Goal: Task Accomplishment & Management: Manage account settings

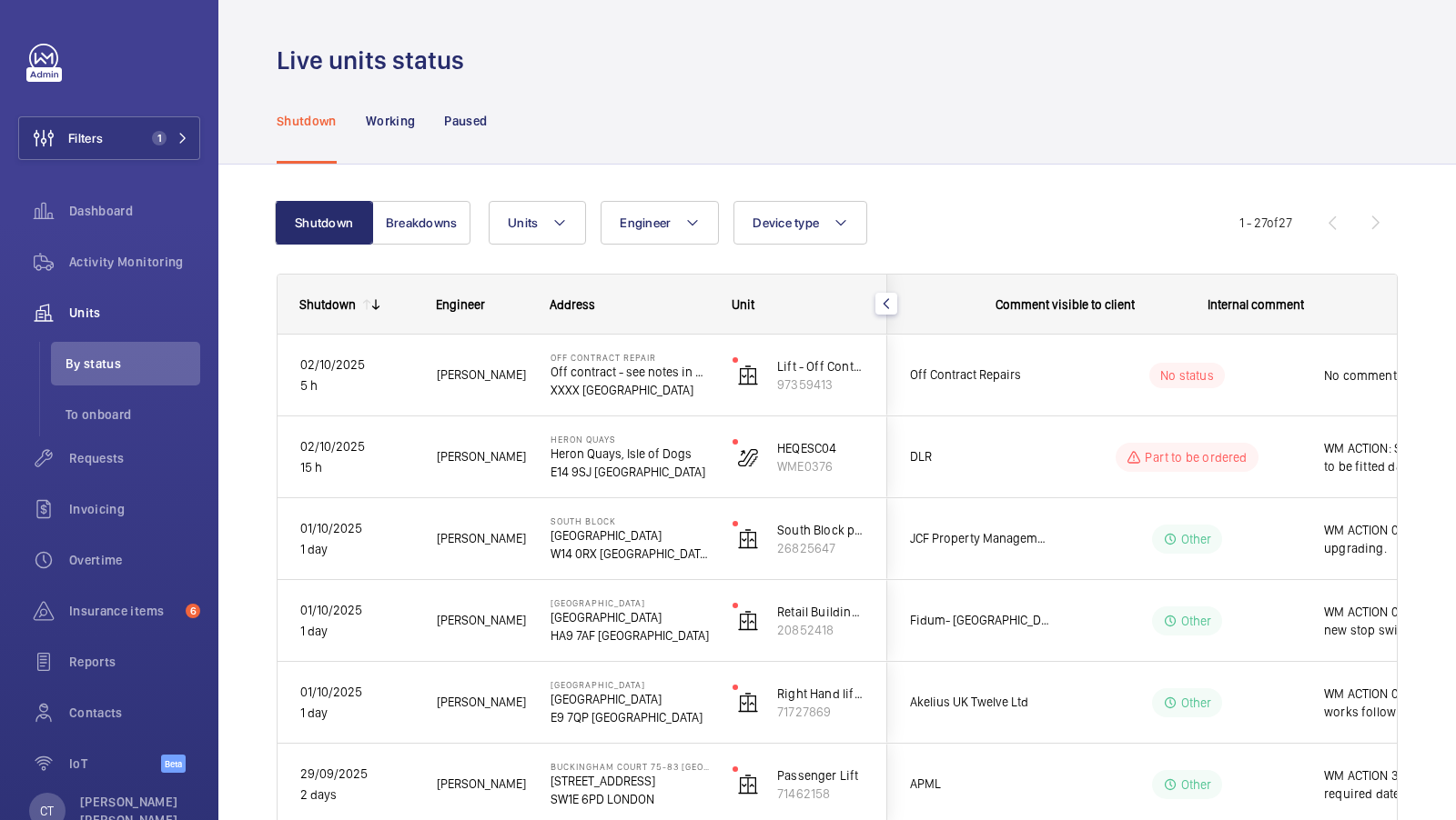
scroll to position [0, 327]
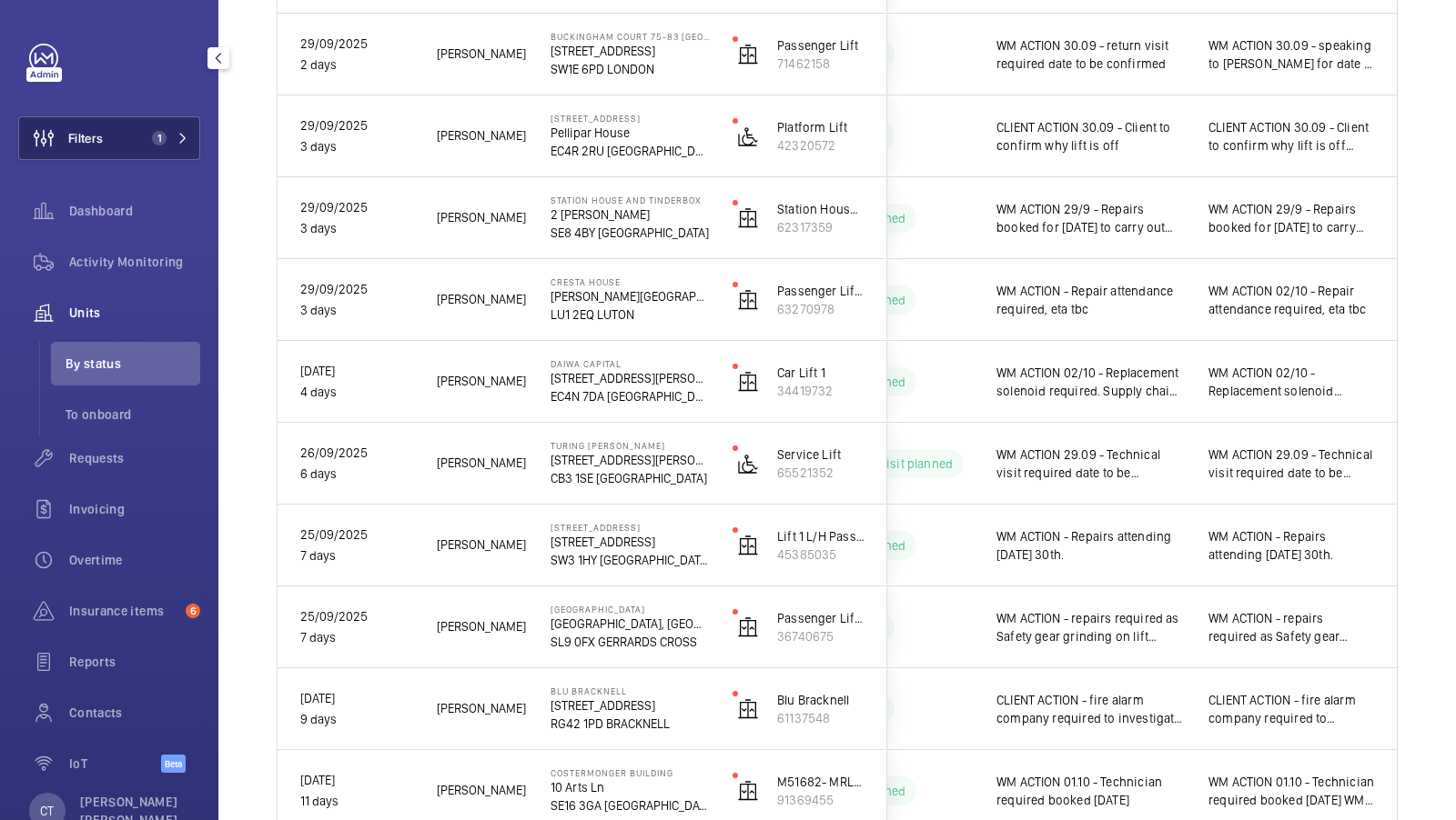
click at [159, 146] on button "Filters 1" at bounding box center [109, 138] width 182 height 44
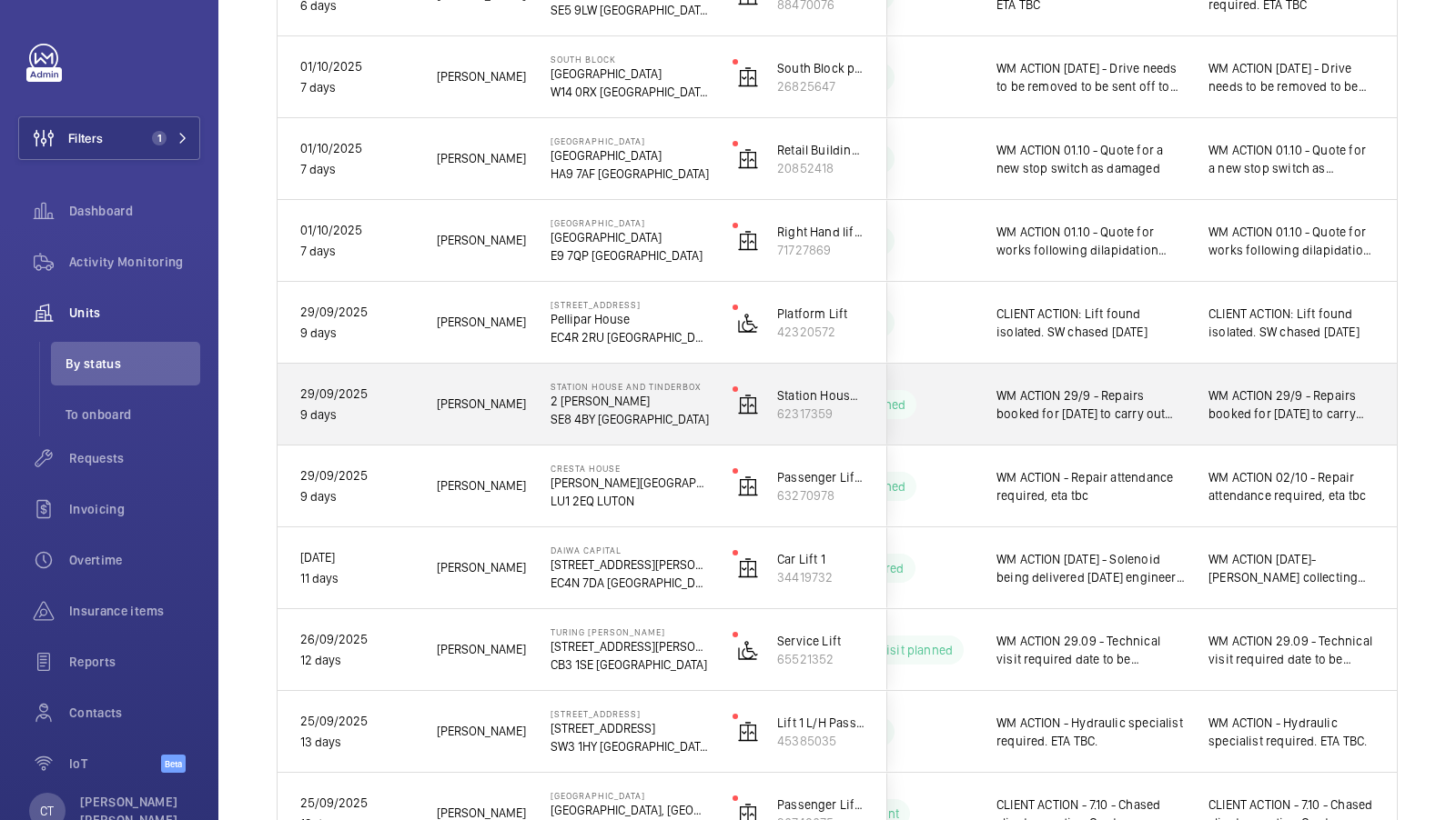
scroll to position [874, 0]
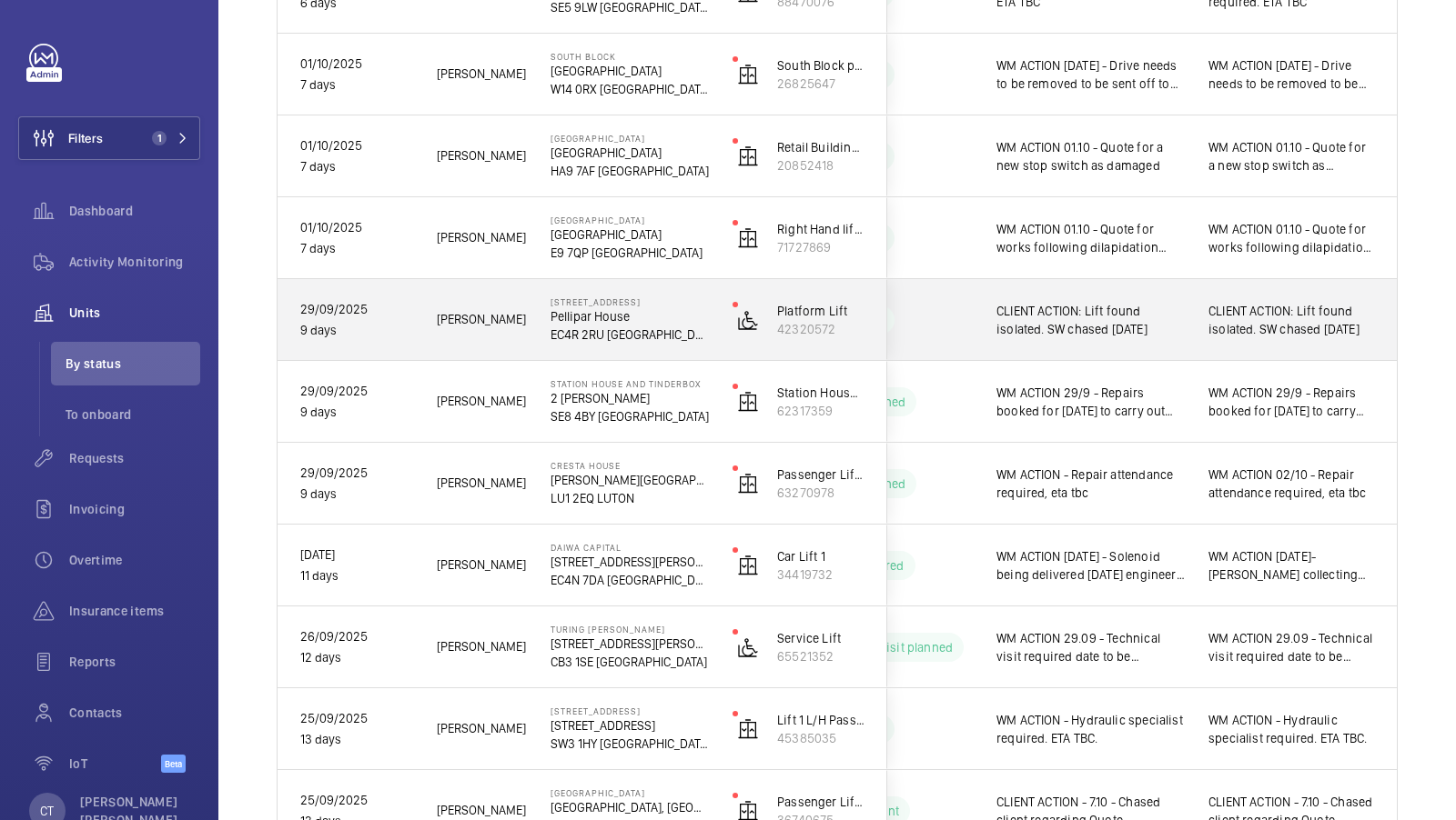
click at [1277, 347] on div "CLIENT ACTION: Lift found isolated. SW chased 07.10.2025" at bounding box center [1292, 320] width 210 height 78
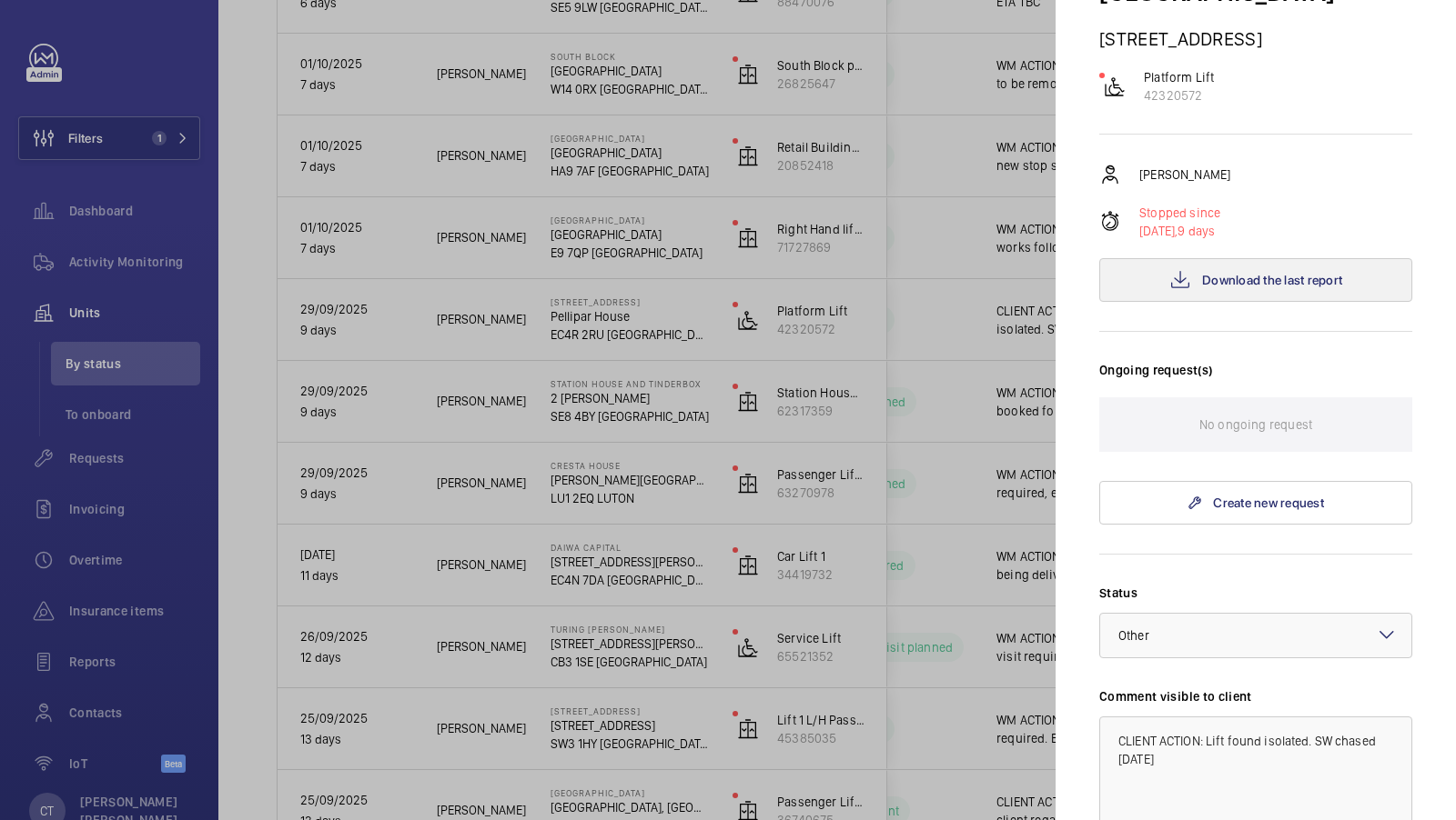
scroll to position [533, 0]
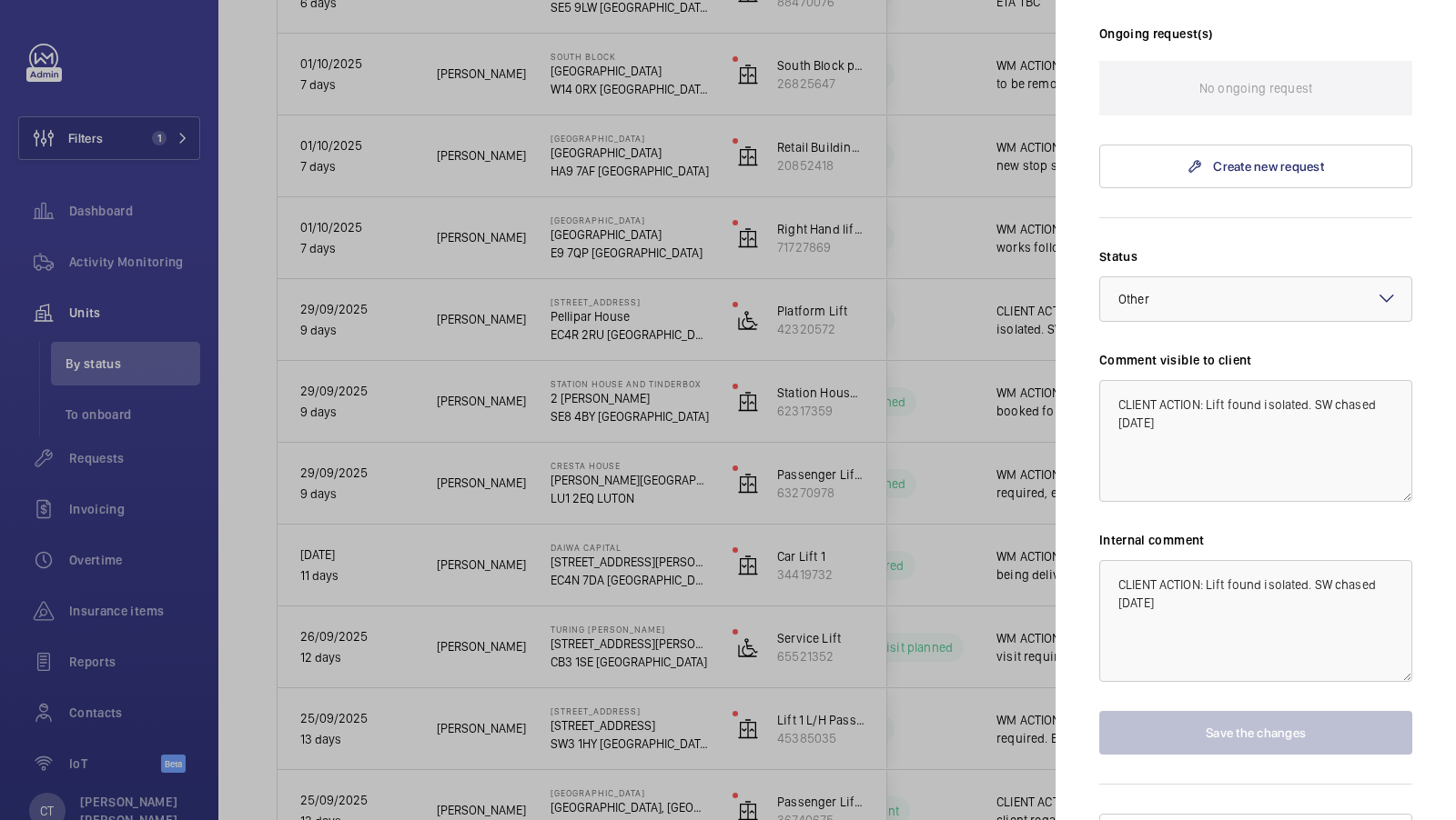
click at [997, 368] on div at bounding box center [728, 410] width 1456 height 820
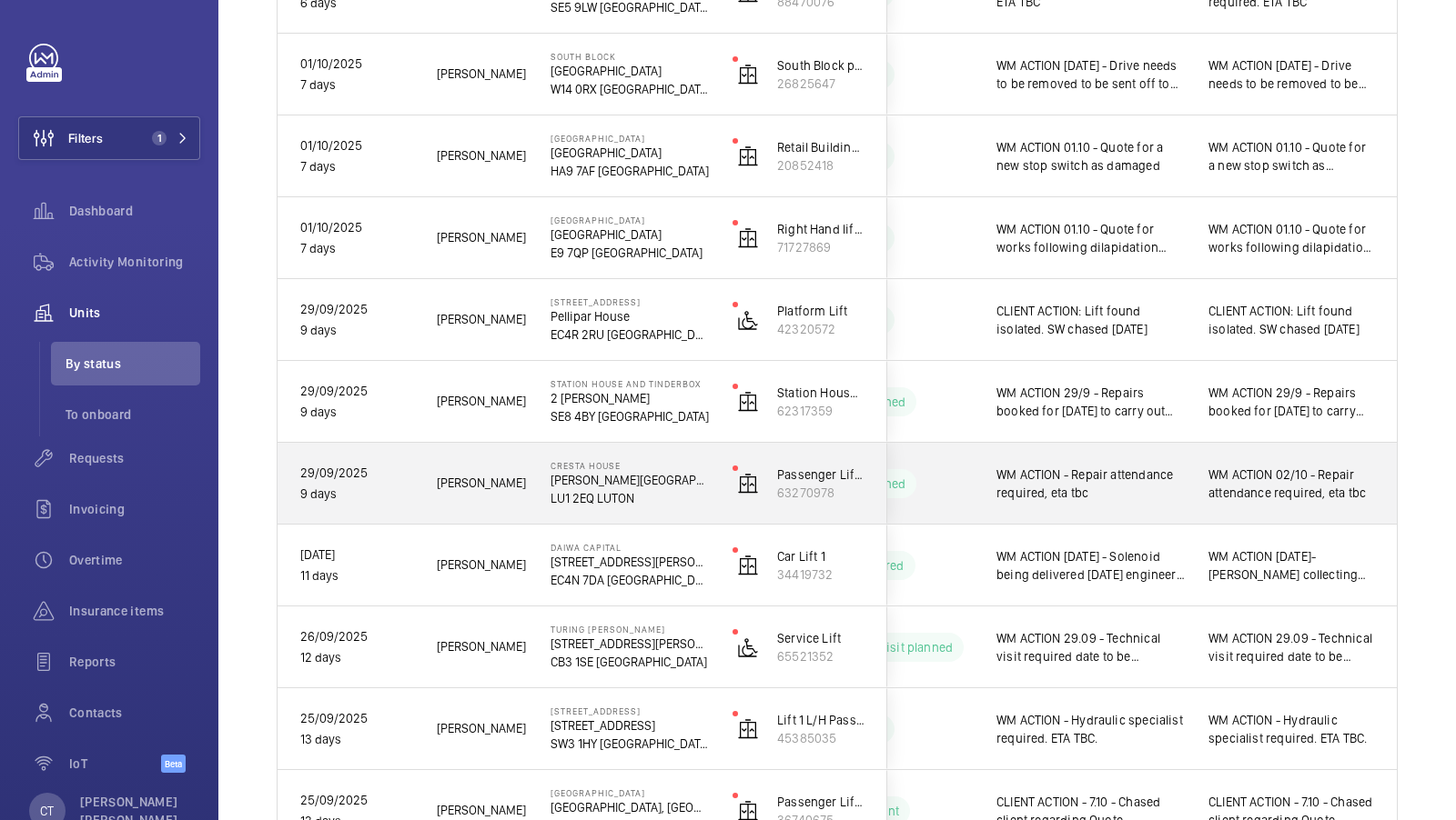
scroll to position [883, 0]
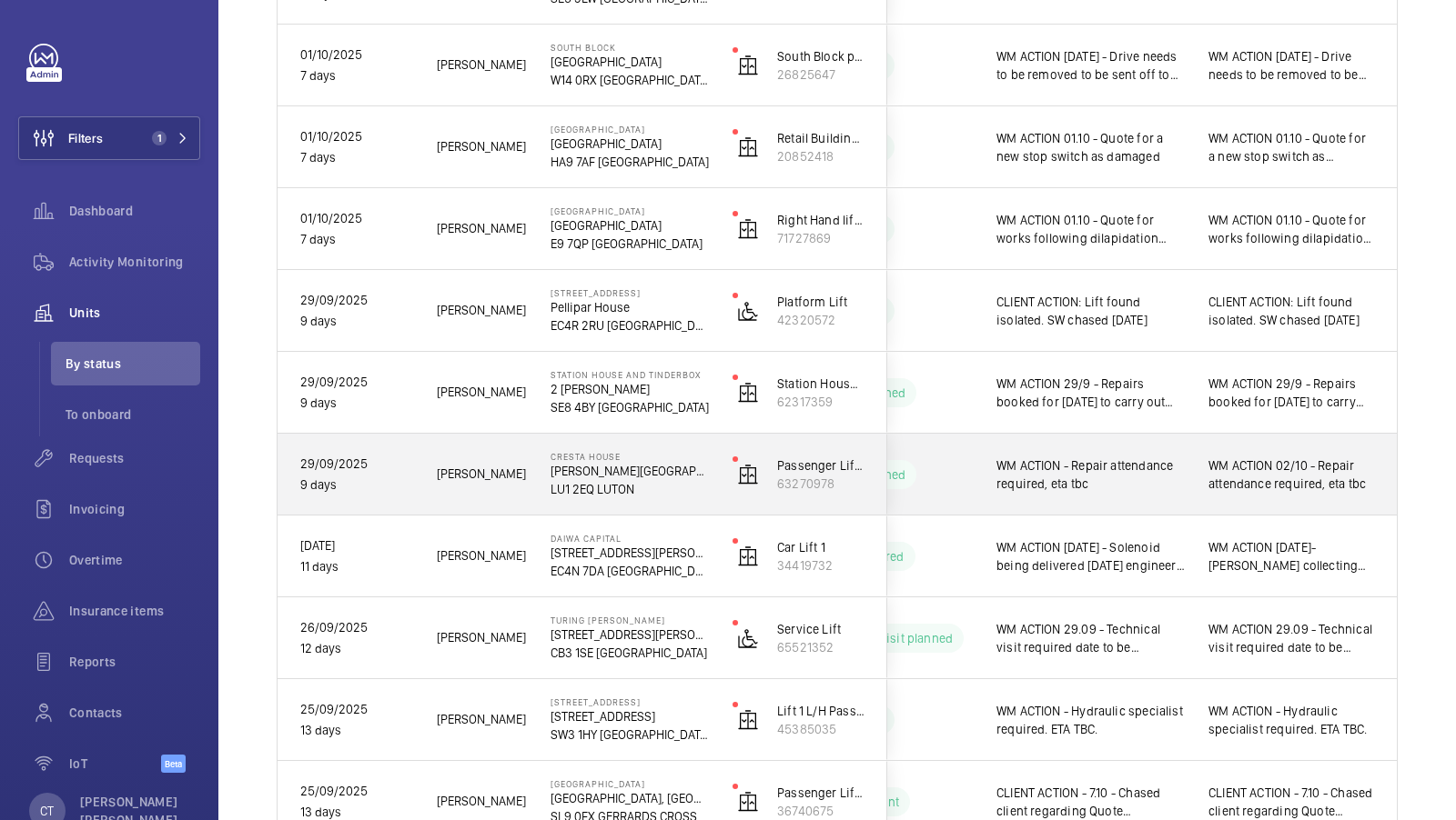
click at [1256, 487] on span "WM ACTION 02/10 - Repair attendance required, eta tbc" at bounding box center [1291, 474] width 166 height 36
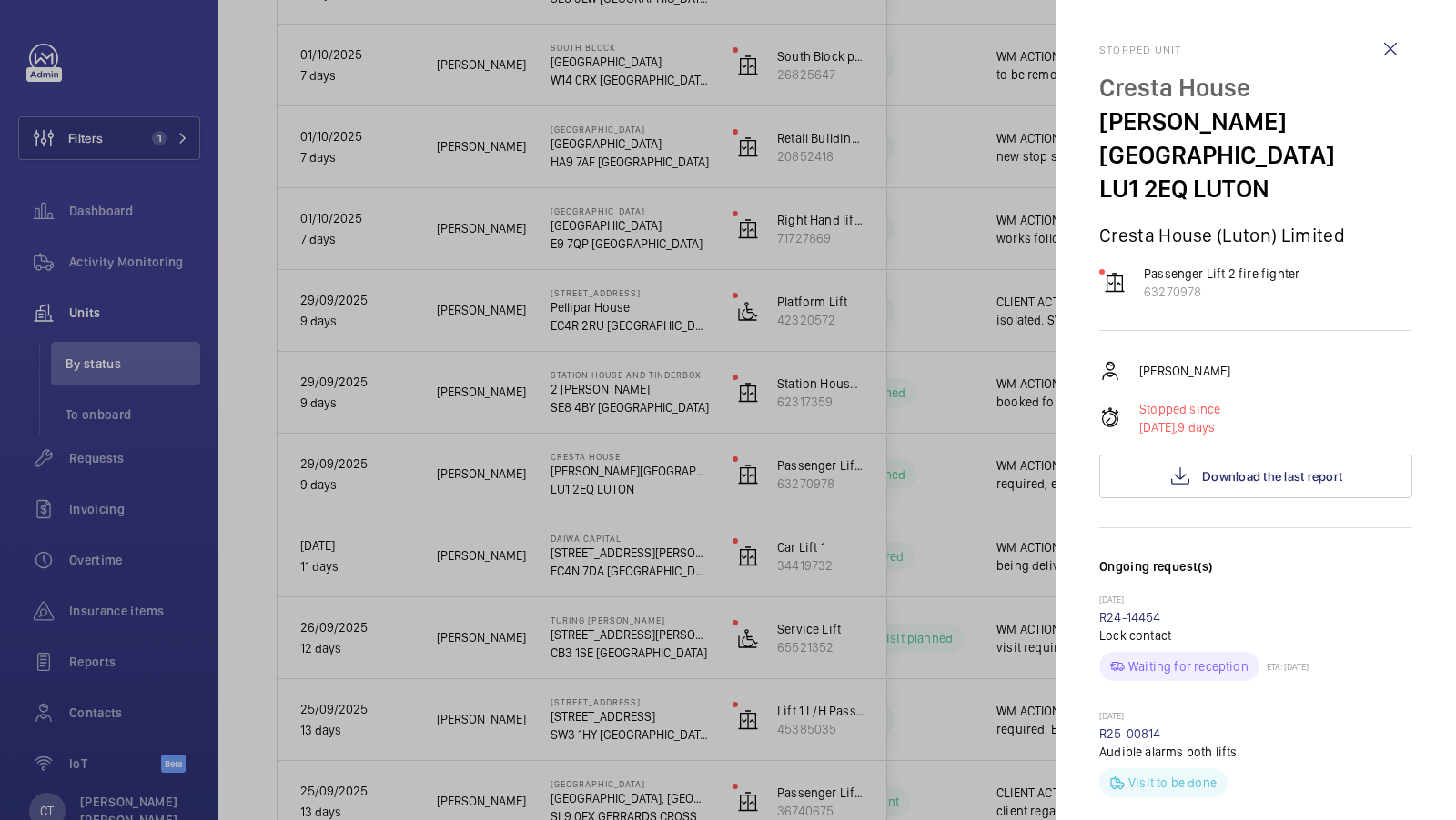
click at [970, 496] on div at bounding box center [728, 410] width 1456 height 820
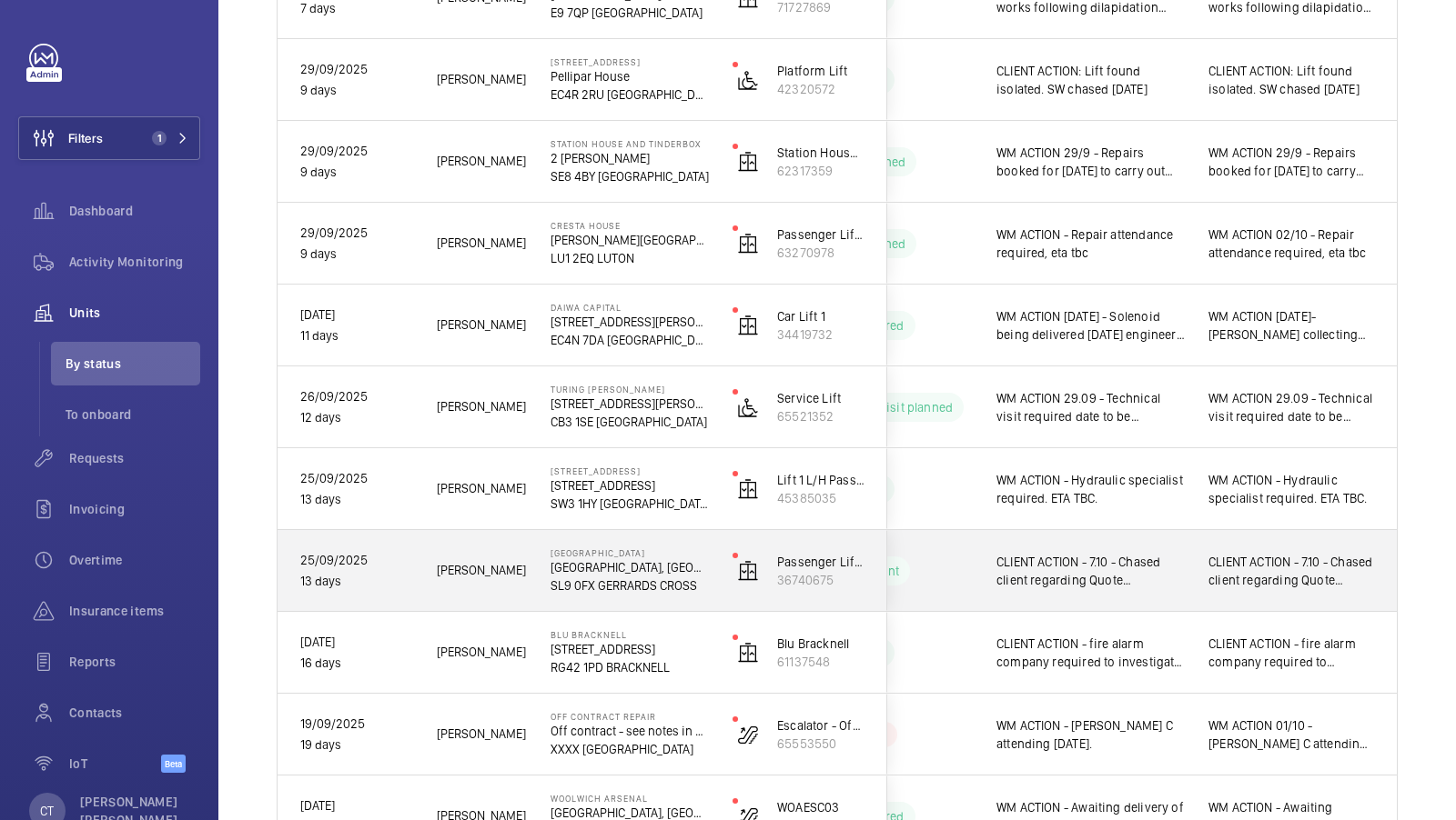
scroll to position [1116, 0]
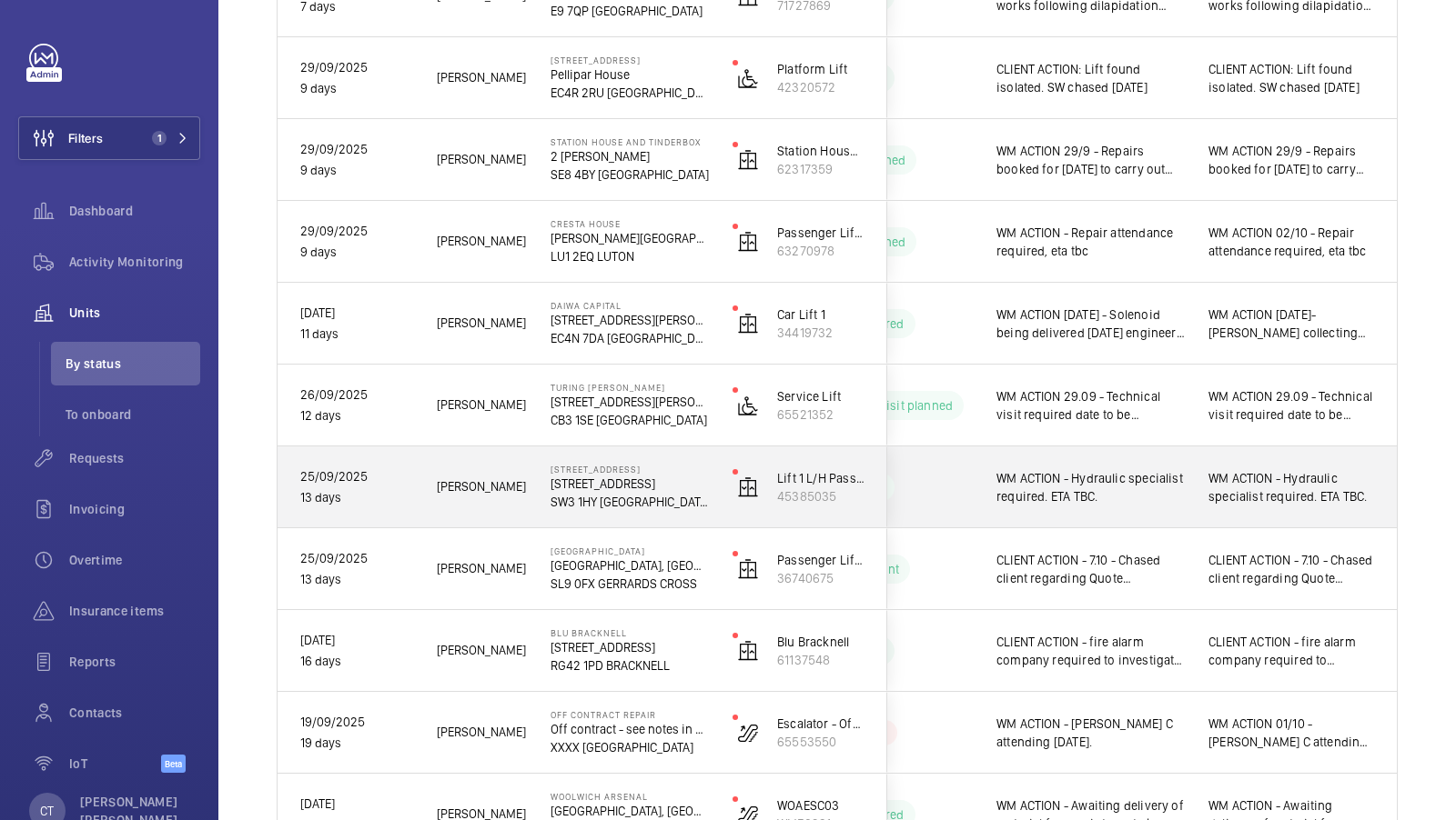
click at [1257, 480] on span "WM ACTION - Hydraulic specialist required. ETA TBC." at bounding box center [1291, 488] width 166 height 36
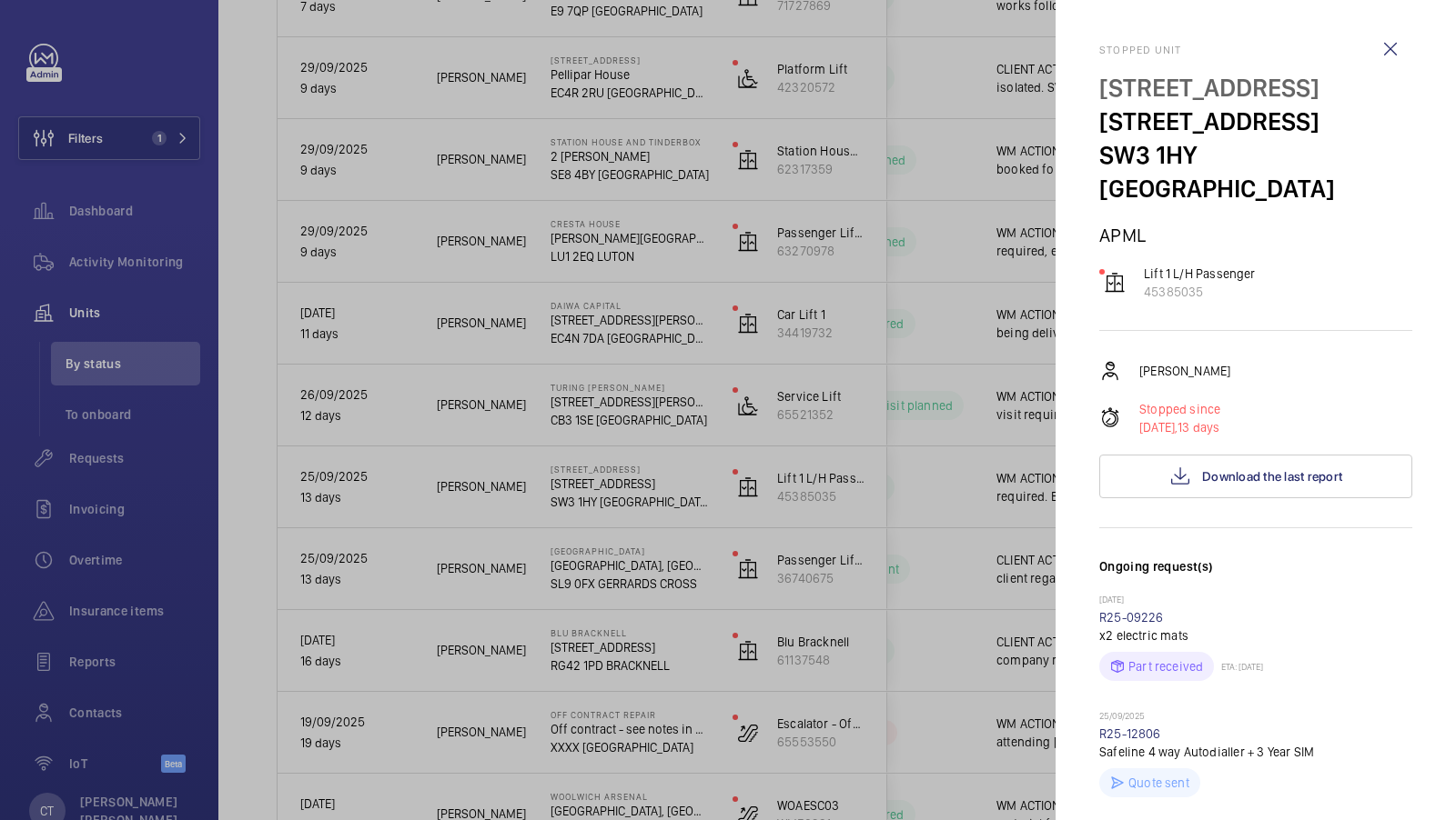
click at [912, 641] on div at bounding box center [728, 410] width 1456 height 820
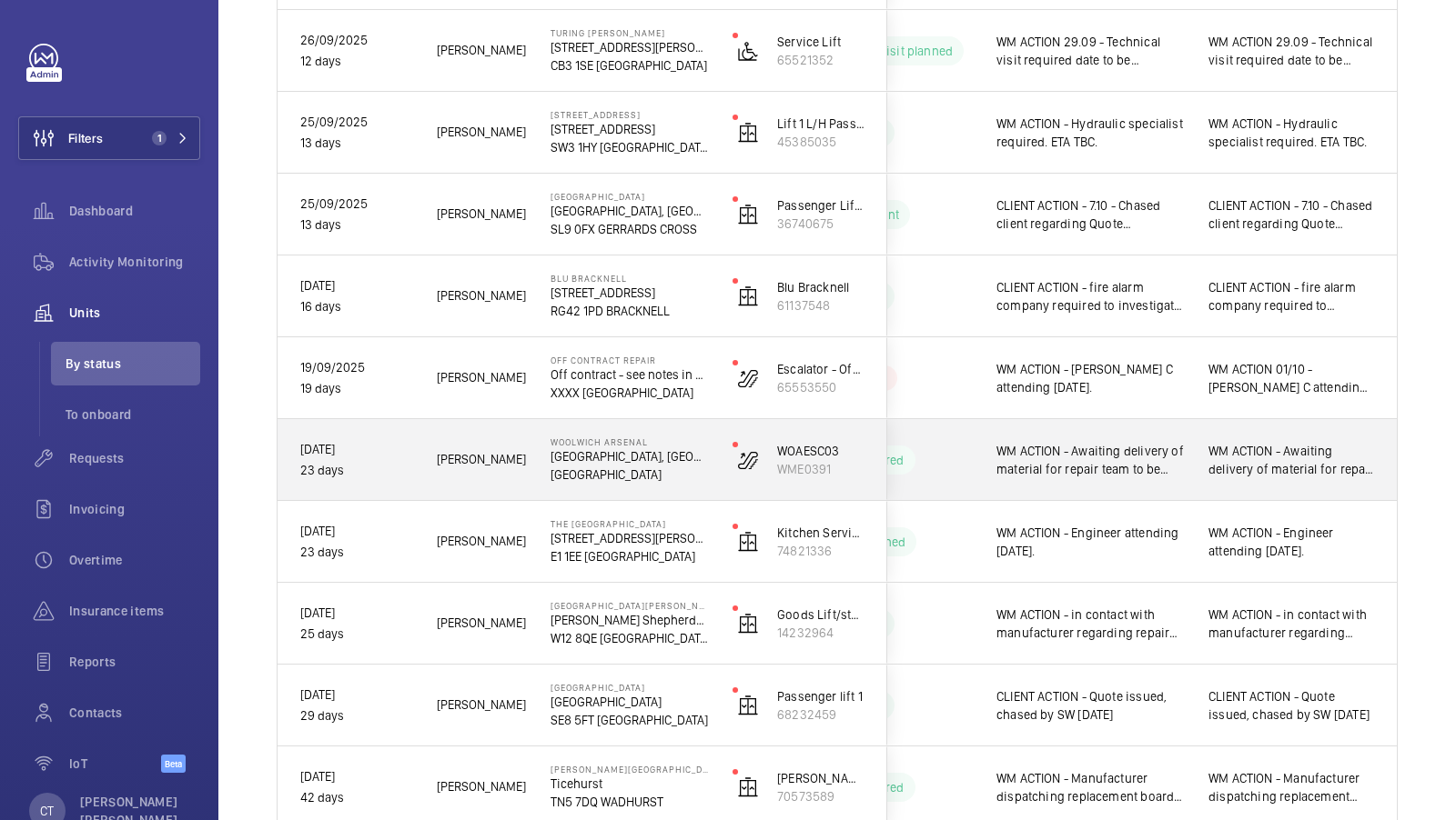
scroll to position [1478, 0]
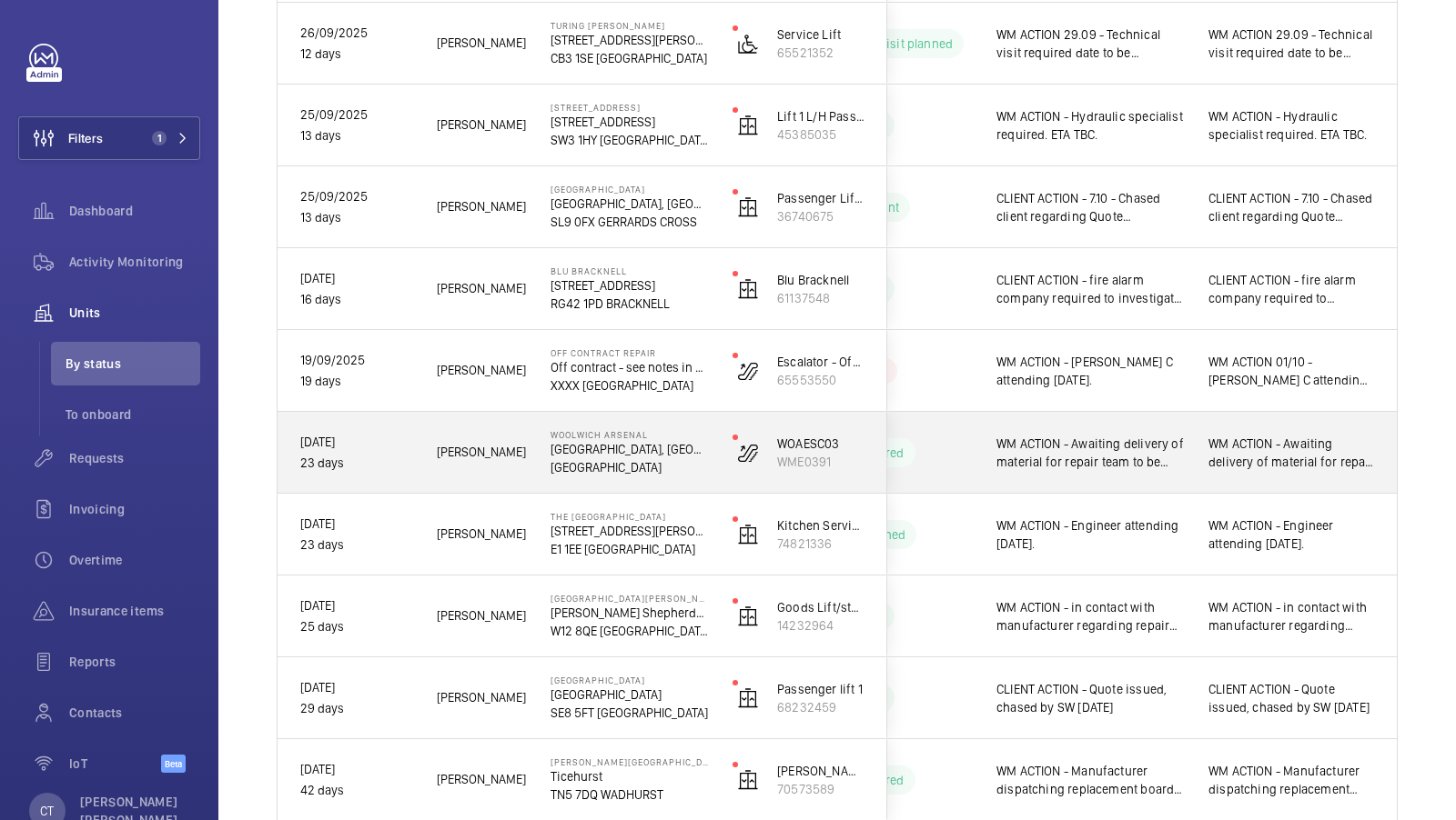
click at [1254, 460] on span "WM ACTION - Awaiting delivery of material for repair team to be booked in. 07.1…" at bounding box center [1291, 452] width 166 height 36
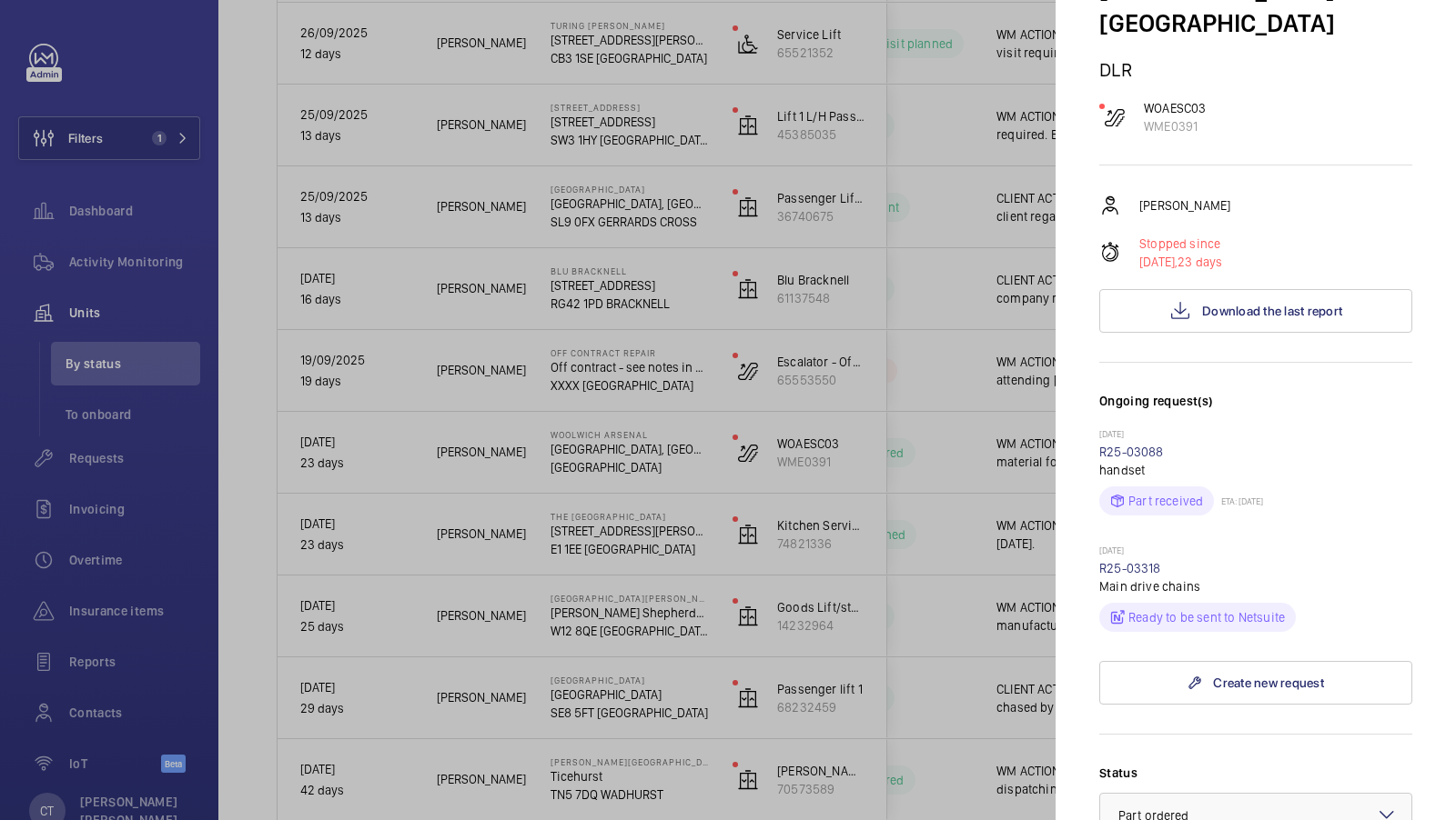
scroll to position [177, 0]
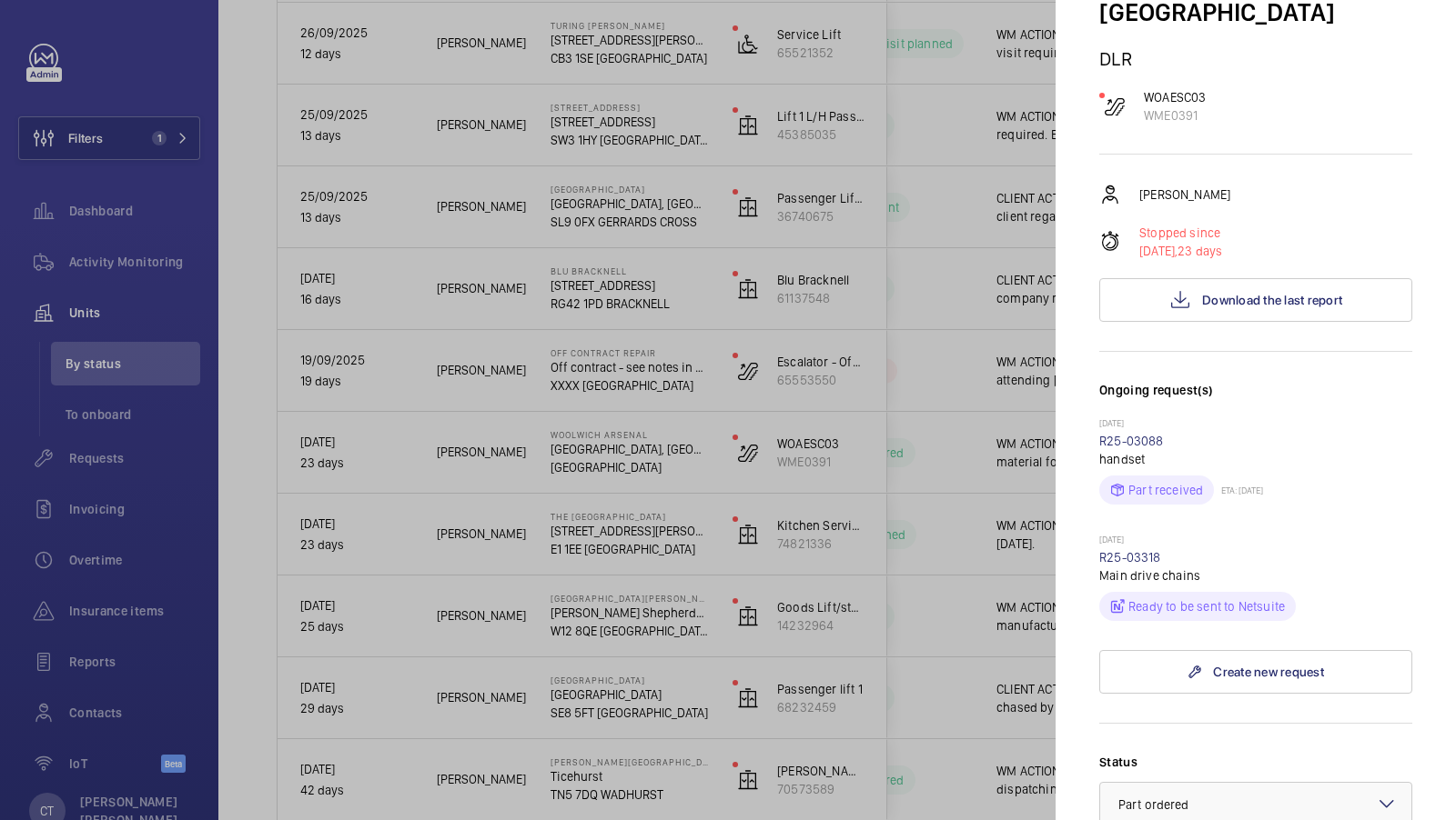
click at [964, 531] on div at bounding box center [728, 410] width 1456 height 820
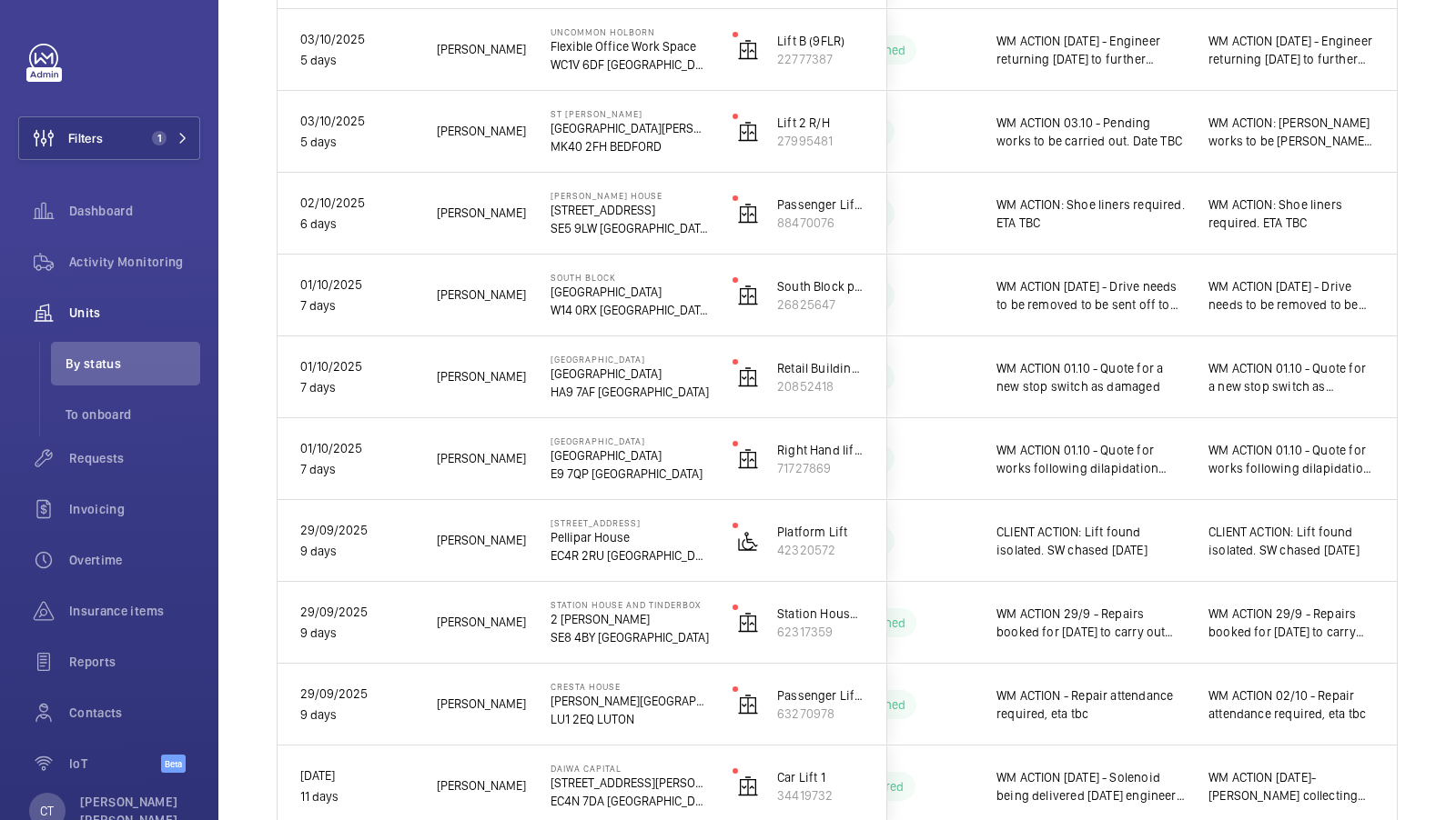
scroll to position [0, 0]
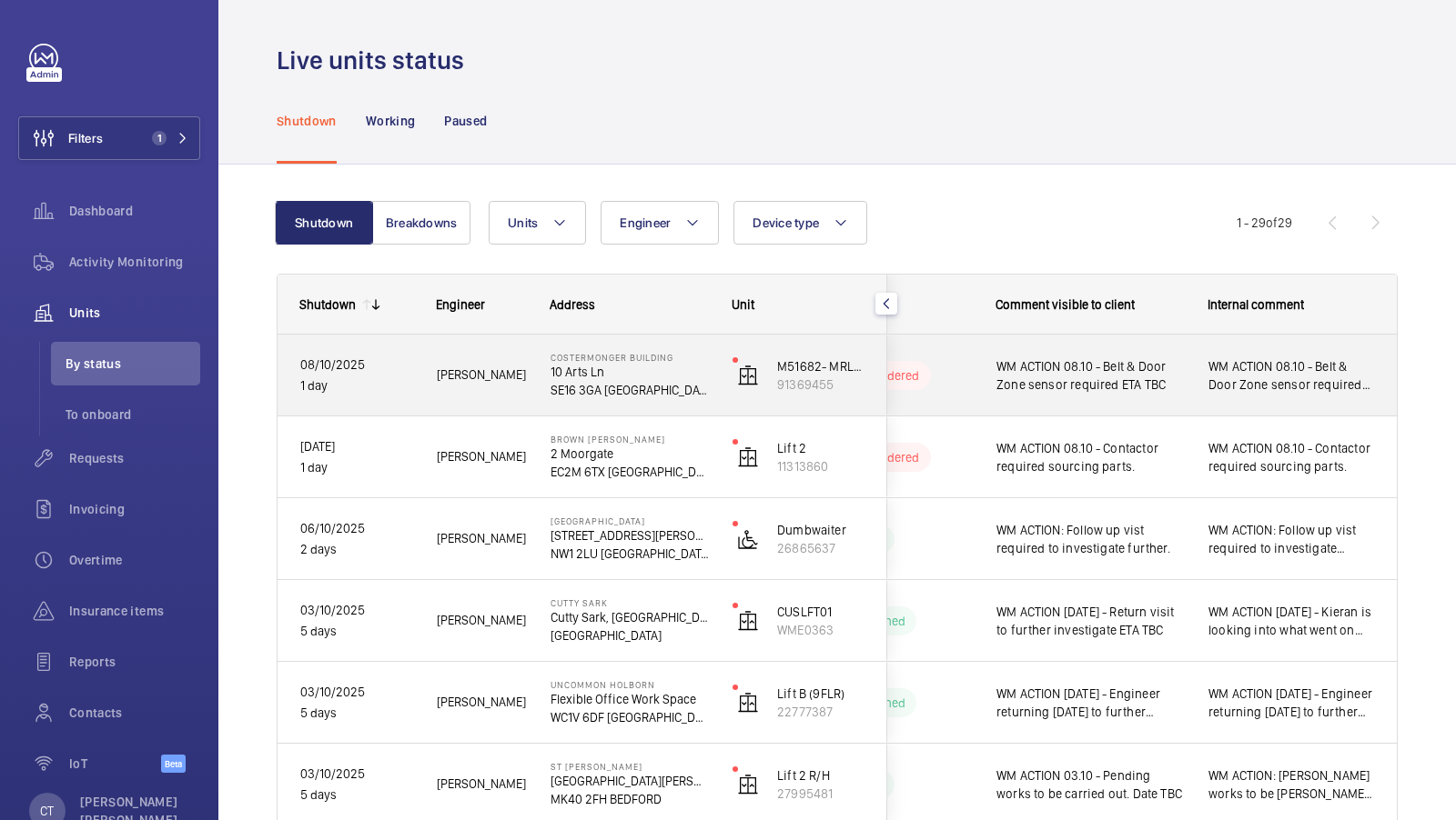
click at [1259, 391] on span "WM ACTION 08.10 - Belt & Door Zone sensor required ETA TBC" at bounding box center [1291, 375] width 166 height 36
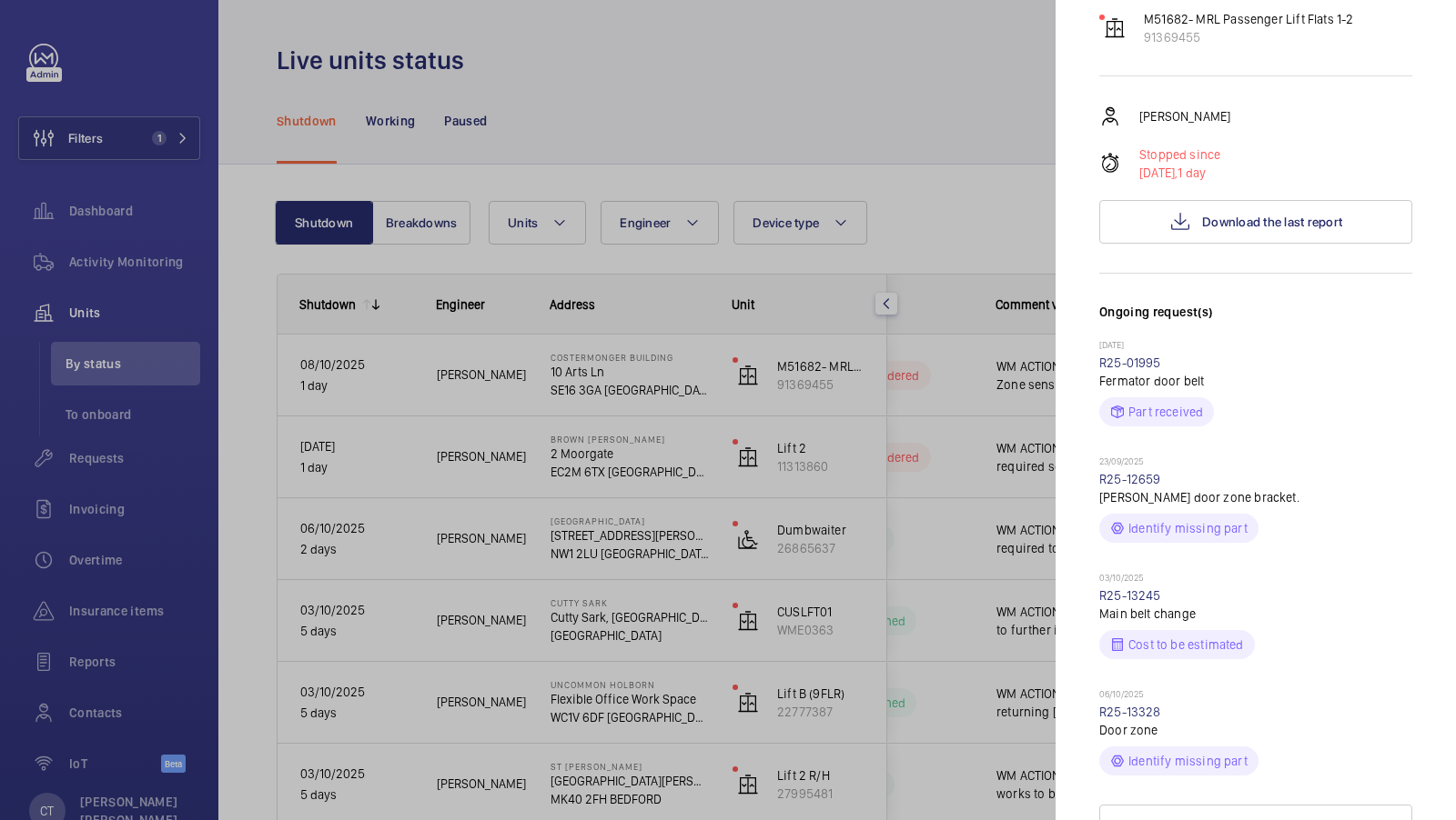
scroll to position [273, 0]
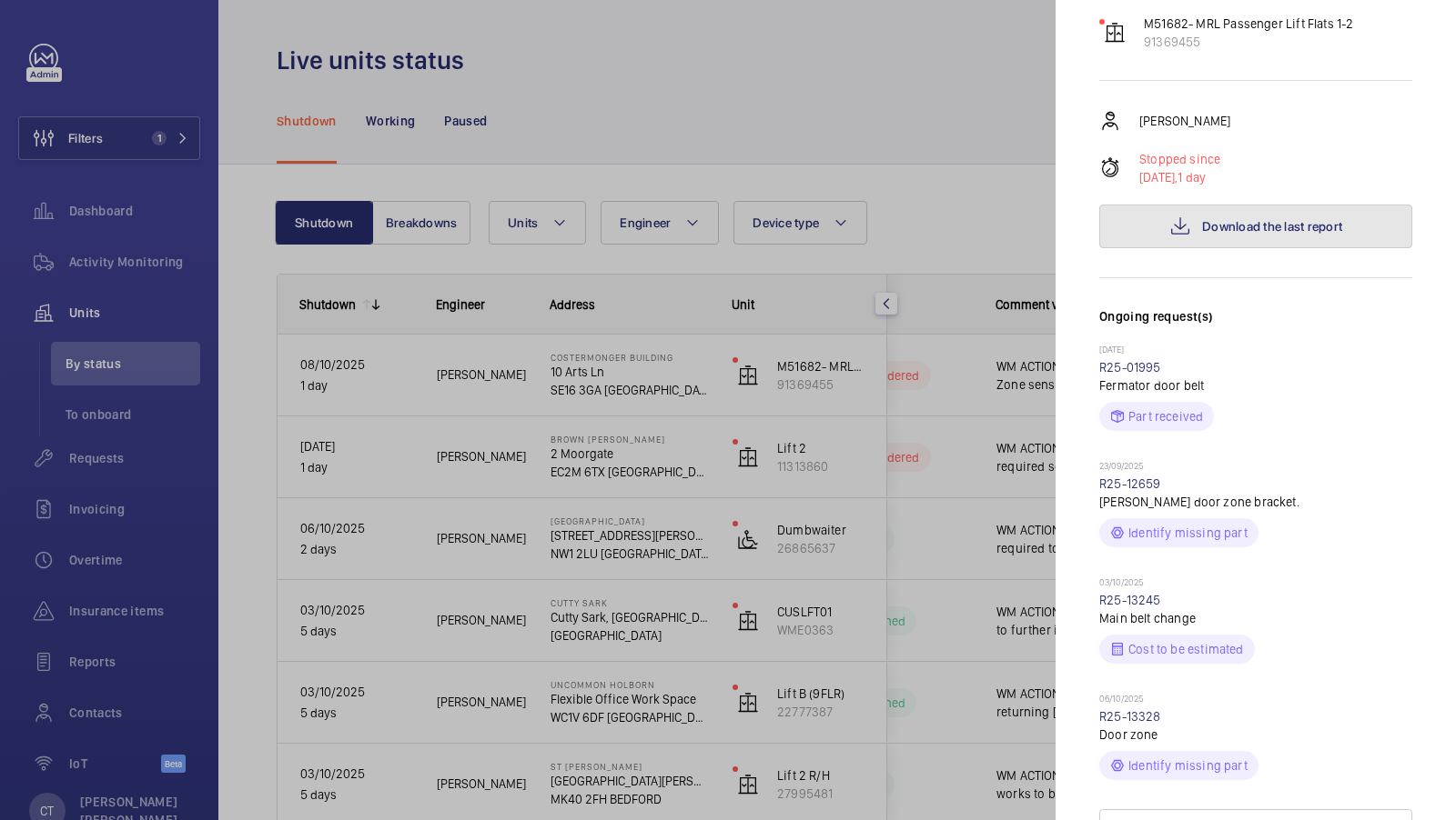
click at [1291, 220] on span "Download the last report" at bounding box center [1272, 226] width 140 height 14
click at [714, 524] on div at bounding box center [728, 410] width 1456 height 820
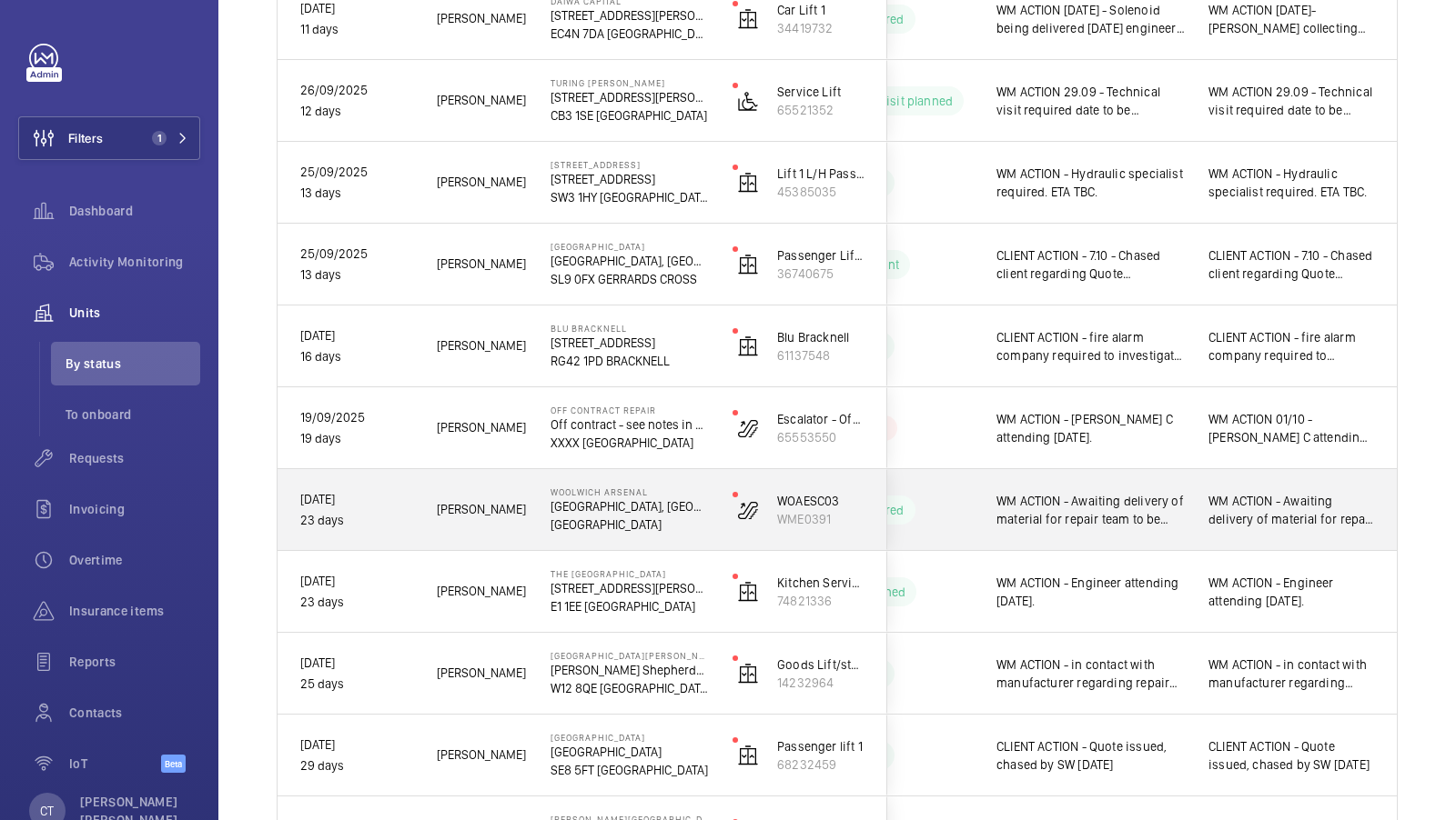
scroll to position [1486, 0]
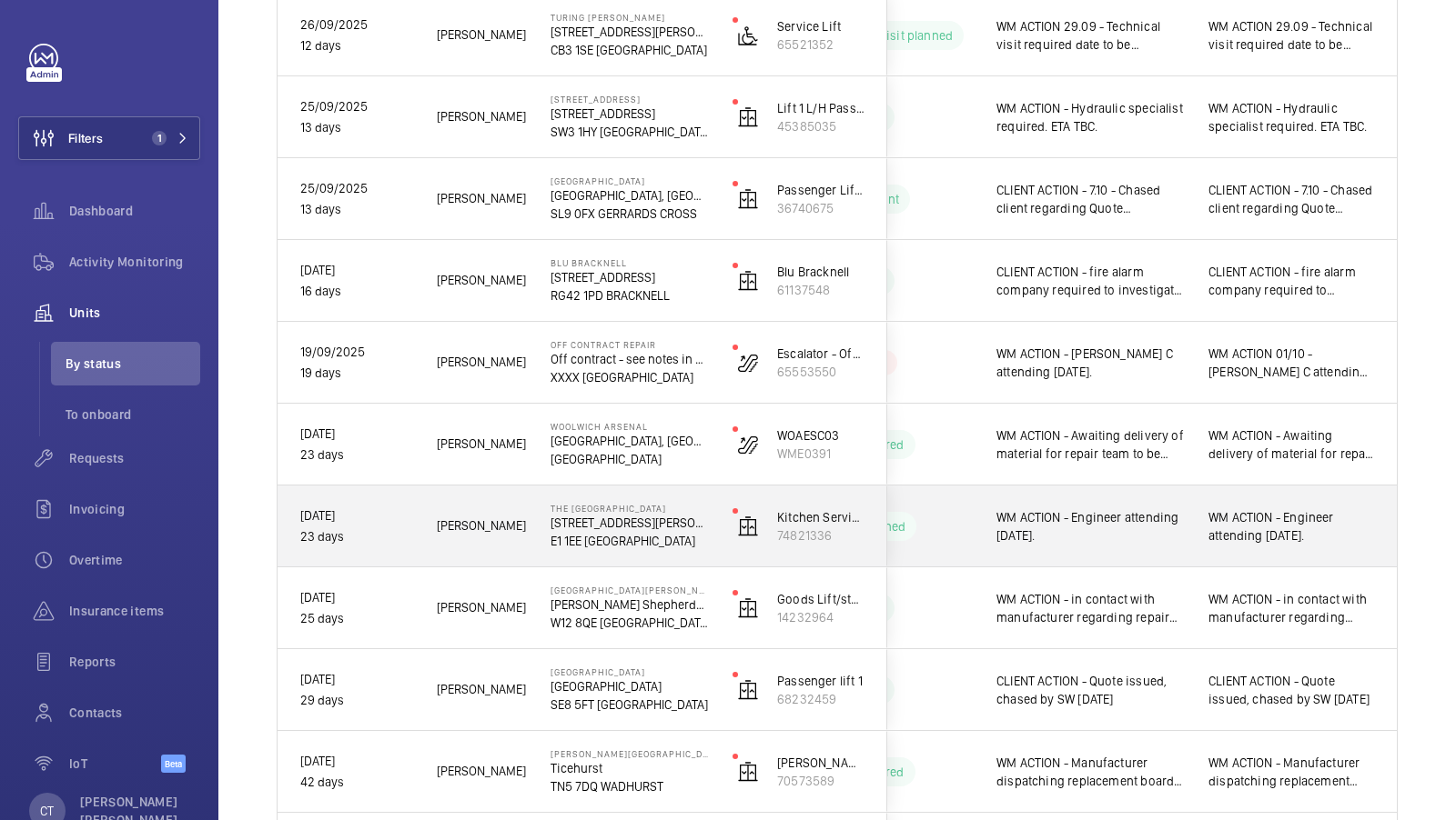
click at [1204, 538] on div "WM ACTION - Engineer attending 7th October." at bounding box center [1292, 527] width 210 height 78
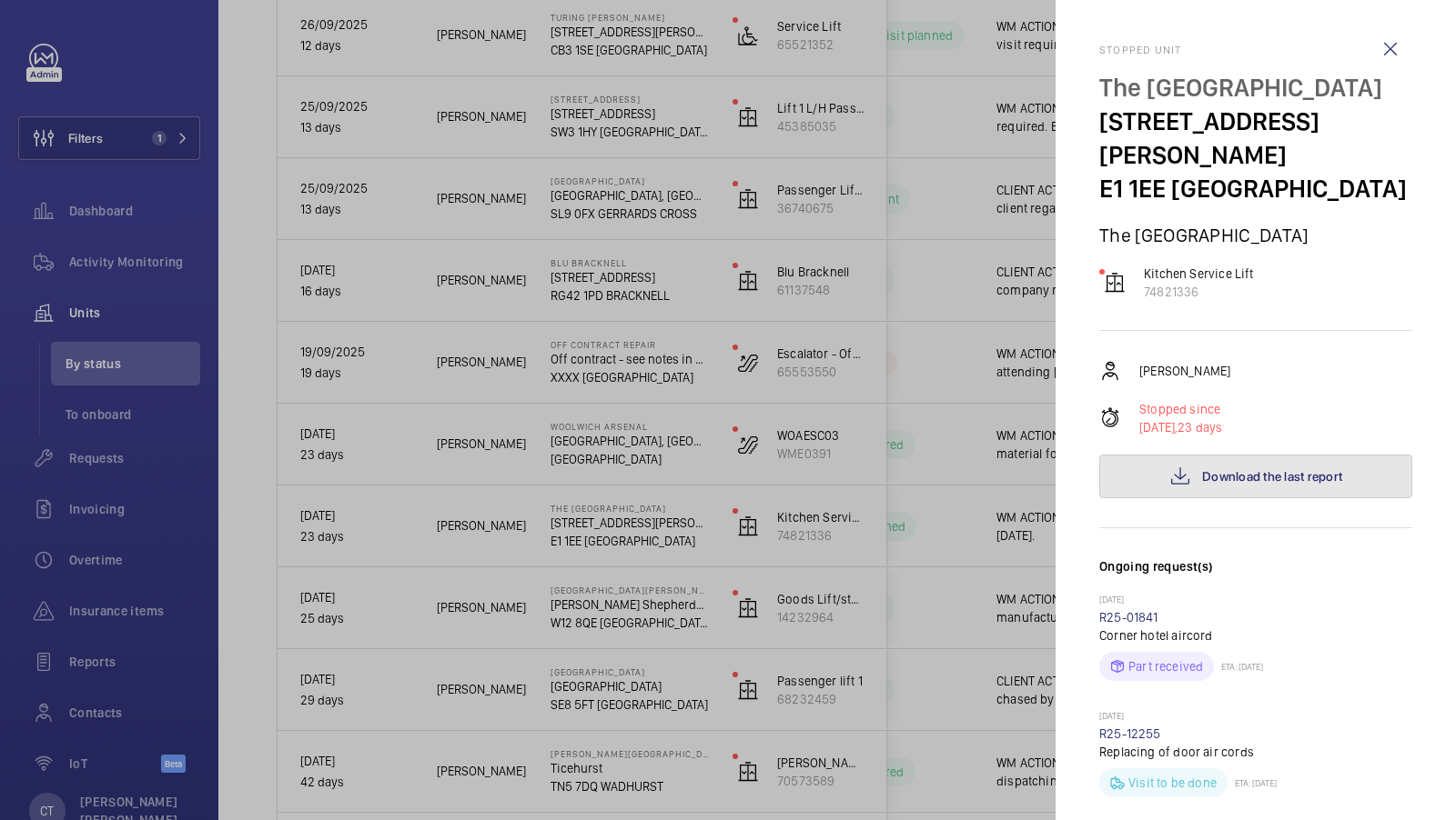
click at [1244, 482] on span "Download the last report" at bounding box center [1272, 476] width 140 height 14
click at [1002, 598] on div at bounding box center [728, 410] width 1456 height 820
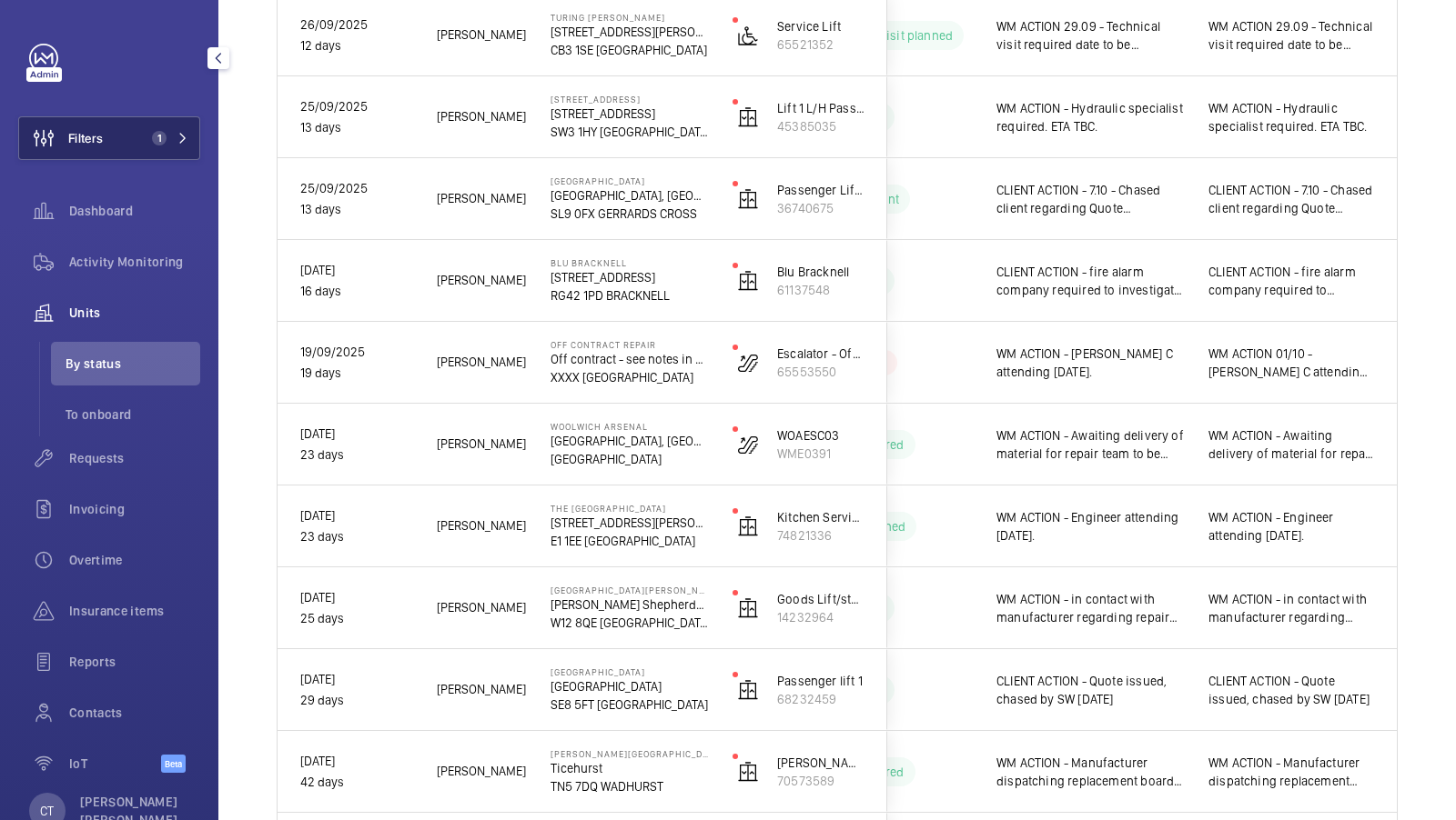
click at [161, 158] on button "Filters 1" at bounding box center [109, 138] width 182 height 44
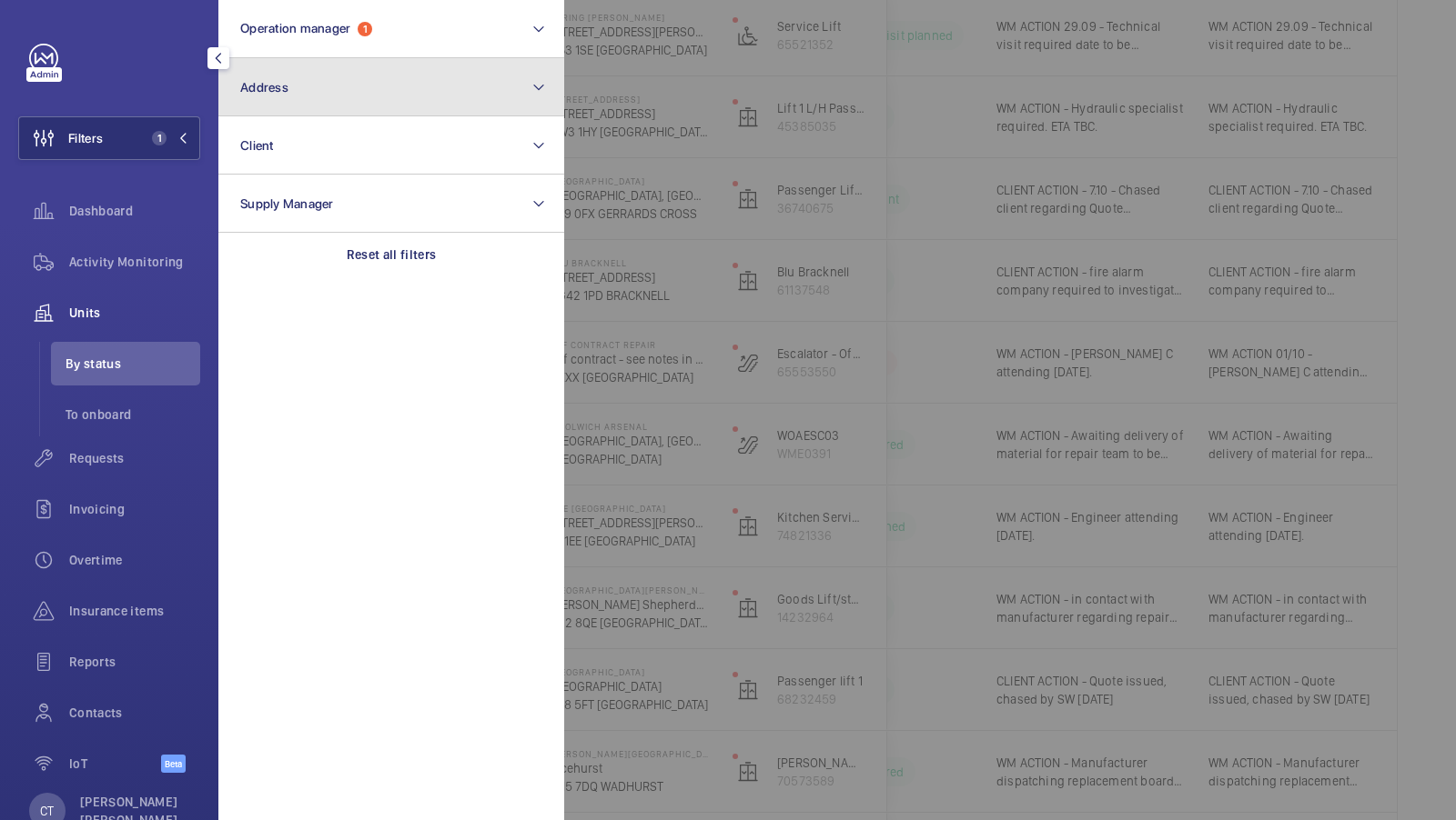
click at [299, 107] on button "Address" at bounding box center [391, 87] width 346 height 58
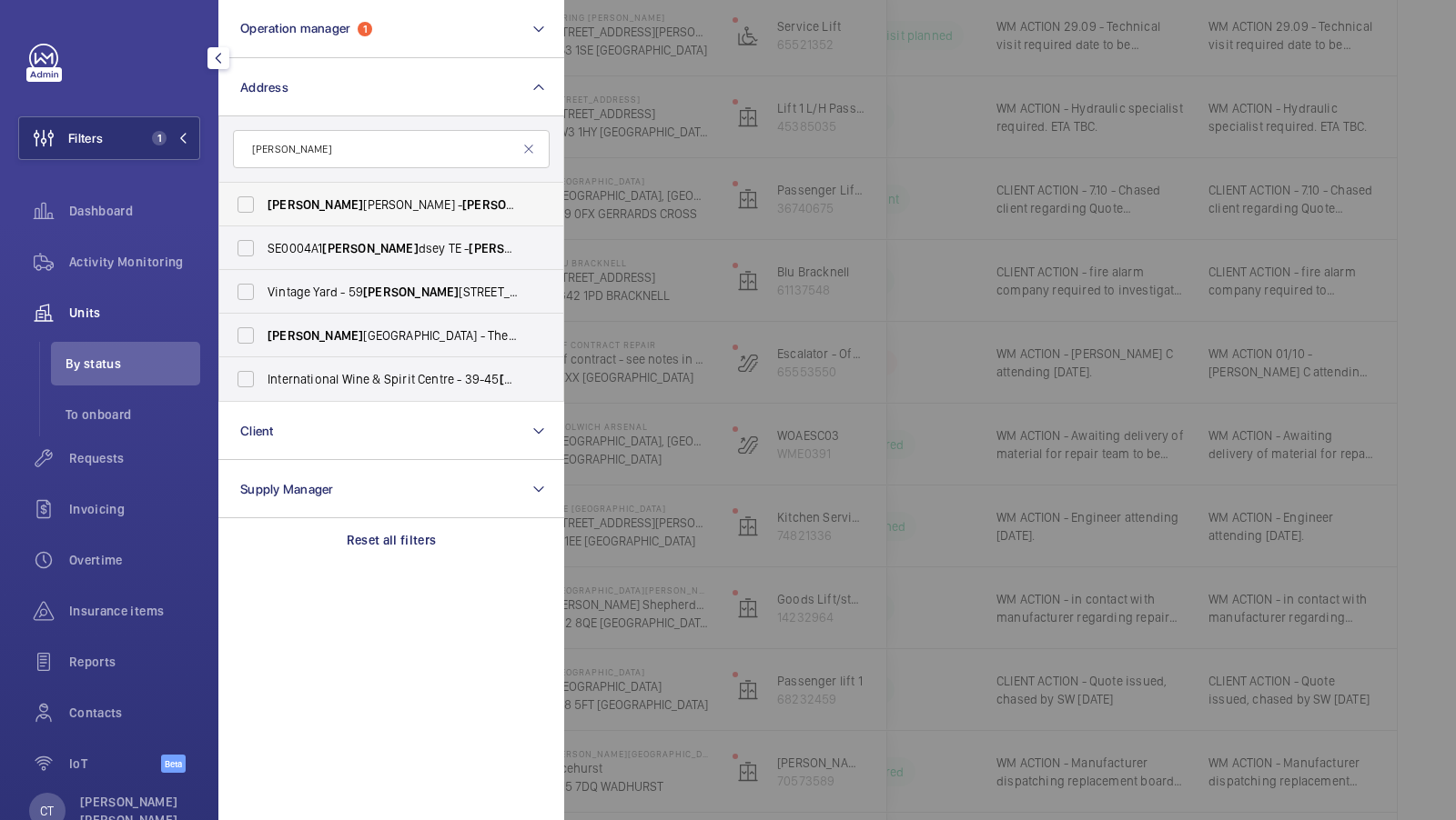
type input "bermon"
click at [321, 212] on span "Bermon ds Locke - Bermon ds Locke, Tower Bridge, LONDON SE1 3LW" at bounding box center [392, 204] width 250 height 18
click at [264, 212] on input "Bermon ds Locke - Bermon ds Locke, Tower Bridge, LONDON SE1 3LW" at bounding box center [245, 204] width 36 height 36
checkbox input "true"
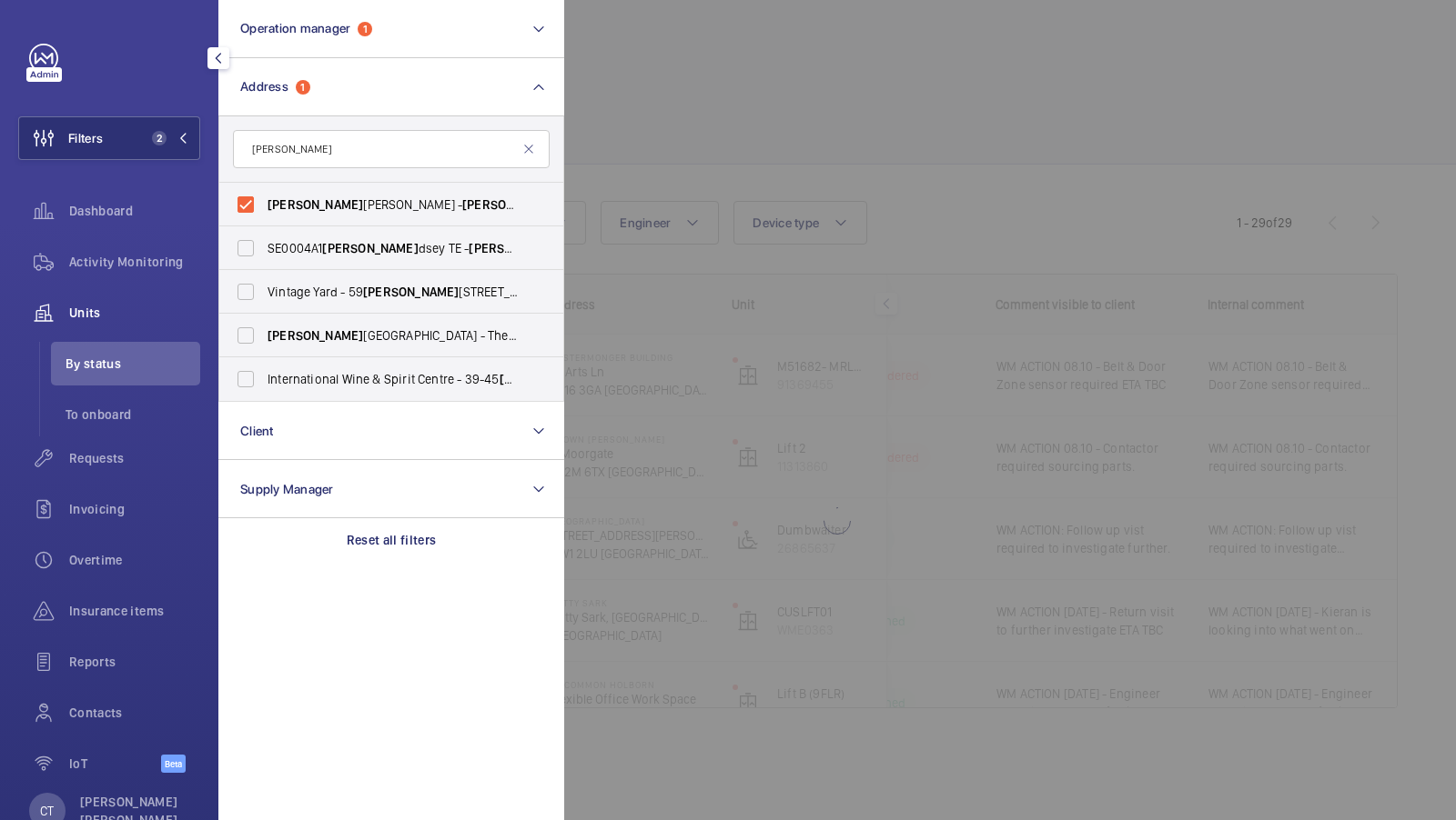
click at [126, 114] on div "Filters 2 Operation manager 1 Address 1 bermon Bermon ds Locke - Bermon ds Lock…" at bounding box center [109, 418] width 182 height 749
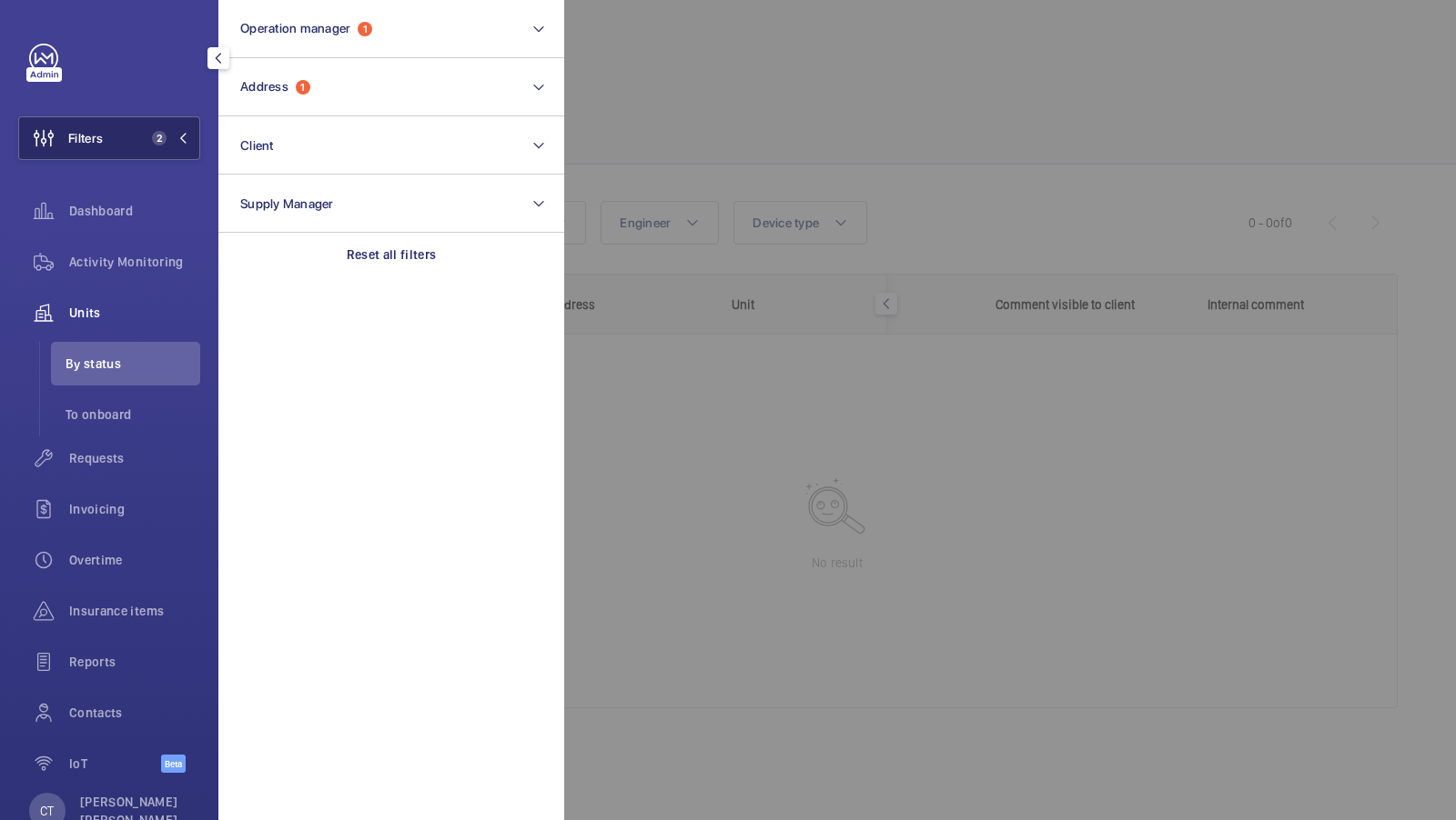
click at [127, 145] on button "Filters 2" at bounding box center [109, 138] width 182 height 44
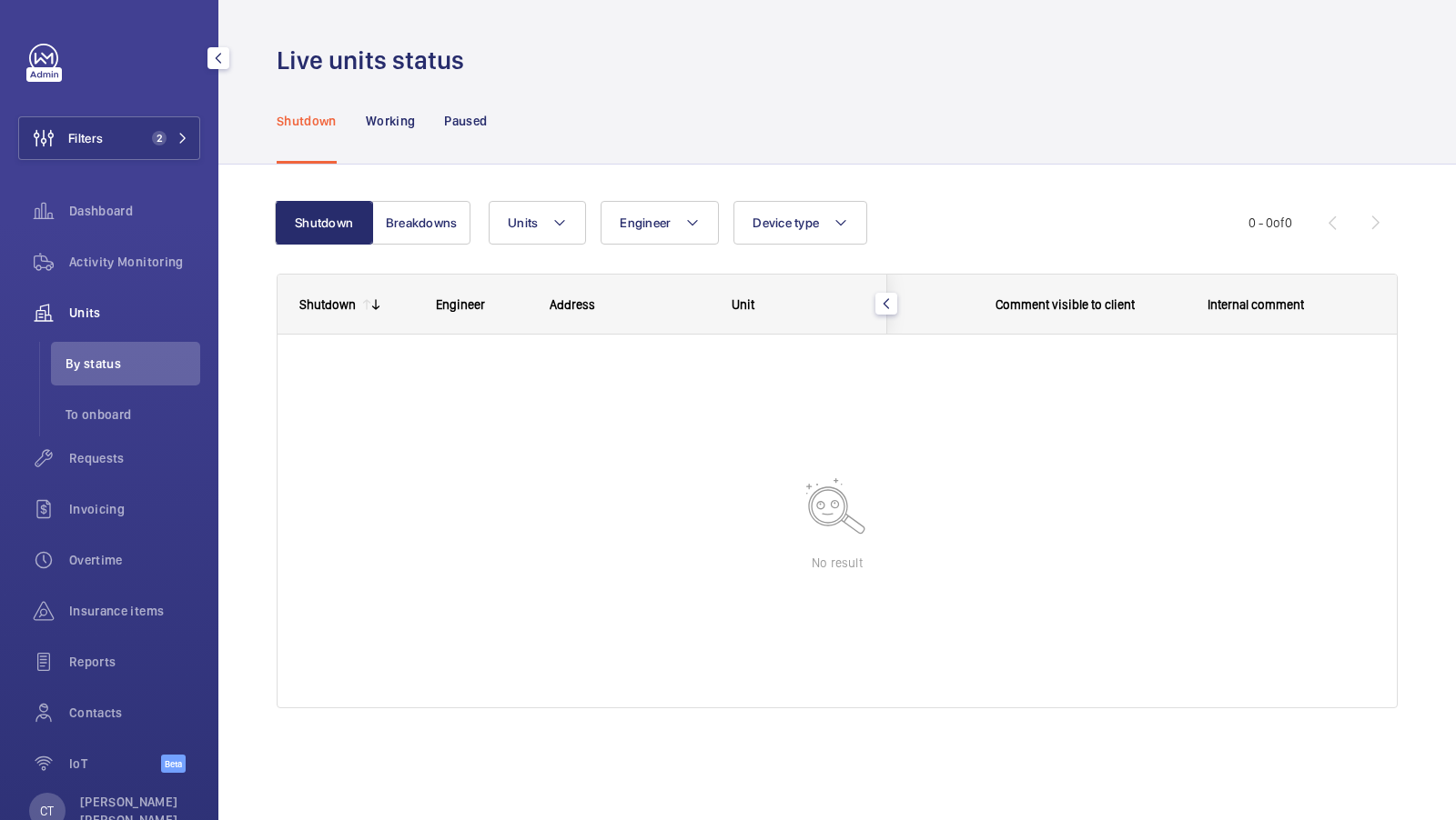
click at [115, 485] on div "Requests" at bounding box center [109, 461] width 182 height 51
click at [115, 473] on div "Requests" at bounding box center [109, 458] width 182 height 44
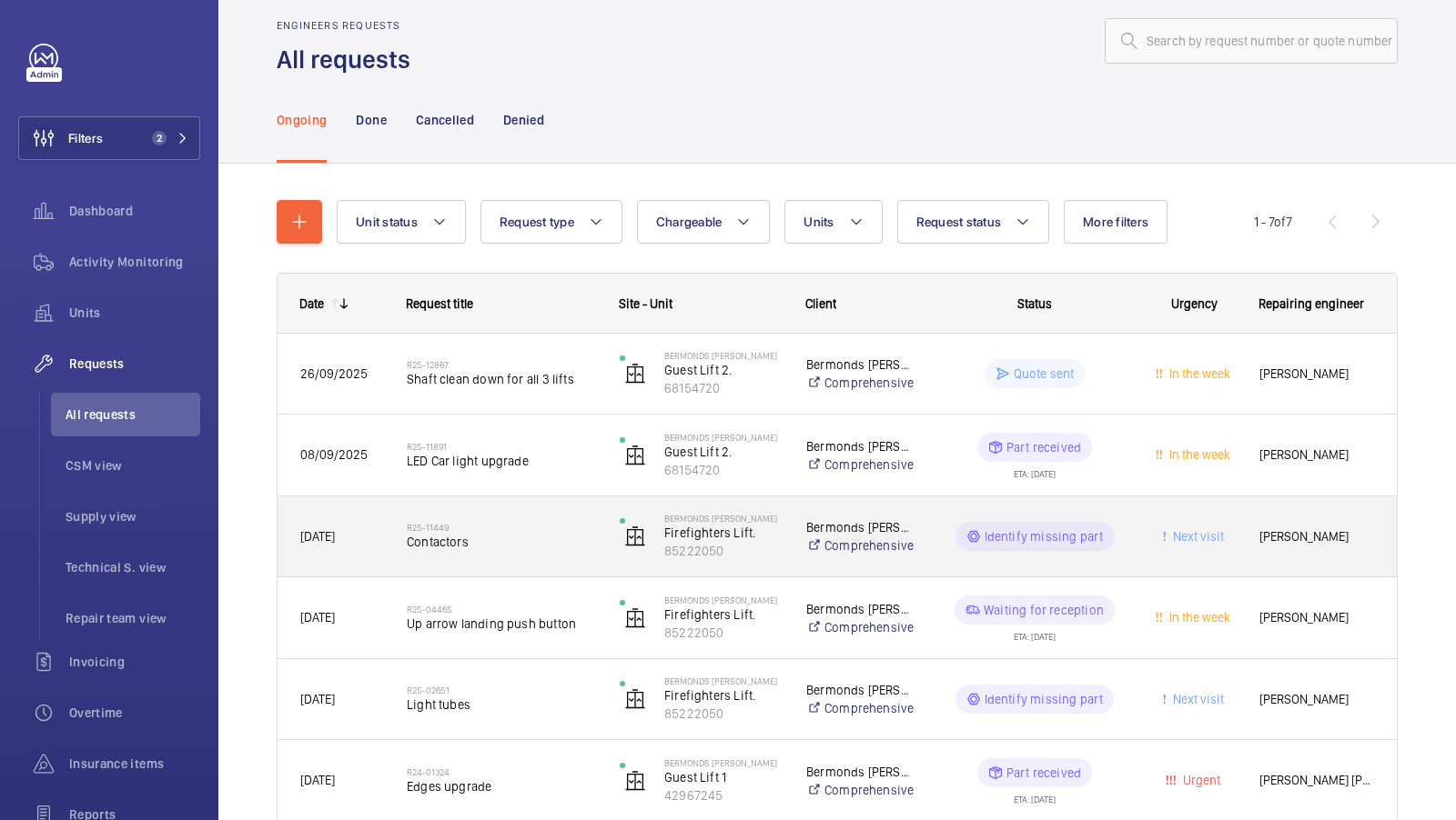
scroll to position [55, 0]
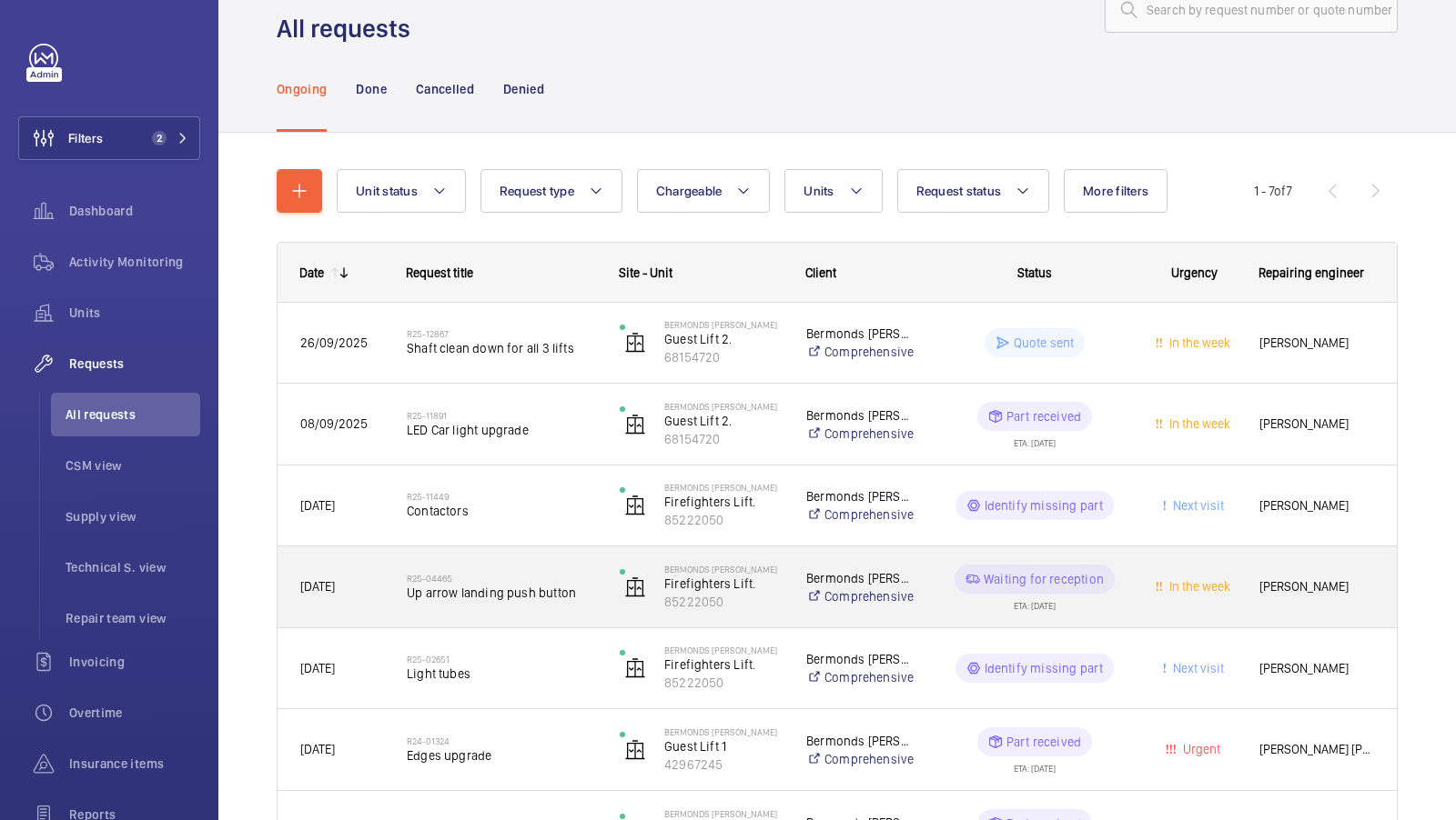
click at [544, 589] on span "Up arrow landing push button" at bounding box center [501, 593] width 189 height 18
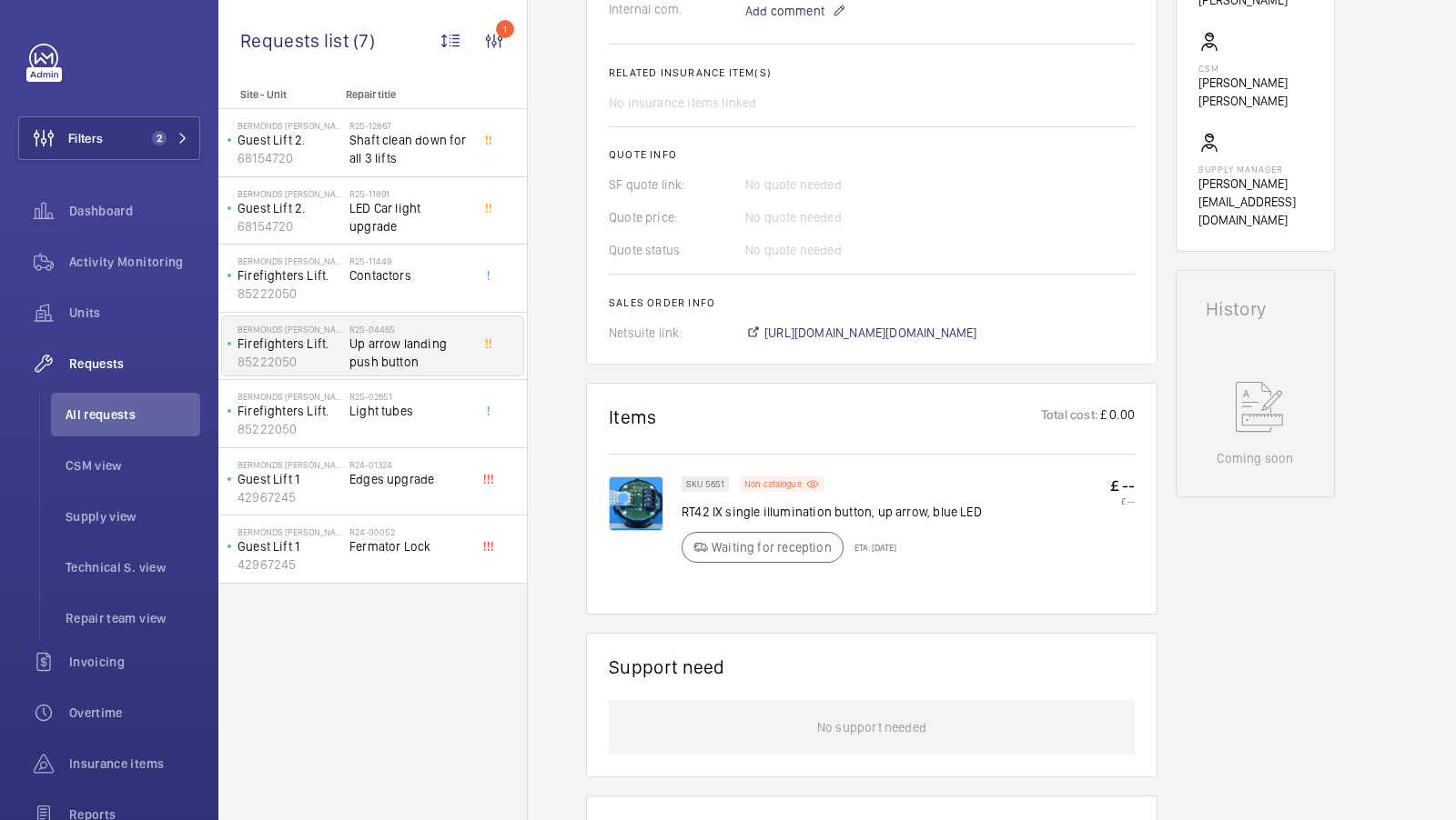
scroll to position [664, 0]
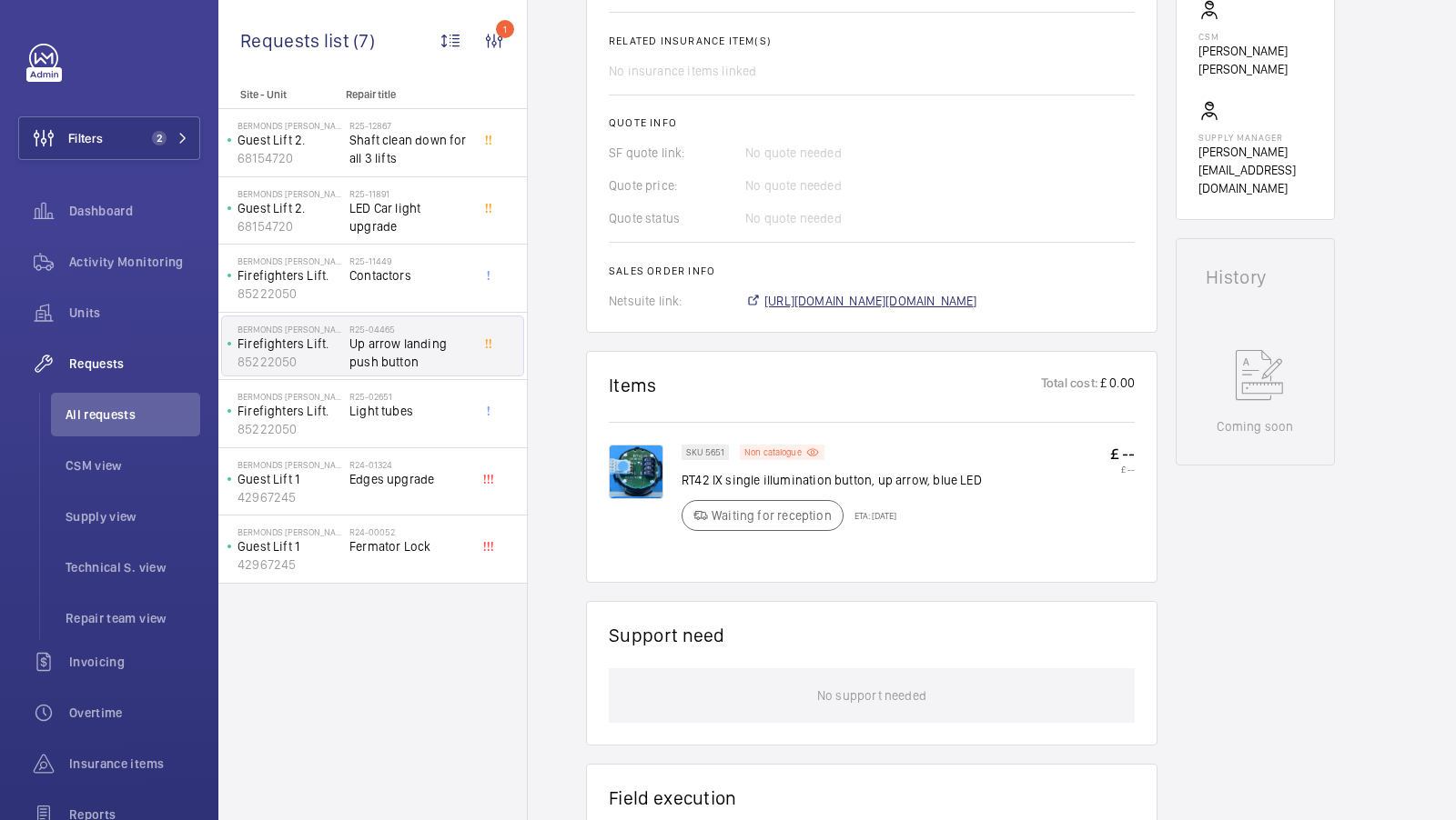
click at [950, 310] on span "https://6461500.app.netsuite.com/app/accounting/transactions/salesord.nl?id=303…" at bounding box center [870, 301] width 213 height 18
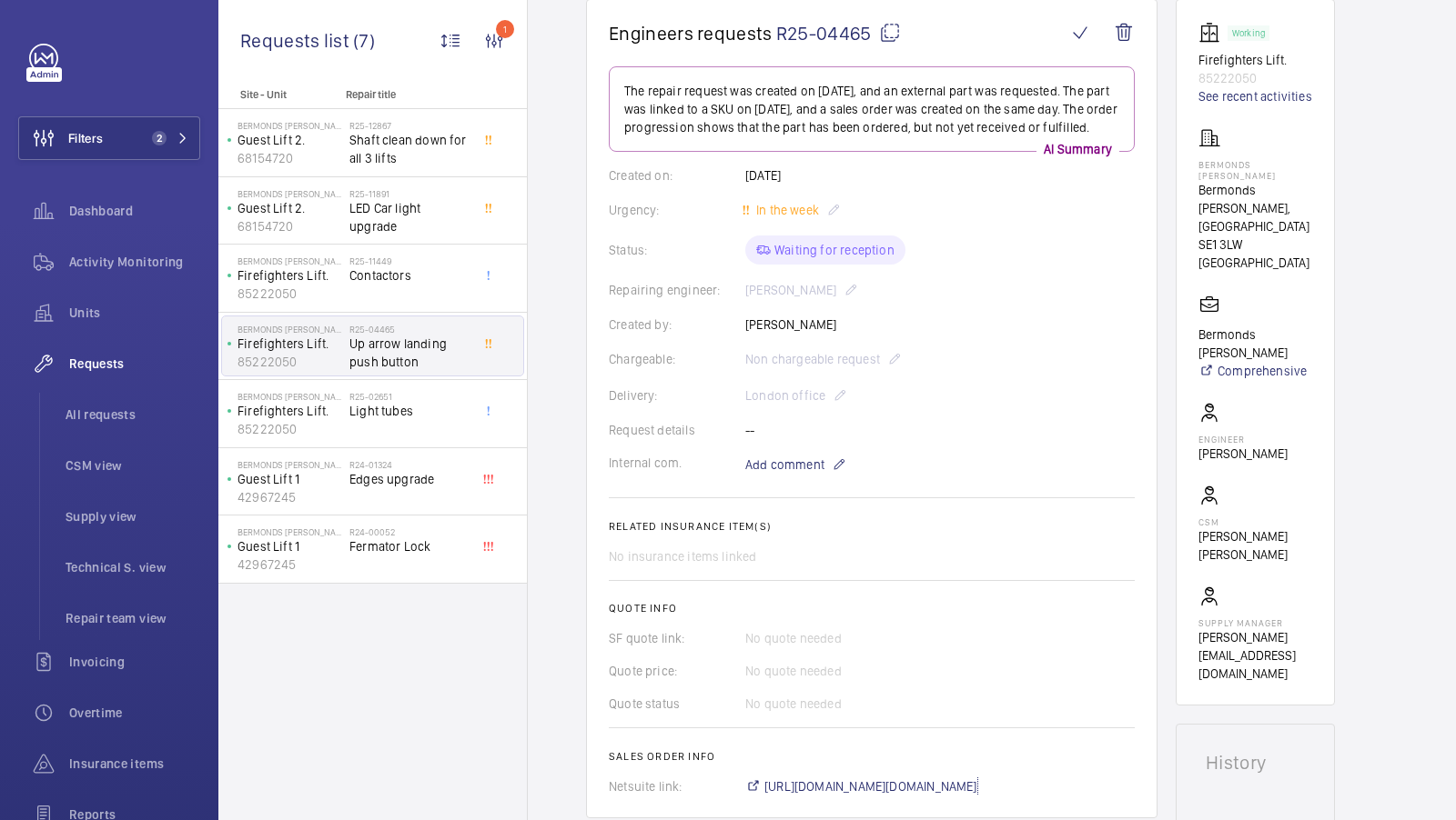
scroll to position [0, 0]
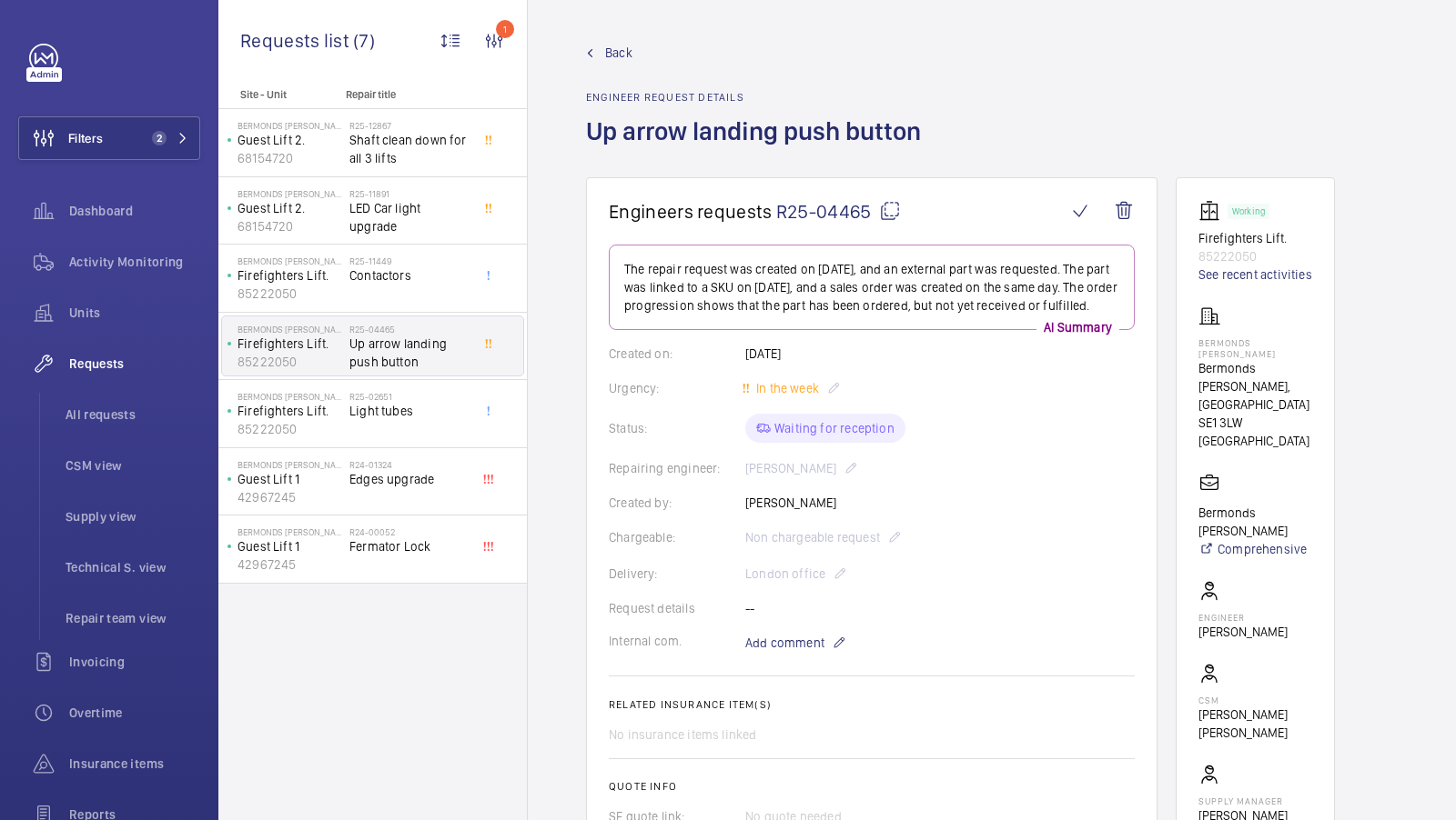
click at [891, 213] on mat-icon at bounding box center [889, 211] width 22 height 22
click at [615, 51] on span "Back" at bounding box center [619, 53] width 28 height 18
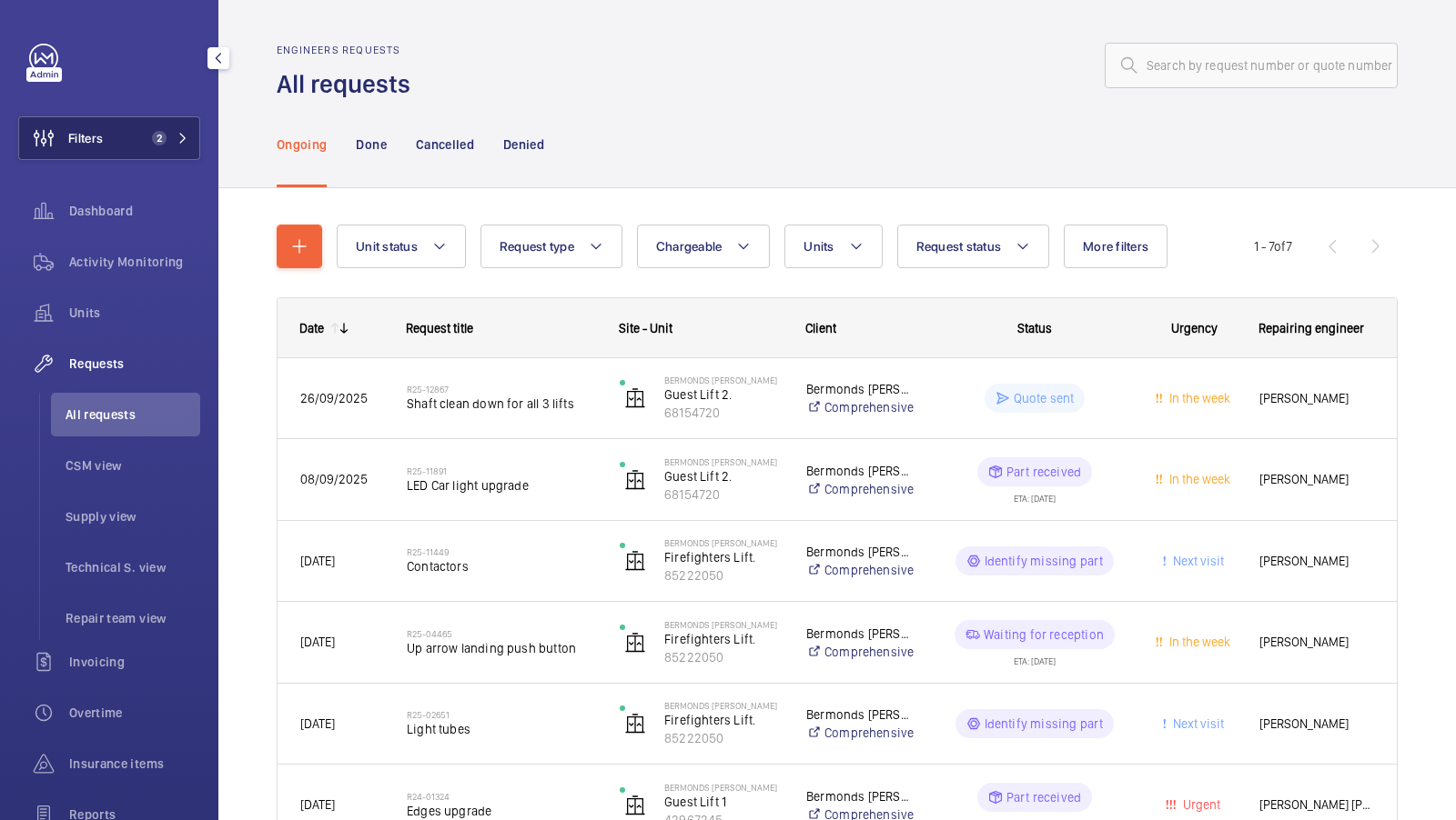
click at [171, 135] on span "2" at bounding box center [167, 137] width 44 height 14
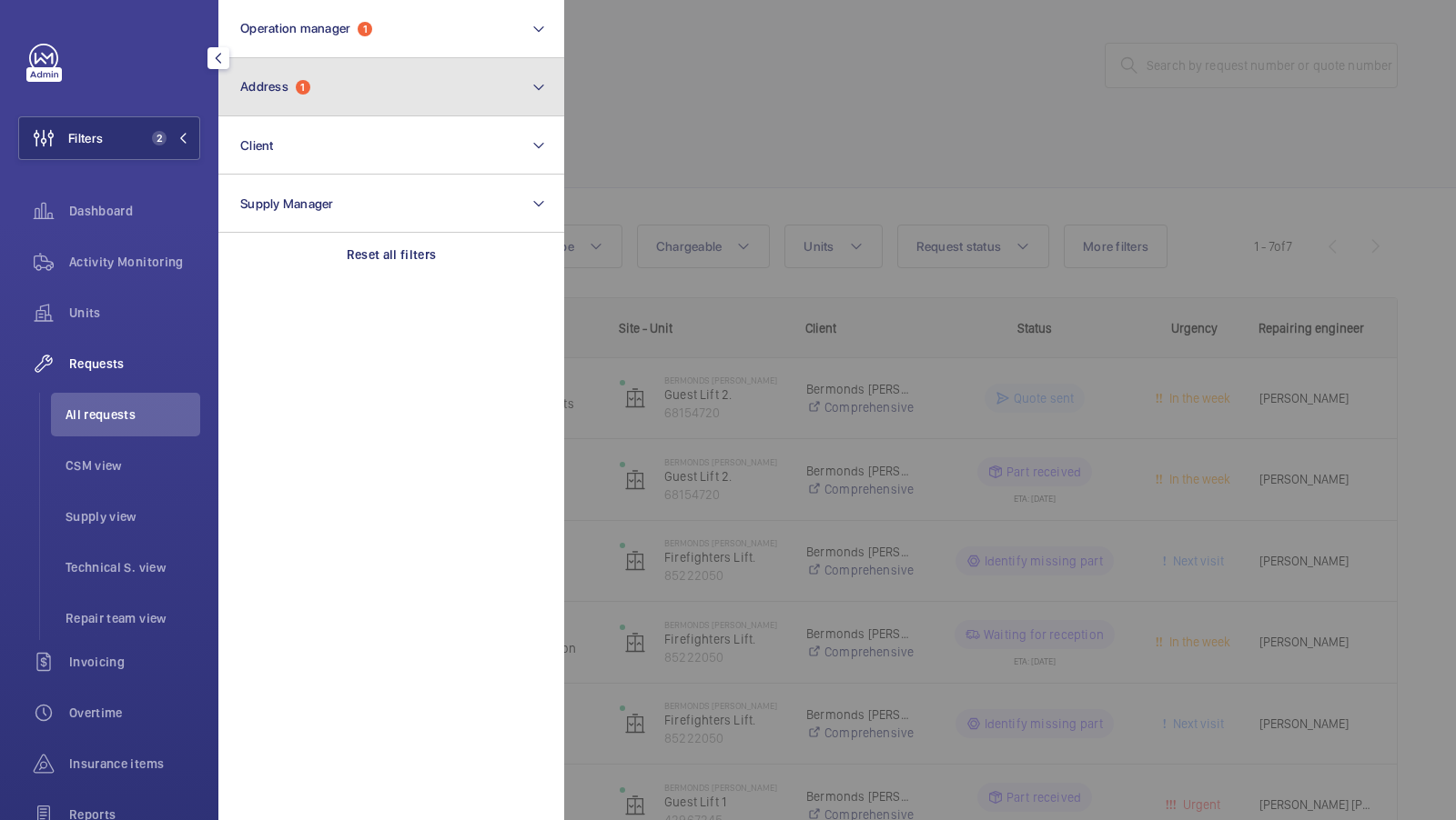
click at [398, 91] on button "Address 1" at bounding box center [391, 87] width 346 height 58
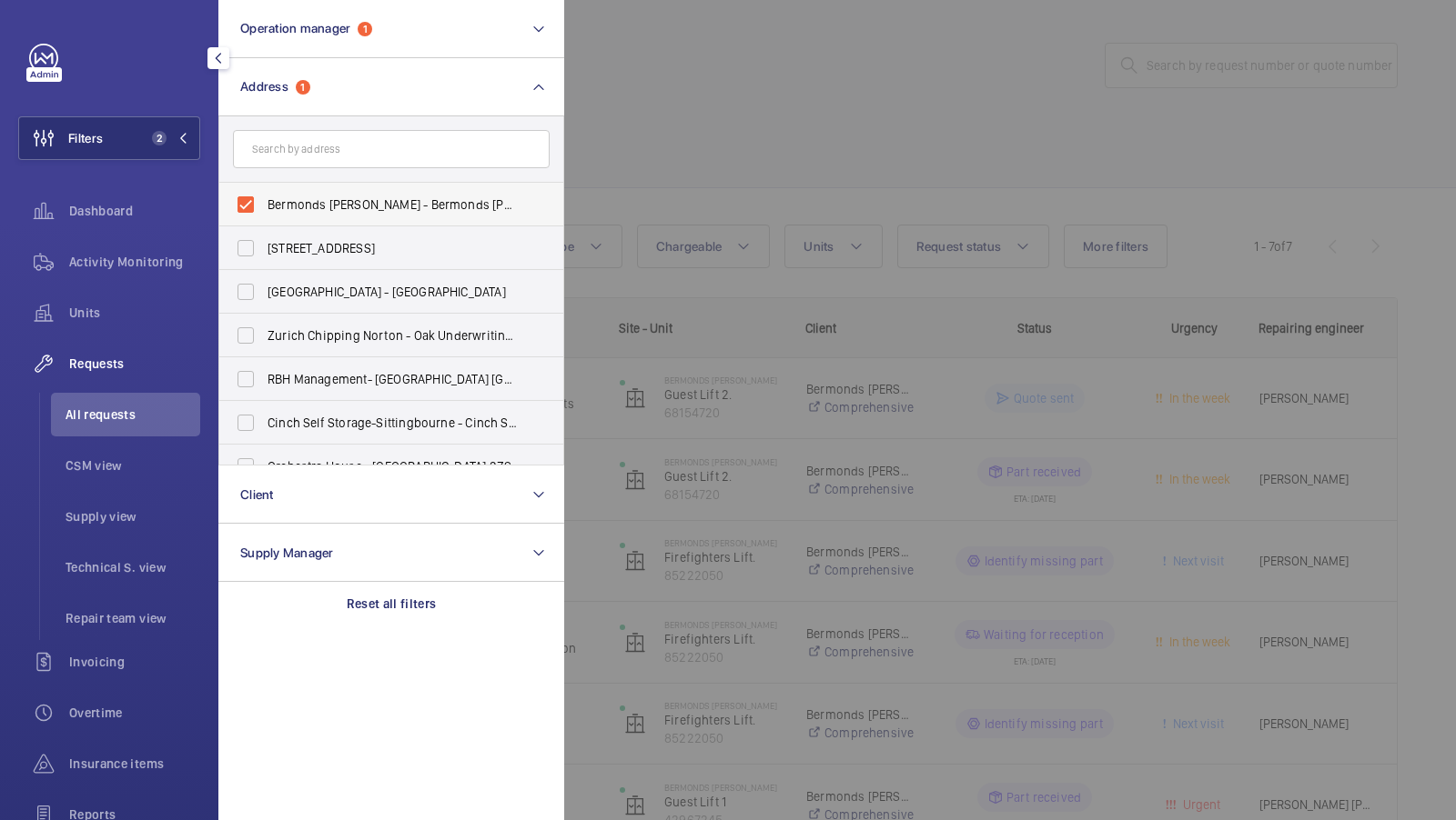
click at [410, 203] on span "Bermonds Locke - Bermonds Locke, Tower Bridge, LONDON SE1 3LW" at bounding box center [392, 204] width 250 height 18
click at [264, 203] on input "Bermonds Locke - Bermonds Locke, Tower Bridge, LONDON SE1 3LW" at bounding box center [245, 204] width 36 height 36
checkbox input "false"
click at [413, 164] on input "text" at bounding box center [391, 149] width 317 height 38
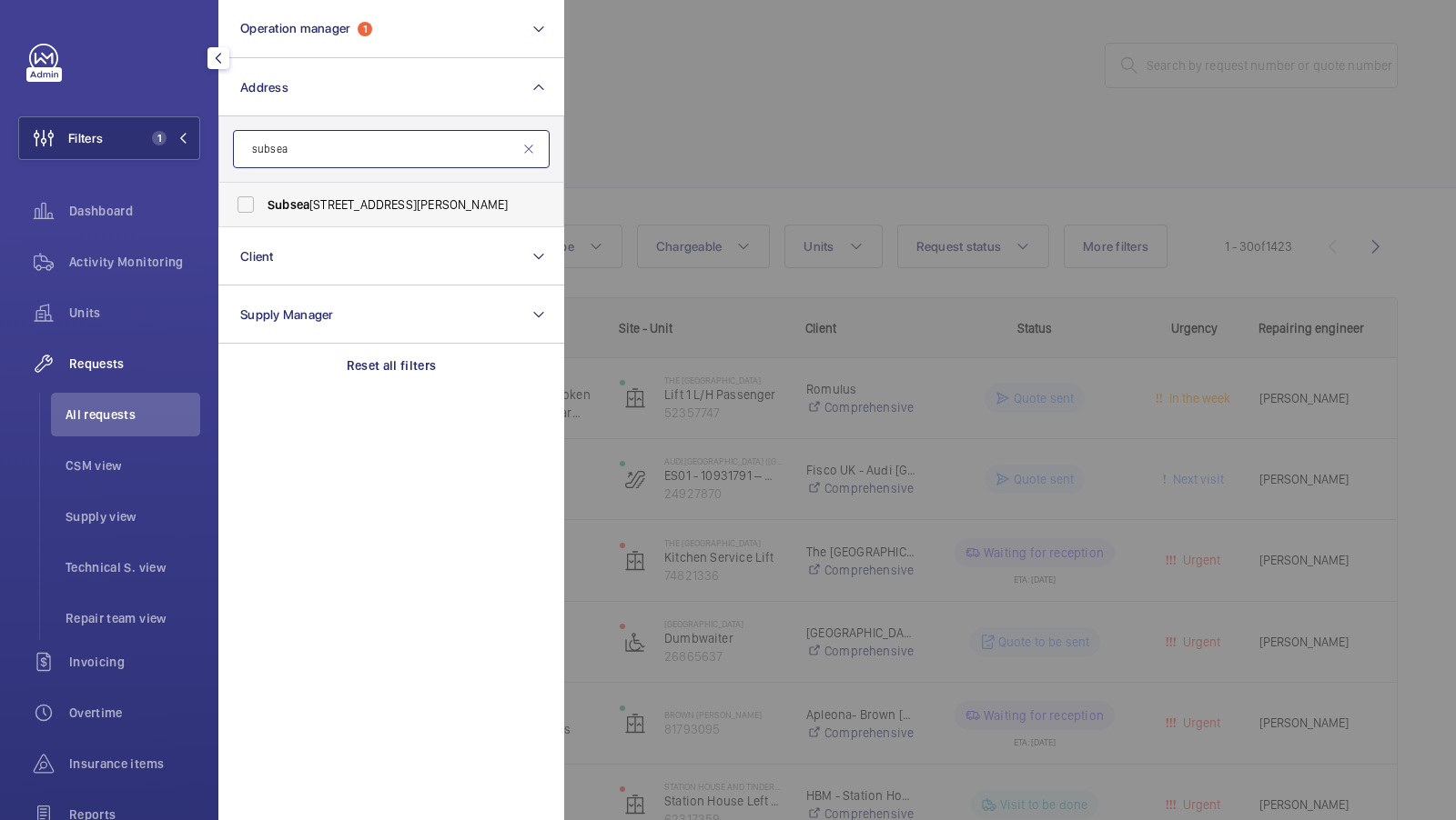
type input "subsea"
click at [379, 188] on label "Subsea 7 - 40 Brighton Rd, SUTTON SM2 5BN" at bounding box center [378, 205] width 317 height 44
click at [264, 188] on input "Subsea 7 - 40 Brighton Rd, SUTTON SM2 5BN" at bounding box center [245, 204] width 36 height 36
checkbox input "true"
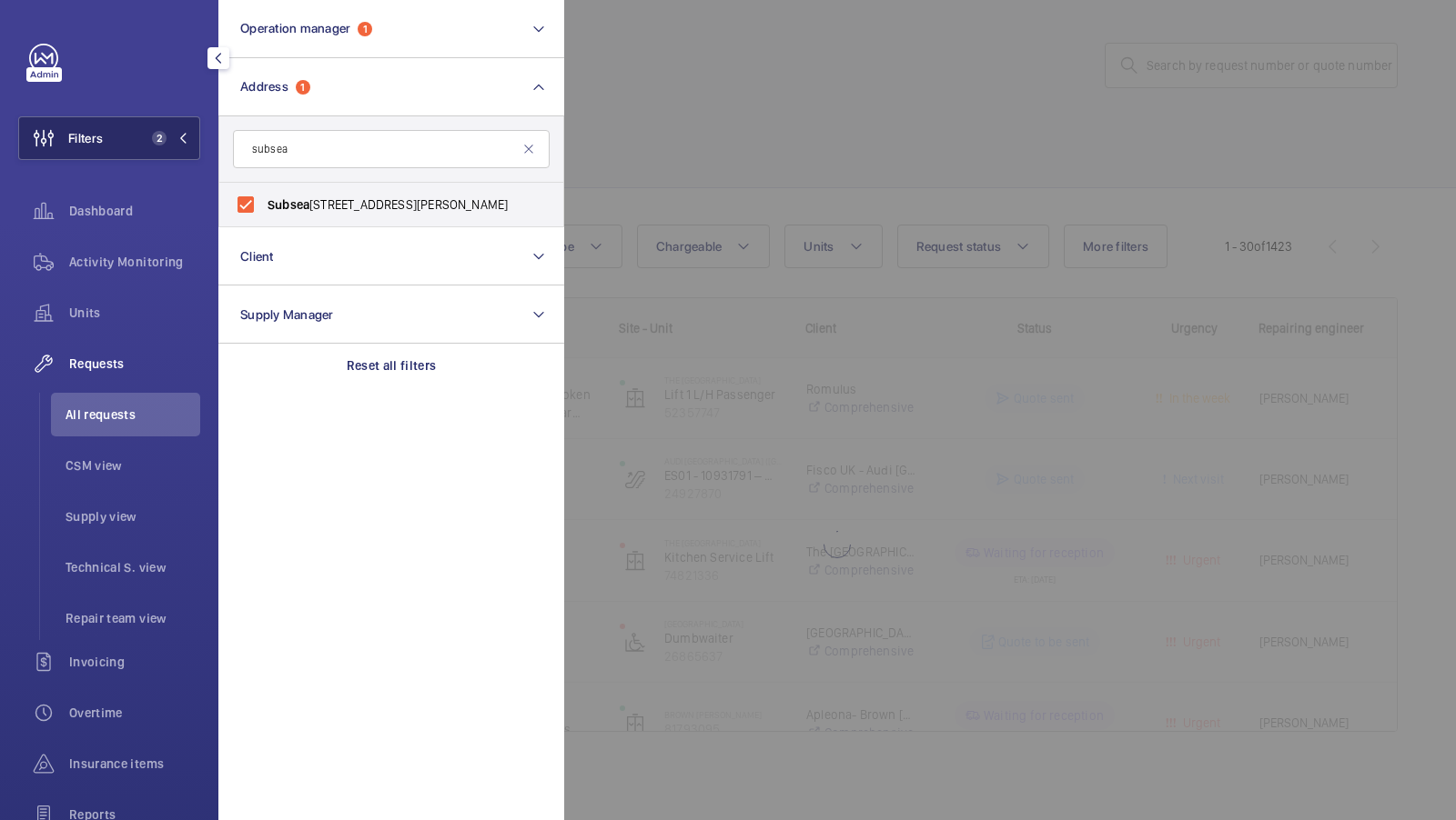
click at [126, 149] on button "Filters 2" at bounding box center [109, 138] width 182 height 44
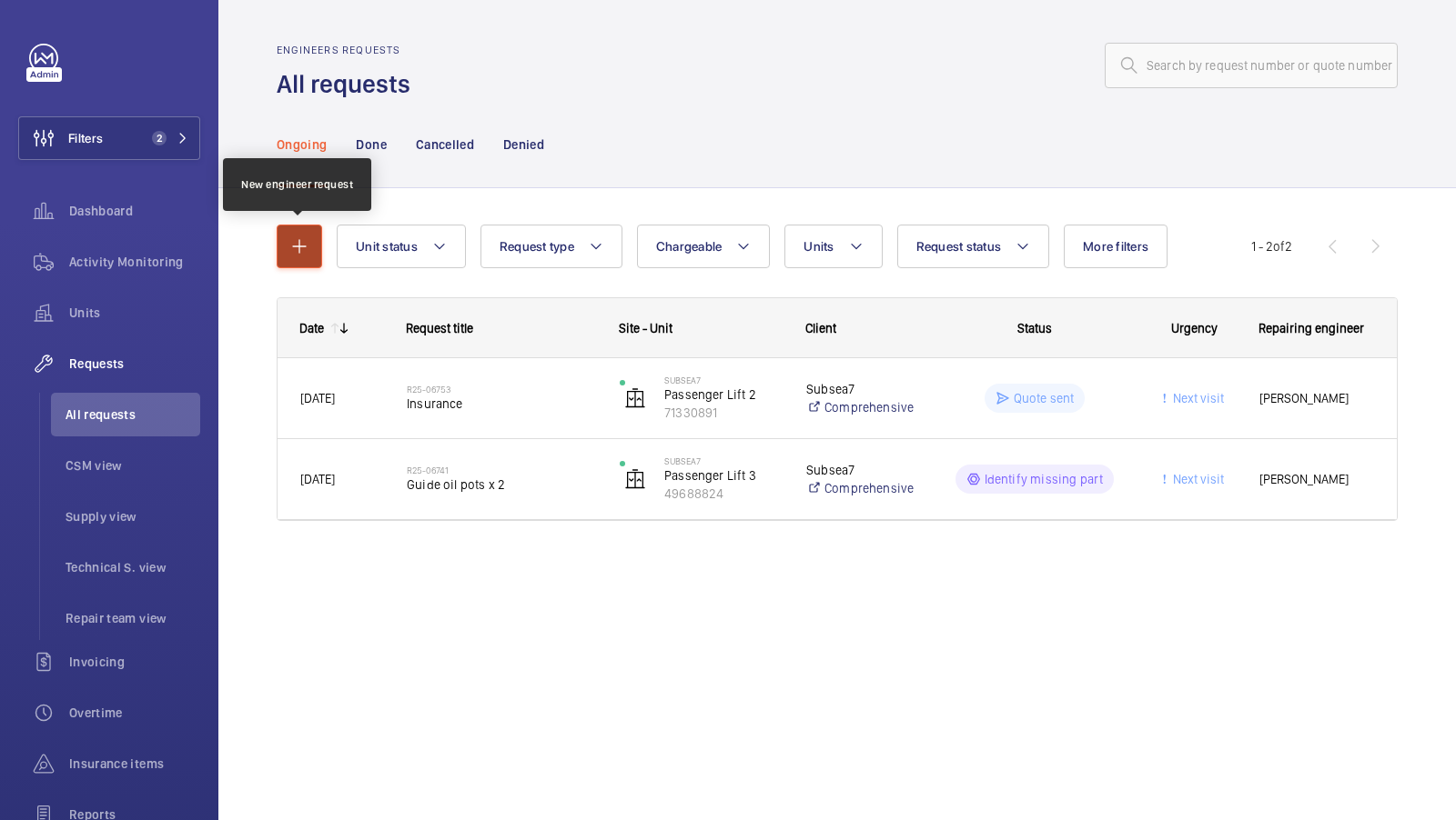
click at [302, 234] on button "button" at bounding box center [300, 246] width 46 height 44
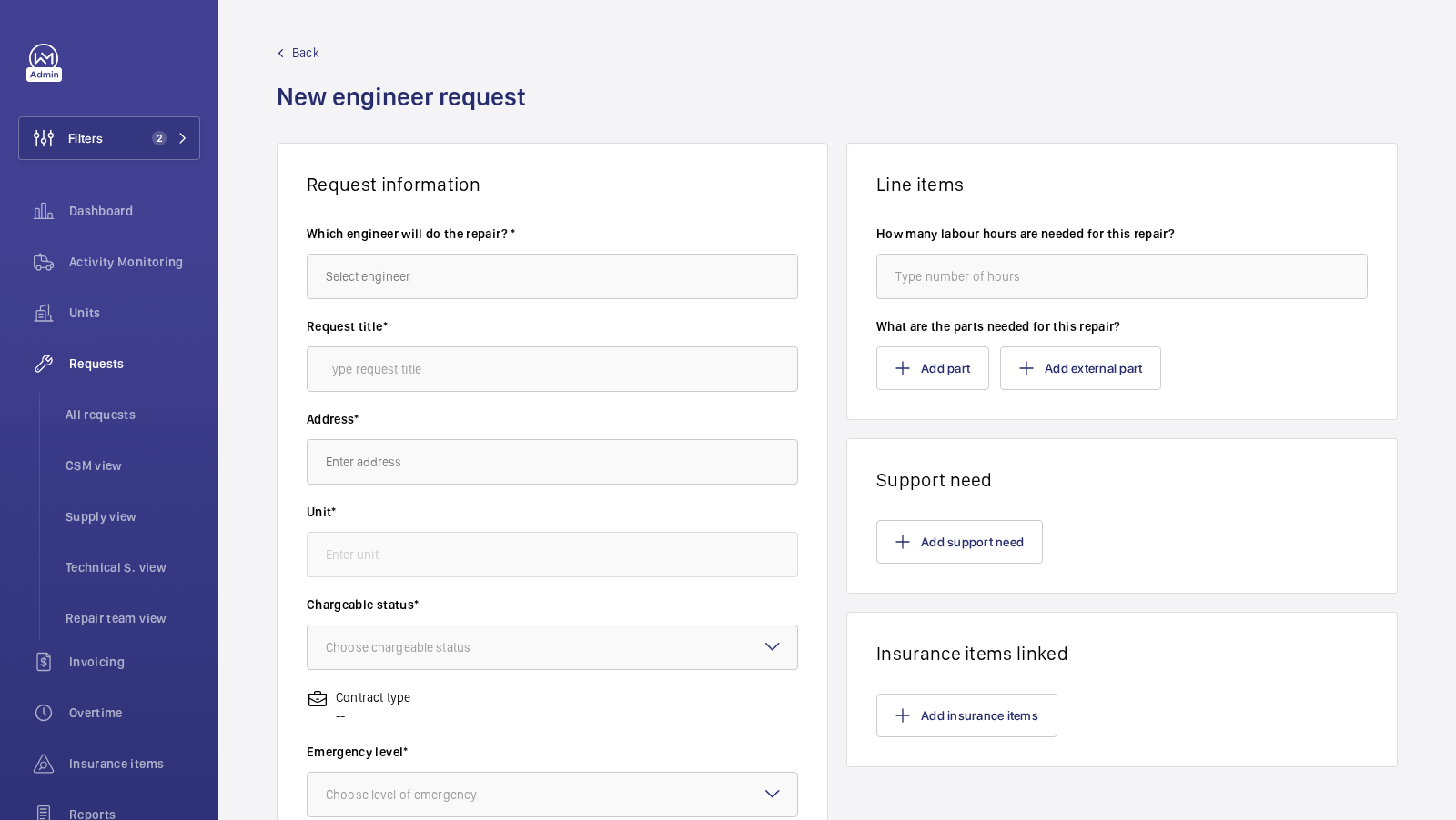
click at [295, 53] on span "Back" at bounding box center [306, 53] width 28 height 18
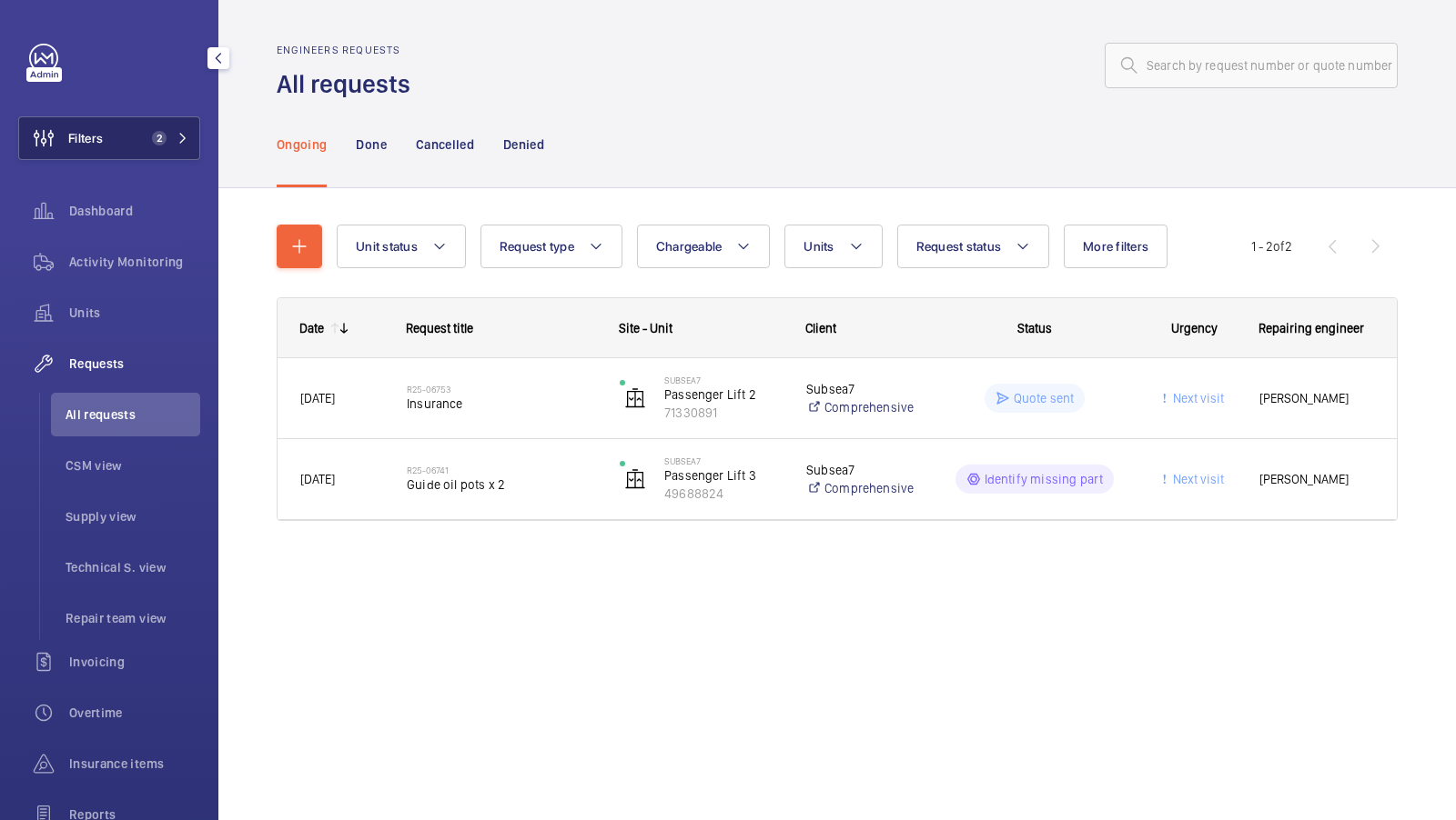
click at [170, 143] on span "2" at bounding box center [167, 137] width 44 height 14
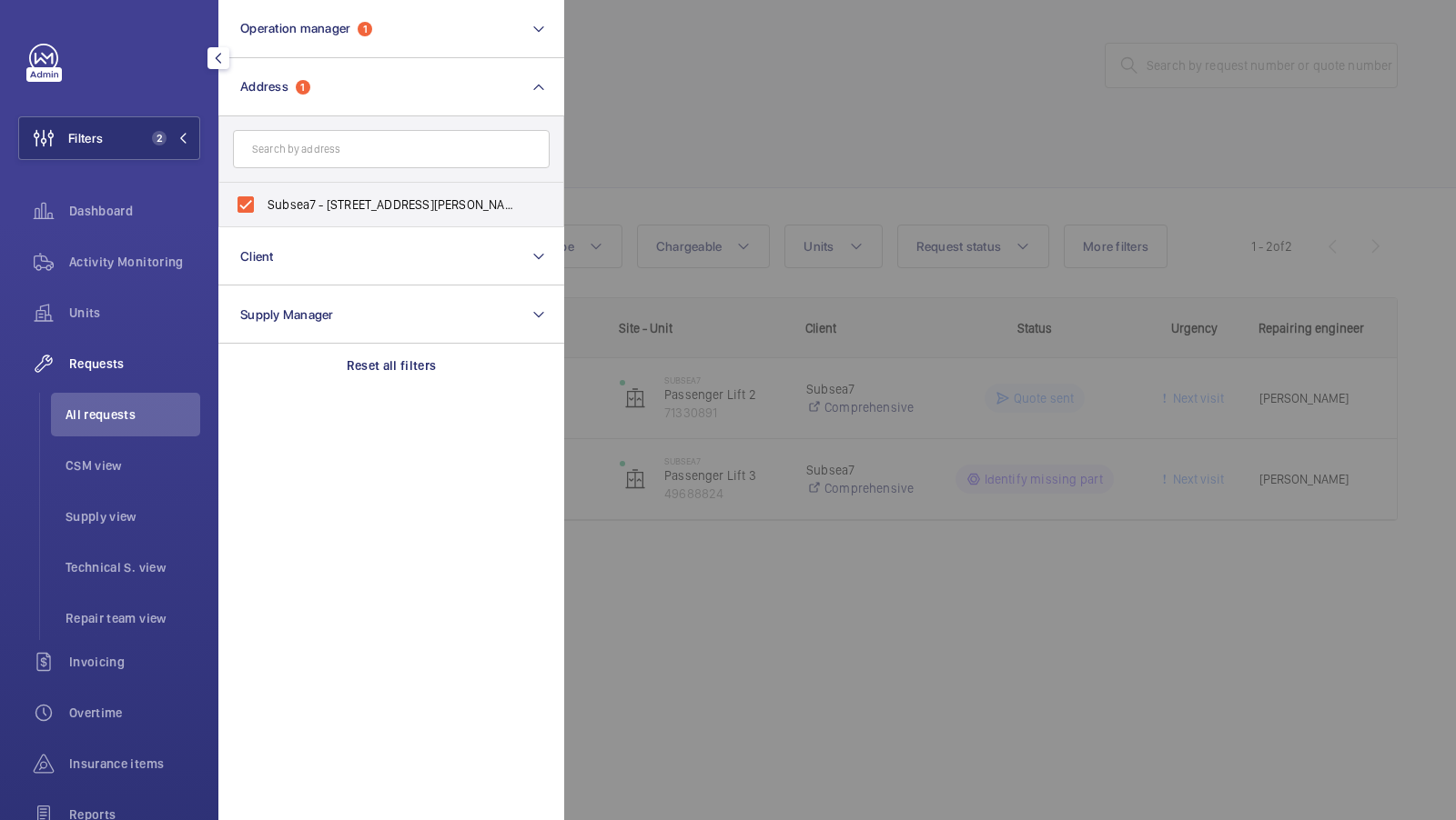
click at [711, 211] on div at bounding box center [1292, 410] width 1456 height 820
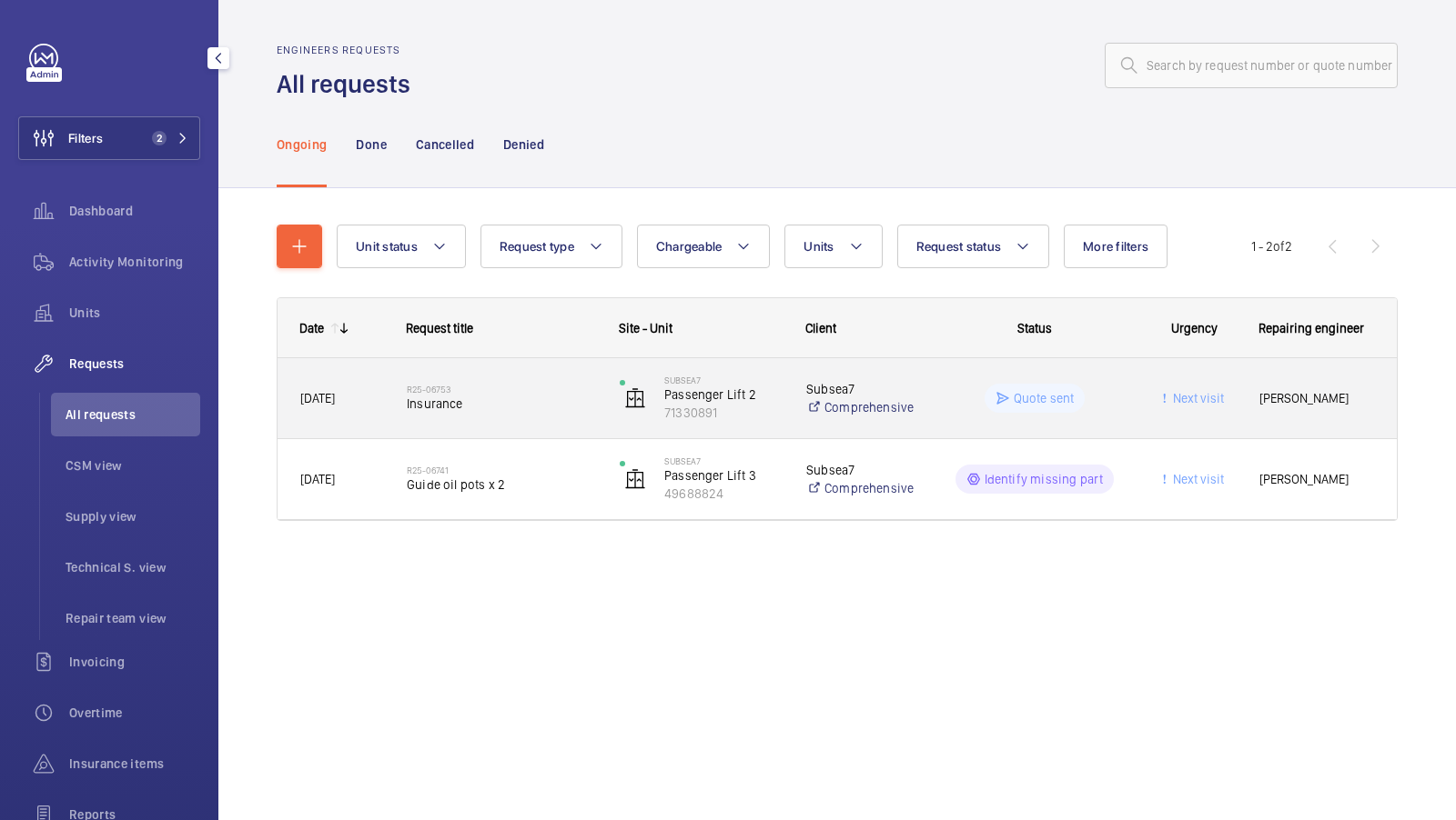
click at [473, 396] on span "Insurance" at bounding box center [501, 404] width 189 height 18
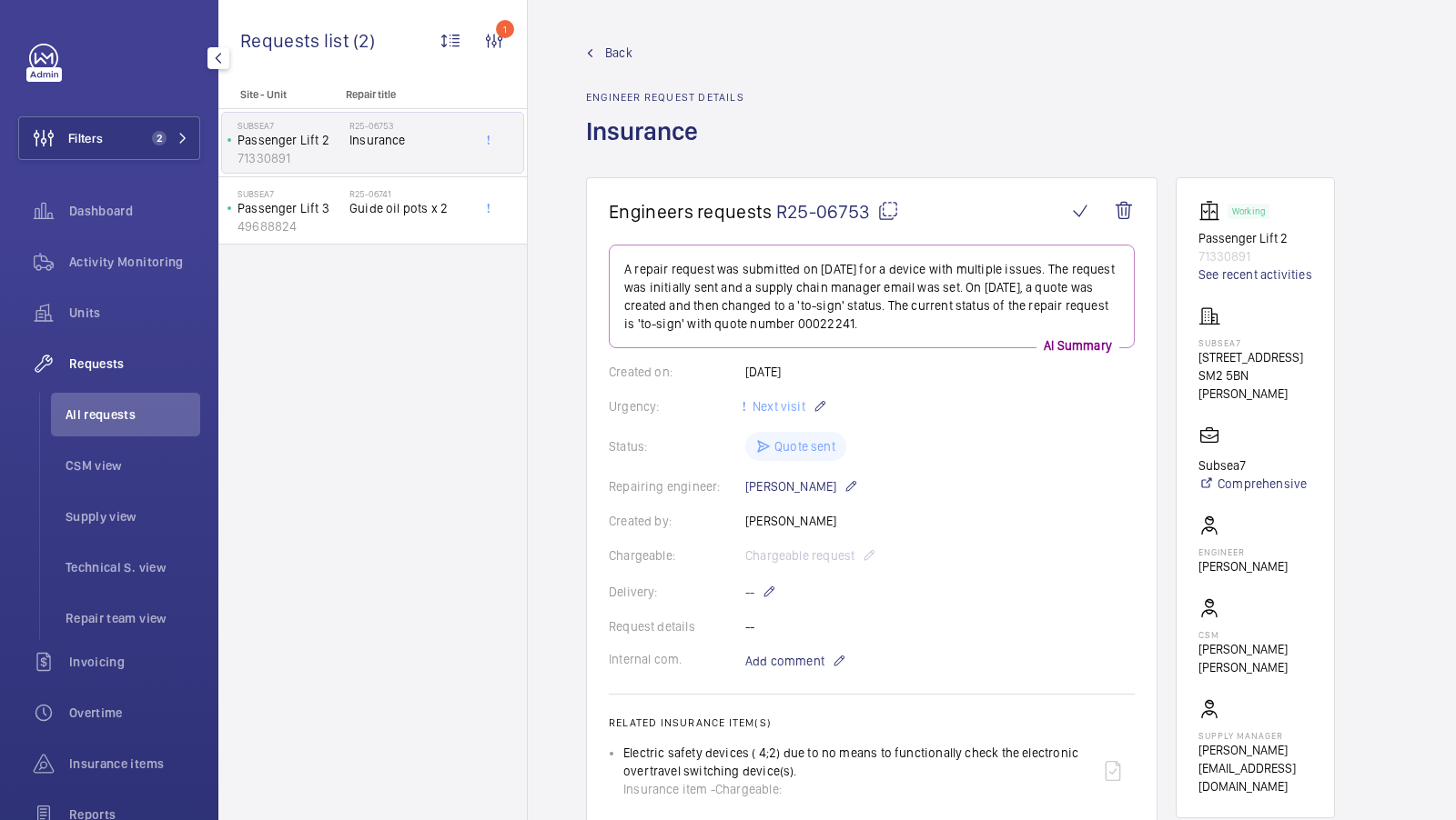
click at [614, 53] on span "Back" at bounding box center [619, 53] width 28 height 18
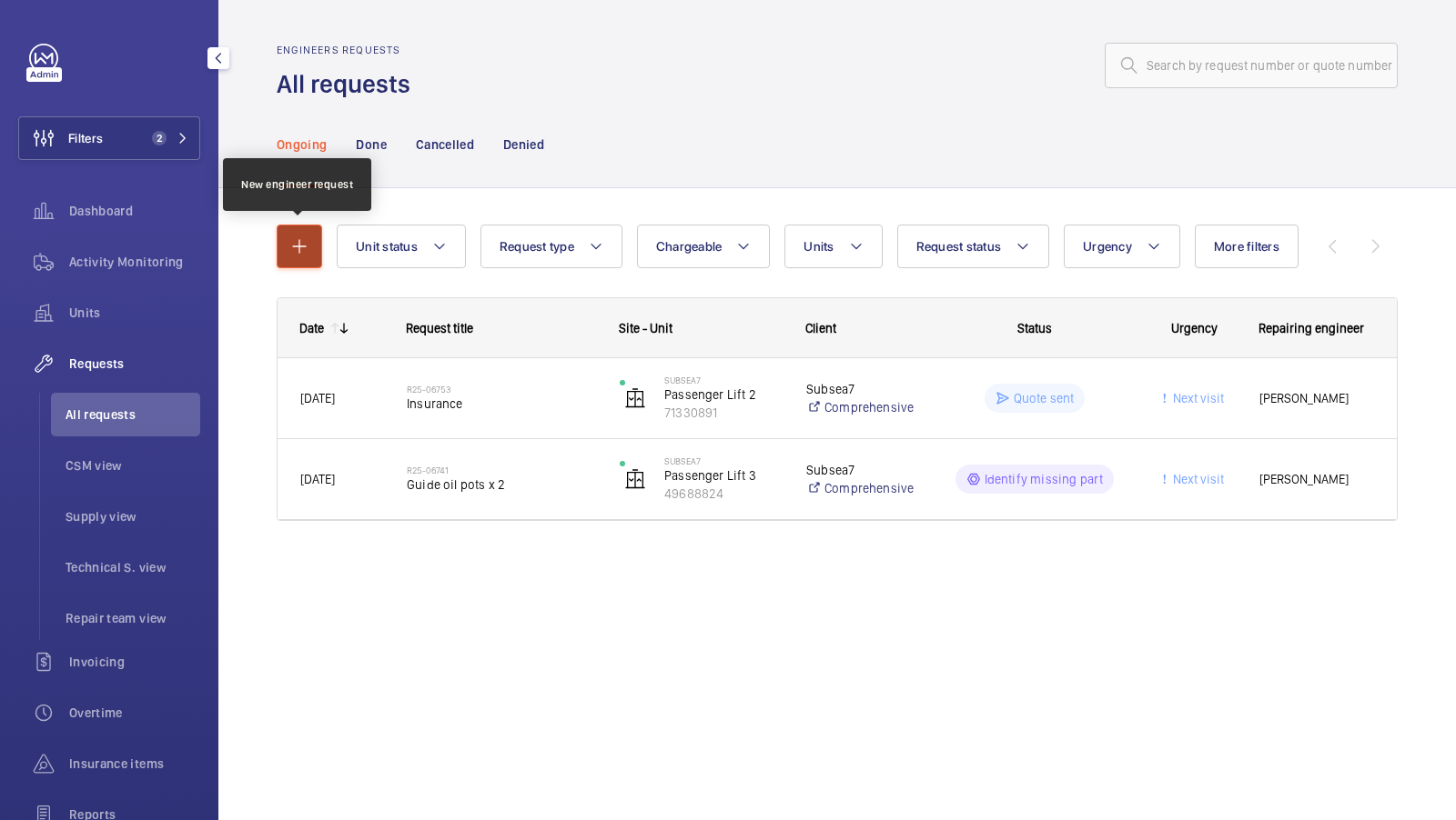
click at [284, 261] on button "button" at bounding box center [300, 246] width 46 height 44
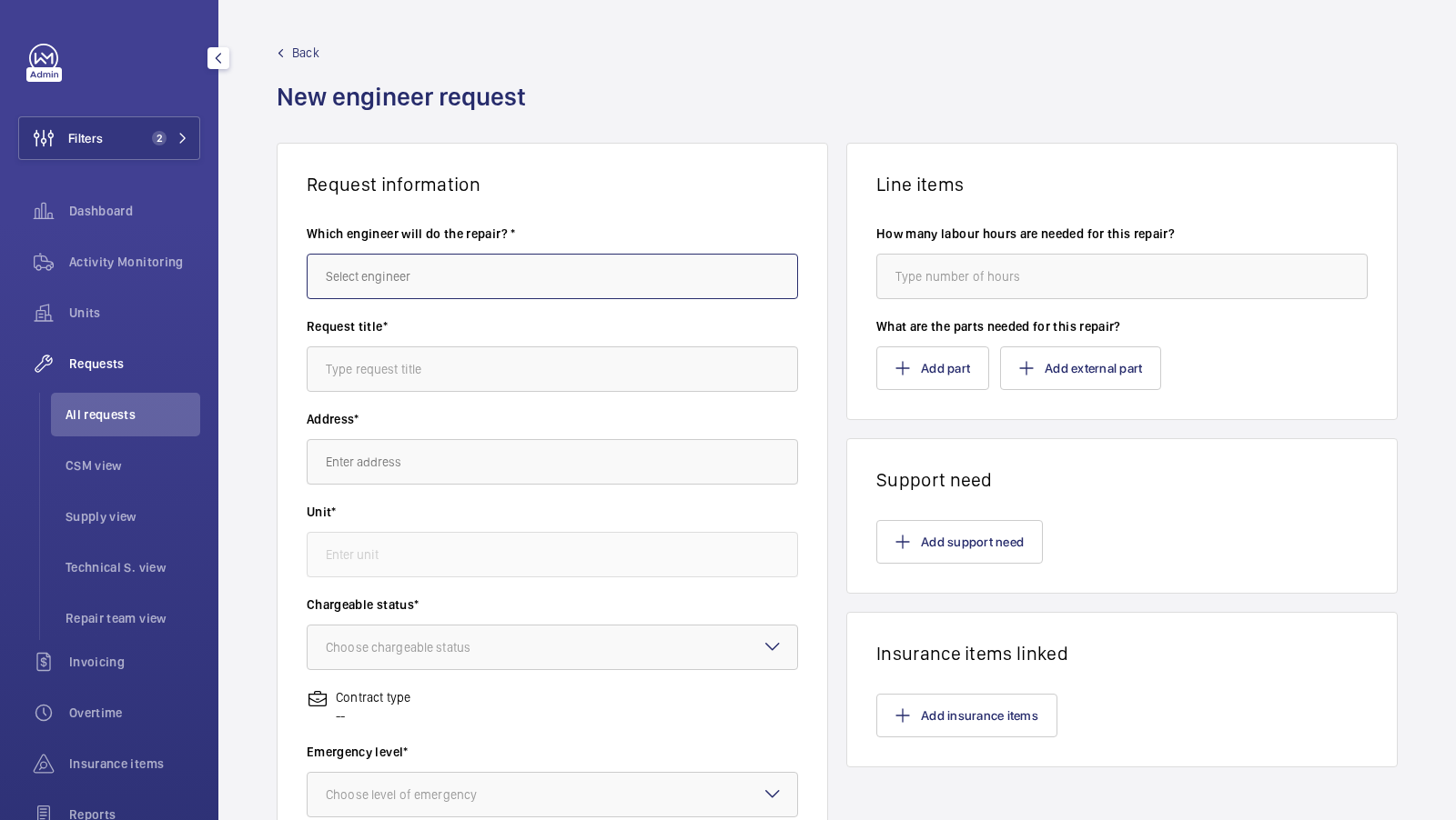
click at [406, 282] on input "text" at bounding box center [552, 277] width 492 height 46
type input "S"
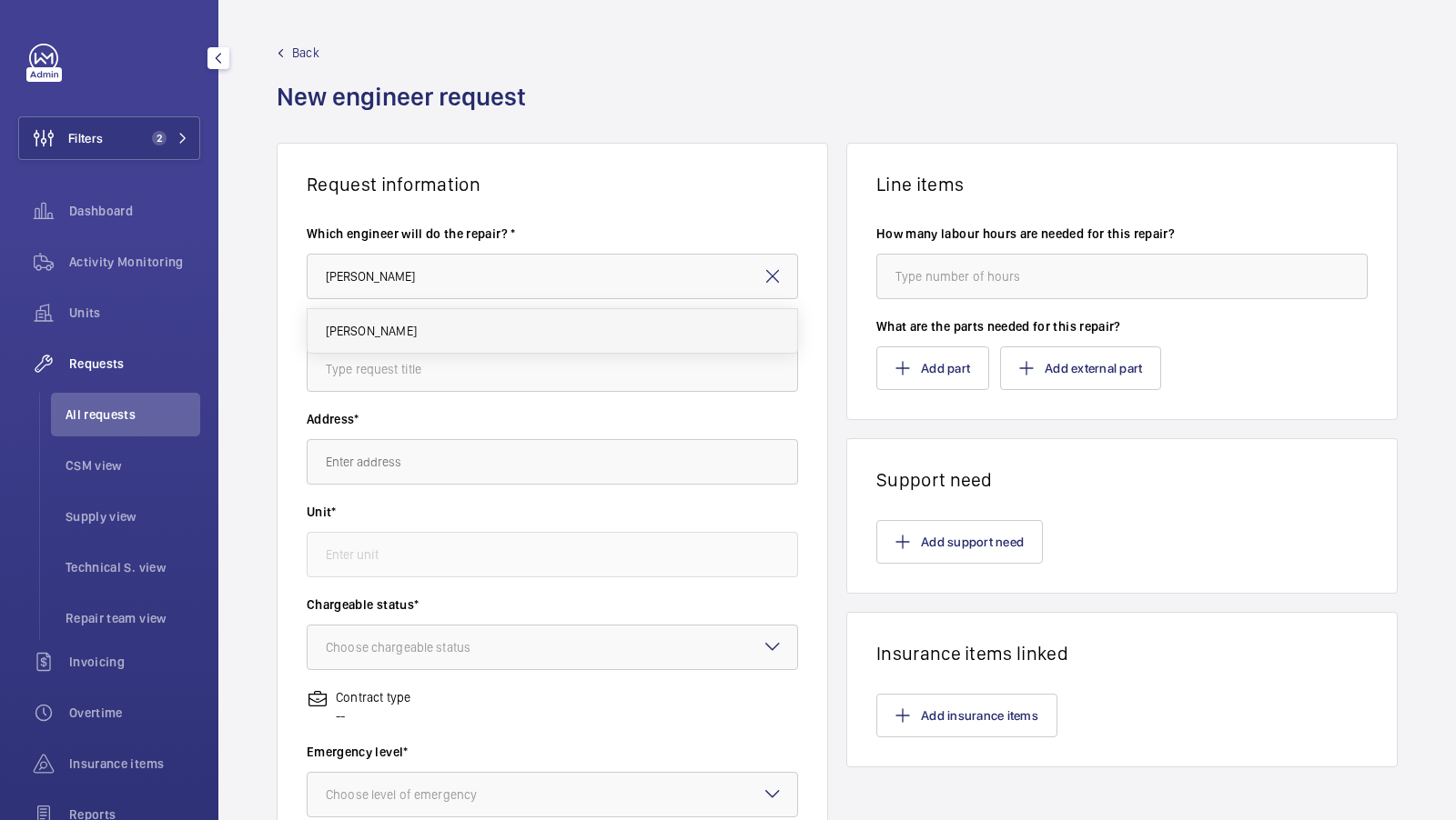
click at [361, 335] on span "Lewis Hughes" at bounding box center [370, 330] width 91 height 18
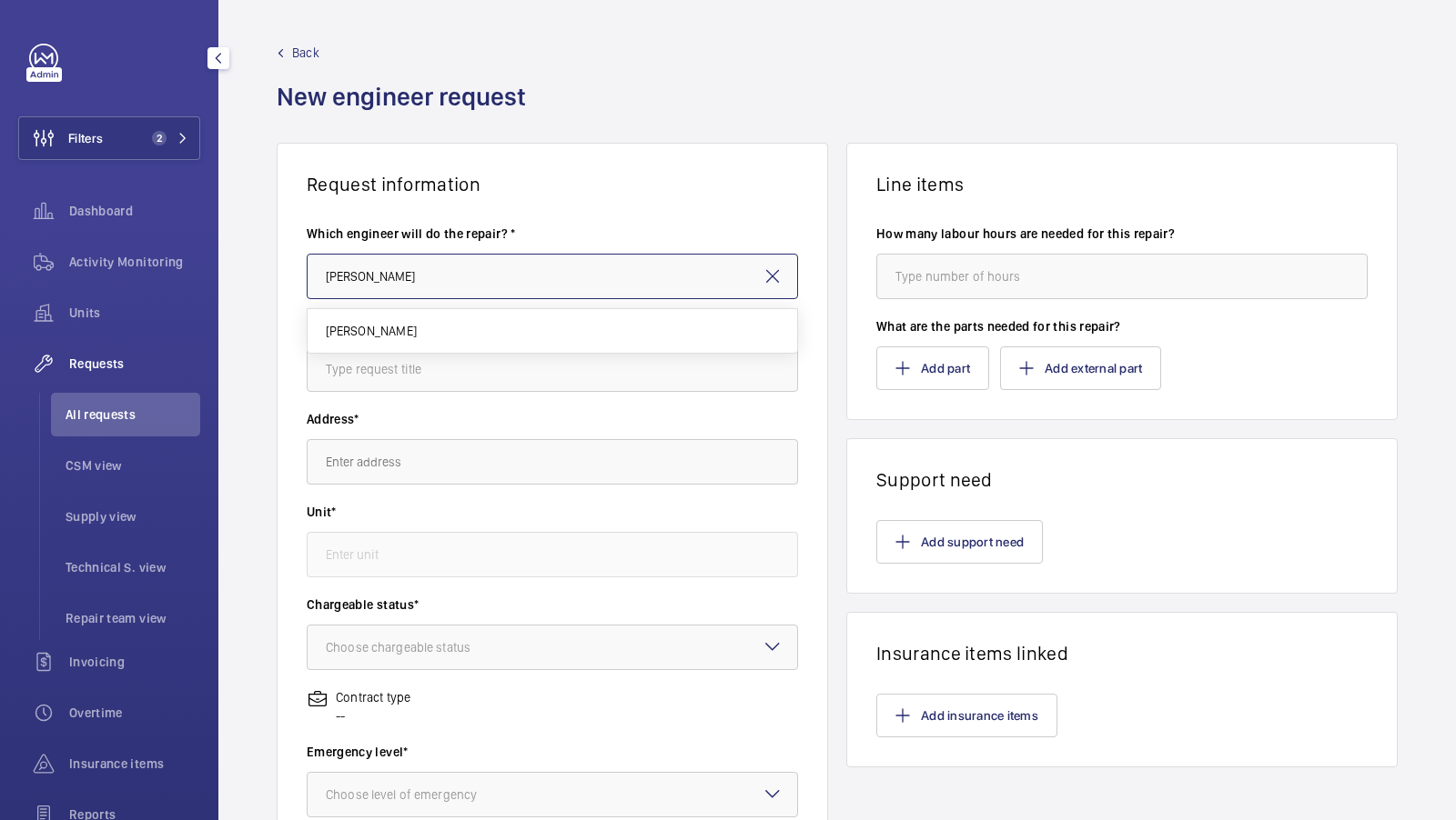
type input "Lewis Hughes"
click at [403, 385] on input "text" at bounding box center [552, 369] width 492 height 46
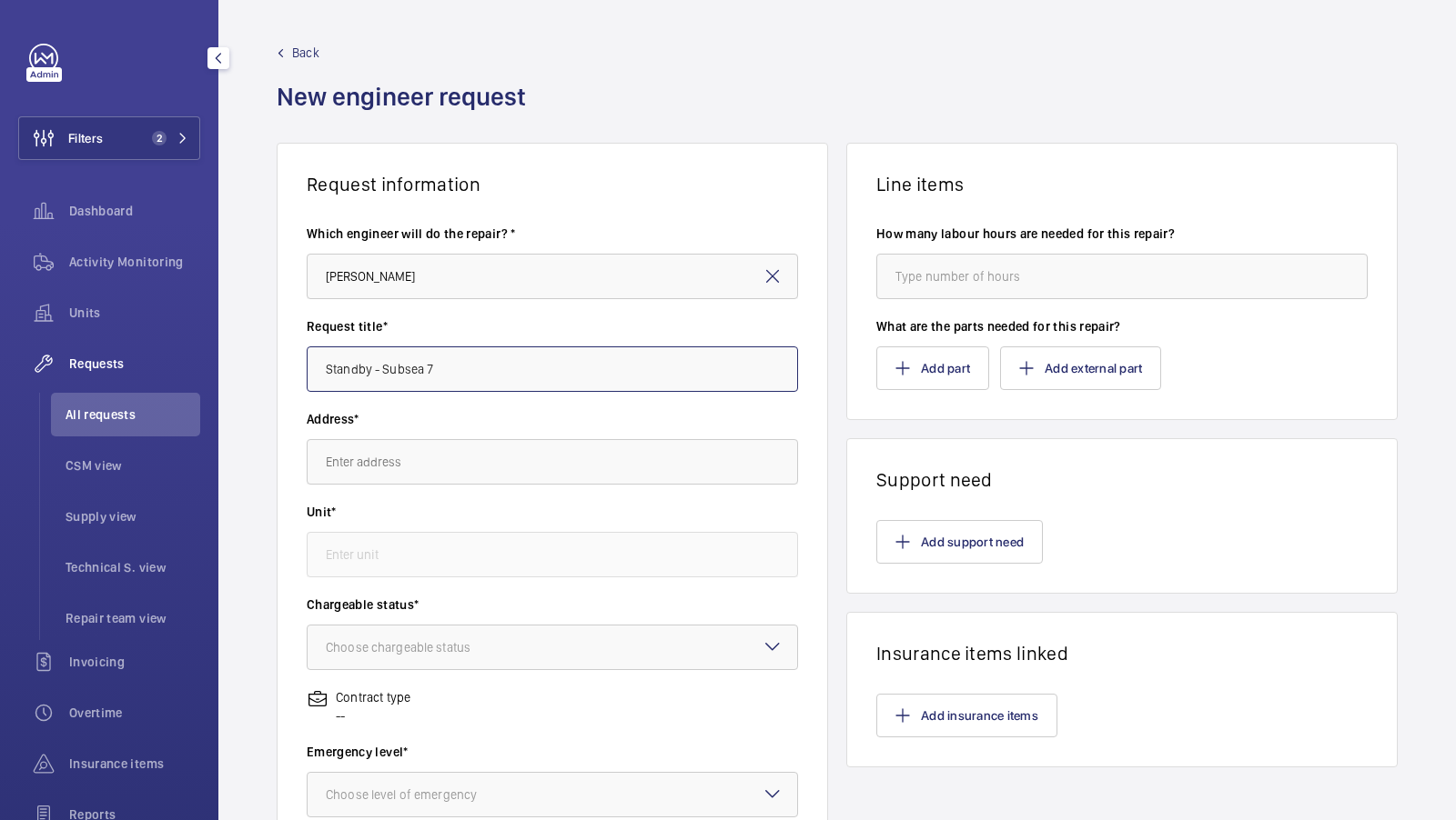
type input "Standby - Subsea 7"
click at [380, 445] on input "text" at bounding box center [552, 462] width 492 height 46
click at [454, 508] on span "Subsea7 40 Brighton Rd, SM2 5BN SUTTON" at bounding box center [451, 516] width 250 height 18
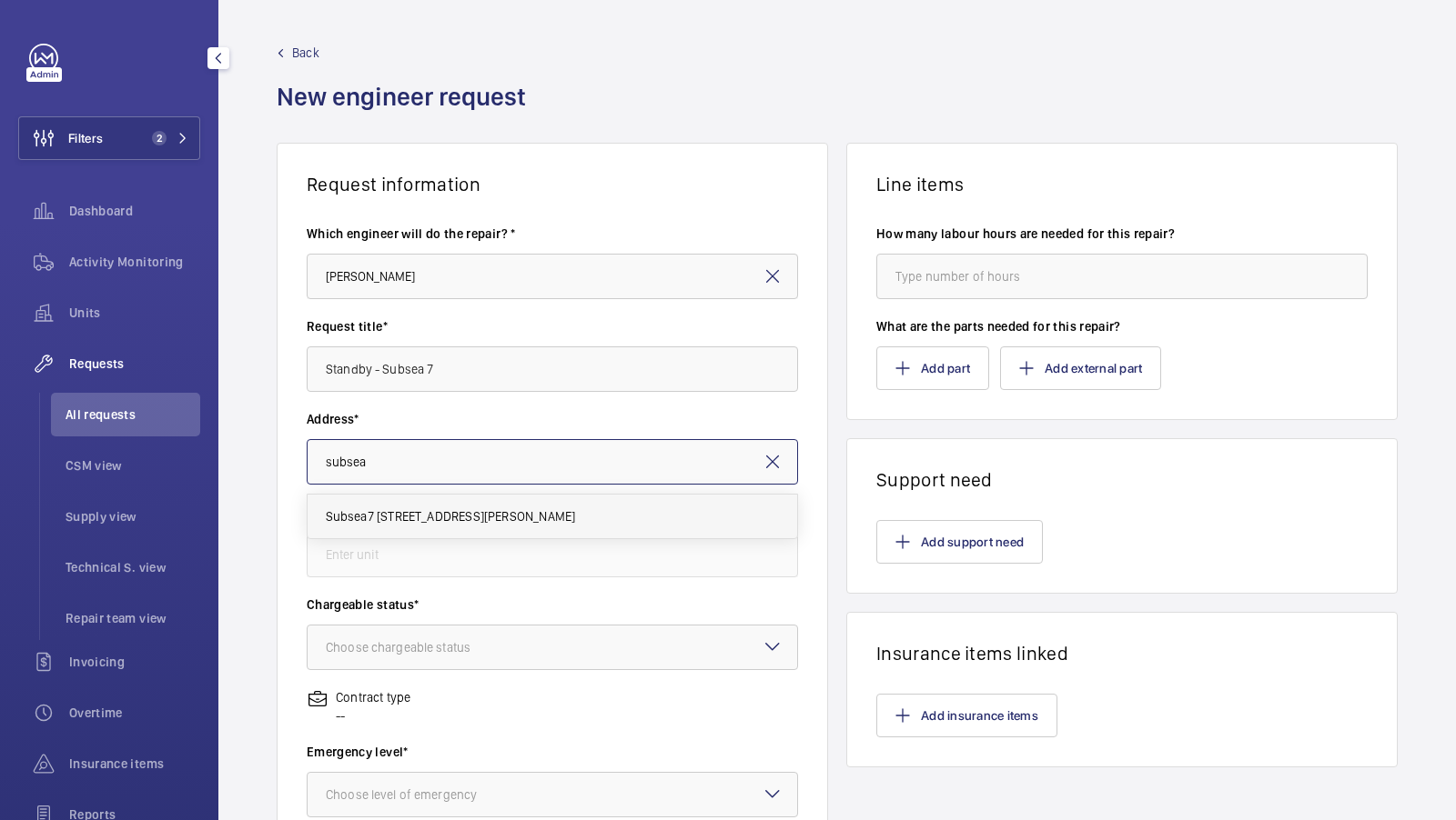
type input "Subsea7 40 Brighton Rd, SM2 5BN SUTTON"
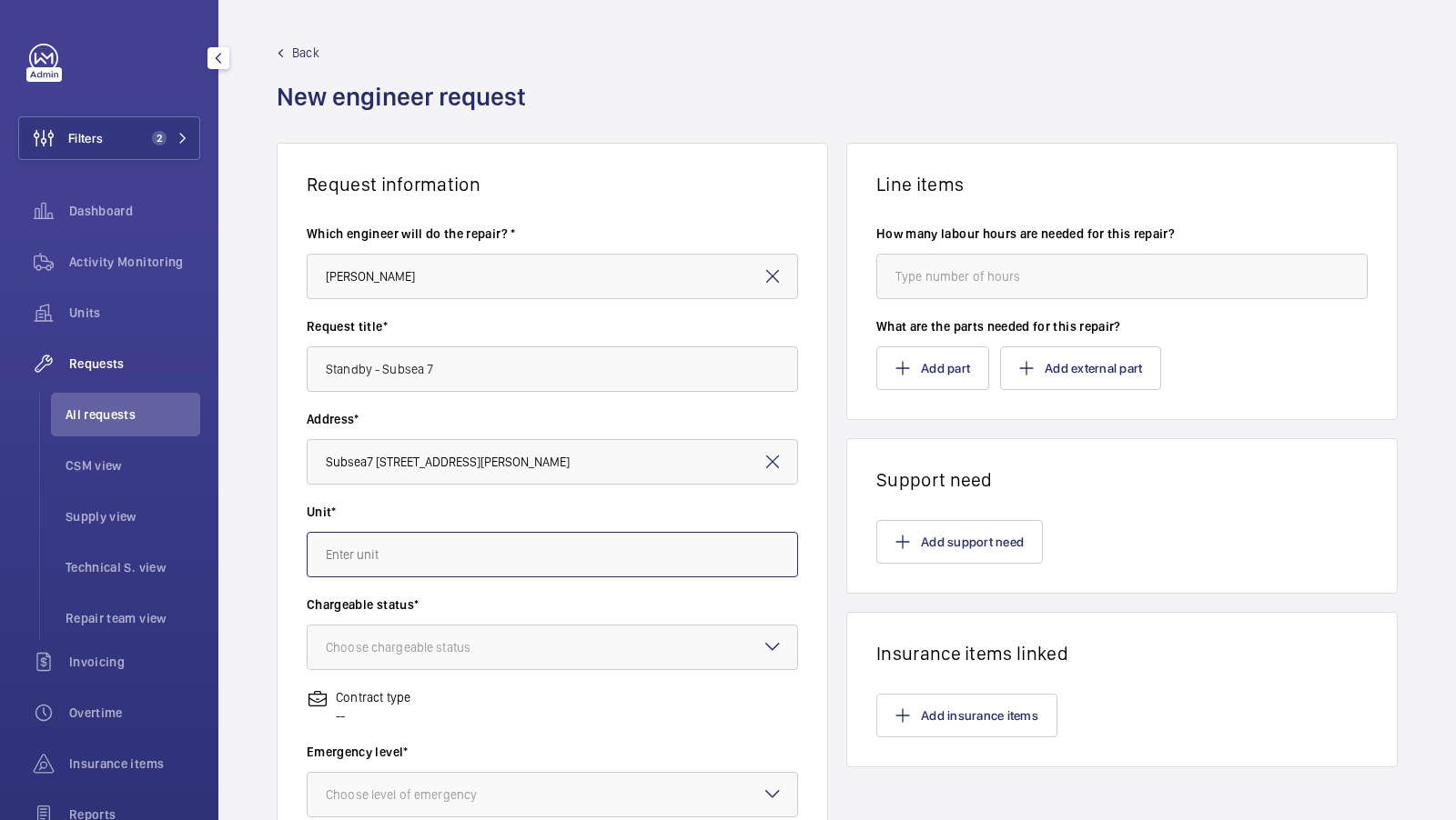
click at [384, 545] on input "text" at bounding box center [552, 555] width 492 height 46
click at [520, 164] on wm-front-card-header "Request information" at bounding box center [553, 170] width 550 height 52
click at [439, 529] on wm-front-autocomplete-dropdown-select "Unit*" at bounding box center [552, 540] width 492 height 74
click at [393, 552] on input "text" at bounding box center [552, 555] width 492 height 46
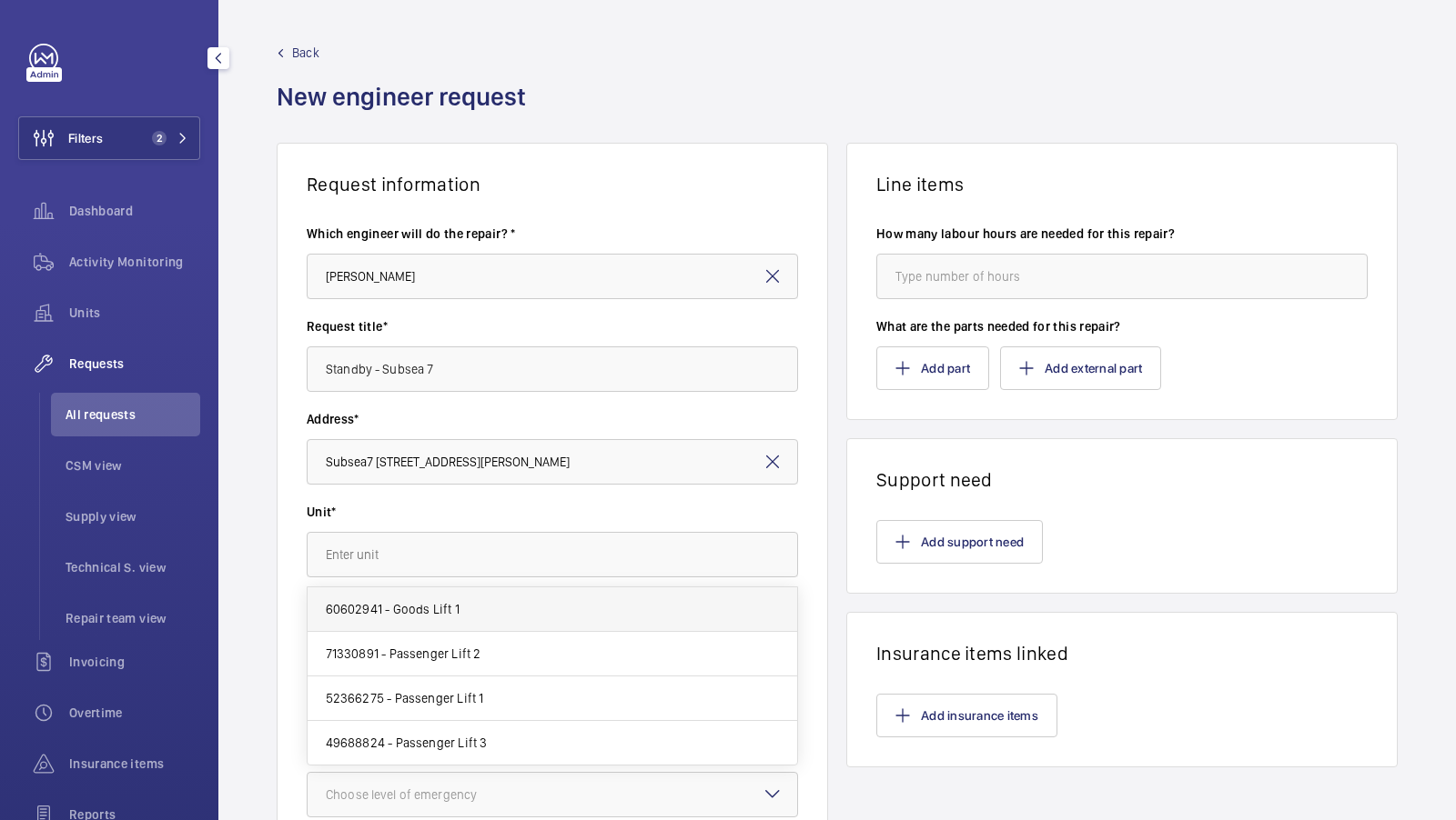
click at [463, 605] on mat-option "60602941 - Goods Lift 1" at bounding box center [553, 610] width 491 height 45
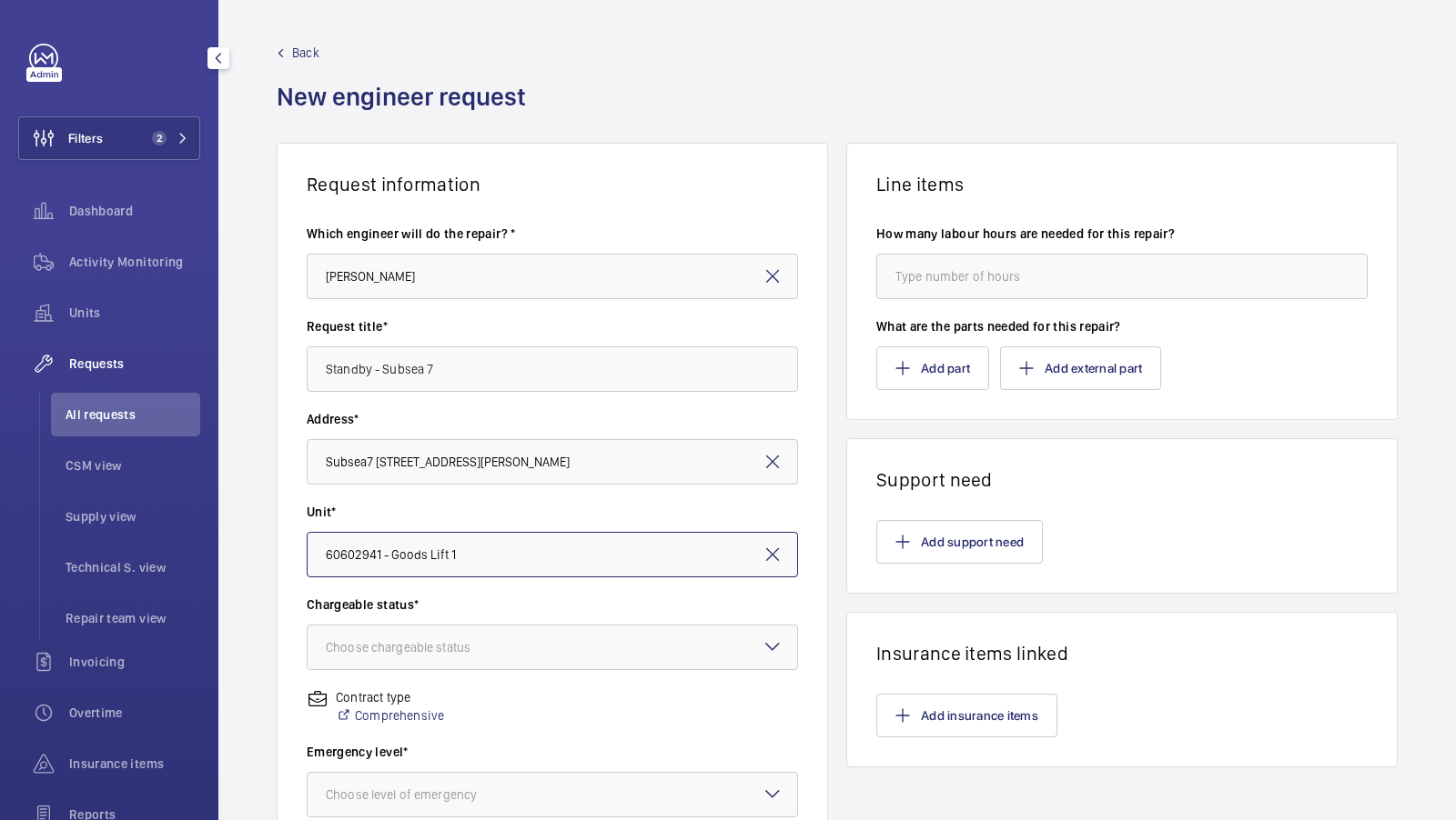
click at [457, 534] on input "60602941 - Goods Lift 1" at bounding box center [552, 555] width 492 height 46
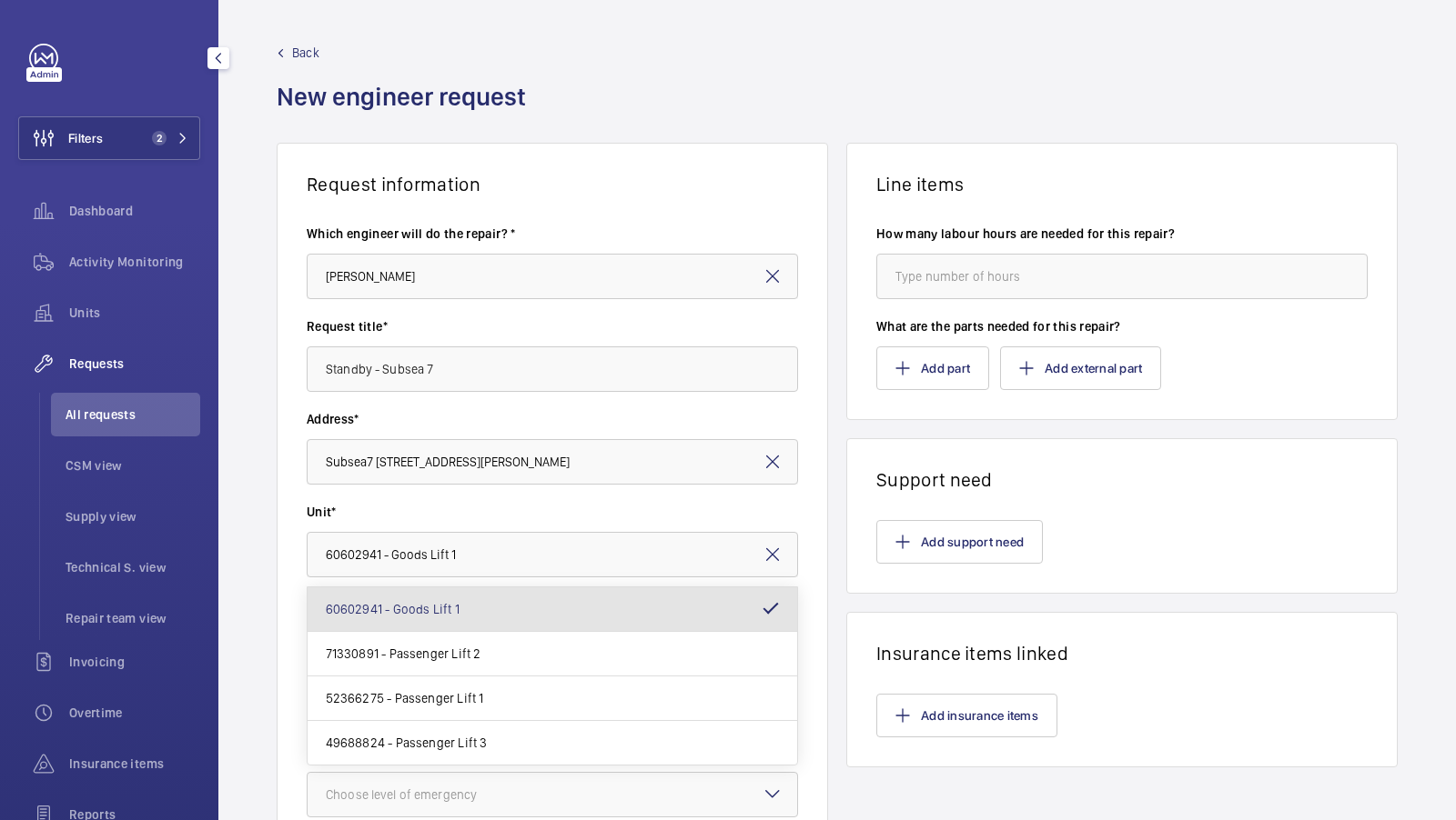
click at [483, 700] on mat-option "52366275 - Passenger Lift 1" at bounding box center [553, 699] width 491 height 45
type input "52366275 - Passenger Lift 1"
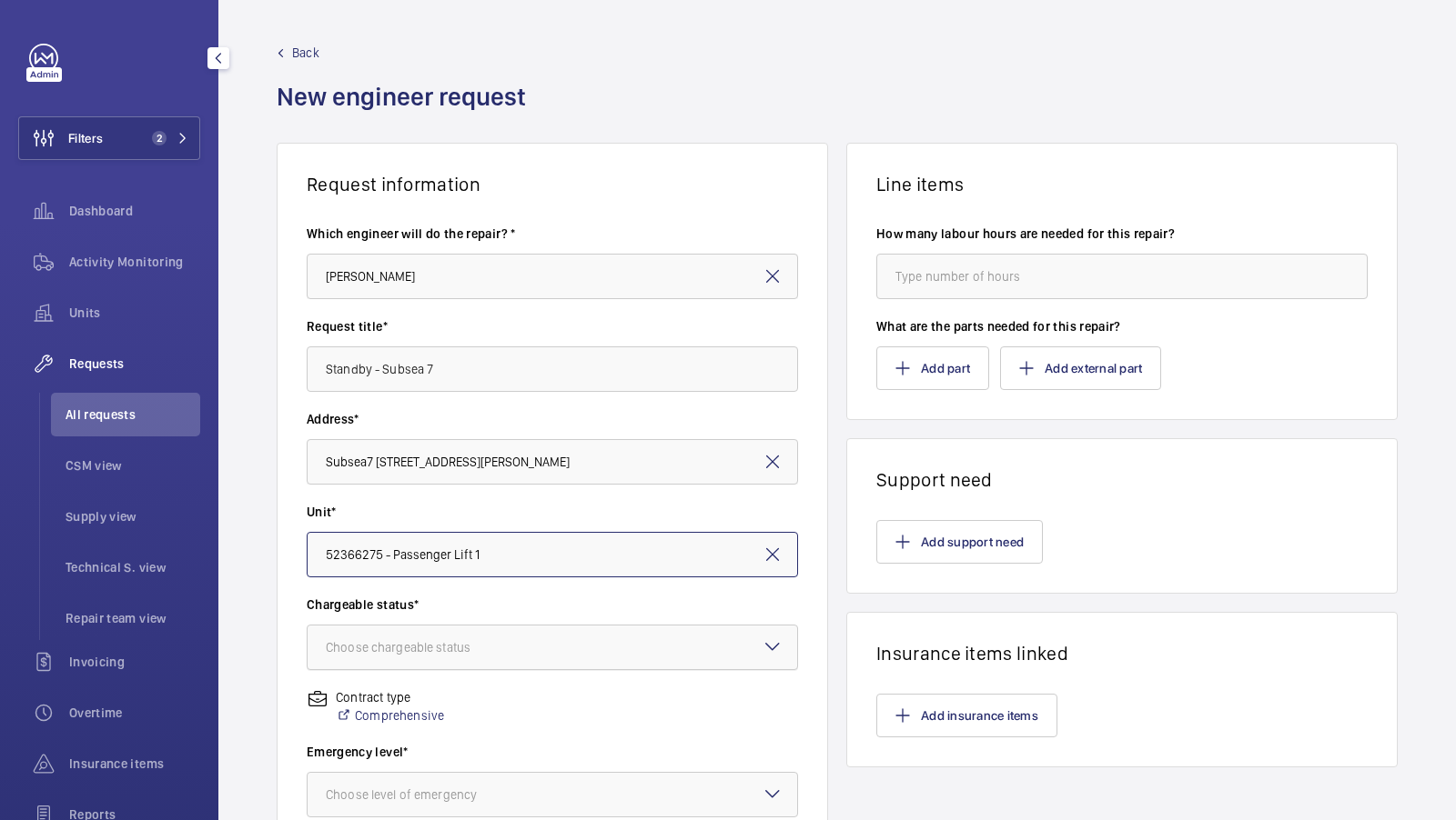
click at [477, 641] on div "Choose chargeable status" at bounding box center [420, 647] width 190 height 18
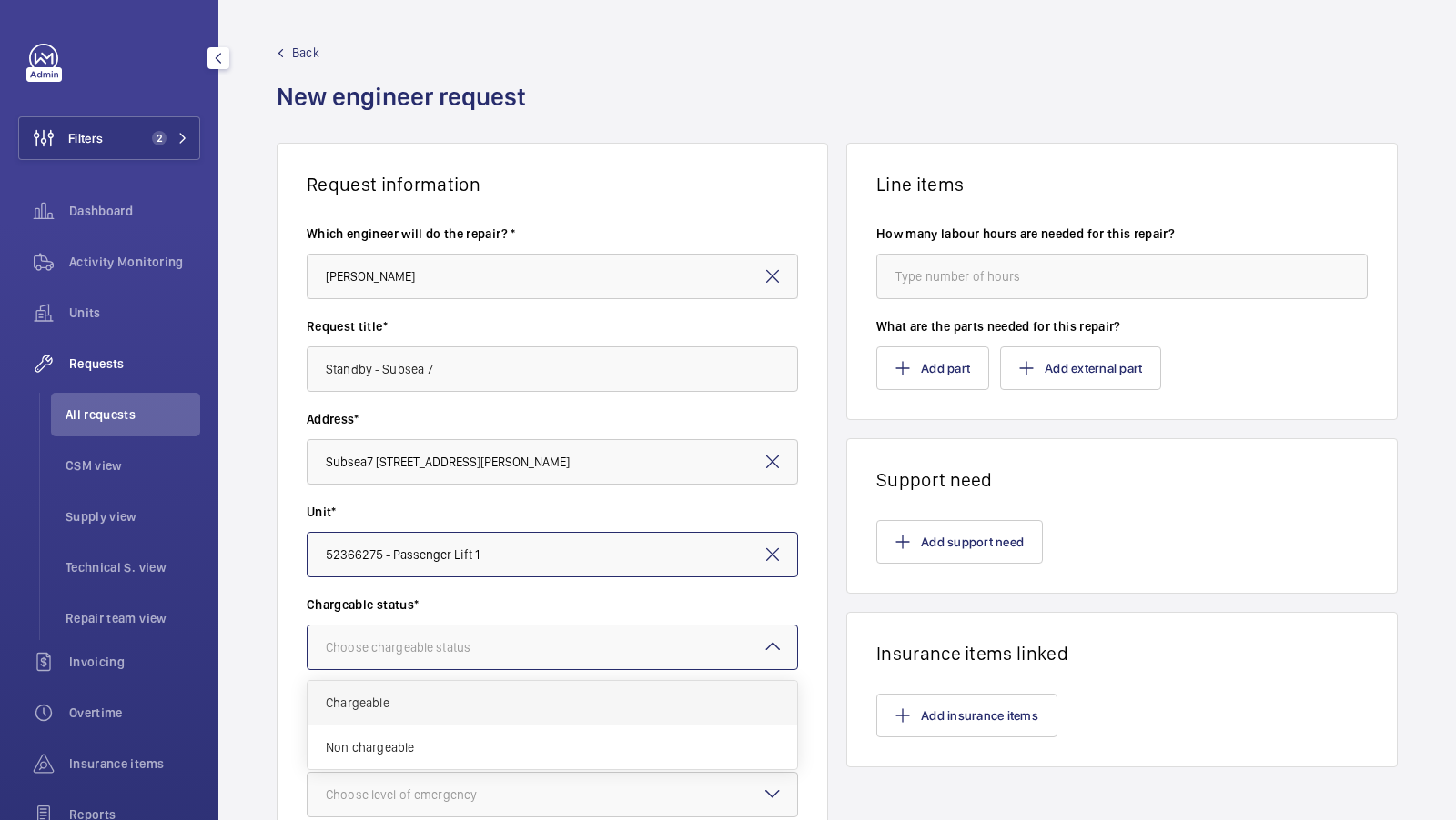
click at [401, 706] on span "Chargeable" at bounding box center [552, 703] width 454 height 18
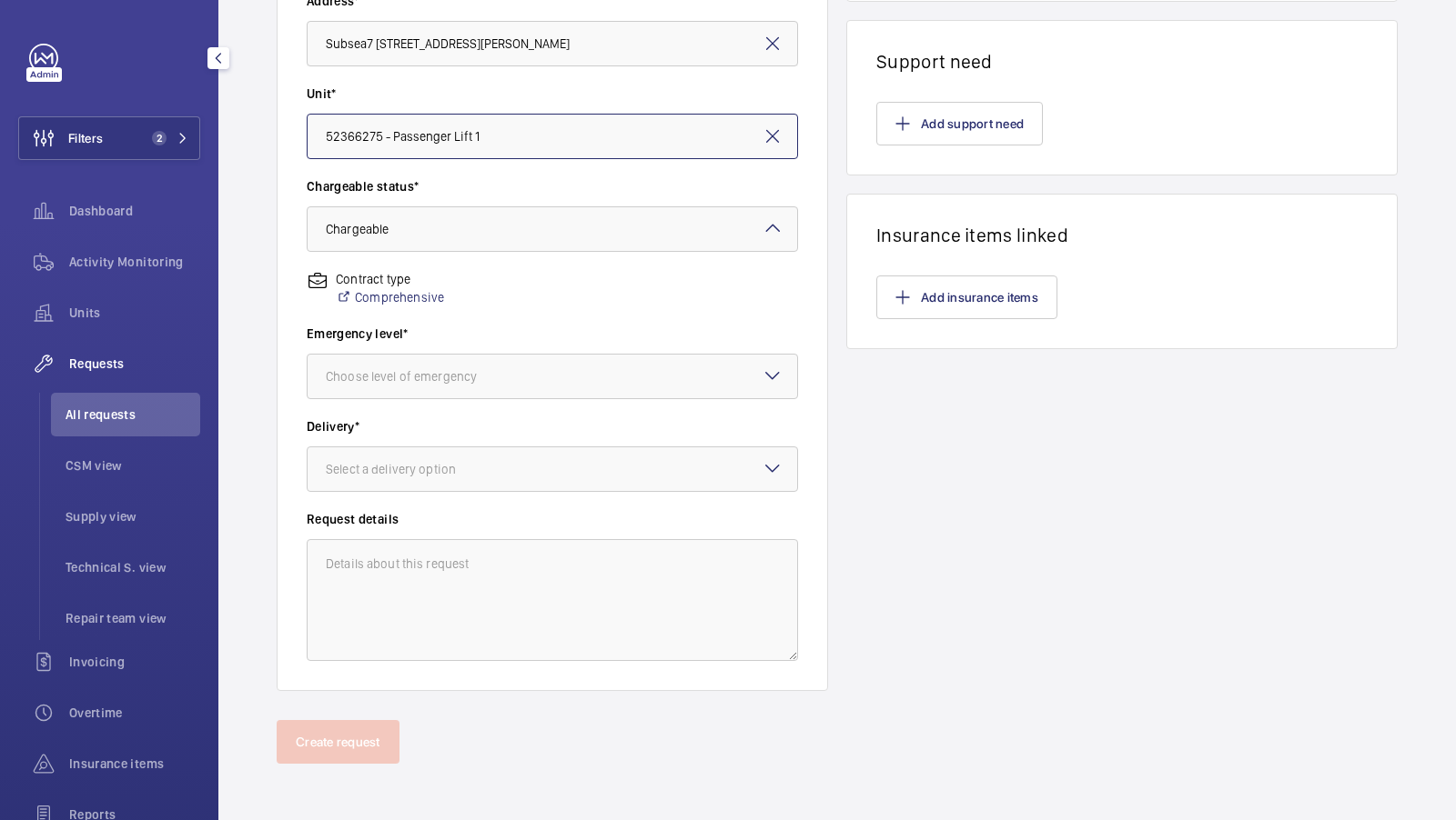
scroll to position [416, 0]
click at [464, 385] on div "Choose level of emergency" at bounding box center [424, 378] width 197 height 18
click at [410, 494] on div "This week" at bounding box center [552, 478] width 490 height 45
click at [410, 494] on div "Delivery* Select a delivery option" at bounding box center [552, 465] width 492 height 93
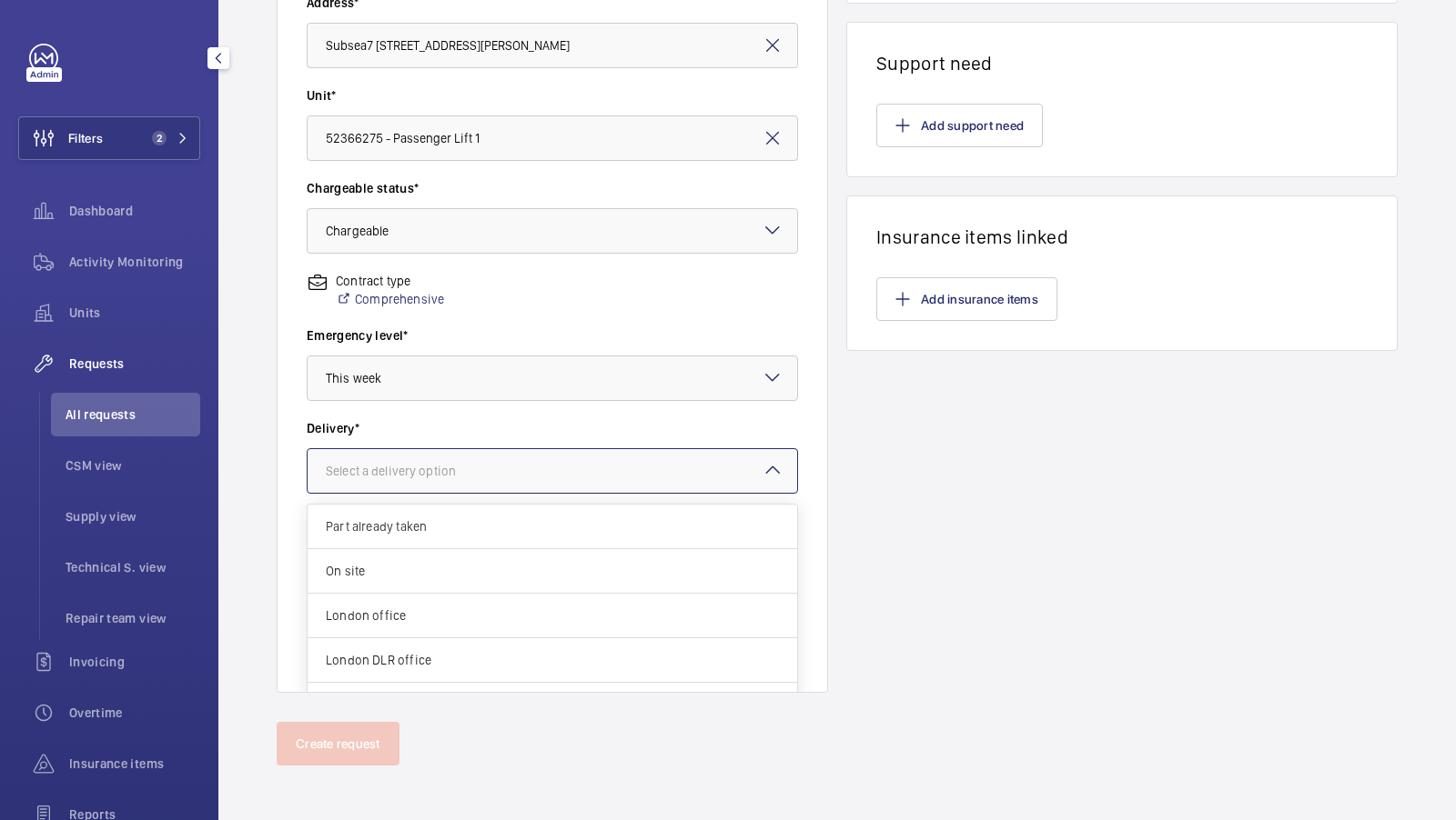
click at [422, 483] on div at bounding box center [552, 472] width 490 height 44
click at [403, 677] on span "Specified in comment" at bounding box center [552, 685] width 454 height 18
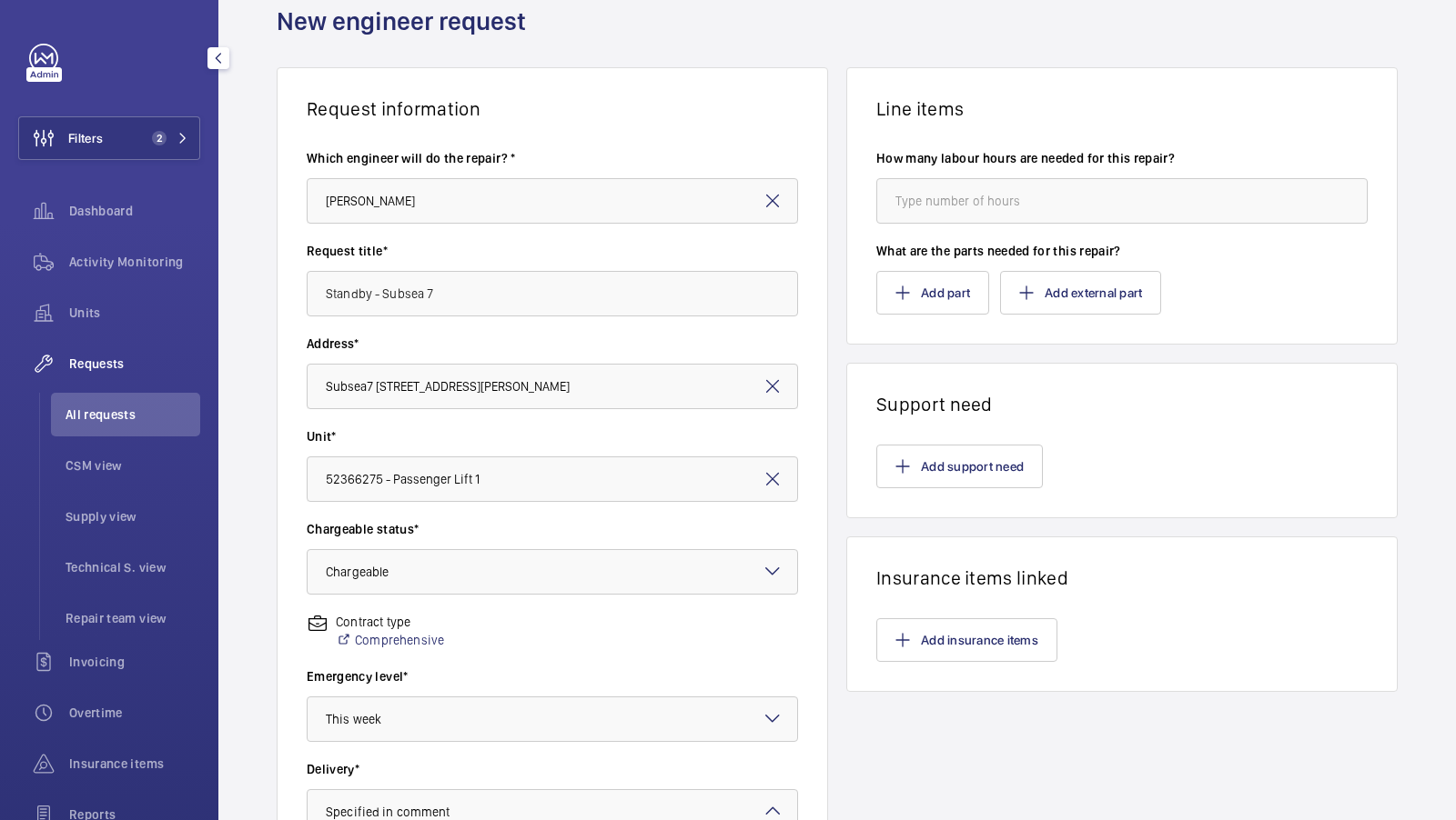
scroll to position [68, 0]
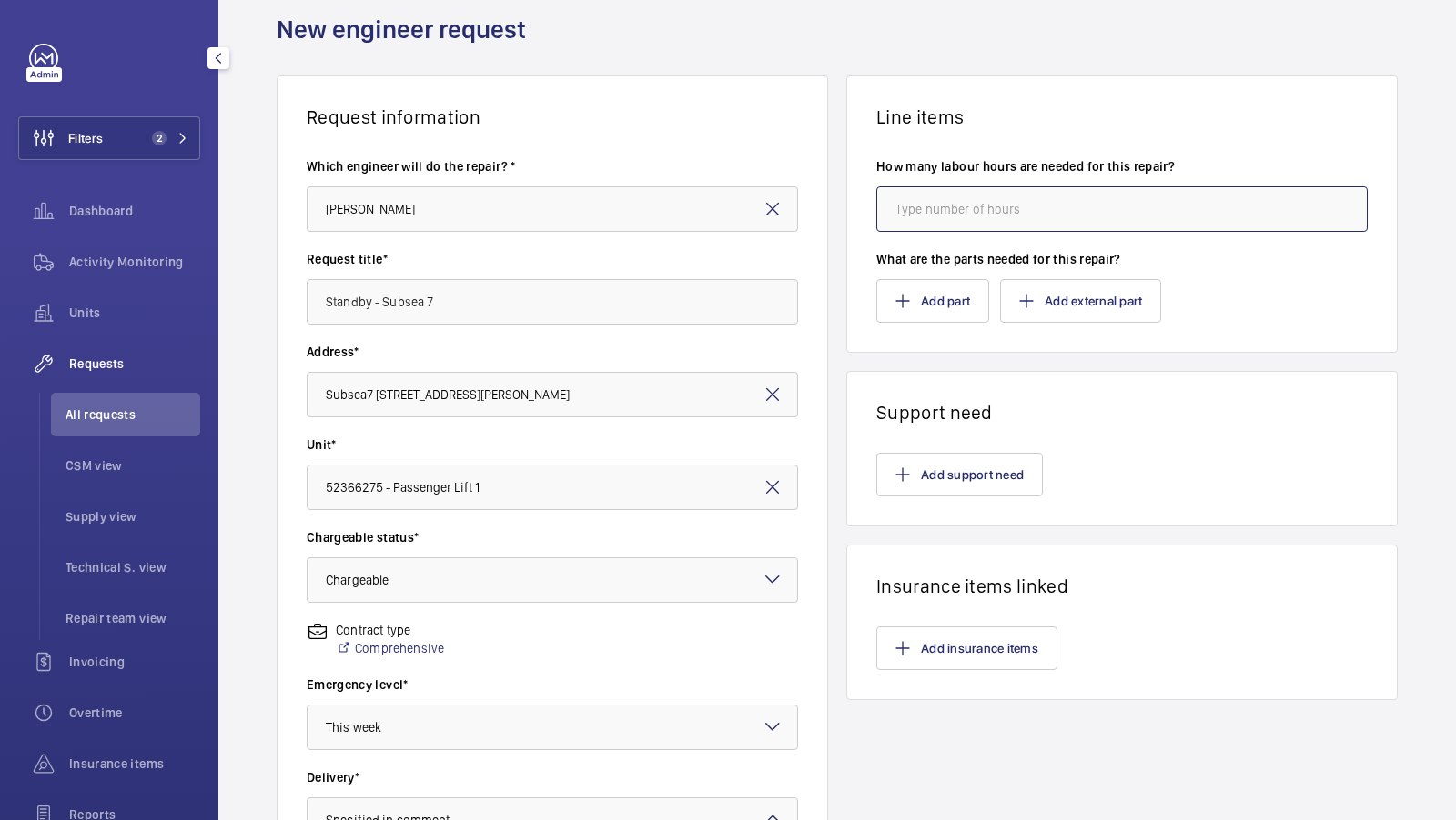
click at [983, 204] on input "number" at bounding box center [1122, 209] width 492 height 46
click at [936, 310] on button "Add part" at bounding box center [933, 302] width 113 height 44
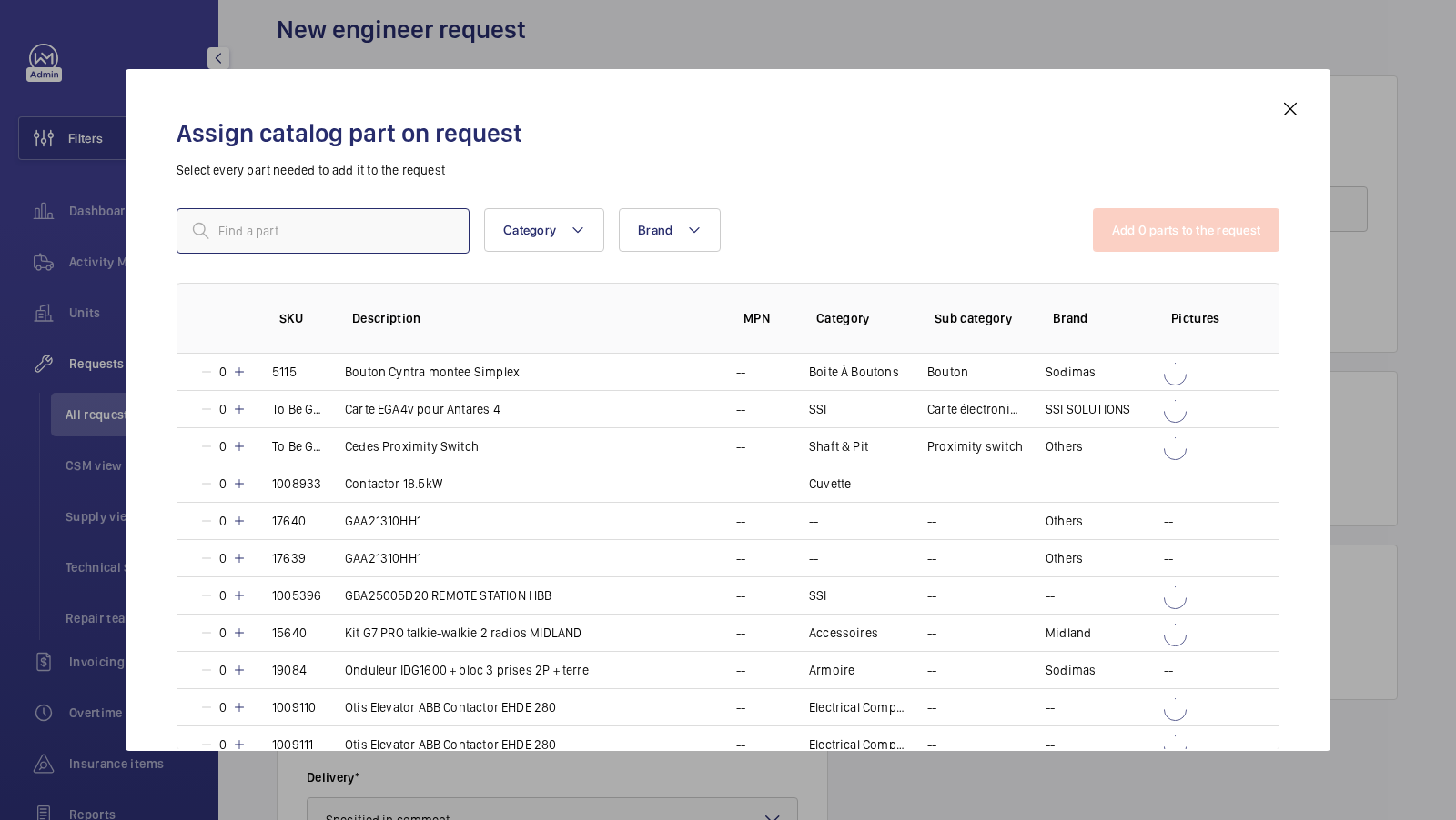
click at [257, 238] on input "text" at bounding box center [323, 231] width 293 height 46
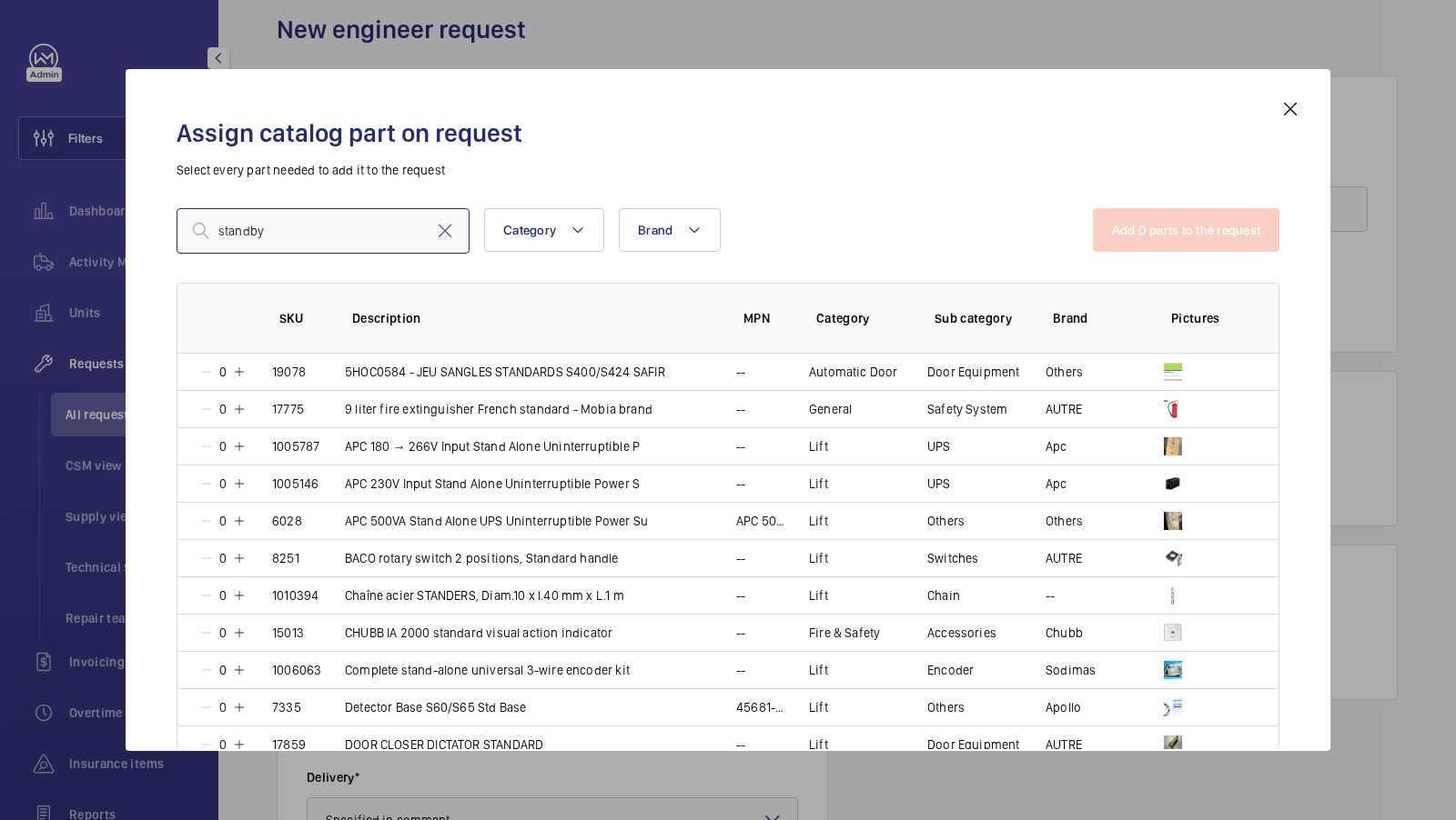
type input "standby"
click at [1295, 108] on mat-icon at bounding box center [1290, 109] width 22 height 22
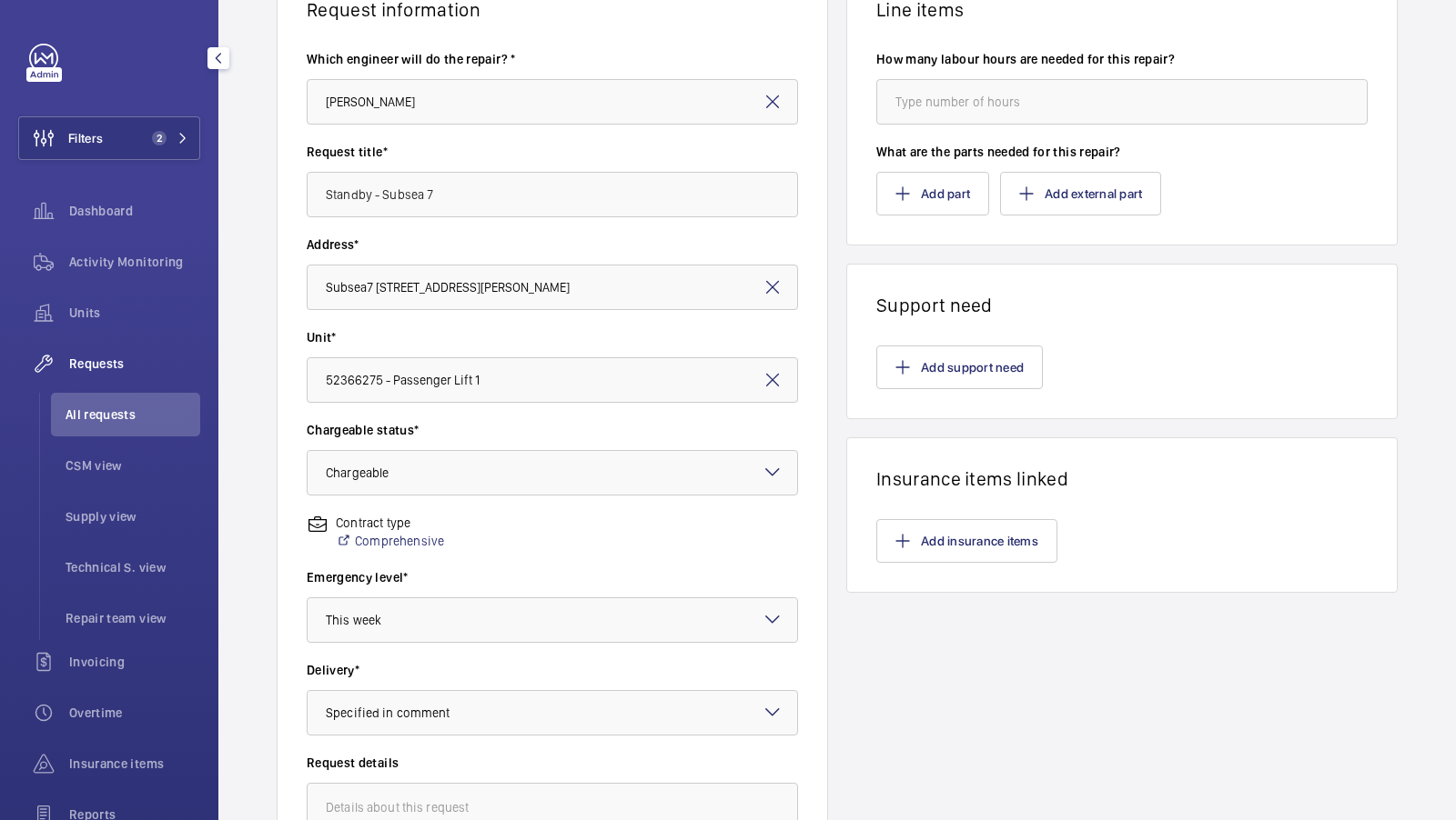
scroll to position [209, 0]
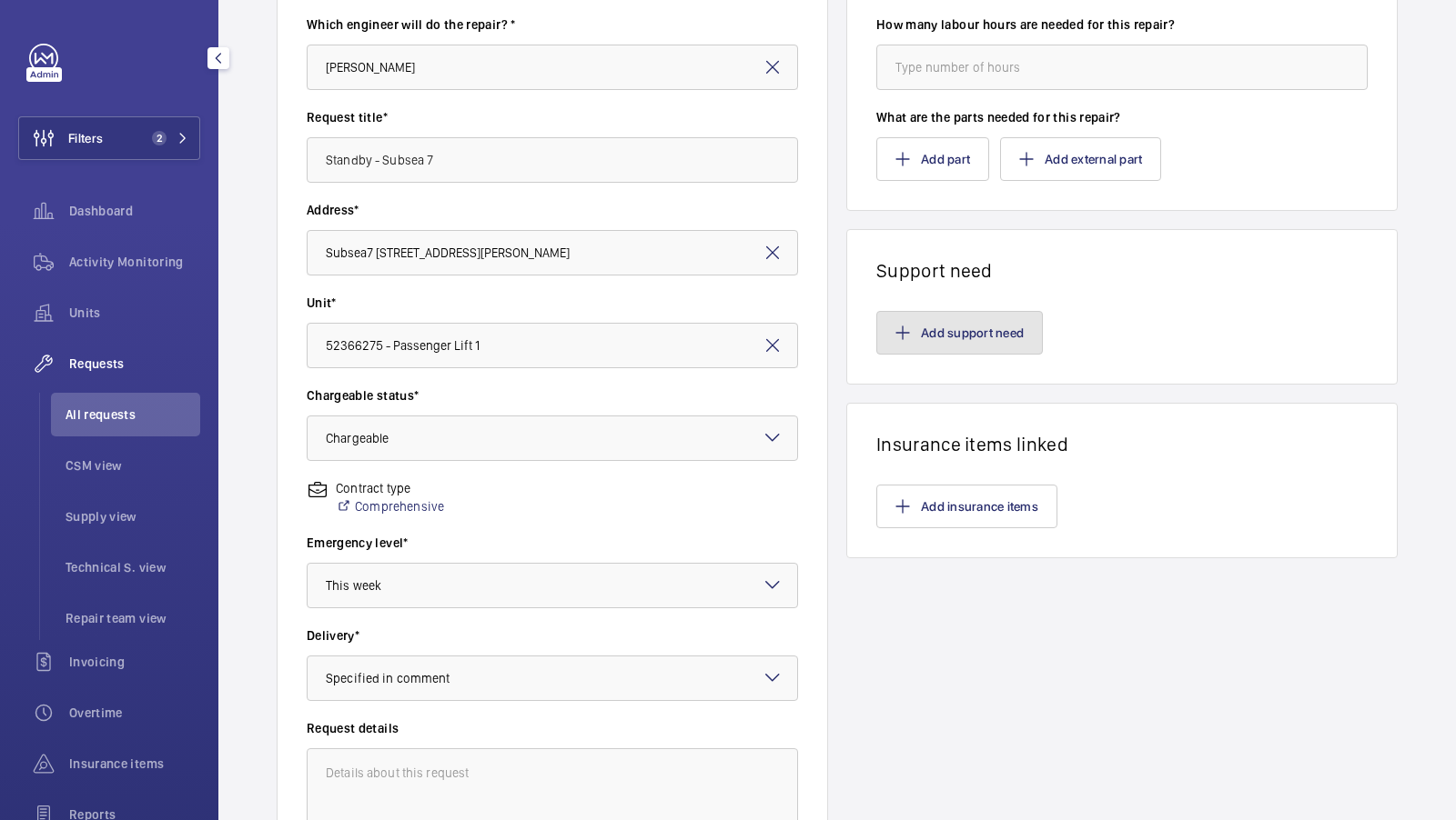
click at [941, 340] on button "Add support need" at bounding box center [960, 333] width 166 height 44
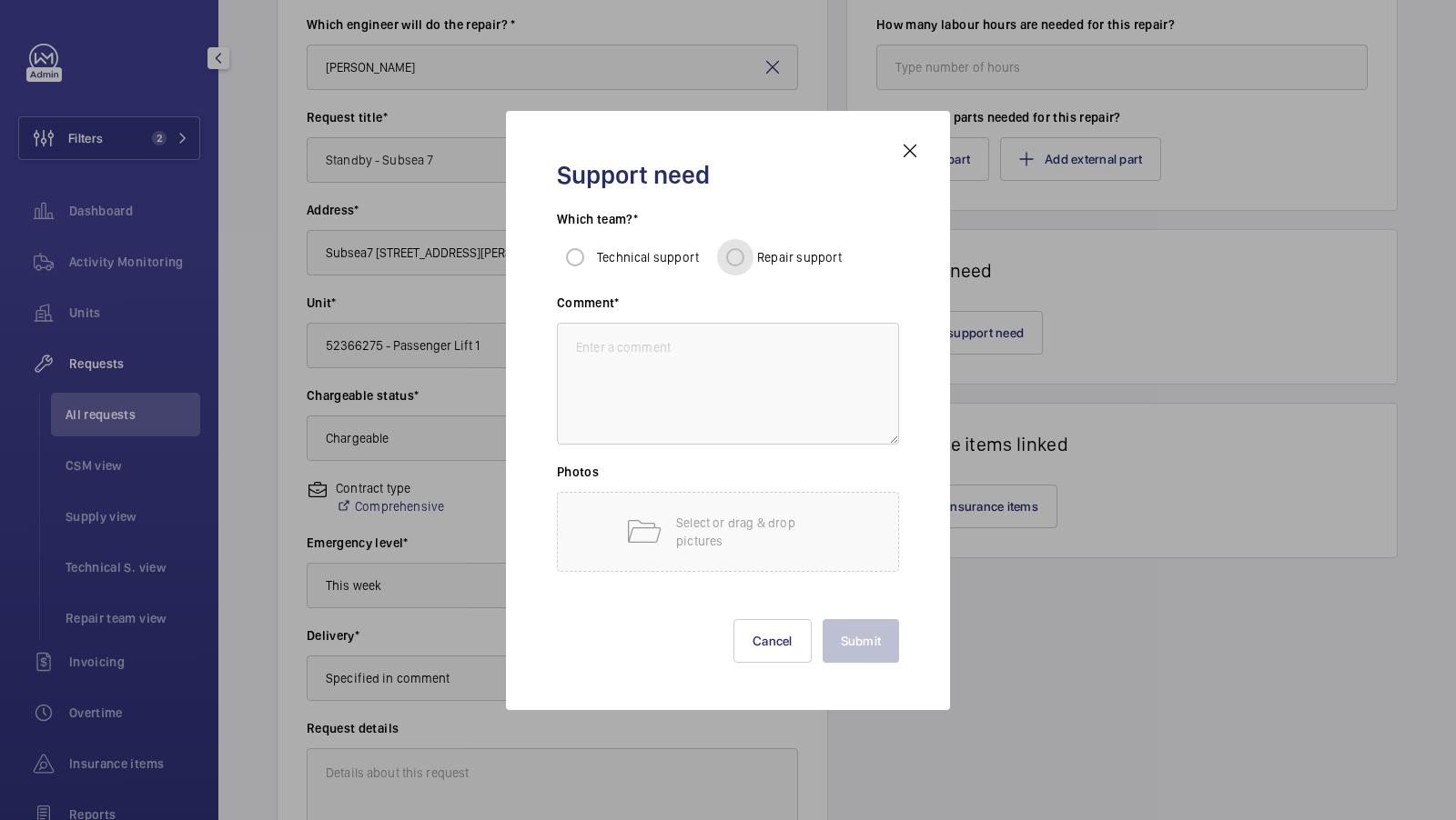
click at [736, 263] on input "Repair support" at bounding box center [735, 258] width 36 height 36
radio input "true"
click at [718, 395] on textarea at bounding box center [728, 384] width 342 height 122
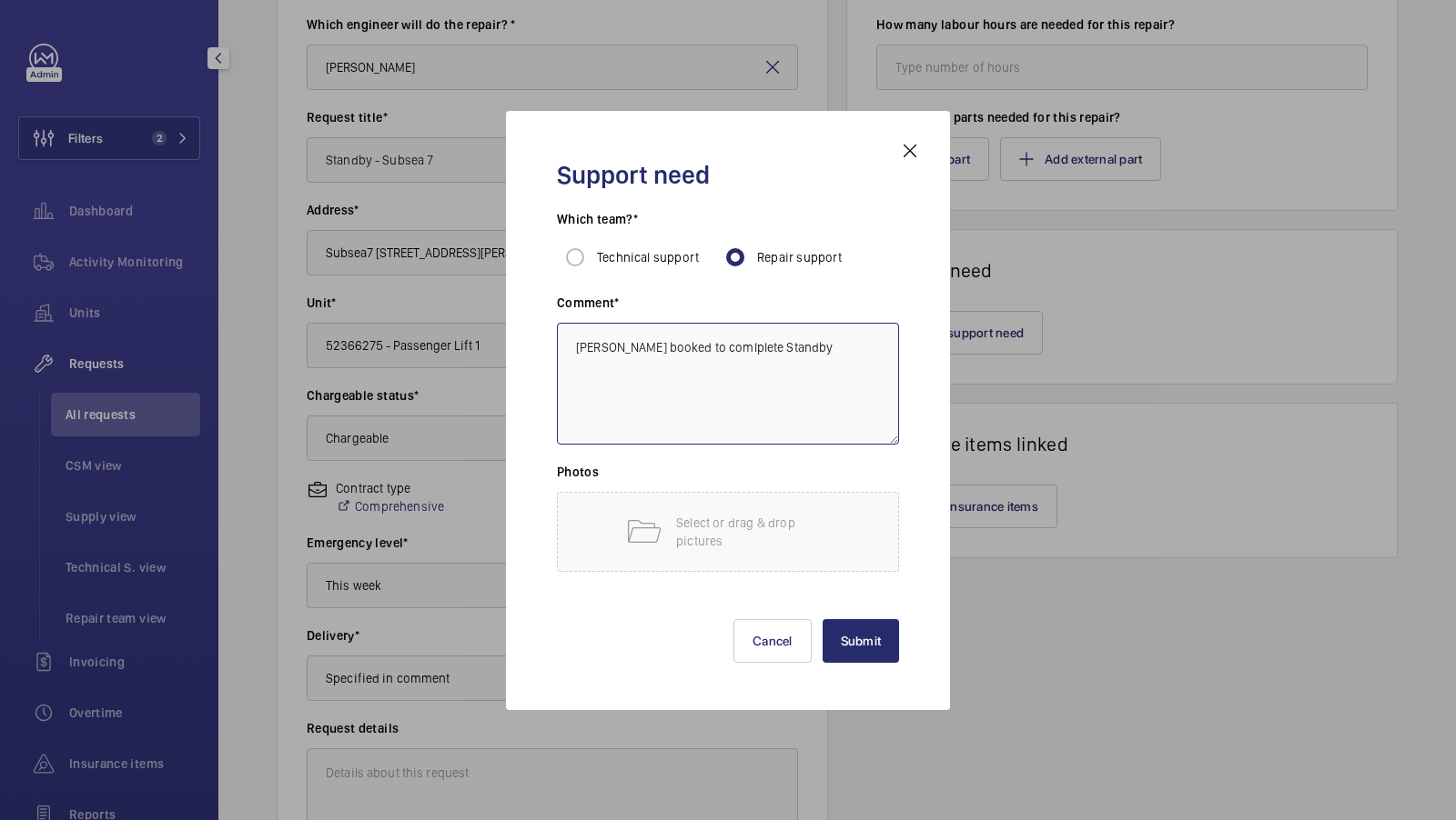
click at [739, 349] on textarea "Tom Shanley booked to comlplete Standby" at bounding box center [728, 384] width 342 height 122
click at [876, 352] on textarea "Tom Shanley booked to complete Standby" at bounding box center [728, 384] width 342 height 122
type textarea "Tom Shanley booked to complete Standby on Oct 21st."
click at [852, 629] on button "Submit" at bounding box center [860, 641] width 77 height 44
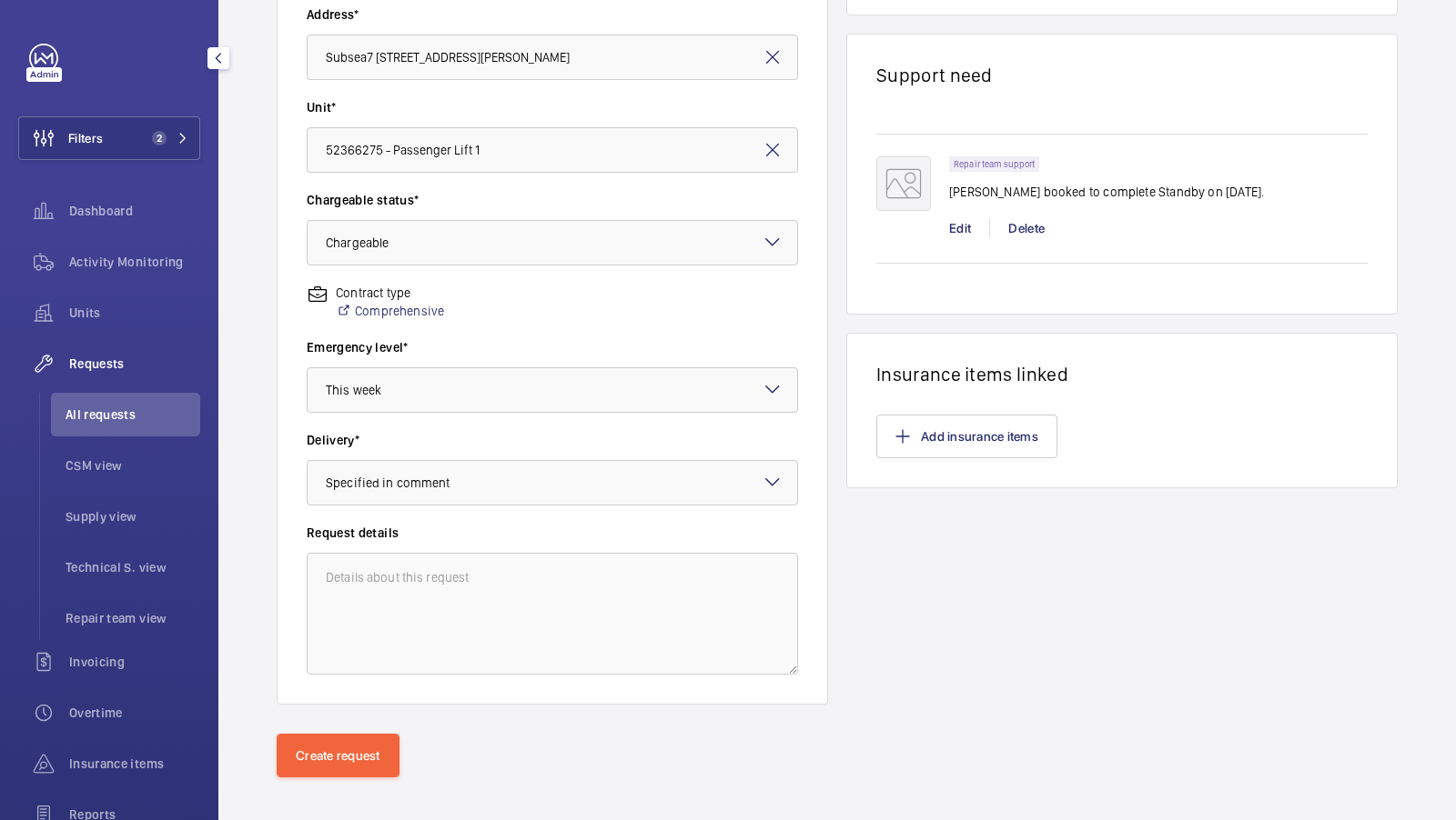
scroll to position [418, 0]
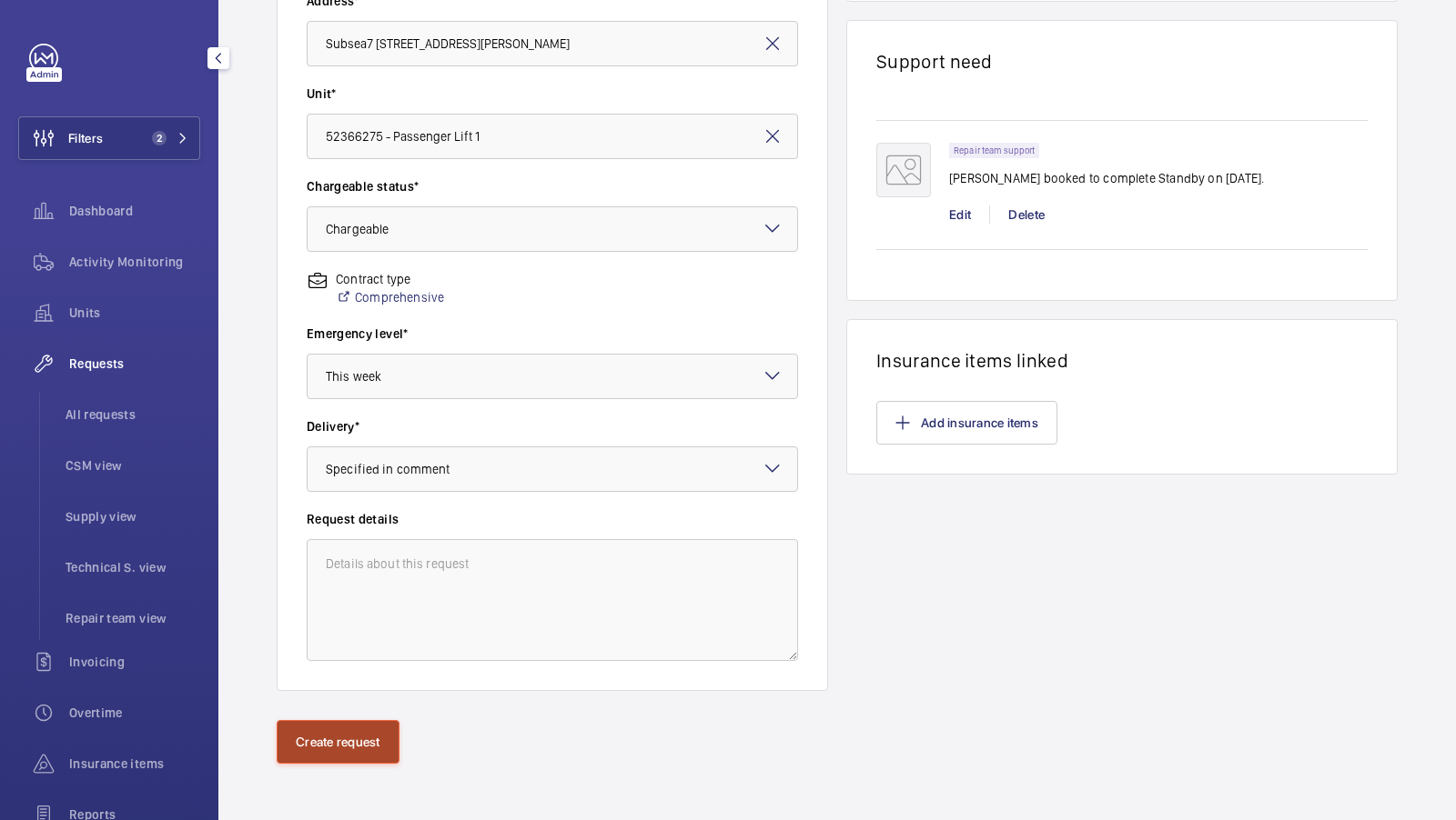
click at [357, 731] on button "Create request" at bounding box center [338, 743] width 123 height 44
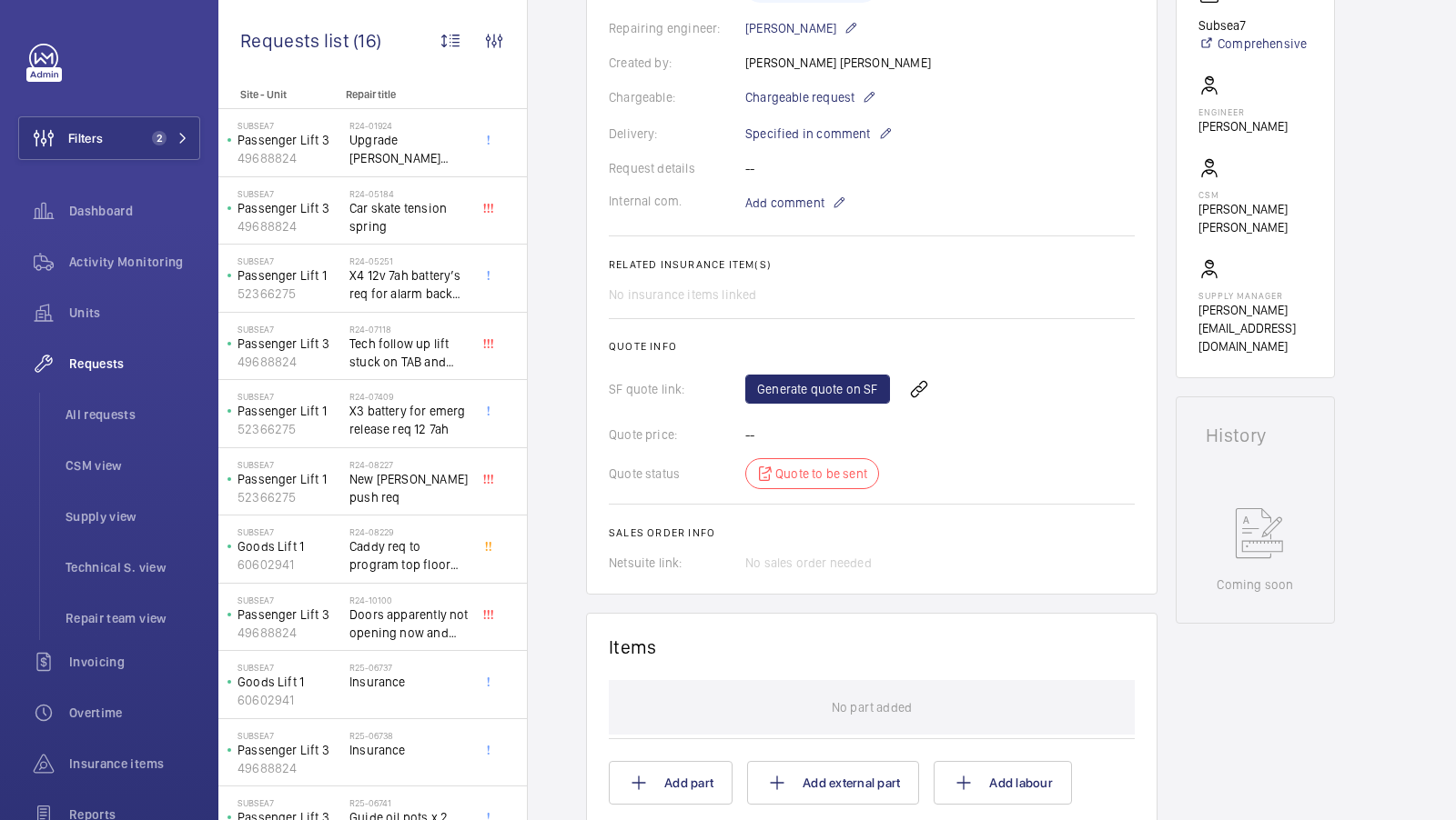
scroll to position [416, 0]
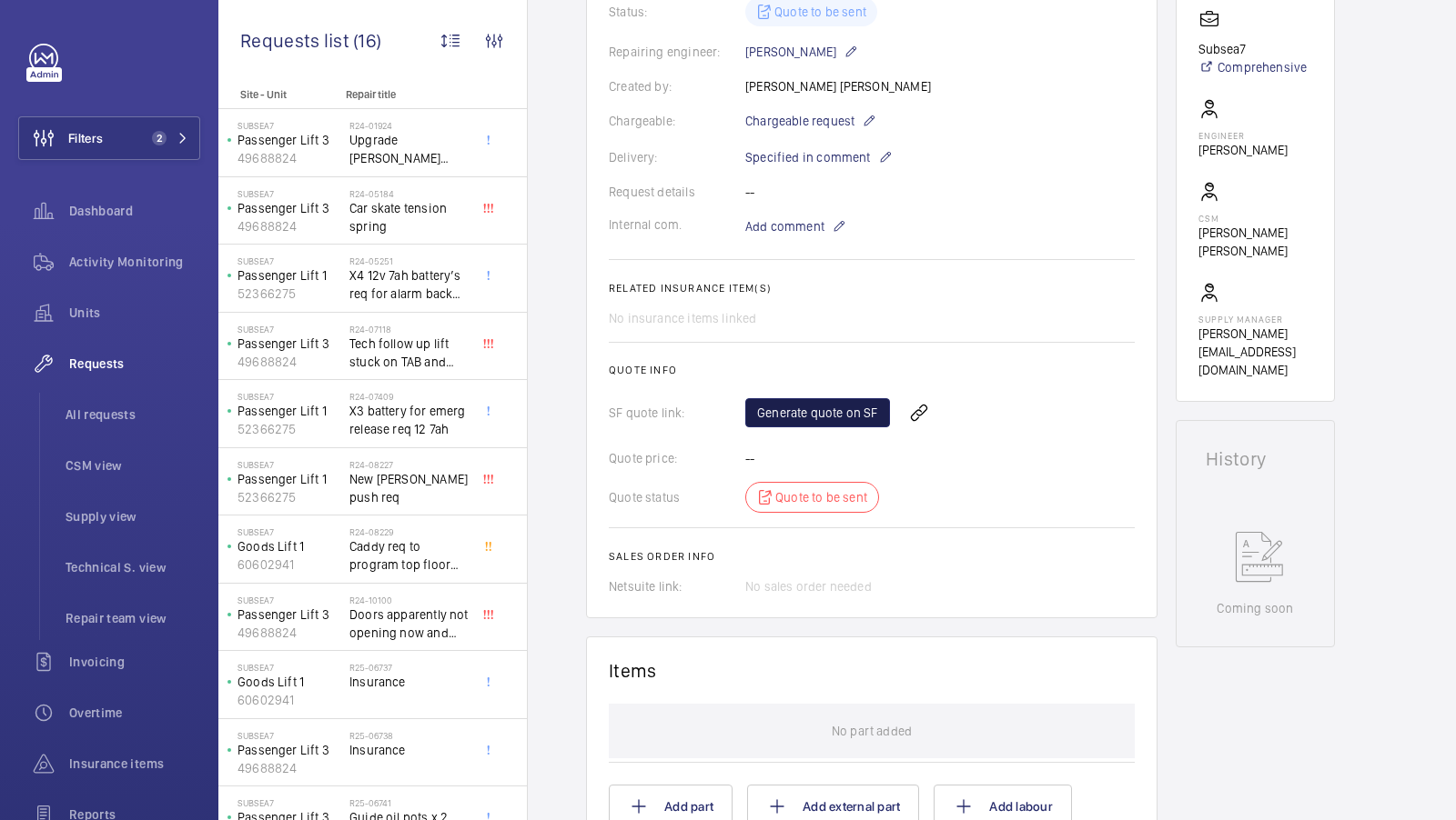
click at [797, 410] on link "Generate quote on SF" at bounding box center [817, 412] width 145 height 29
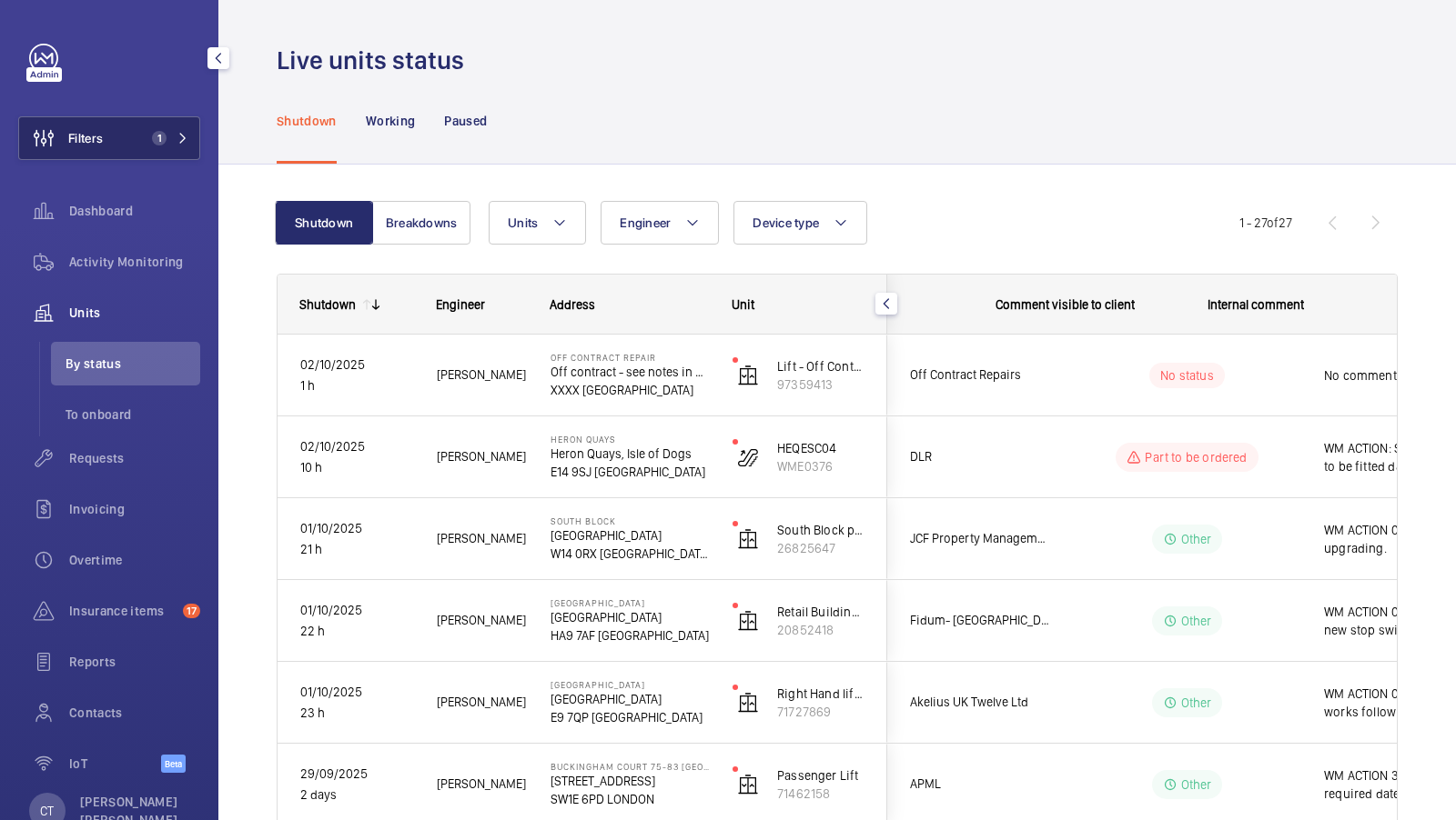
scroll to position [0, 327]
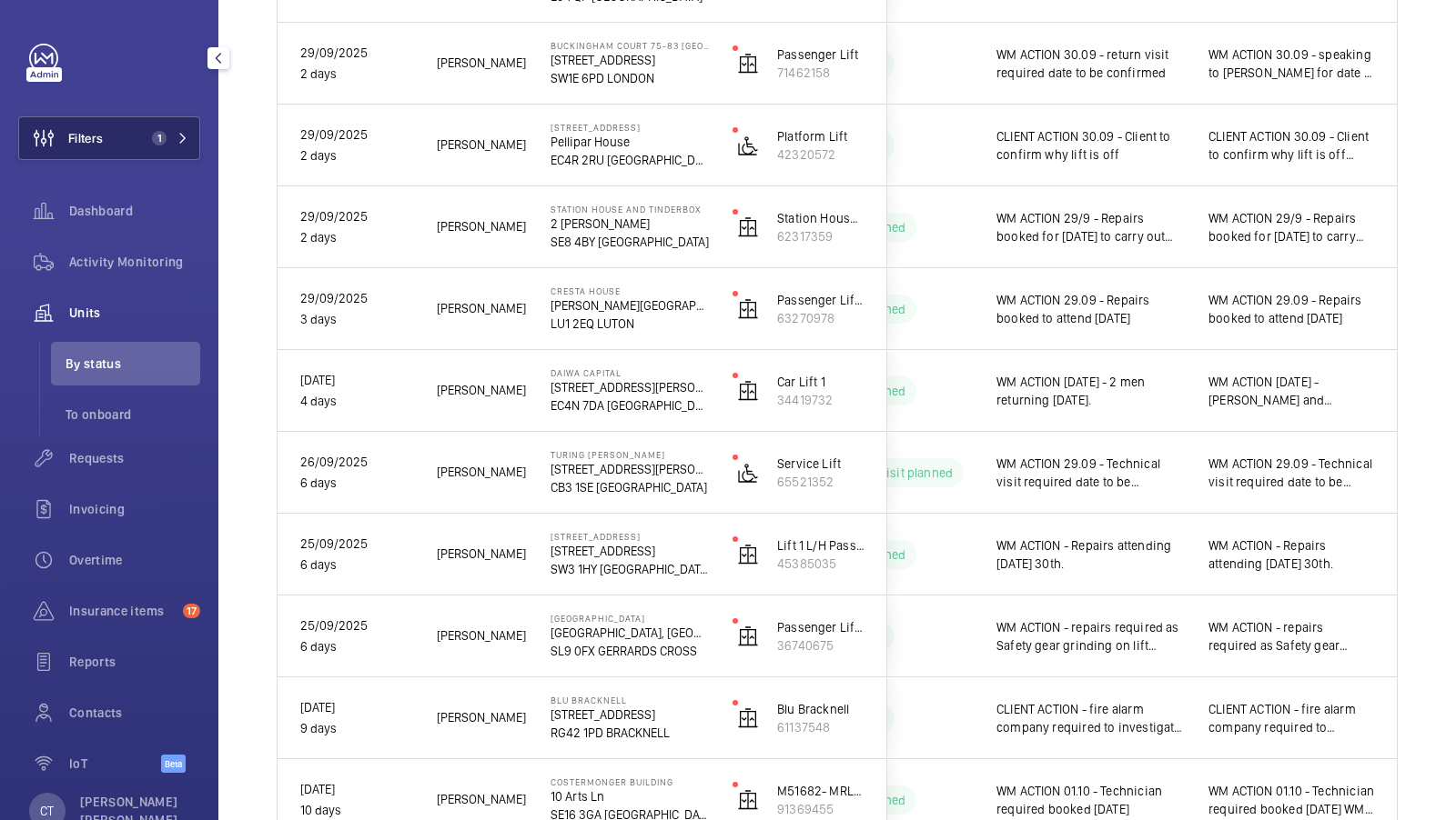
click at [166, 125] on button "Filters 1" at bounding box center [109, 138] width 182 height 44
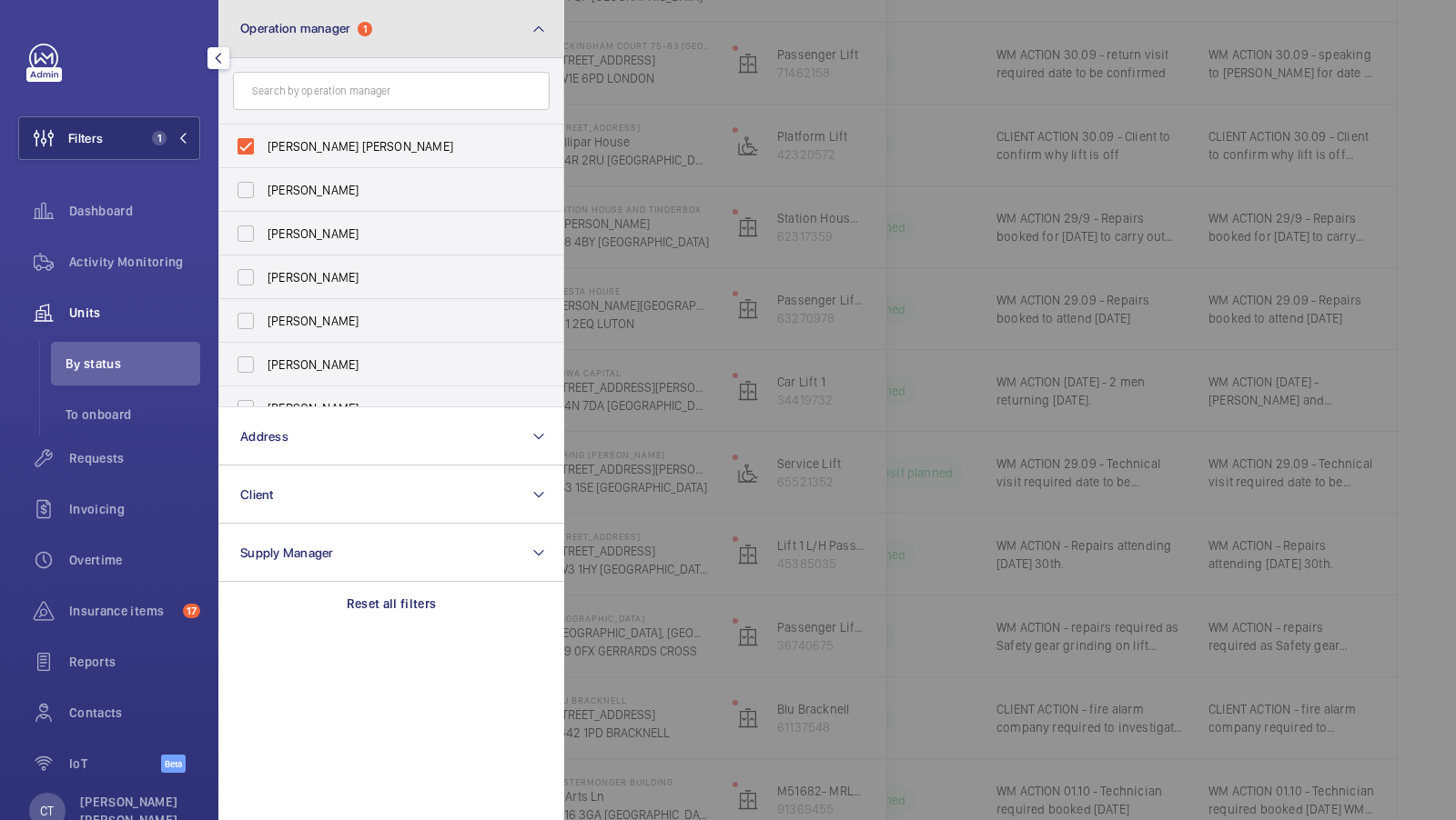
click at [460, 44] on button "Operation manager 1" at bounding box center [391, 29] width 346 height 58
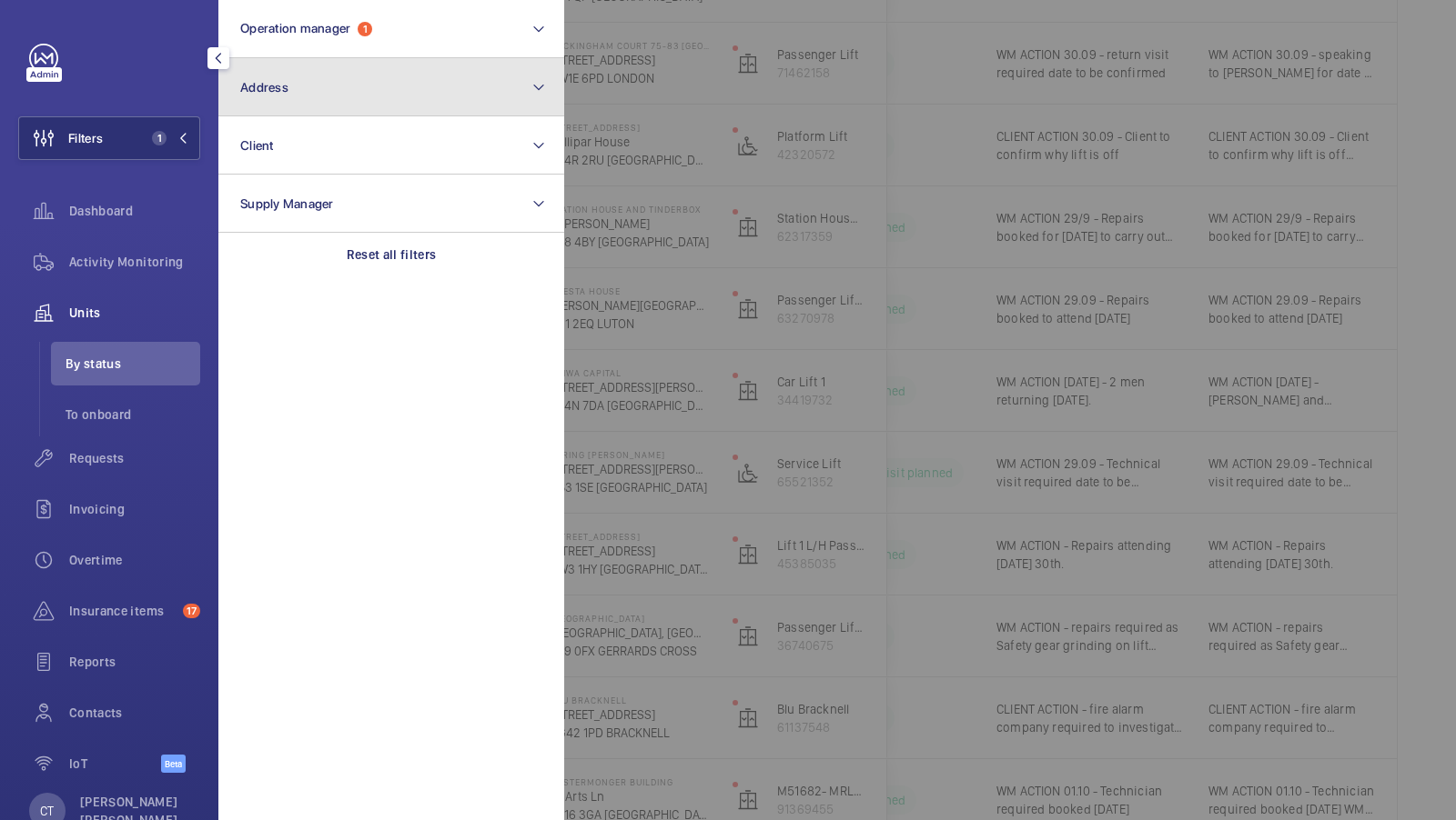
click at [304, 109] on button "Address" at bounding box center [391, 87] width 346 height 58
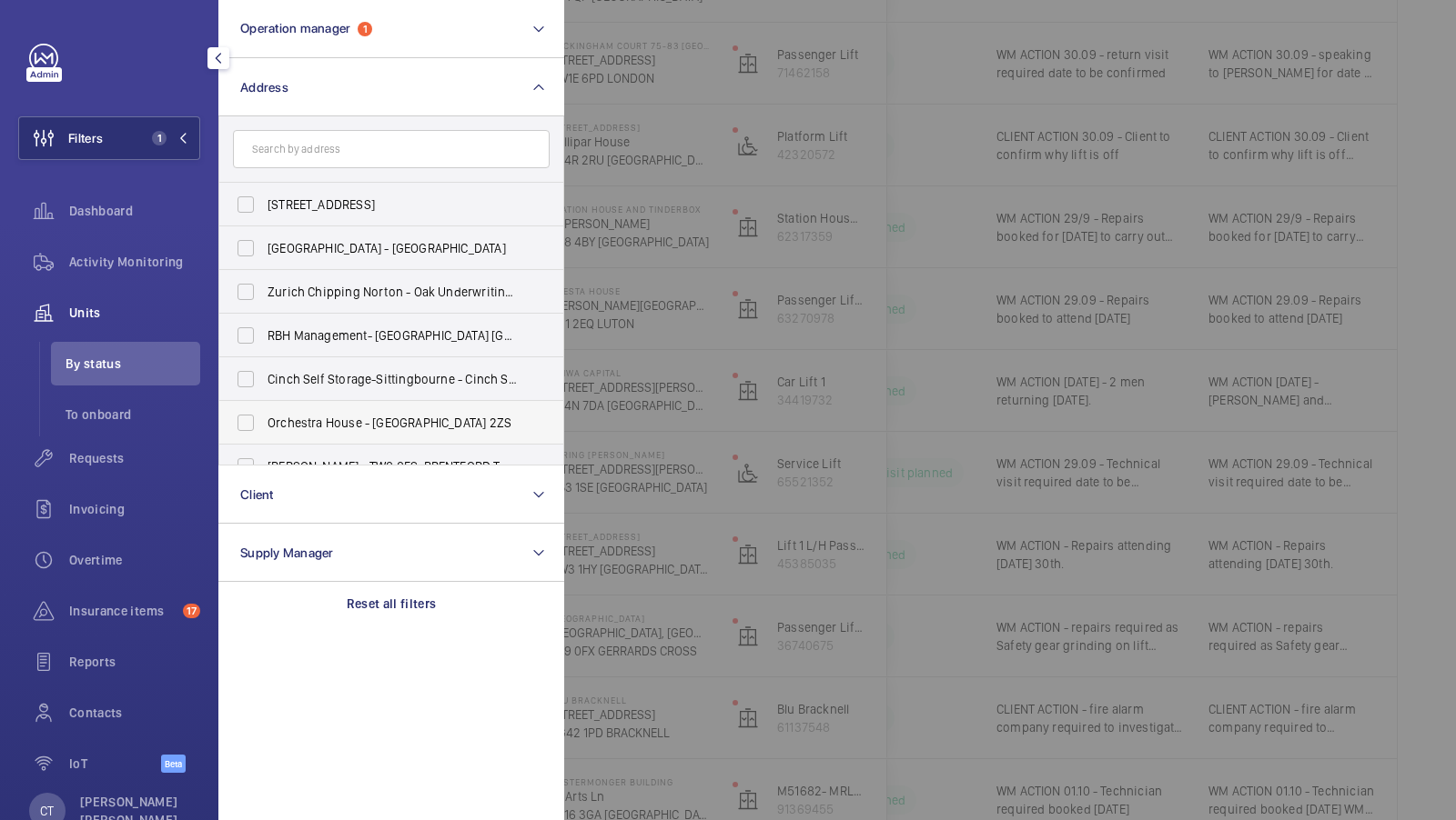
type input "p"
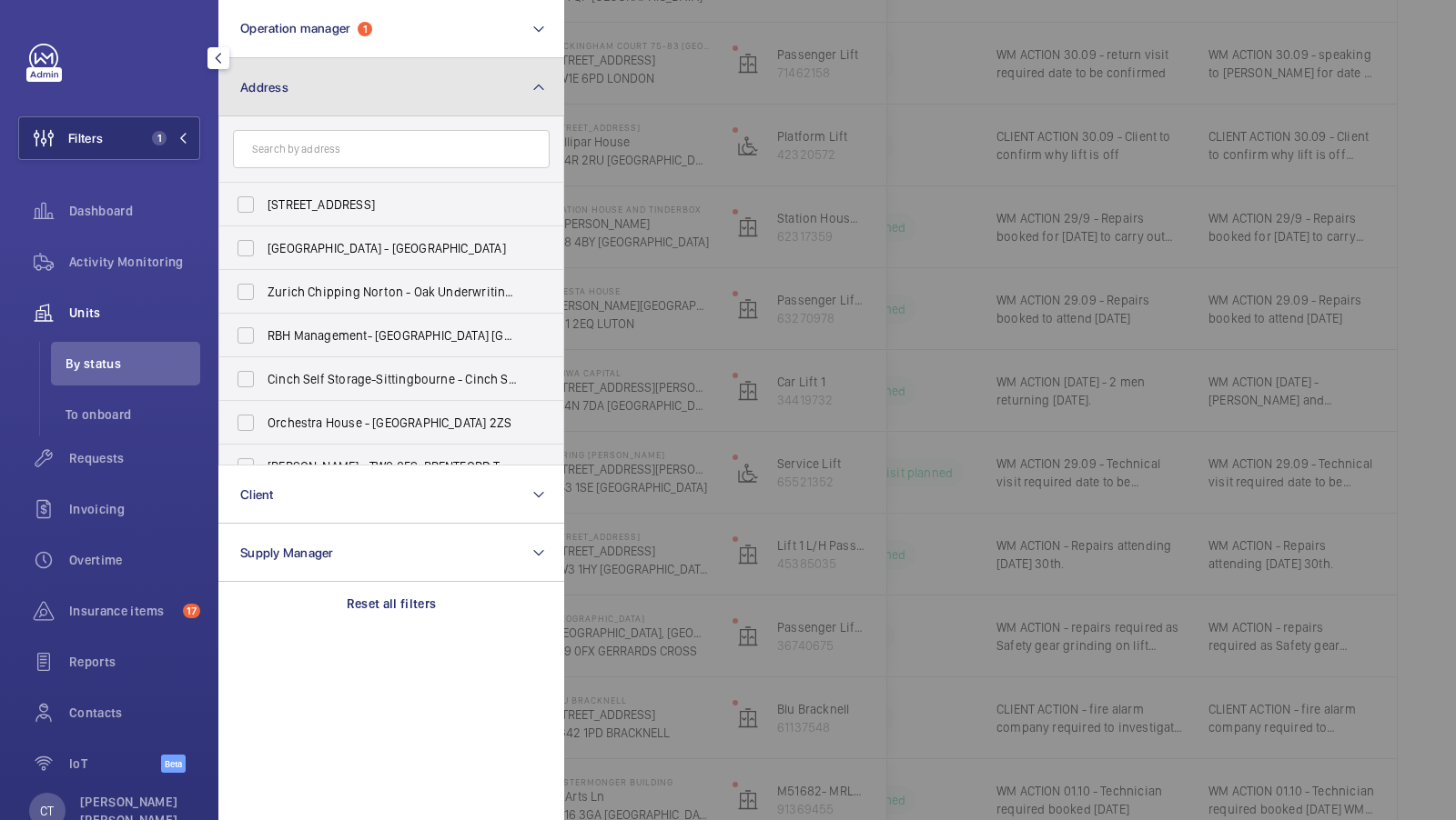
click at [287, 85] on button "Address" at bounding box center [391, 87] width 346 height 58
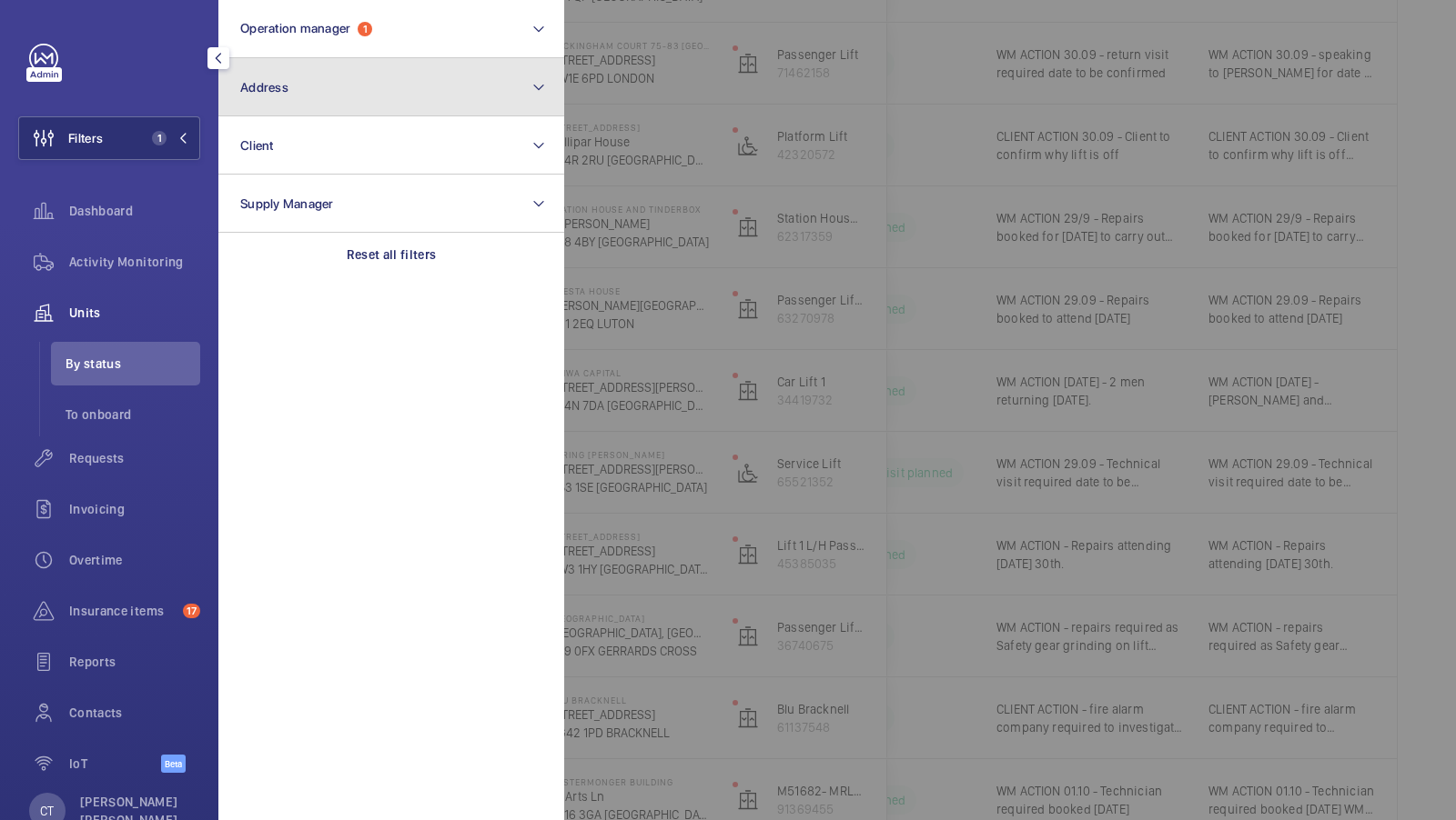
click at [350, 97] on button "Address" at bounding box center [391, 87] width 346 height 58
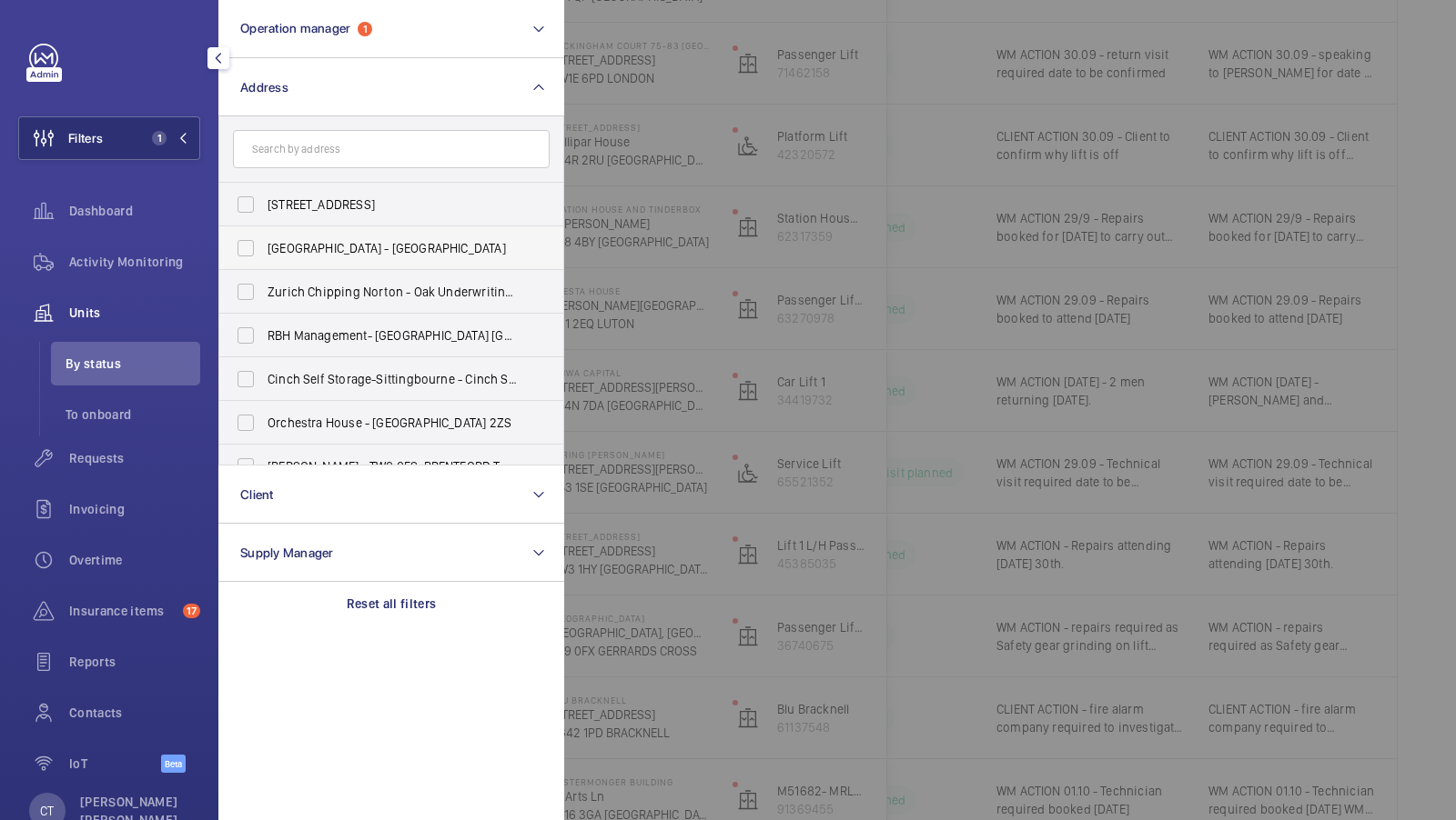
type input "e"
type input "euro"
click at [337, 237] on label "TEMPLE MILLS DEPOT - Euro star Engineering Centre Temple Mills TMD, LONDON E10 …" at bounding box center [378, 248] width 317 height 44
click at [264, 237] on input "TEMPLE MILLS DEPOT - Euro star Engineering Centre Temple Mills TMD, LONDON E10 …" at bounding box center [245, 248] width 36 height 36
checkbox input "true"
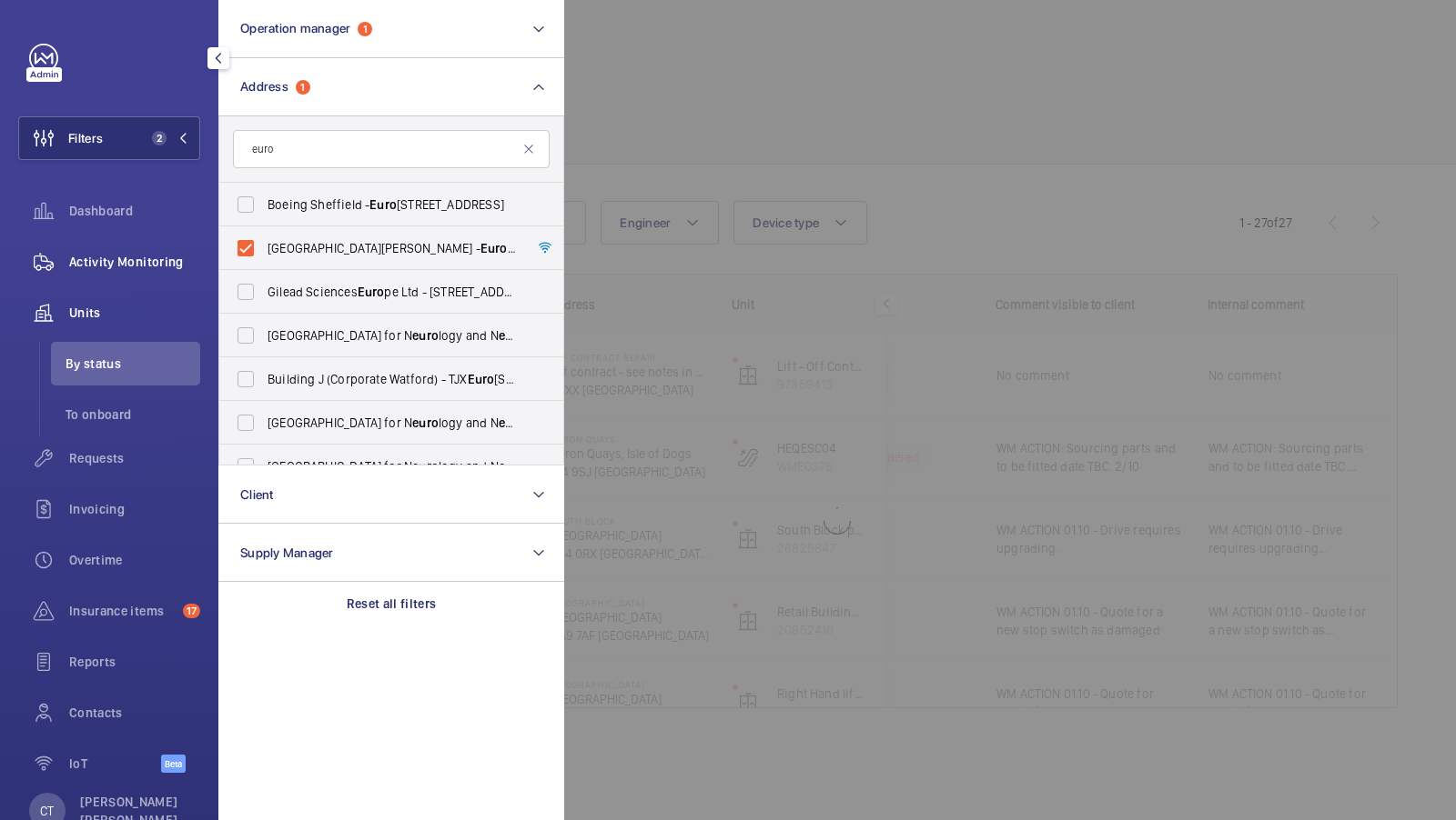
click at [106, 263] on span "Activity Monitoring" at bounding box center [134, 262] width 131 height 18
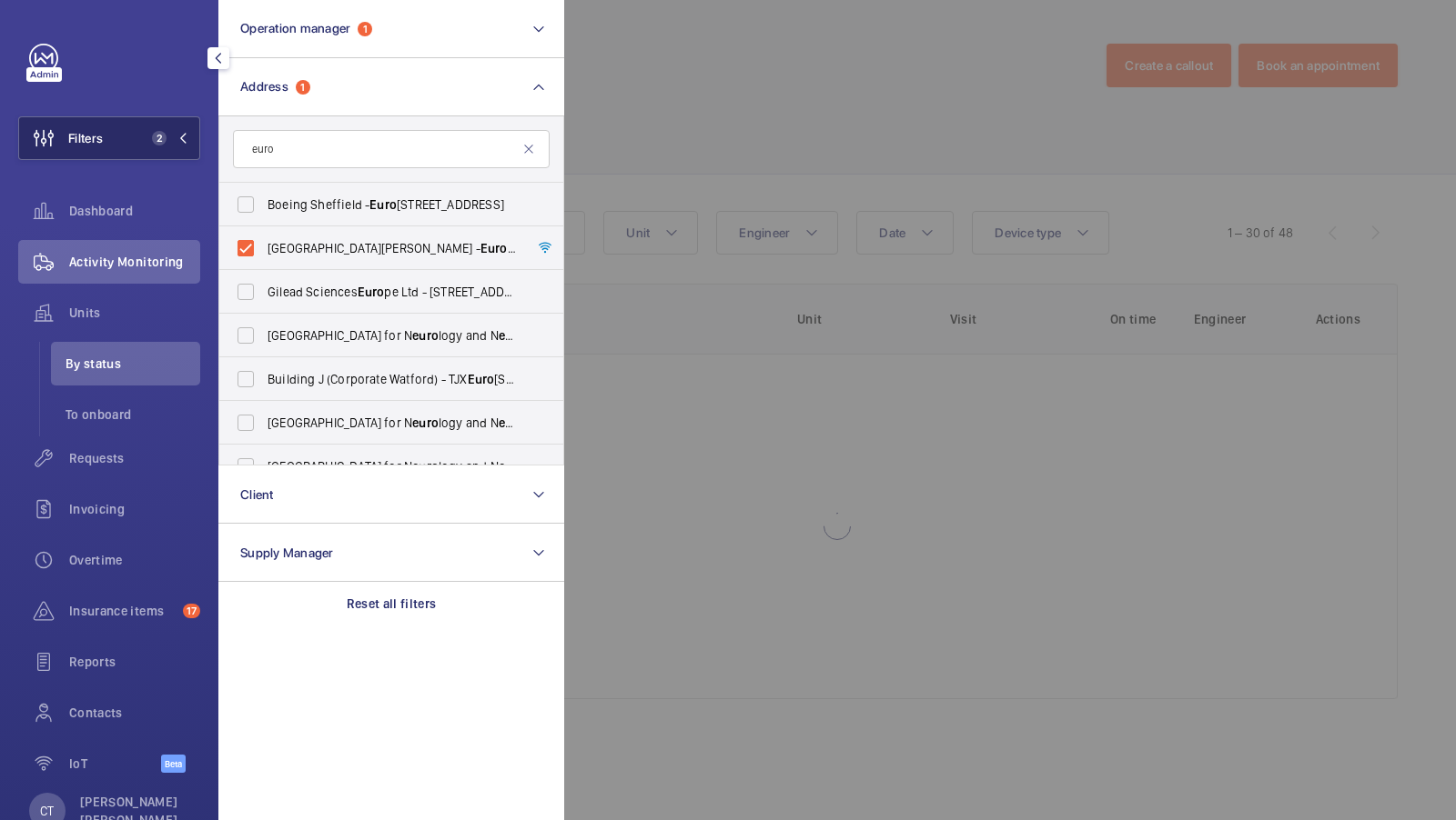
click at [164, 130] on button "Filters 2" at bounding box center [109, 138] width 182 height 44
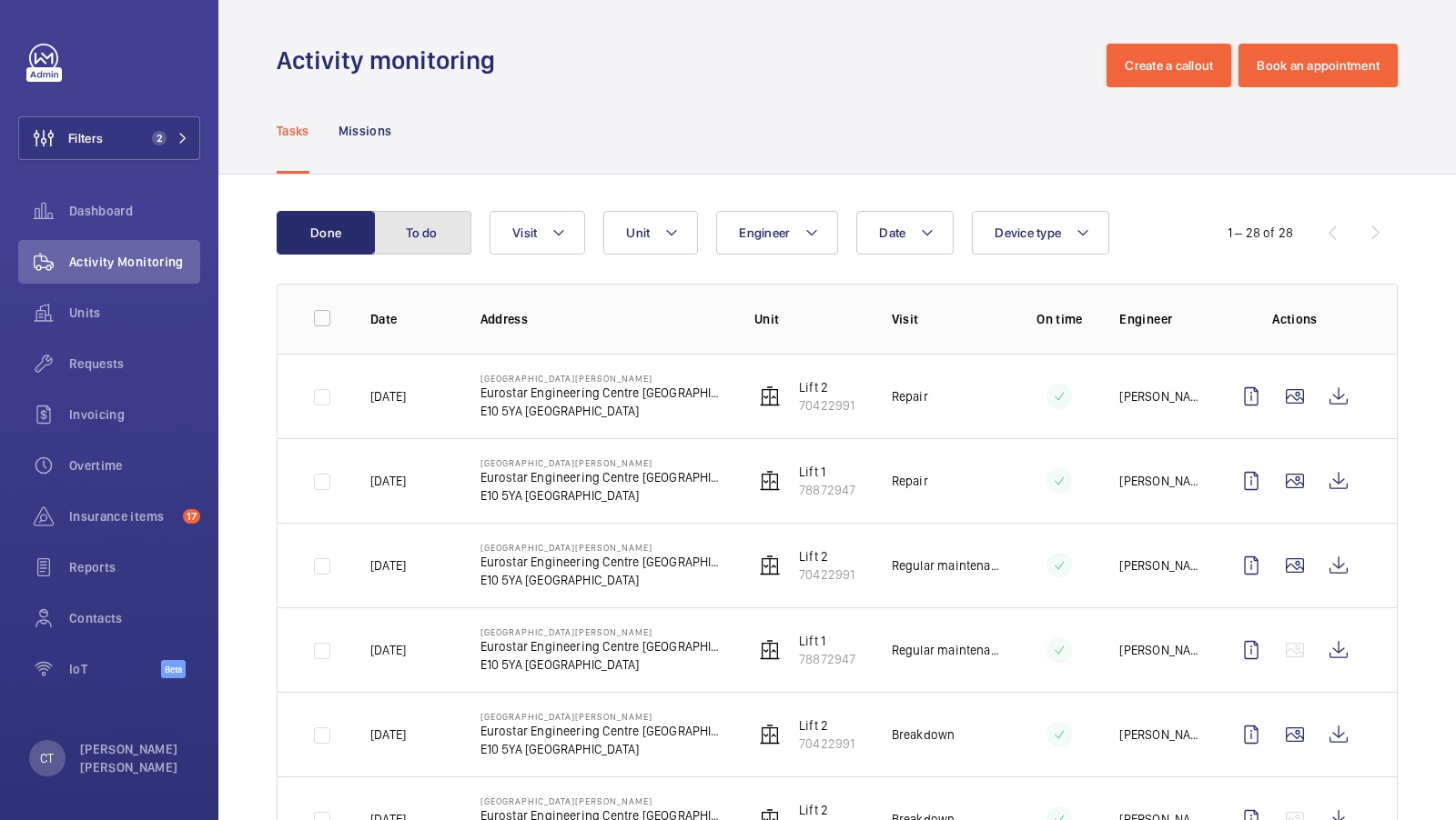
click at [438, 228] on button "To do" at bounding box center [422, 233] width 98 height 44
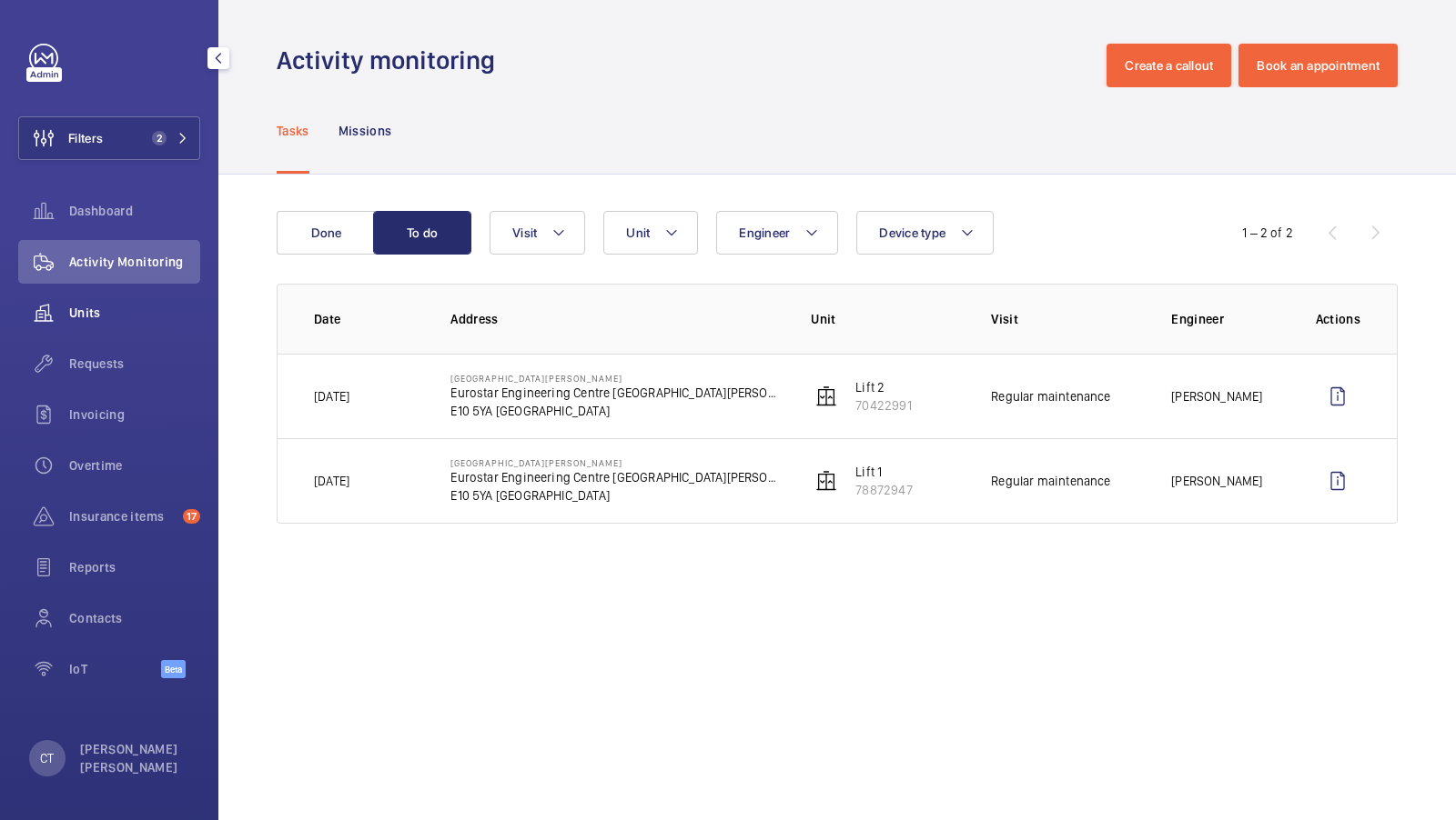
click at [93, 317] on span "Units" at bounding box center [134, 312] width 131 height 18
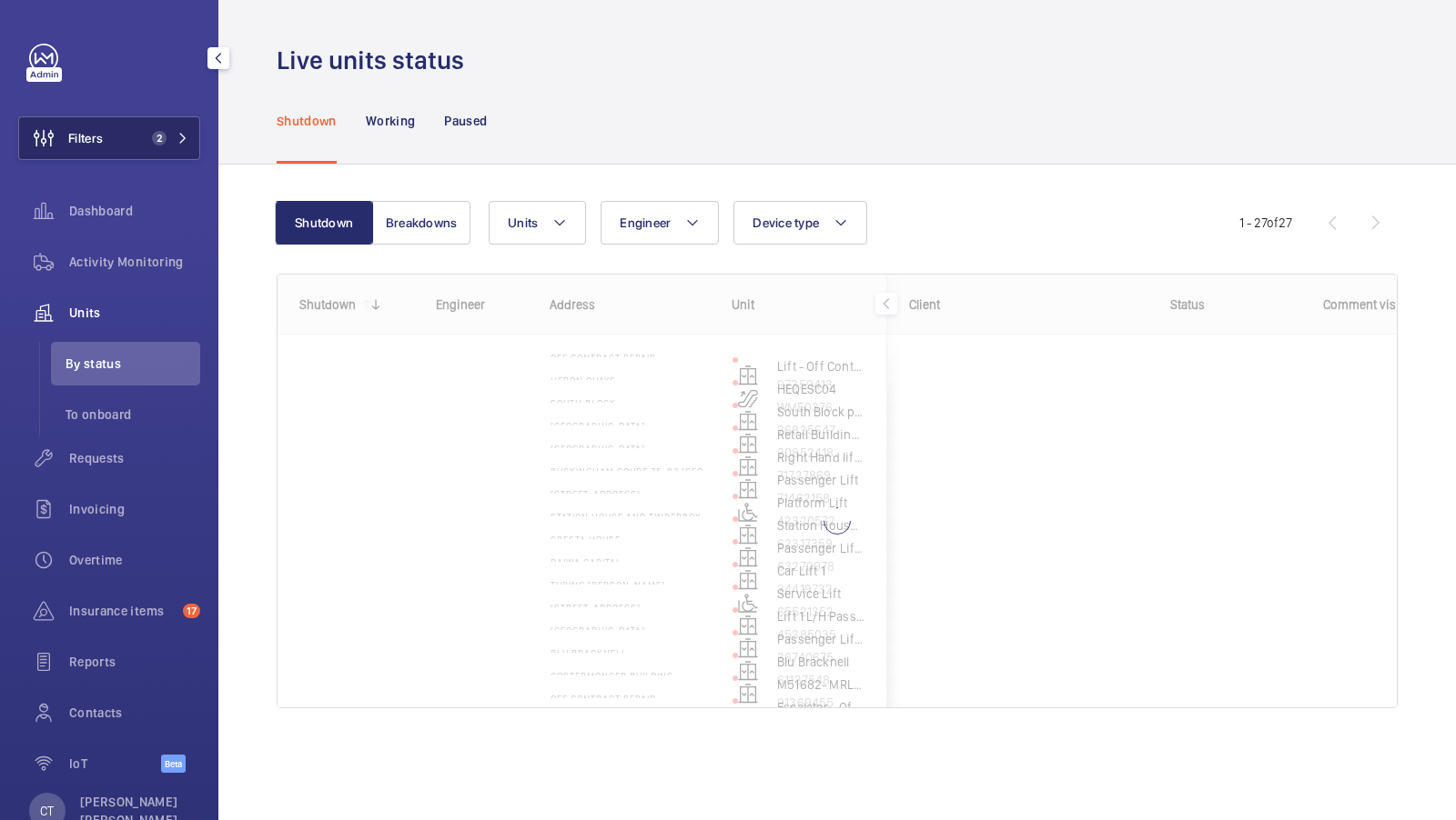
click at [141, 140] on button "Filters 2" at bounding box center [109, 138] width 182 height 44
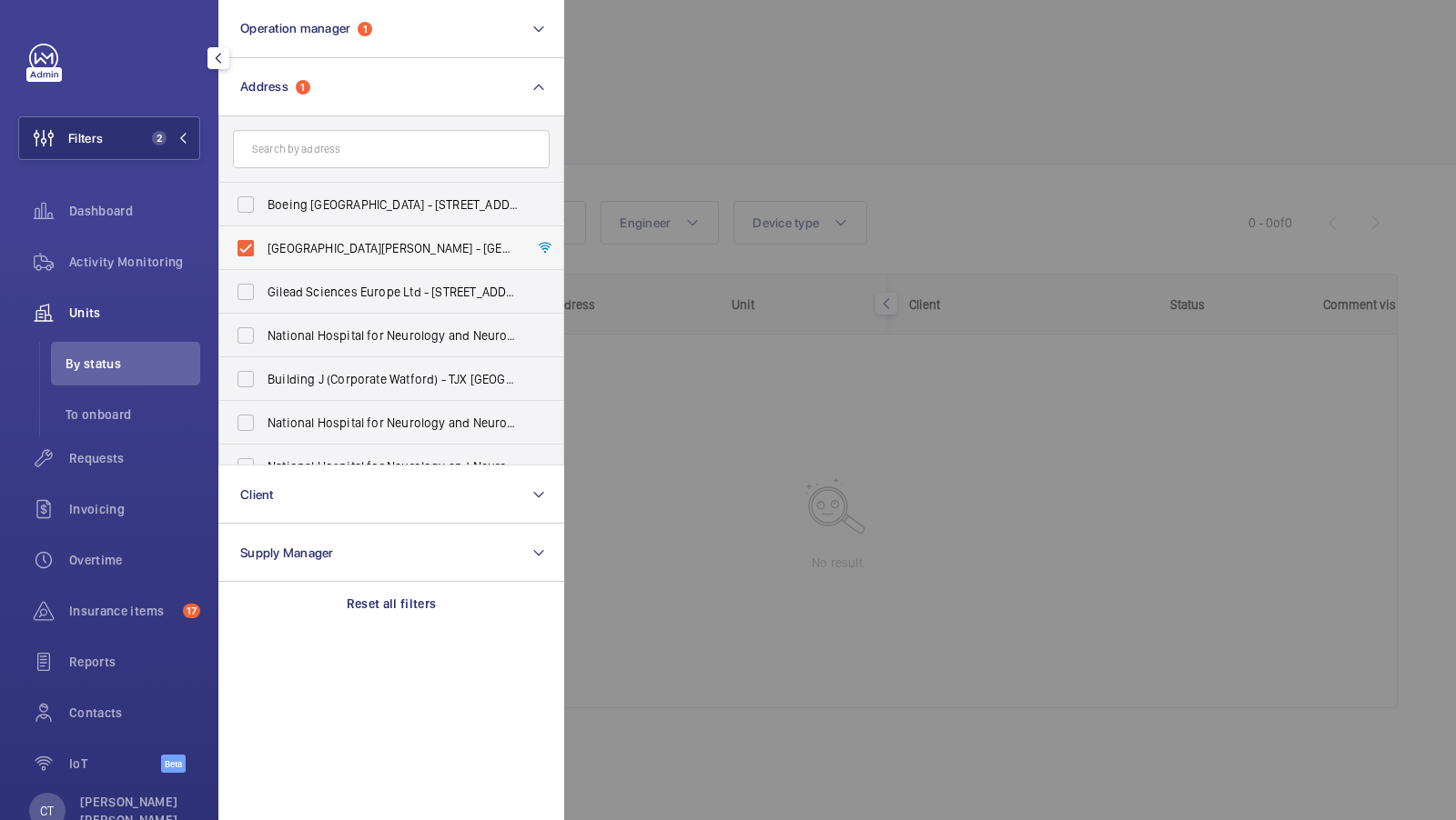
click at [364, 248] on span "TEMPLE MILLS DEPOT - Eurostar Engineering Centre Temple Mills TMD, LONDON E10 5…" at bounding box center [392, 248] width 250 height 18
click at [264, 248] on input "TEMPLE MILLS DEPOT - Eurostar Engineering Centre Temple Mills TMD, LONDON E10 5…" at bounding box center [245, 248] width 36 height 36
click at [291, 250] on span "TEMPLE MILLS DEPOT - Eurostar Engineering Centre Temple Mills TMD, LONDON E10 5…" at bounding box center [392, 248] width 250 height 18
click at [264, 250] on input "TEMPLE MILLS DEPOT - Eurostar Engineering Centre Temple Mills TMD, LONDON E10 5…" at bounding box center [245, 248] width 36 height 36
click at [335, 229] on label "TEMPLE MILLS DEPOT - Eurostar Engineering Centre Temple Mills TMD, LONDON E10 5…" at bounding box center [378, 248] width 317 height 44
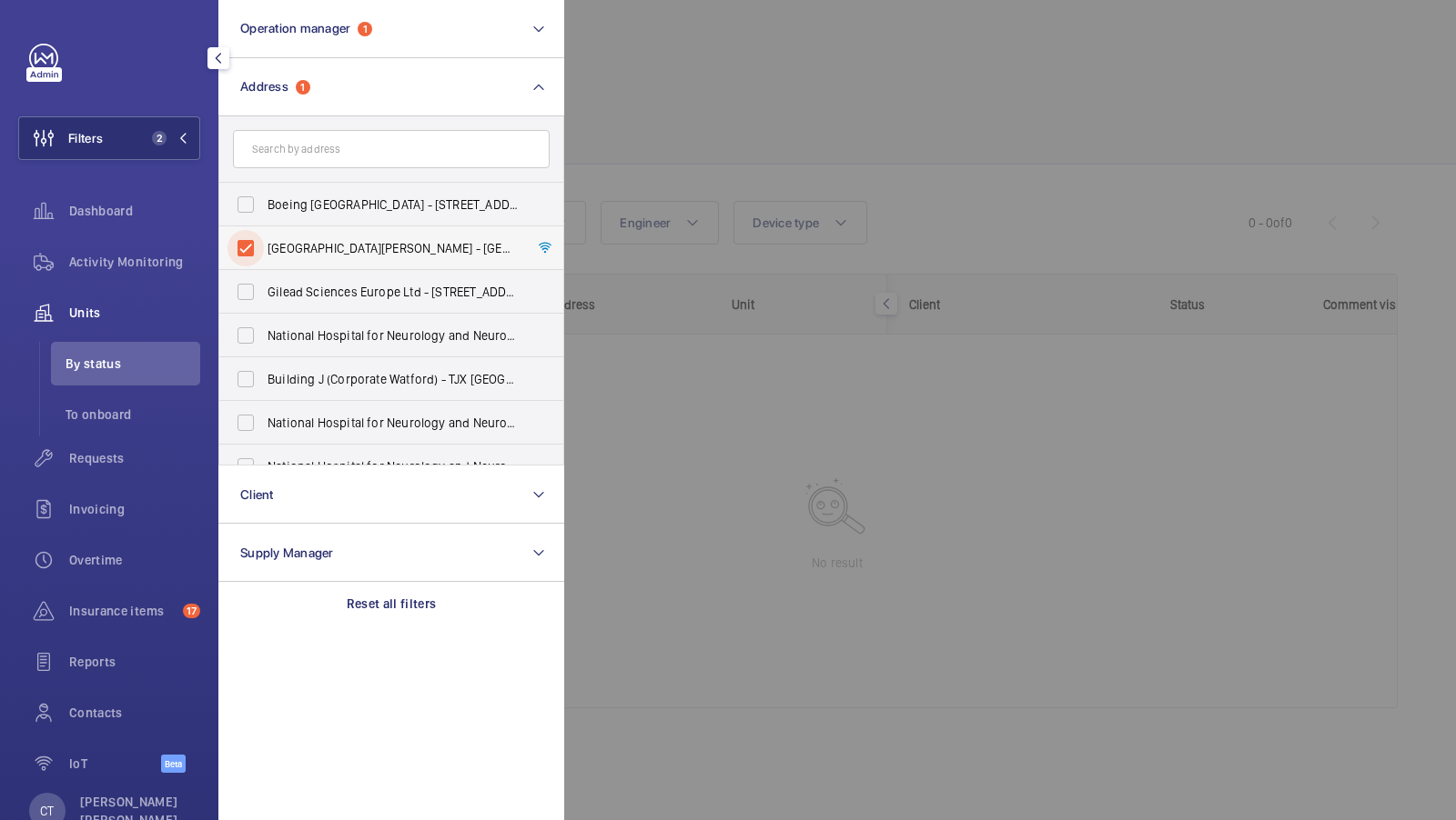
click at [264, 230] on input "TEMPLE MILLS DEPOT - Eurostar Engineering Centre Temple Mills TMD, LONDON E10 5…" at bounding box center [245, 248] width 36 height 36
checkbox input "false"
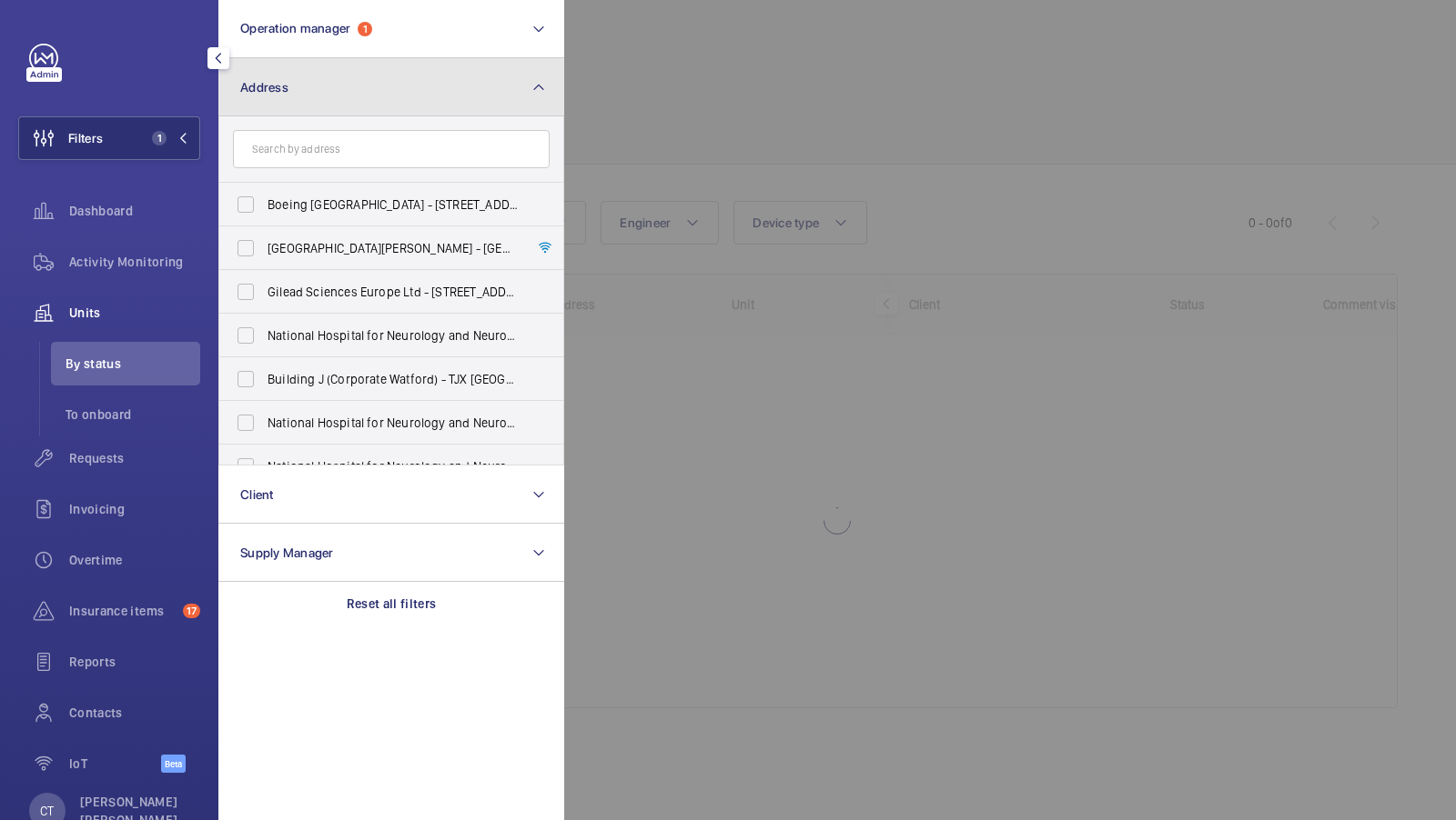
click at [400, 95] on button "Address" at bounding box center [391, 87] width 346 height 58
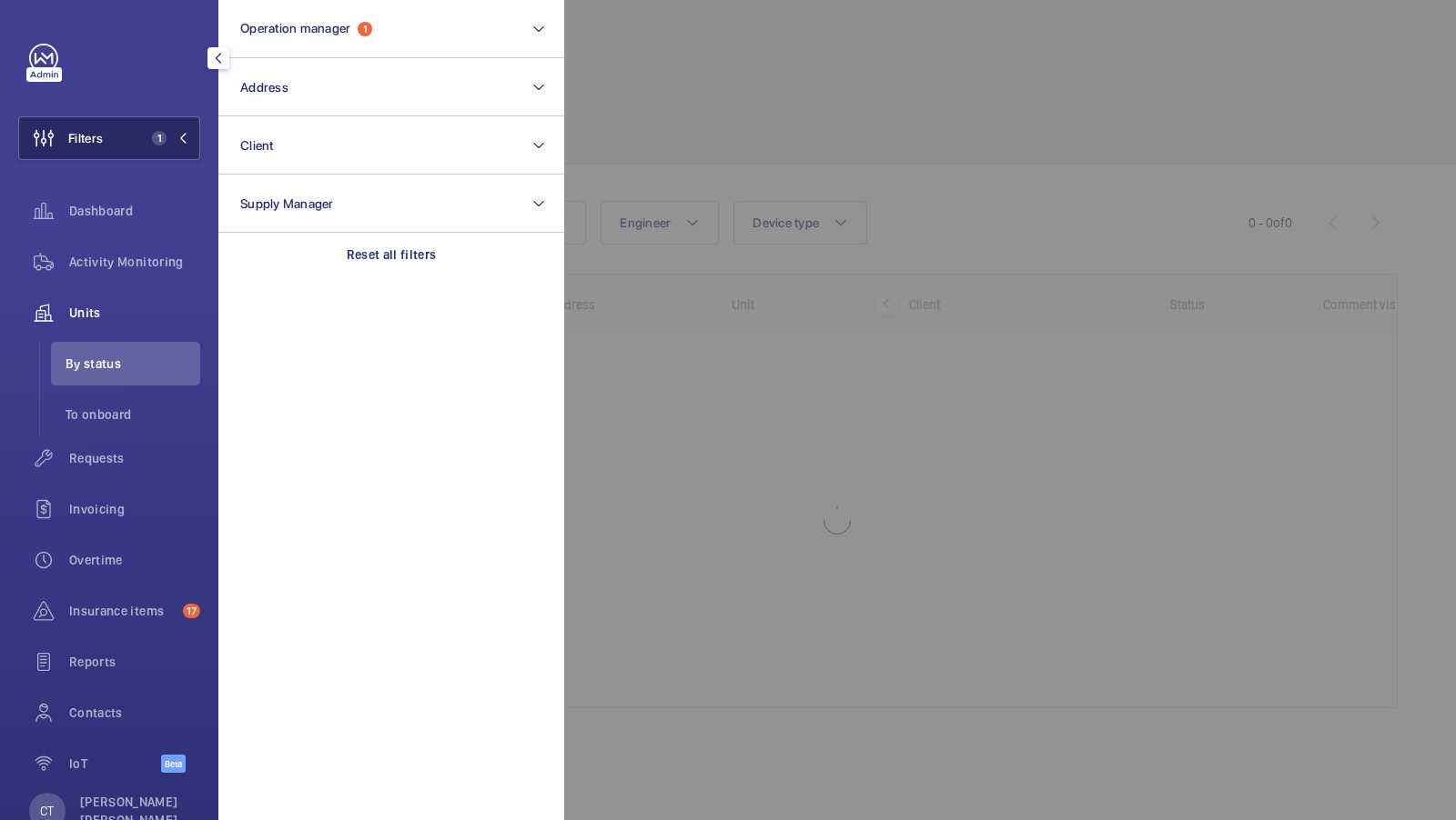
click at [176, 136] on span "1" at bounding box center [167, 137] width 44 height 14
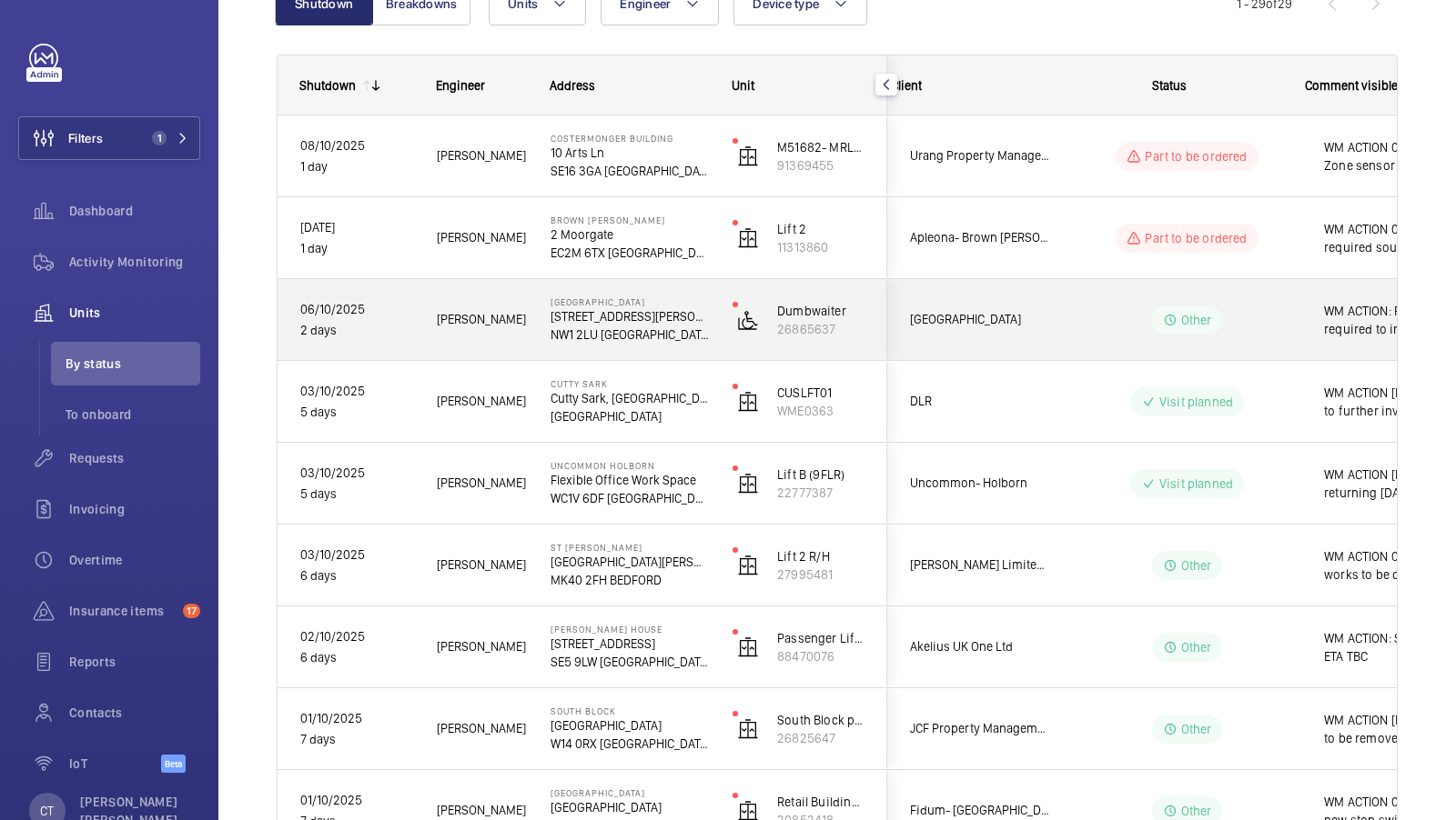
scroll to position [0, 327]
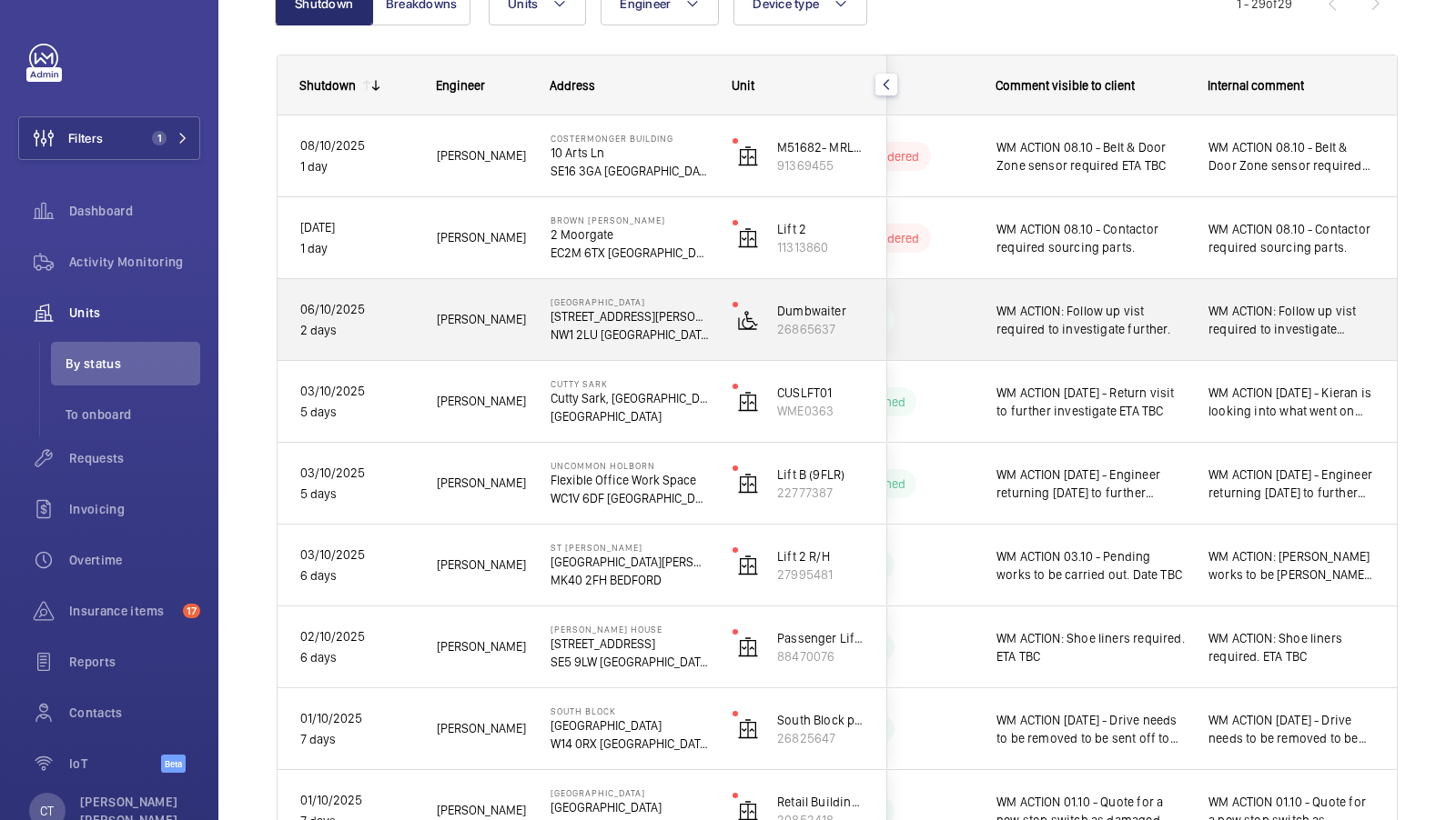
click at [1283, 347] on div "WM ACTION: Follow up vist required to investigate further." at bounding box center [1292, 320] width 210 height 78
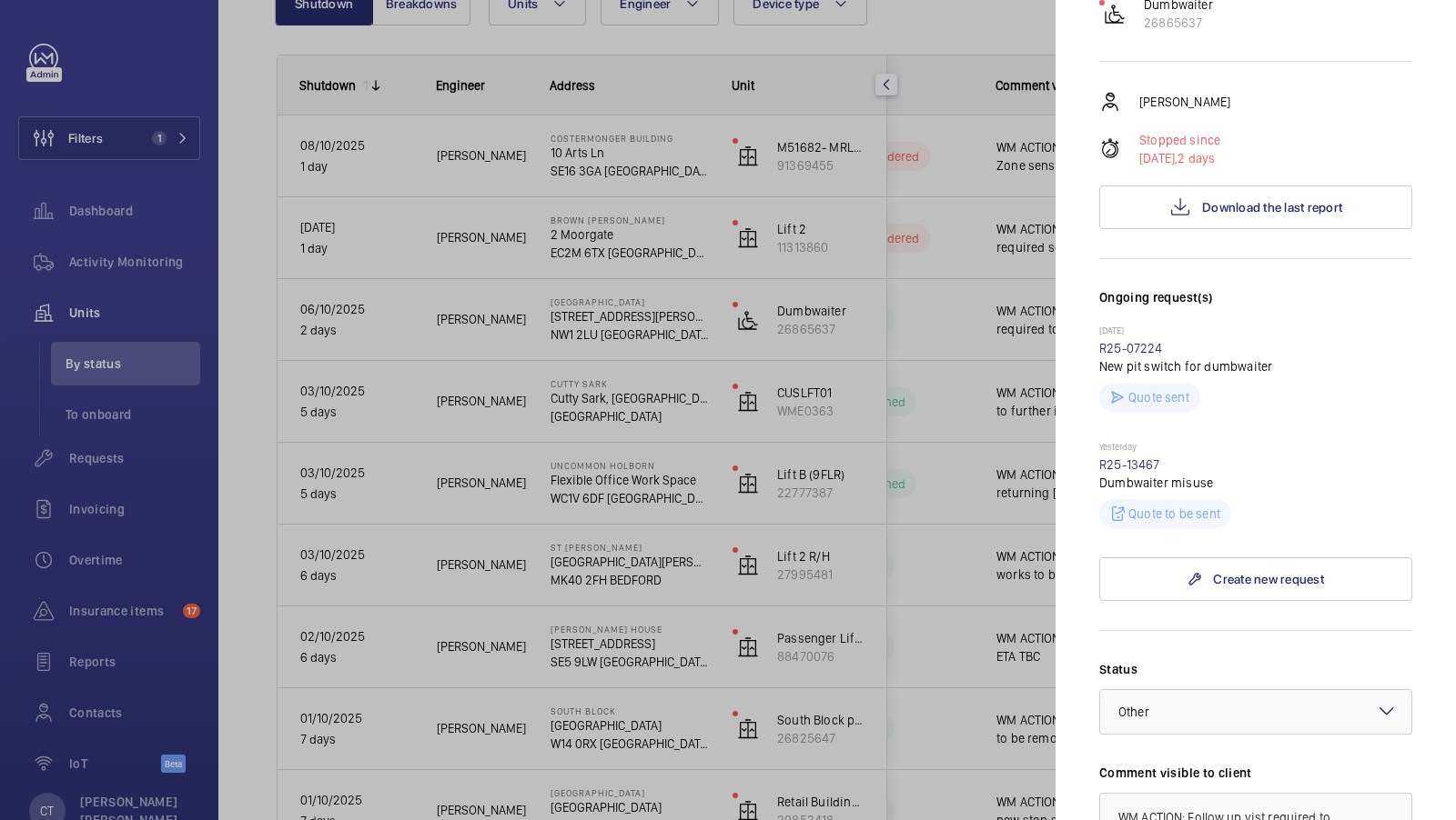
scroll to position [288, 0]
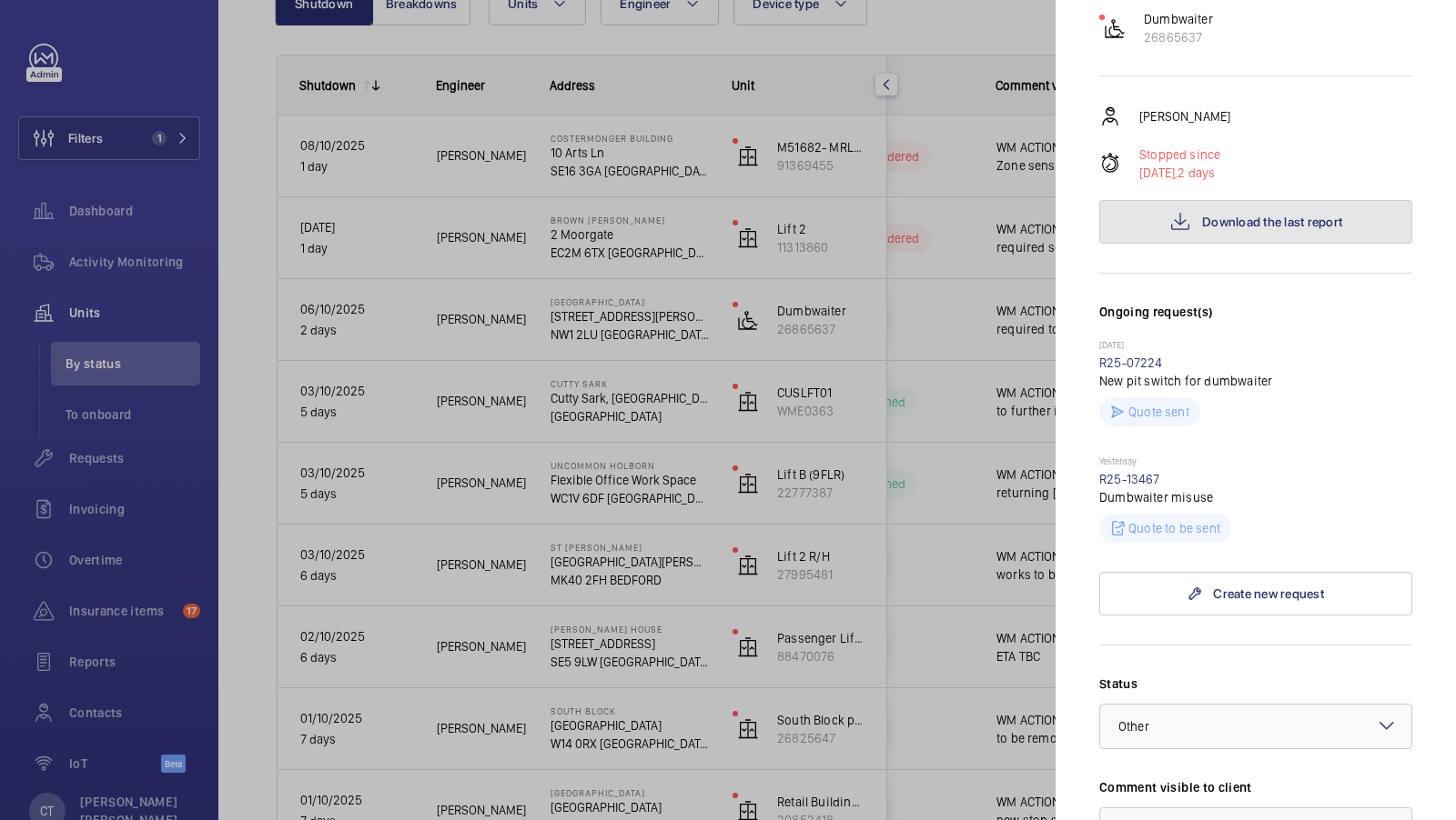
click at [1256, 200] on button "Download the last report" at bounding box center [1256, 222] width 313 height 44
click at [1128, 473] on link "R25-13467" at bounding box center [1129, 479] width 61 height 14
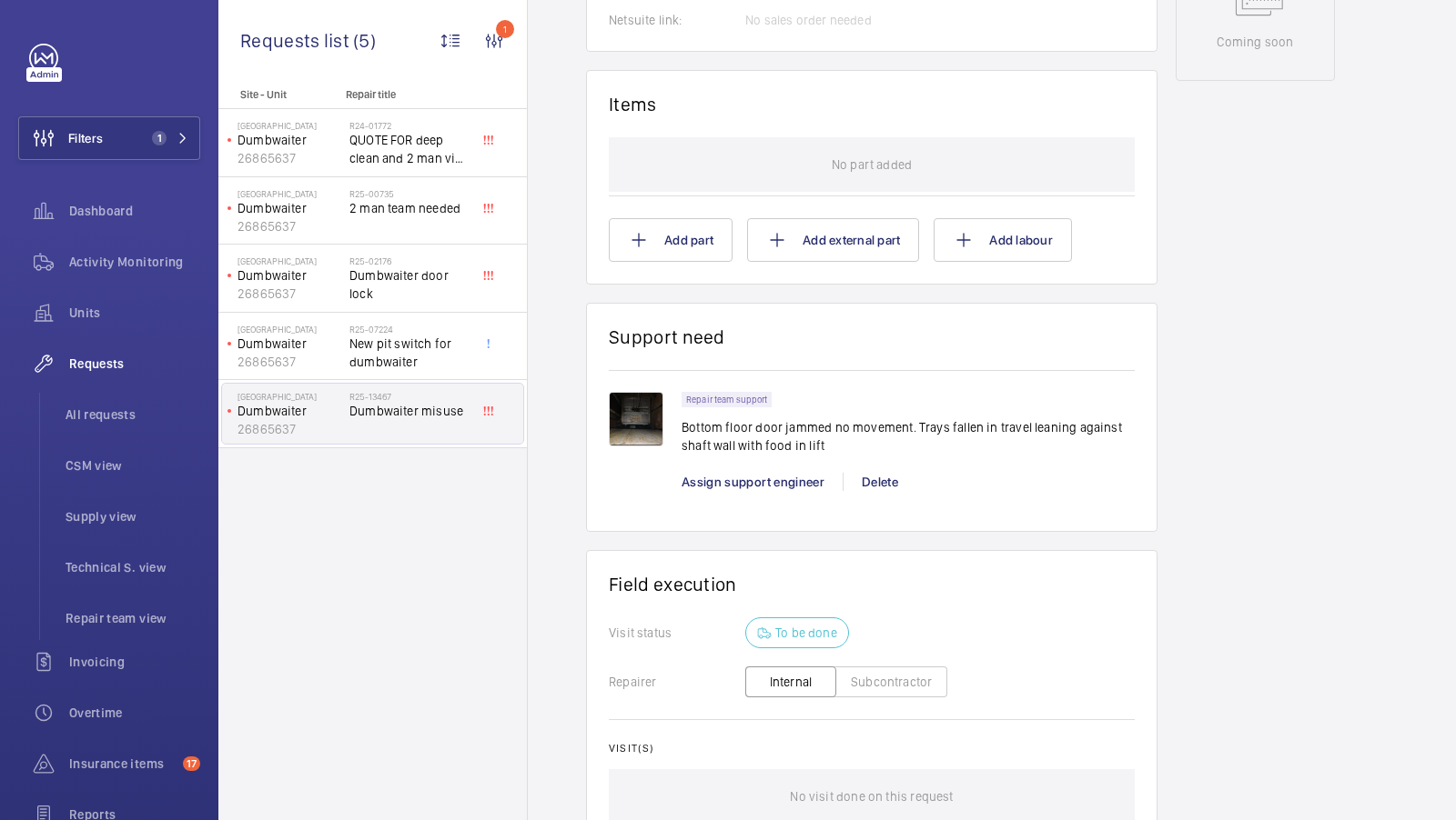
scroll to position [1000, 0]
click at [626, 414] on img at bounding box center [635, 420] width 54 height 54
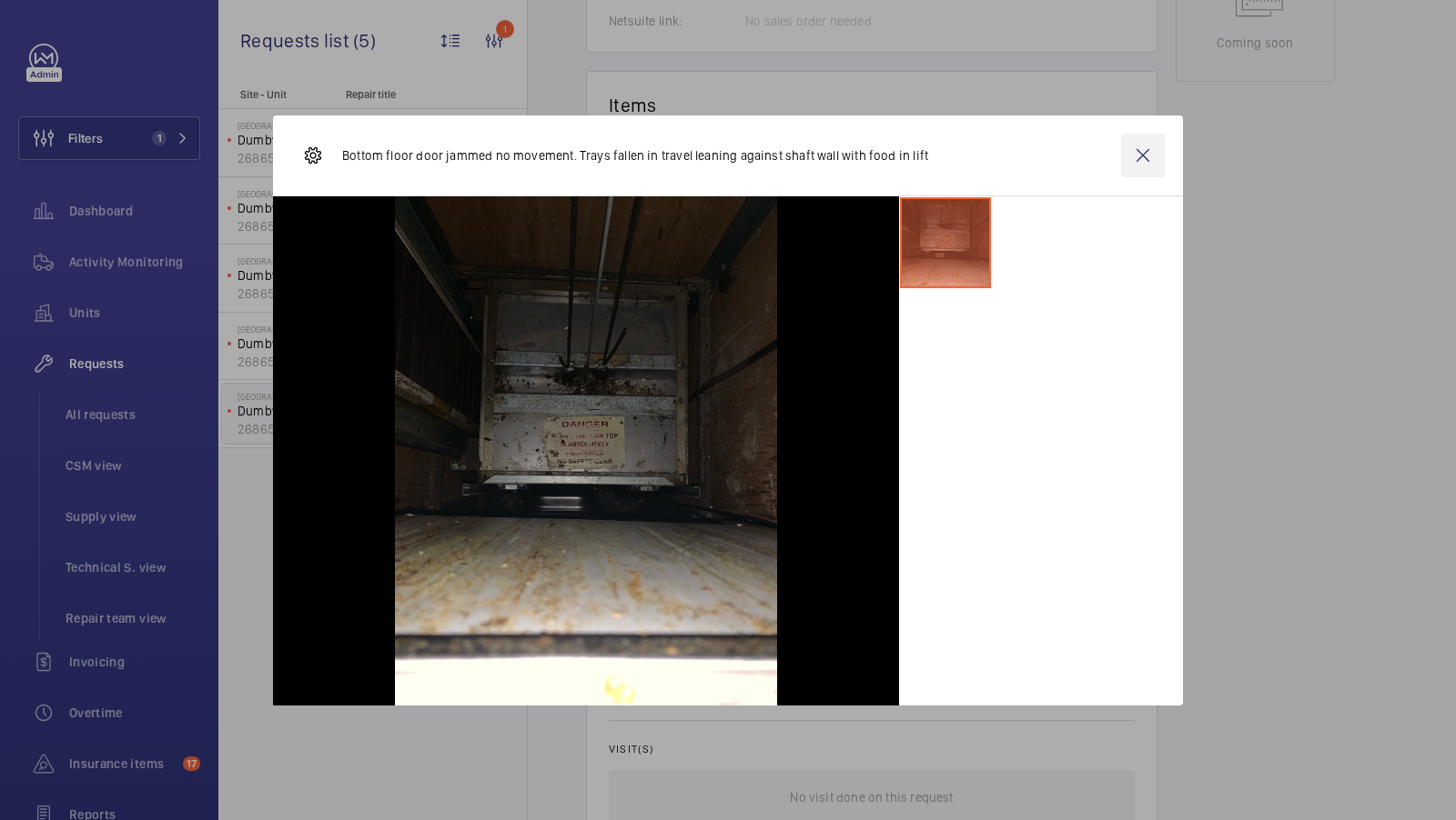
click at [1139, 163] on wm-front-icon-button at bounding box center [1143, 156] width 44 height 44
click at [1175, 407] on div "Stopped Dumbwaiter 26865637 See recent activities Euston Square Hotel 152-156 N…" at bounding box center [1255, 76] width 159 height 1799
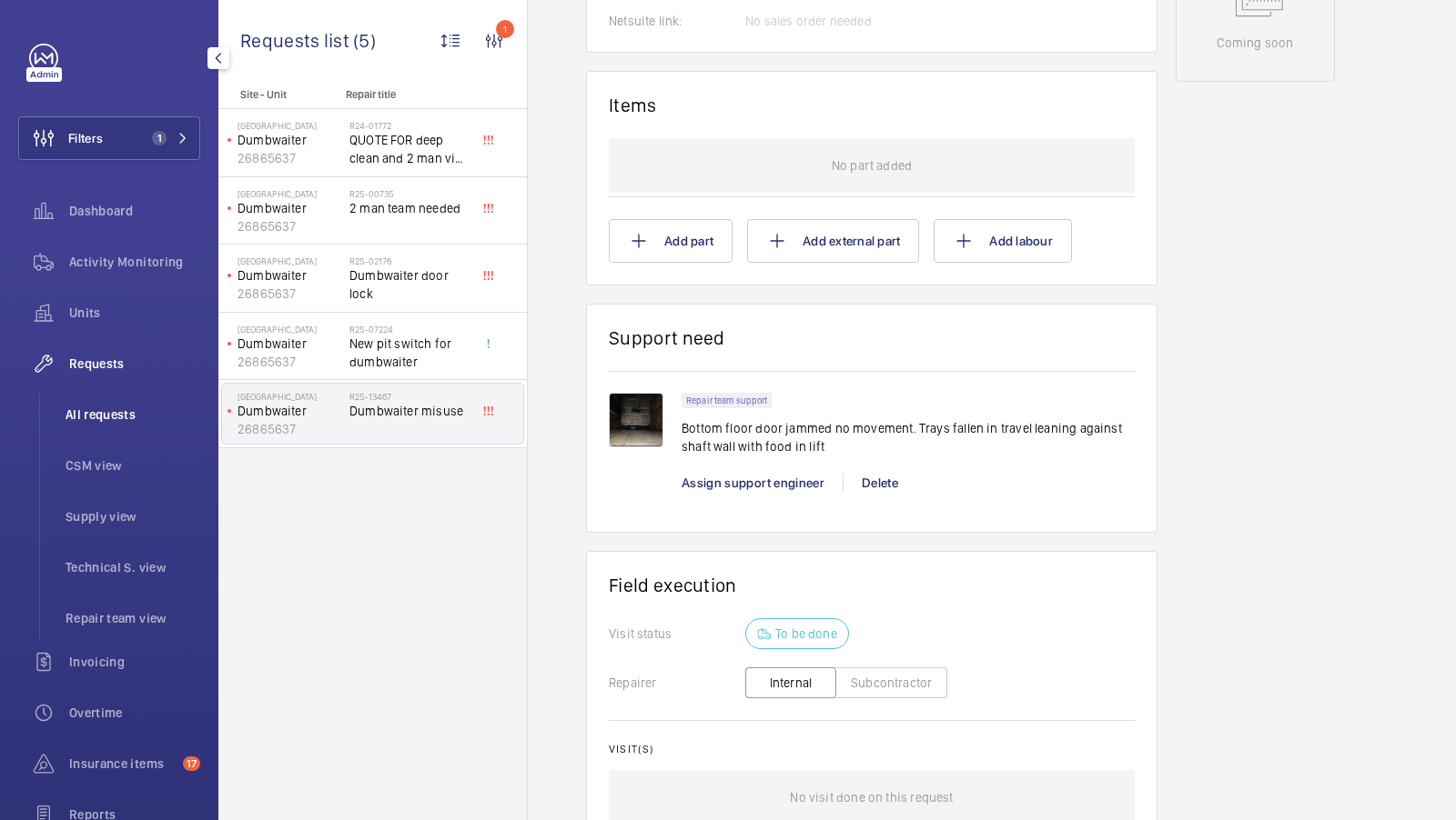
click at [97, 399] on li "All requests" at bounding box center [125, 415] width 149 height 44
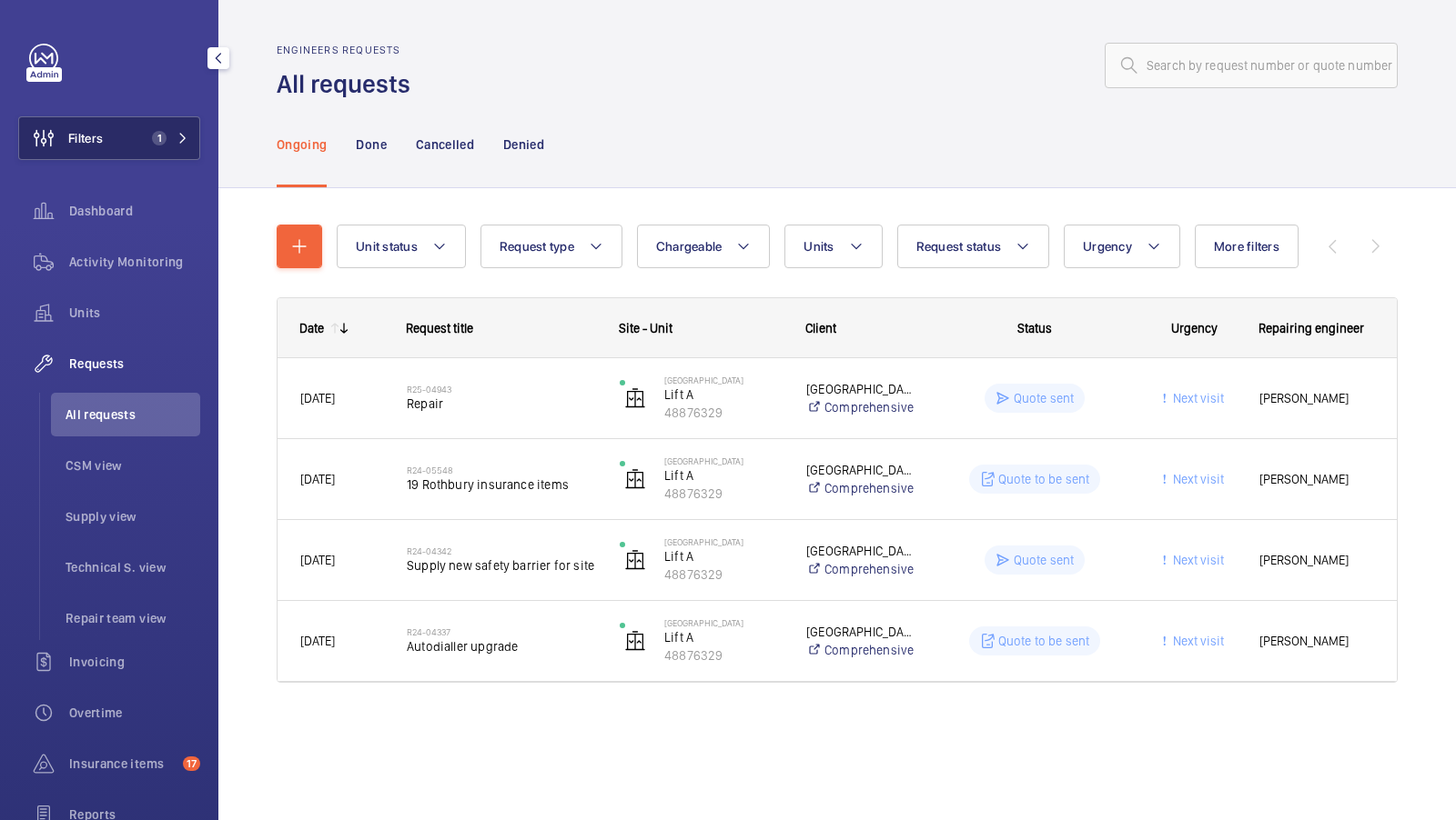
click at [139, 145] on button "Filters 1" at bounding box center [109, 138] width 182 height 44
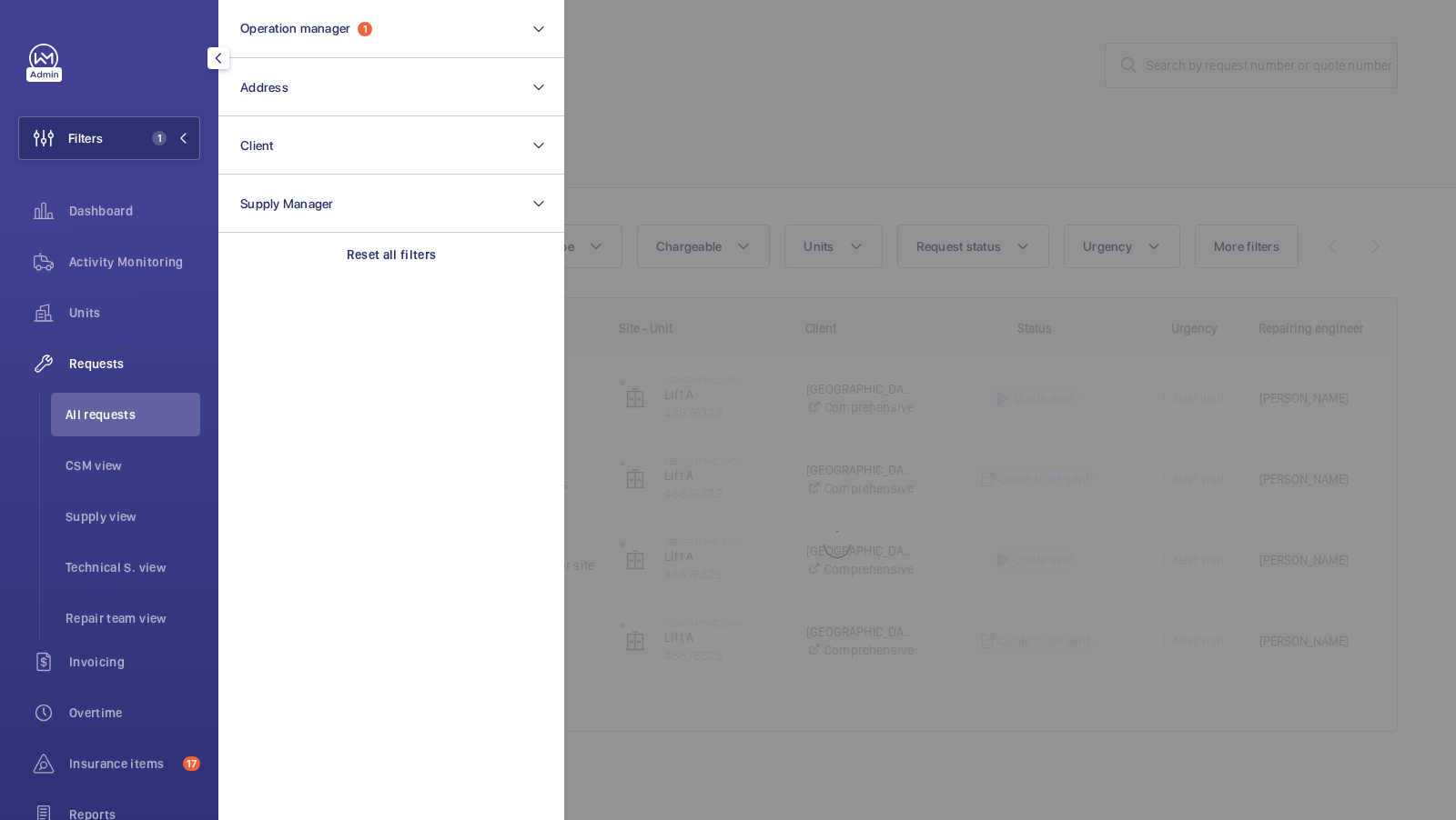
click at [700, 53] on div at bounding box center [1292, 410] width 1456 height 820
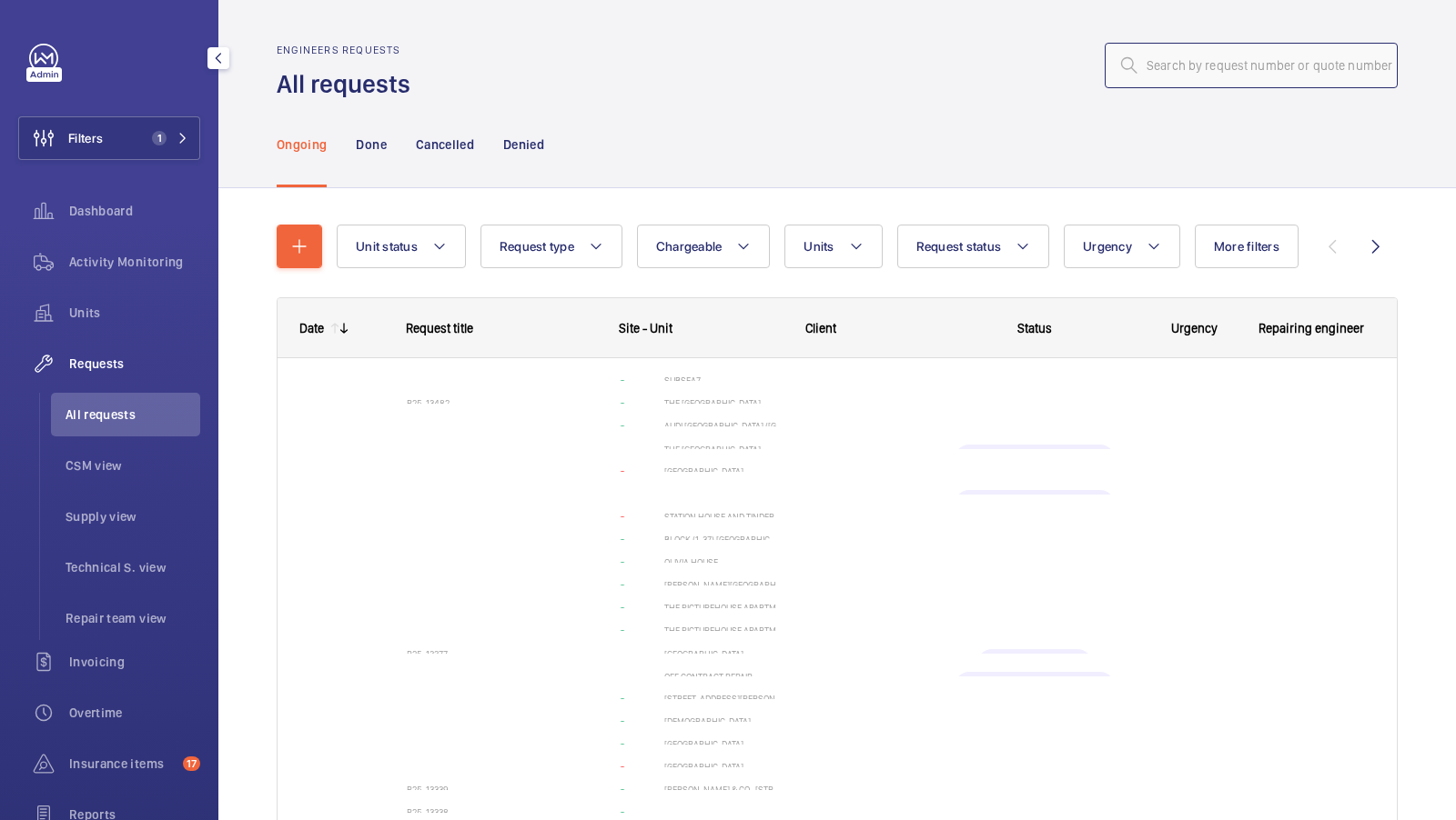
click at [1226, 53] on input "text" at bounding box center [1251, 66] width 293 height 46
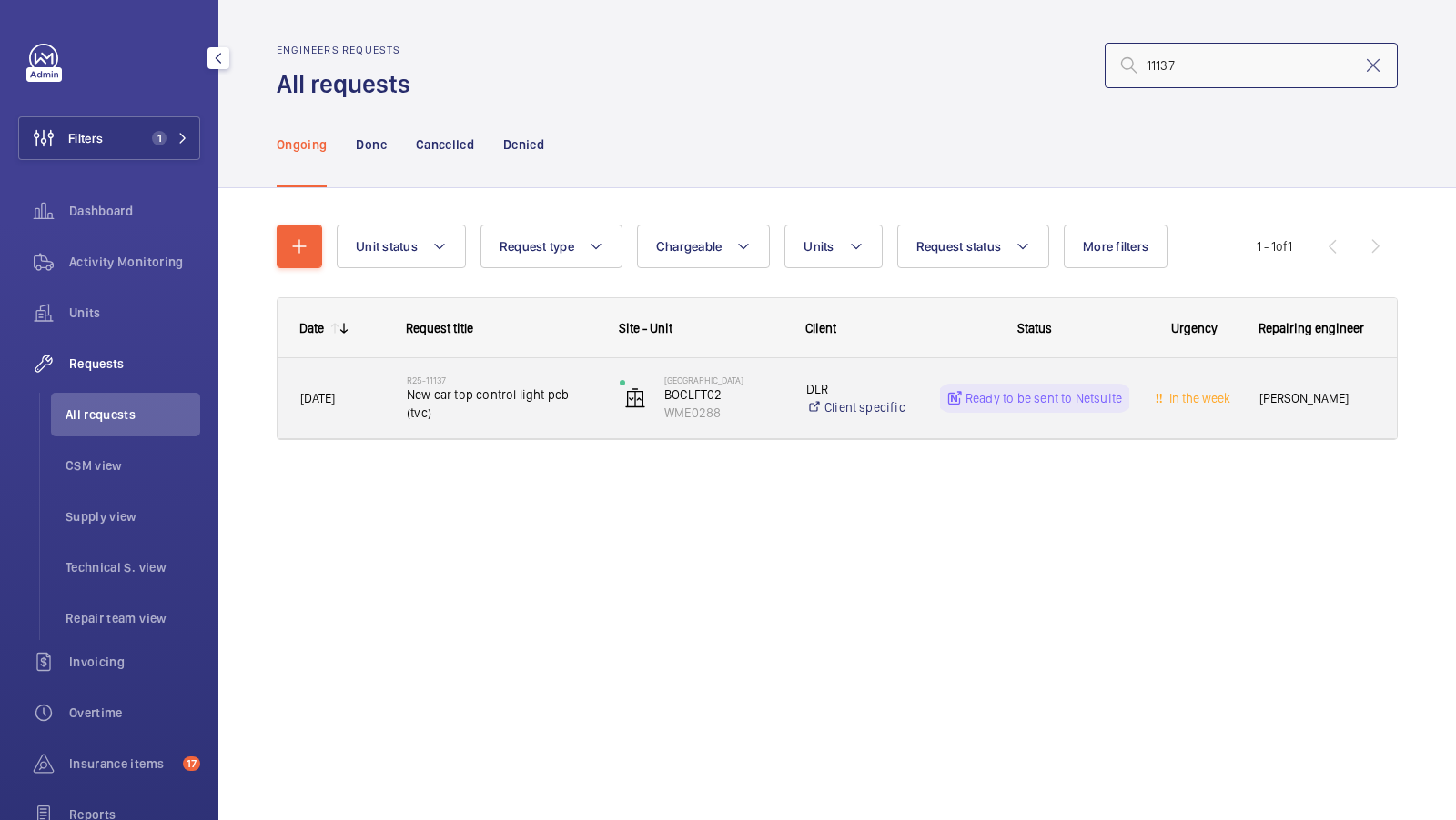
type input "11137"
click at [496, 413] on div "R25-11137 New car top control light pcb (tvc)" at bounding box center [501, 398] width 189 height 53
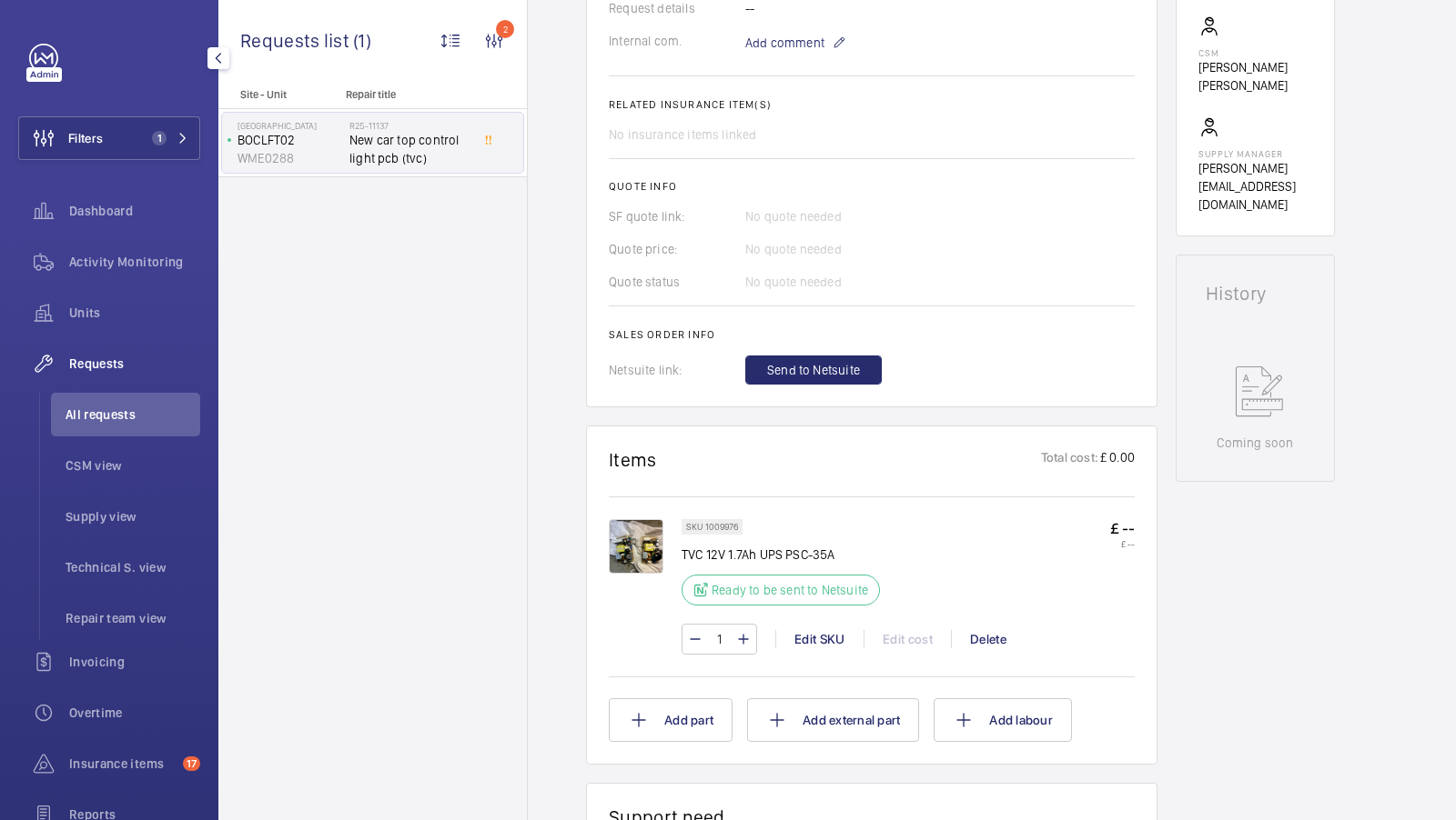
scroll to position [600, 0]
click at [635, 550] on img at bounding box center [635, 546] width 54 height 54
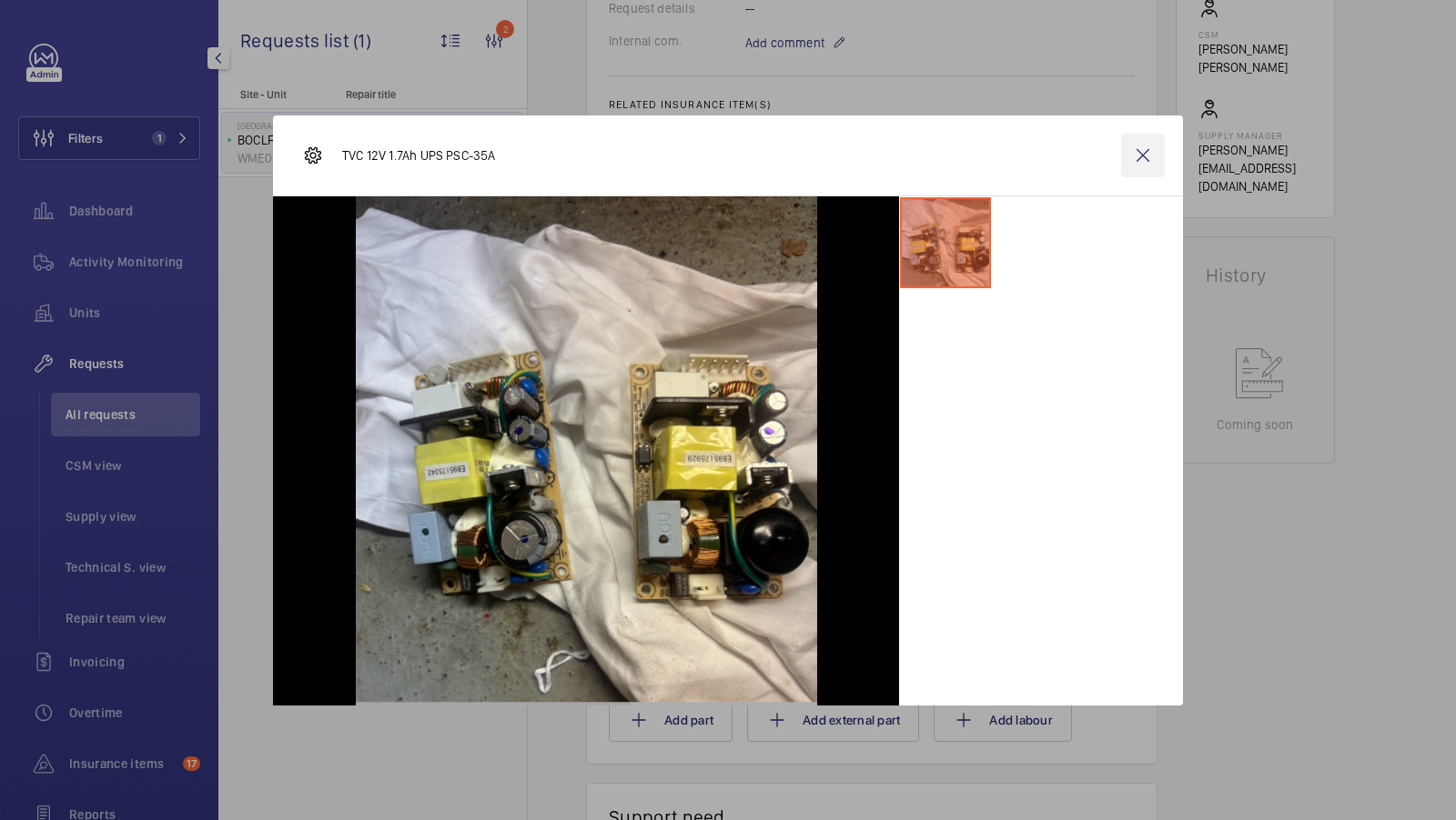
click at [1143, 149] on wm-front-icon-button at bounding box center [1143, 156] width 44 height 44
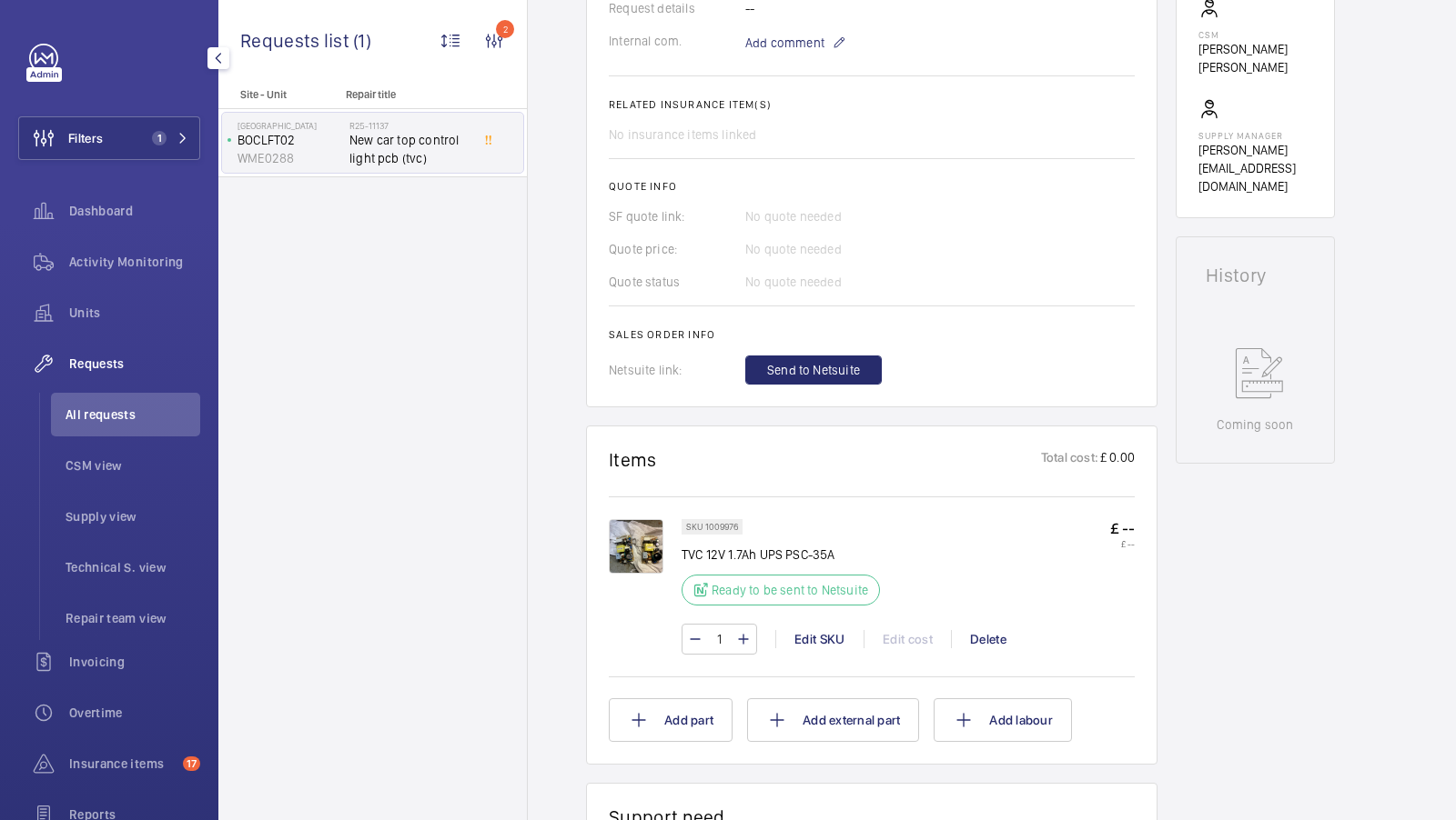
click at [1248, 572] on div "Working BOCLFT02 WME0288 See recent activities Bow Church Bow Church E3 4DS LON…" at bounding box center [1255, 508] width 159 height 1862
click at [1261, 581] on div "Working BOCLFT02 WME0288 See recent activities Bow Church Bow Church E3 4DS LON…" at bounding box center [1255, 508] width 159 height 1862
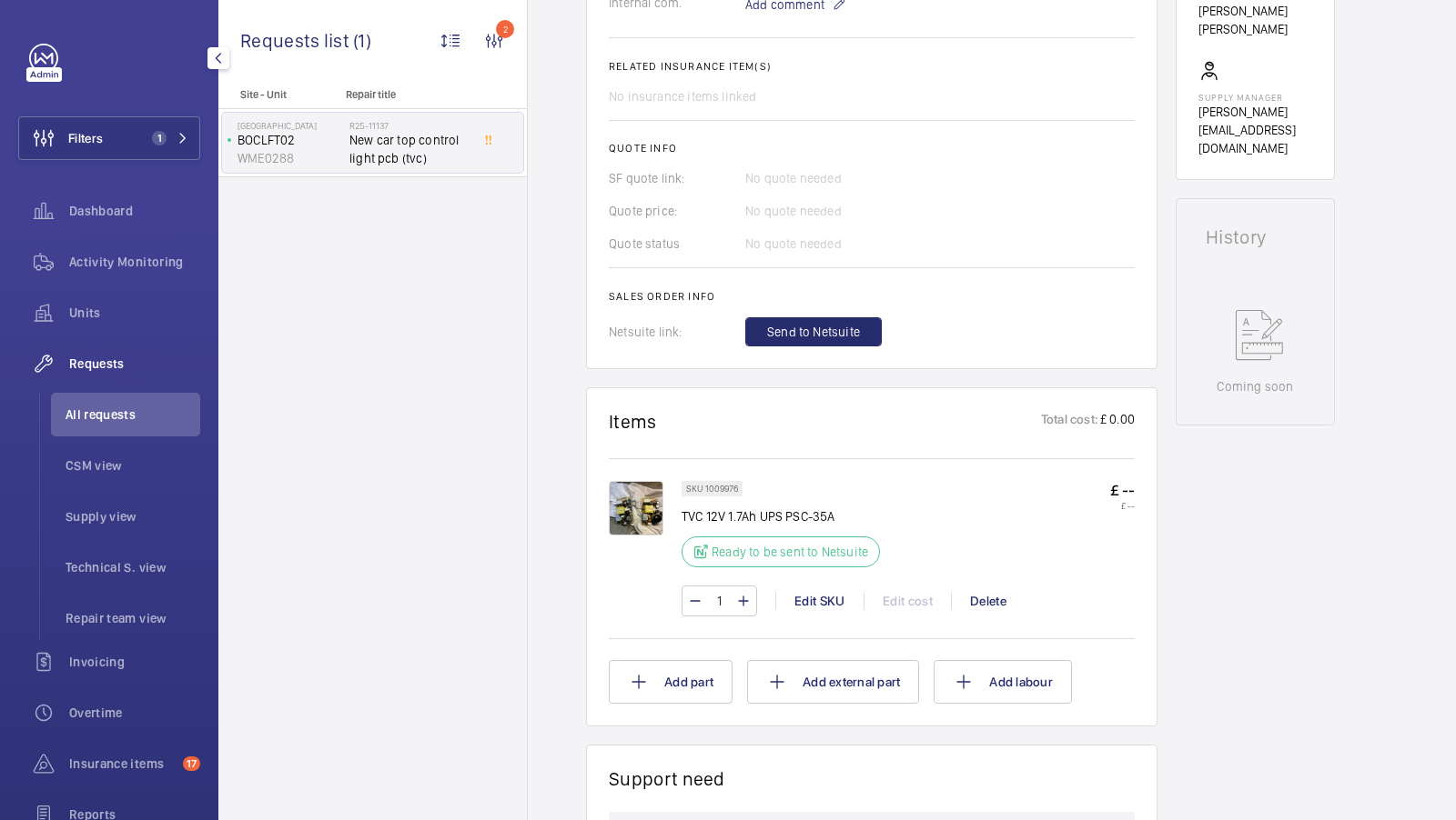
scroll to position [544, 0]
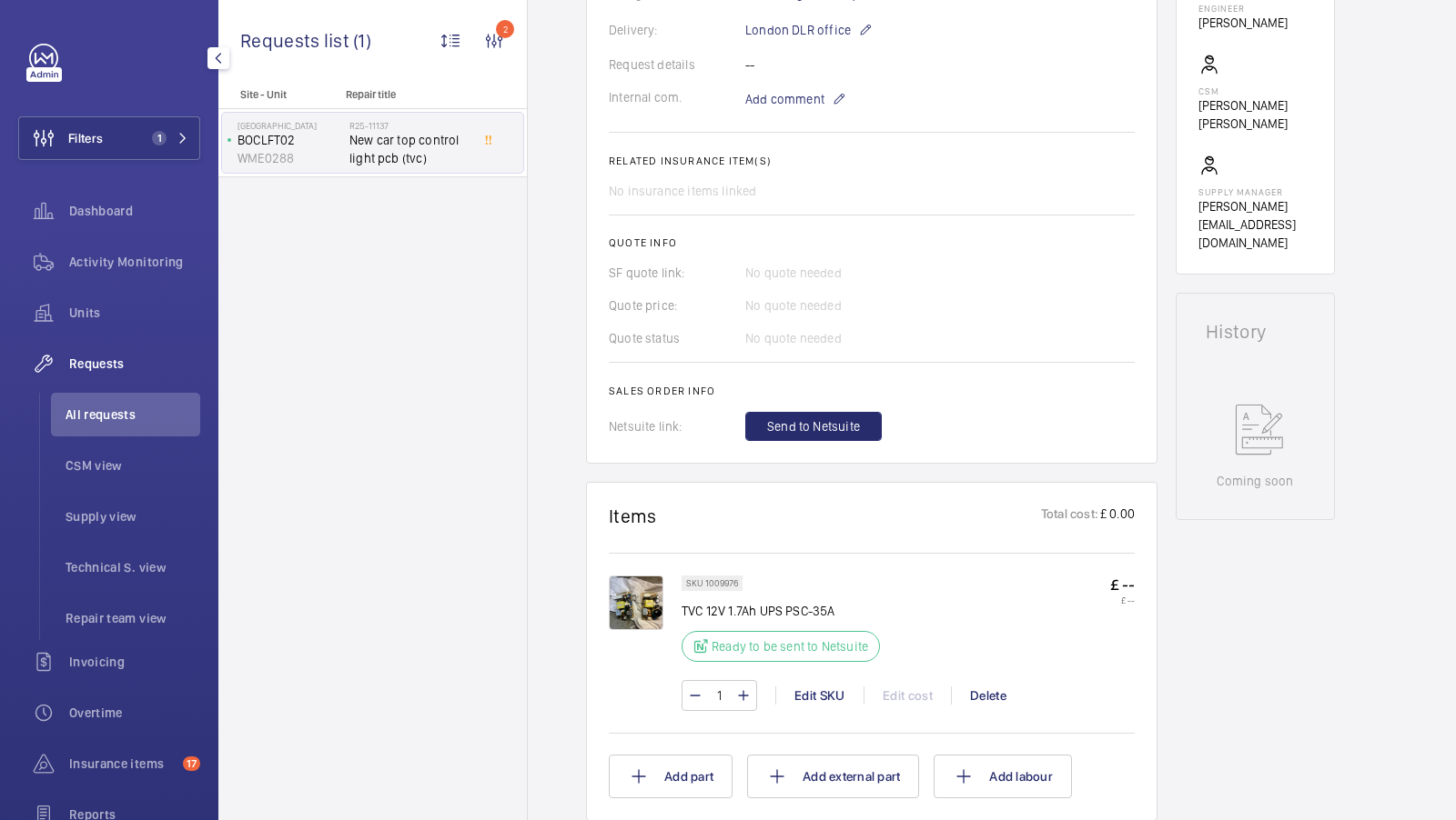
click at [631, 599] on img at bounding box center [635, 602] width 54 height 54
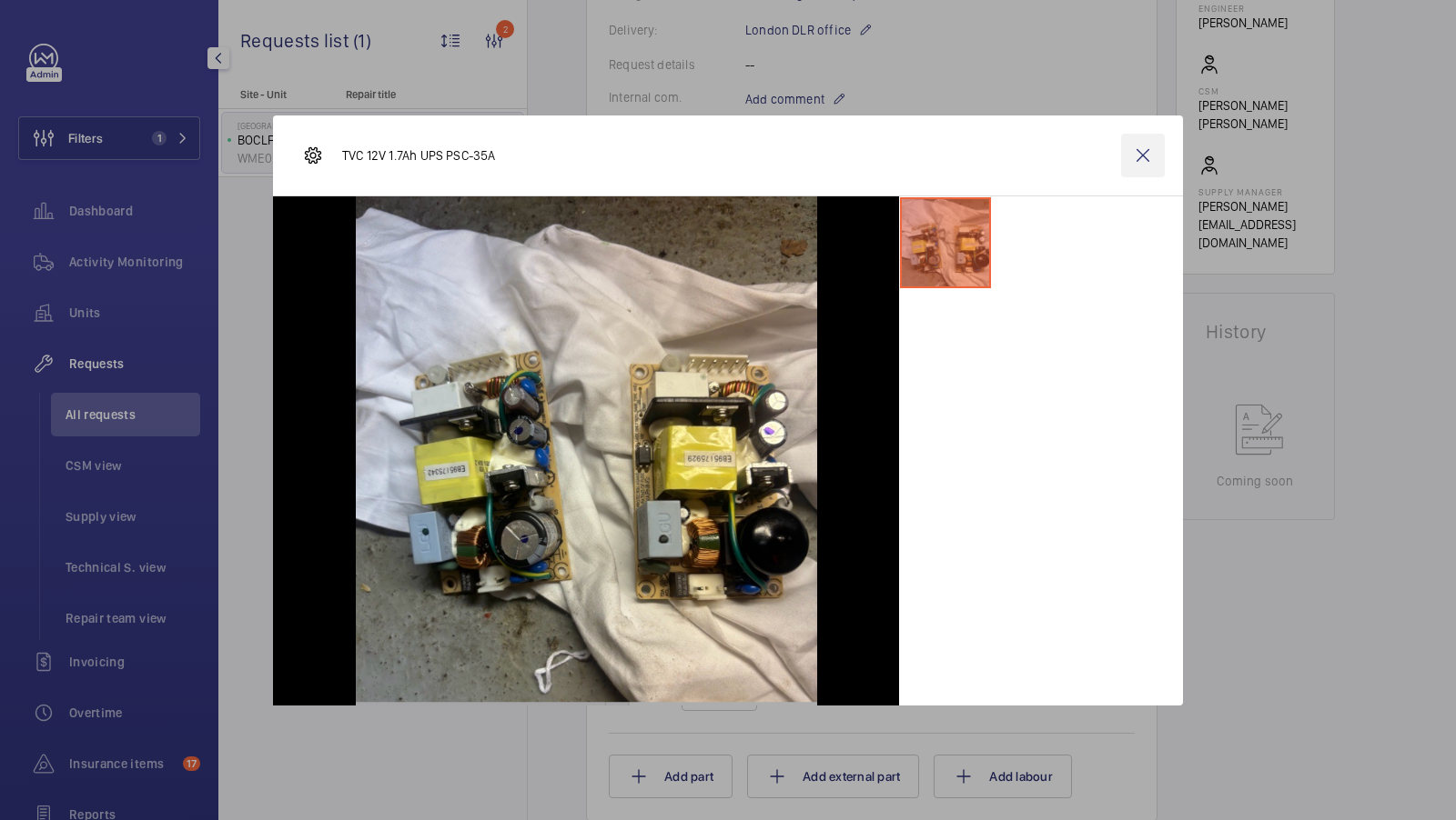
click at [1144, 149] on wm-front-icon-button at bounding box center [1143, 156] width 44 height 44
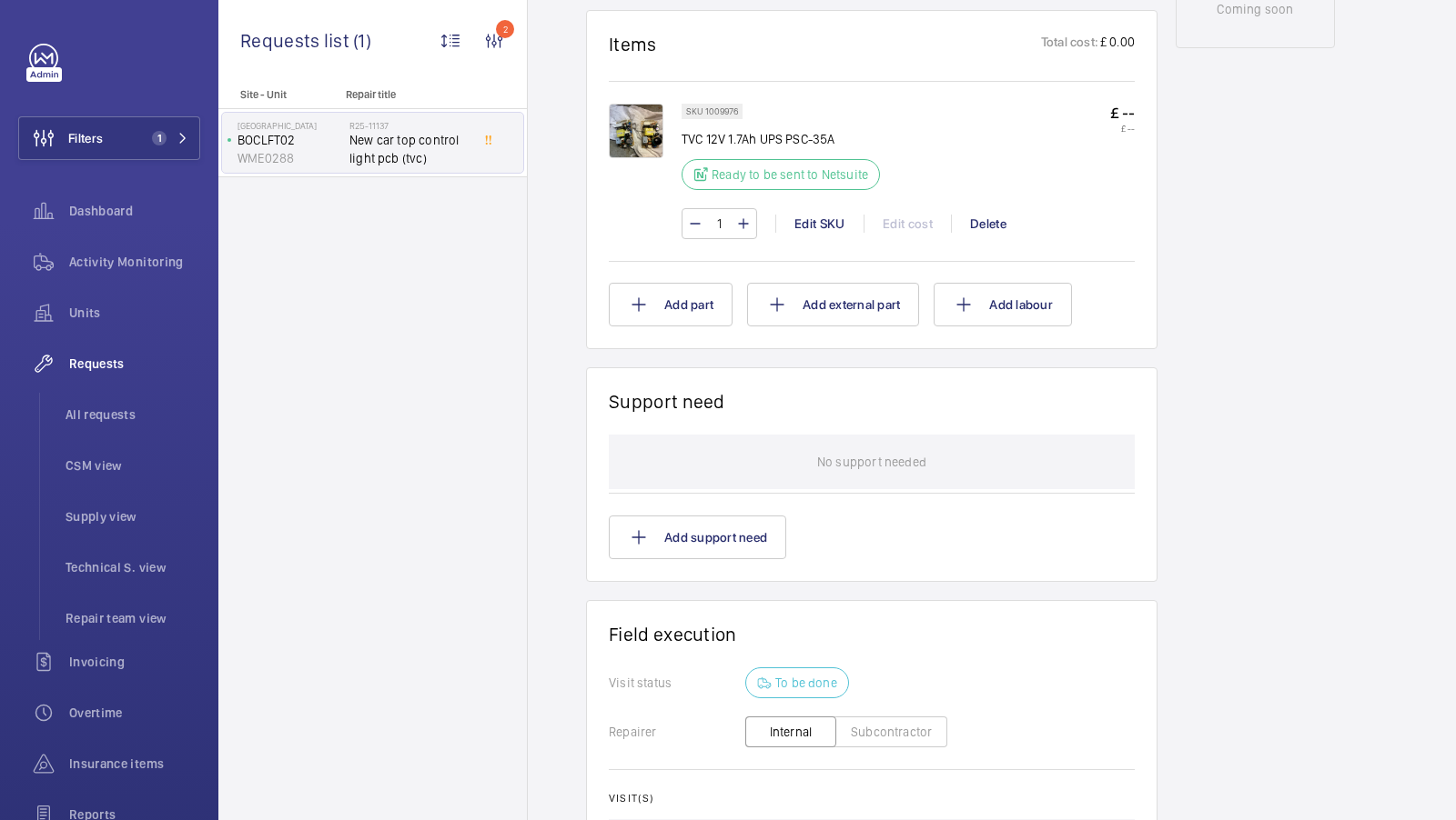
scroll to position [1033, 0]
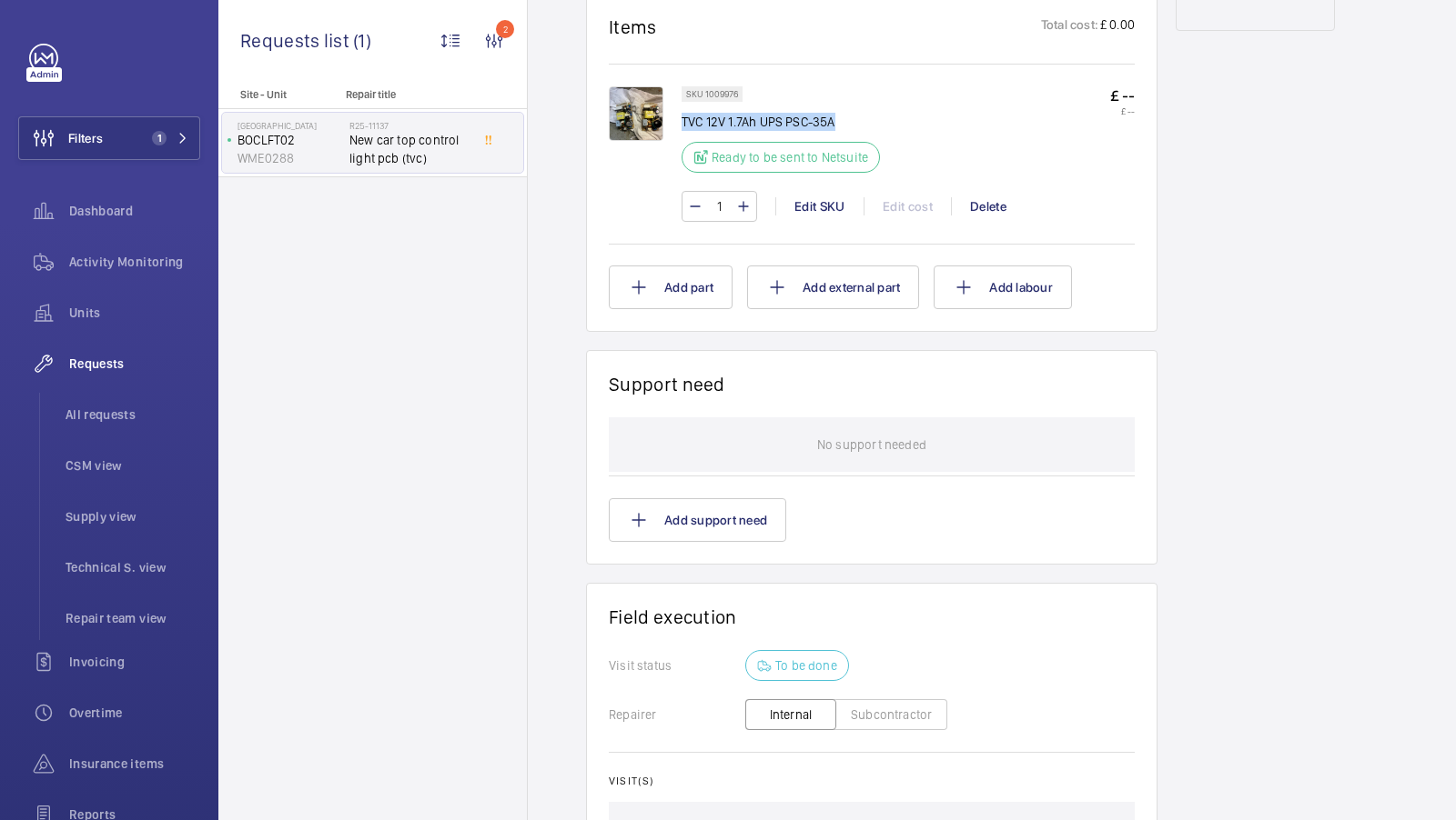
drag, startPoint x: 684, startPoint y: 118, endPoint x: 834, endPoint y: 119, distance: 150.0
click at [834, 119] on p "TVC 12V 1.7Ah UPS PSC-35A" at bounding box center [781, 121] width 199 height 18
copy p "TVC 12V 1.7Ah UPS PSC-35A"
click at [115, 419] on span "All requests" at bounding box center [133, 414] width 135 height 18
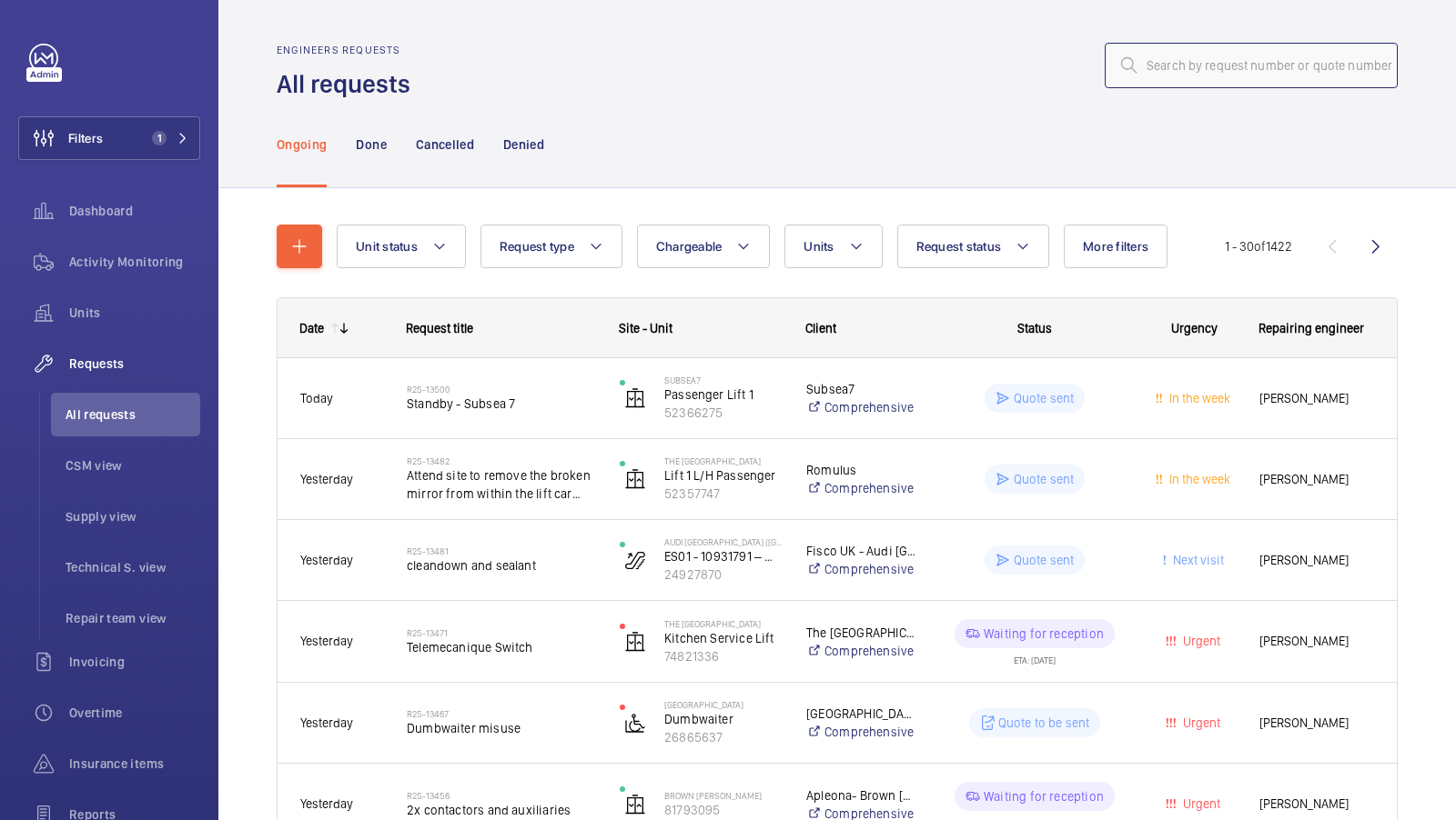
click at [1211, 76] on input "text" at bounding box center [1251, 66] width 293 height 46
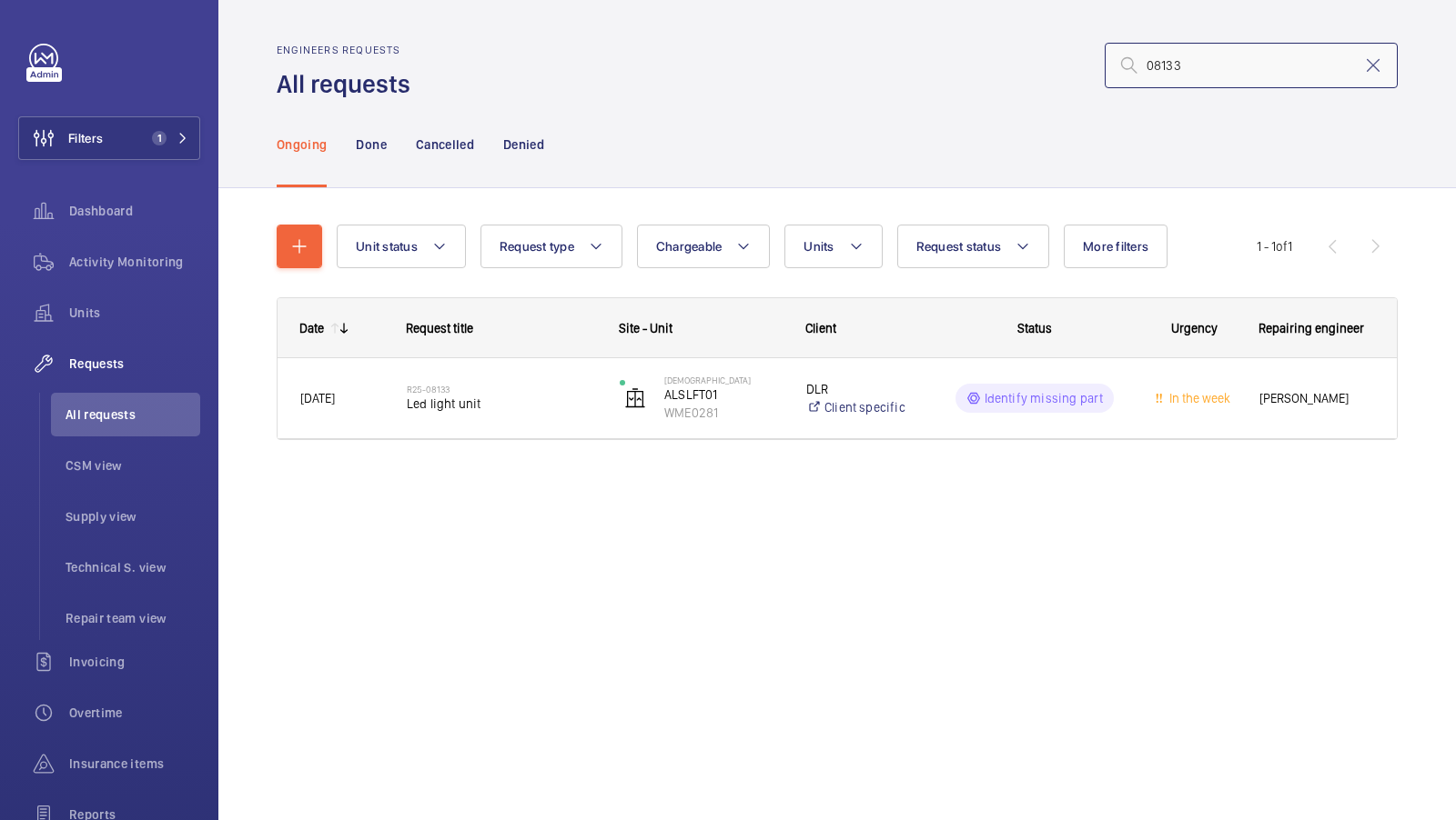
type input "08133"
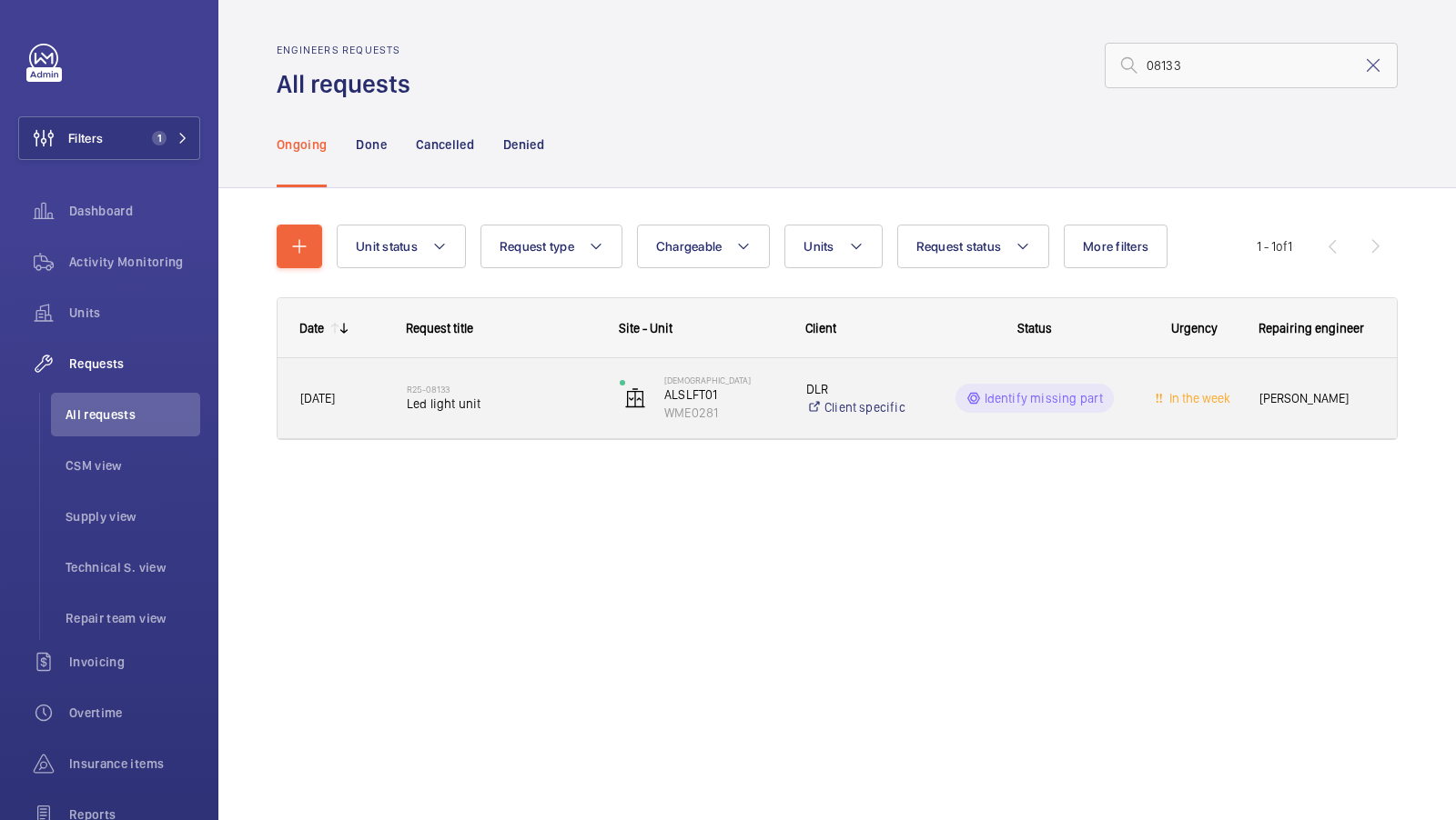
click at [501, 406] on span "Led light unit" at bounding box center [501, 404] width 189 height 18
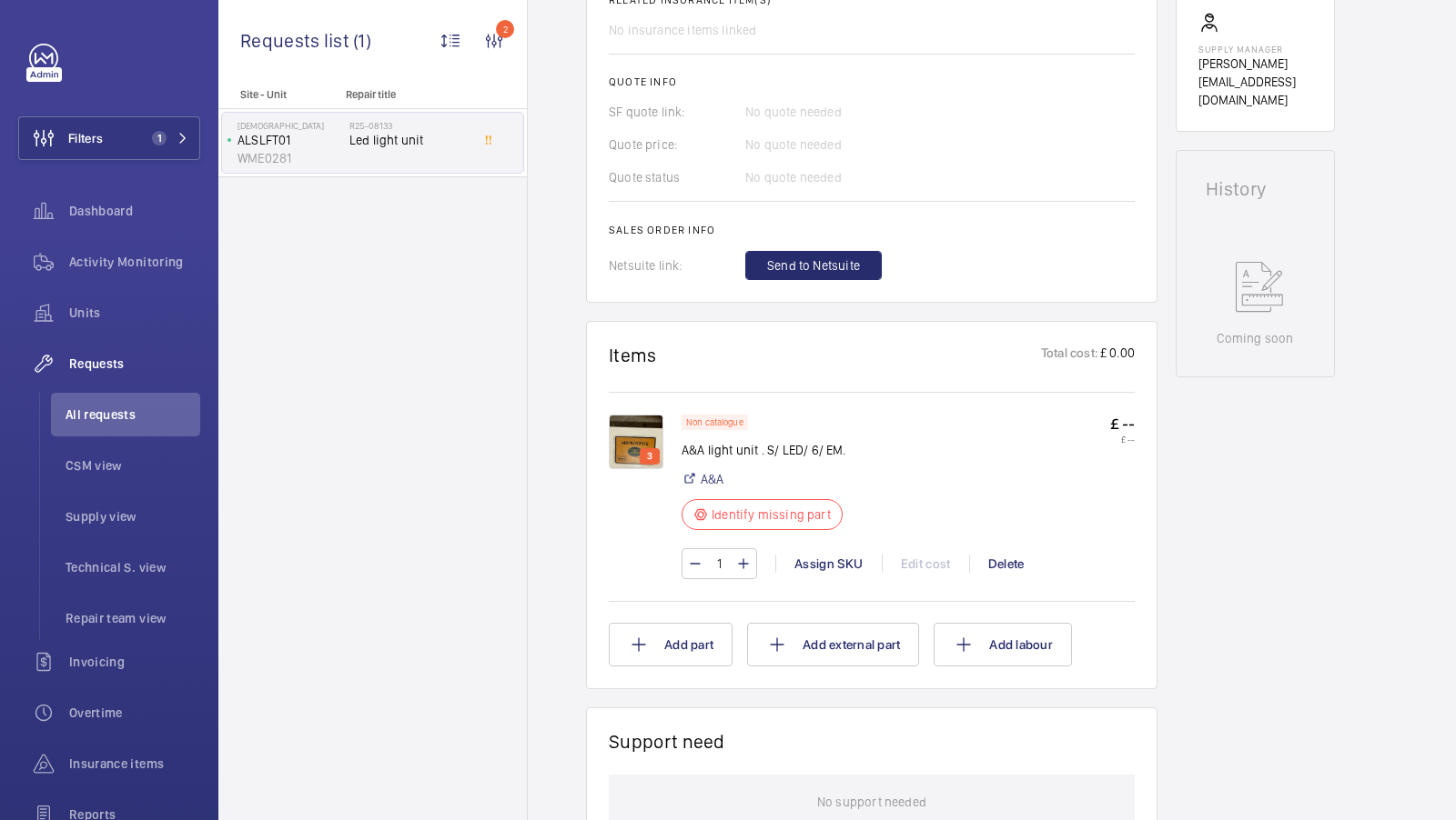
scroll to position [724, 0]
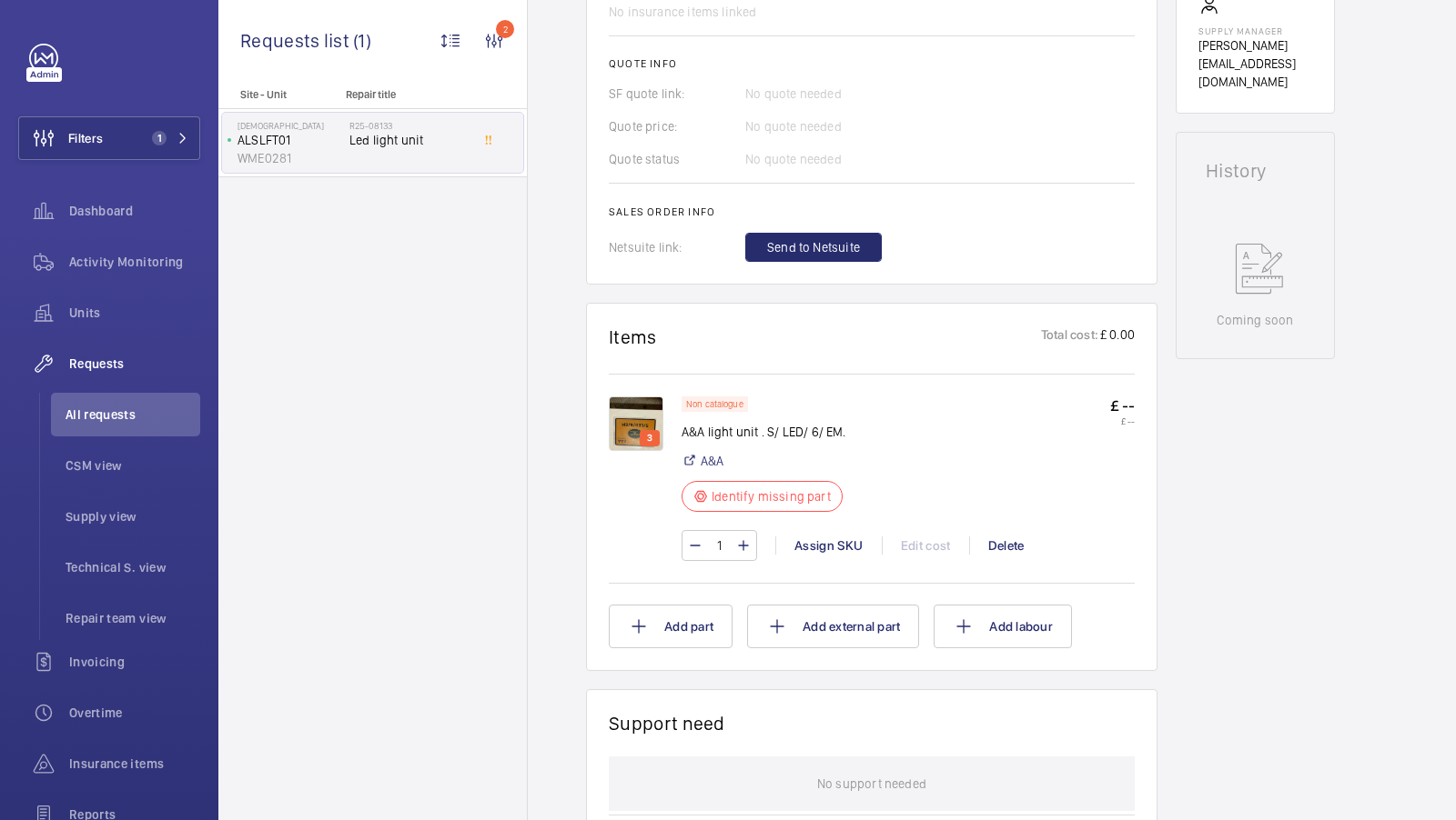
click at [627, 415] on img at bounding box center [635, 423] width 54 height 54
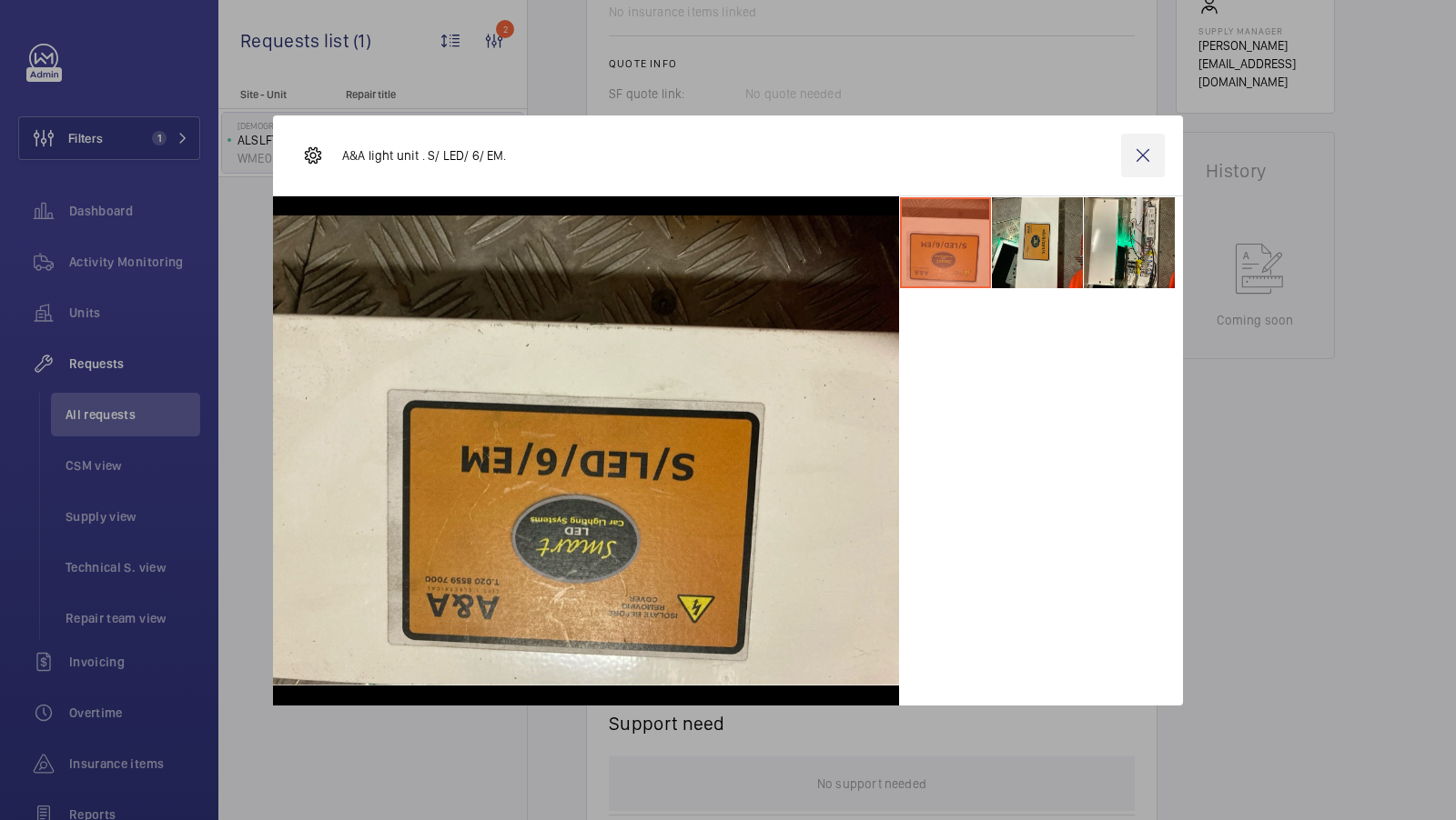
click at [1145, 156] on wm-front-icon-button at bounding box center [1143, 156] width 44 height 44
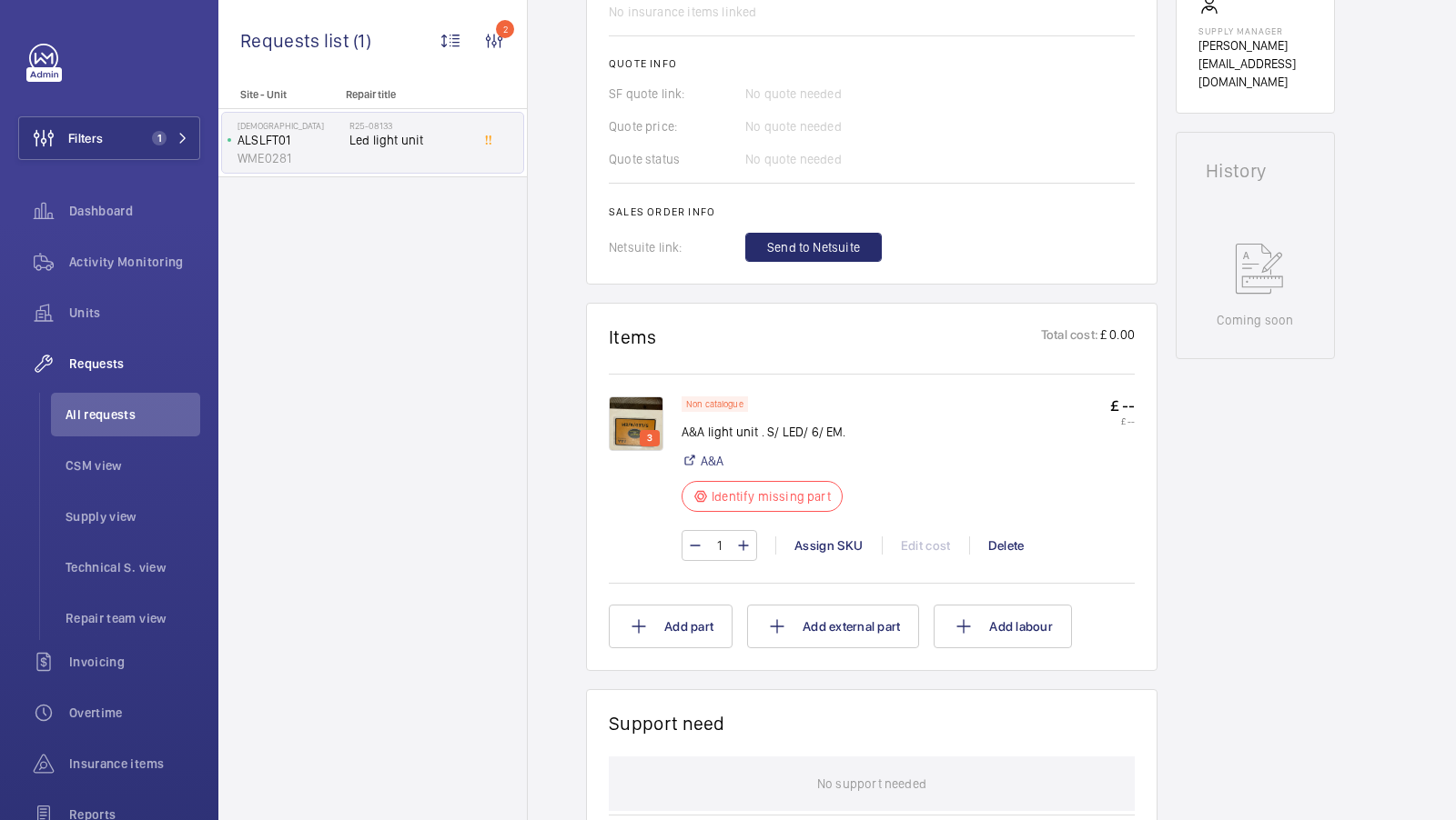
scroll to position [0, 0]
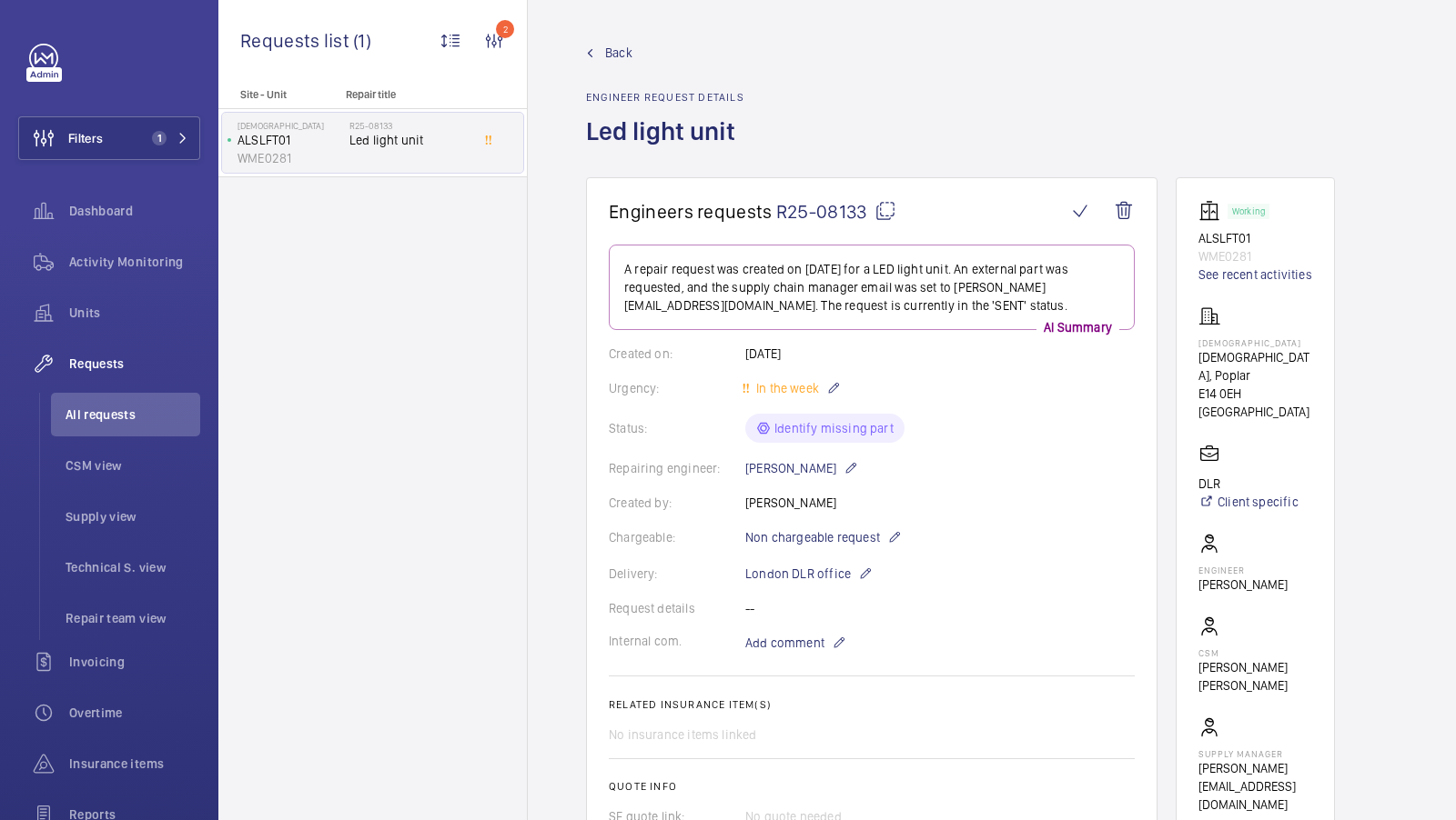
click at [890, 209] on mat-icon at bounding box center [885, 211] width 22 height 22
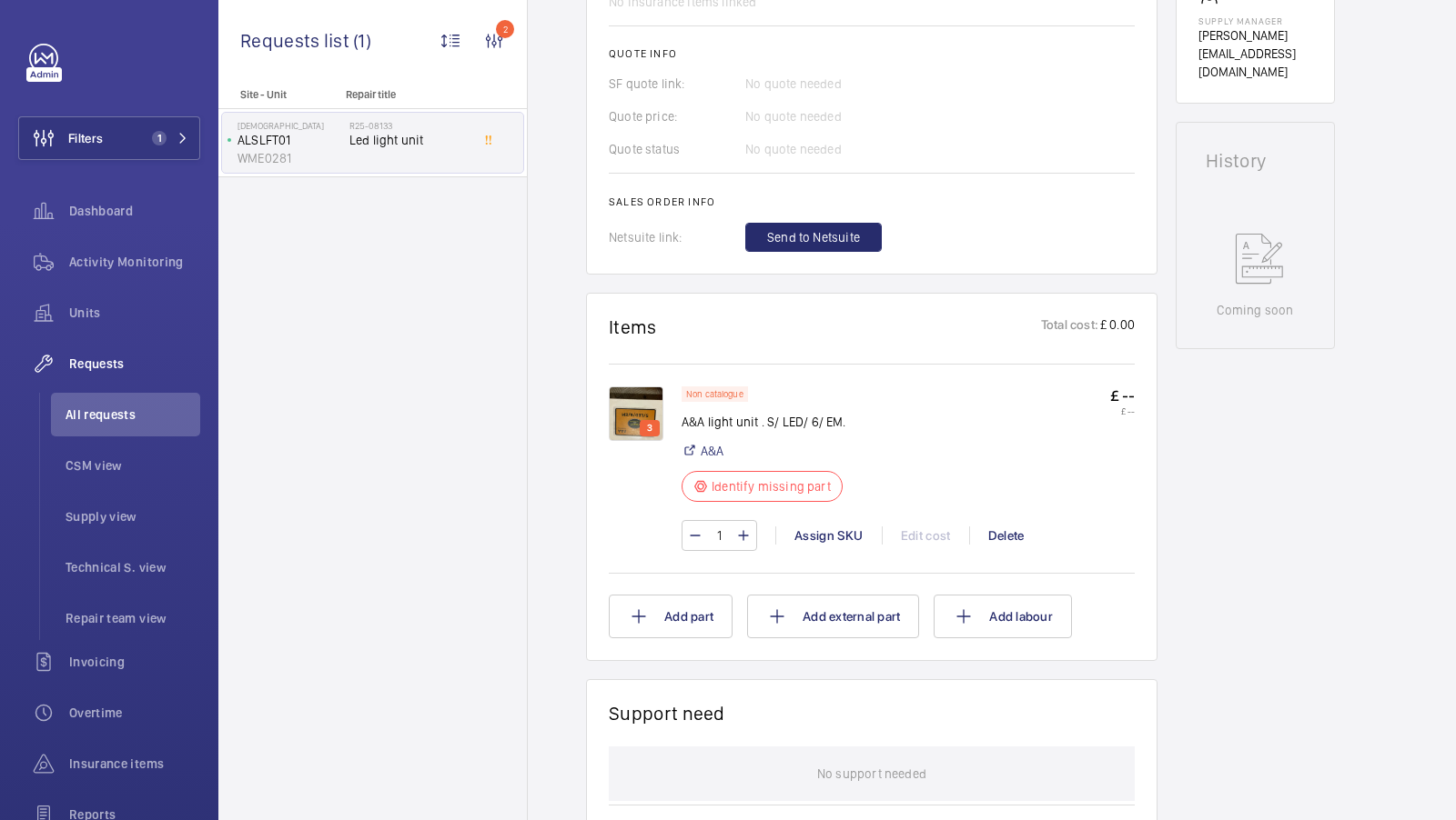
scroll to position [748, 0]
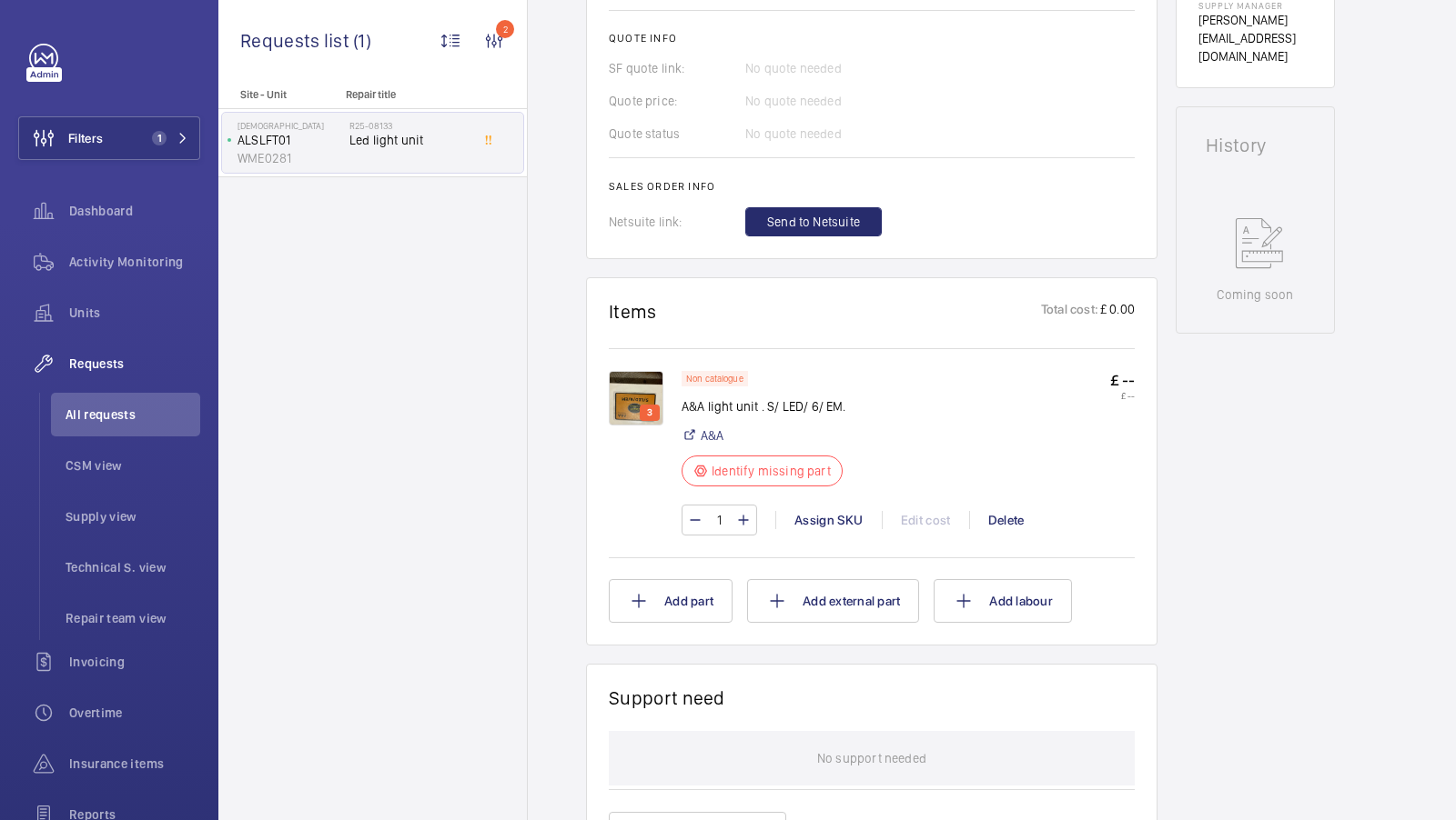
click at [622, 393] on img at bounding box center [635, 398] width 54 height 54
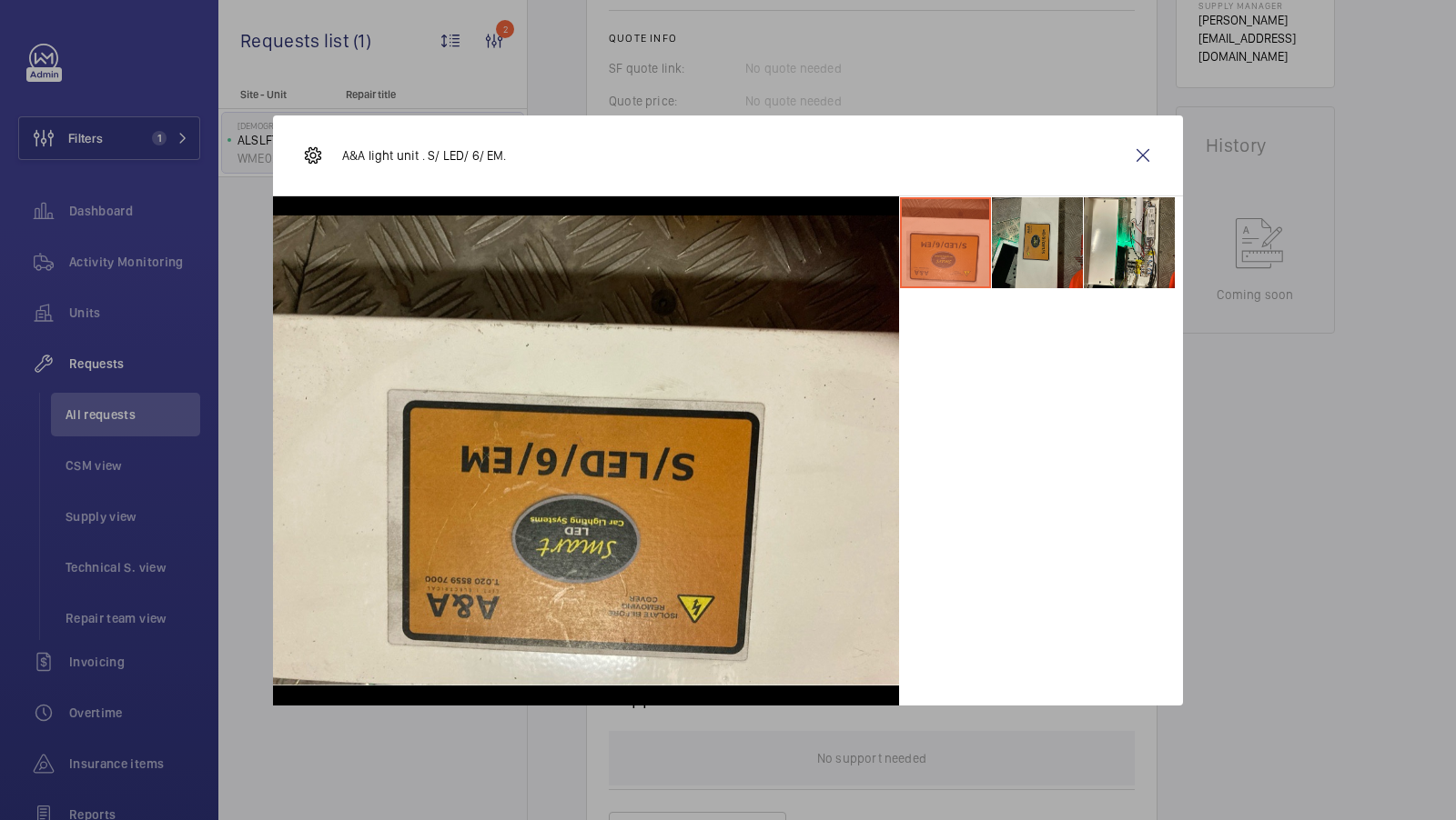
click at [1049, 263] on li at bounding box center [1037, 242] width 91 height 91
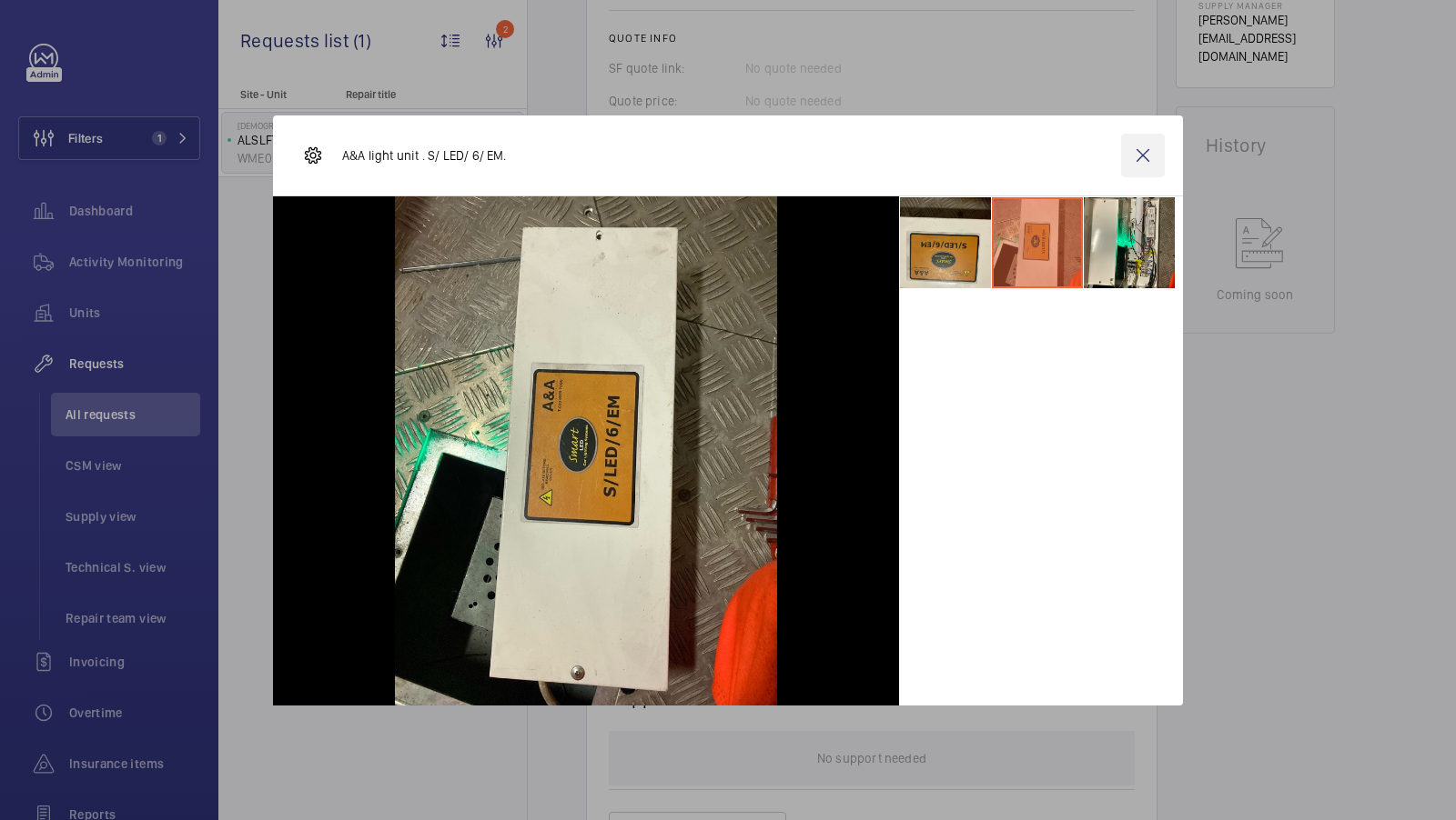
click at [1142, 155] on wm-front-icon-button at bounding box center [1143, 156] width 44 height 44
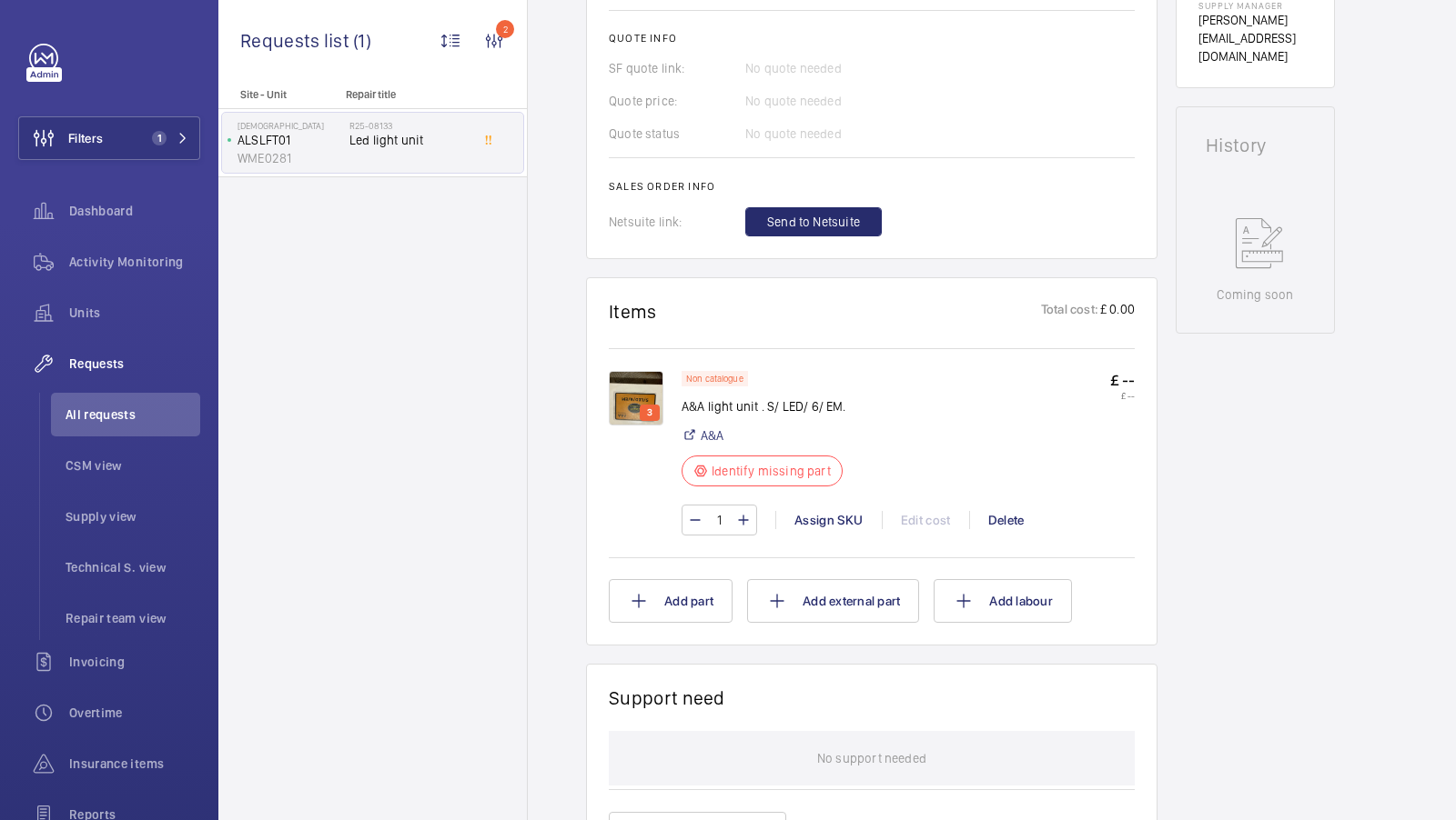
scroll to position [0, 0]
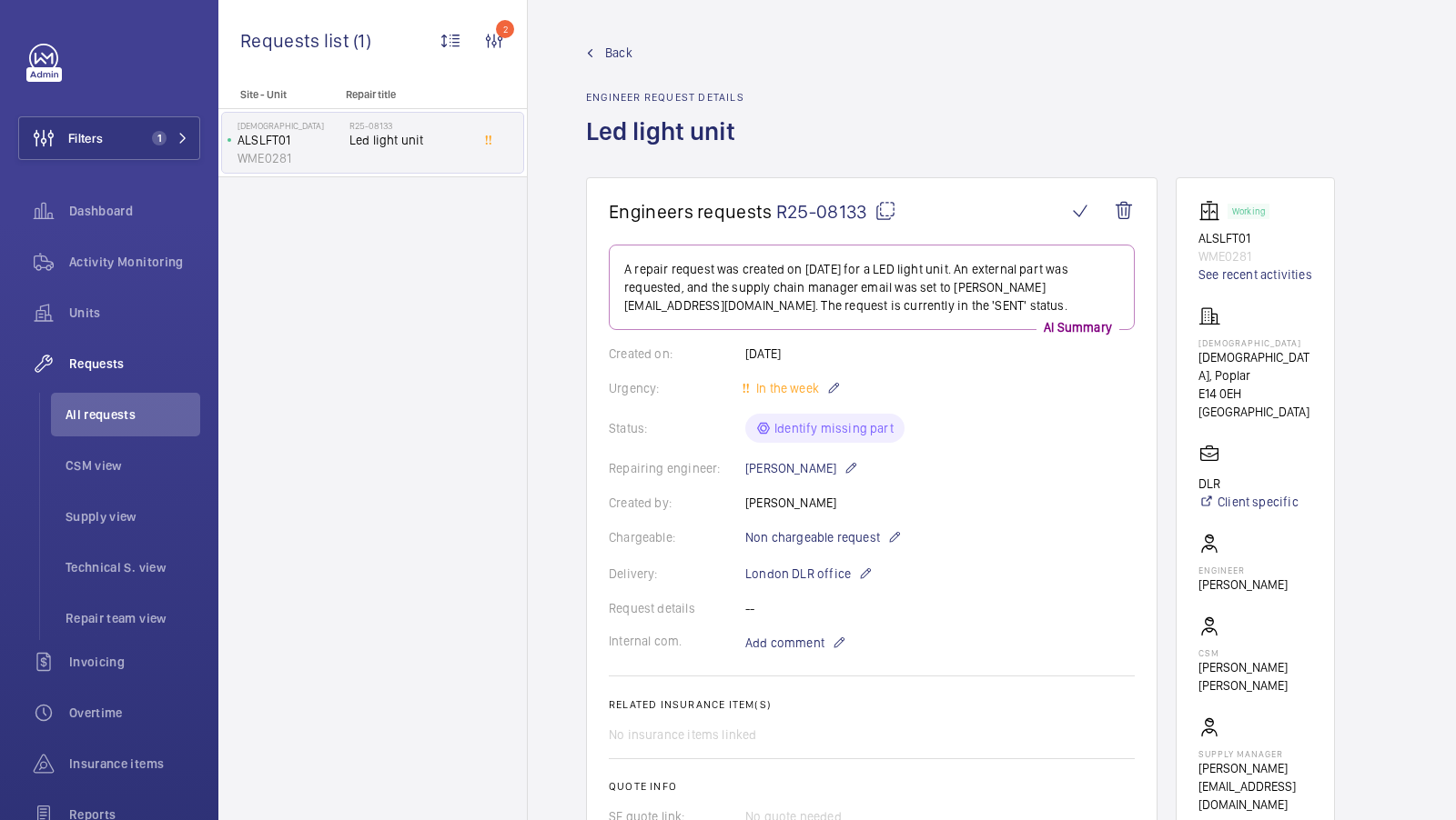
click at [878, 210] on mat-icon at bounding box center [885, 211] width 22 height 22
click at [887, 207] on mat-icon at bounding box center [885, 211] width 22 height 22
click at [113, 411] on span "All requests" at bounding box center [133, 414] width 135 height 18
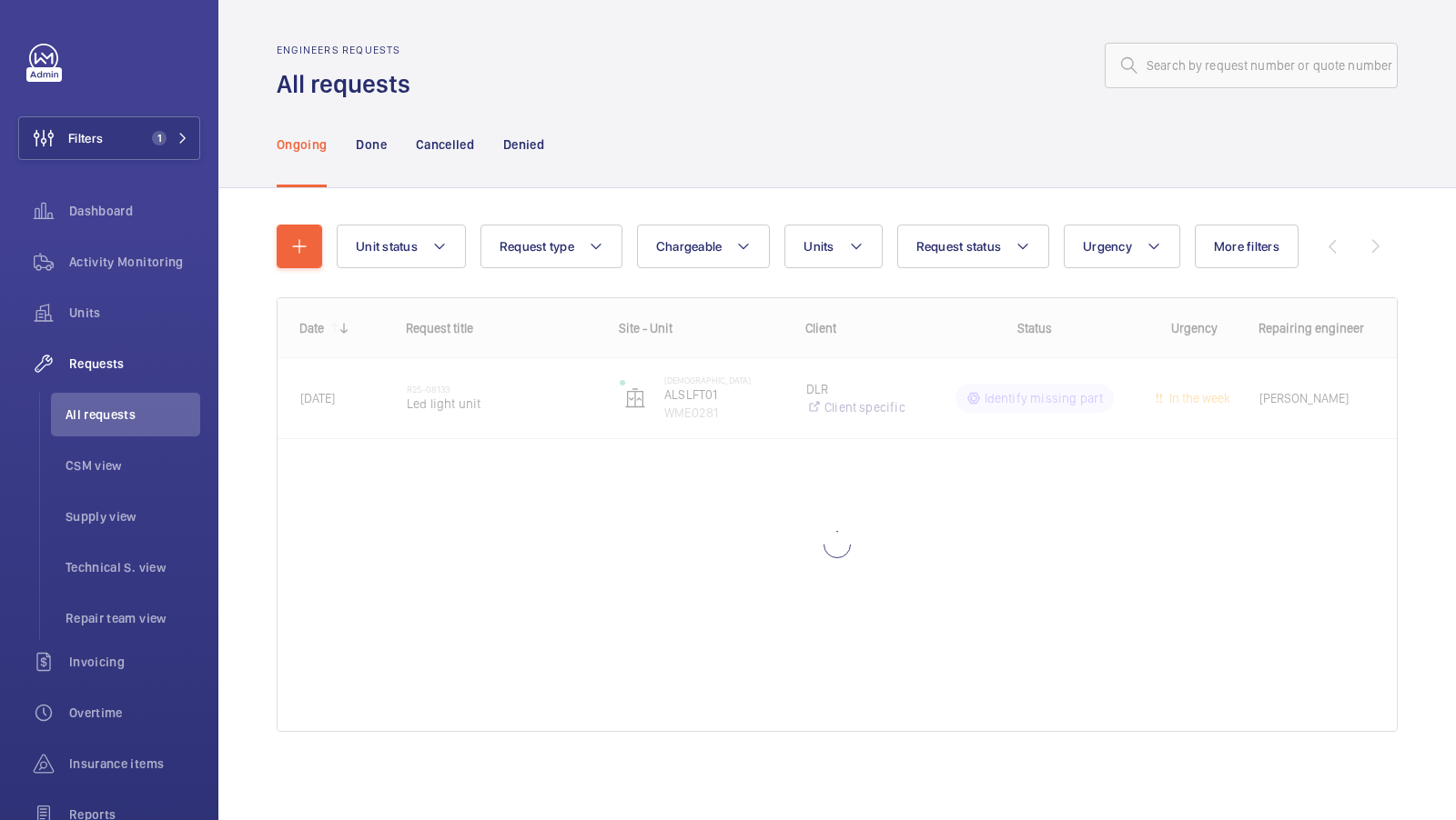
click at [1172, 96] on div "Engineers requests All requests" at bounding box center [837, 73] width 1121 height 57
click at [1174, 78] on input "text" at bounding box center [1251, 66] width 293 height 46
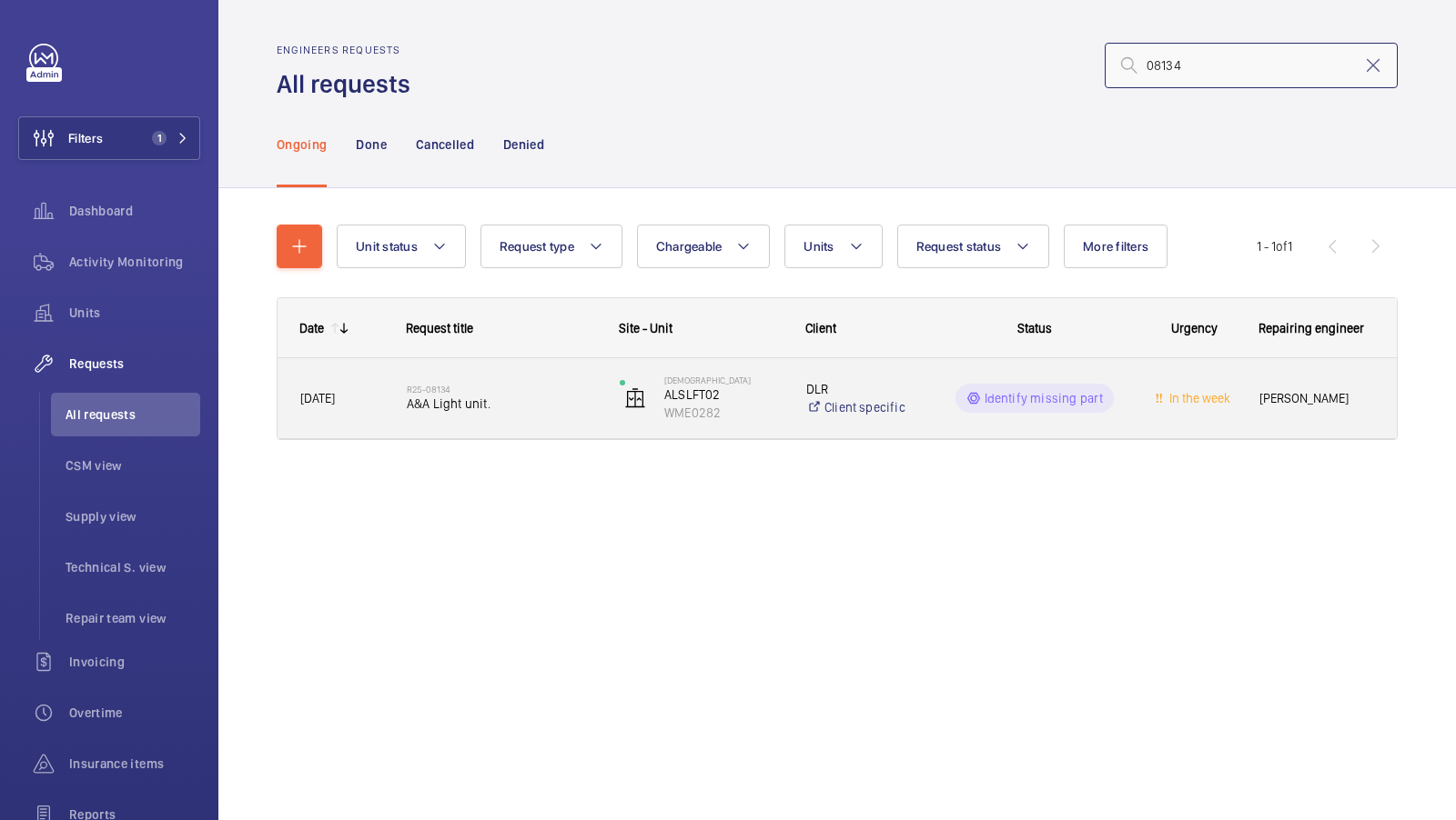
type input "08134"
click at [493, 401] on span "A&A Light unit." at bounding box center [501, 404] width 189 height 18
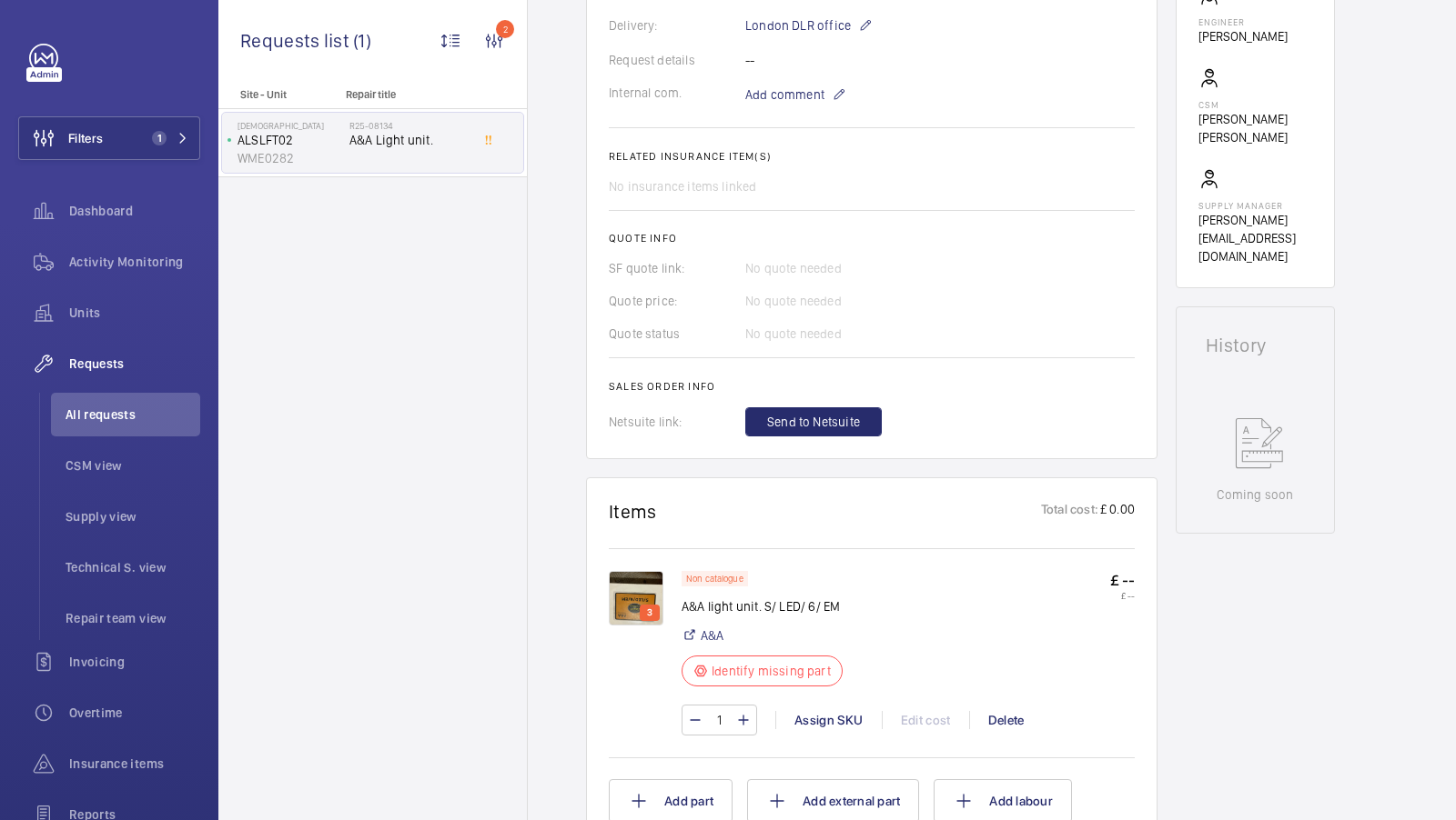
scroll to position [567, 0]
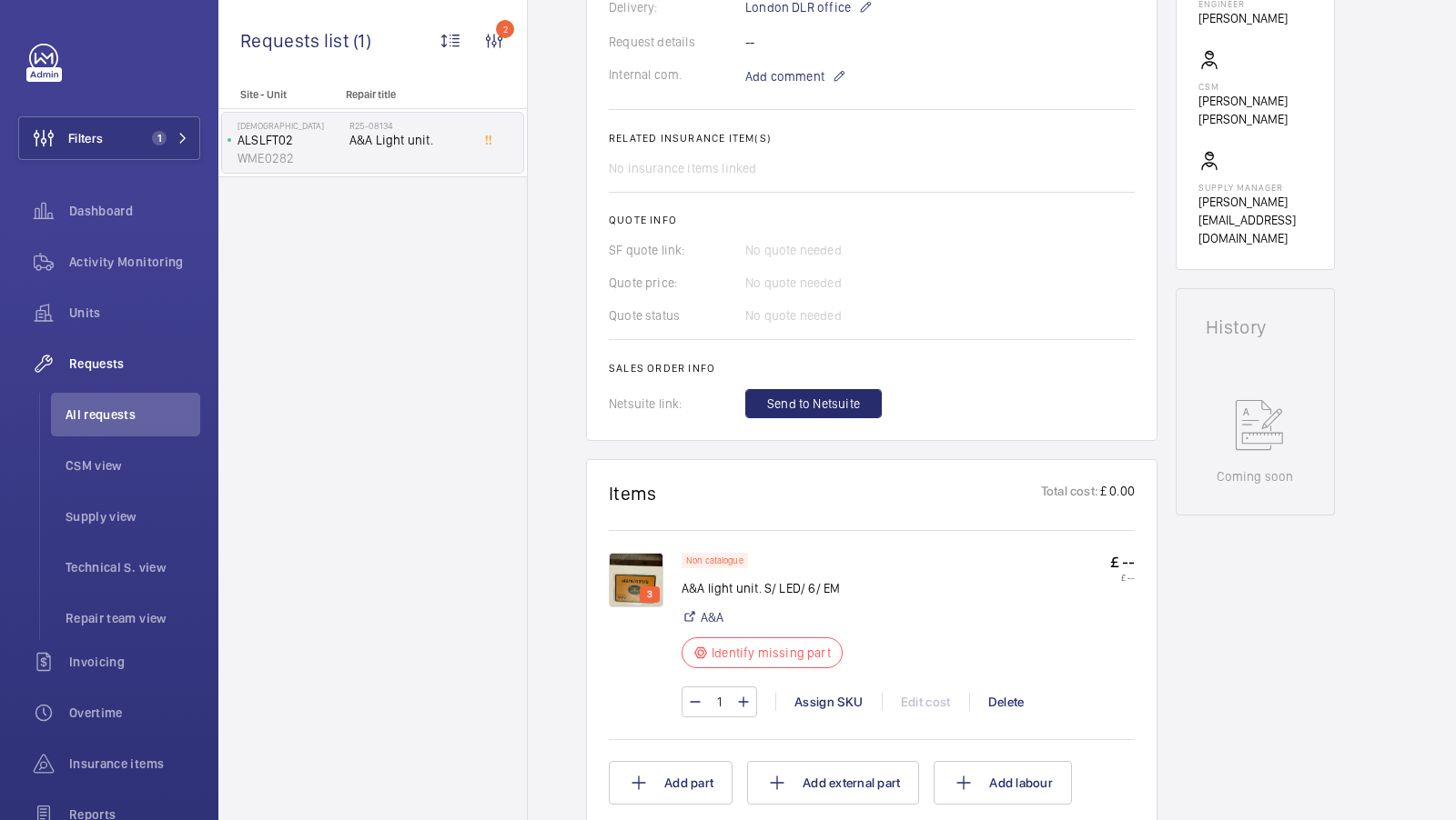
click at [628, 563] on img at bounding box center [635, 579] width 54 height 54
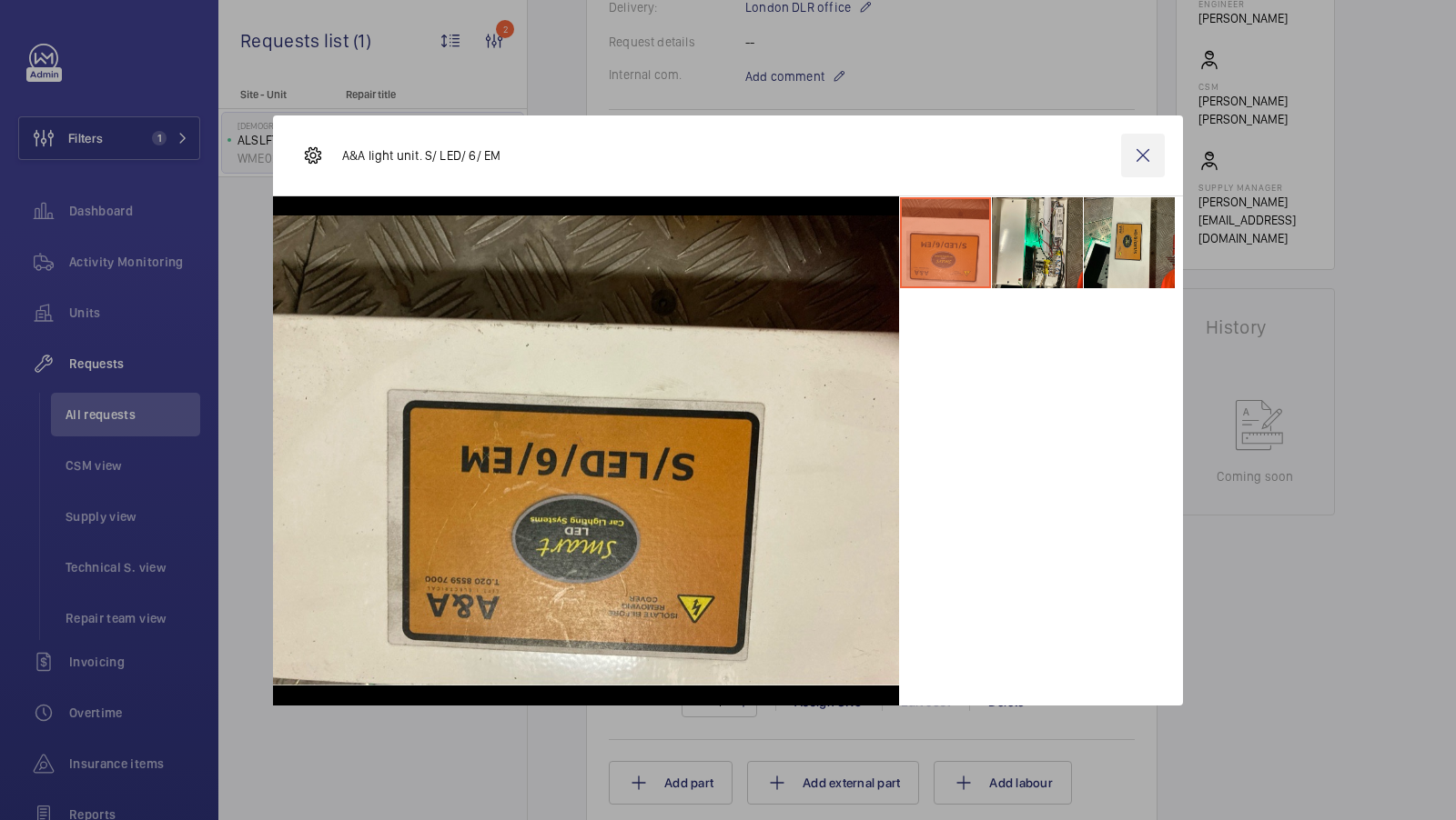
click at [1134, 164] on wm-front-icon-button at bounding box center [1143, 156] width 44 height 44
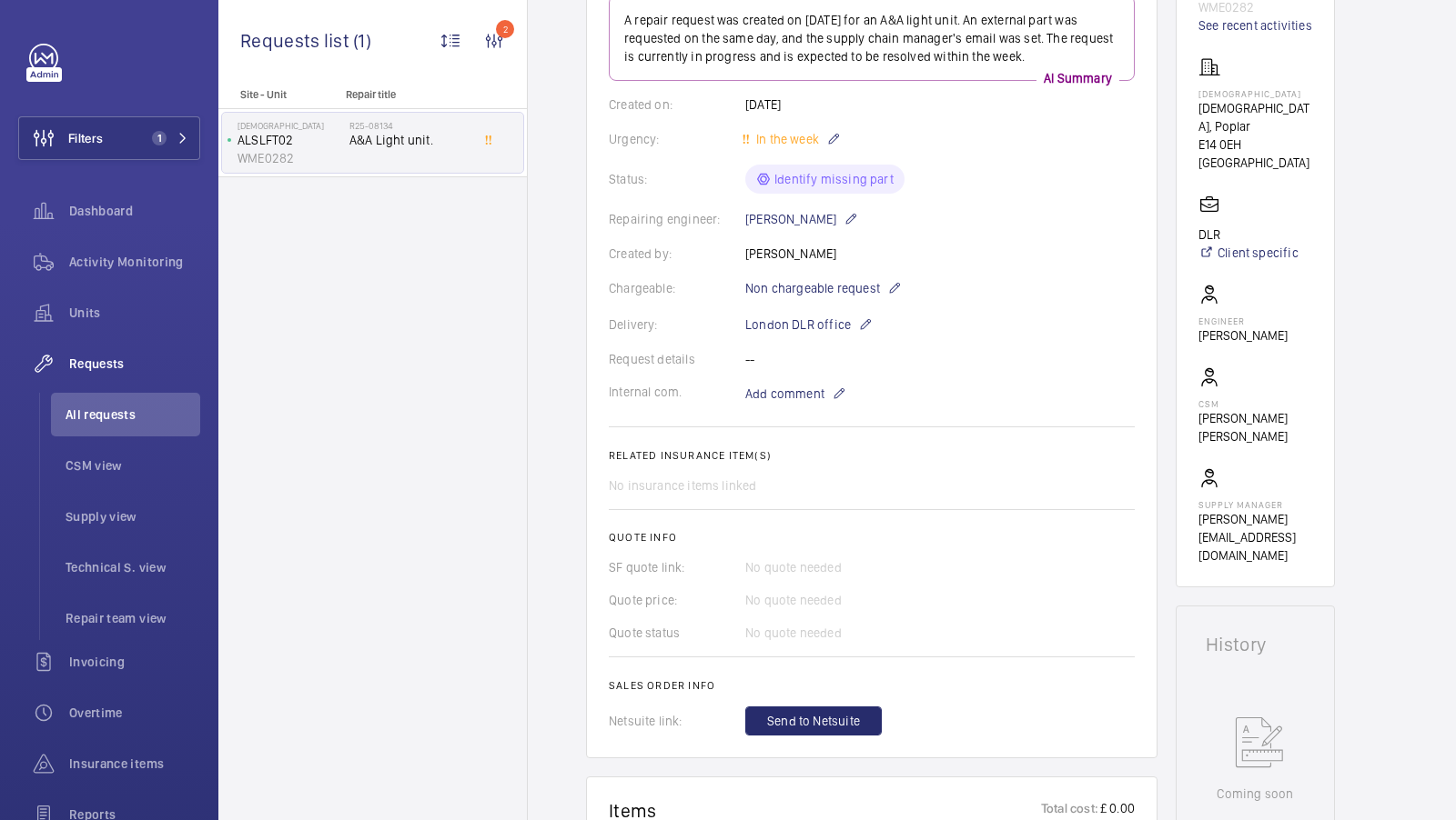
scroll to position [213, 0]
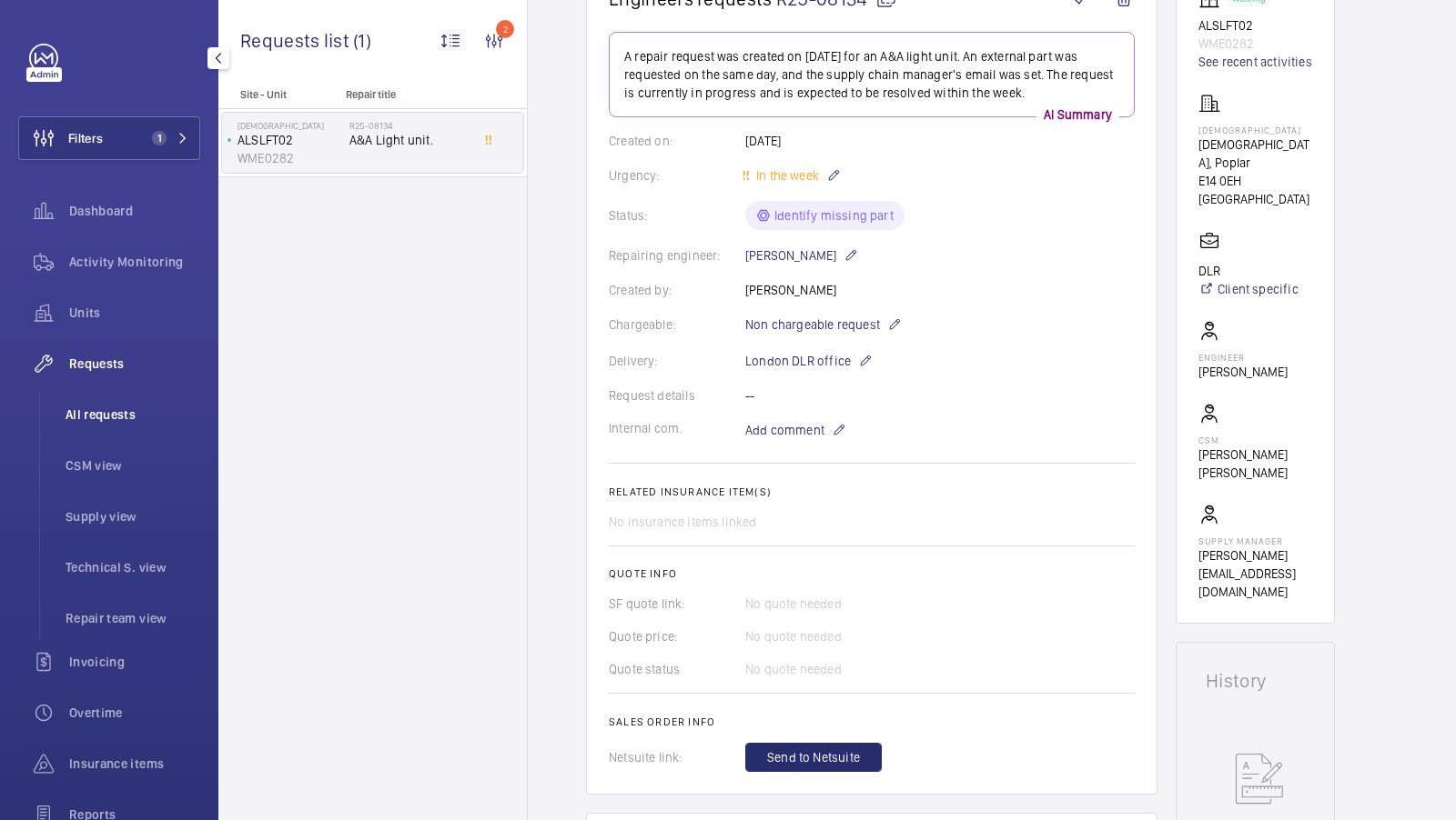
click at [98, 415] on span "All requests" at bounding box center [133, 414] width 135 height 18
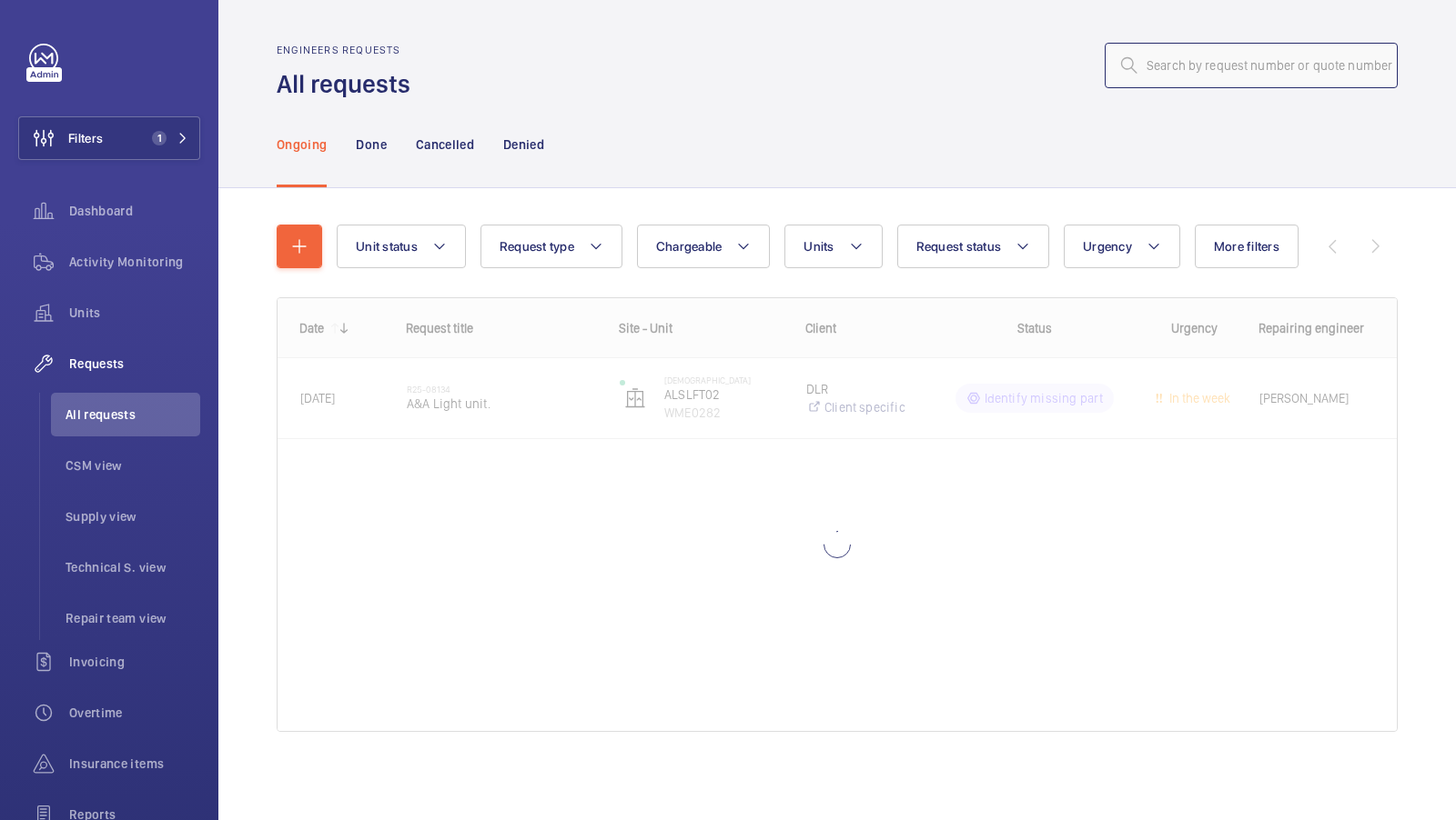
click at [1227, 57] on input "text" at bounding box center [1251, 66] width 293 height 46
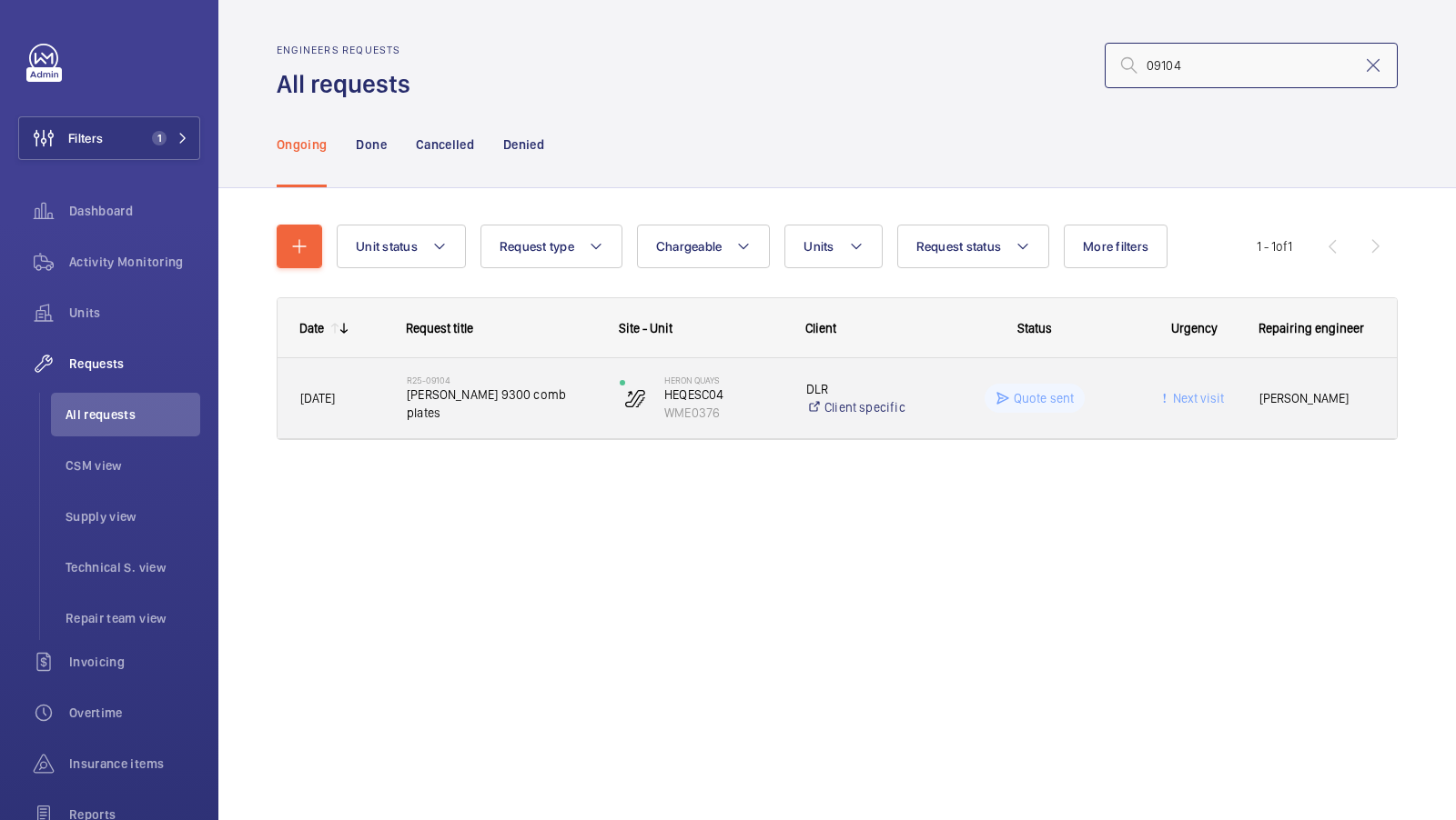
type input "09104"
click at [481, 407] on span "Schindler 9300 comb plates" at bounding box center [501, 404] width 189 height 36
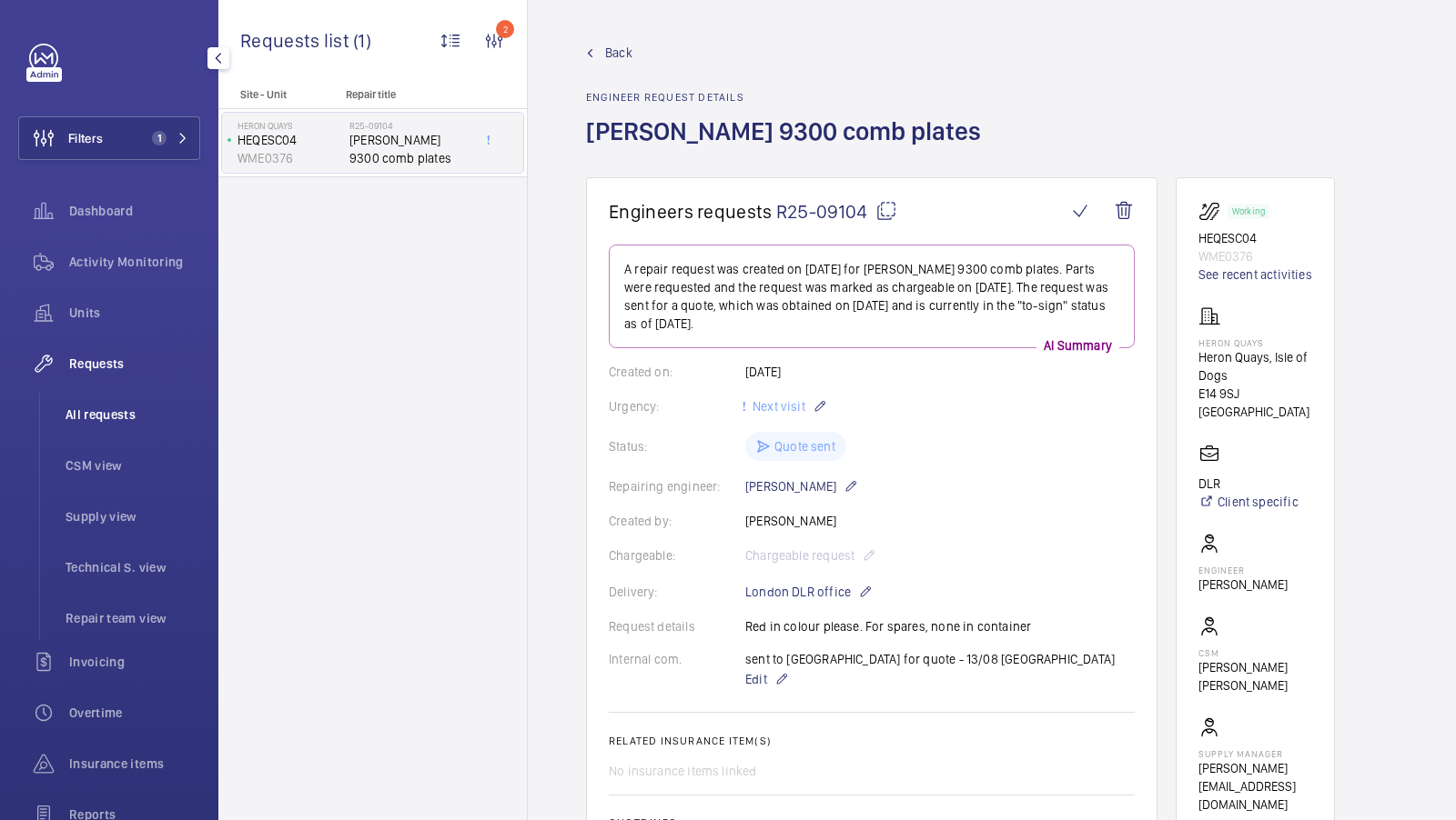
drag, startPoint x: 101, startPoint y: 425, endPoint x: 133, endPoint y: 414, distance: 33.8
click at [101, 424] on li "All requests" at bounding box center [125, 415] width 149 height 44
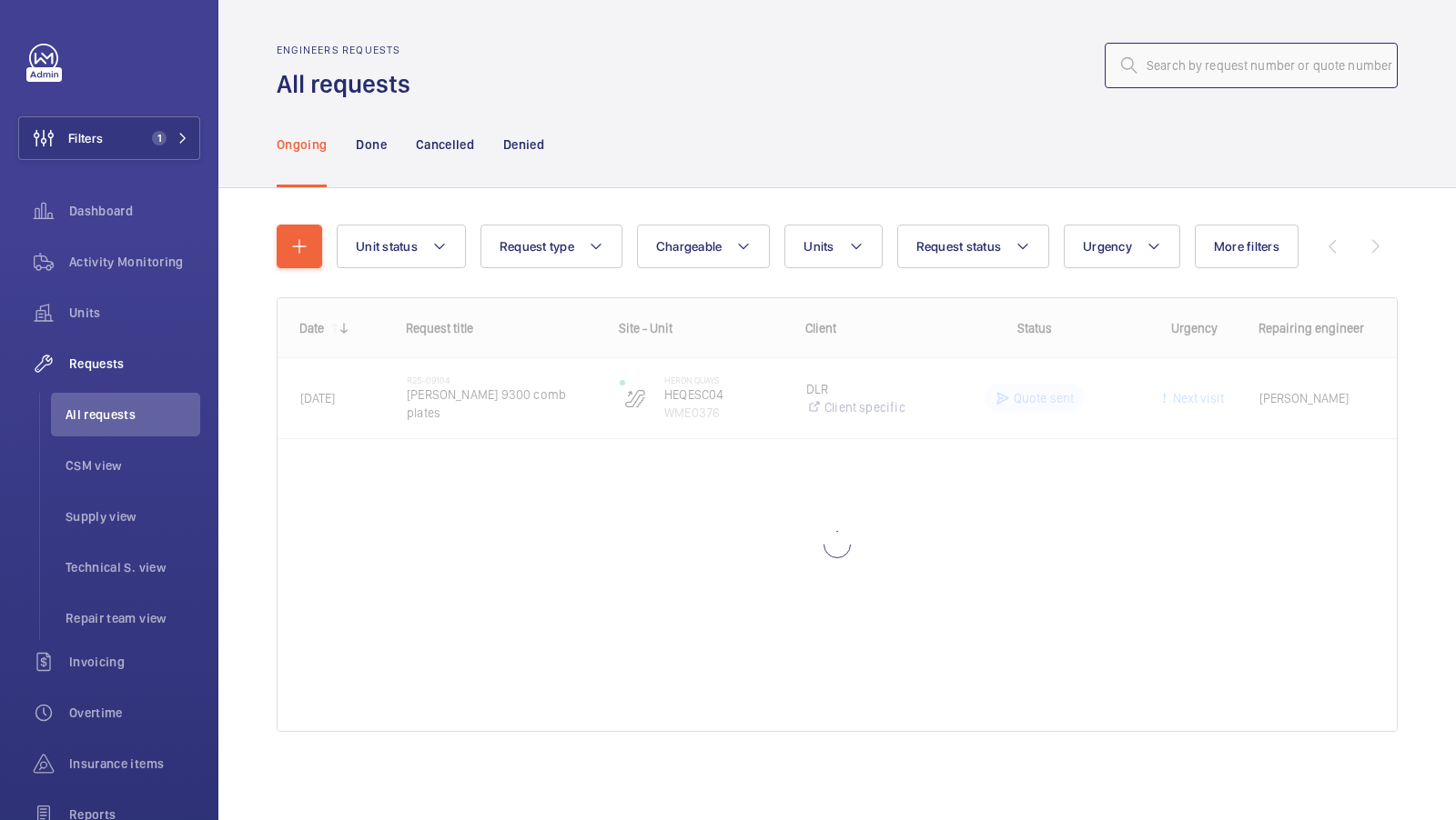
click at [1233, 74] on input "text" at bounding box center [1251, 66] width 293 height 46
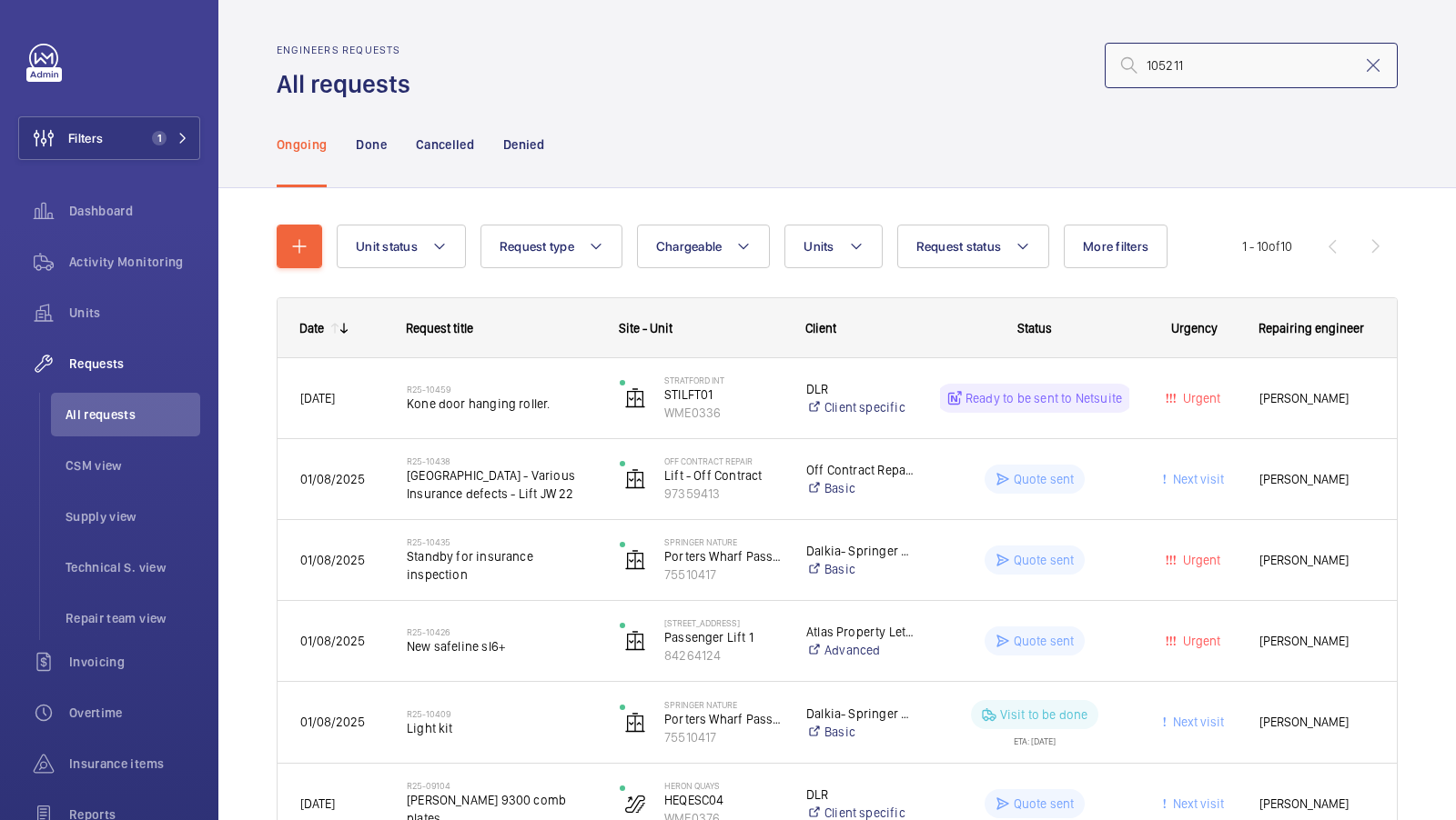
type input "10521"
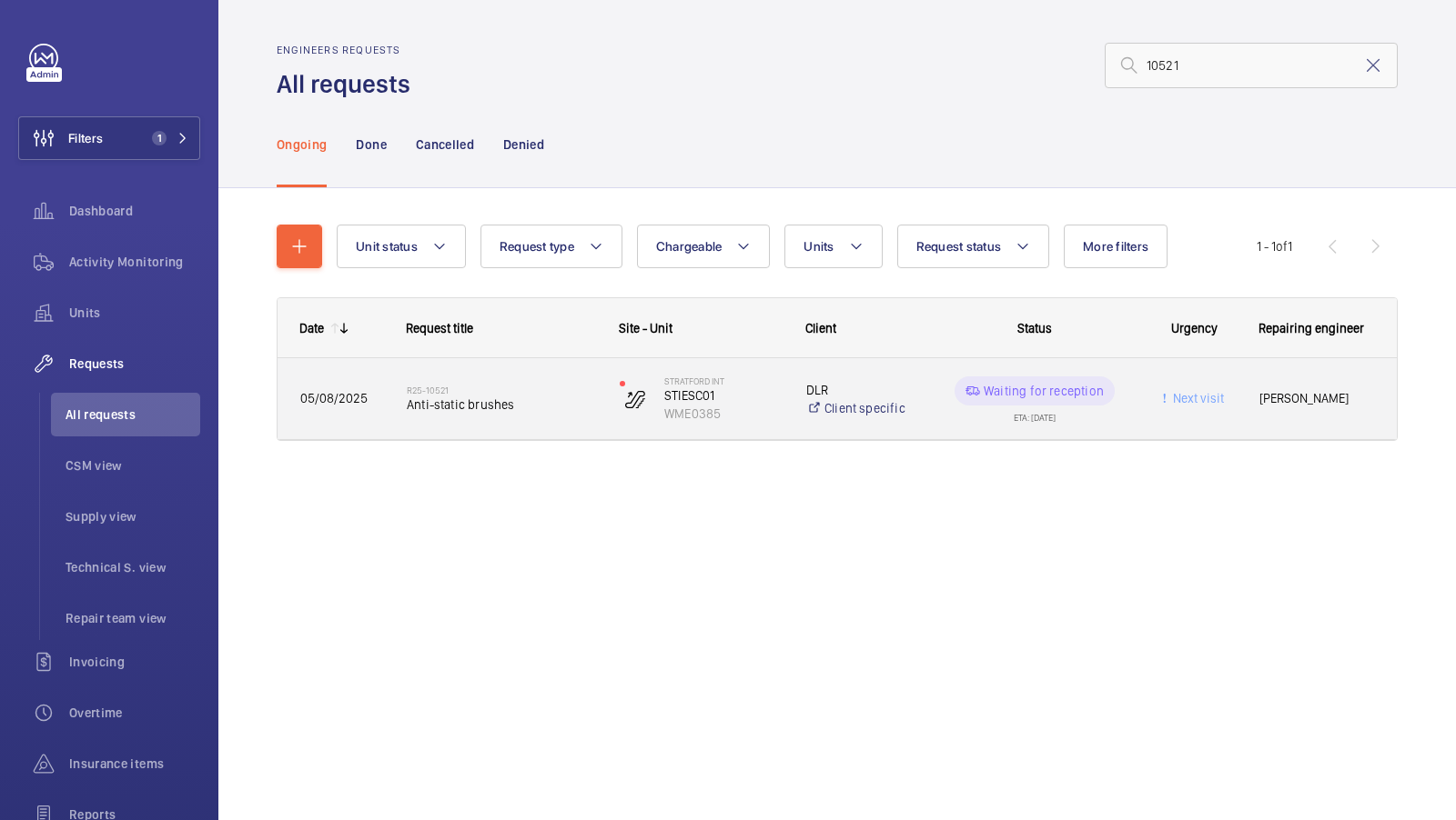
click at [484, 407] on span "Anti-static brushes" at bounding box center [501, 405] width 189 height 18
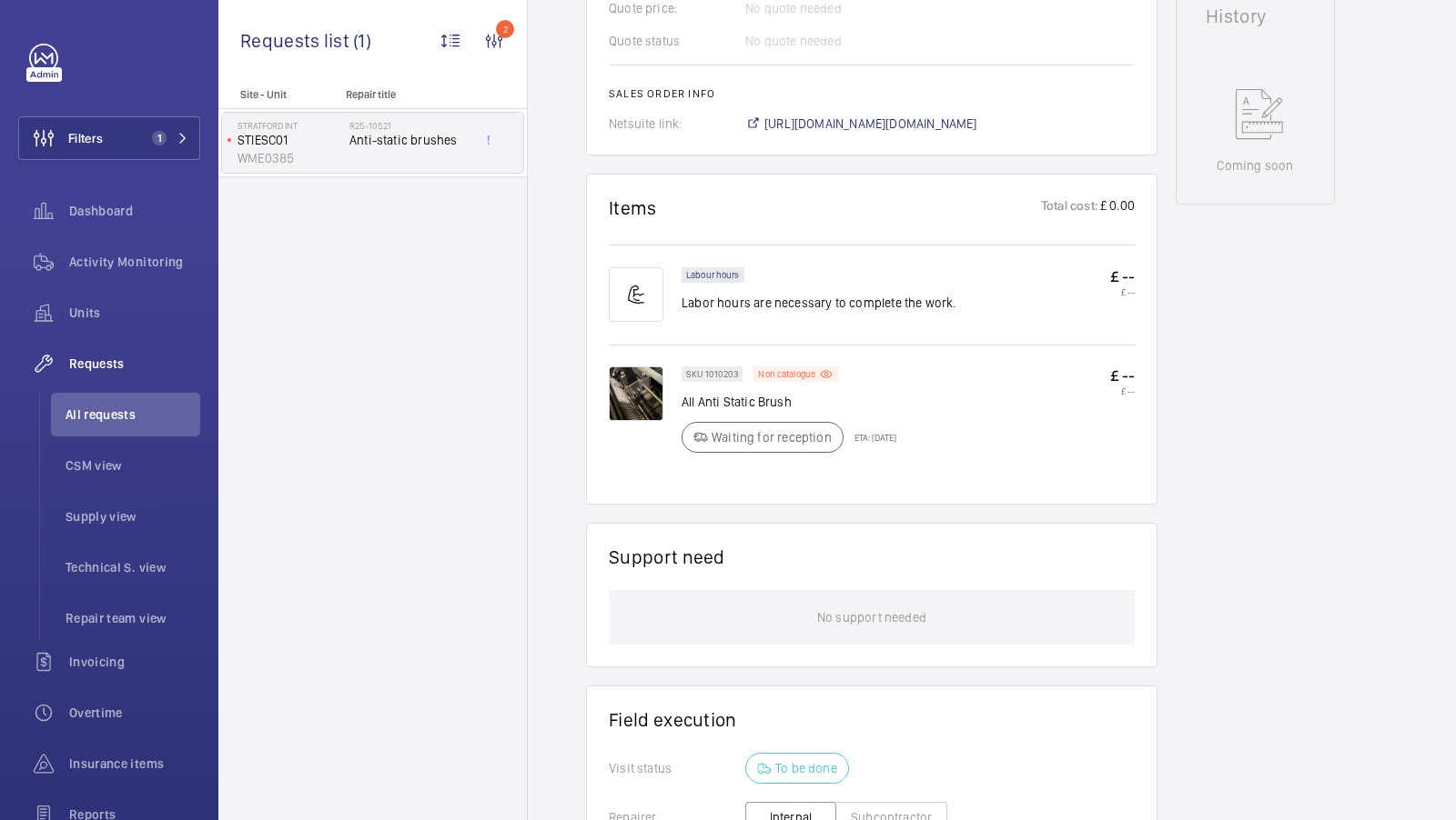
scroll to position [880, 0]
click at [636, 387] on img at bounding box center [635, 390] width 54 height 54
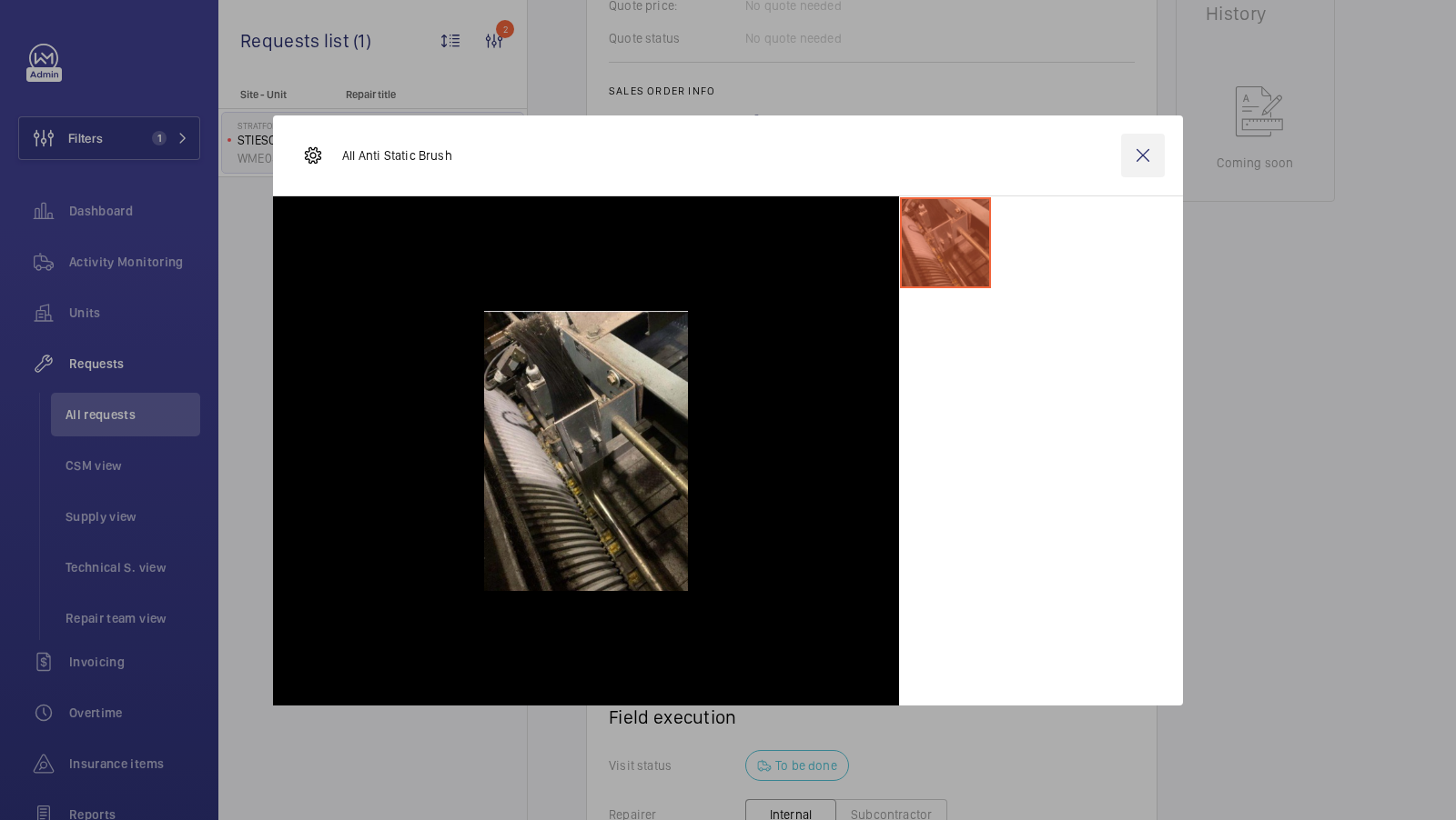
click at [1126, 159] on wm-front-icon-button at bounding box center [1143, 156] width 44 height 44
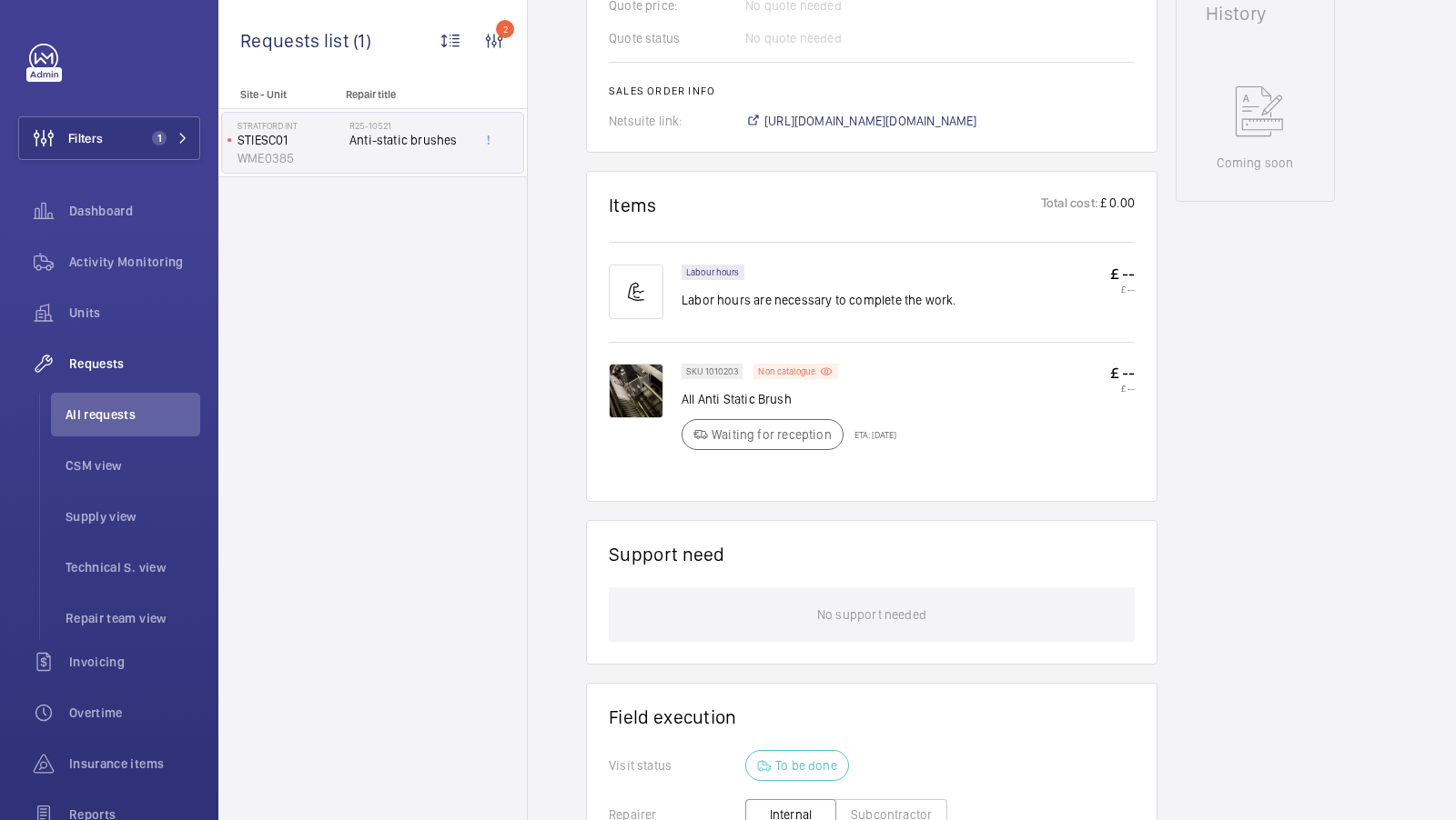
click at [933, 112] on span "https://6461500.app.netsuite.com/app/accounting/transactions/salesord.nl?id=298…" at bounding box center [870, 120] width 213 height 18
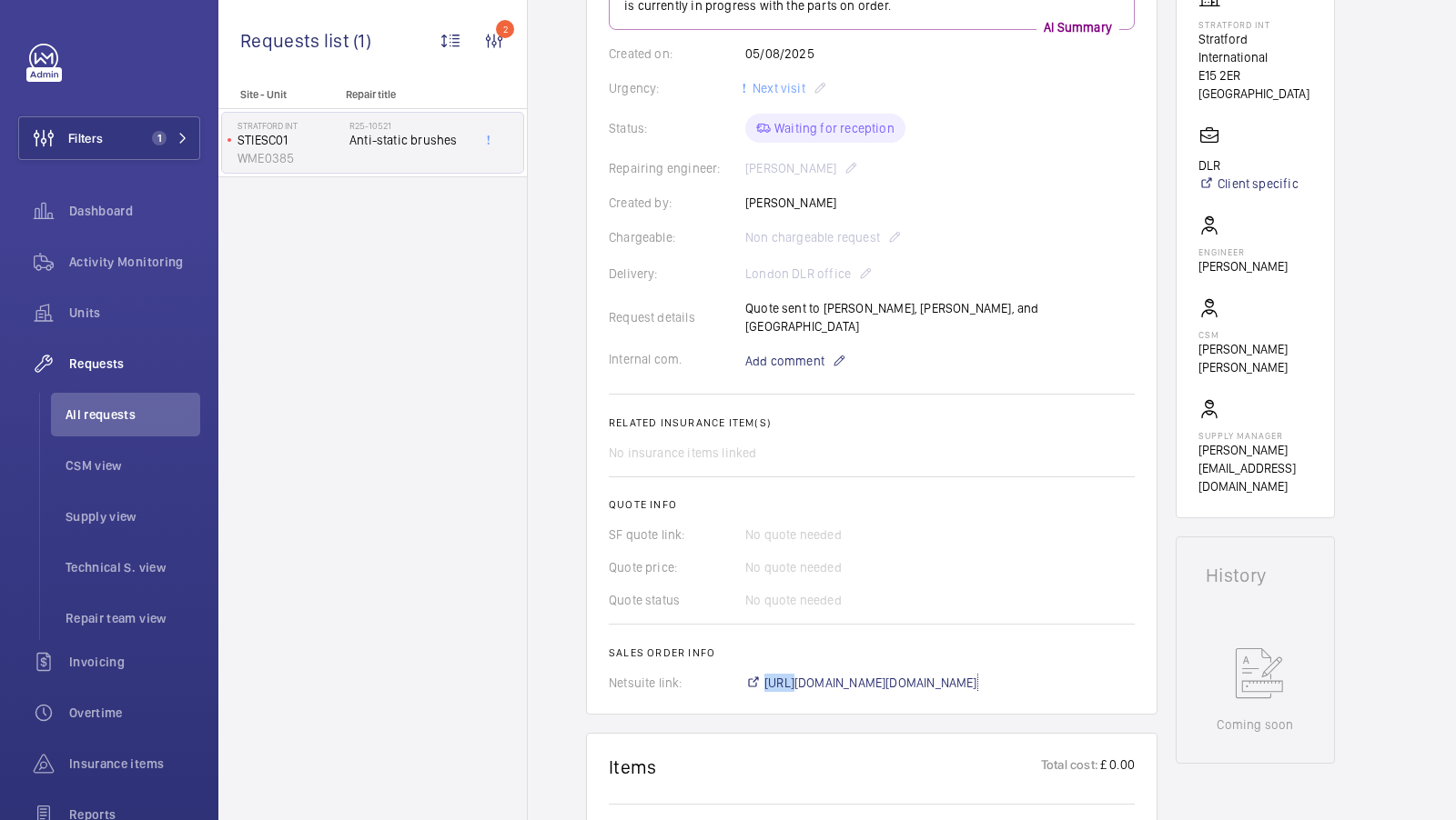
scroll to position [317, 0]
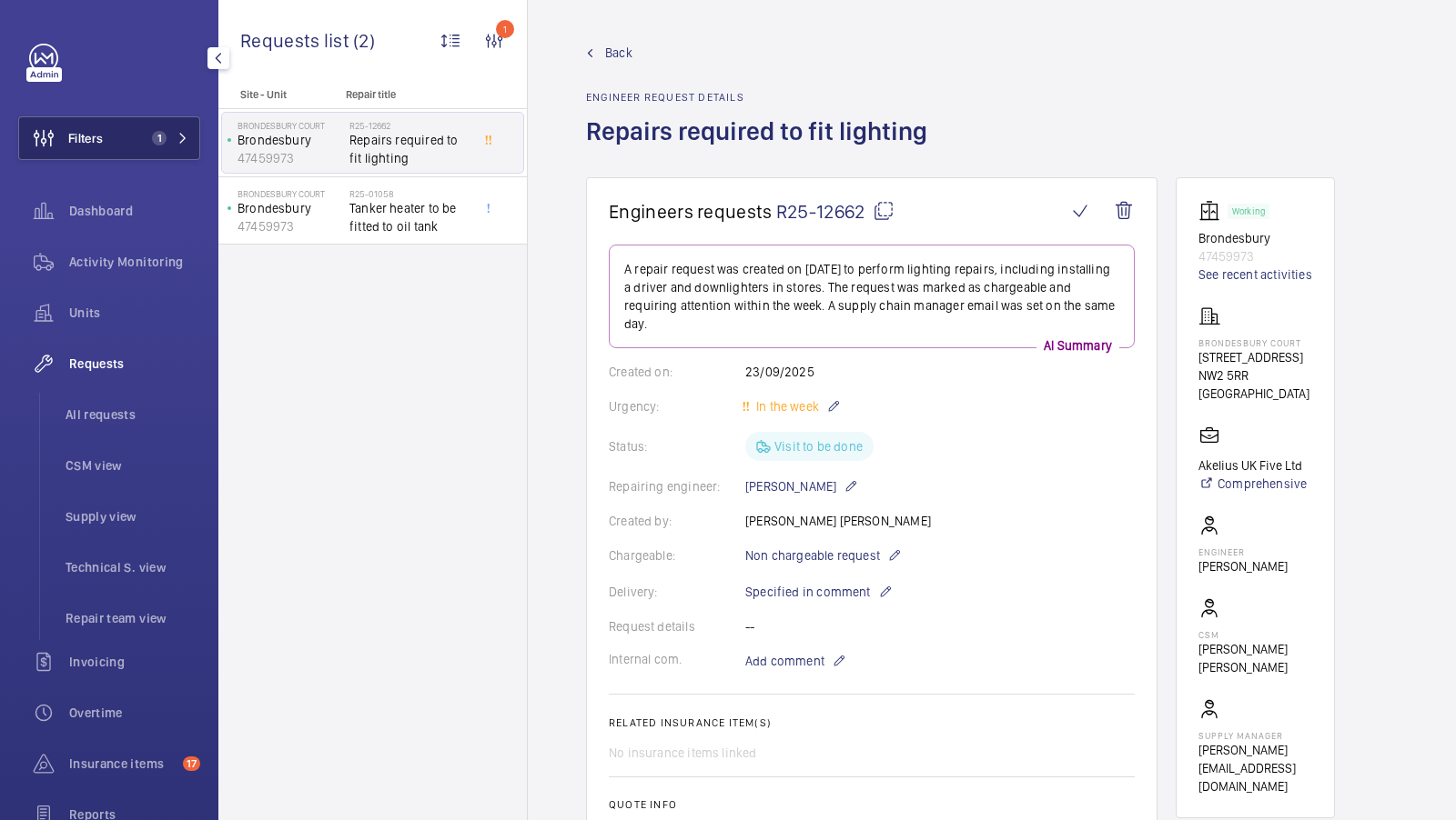
scroll to position [287, 0]
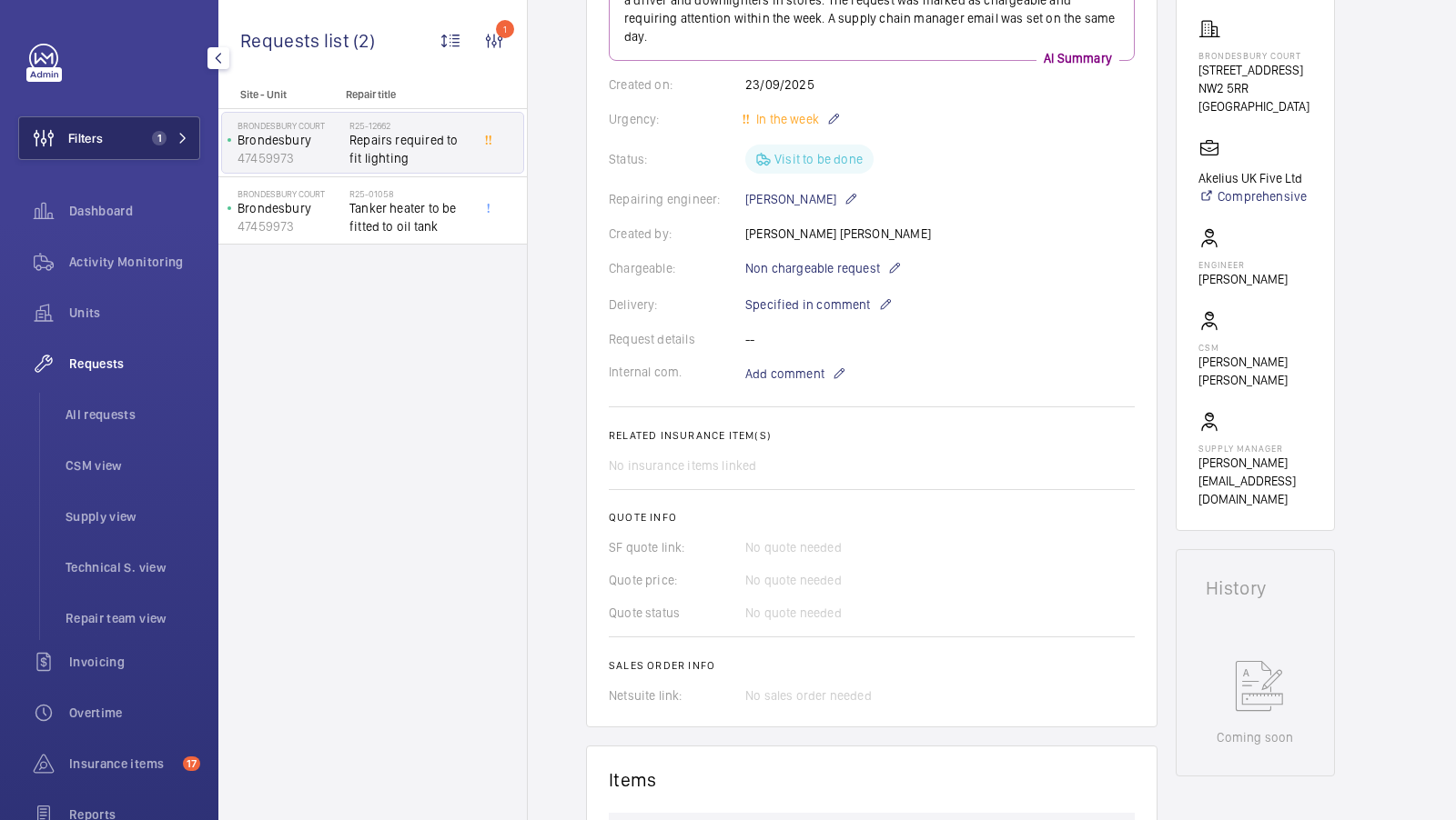
click at [192, 123] on button "Filters 1" at bounding box center [109, 138] width 182 height 44
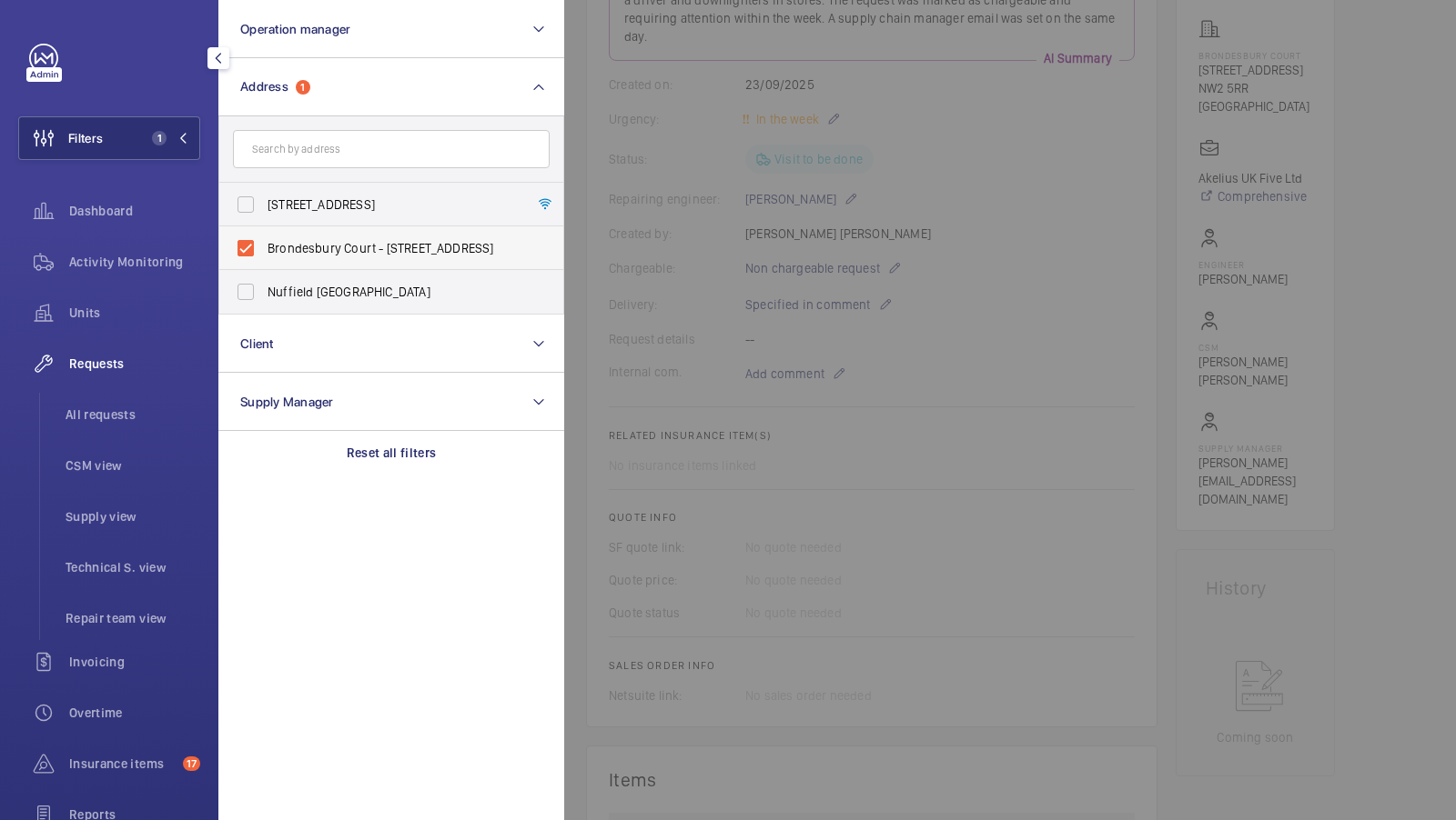
click at [314, 242] on span "Brondesbury Court - [STREET_ADDRESS]" at bounding box center [392, 248] width 250 height 18
click at [264, 242] on input "Brondesbury Court - [STREET_ADDRESS]" at bounding box center [245, 248] width 36 height 36
checkbox input "false"
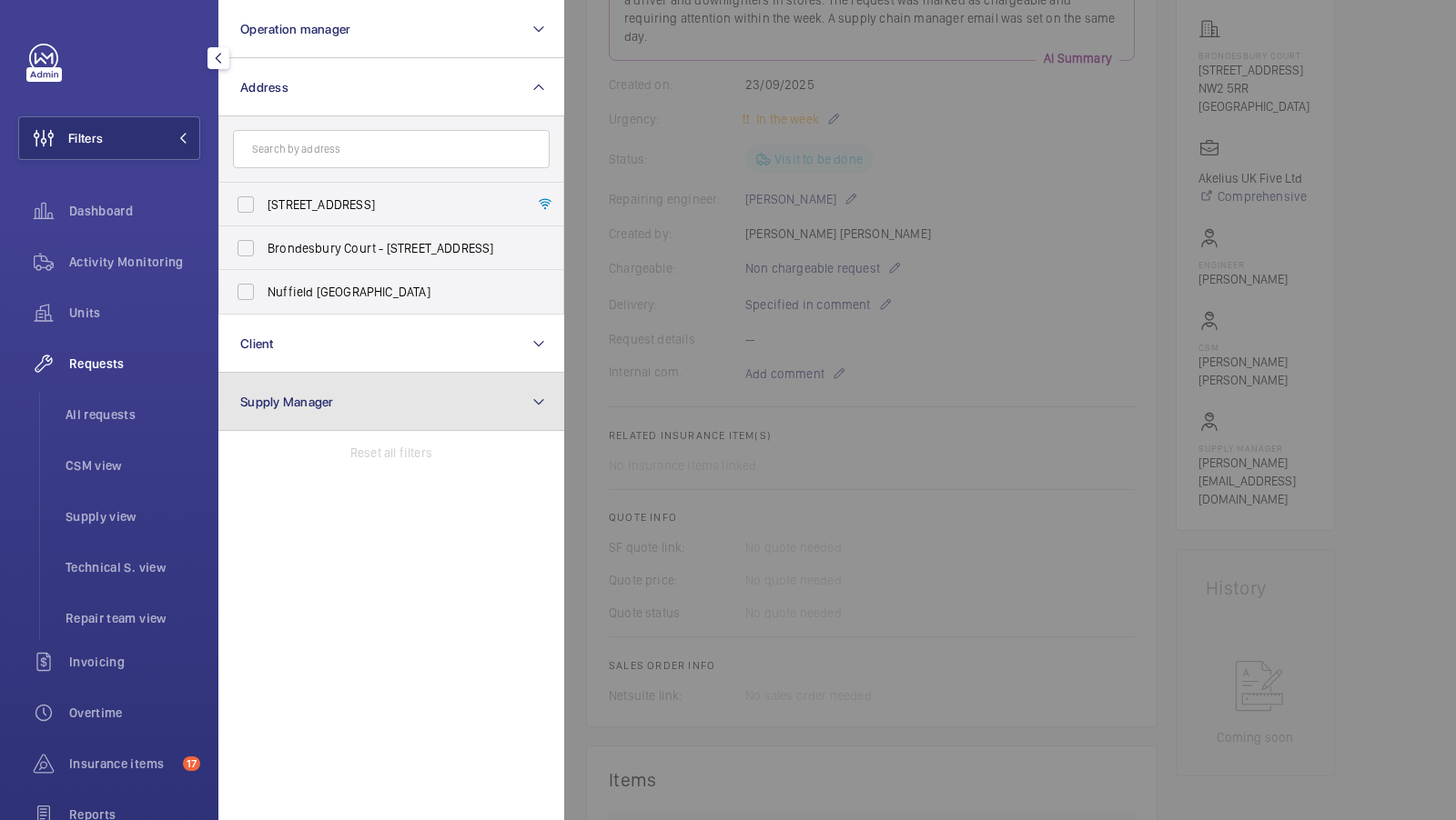
click at [307, 377] on button "Supply Manager" at bounding box center [391, 402] width 346 height 58
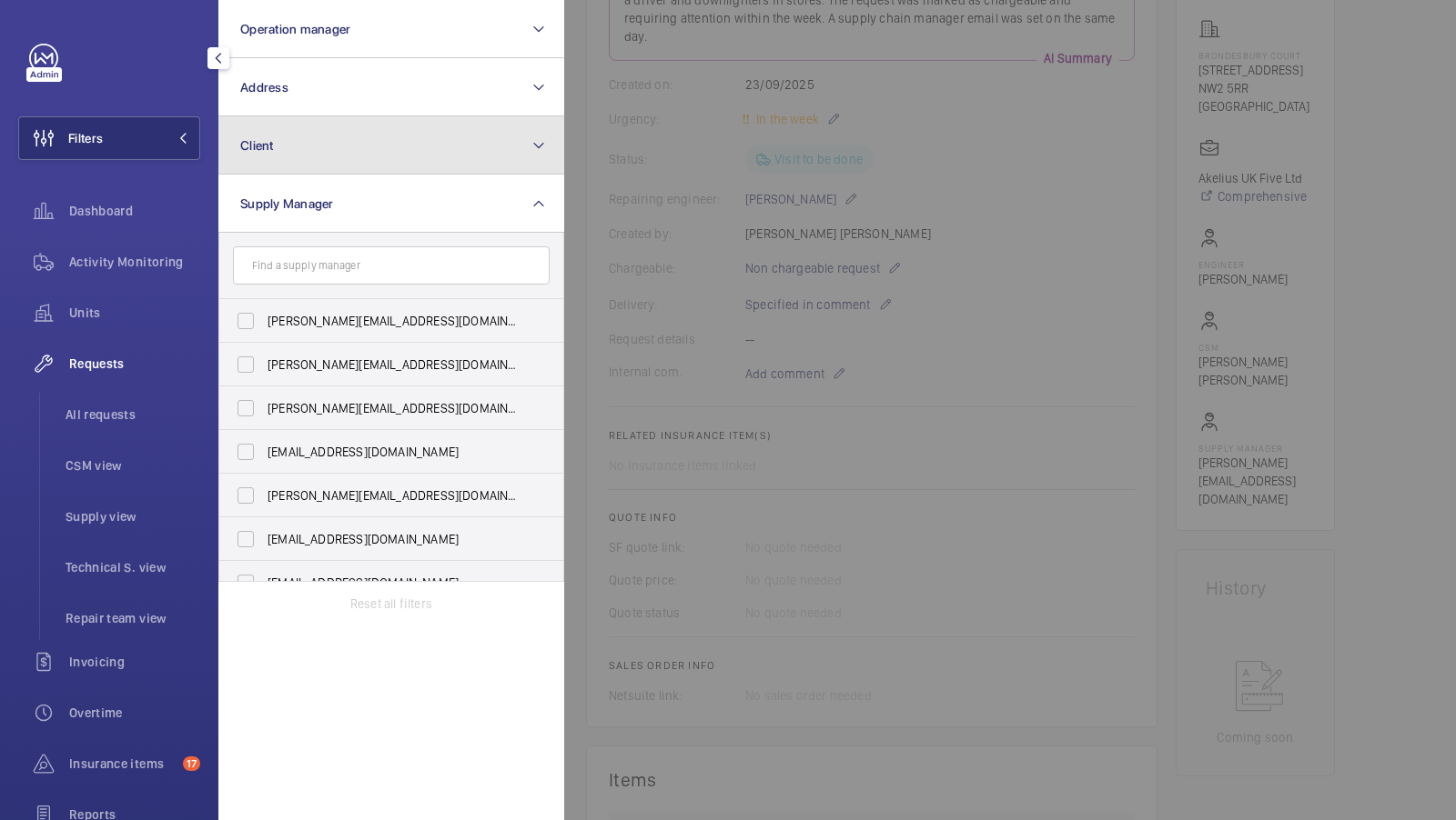
click at [292, 160] on button "Client" at bounding box center [391, 145] width 346 height 58
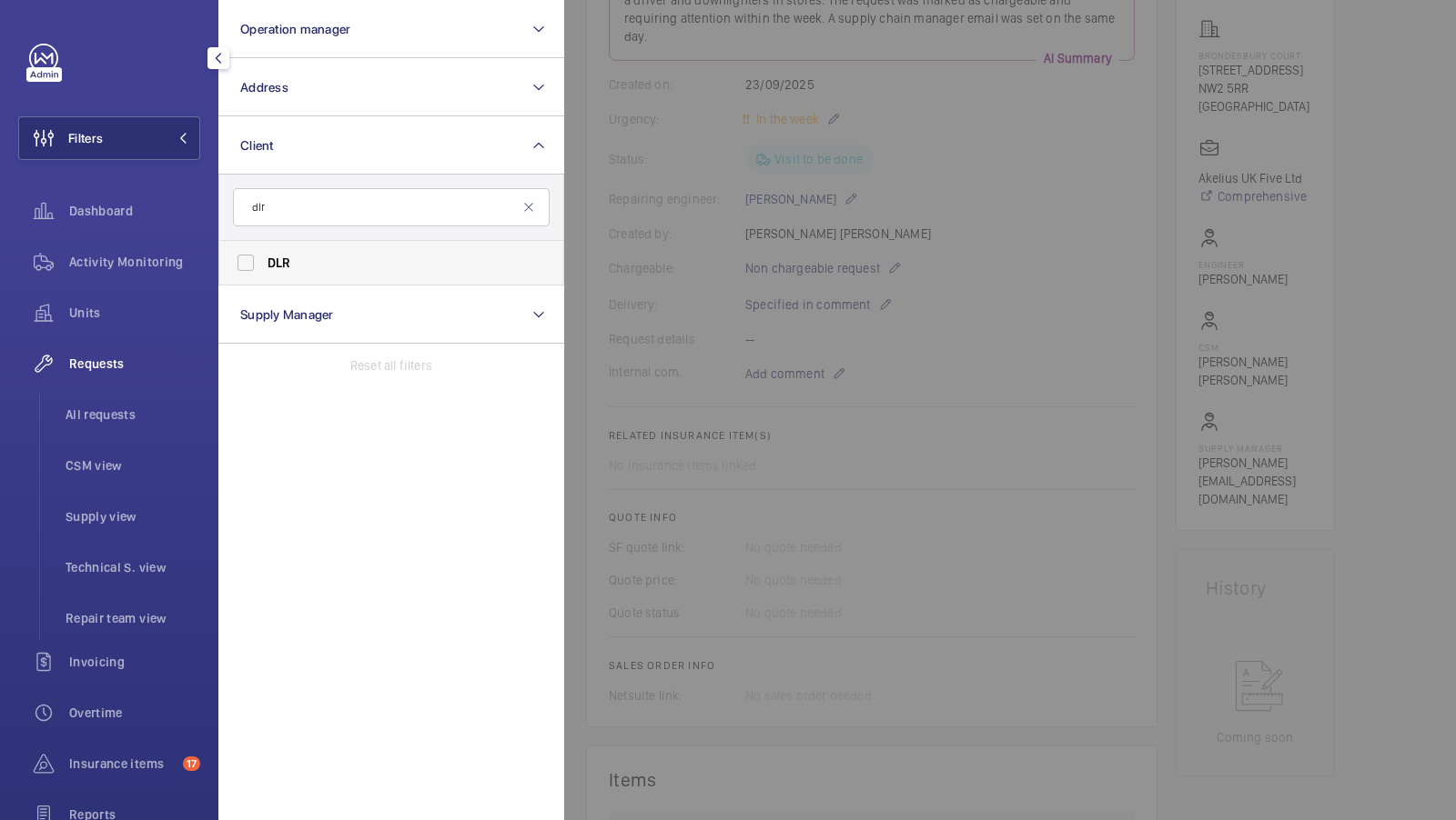
type input "dlr"
click at [283, 269] on span "DLR" at bounding box center [279, 263] width 24 height 14
click at [264, 269] on input "DLR" at bounding box center [245, 263] width 36 height 36
checkbox input "true"
click at [128, 410] on span "All requests" at bounding box center [133, 414] width 135 height 18
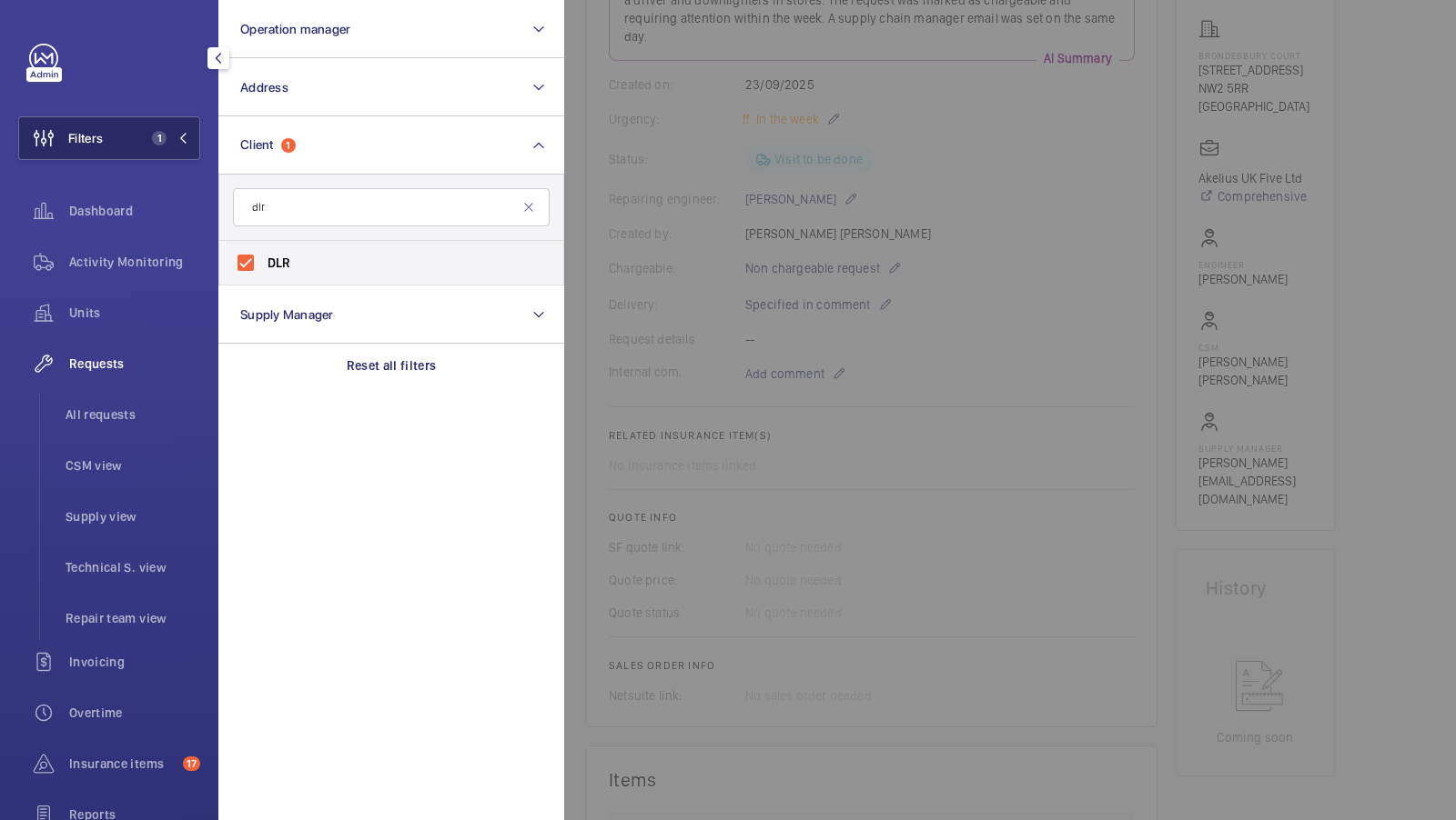
drag, startPoint x: 128, startPoint y: 410, endPoint x: 128, endPoint y: 148, distance: 262.0
click at [128, 363] on div "Requests All requests CSM view Supply view Technical S. view Repair team view" at bounding box center [109, 491] width 182 height 299
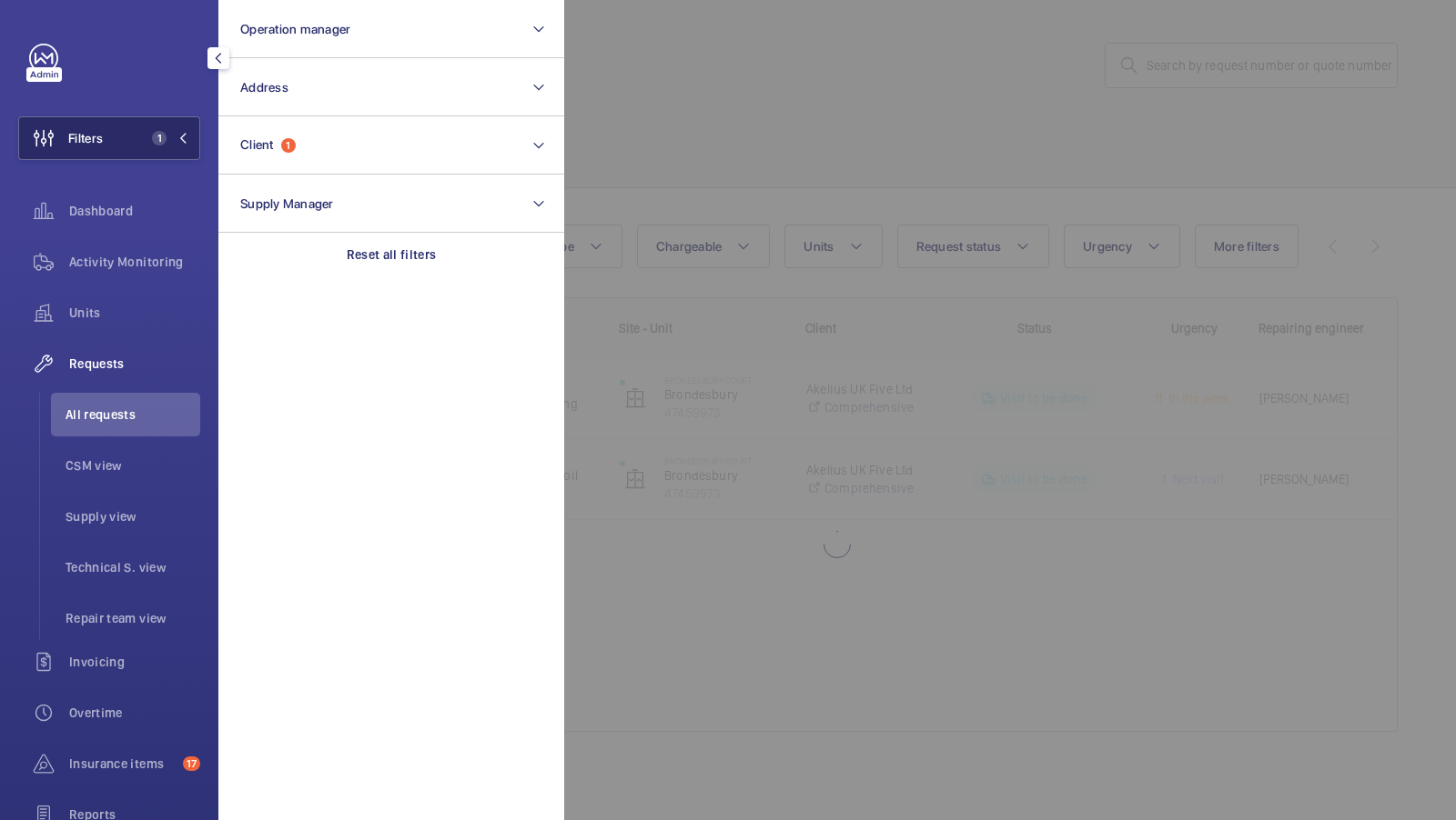
click at [145, 143] on span "1" at bounding box center [156, 137] width 22 height 14
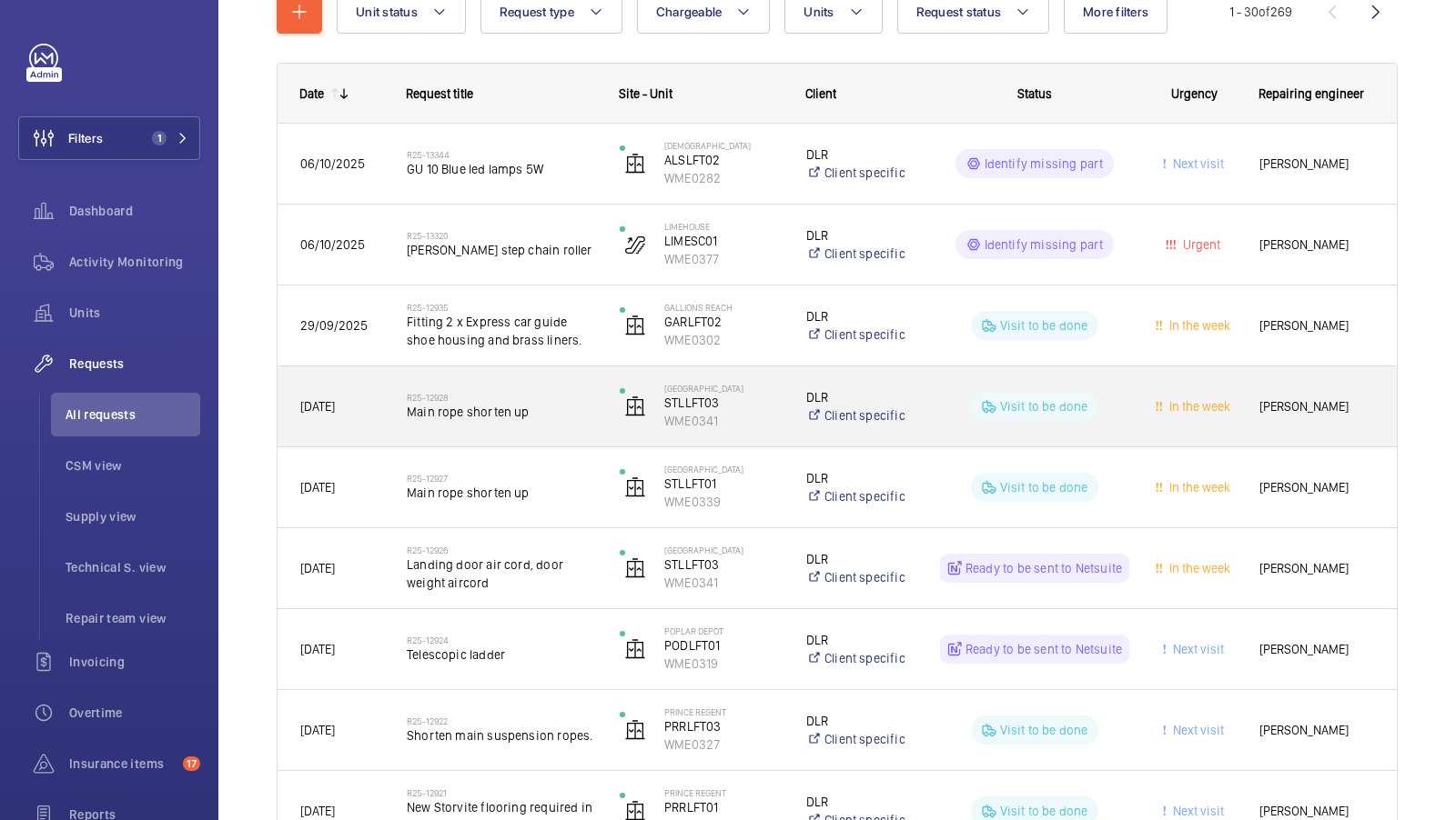
scroll to position [248, 0]
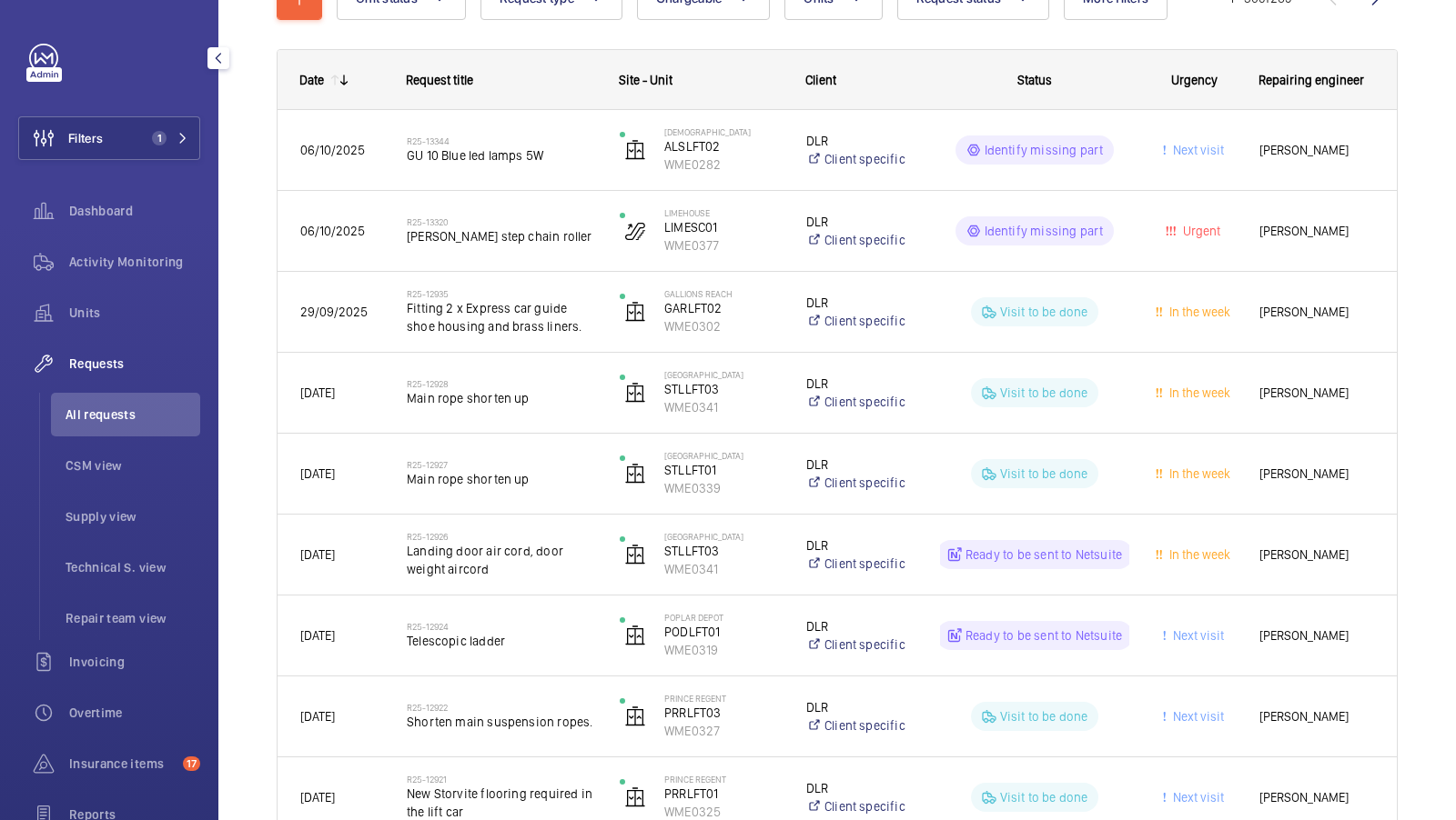
click at [86, 417] on span "All requests" at bounding box center [133, 414] width 135 height 18
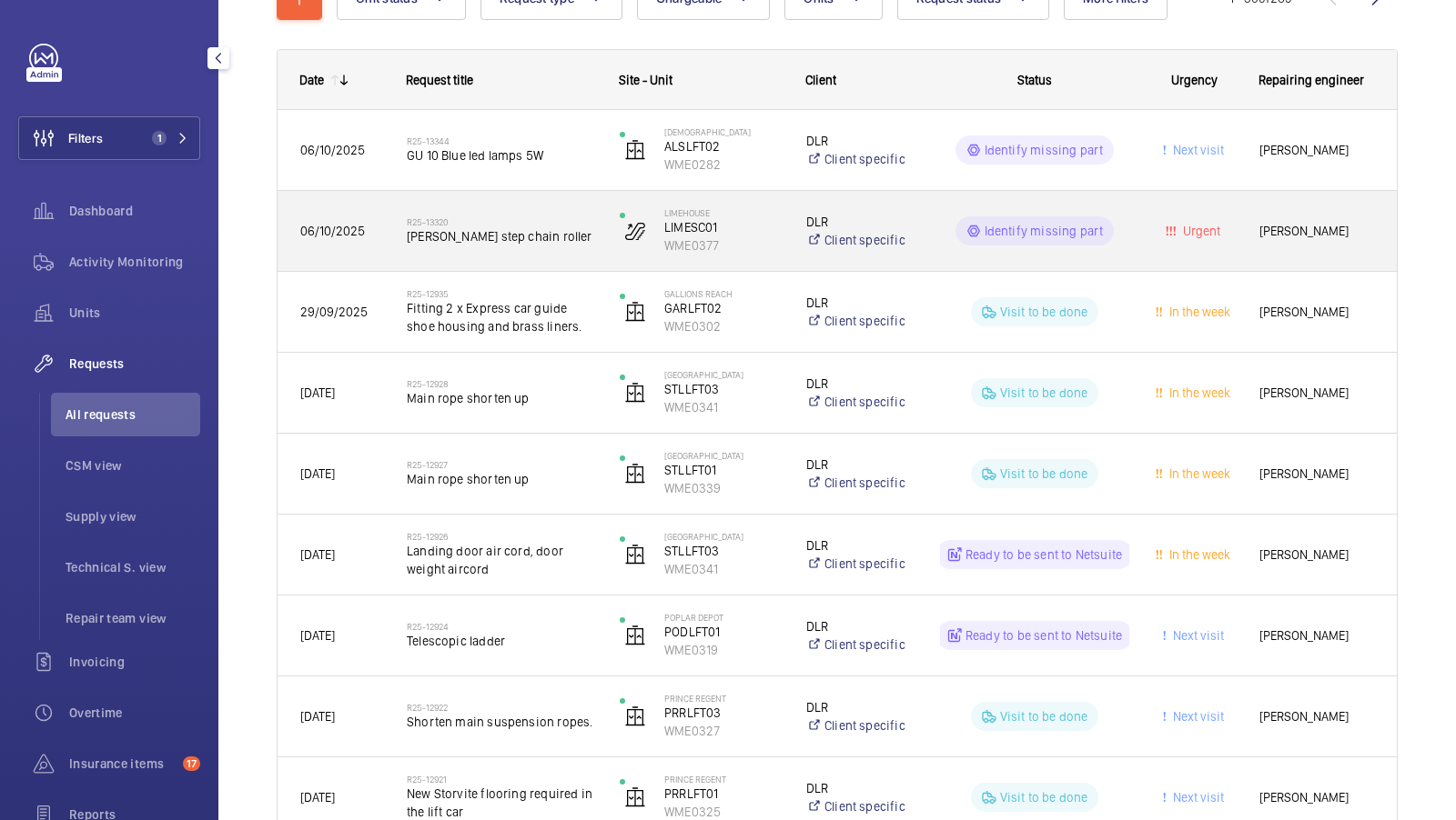
scroll to position [0, 0]
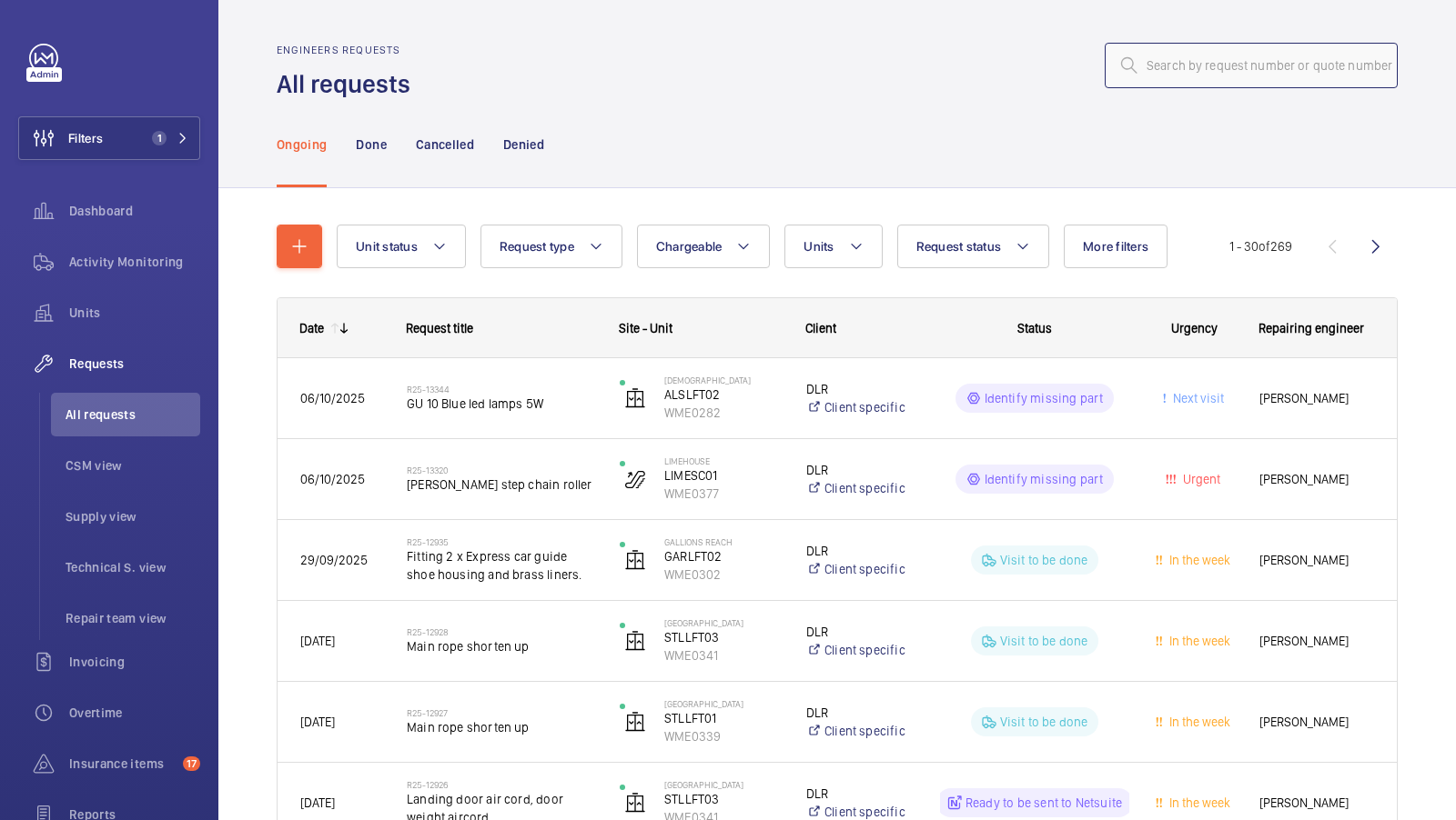
click at [1219, 68] on input "text" at bounding box center [1251, 66] width 293 height 46
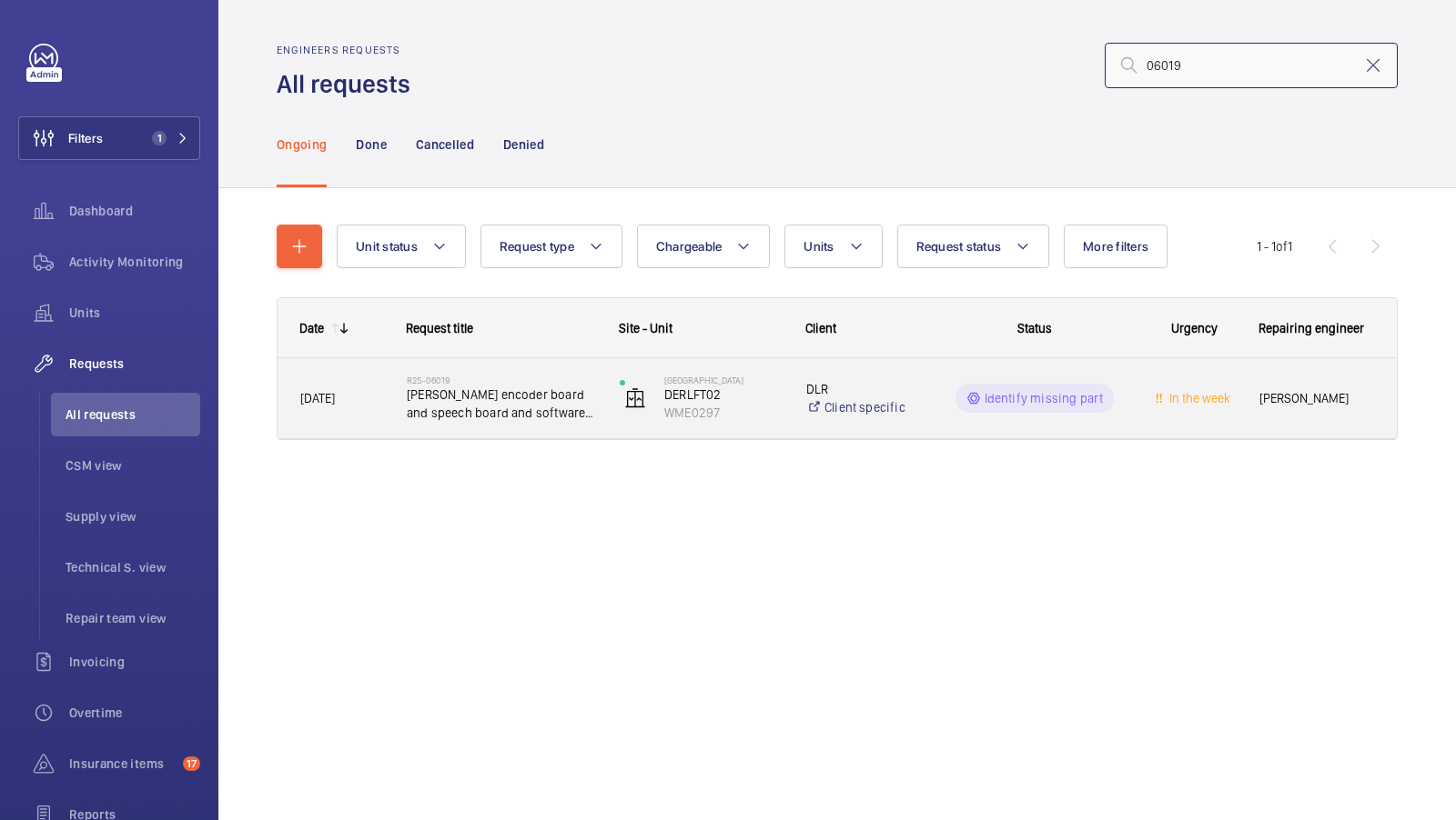
type input "06019"
click at [532, 415] on span "Dewhurst encoder board and speech board and software CH024" at bounding box center [501, 404] width 189 height 36
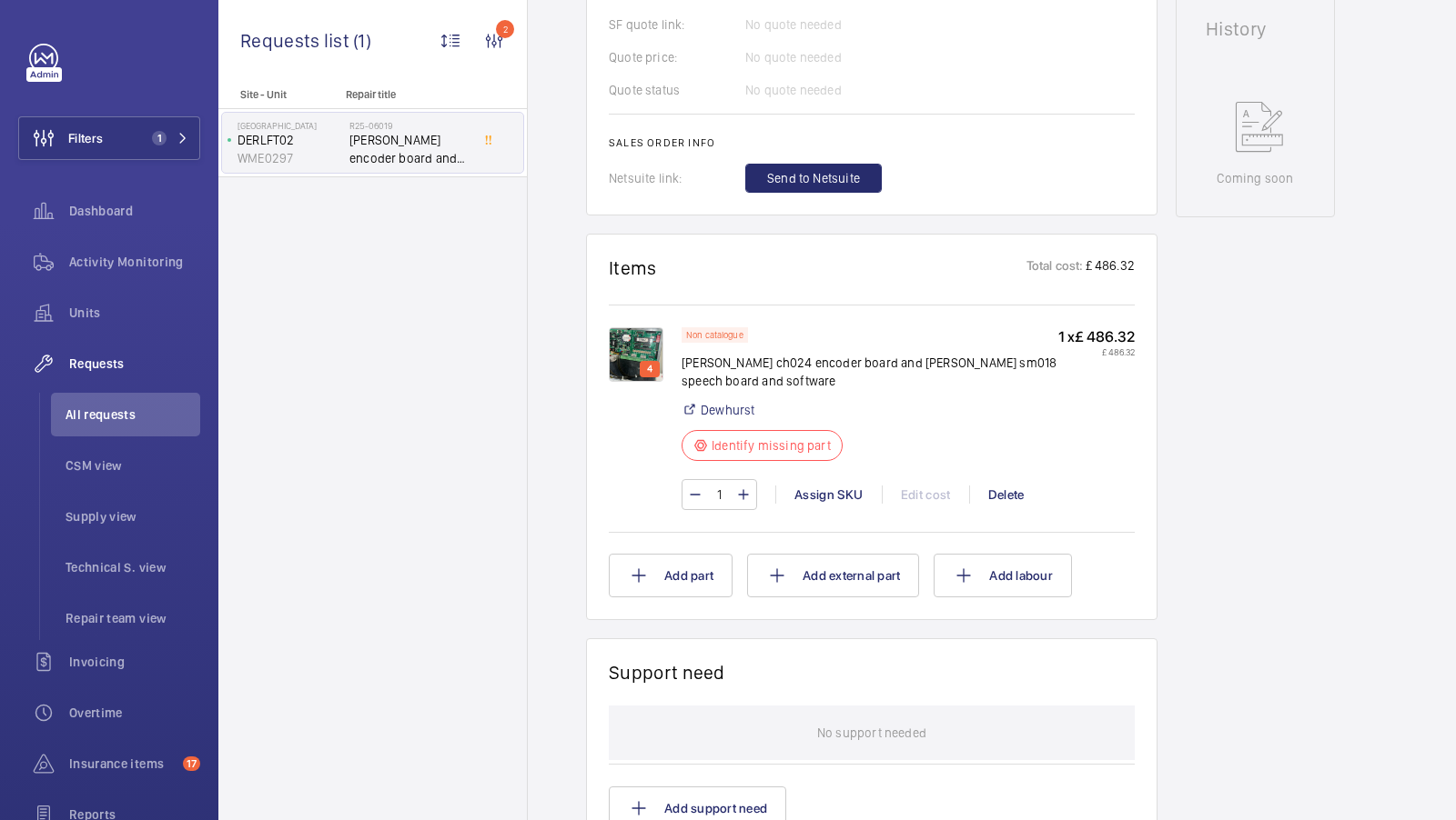
scroll to position [907, 0]
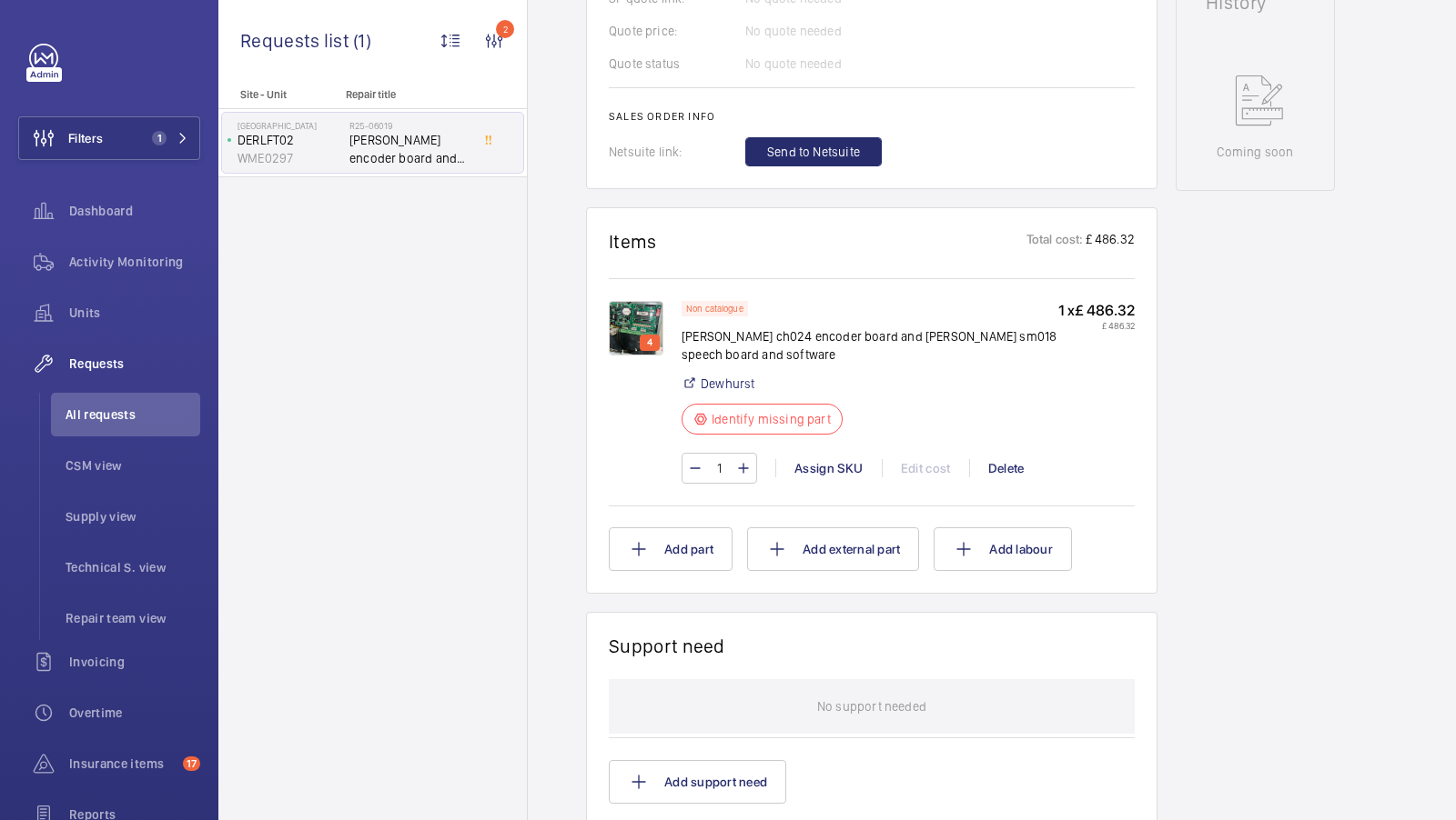
click at [614, 323] on img at bounding box center [635, 327] width 54 height 54
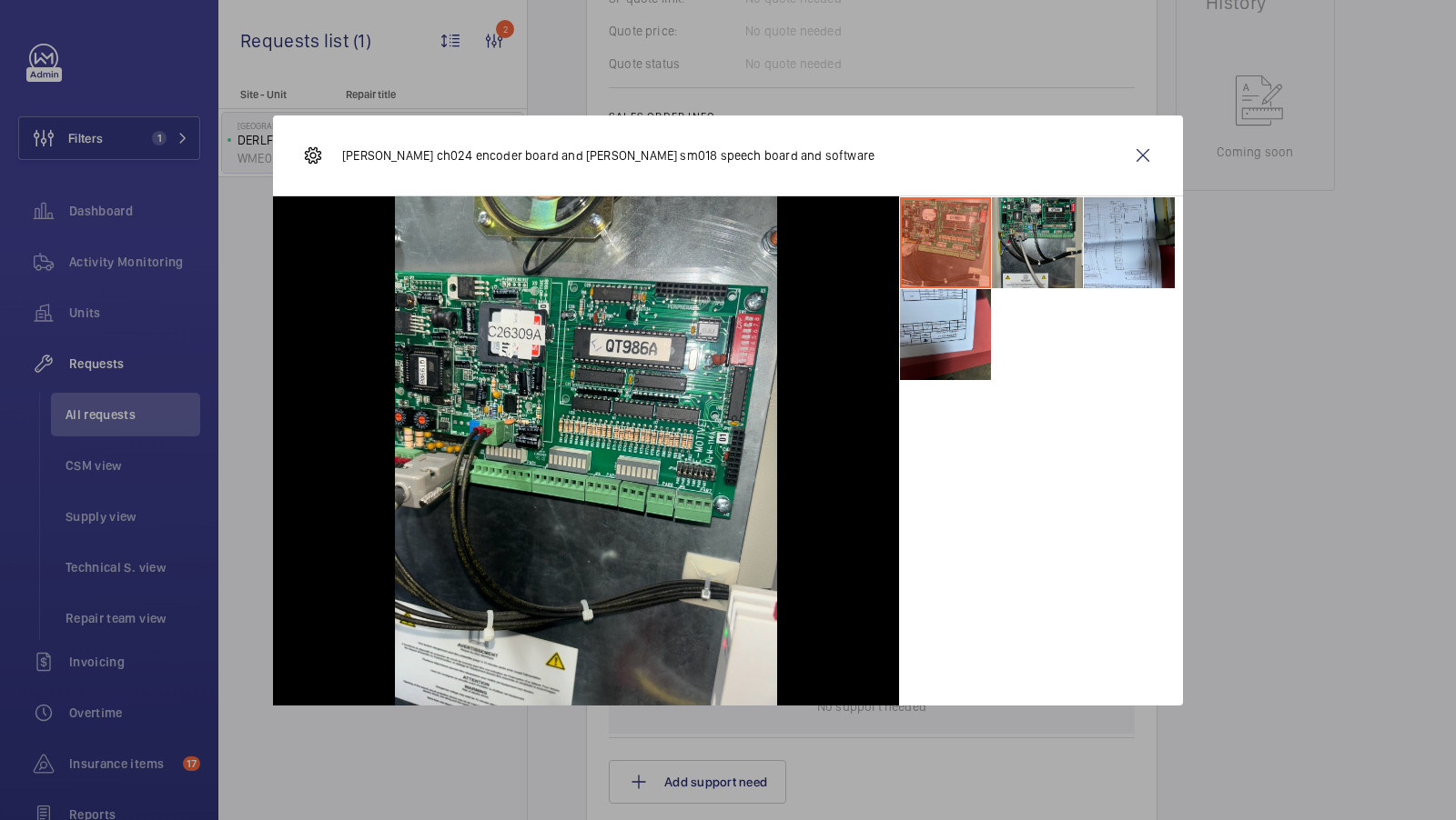
click at [1000, 245] on li at bounding box center [1037, 242] width 91 height 91
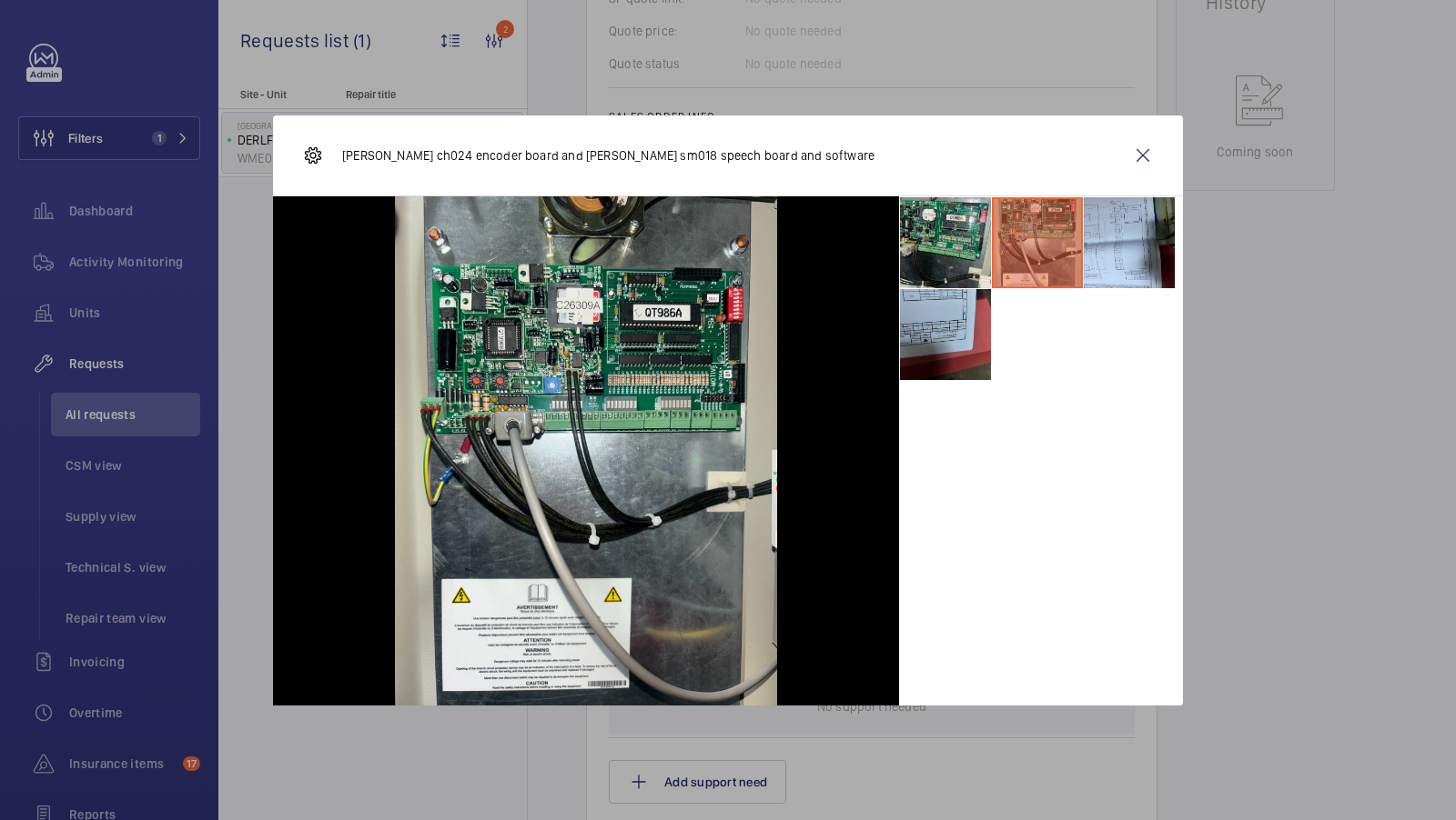
click at [958, 339] on li at bounding box center [944, 334] width 91 height 91
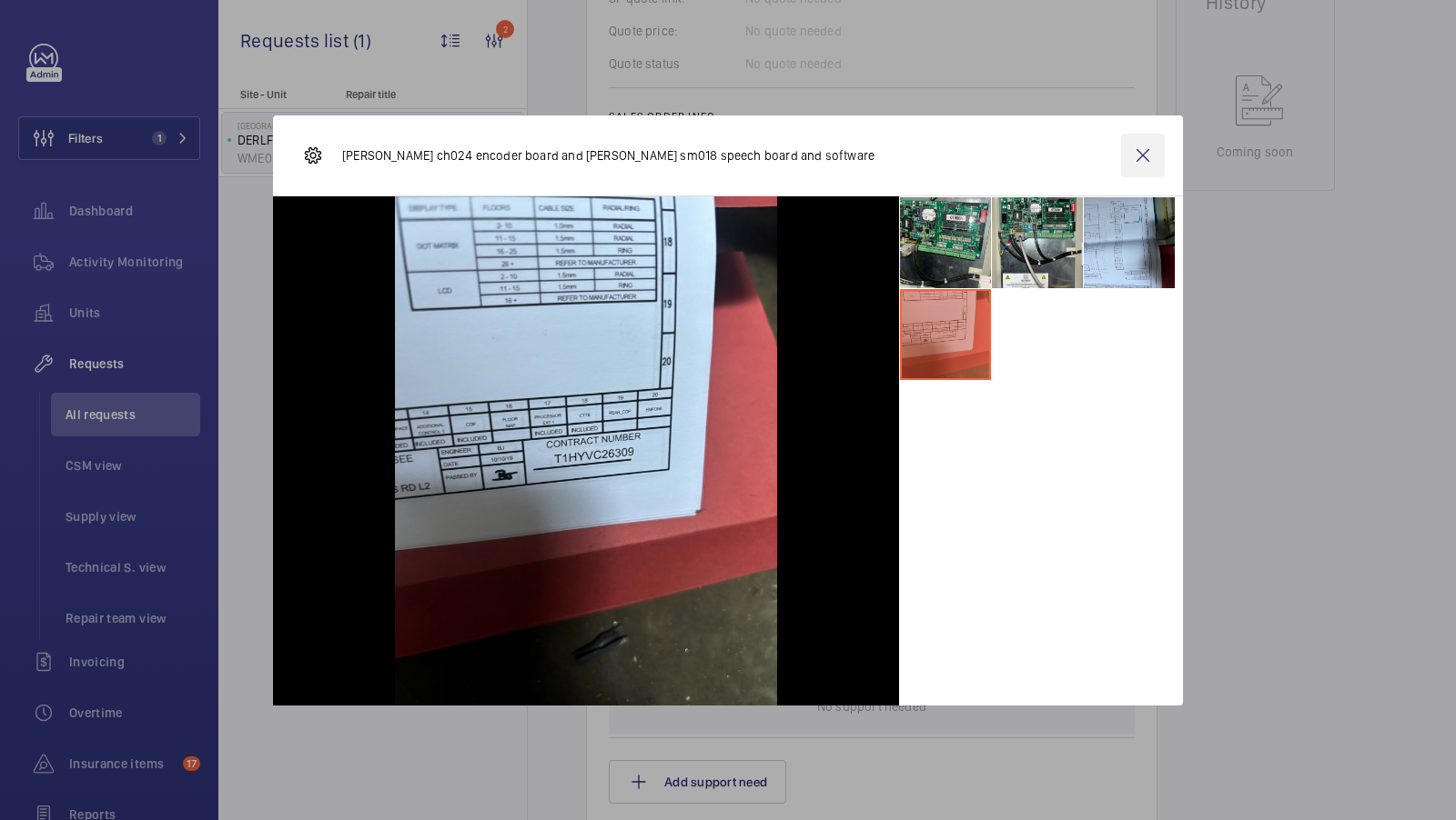
click at [1132, 145] on wm-front-icon-button at bounding box center [1143, 156] width 44 height 44
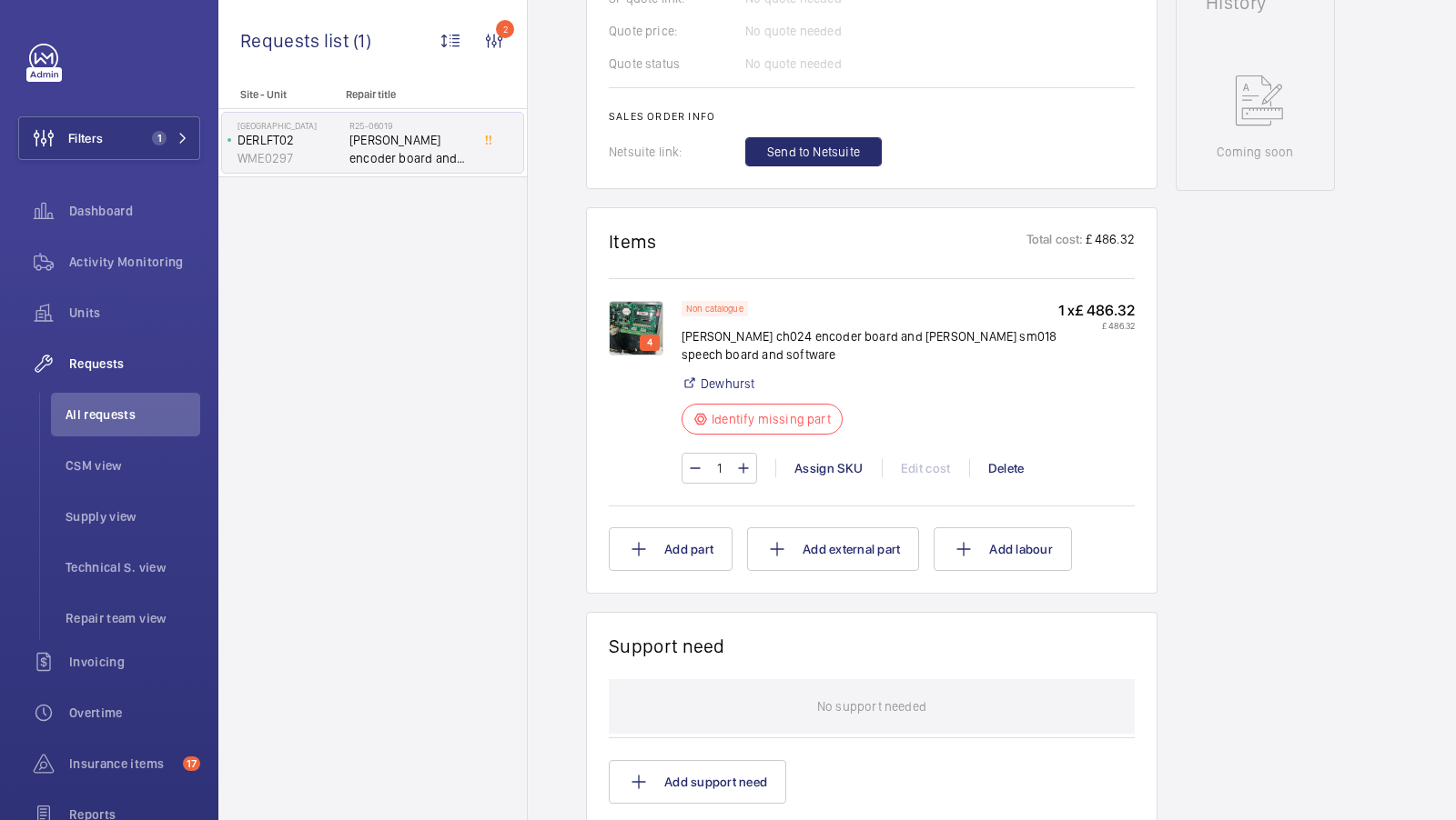
scroll to position [0, 0]
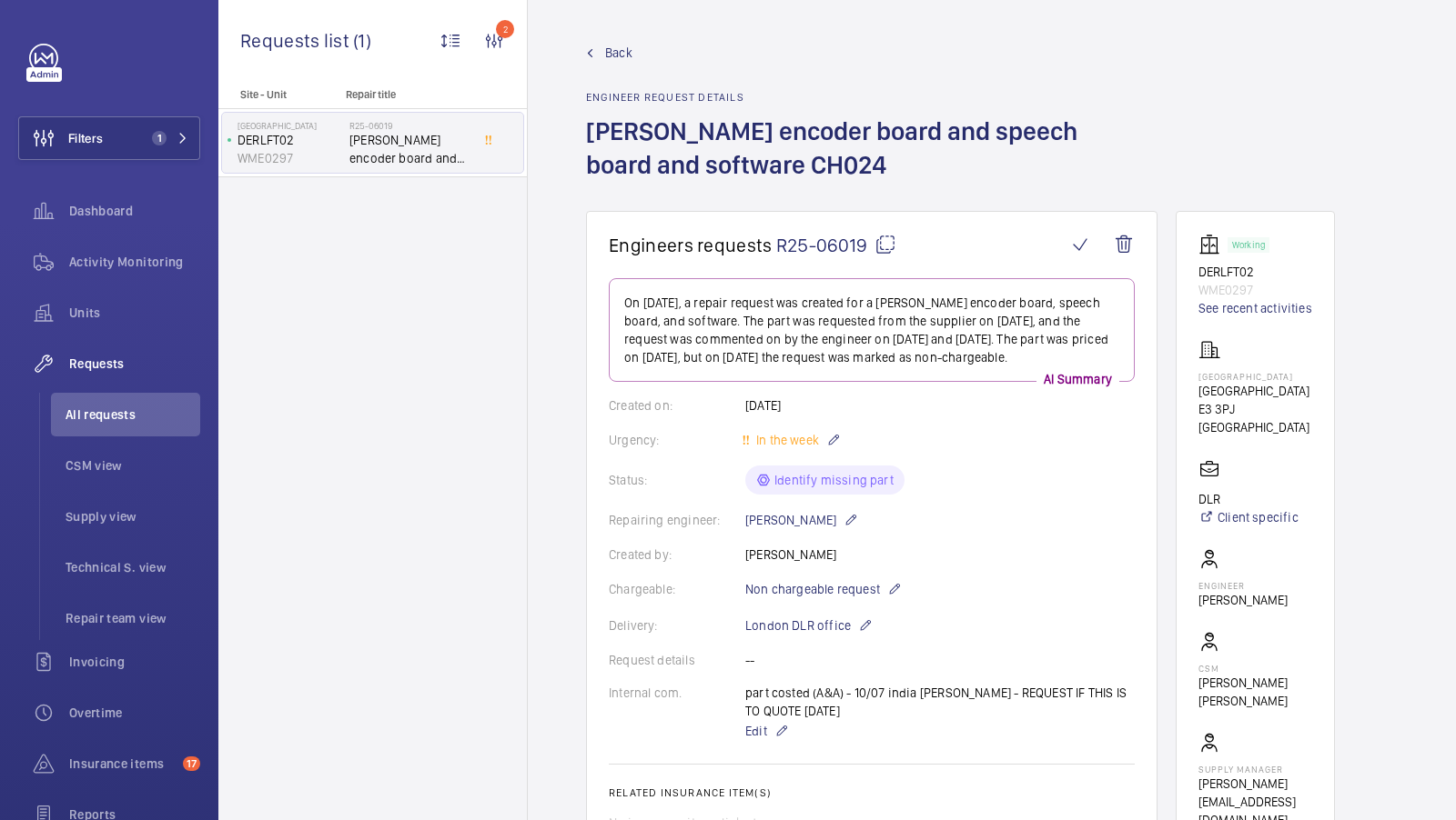
click at [887, 245] on mat-icon at bounding box center [885, 244] width 22 height 22
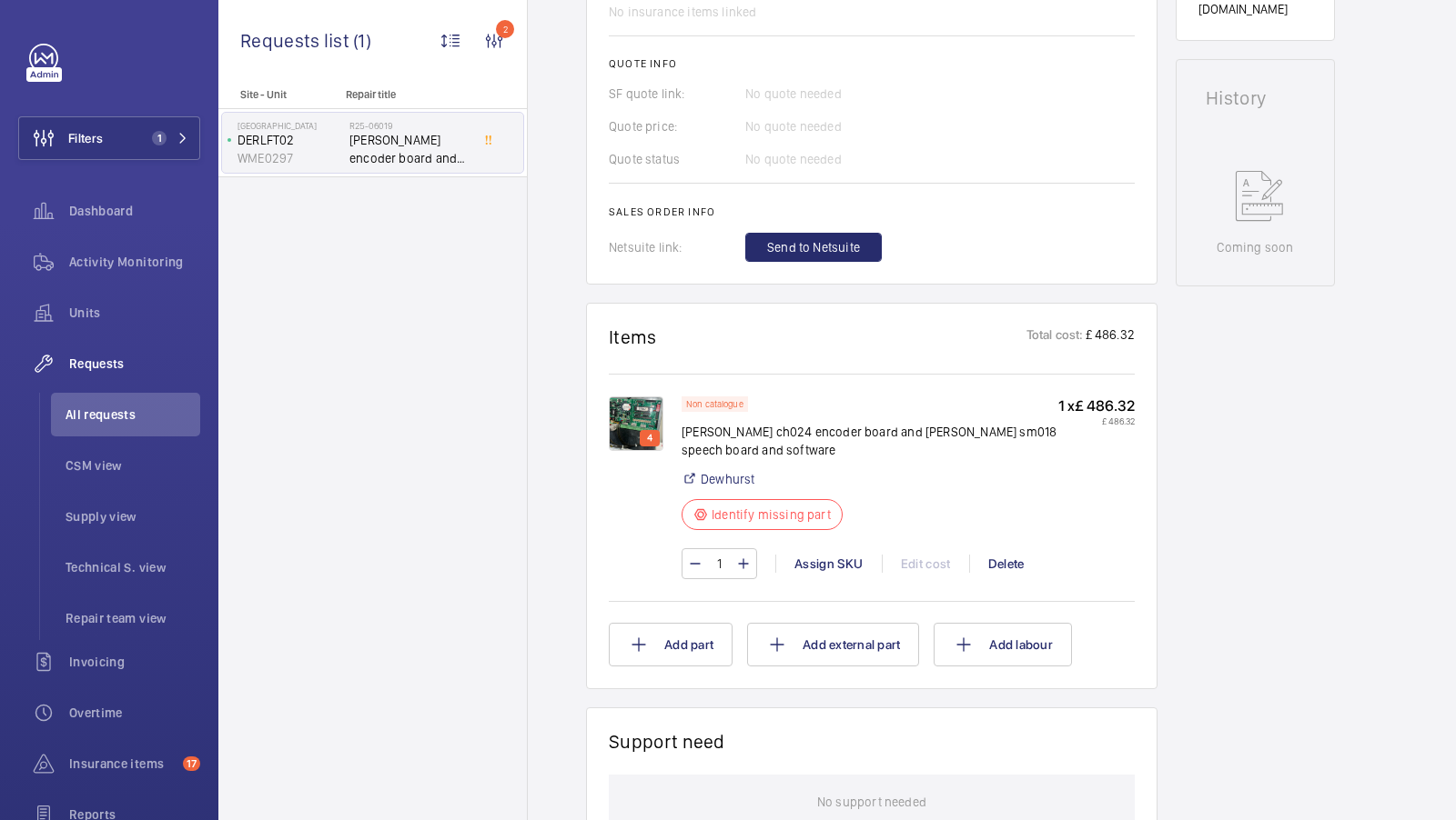
scroll to position [832, 0]
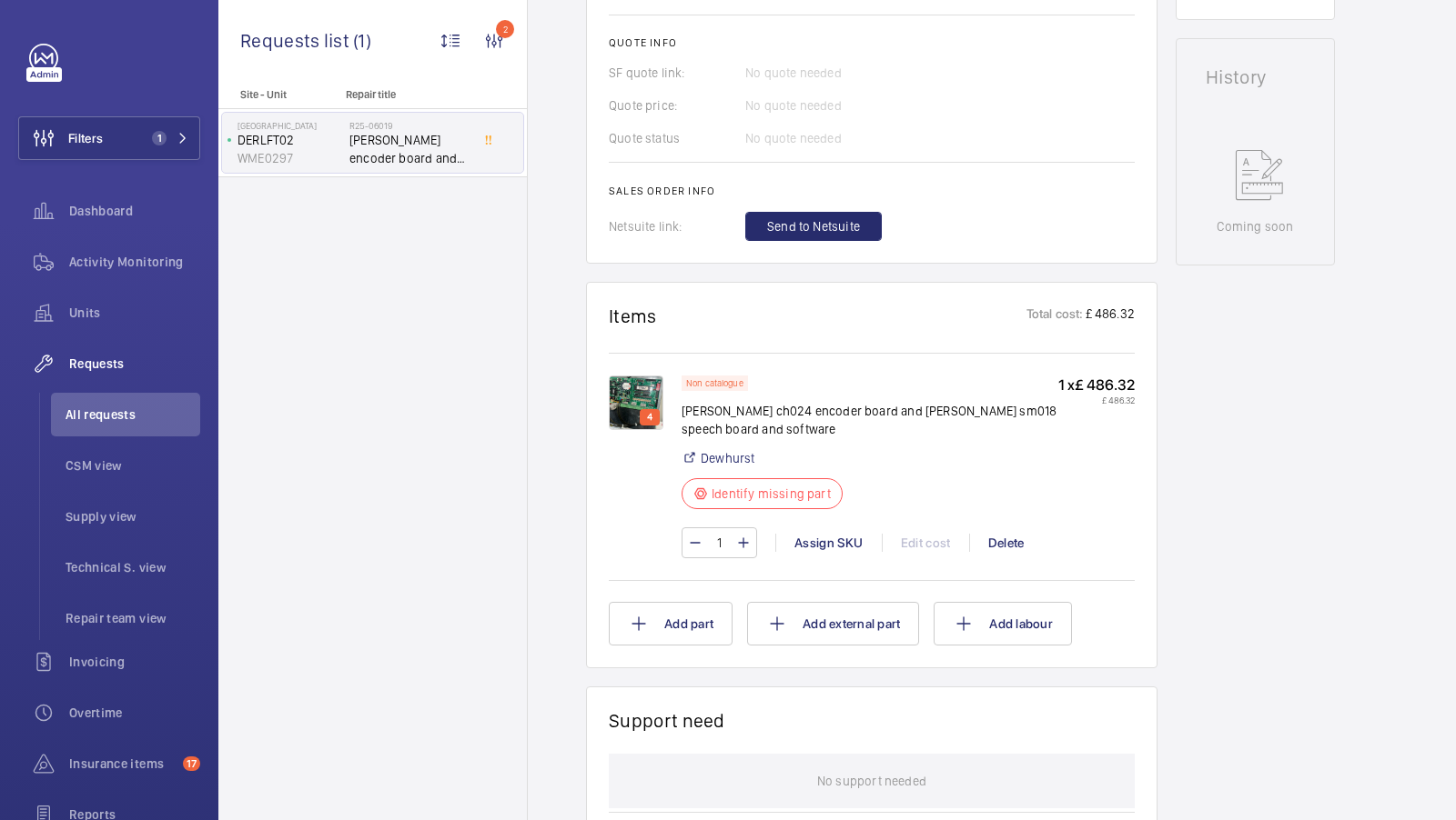
click at [640, 405] on img at bounding box center [635, 403] width 54 height 54
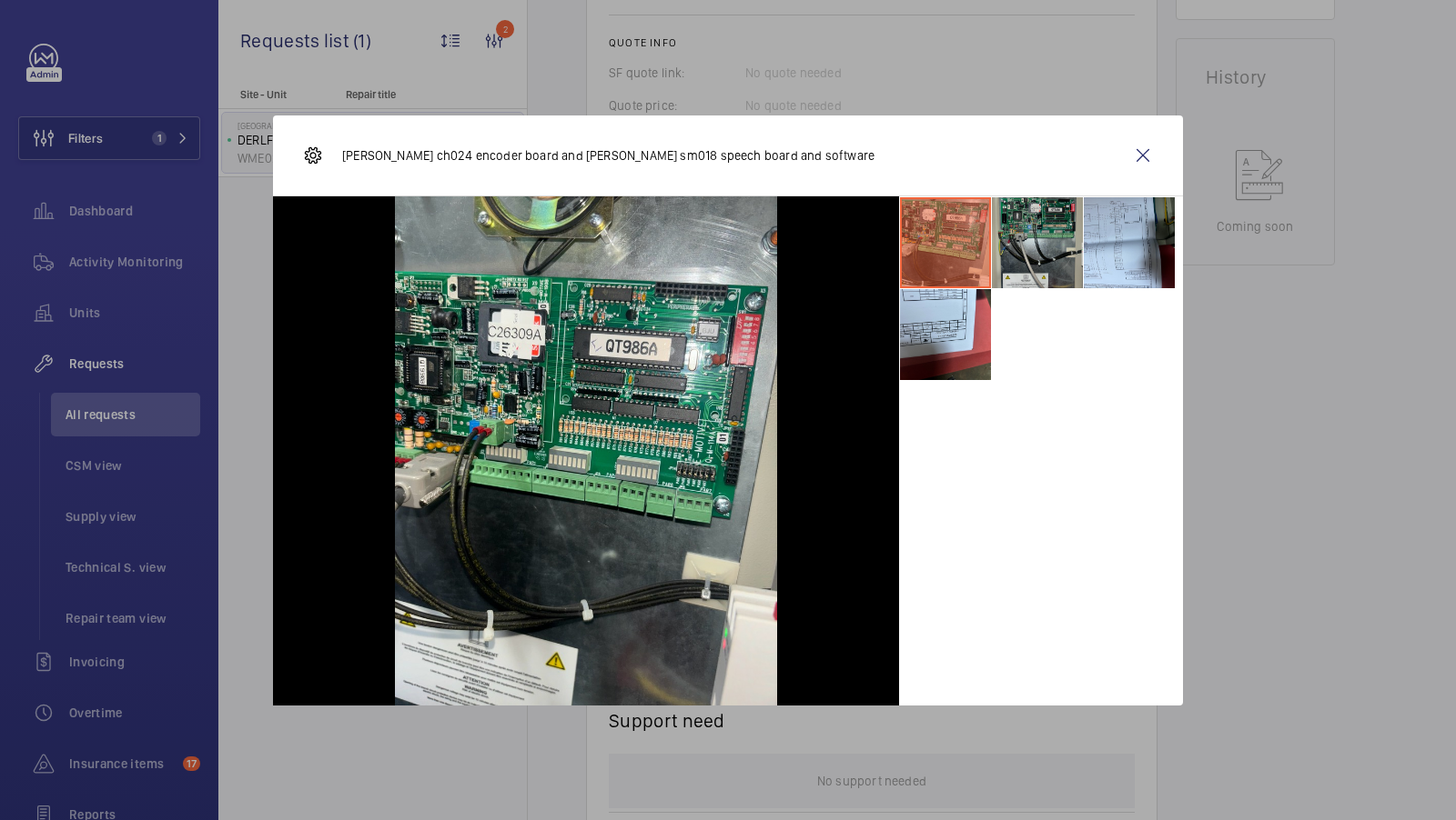
click at [1019, 239] on li at bounding box center [1037, 242] width 91 height 91
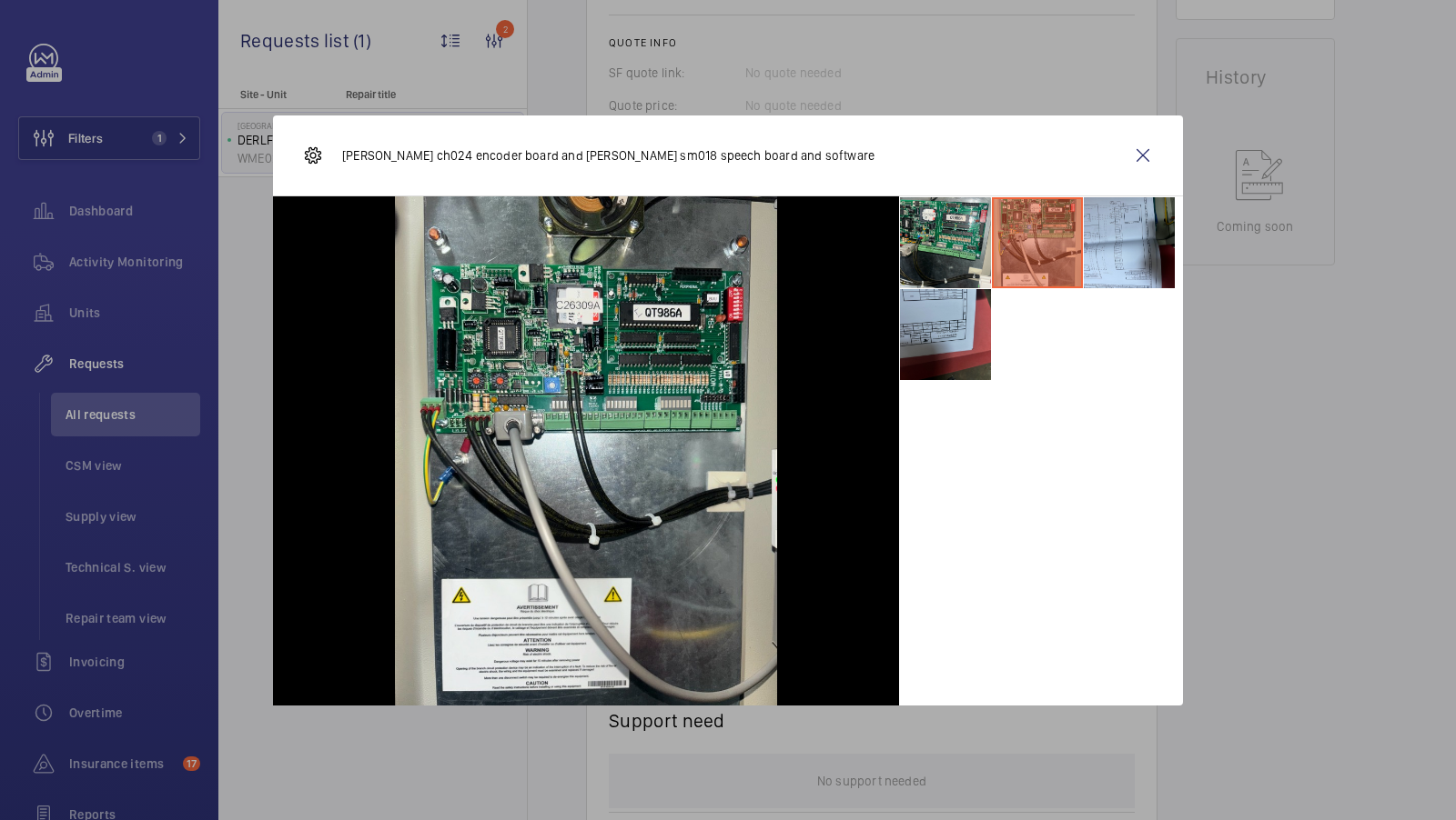
click at [937, 331] on li at bounding box center [944, 334] width 91 height 91
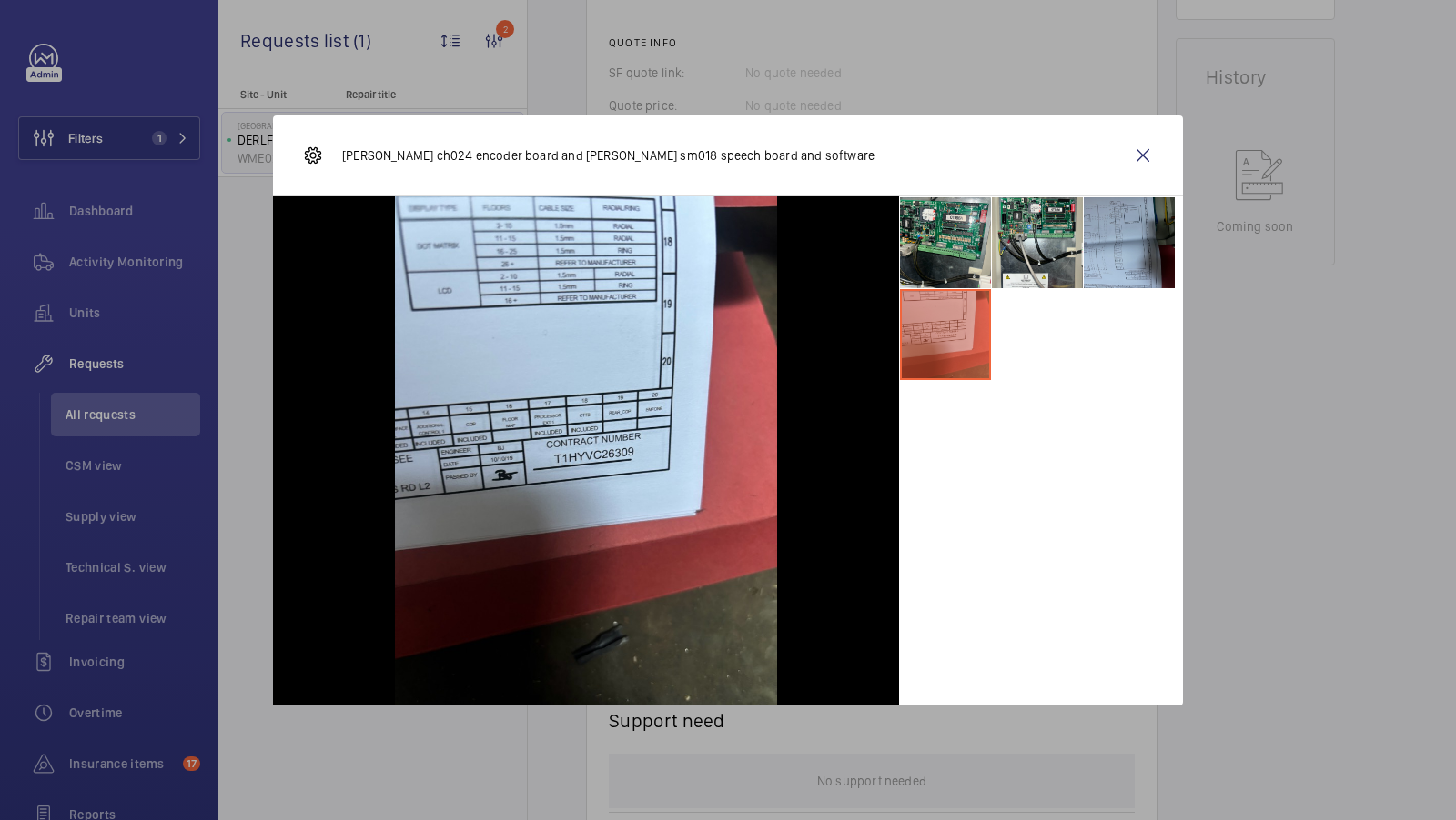
click at [1108, 223] on li at bounding box center [1129, 242] width 91 height 91
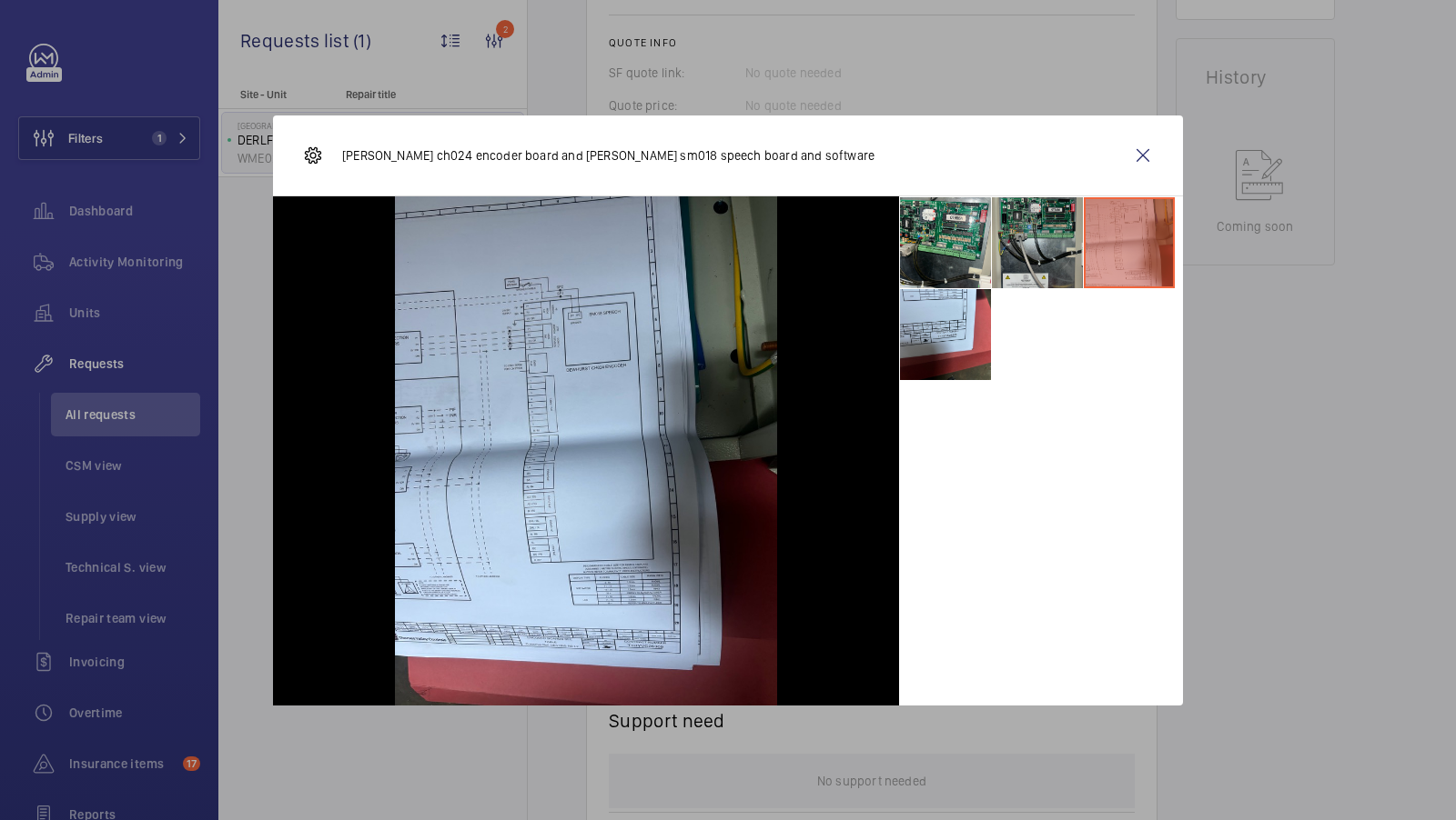
click at [1059, 241] on li at bounding box center [1037, 242] width 91 height 91
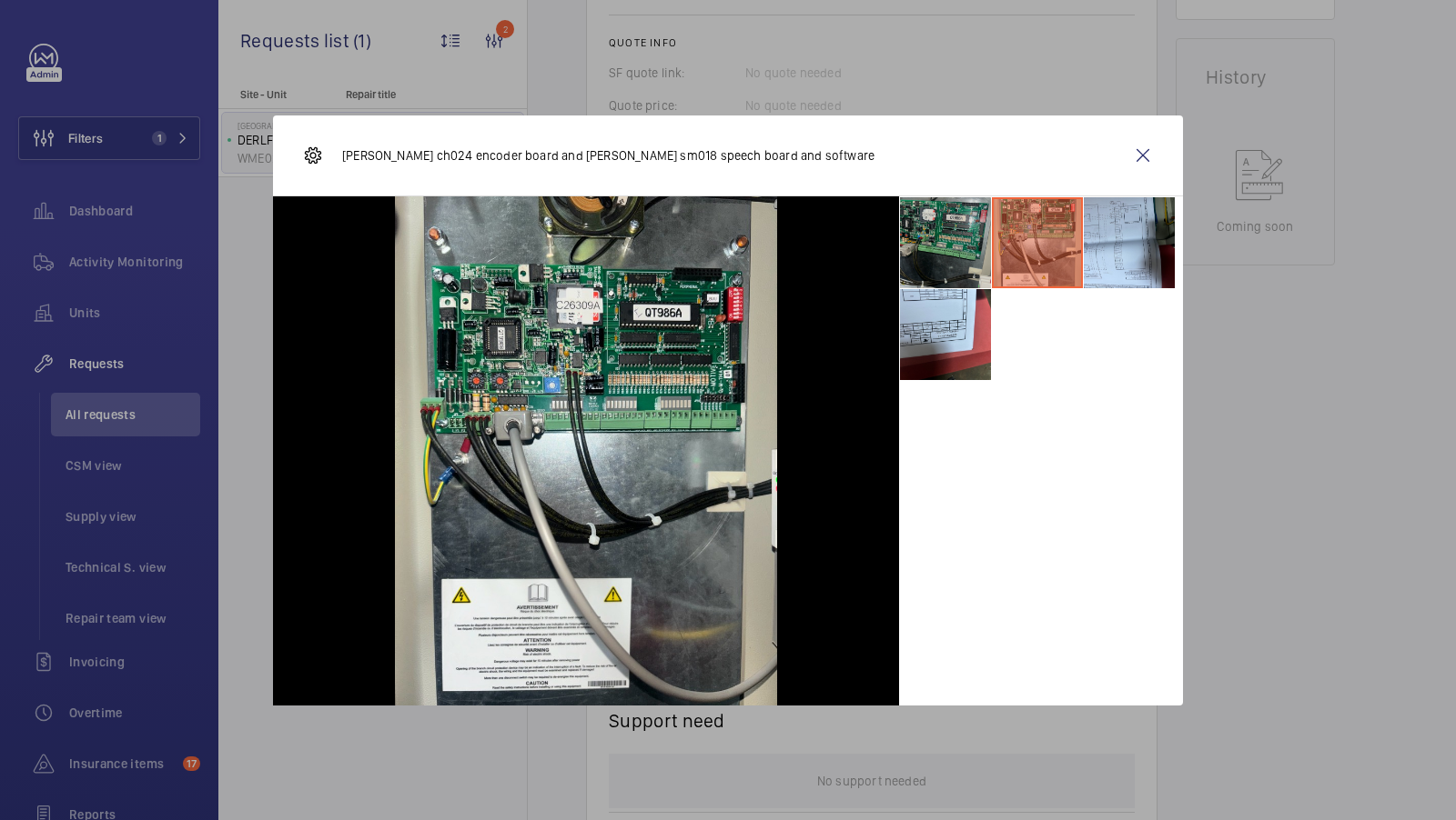
click at [981, 242] on li at bounding box center [944, 242] width 91 height 91
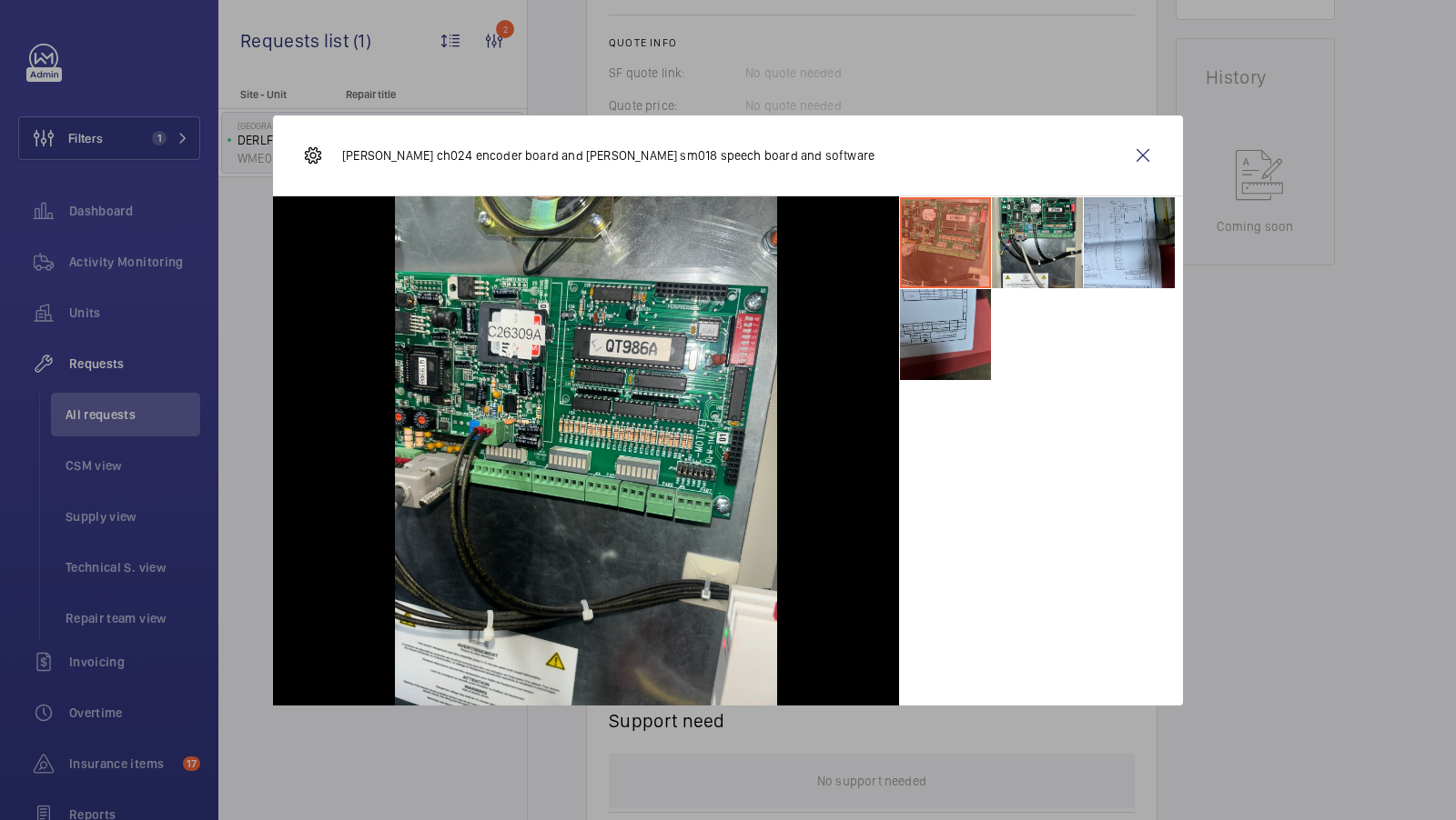
click at [917, 355] on li at bounding box center [944, 334] width 91 height 91
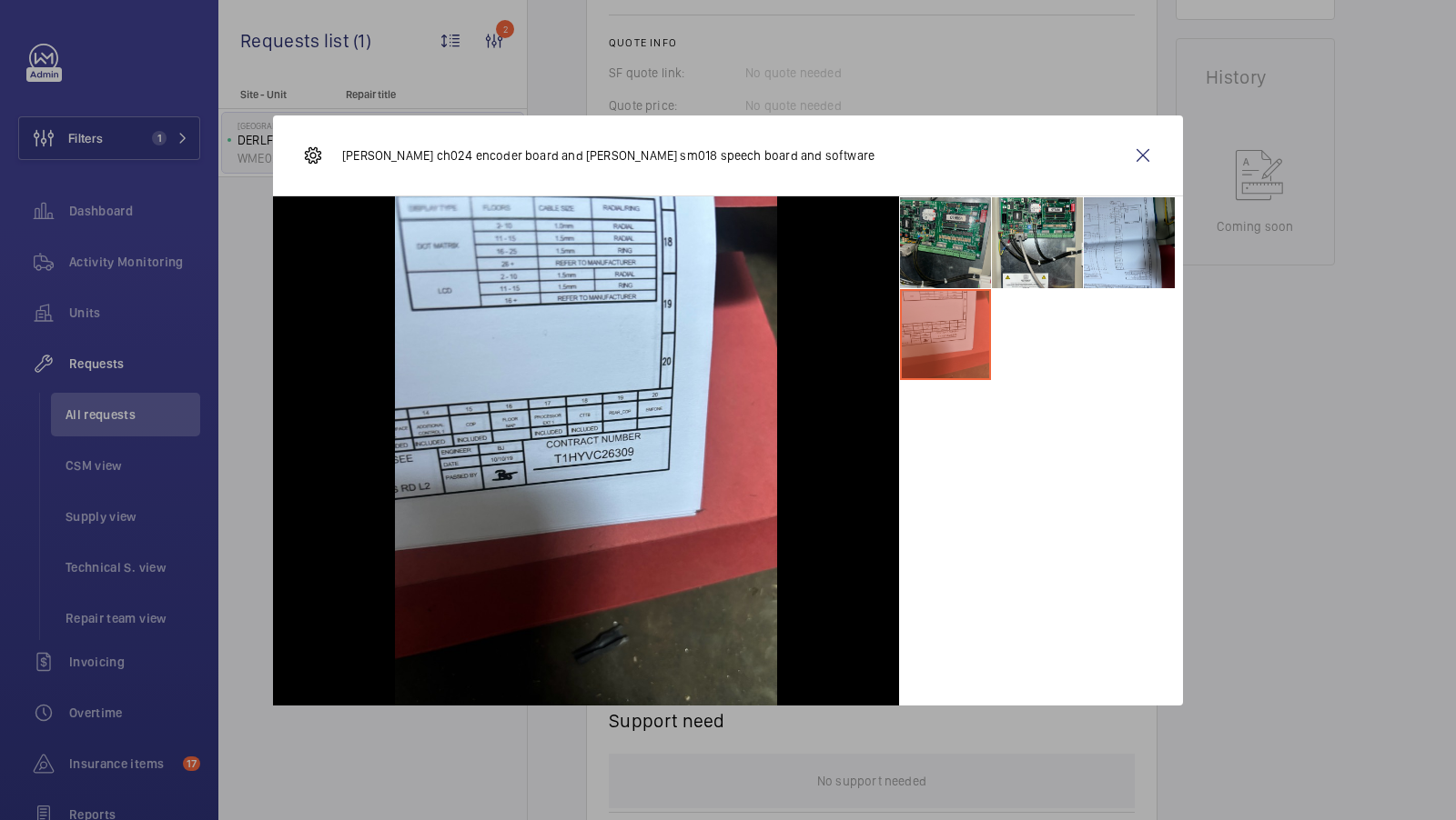
click at [957, 272] on li at bounding box center [944, 242] width 91 height 91
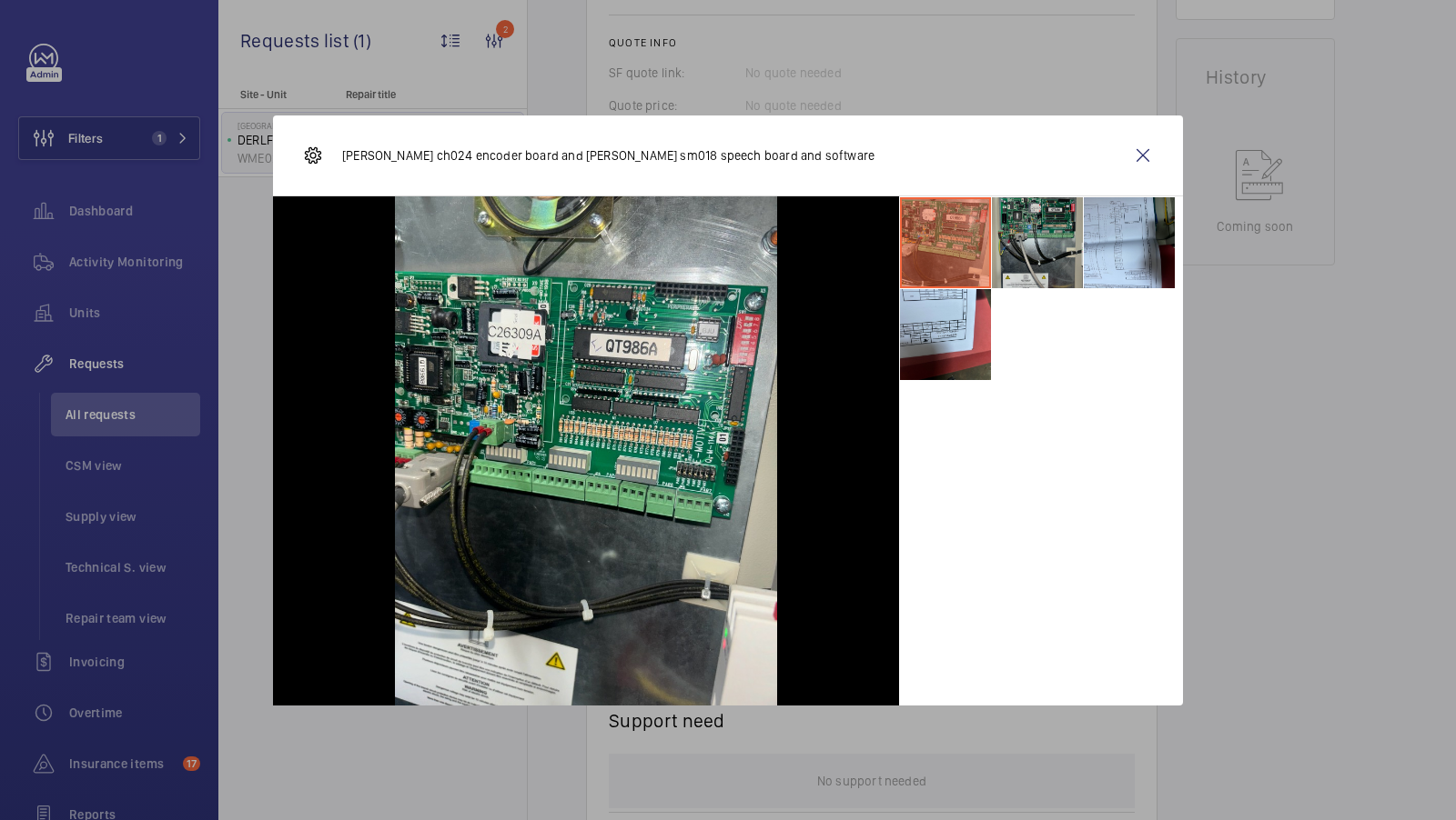
click at [1009, 264] on li at bounding box center [1037, 242] width 91 height 91
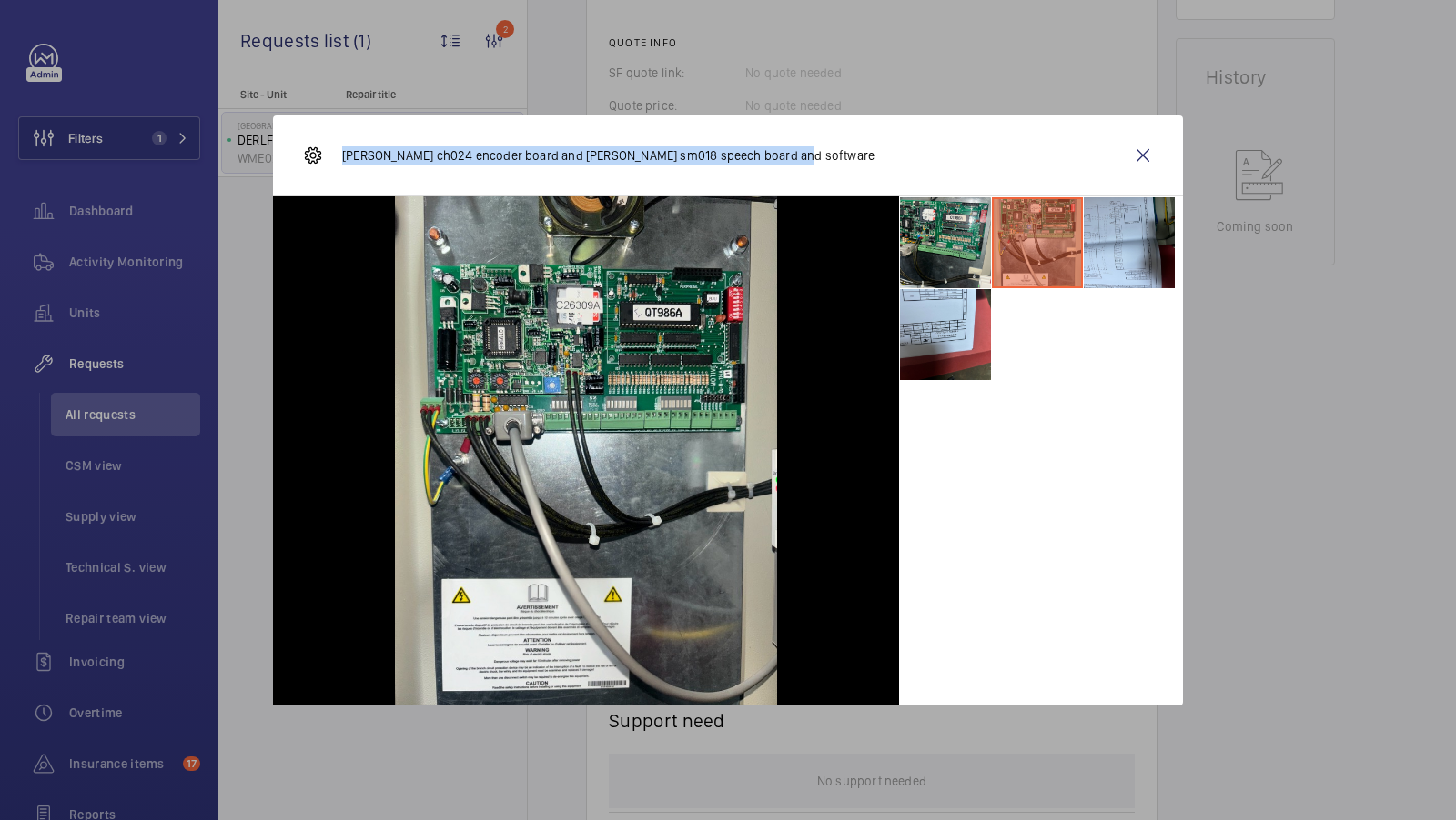
drag, startPoint x: 342, startPoint y: 152, endPoint x: 793, endPoint y: 148, distance: 451.0
click at [793, 148] on div "Dewhurst ch024 encoder board and Dewhurst sm018 speech board and software" at bounding box center [728, 156] width 910 height 81
copy p "Dewhurst ch024 encoder board and Dewhurst sm018 speech board and software"
click at [1148, 145] on wm-front-icon-button at bounding box center [1143, 156] width 44 height 44
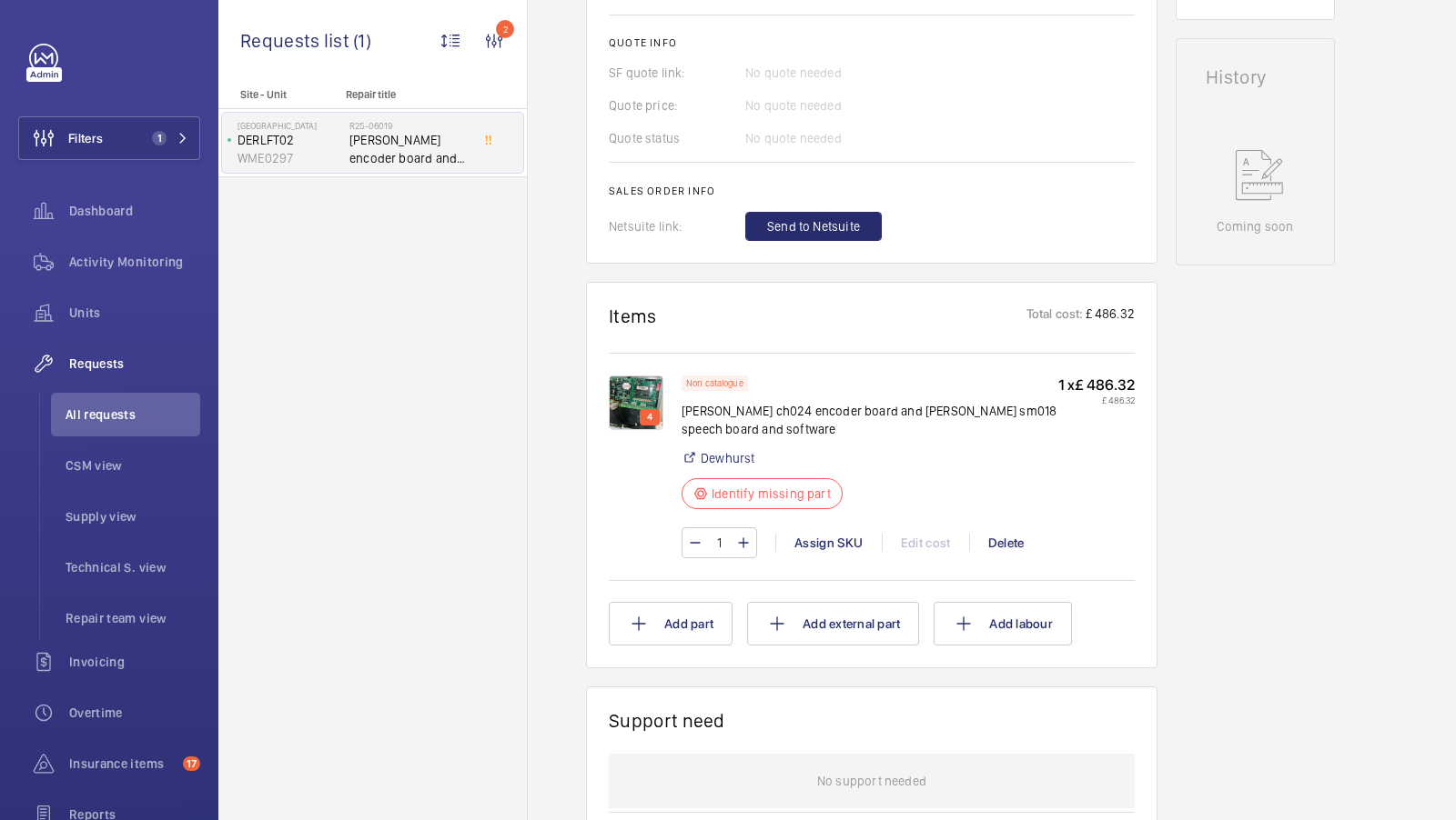
scroll to position [0, 0]
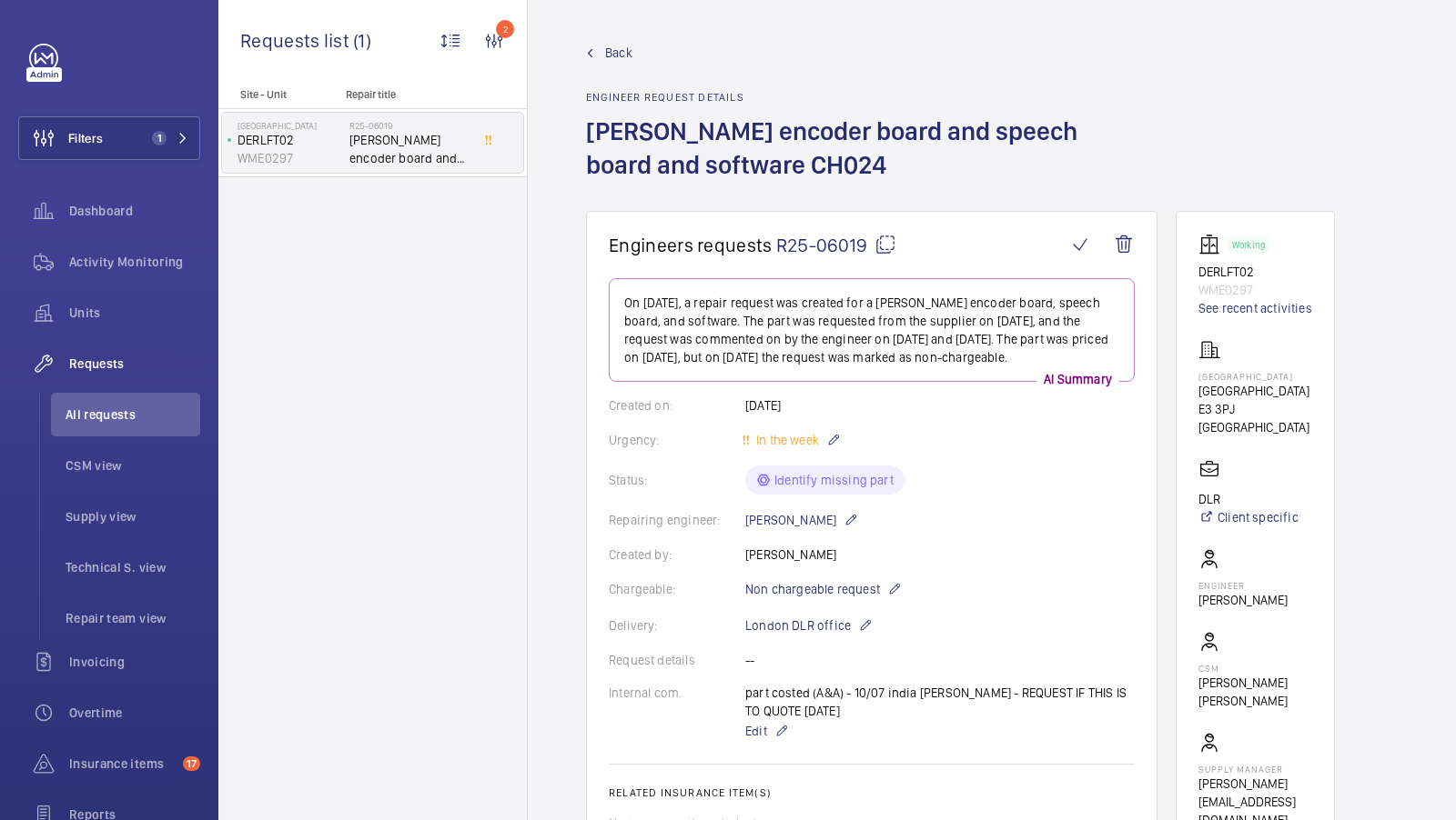
click at [895, 244] on mat-icon at bounding box center [885, 244] width 22 height 22
click at [152, 131] on span "1" at bounding box center [156, 137] width 22 height 14
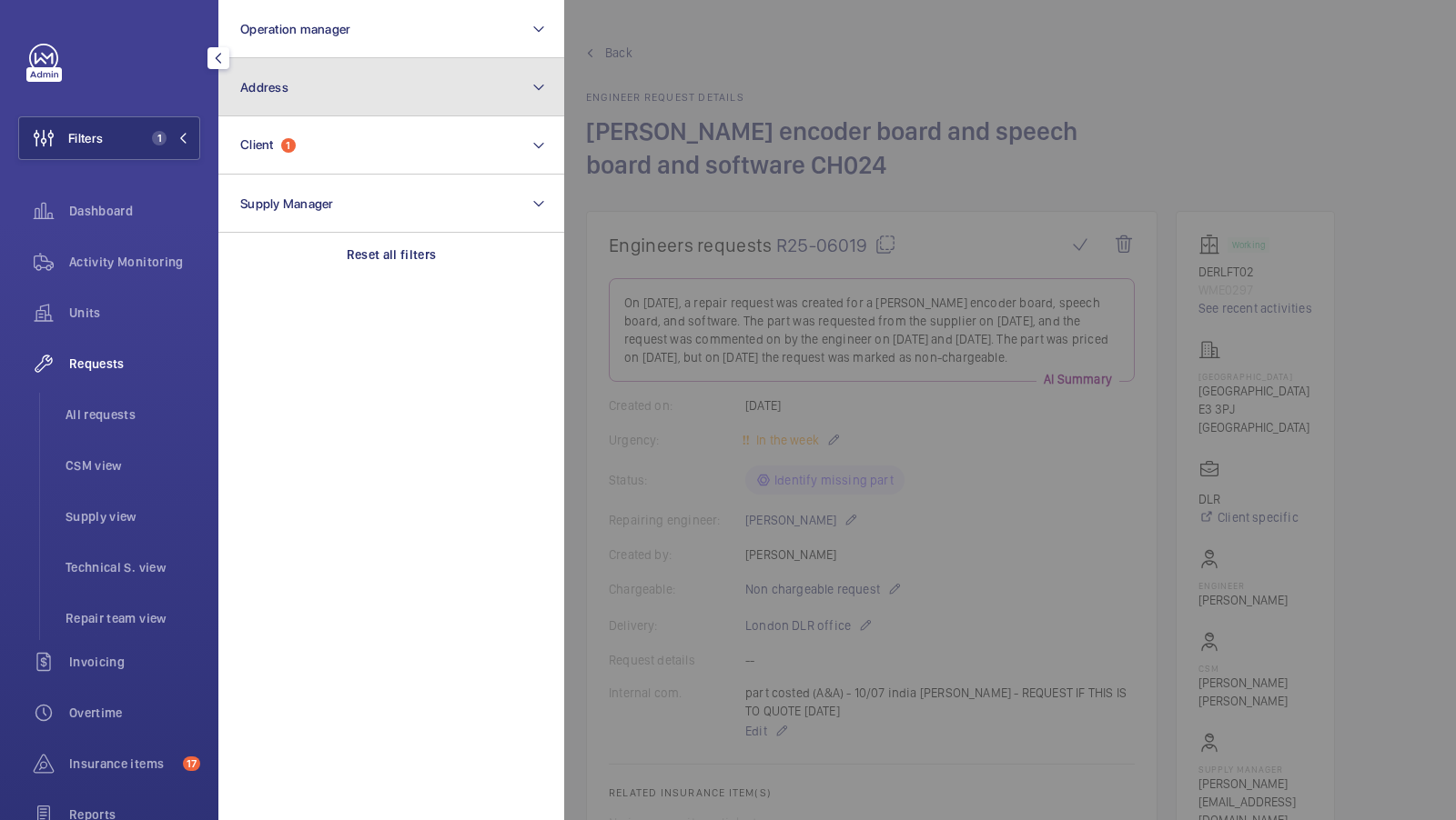
click at [396, 88] on button "Address" at bounding box center [391, 87] width 346 height 58
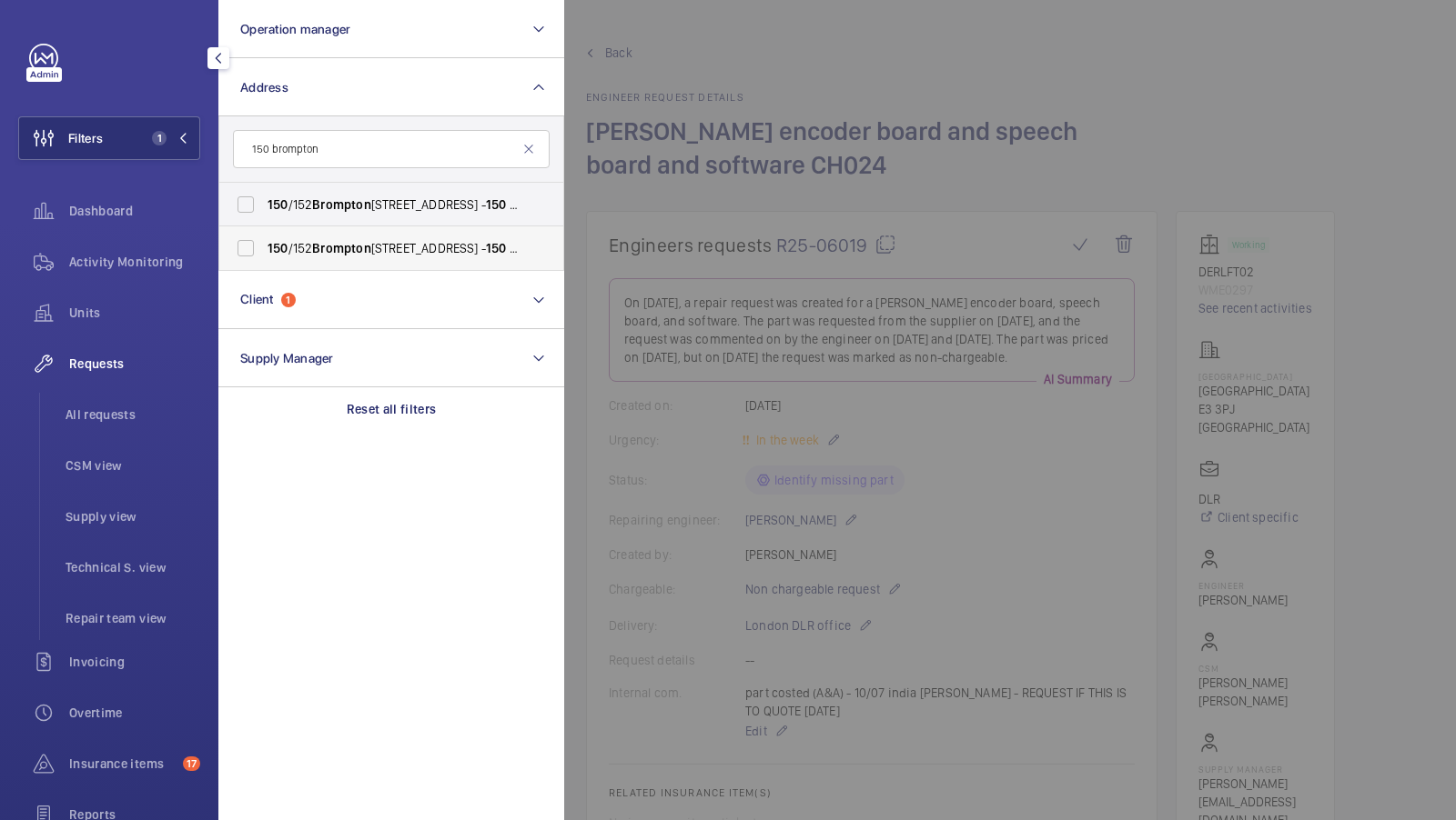
type input "150 brompton"
click at [301, 242] on span "150 /152 Brompton Road London SW3 1HX - 150 Brompton Rd, LONDON SW3 1PA" at bounding box center [392, 248] width 250 height 18
click at [264, 242] on input "150 /152 Brompton Road London SW3 1HX - 150 Brompton Rd, LONDON SW3 1PA" at bounding box center [245, 248] width 36 height 36
checkbox input "true"
click at [301, 205] on span "150 /152 Brompton Road London SW3 1HX - 150 Brompton Rd, LONDON SW3 1PA" at bounding box center [392, 204] width 250 height 18
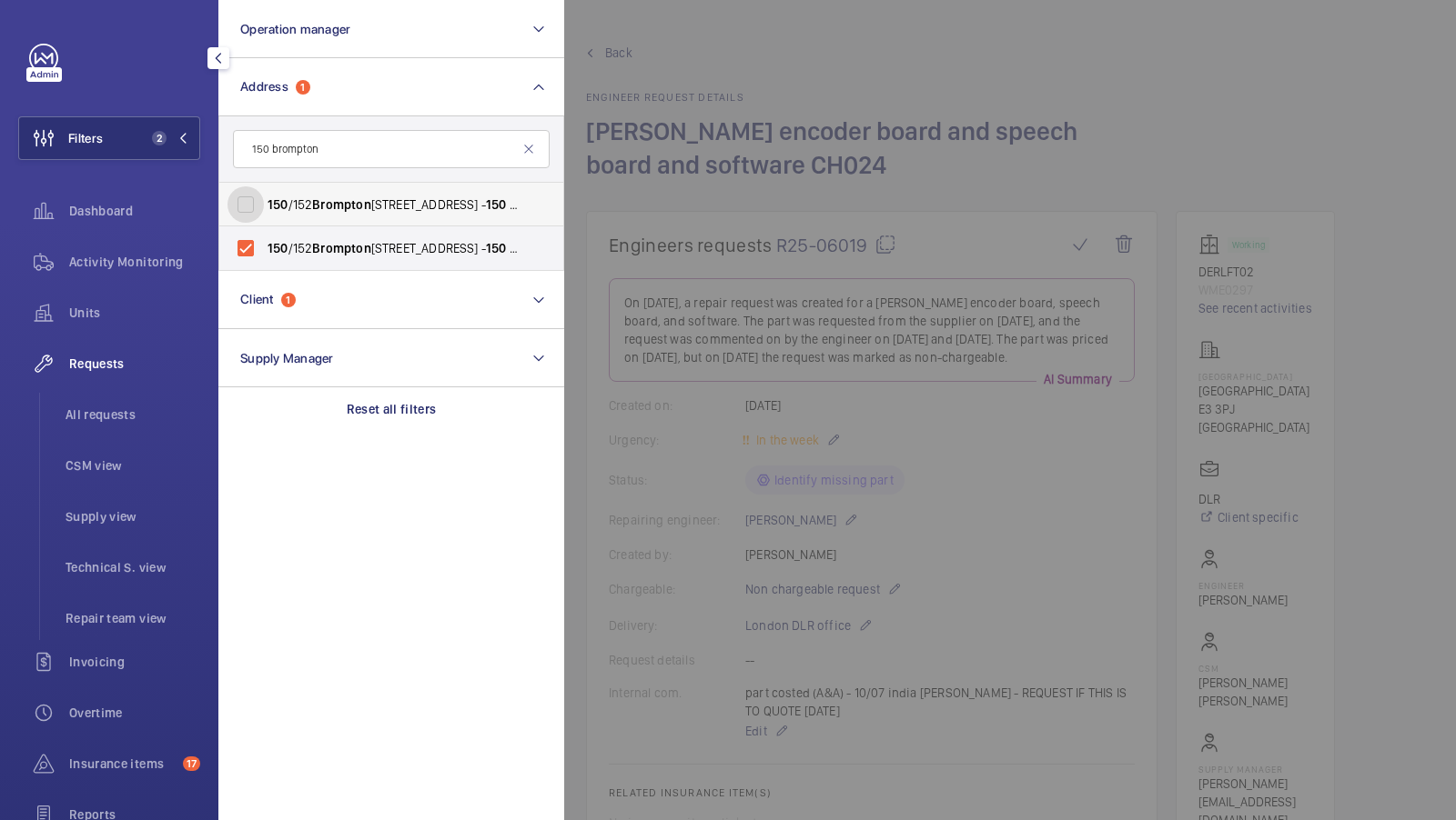
click at [264, 205] on input "150 /152 Brompton Road London SW3 1HX - 150 Brompton Rd, LONDON SW3 1PA" at bounding box center [245, 204] width 36 height 36
checkbox input "true"
click at [138, 108] on div "Filters 3 Operation manager Address 2 150 brompton 150 /152 Brompton Road Londo…" at bounding box center [109, 494] width 182 height 902
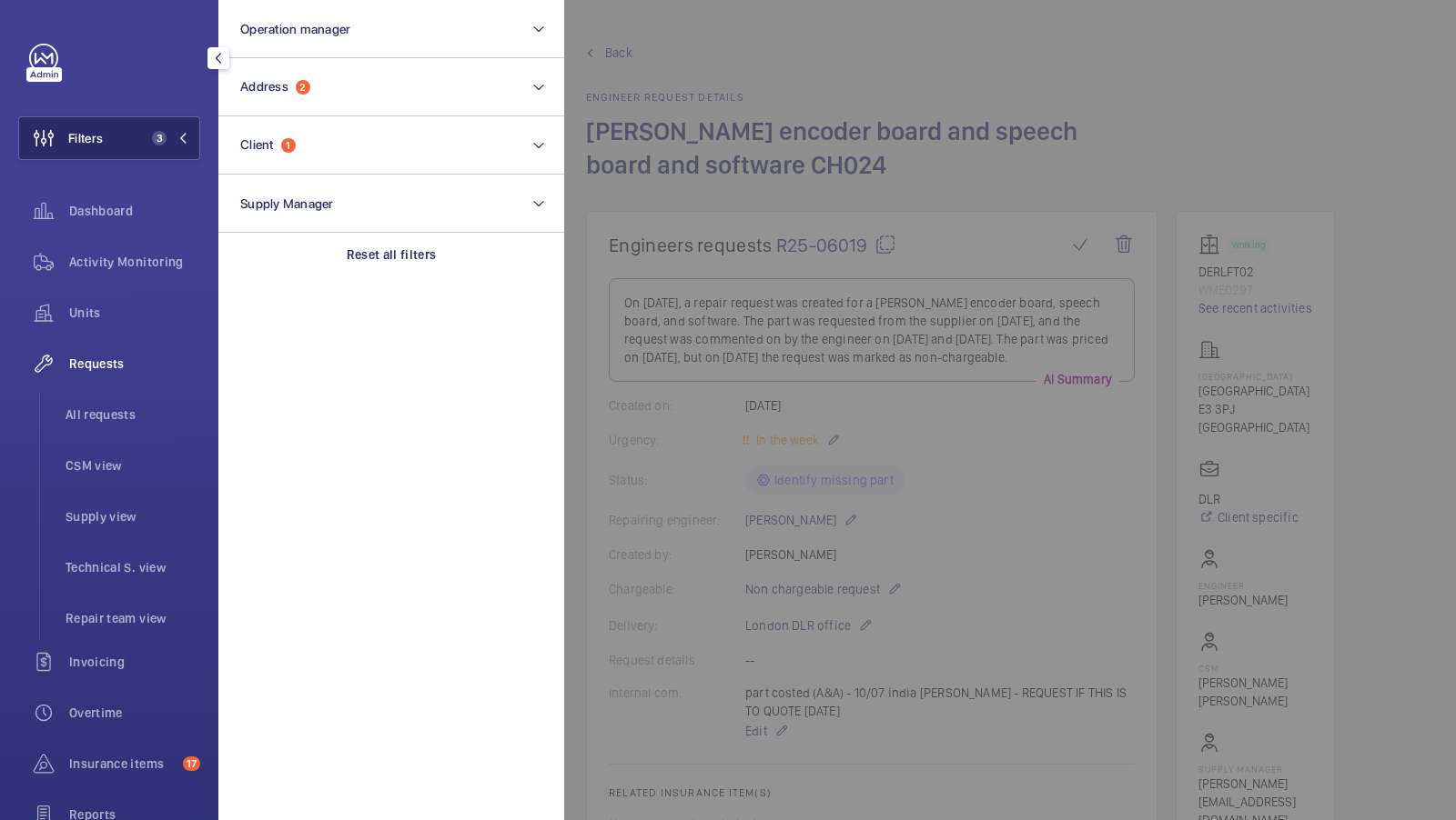
click at [158, 132] on span "3" at bounding box center [158, 137] width 14 height 14
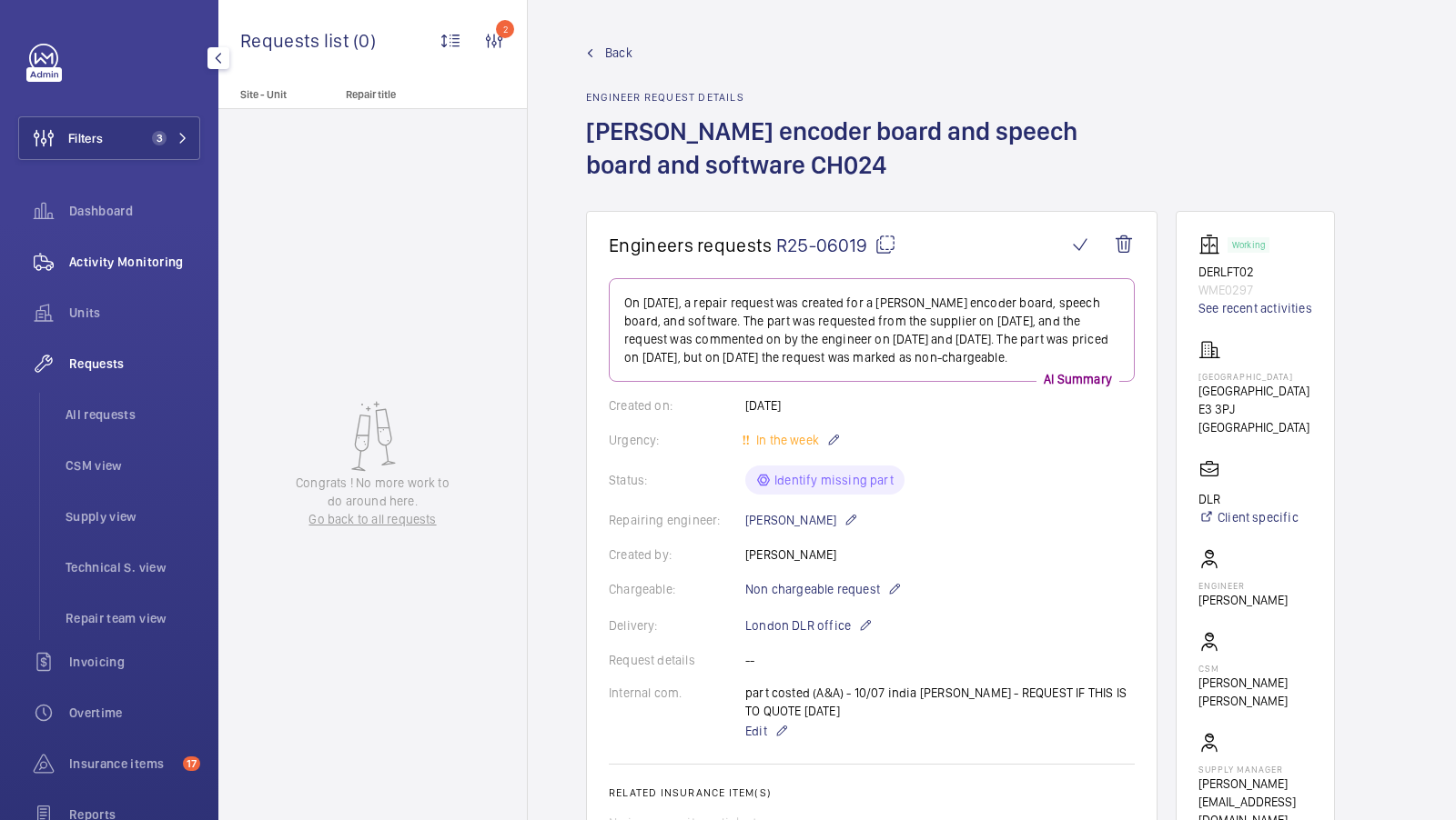
click at [128, 249] on div "Activity Monitoring" at bounding box center [109, 263] width 182 height 44
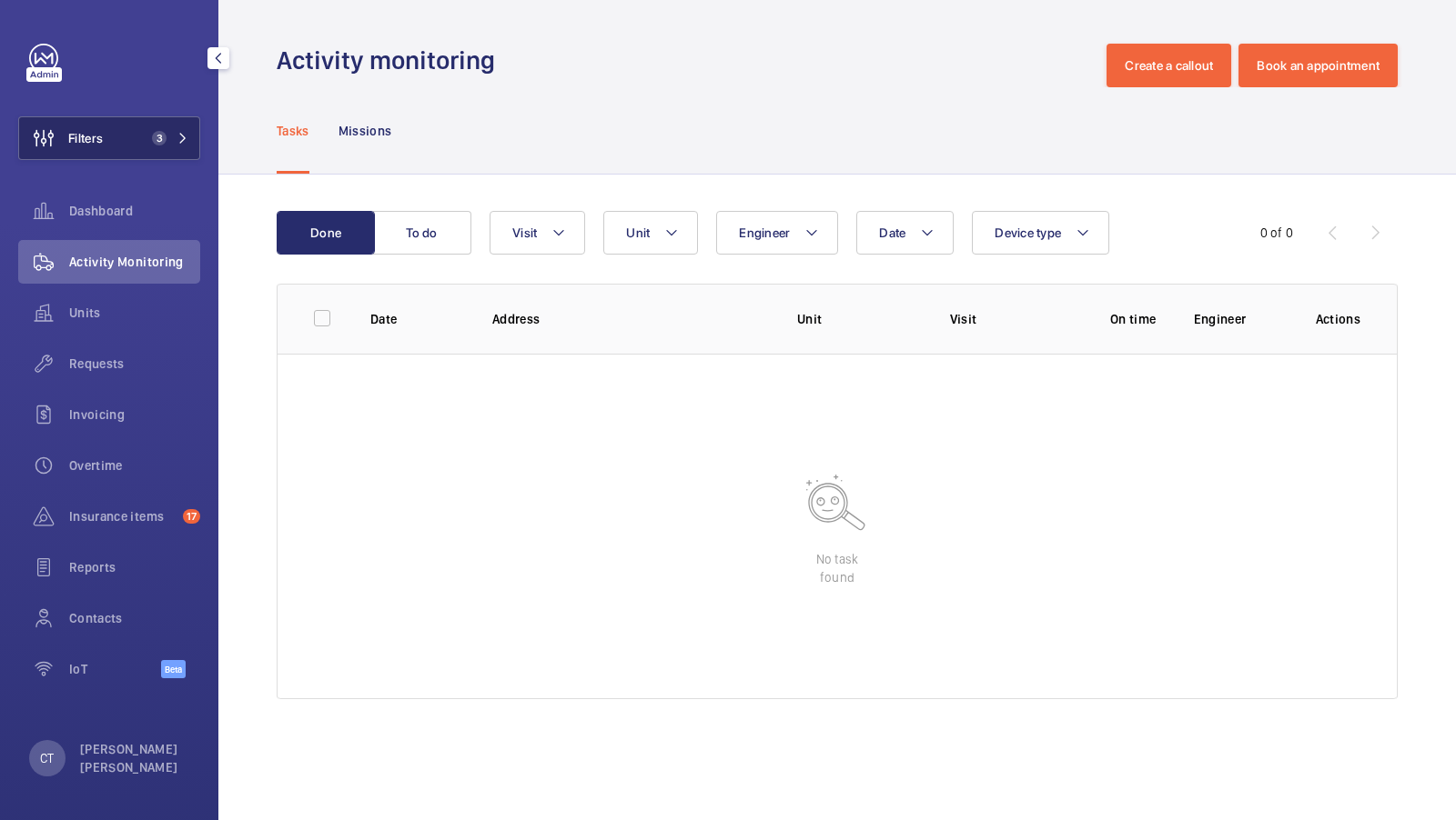
click at [162, 119] on button "Filters 3" at bounding box center [109, 138] width 182 height 44
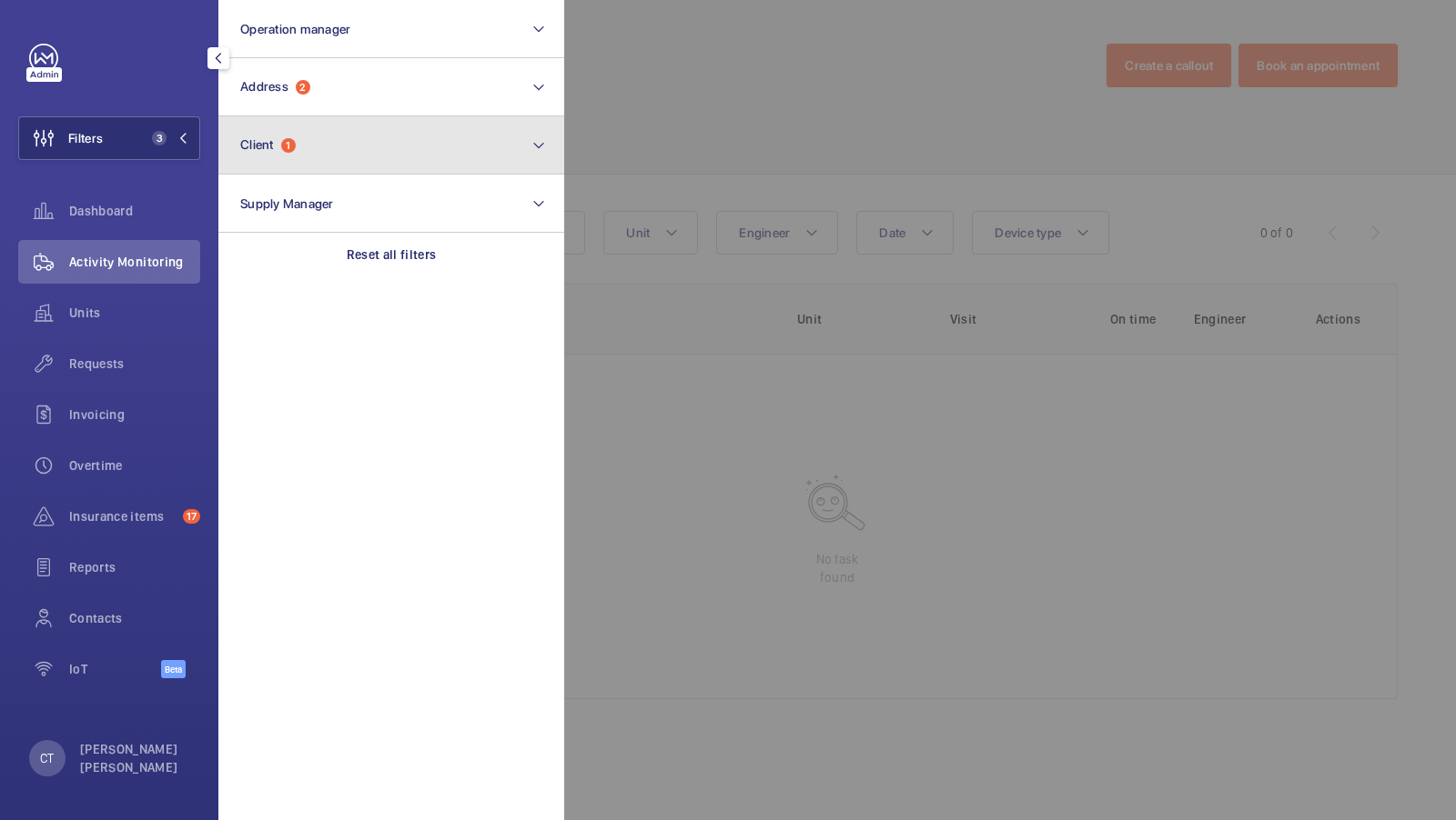
click at [314, 164] on button "Client 1" at bounding box center [391, 145] width 346 height 58
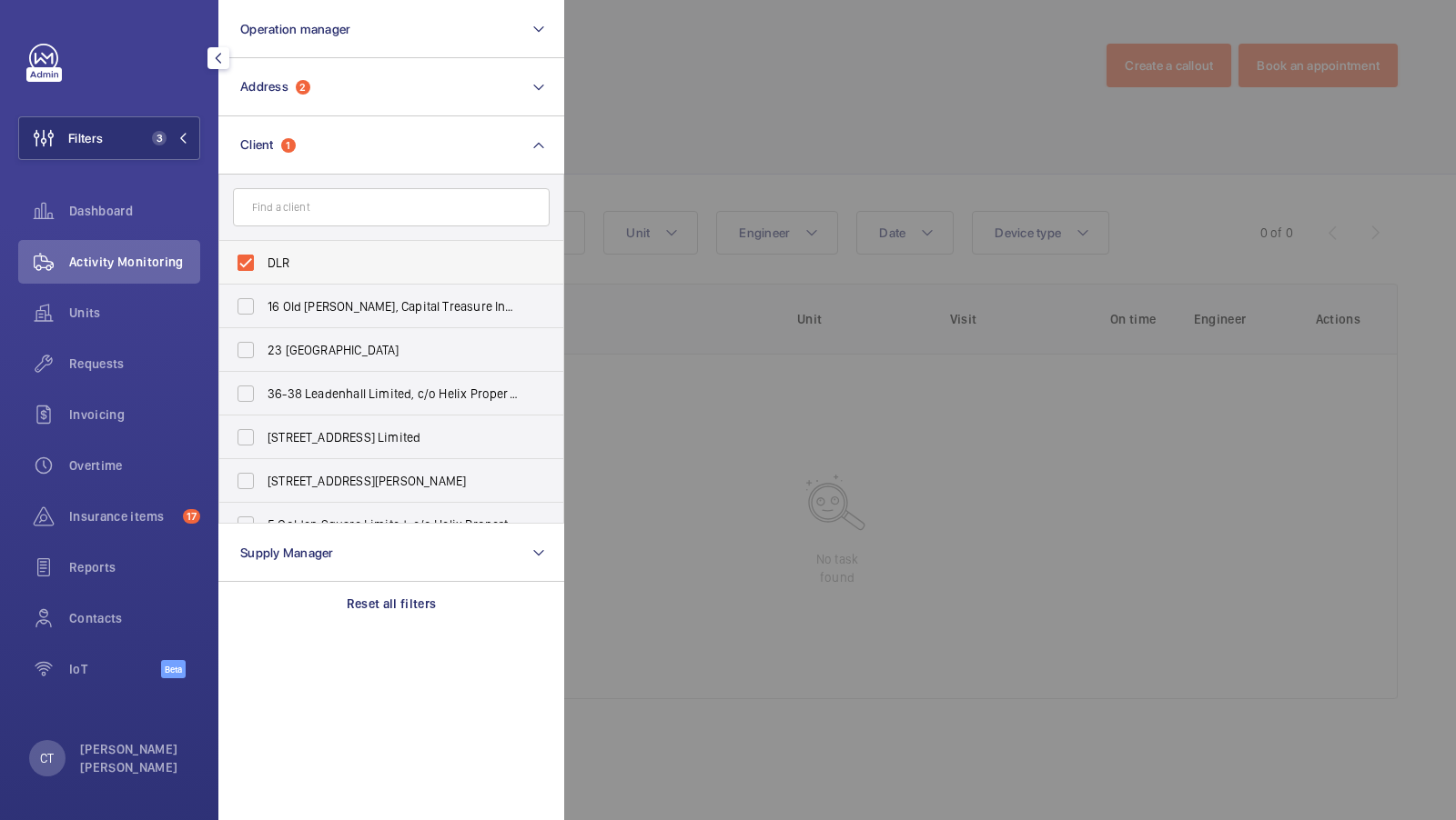
click at [331, 259] on span "DLR" at bounding box center [392, 263] width 250 height 18
click at [264, 259] on input "DLR" at bounding box center [245, 263] width 36 height 36
checkbox input "false"
click at [118, 139] on button "Filters 2" at bounding box center [109, 138] width 182 height 44
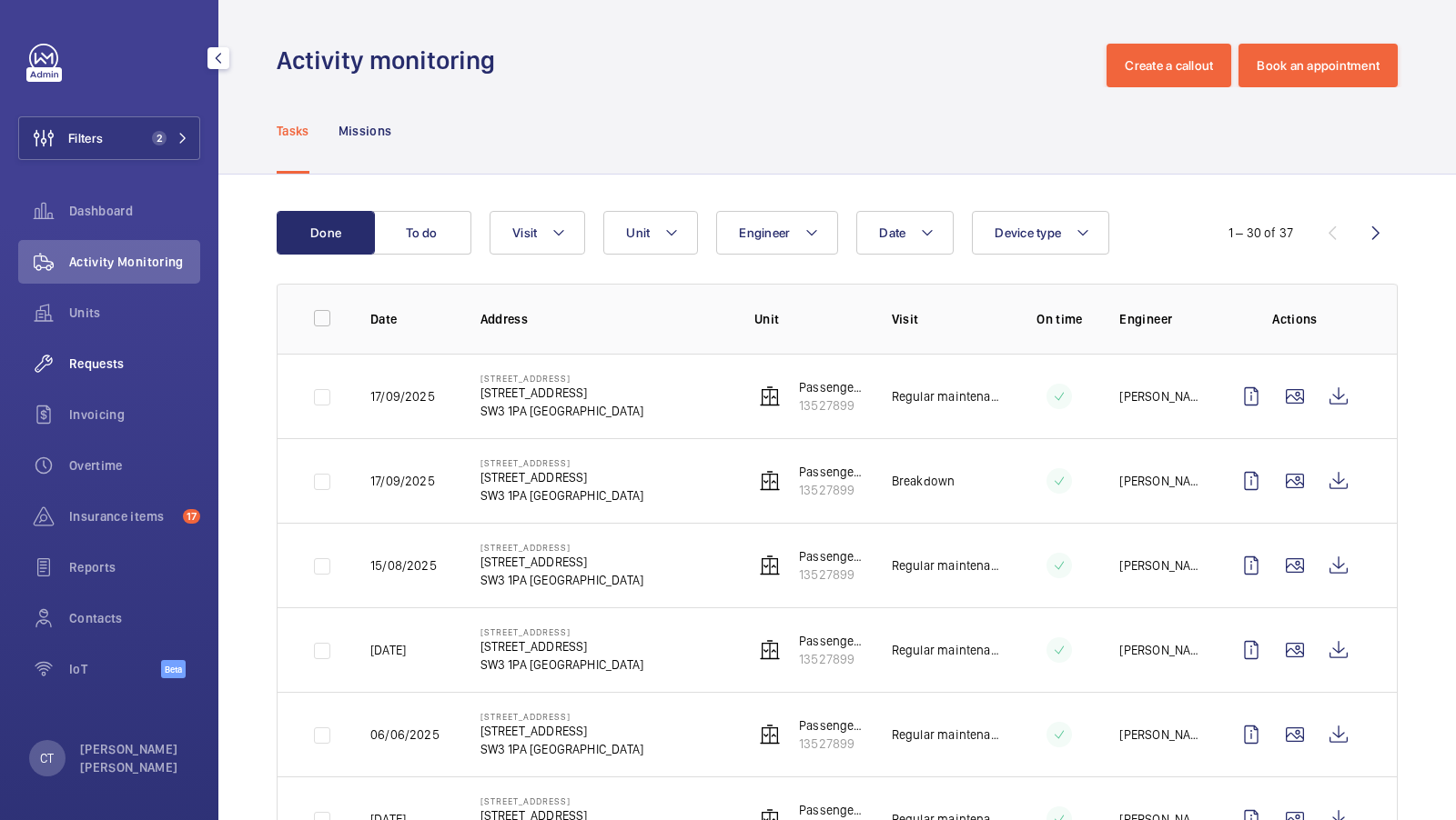
click at [98, 360] on span "Requests" at bounding box center [134, 364] width 131 height 18
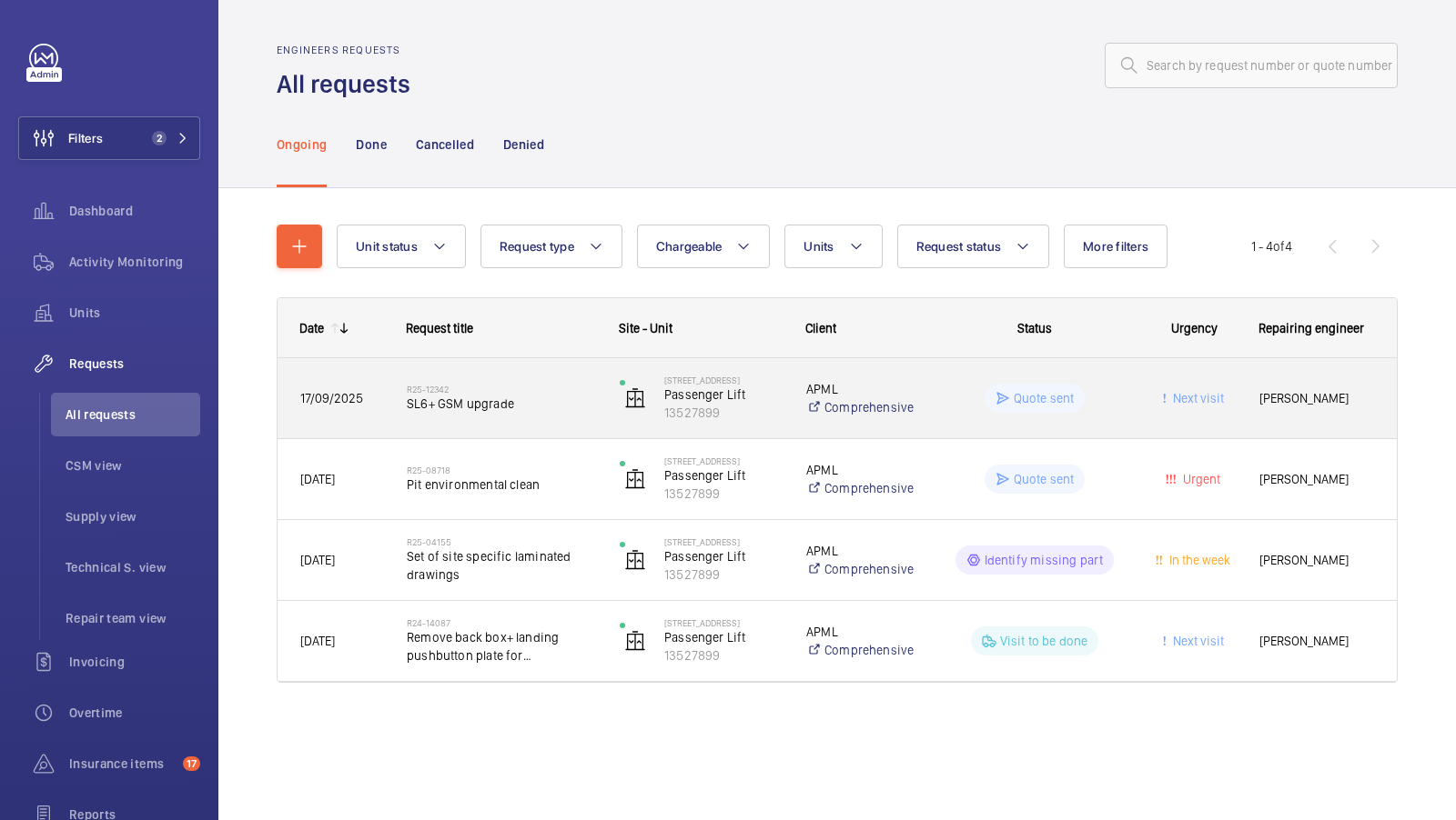
click at [507, 407] on span "SL6+ GSM upgrade" at bounding box center [501, 404] width 189 height 18
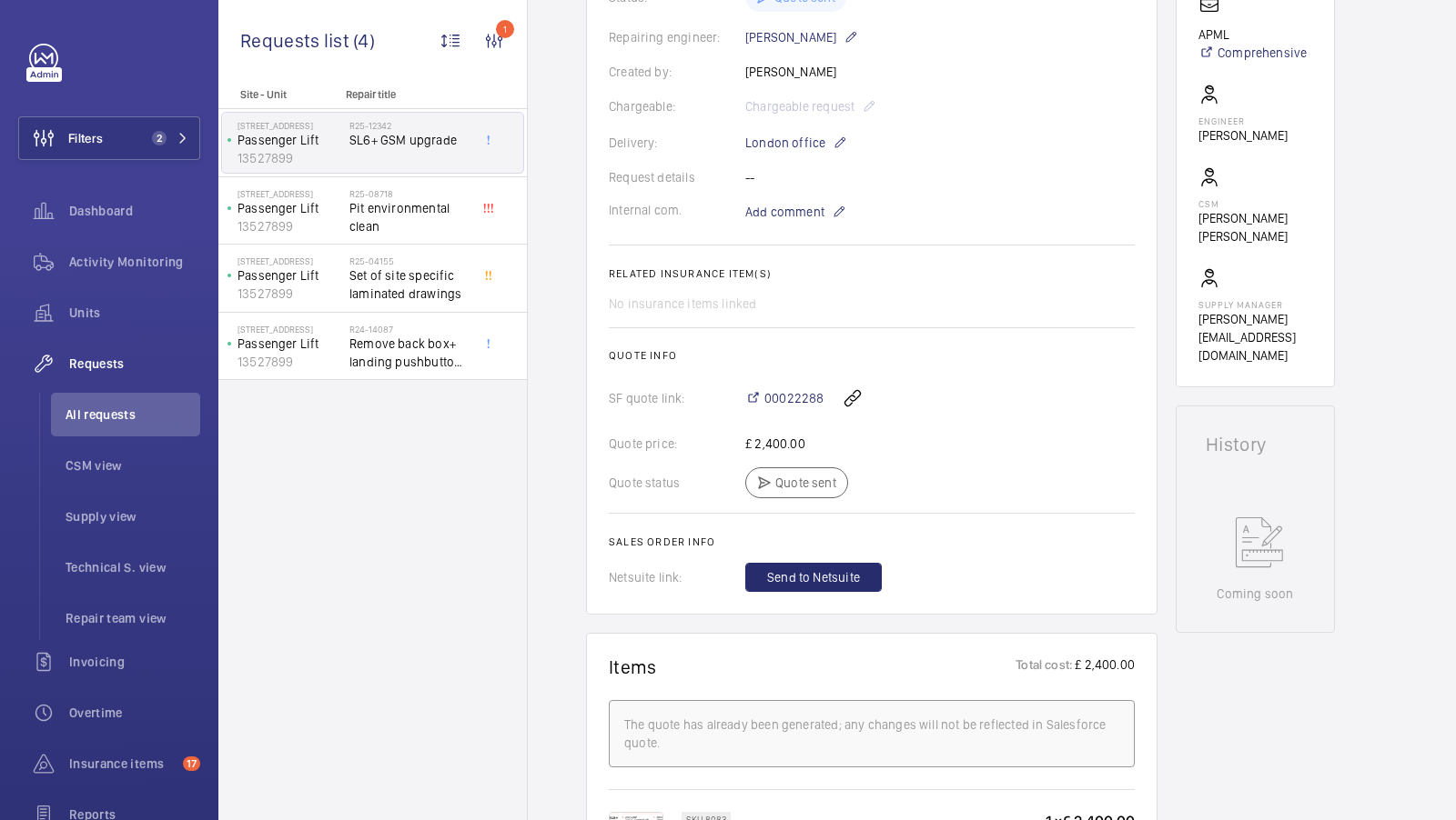
scroll to position [376, 0]
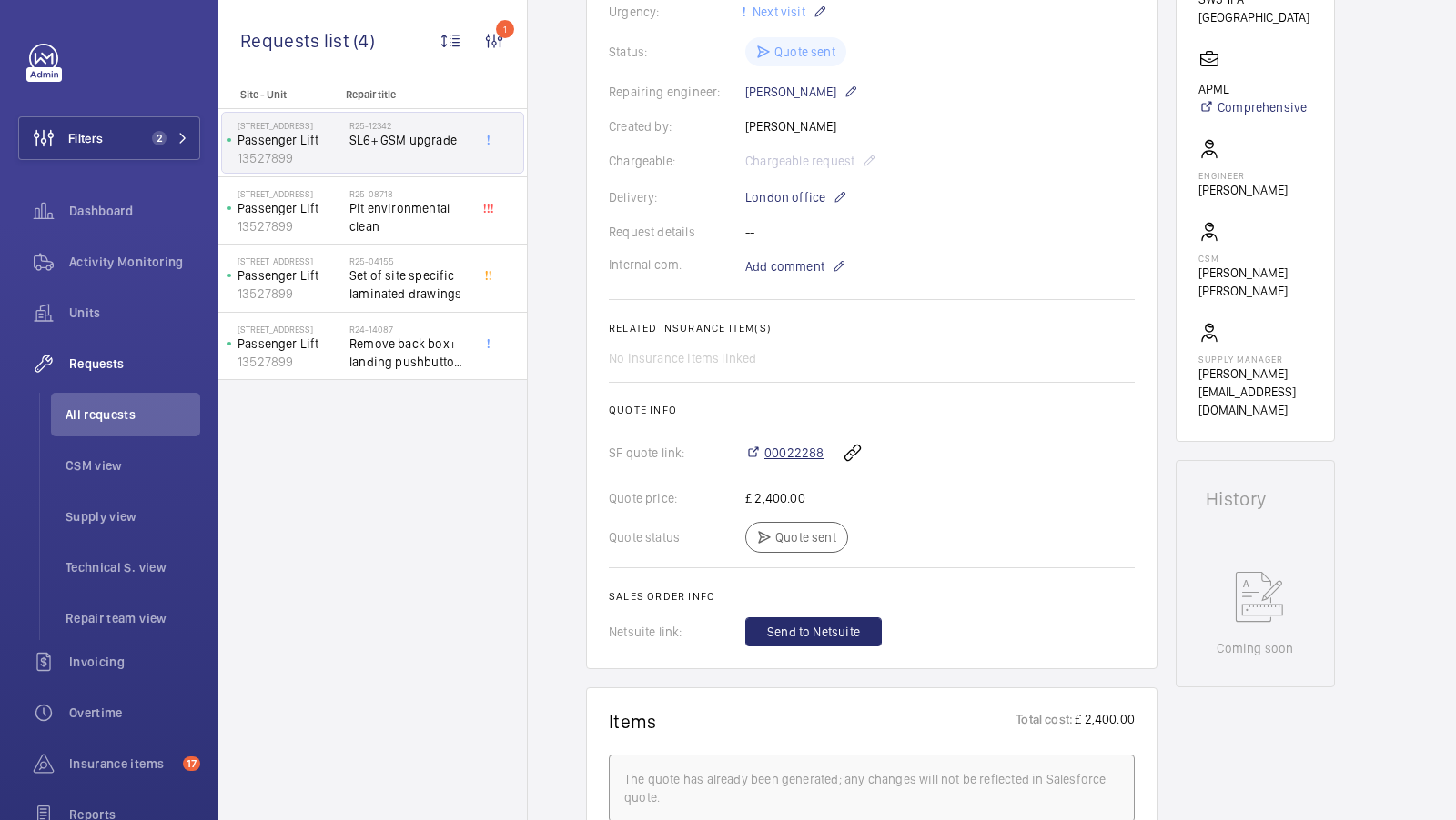
click at [801, 462] on span "00022288" at bounding box center [793, 452] width 59 height 18
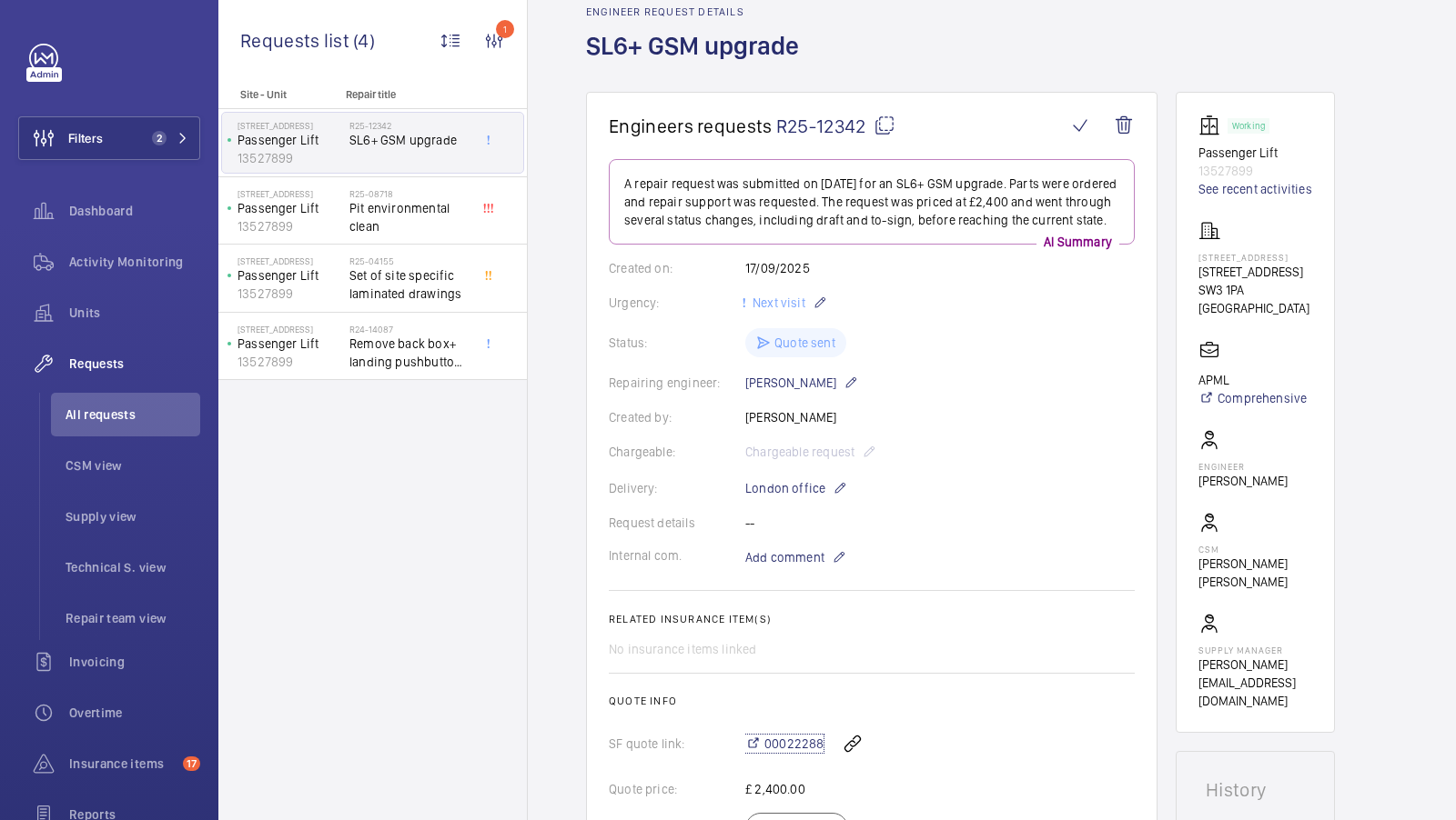
scroll to position [80, 0]
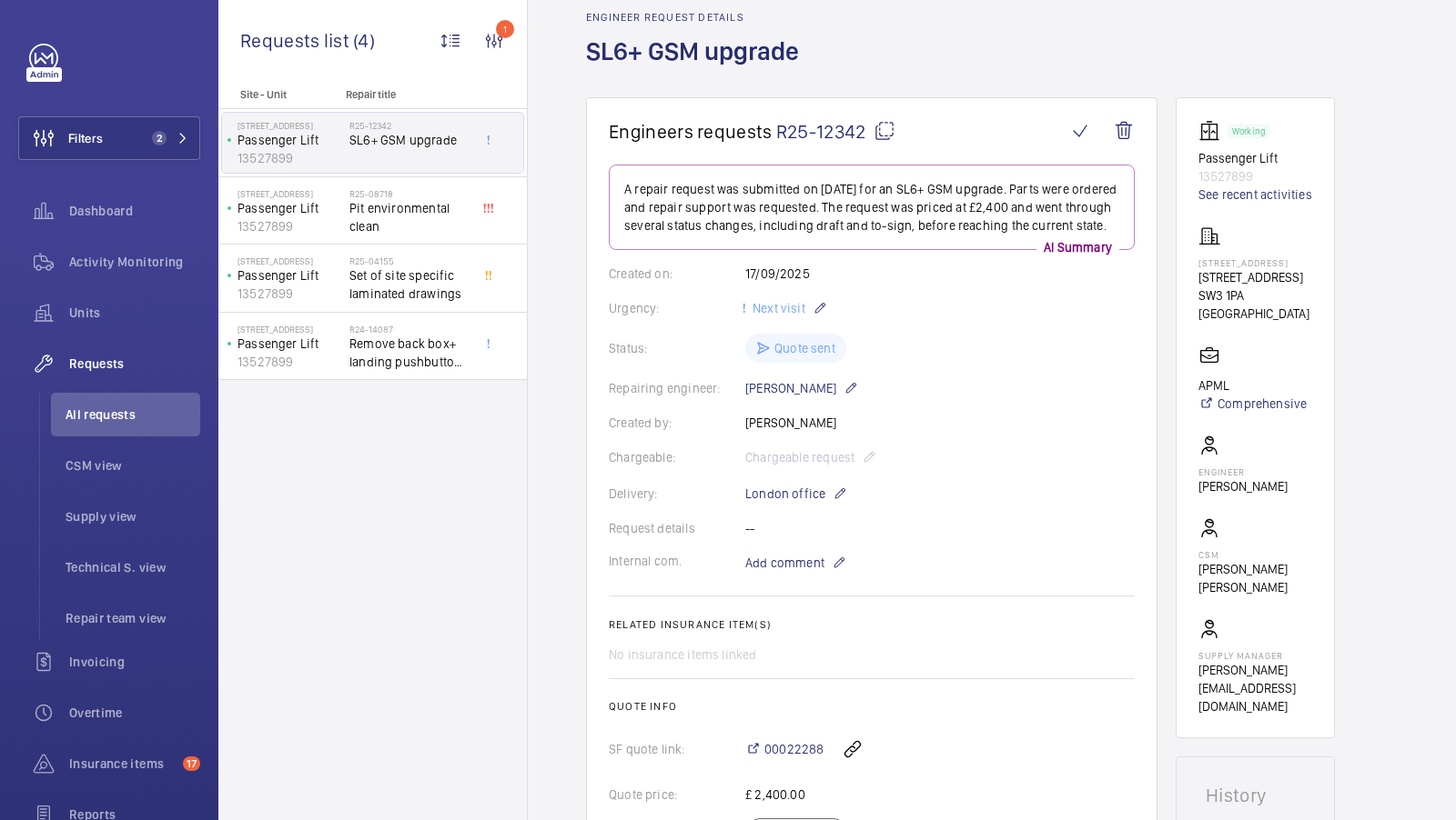
click at [885, 125] on mat-icon at bounding box center [884, 131] width 22 height 22
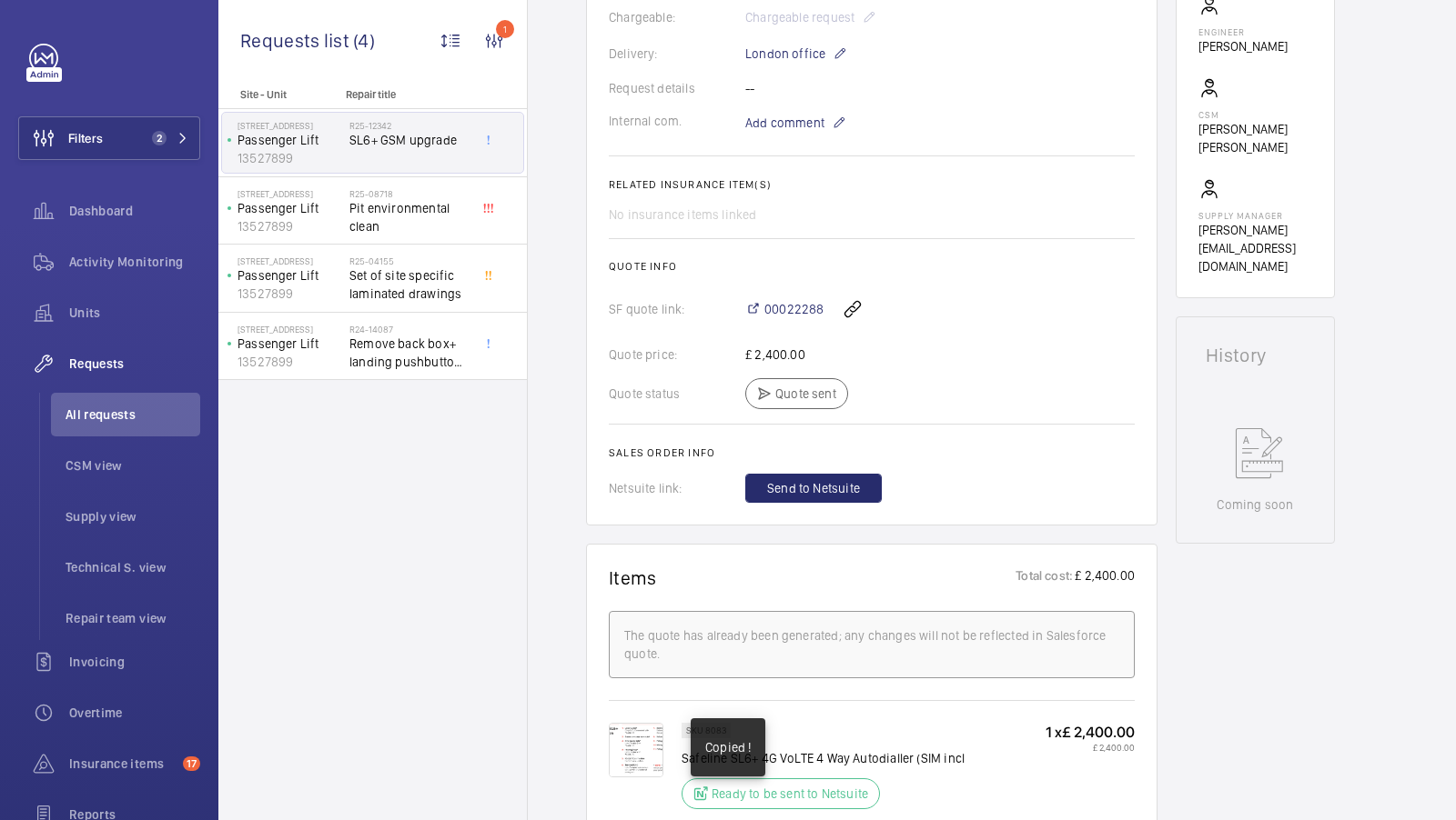
scroll to position [560, 0]
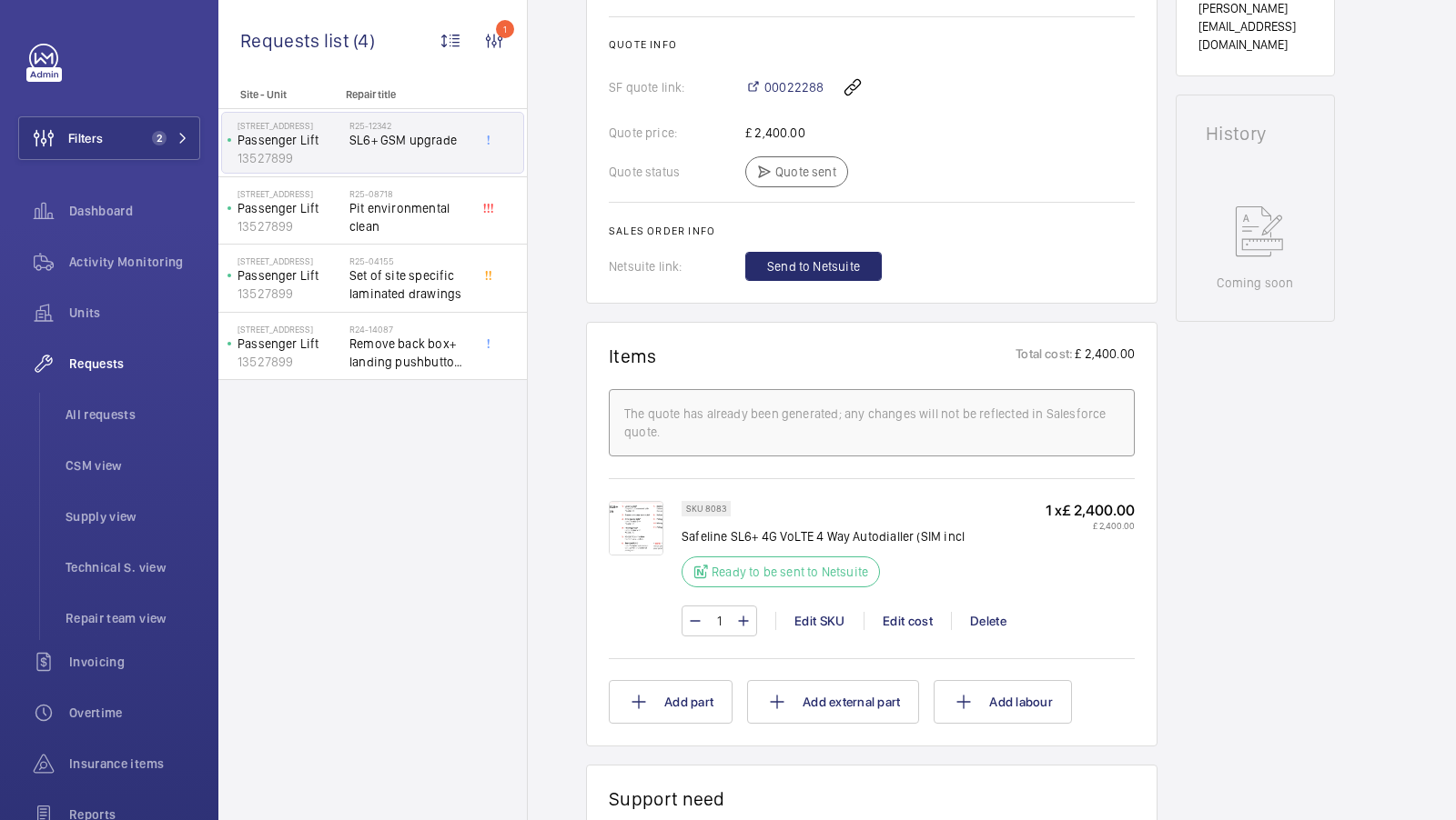
scroll to position [585, 0]
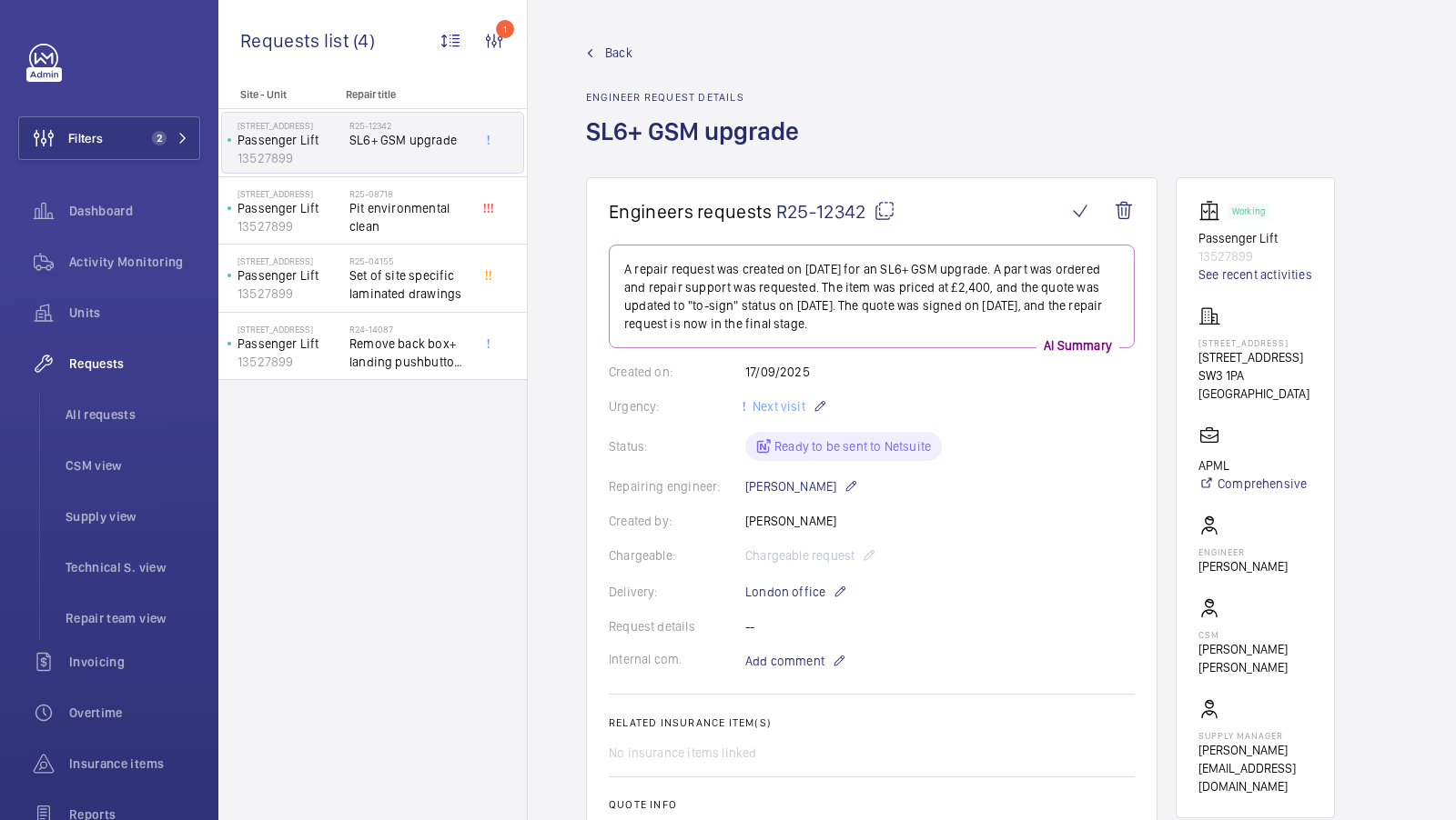
click at [882, 216] on mat-icon at bounding box center [884, 211] width 22 height 22
click at [124, 144] on button "Filters 2" at bounding box center [109, 138] width 182 height 44
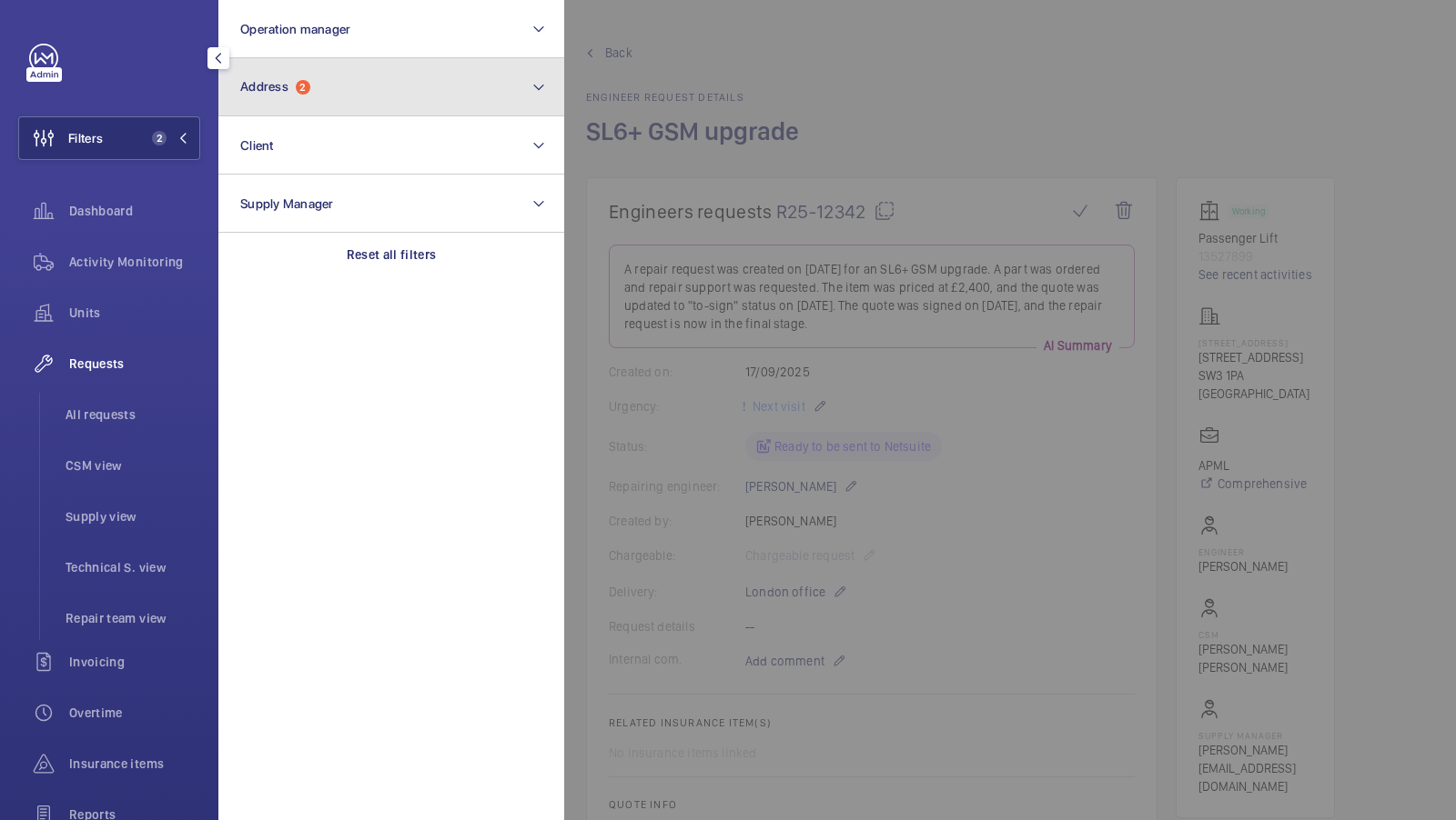
click at [372, 64] on button "Address 2" at bounding box center [391, 87] width 346 height 58
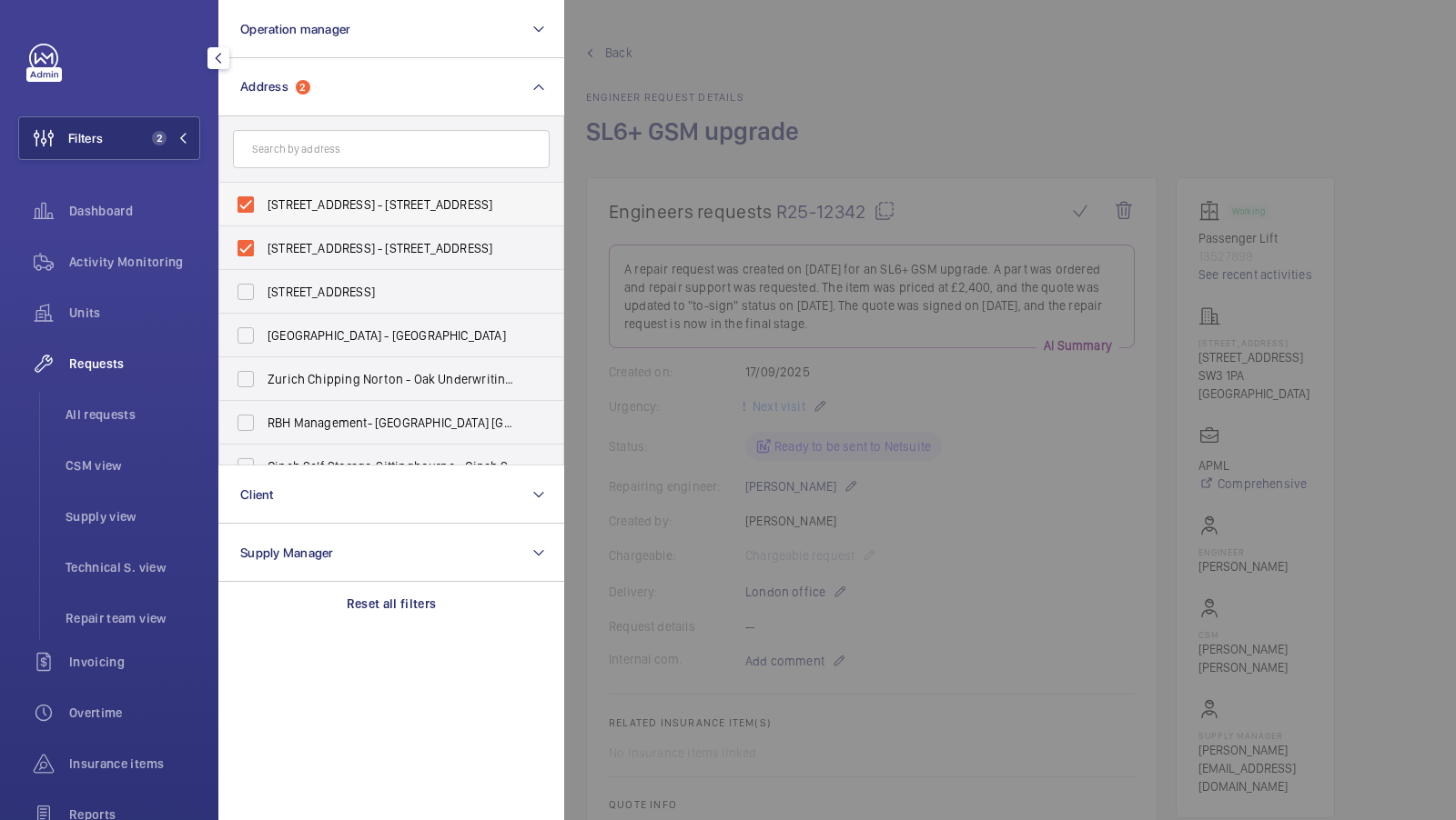
click at [330, 216] on label "[STREET_ADDRESS] - [STREET_ADDRESS]" at bounding box center [378, 205] width 317 height 44
click at [264, 216] on input "[STREET_ADDRESS] - [STREET_ADDRESS]" at bounding box center [245, 204] width 36 height 36
checkbox input "false"
click at [313, 250] on span "[STREET_ADDRESS] - [STREET_ADDRESS]" at bounding box center [392, 248] width 250 height 18
click at [264, 250] on input "[STREET_ADDRESS] - [STREET_ADDRESS]" at bounding box center [245, 248] width 36 height 36
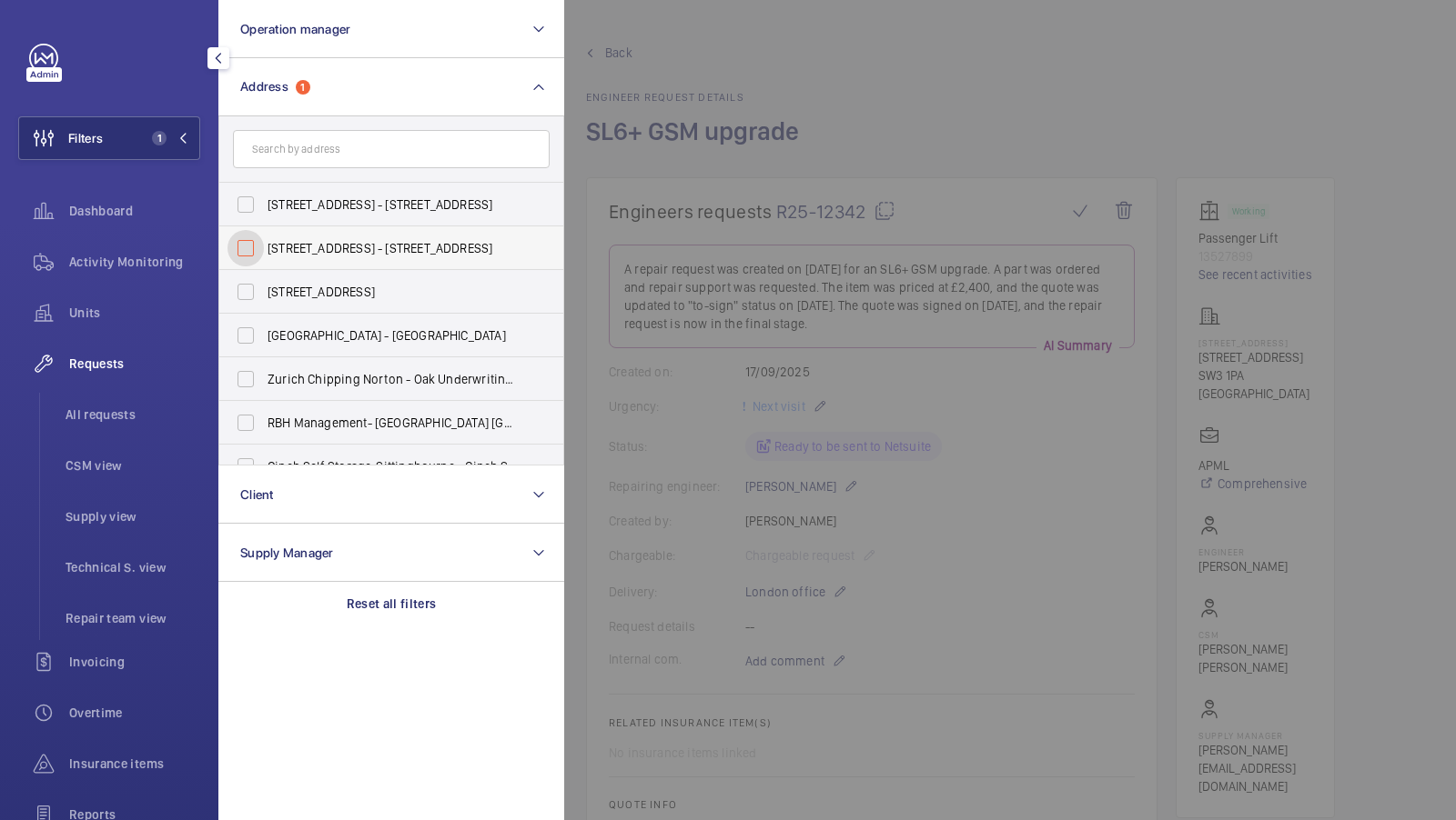
checkbox input "false"
click at [305, 176] on form at bounding box center [391, 150] width 344 height 67
click at [305, 147] on input "text" at bounding box center [391, 149] width 317 height 38
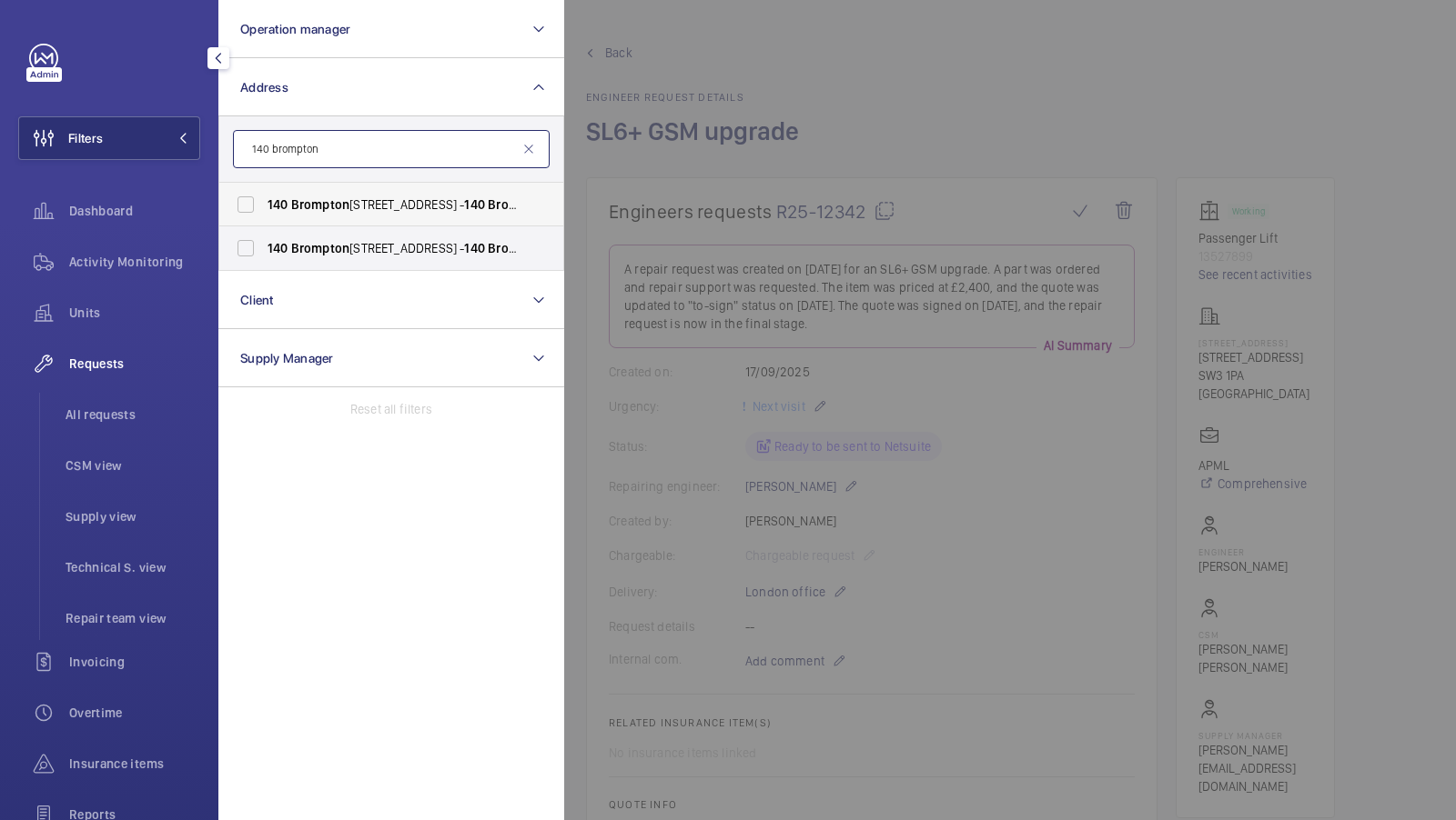
type input "140 brompton"
click at [337, 206] on span "Brompton" at bounding box center [320, 204] width 58 height 14
click at [264, 206] on input "[STREET_ADDRESS]" at bounding box center [245, 204] width 36 height 36
checkbox input "true"
click at [285, 243] on span "140" at bounding box center [278, 248] width 21 height 14
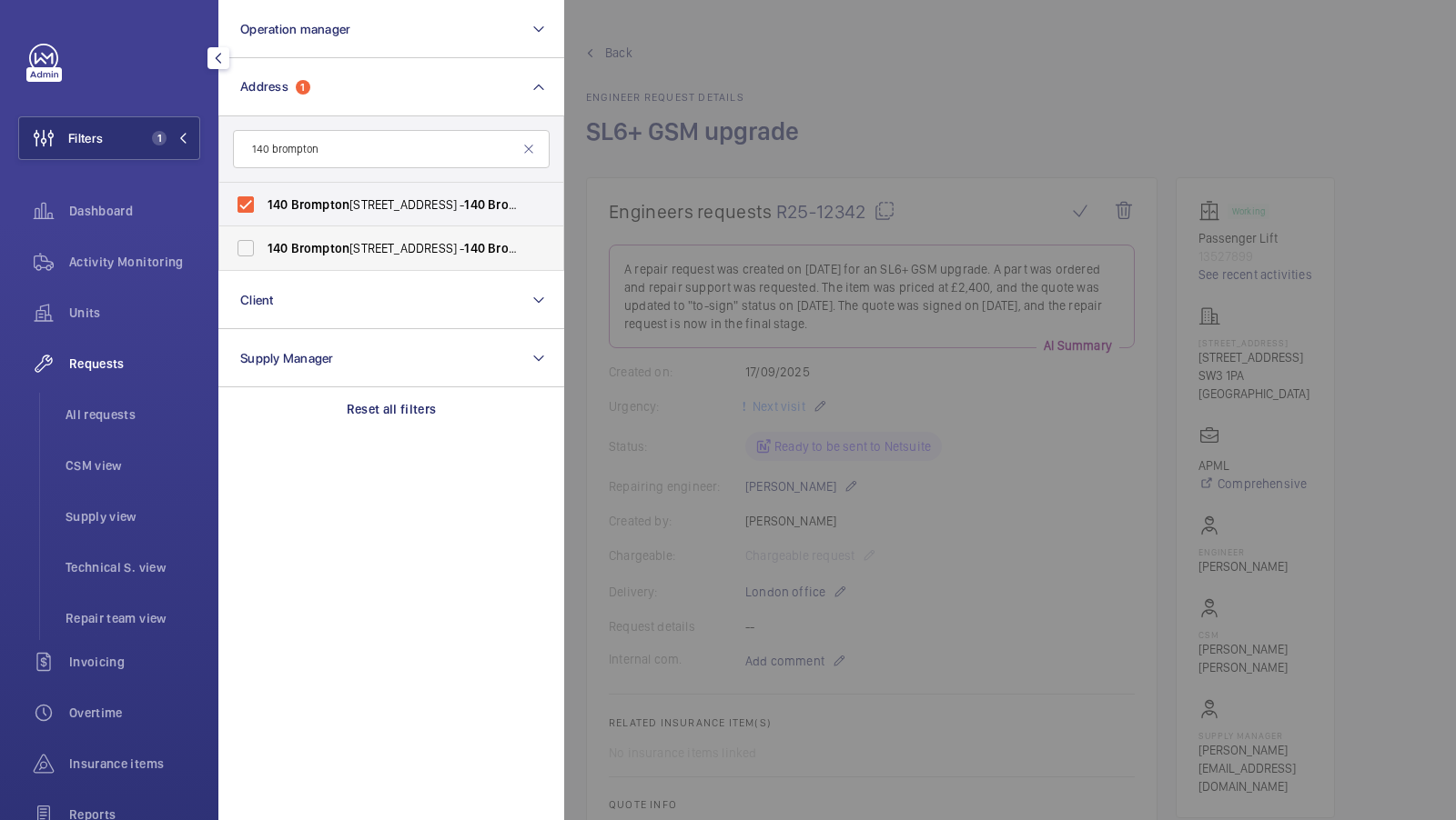
click at [264, 243] on input "[STREET_ADDRESS]" at bounding box center [245, 248] width 36 height 36
checkbox input "true"
click at [161, 138] on span "2" at bounding box center [158, 137] width 14 height 14
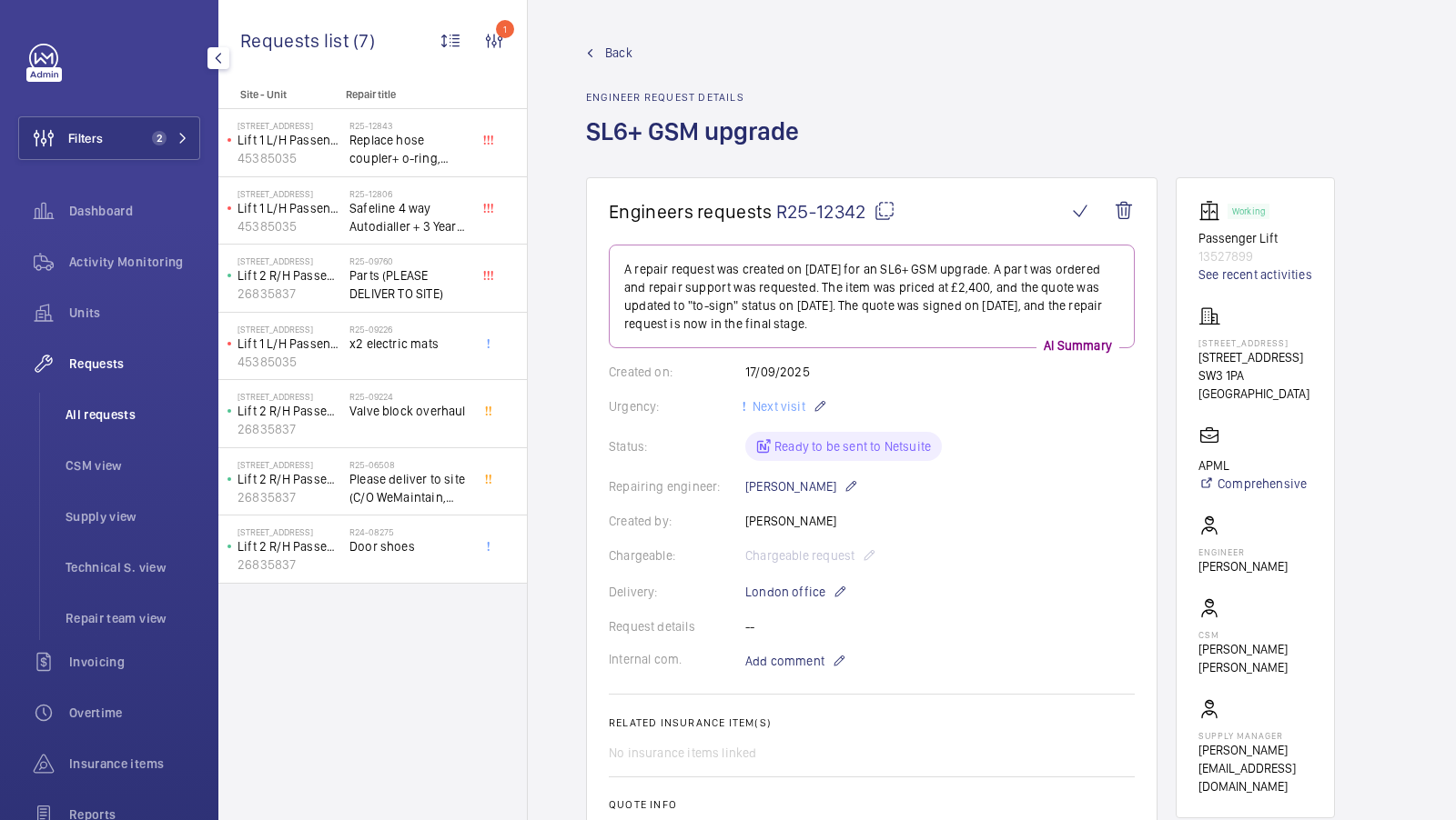
click at [108, 408] on span "All requests" at bounding box center [133, 414] width 135 height 18
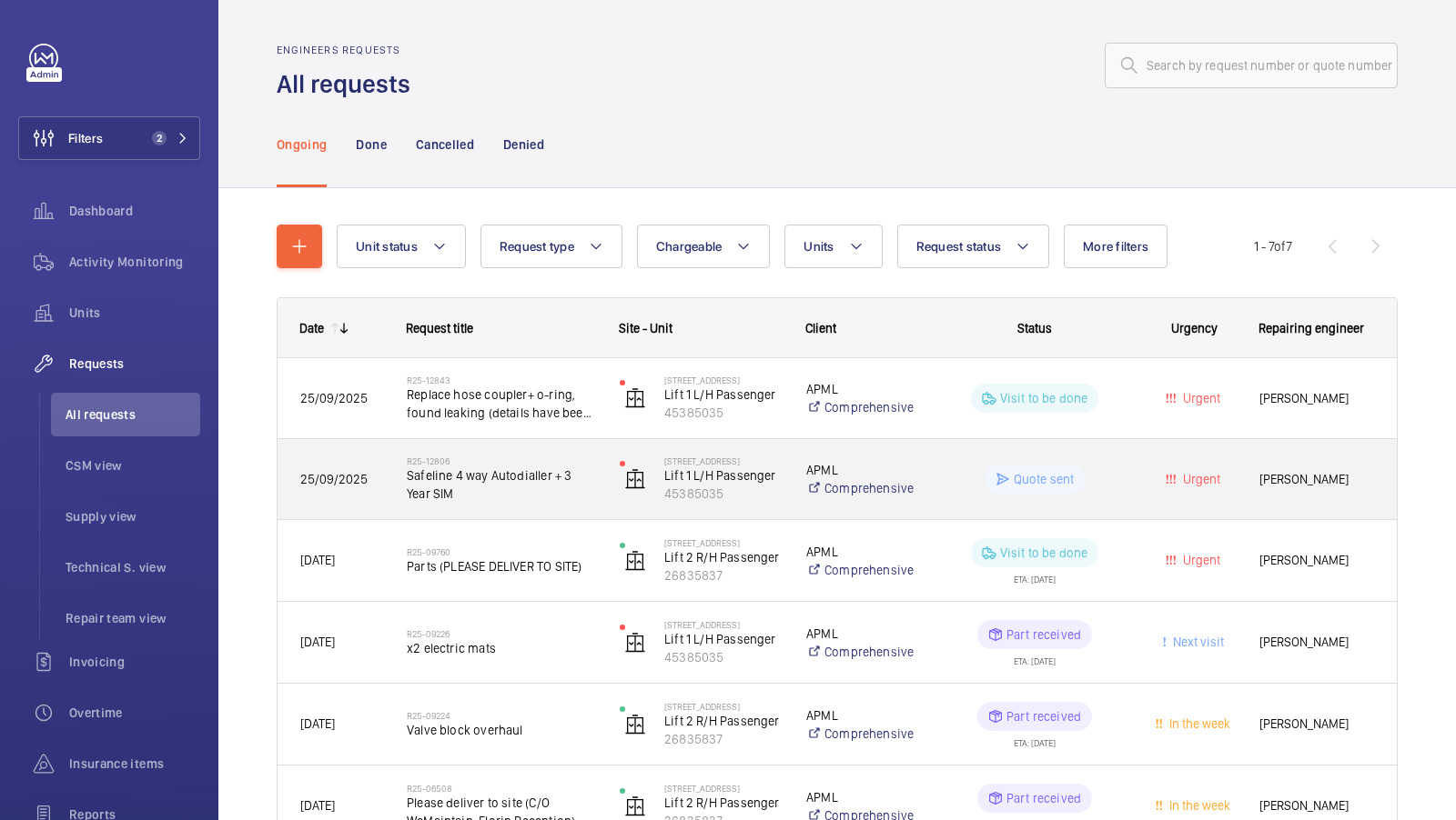
click at [516, 470] on span "Safeline 4 way Autodialler + 3 Year SIM" at bounding box center [501, 485] width 189 height 36
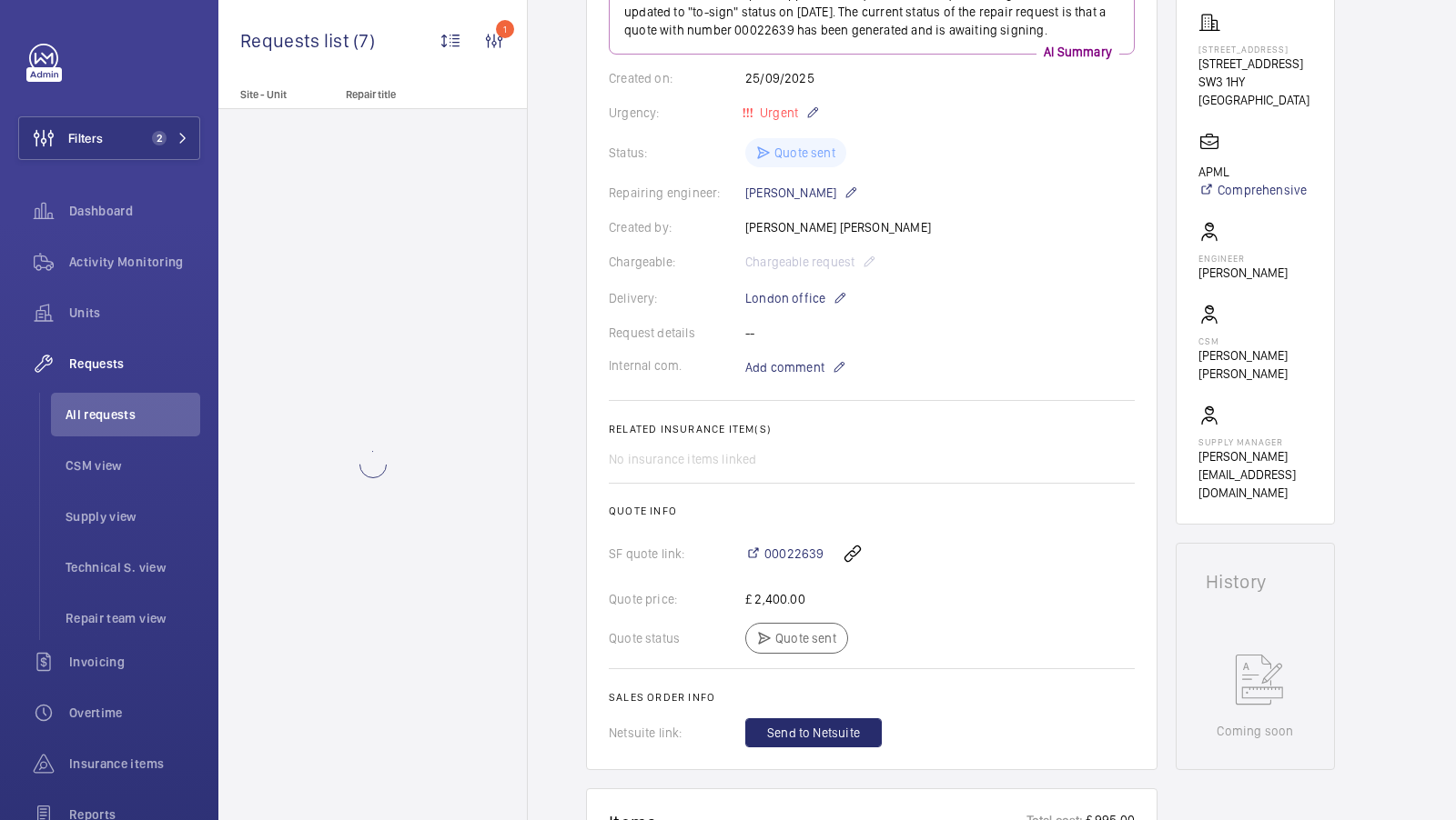
scroll to position [382, 0]
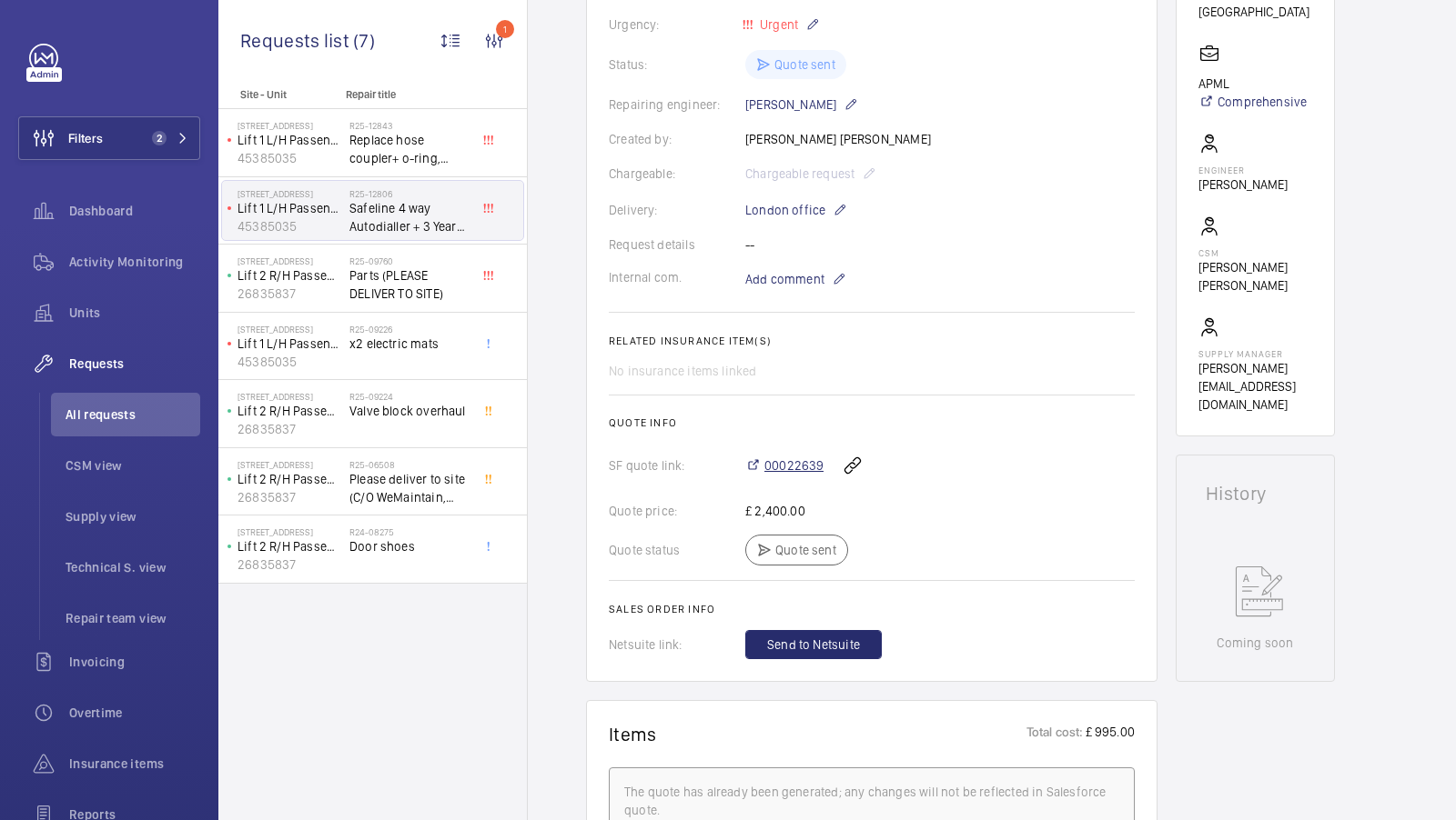
click at [778, 462] on span "00022639" at bounding box center [793, 465] width 59 height 18
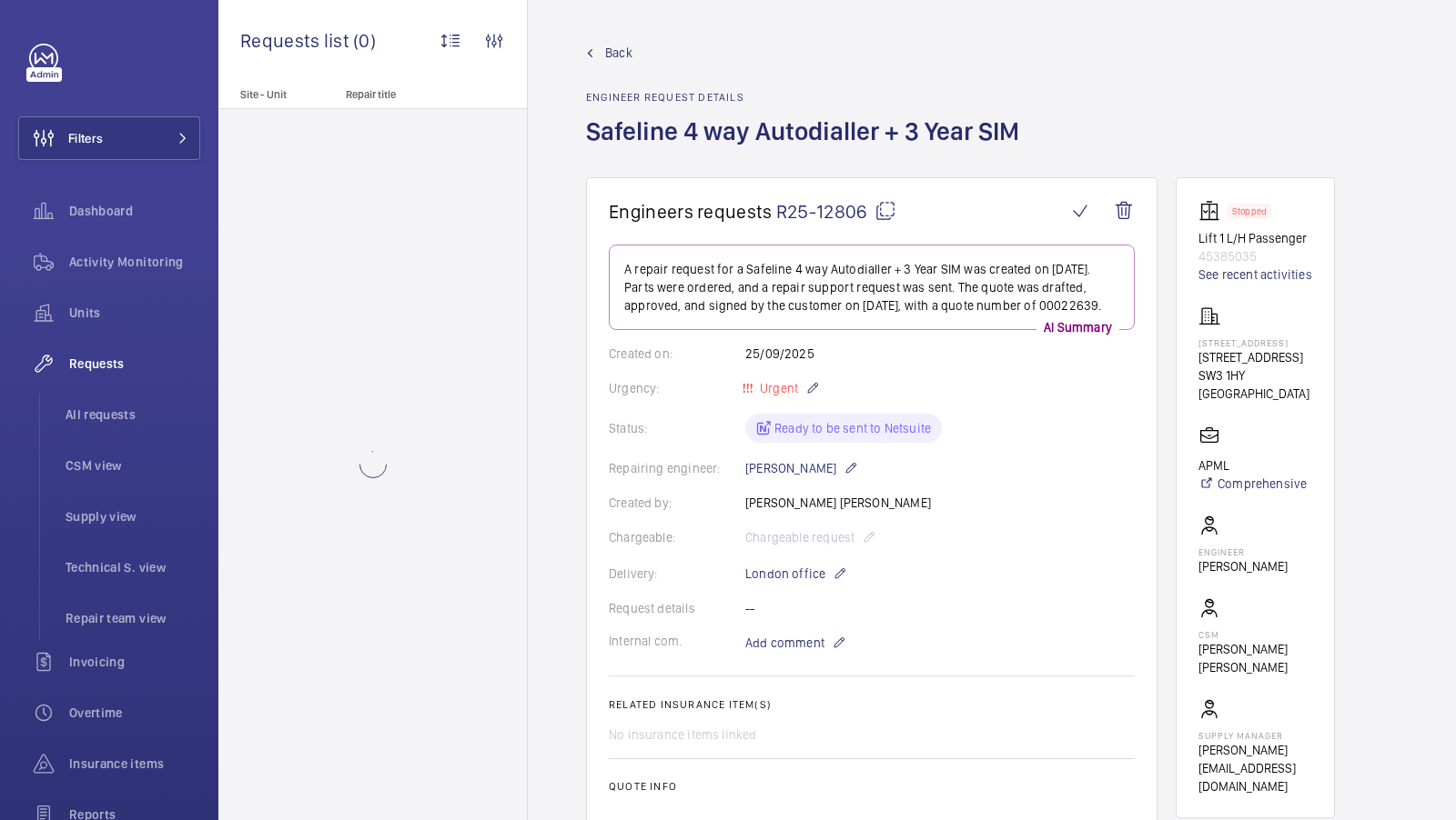
click at [882, 212] on mat-icon at bounding box center [885, 211] width 22 height 22
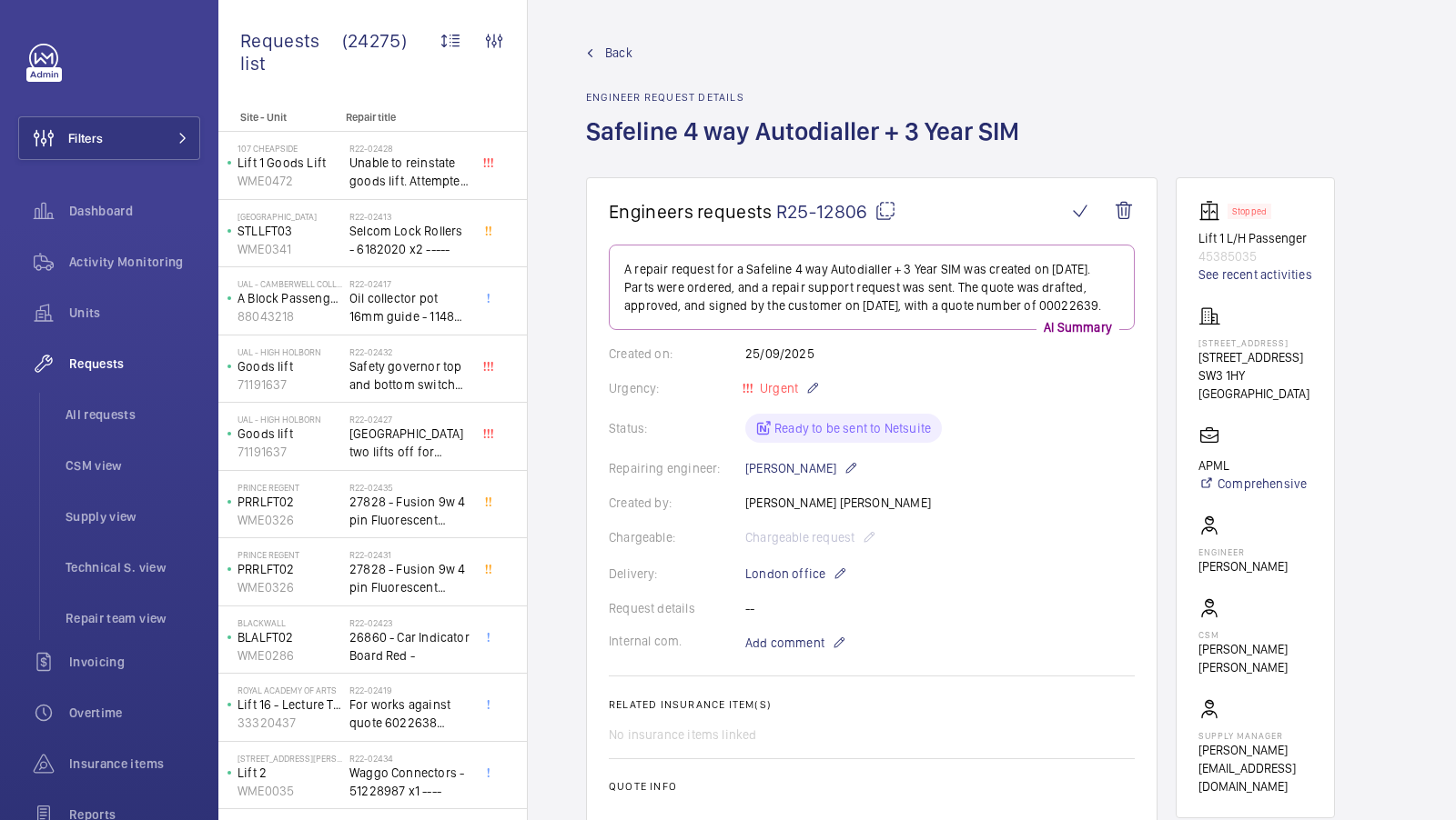
click at [886, 209] on mat-icon at bounding box center [885, 211] width 22 height 22
click at [621, 46] on span "Back" at bounding box center [619, 53] width 28 height 18
click at [89, 425] on li "All requests" at bounding box center [125, 415] width 149 height 44
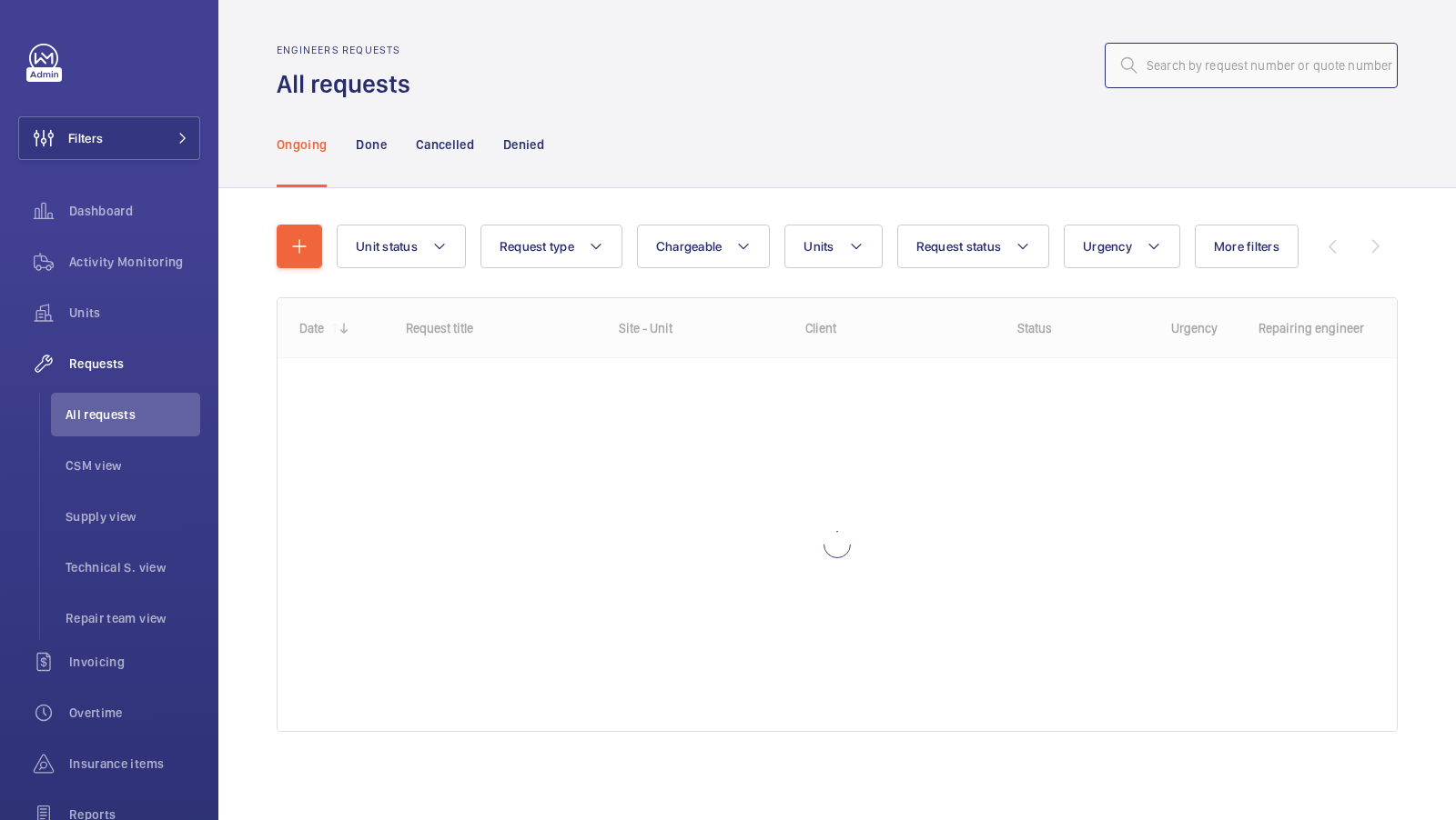
click at [1199, 74] on input "text" at bounding box center [1251, 66] width 293 height 46
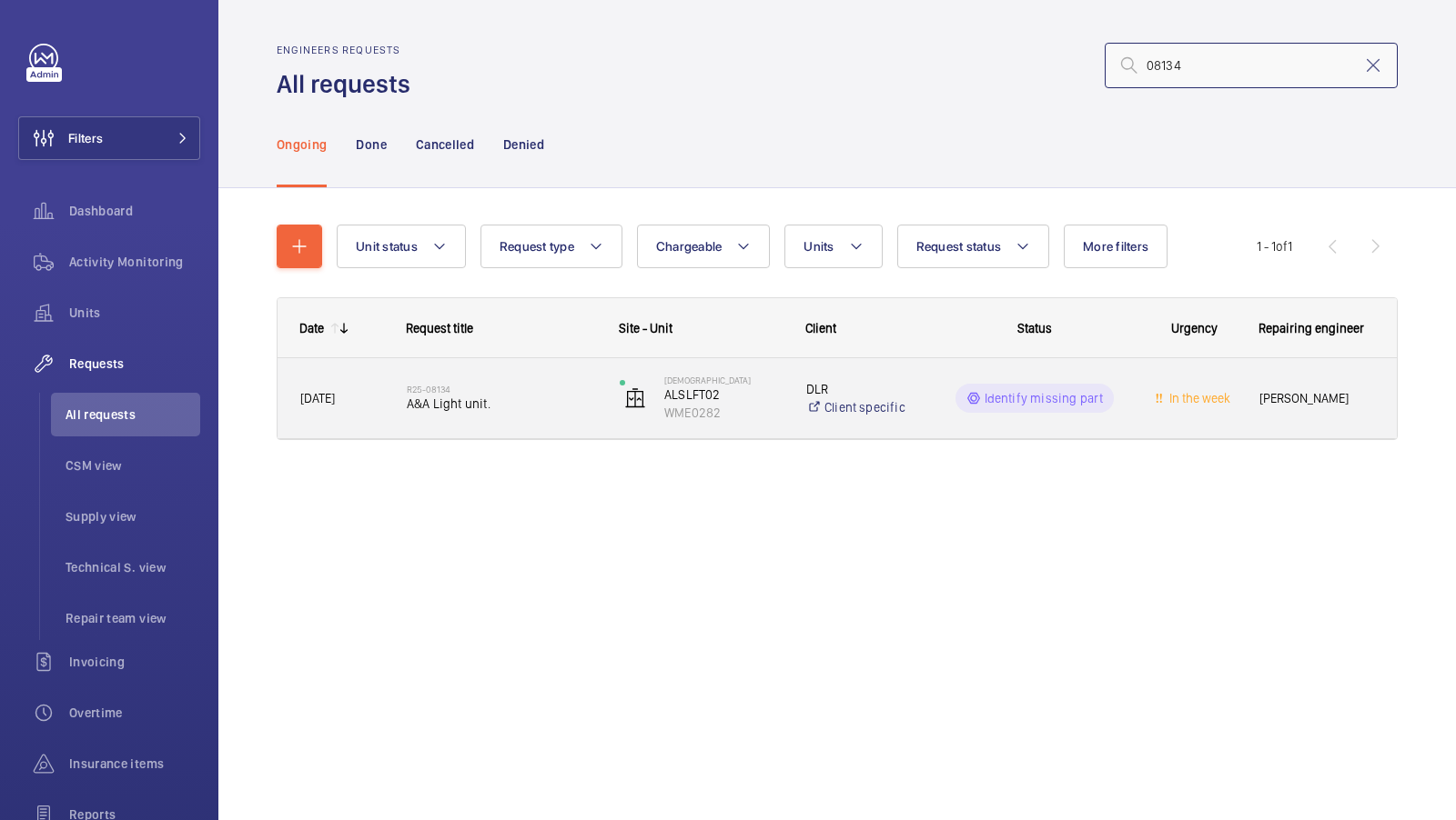
type input "08134"
click at [483, 427] on div "R25-08134 A&A Light unit." at bounding box center [490, 398] width 211 height 82
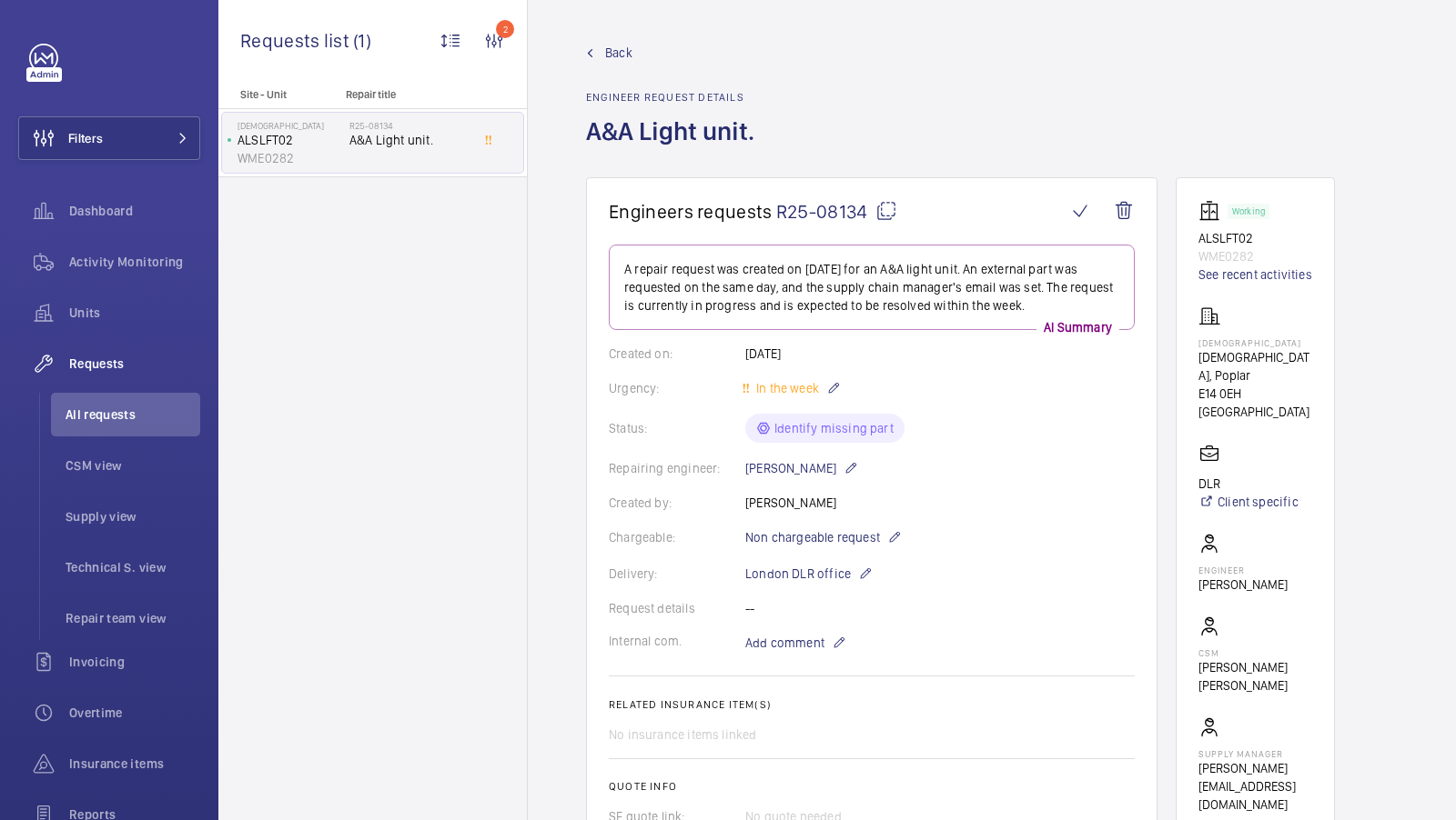
click at [878, 211] on mat-icon at bounding box center [886, 211] width 22 height 22
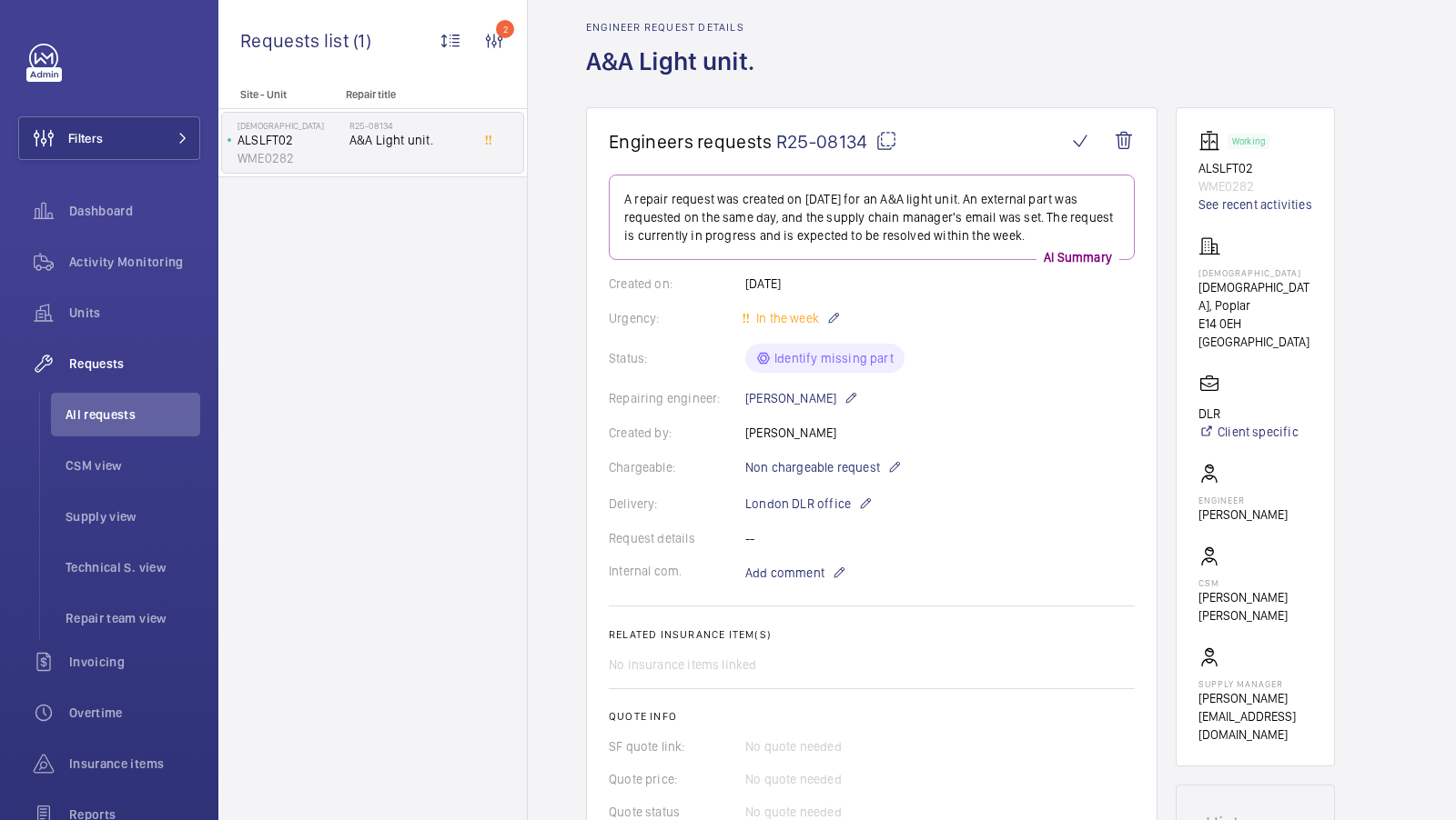
scroll to position [68, 0]
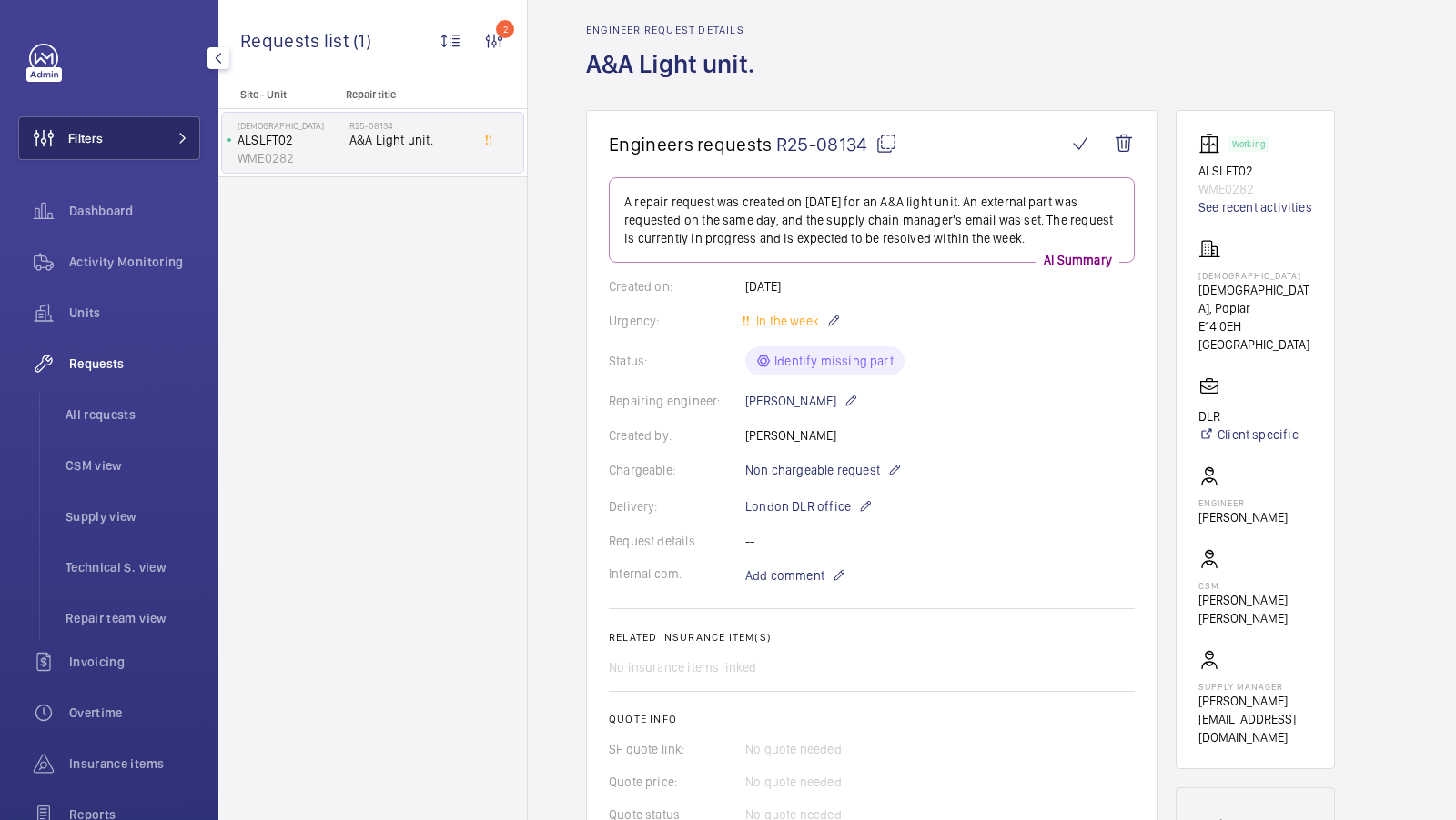
click at [165, 123] on button "Filters" at bounding box center [109, 138] width 182 height 44
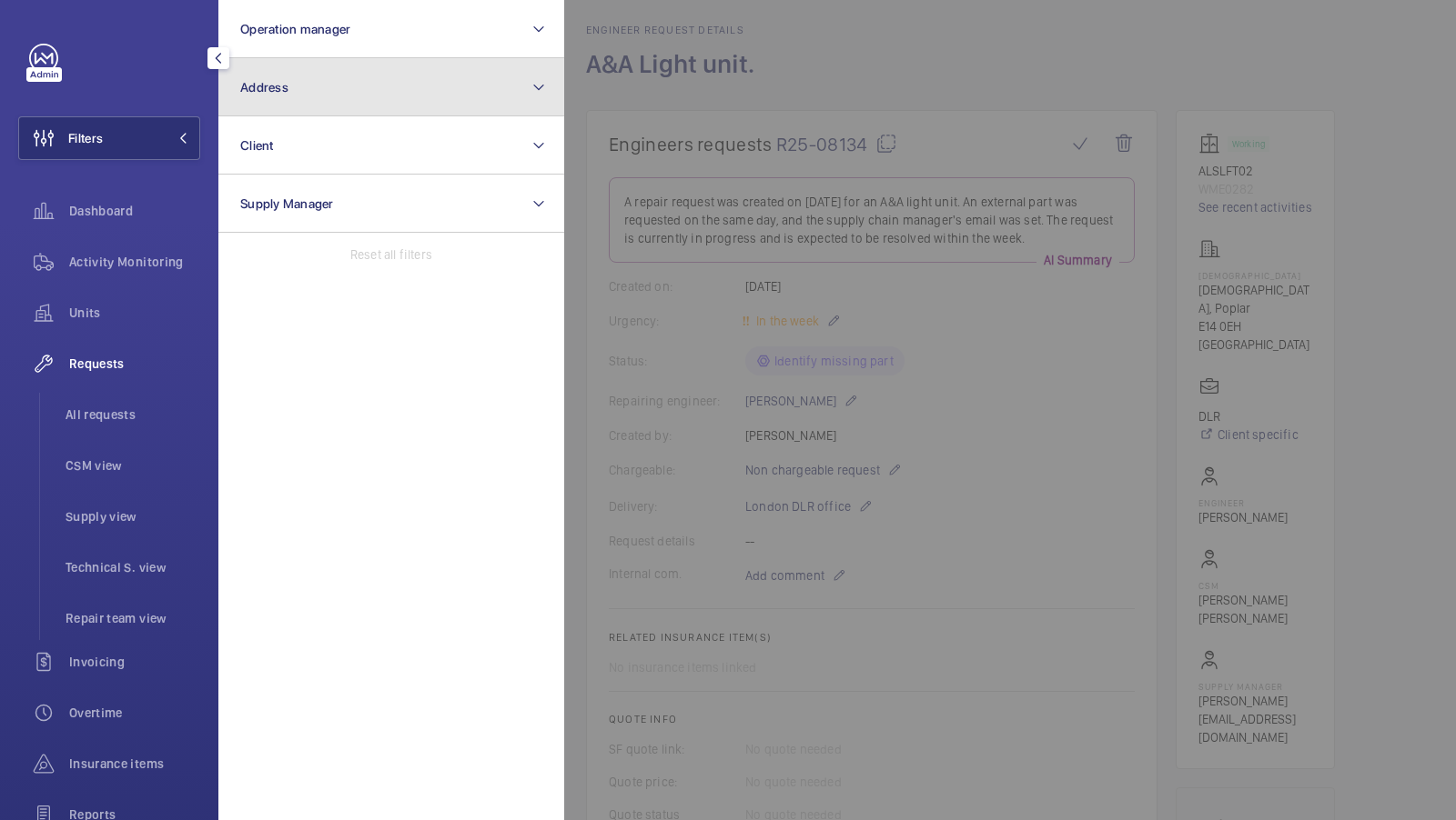
click at [379, 95] on button "Address" at bounding box center [391, 87] width 346 height 58
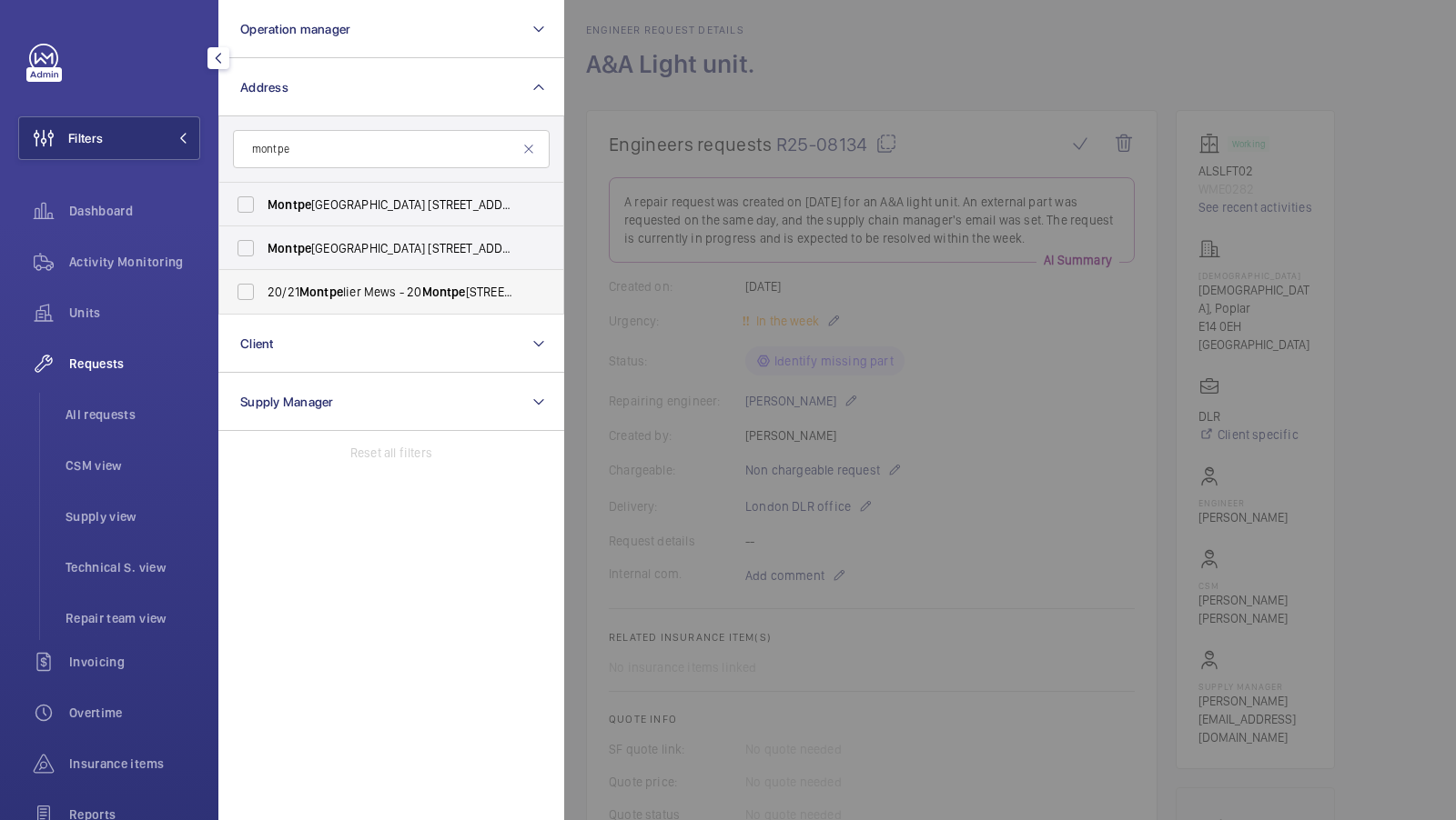
type input "montpe"
click at [334, 285] on span "Montpe" at bounding box center [321, 291] width 44 height 14
click at [264, 285] on input "20/21 Montpe lier Mews - [STREET_ADDRESS]" at bounding box center [245, 292] width 36 height 36
checkbox input "true"
click at [140, 137] on button "Filters 1" at bounding box center [109, 138] width 182 height 44
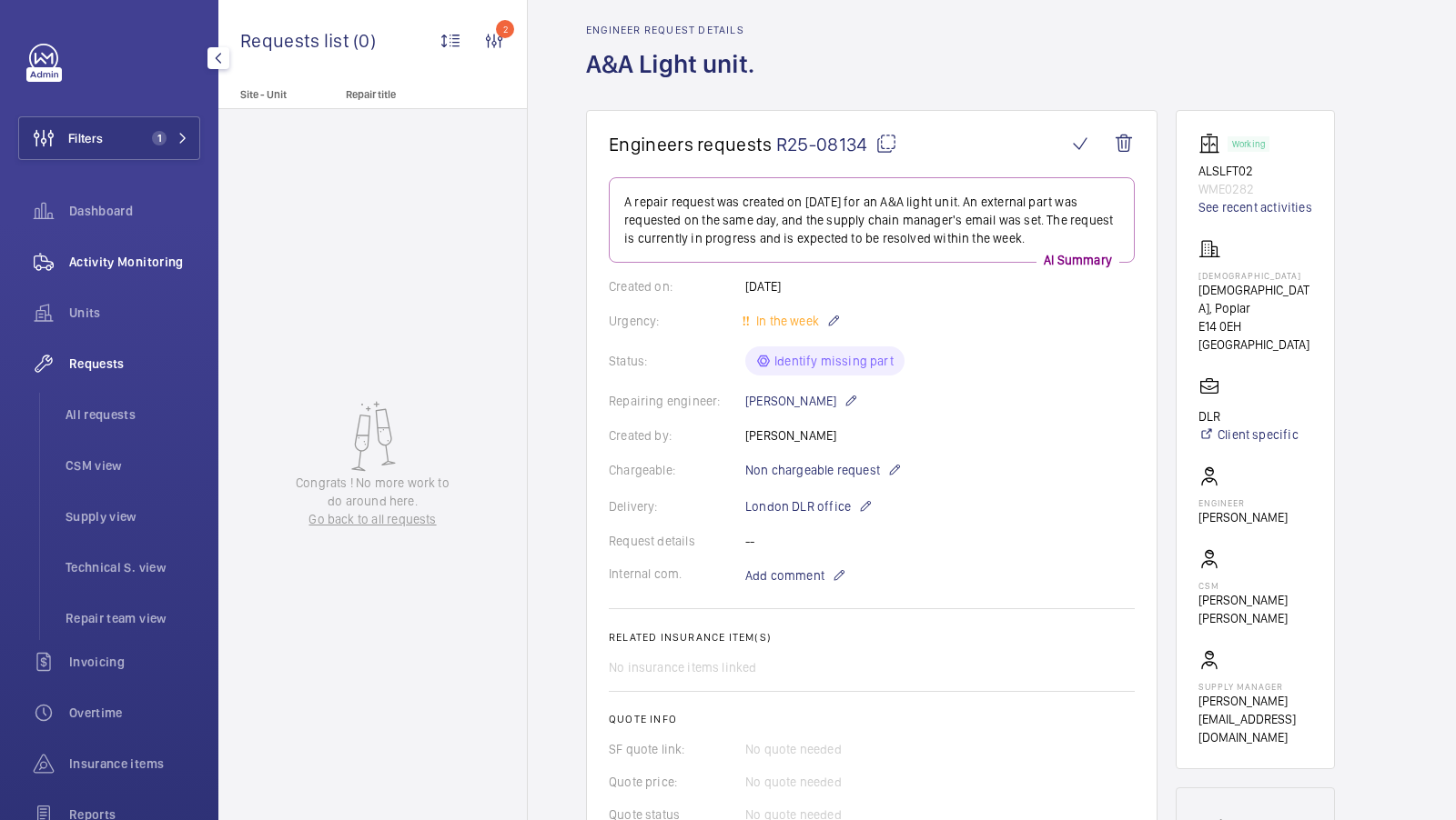
click at [103, 253] on span "Activity Monitoring" at bounding box center [134, 262] width 131 height 18
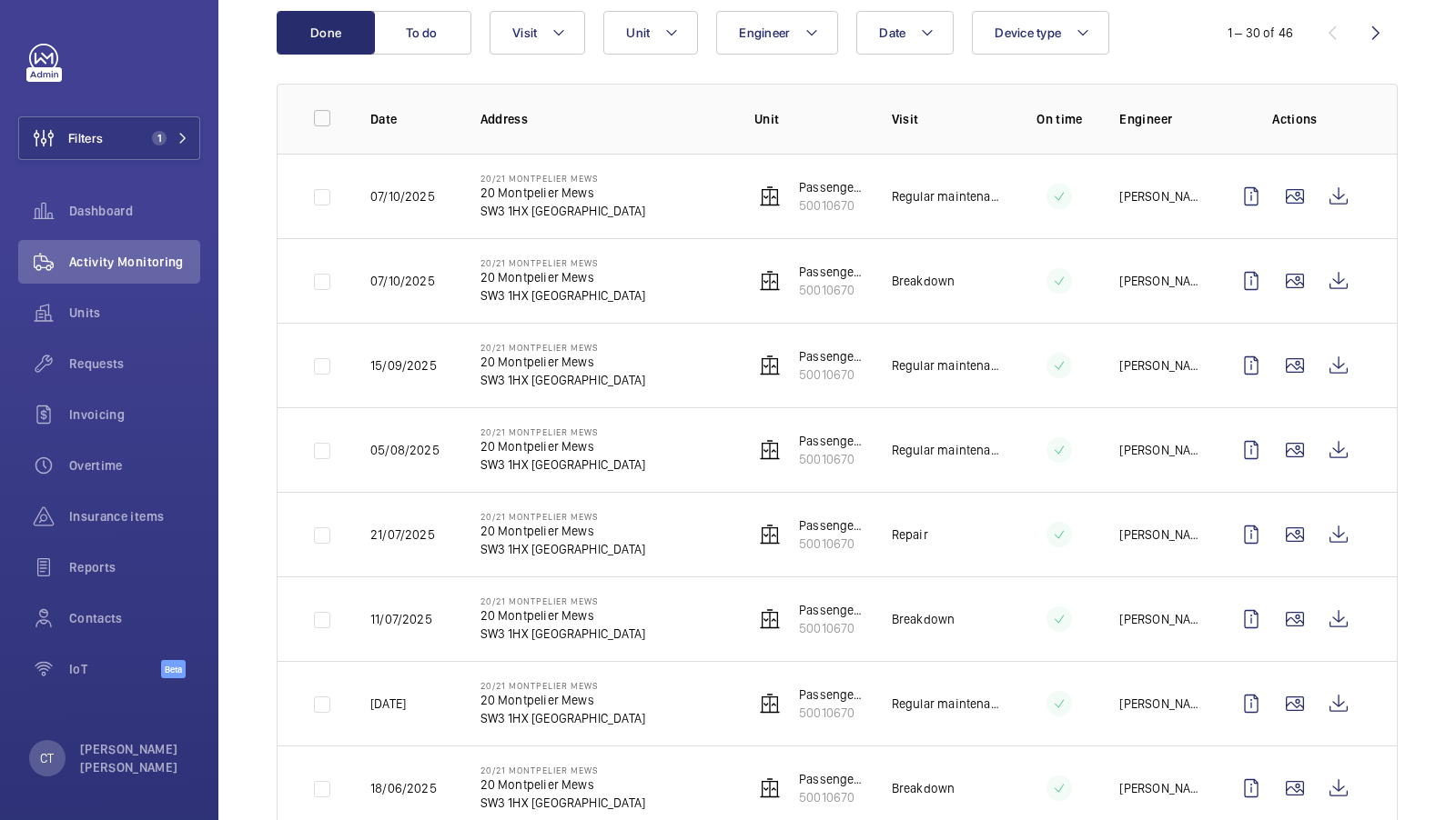
scroll to position [130, 0]
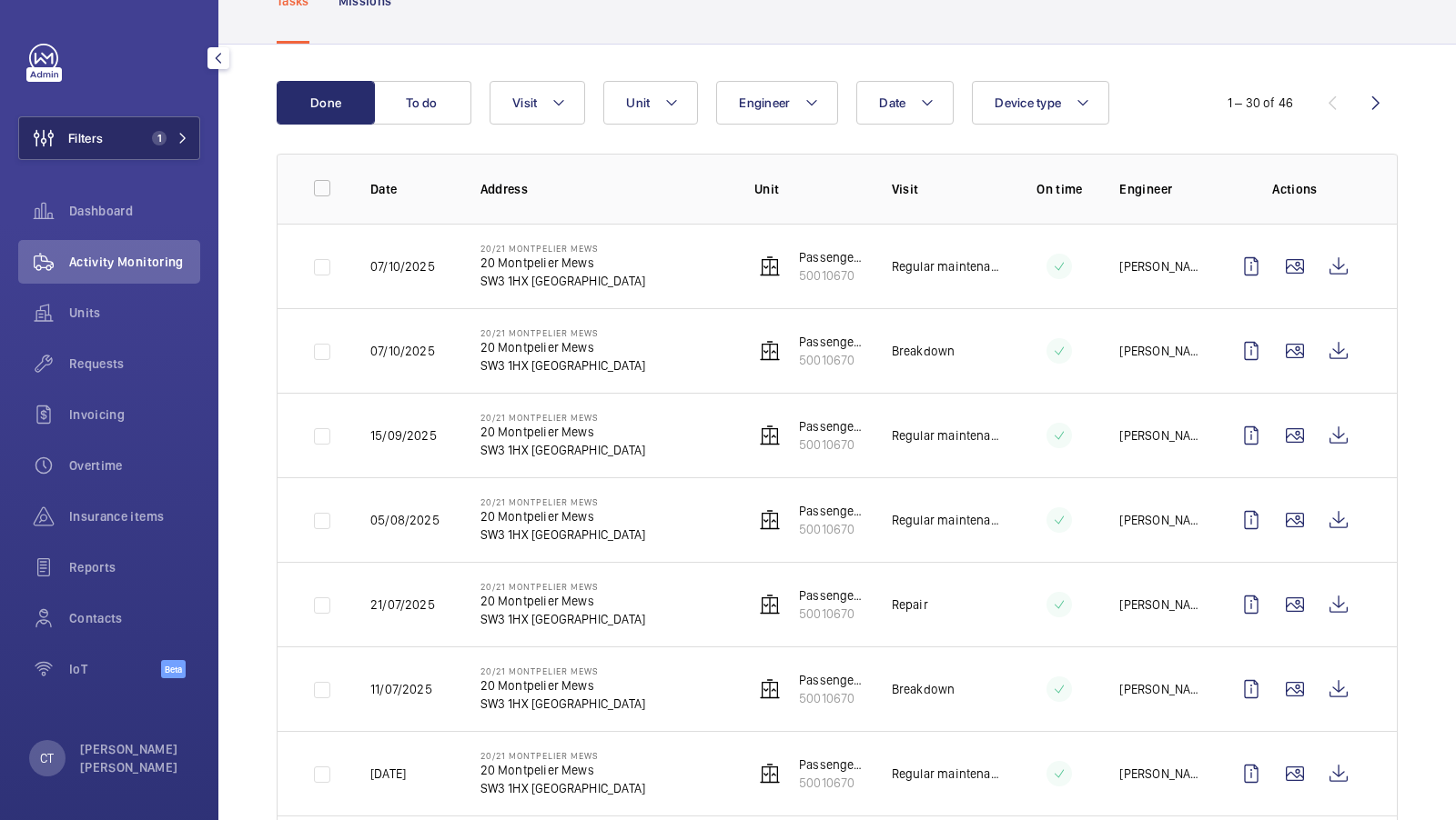
click at [172, 139] on span "1" at bounding box center [167, 137] width 44 height 14
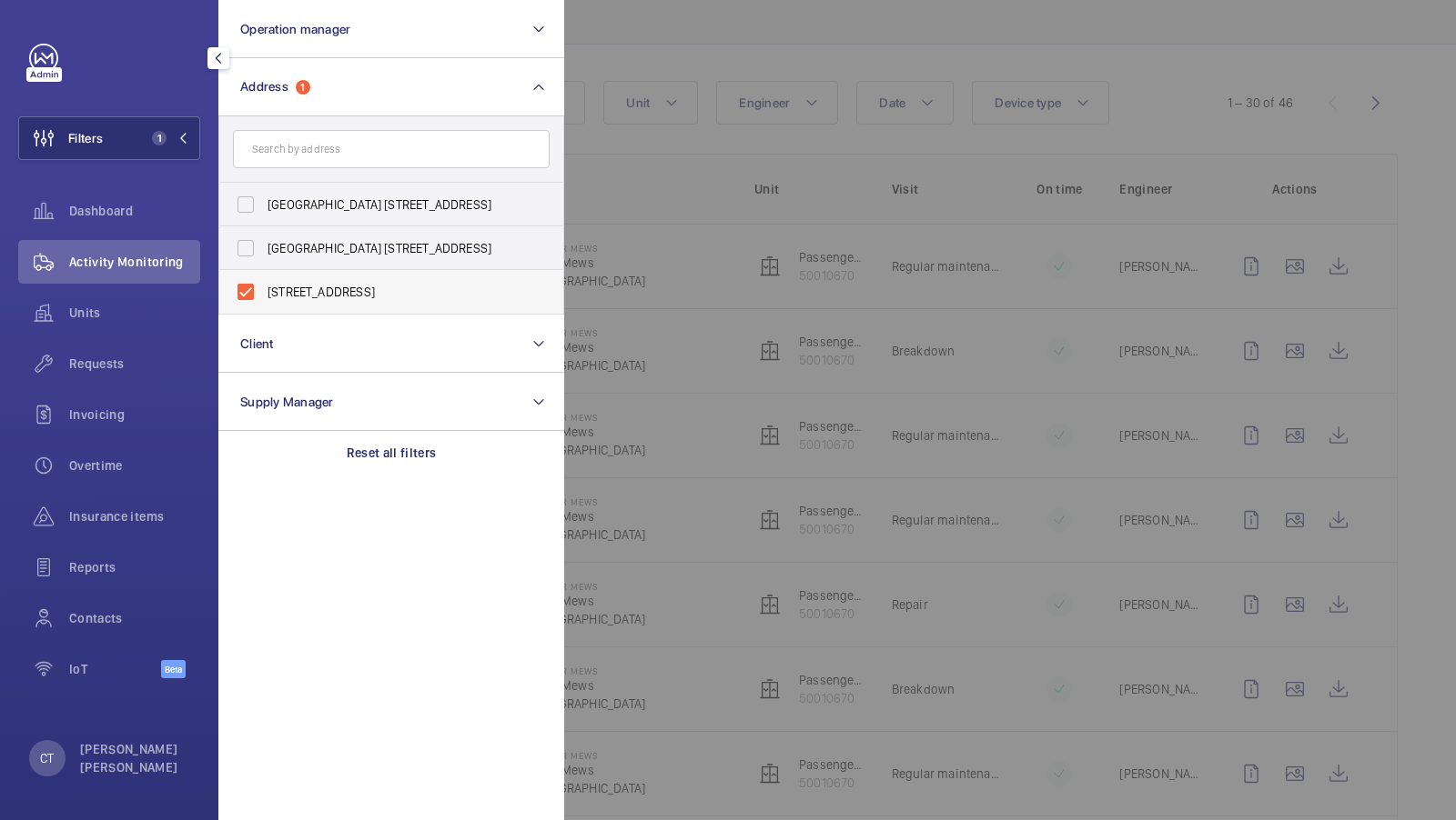
click at [322, 297] on span "[STREET_ADDRESS]" at bounding box center [392, 291] width 250 height 18
click at [264, 297] on input "[STREET_ADDRESS]" at bounding box center [245, 292] width 36 height 36
checkbox input "false"
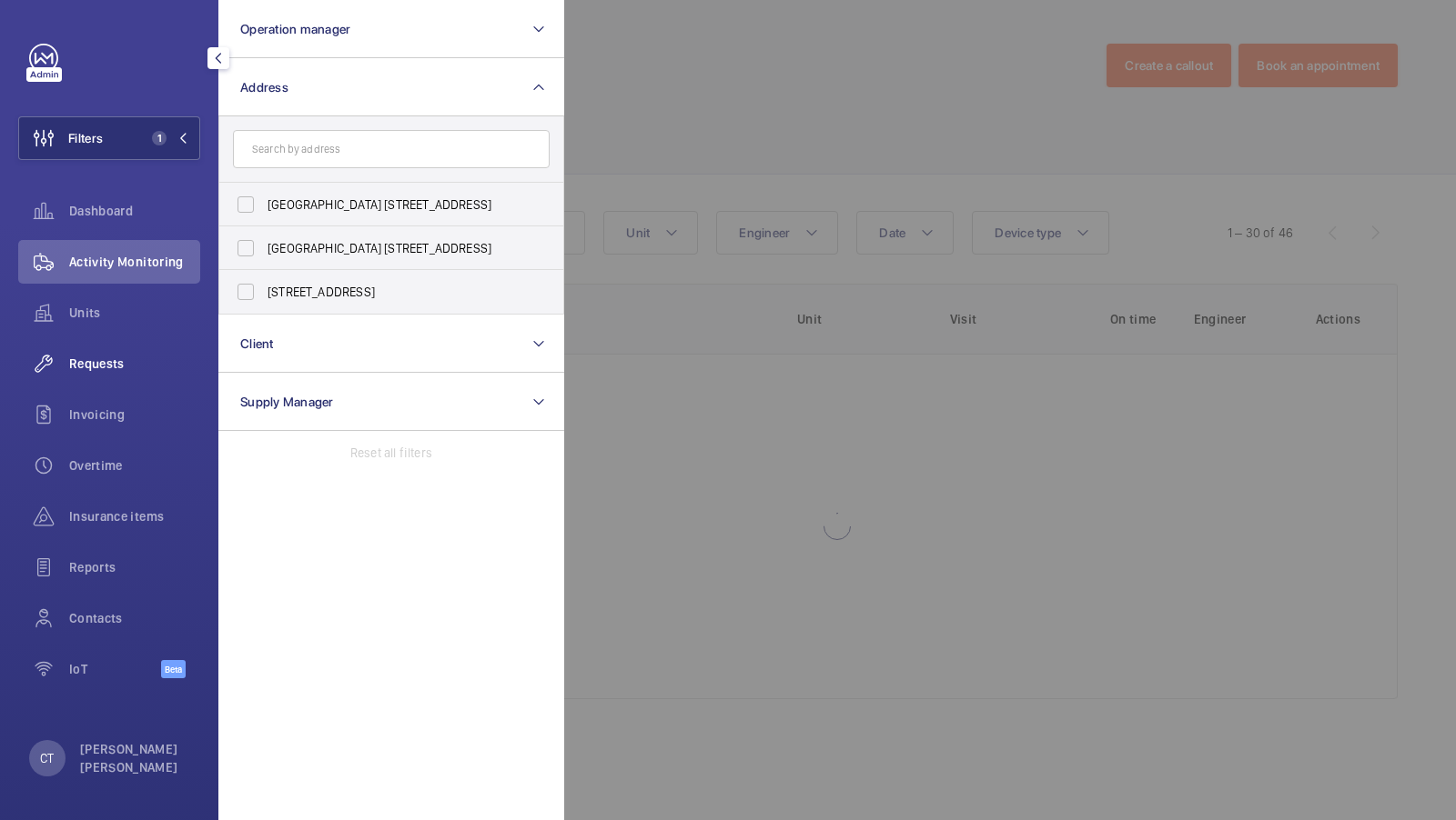
click at [106, 356] on span "Requests" at bounding box center [134, 364] width 131 height 18
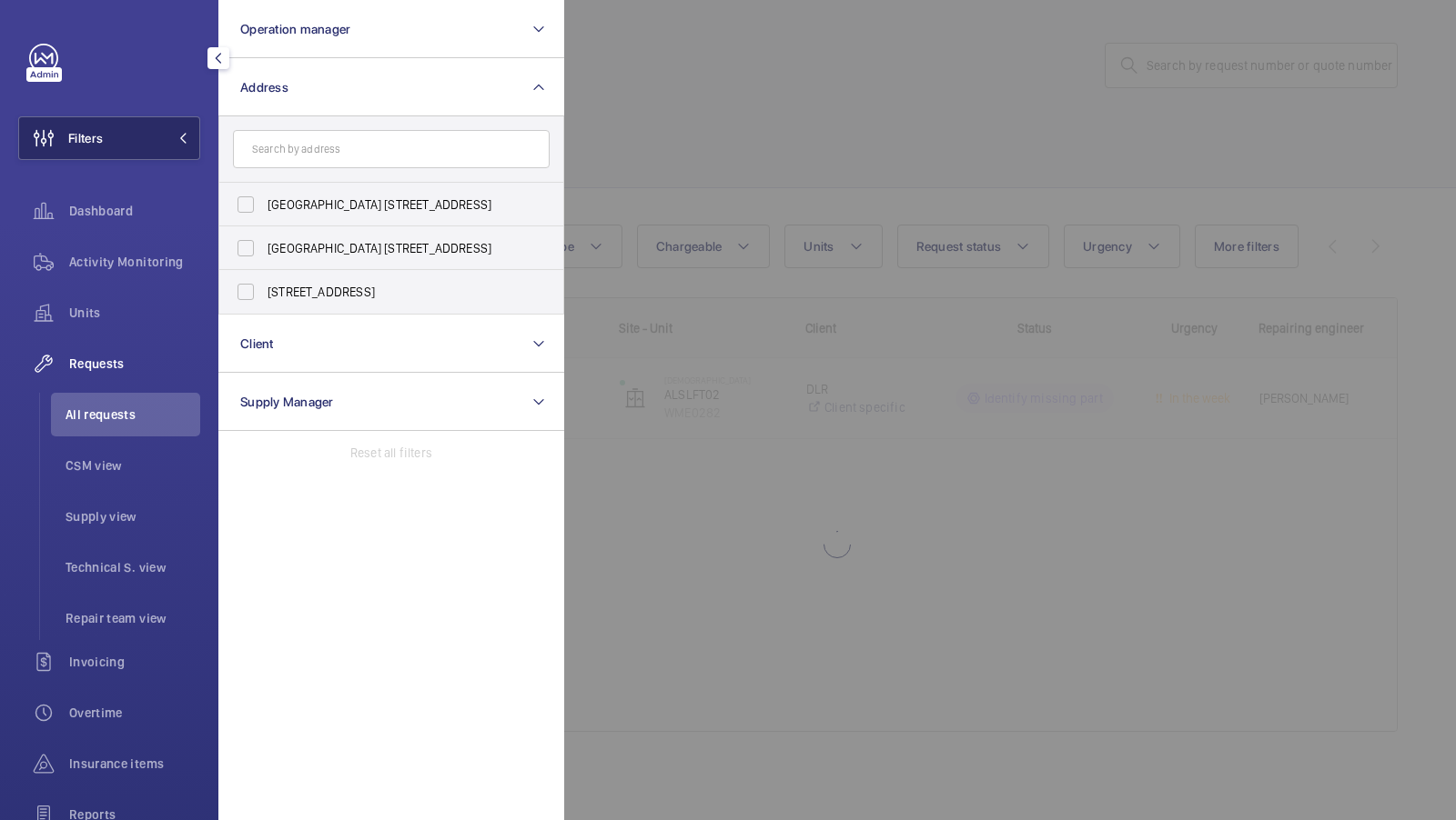
click at [156, 144] on button "Filters" at bounding box center [109, 138] width 182 height 44
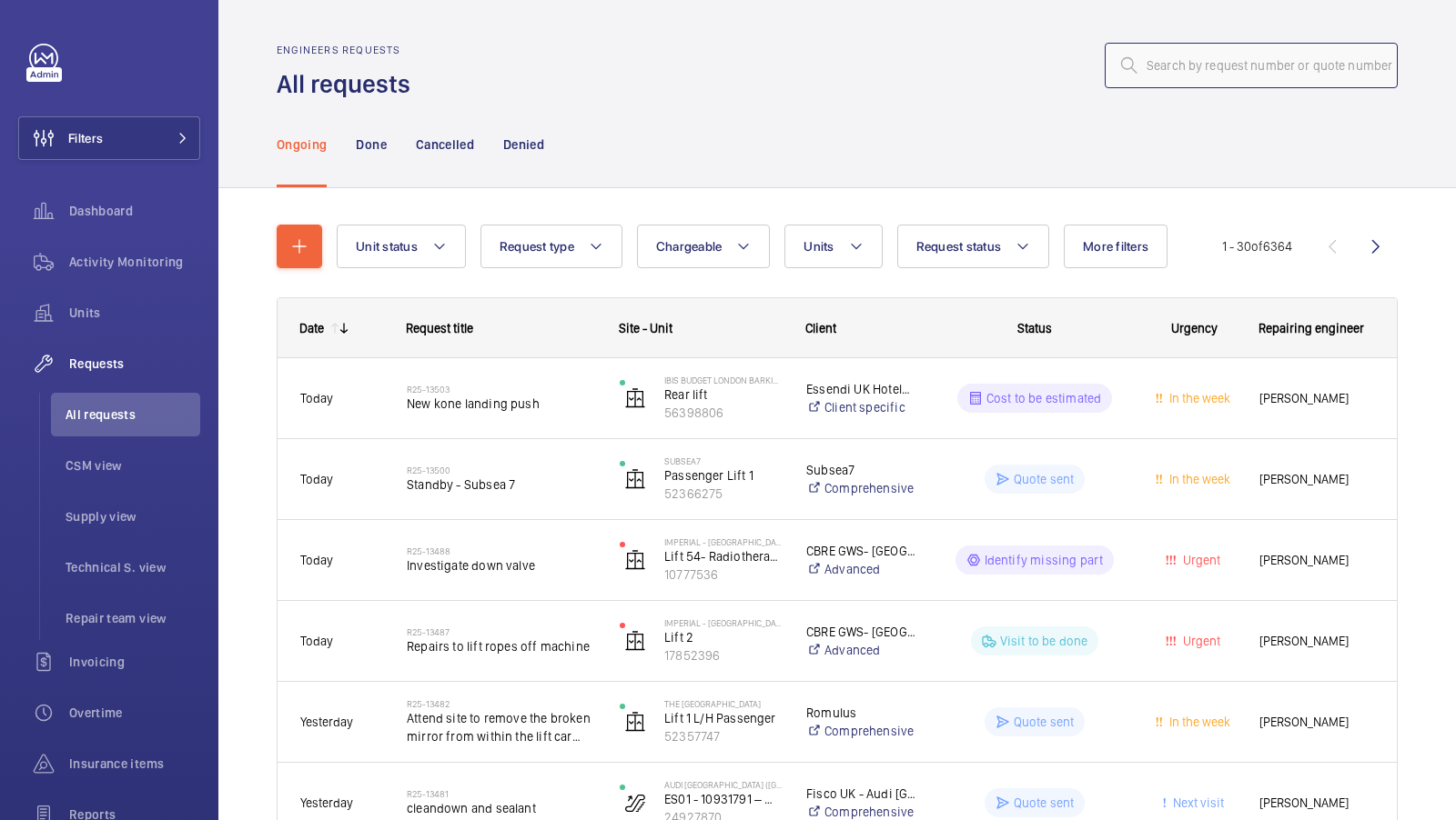
click at [1251, 72] on input "text" at bounding box center [1251, 66] width 293 height 46
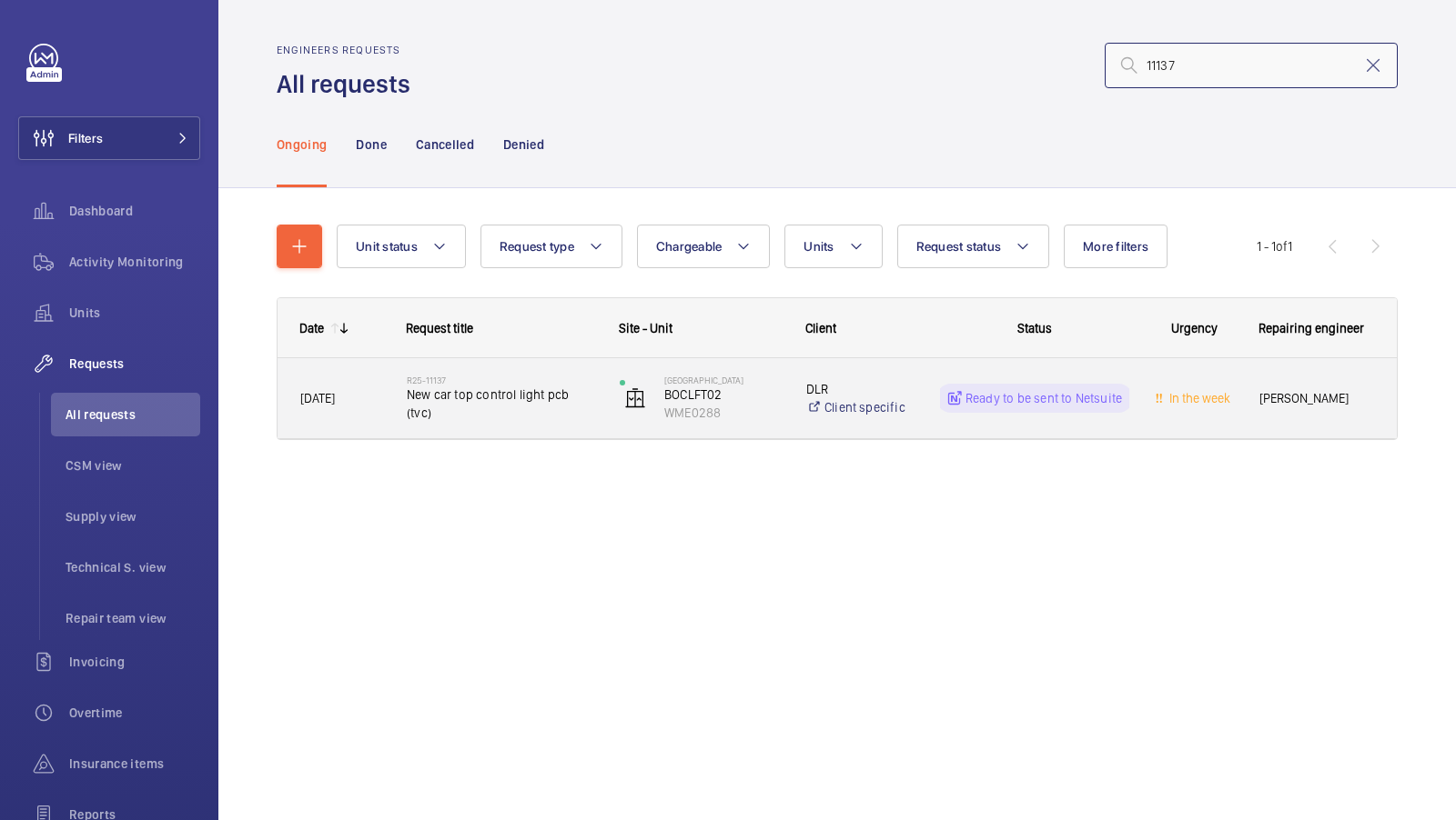
type input "11137"
click at [508, 409] on span "New car top control light pcb (tvc)" at bounding box center [501, 404] width 189 height 36
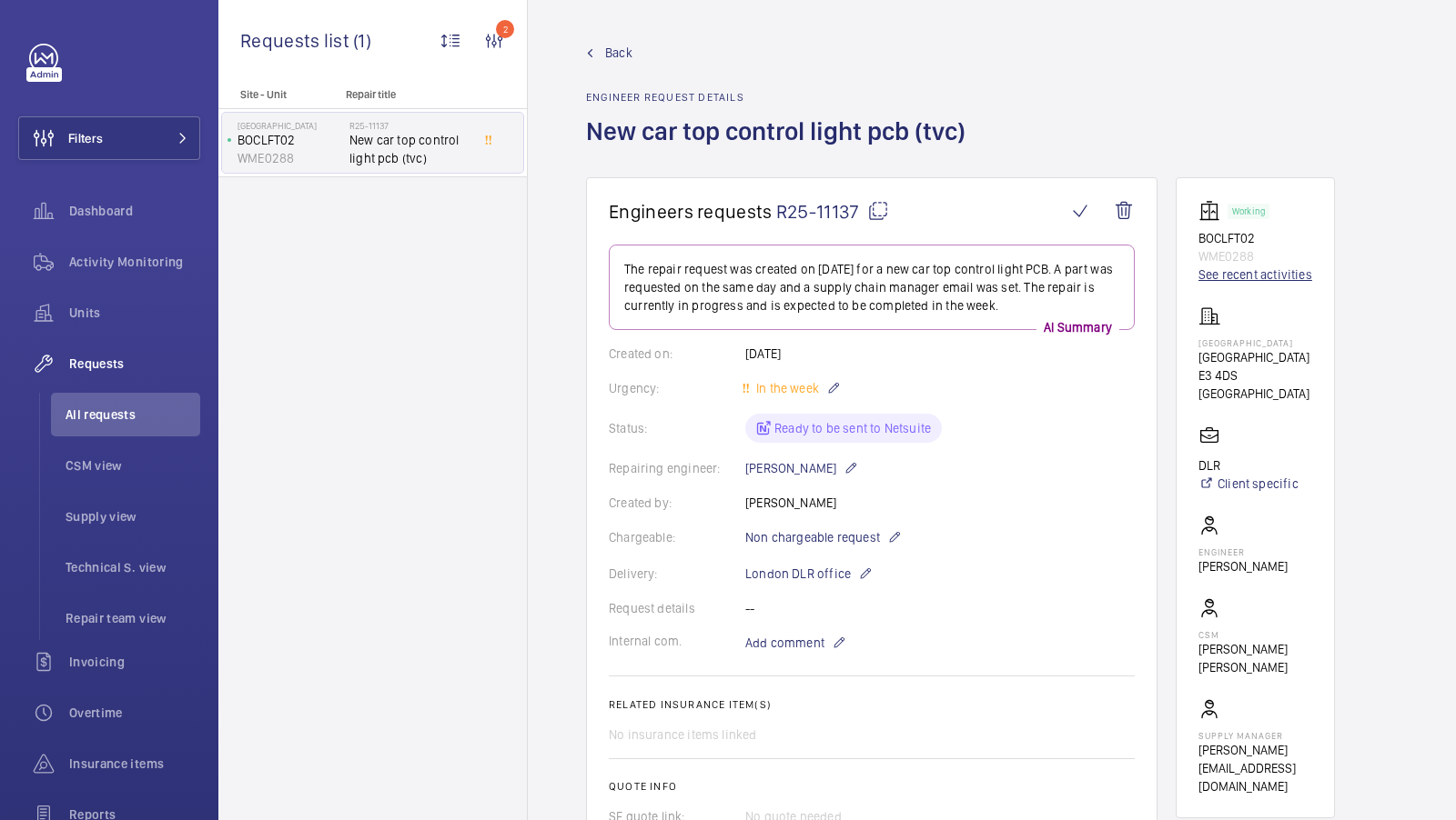
click at [1256, 271] on link "See recent activities" at bounding box center [1255, 274] width 114 height 18
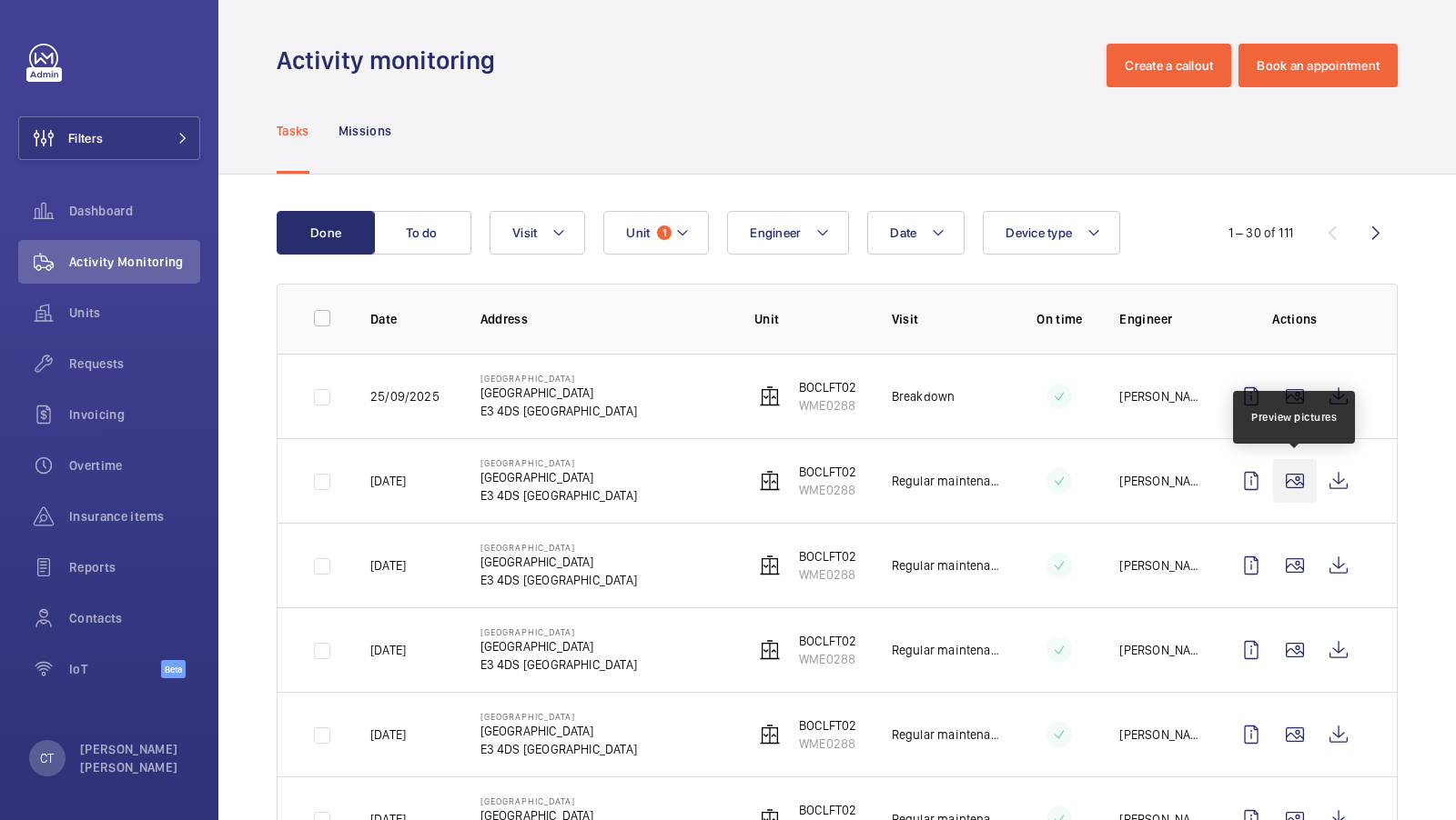
click at [1292, 477] on wm-front-icon-button at bounding box center [1295, 481] width 44 height 44
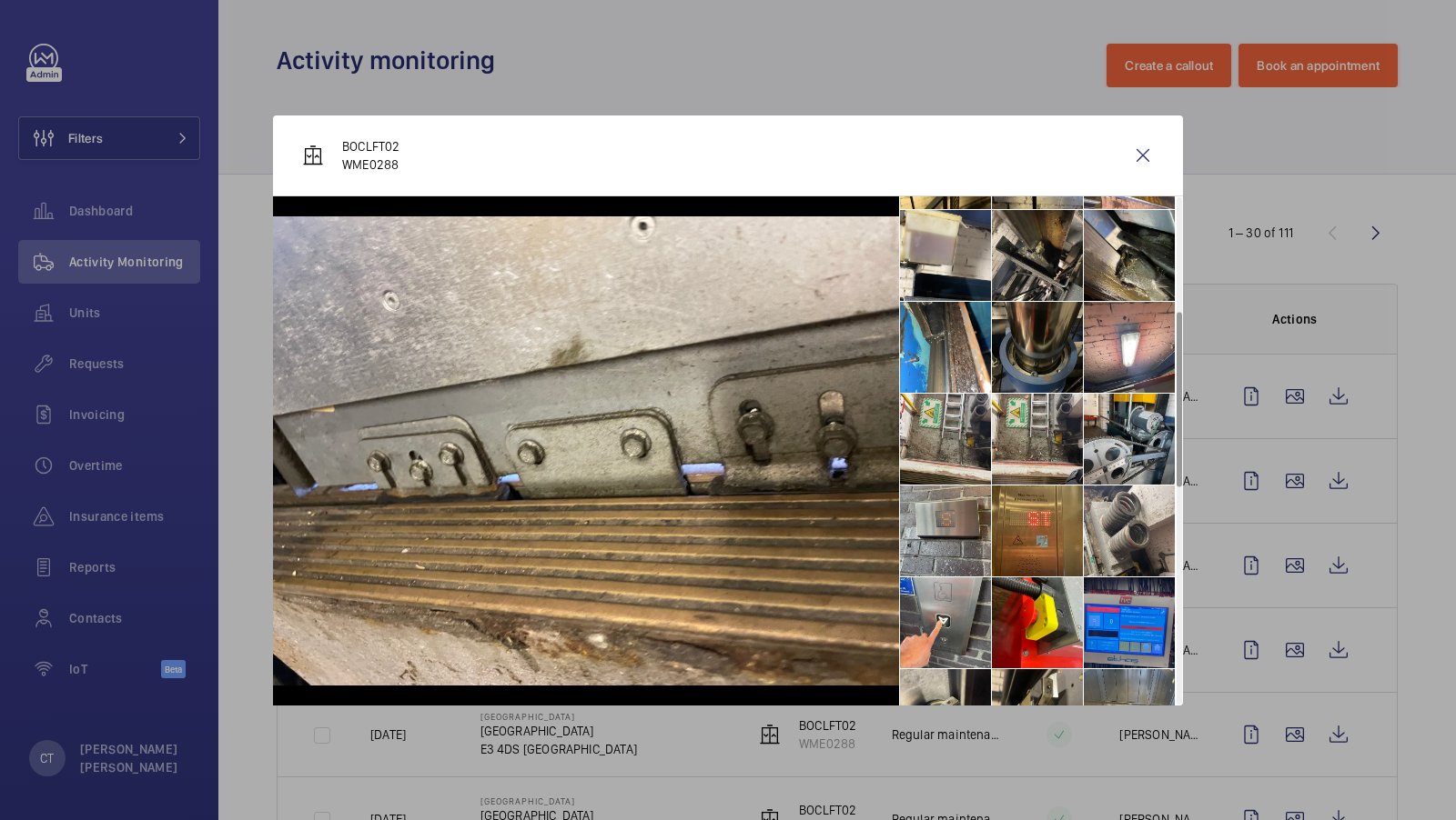
scroll to position [395, 0]
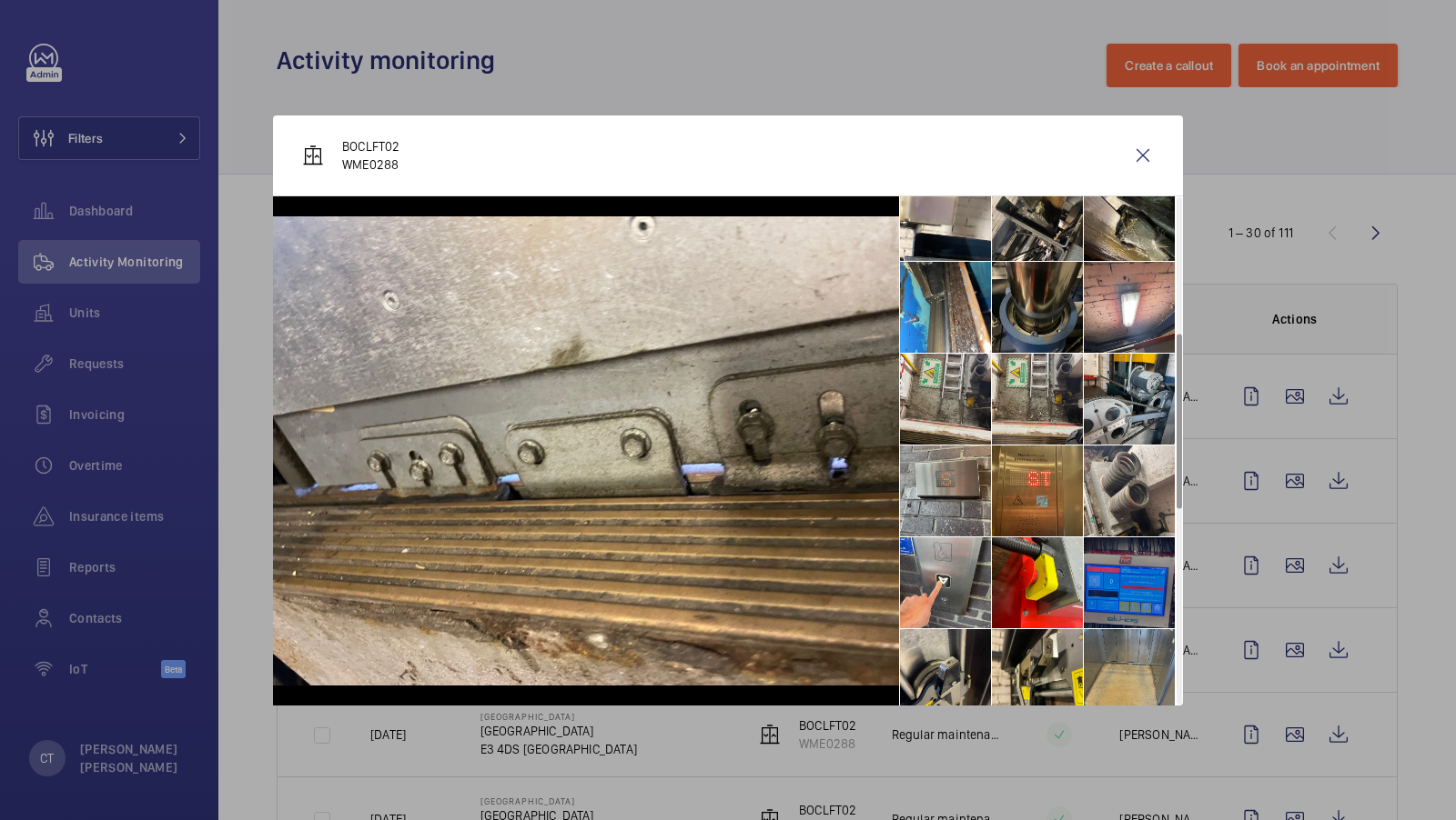
click at [1097, 599] on li at bounding box center [1129, 582] width 91 height 91
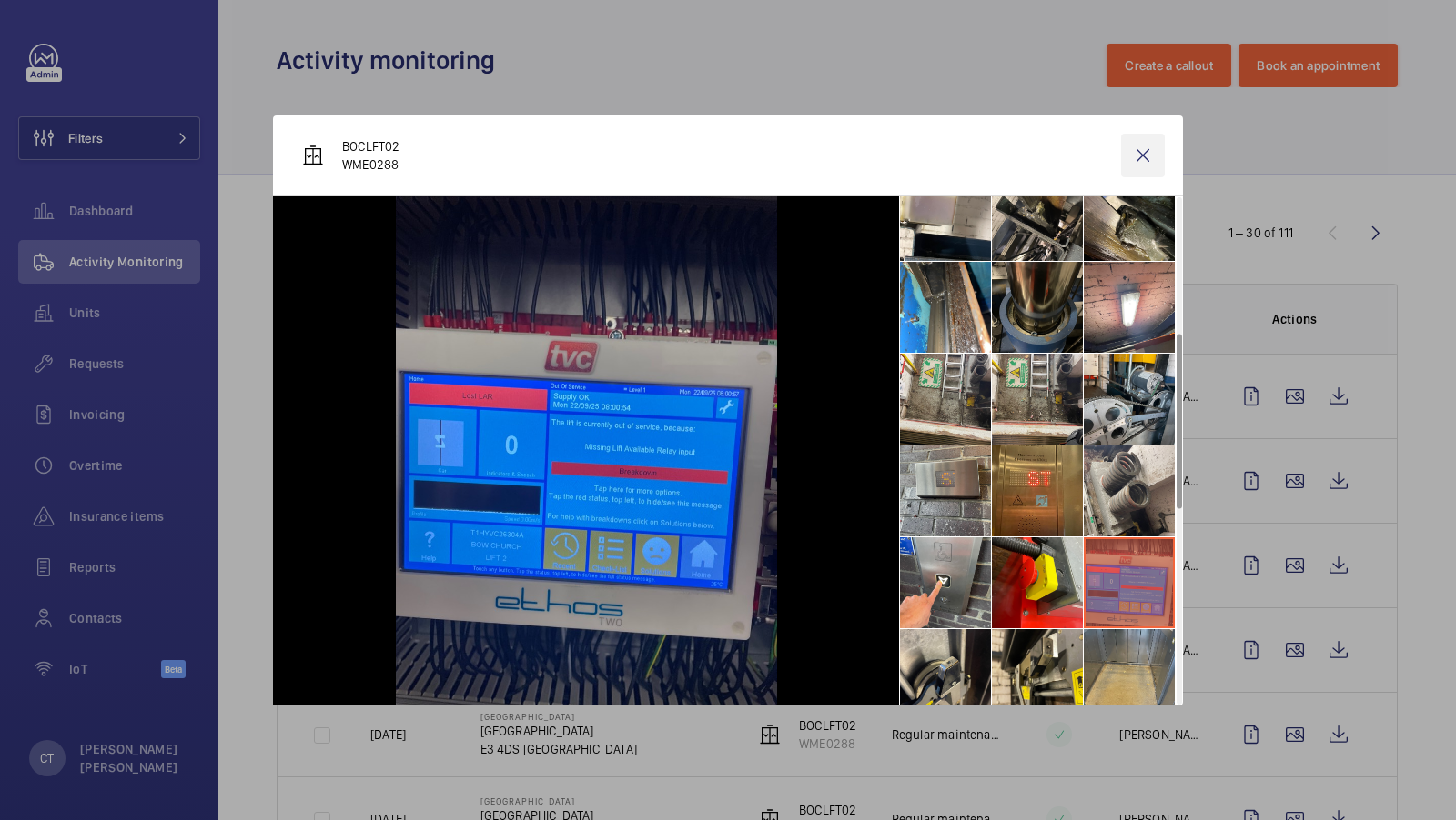
click at [1149, 164] on wm-front-icon-button at bounding box center [1143, 156] width 44 height 44
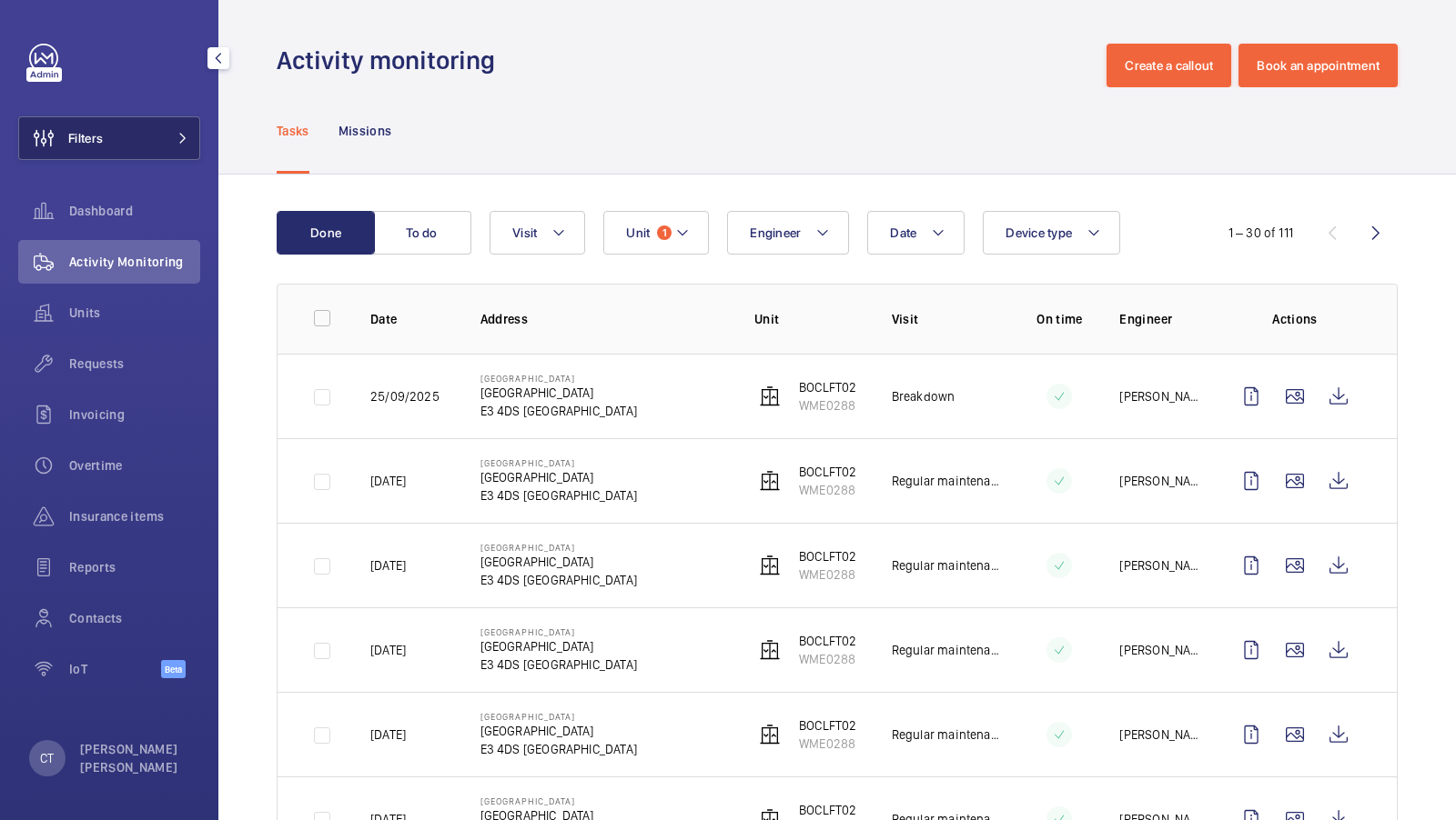
click at [137, 129] on button "Filters" at bounding box center [109, 138] width 182 height 44
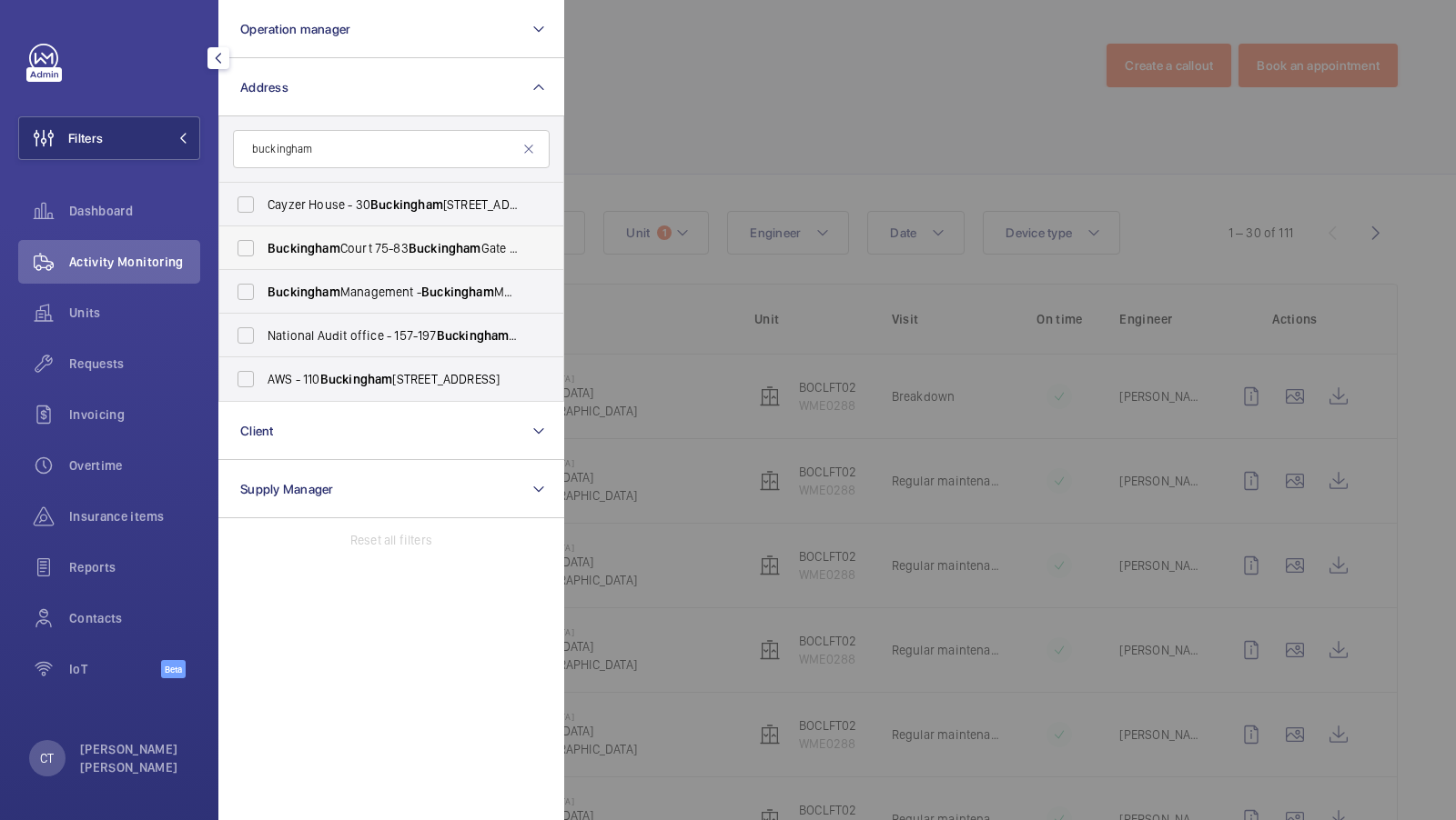
type input "buckingham"
click at [348, 236] on label "[GEOGRAPHIC_DATA] [STREET_ADDRESS]" at bounding box center [378, 248] width 317 height 44
click at [264, 236] on input "[GEOGRAPHIC_DATA] [STREET_ADDRESS]" at bounding box center [245, 248] width 36 height 36
checkbox input "true"
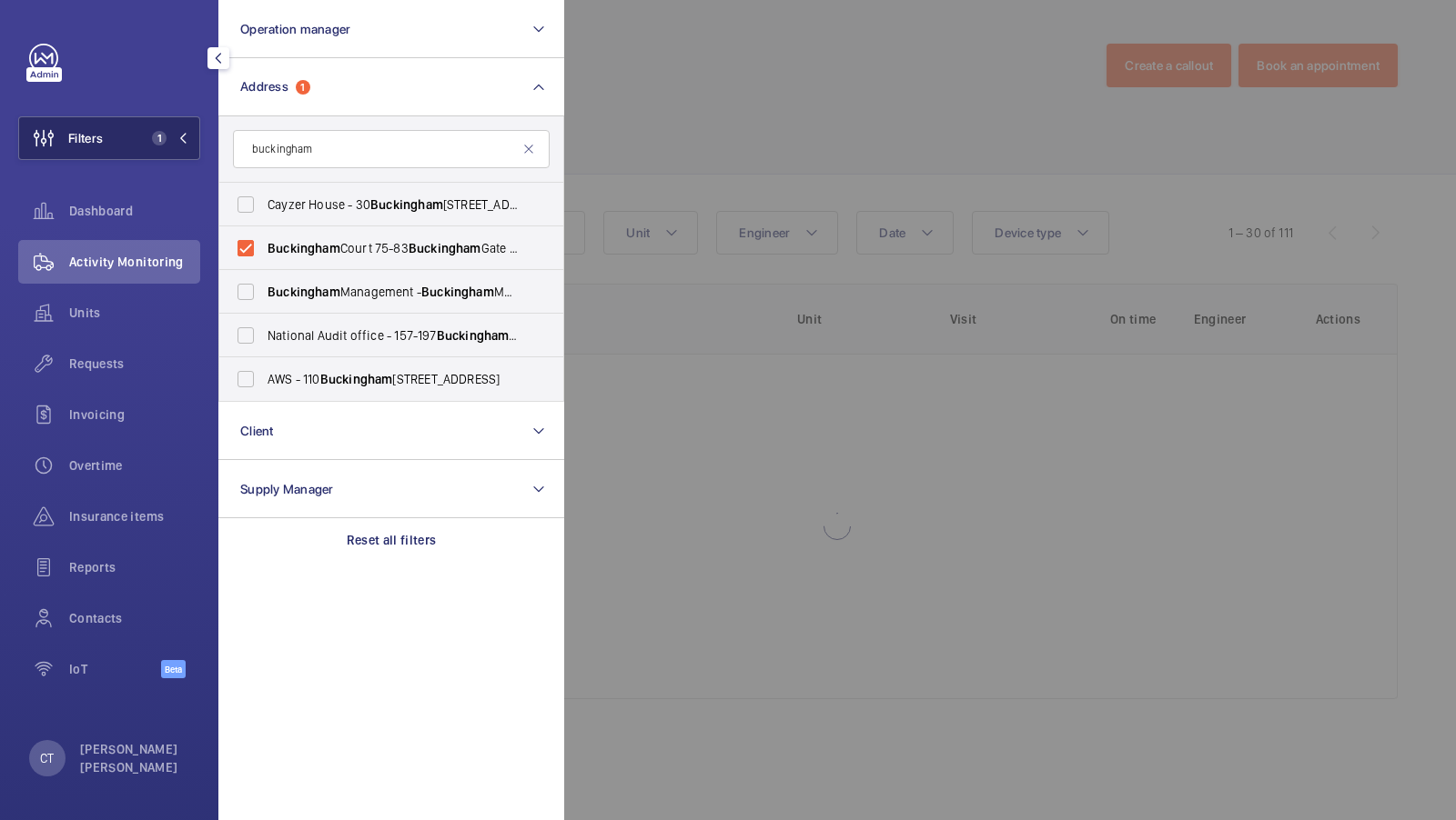
click at [150, 134] on span "1" at bounding box center [156, 137] width 22 height 14
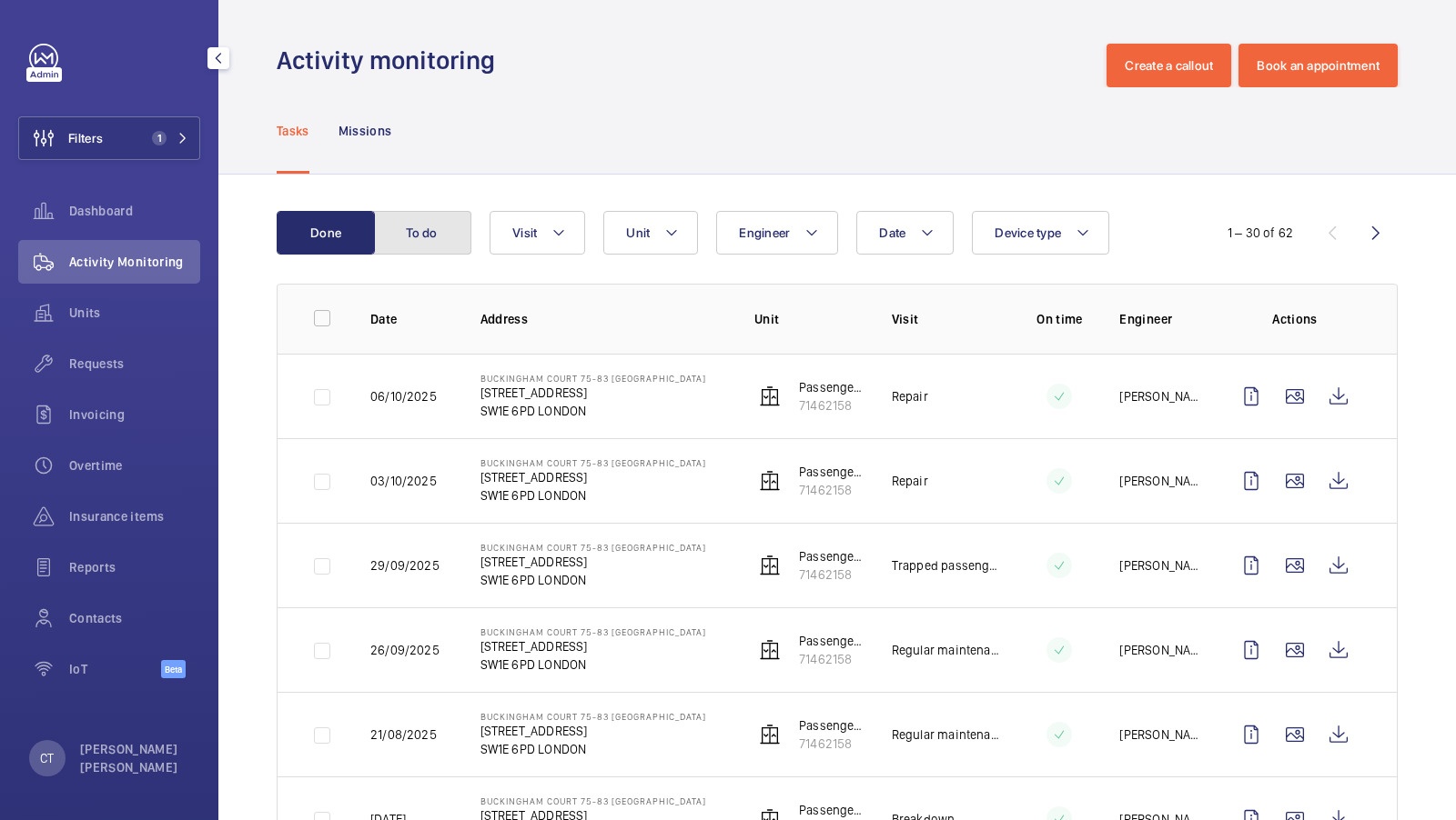
click at [443, 236] on button "To do" at bounding box center [422, 233] width 98 height 44
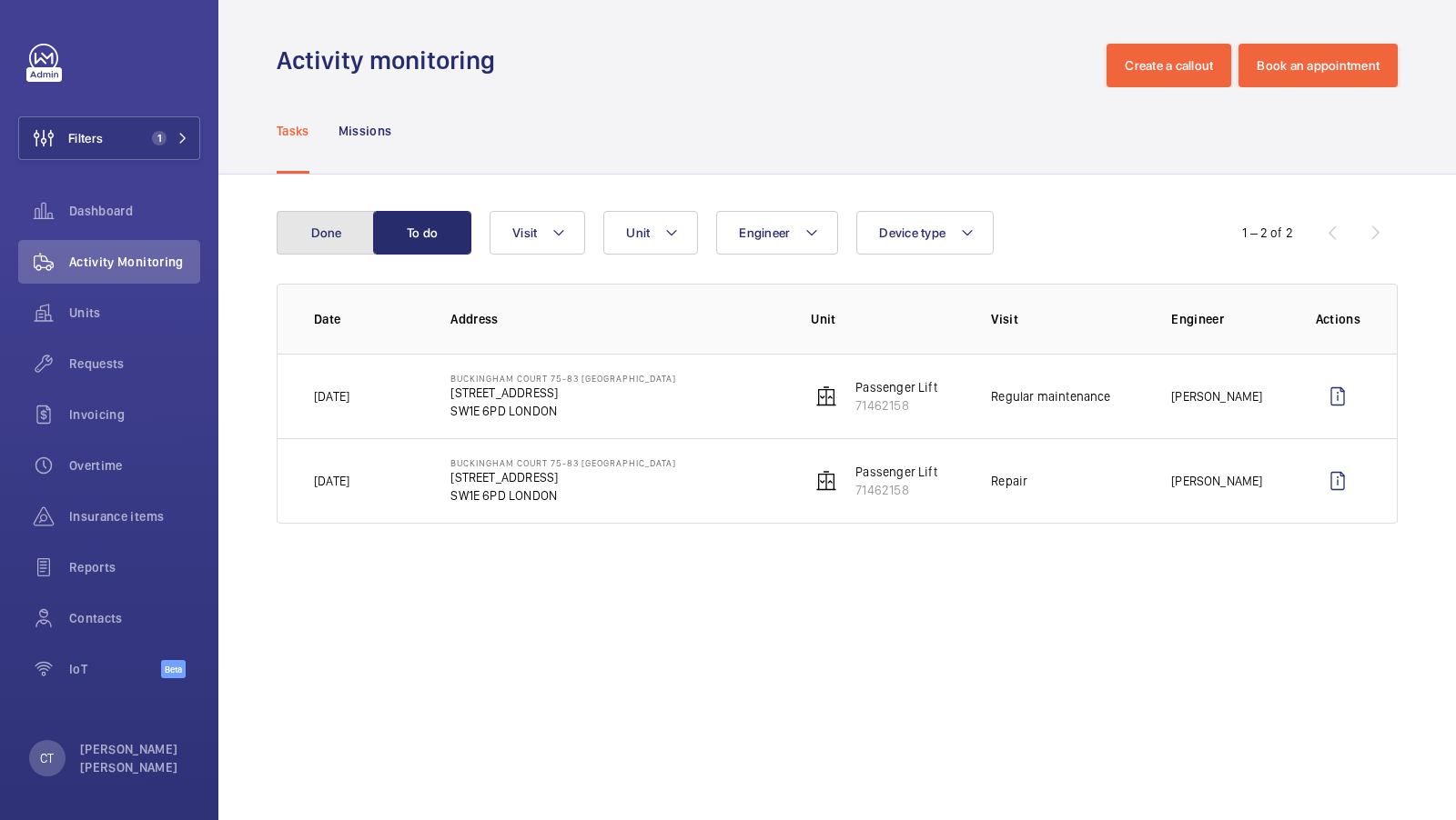
click at [352, 231] on button "Done" at bounding box center [326, 233] width 98 height 44
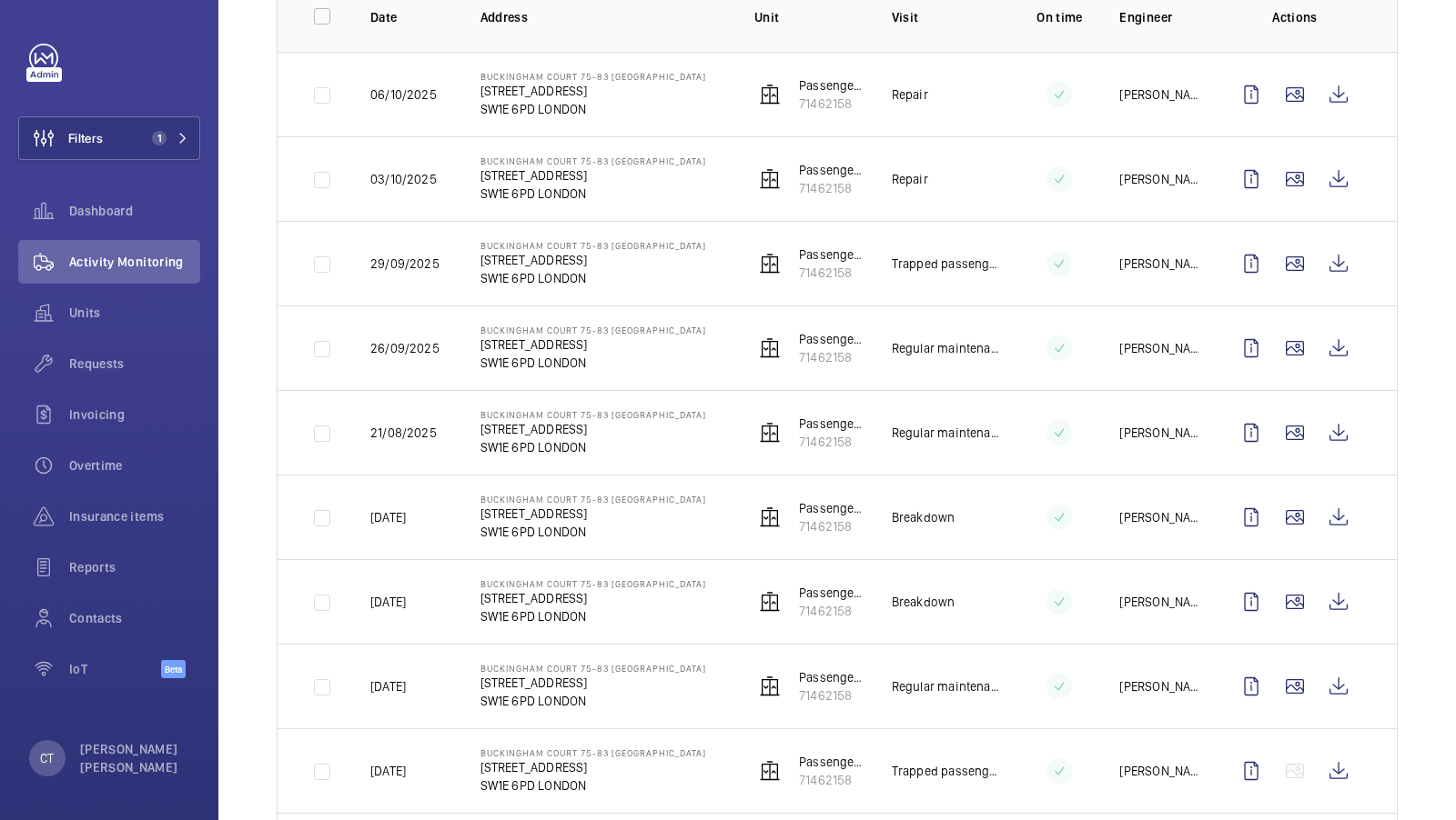
scroll to position [320, 0]
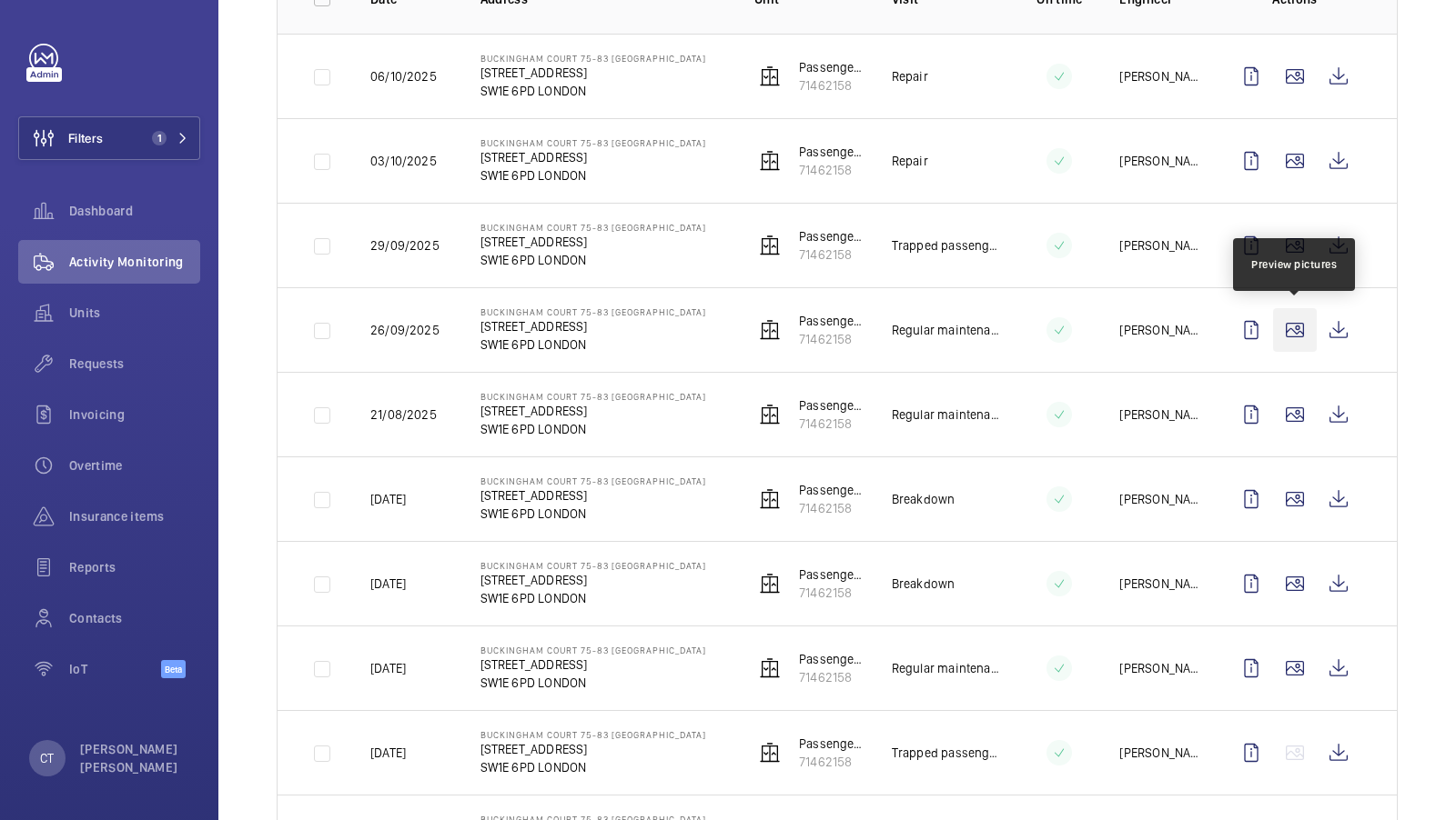
click at [1303, 339] on wm-front-icon-button at bounding box center [1295, 330] width 44 height 44
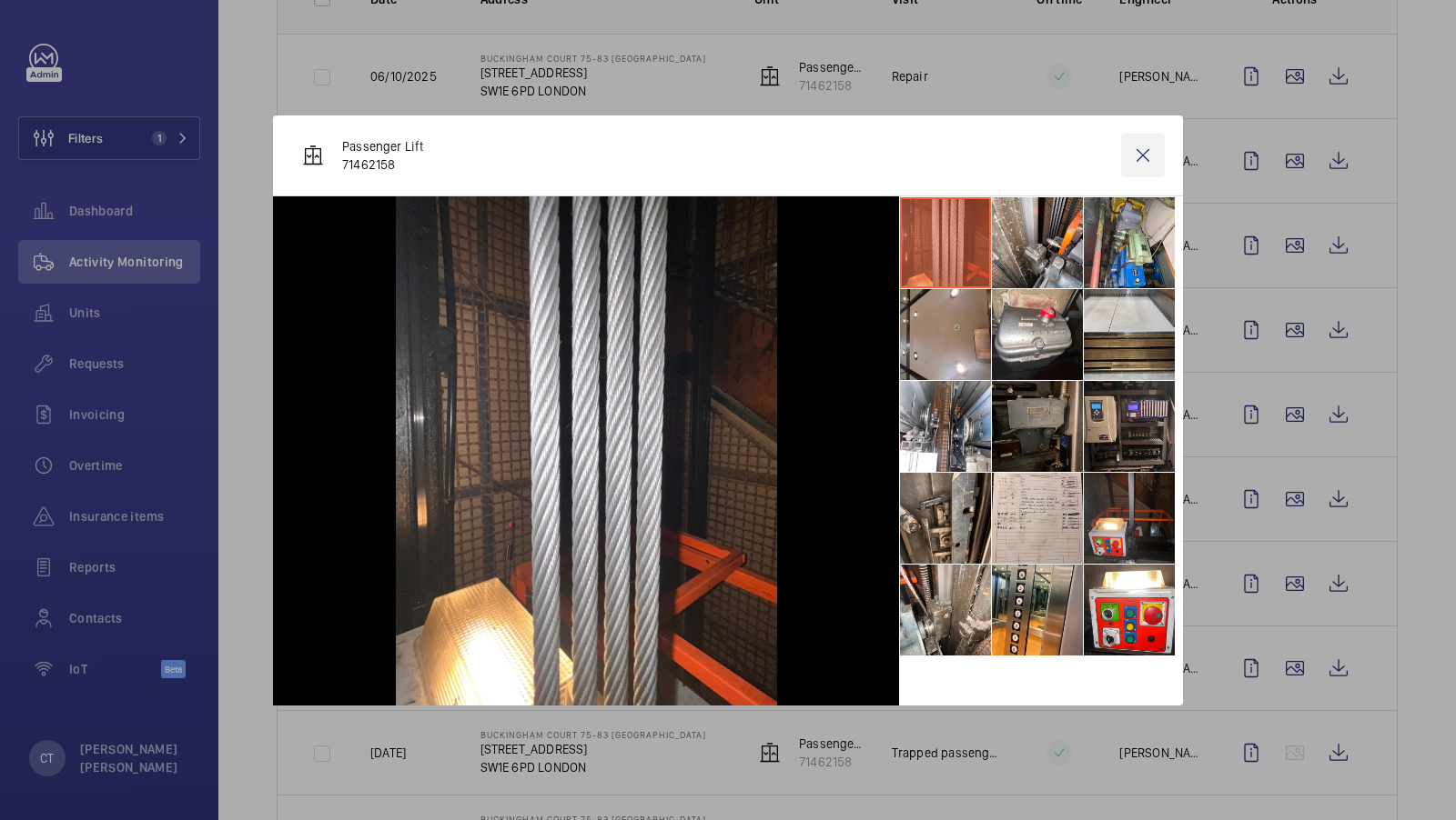
click at [1153, 139] on wm-front-icon-button at bounding box center [1143, 156] width 44 height 44
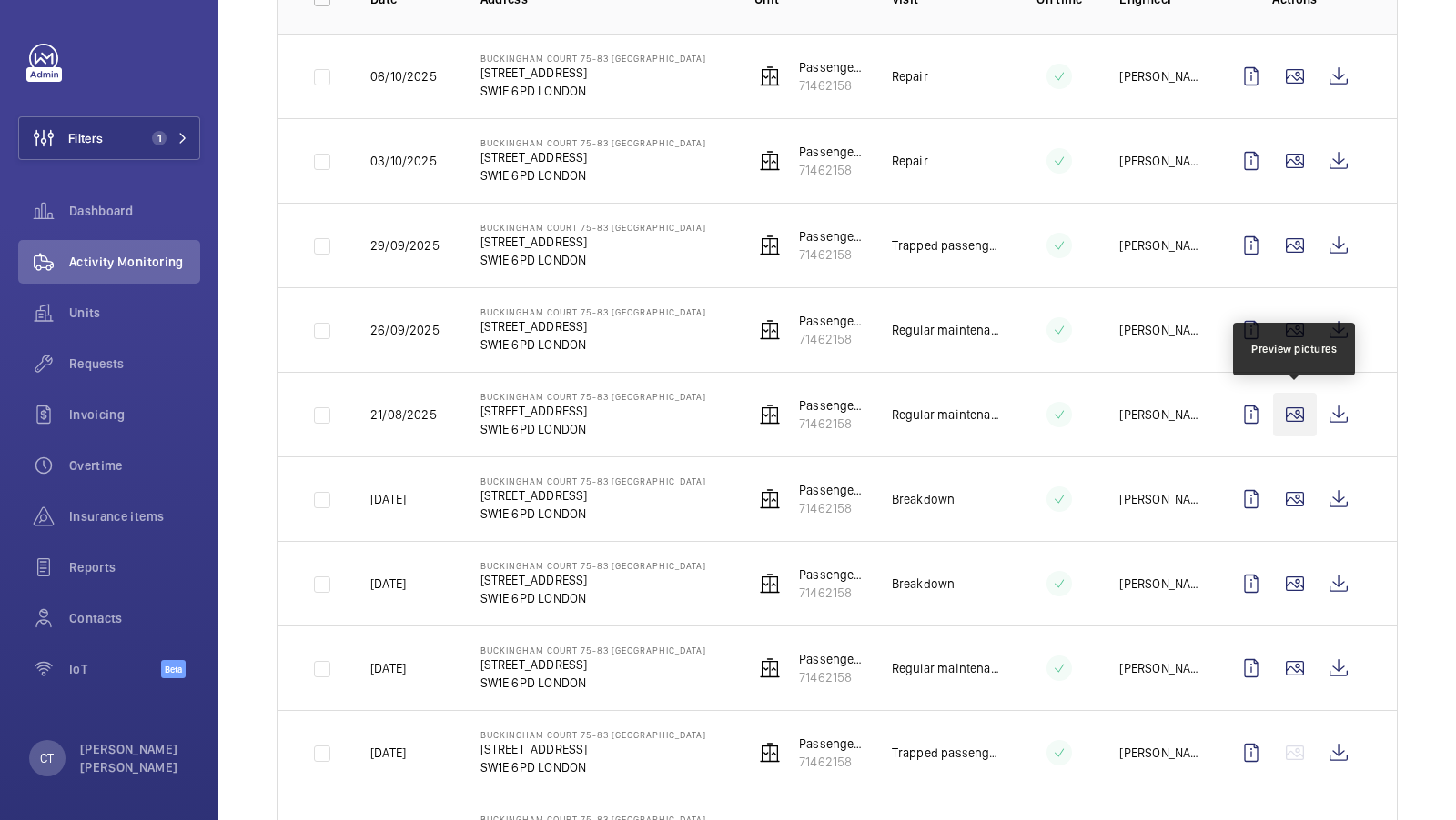
click at [1298, 408] on wm-front-icon-button at bounding box center [1295, 415] width 44 height 44
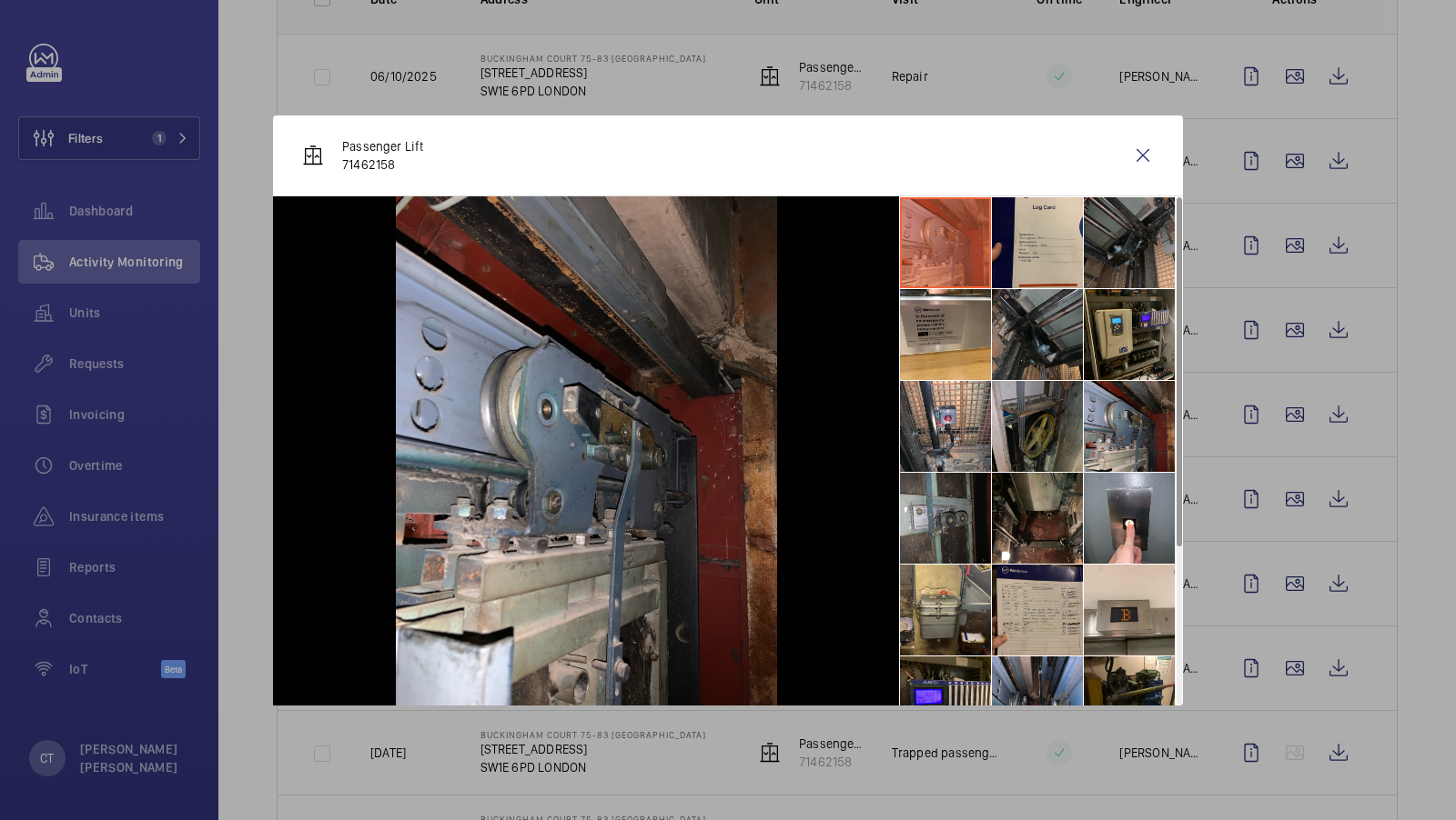
scroll to position [225, 0]
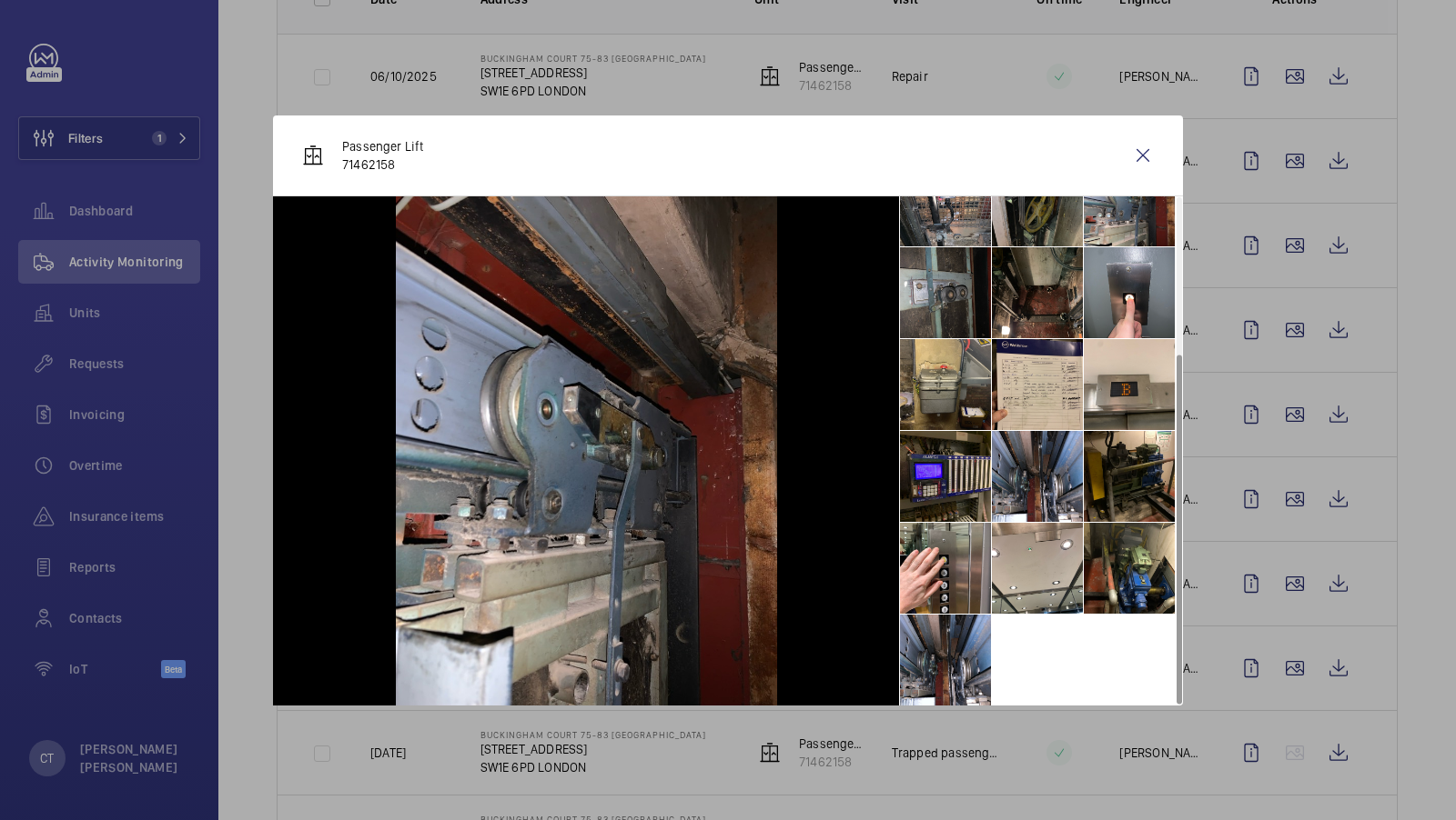
click at [1300, 632] on div at bounding box center [728, 410] width 1456 height 820
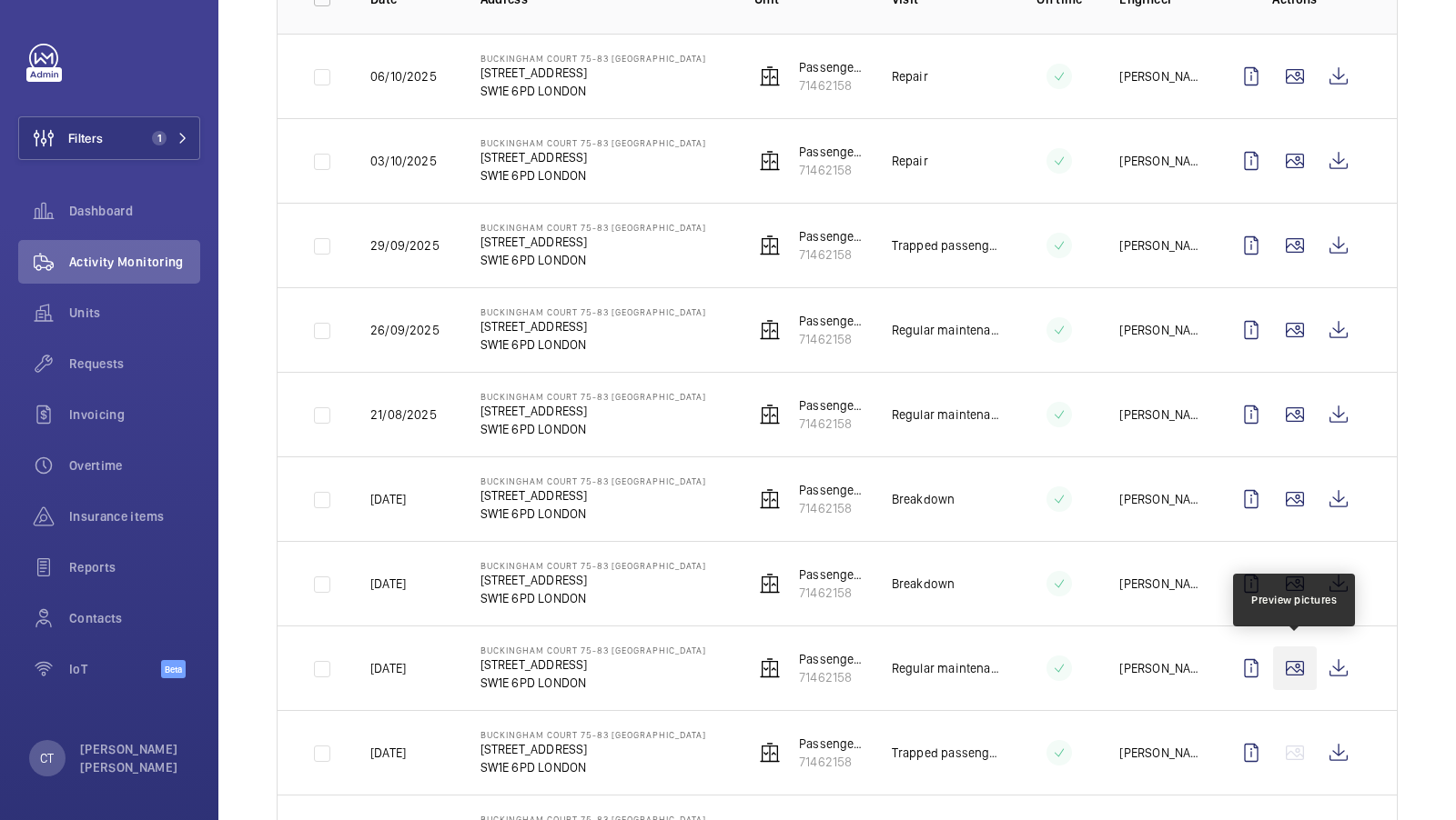
click at [1296, 667] on wm-front-icon-button at bounding box center [1295, 668] width 44 height 44
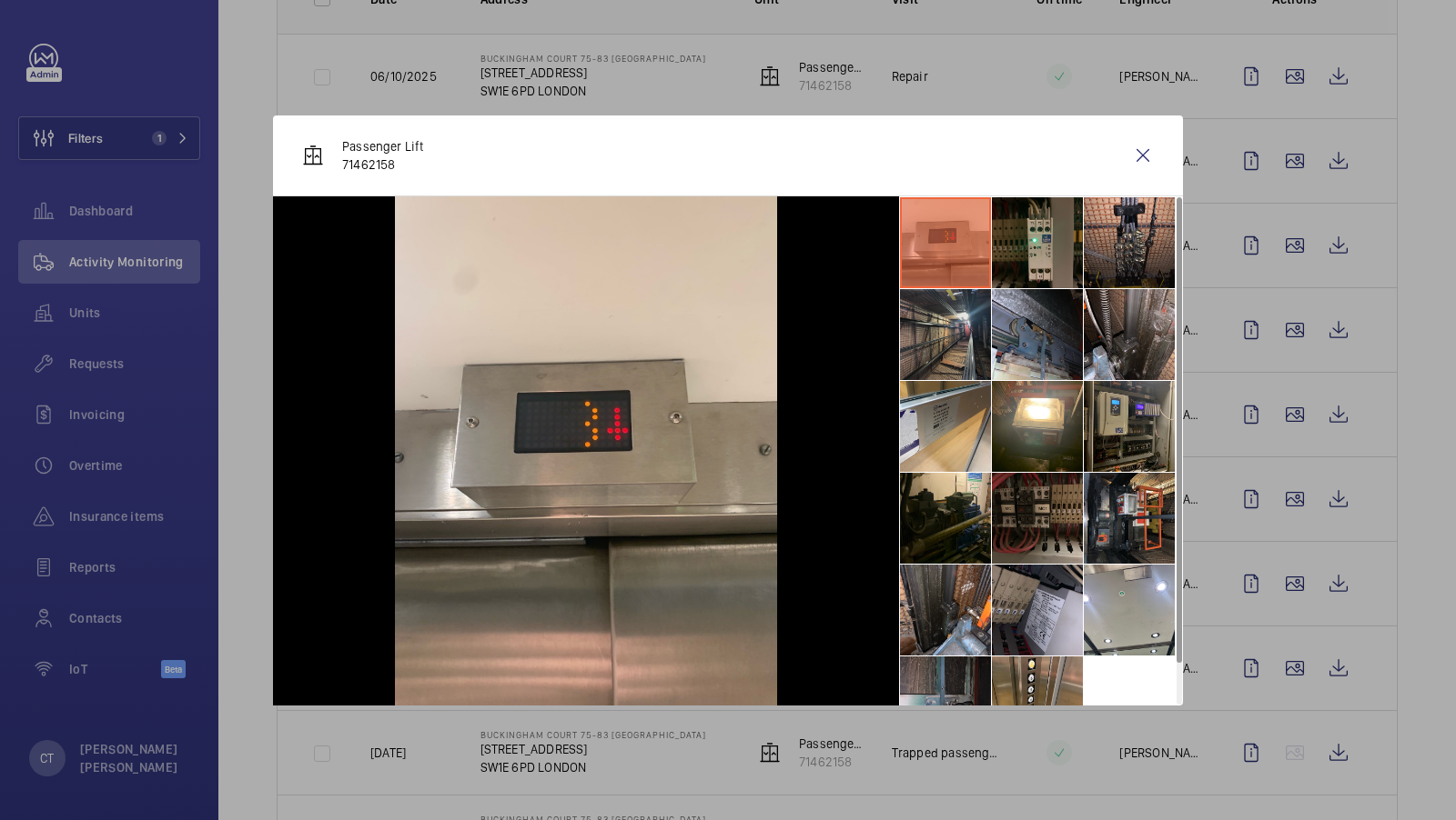
click at [960, 327] on li at bounding box center [944, 334] width 91 height 91
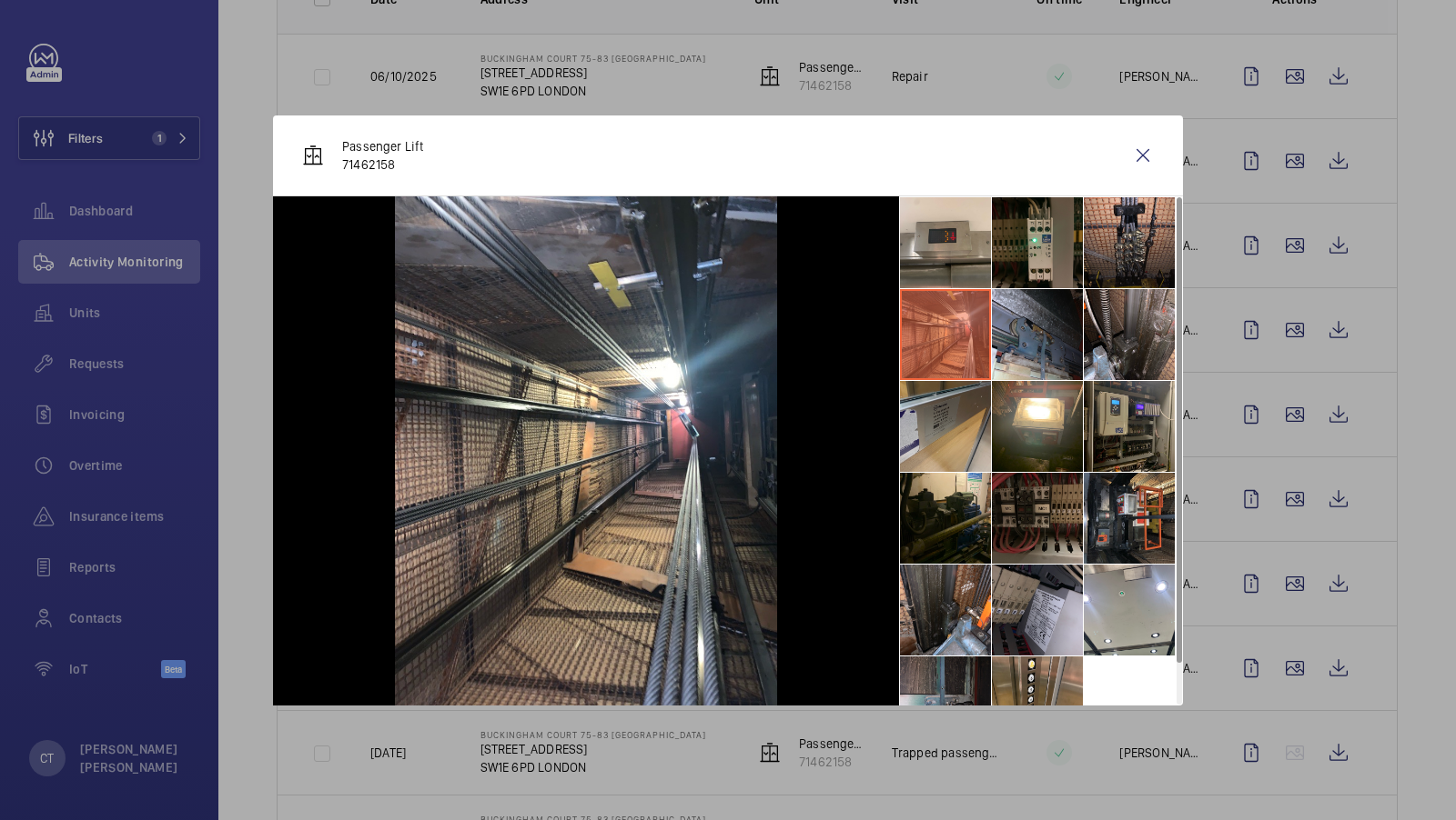
scroll to position [42, 0]
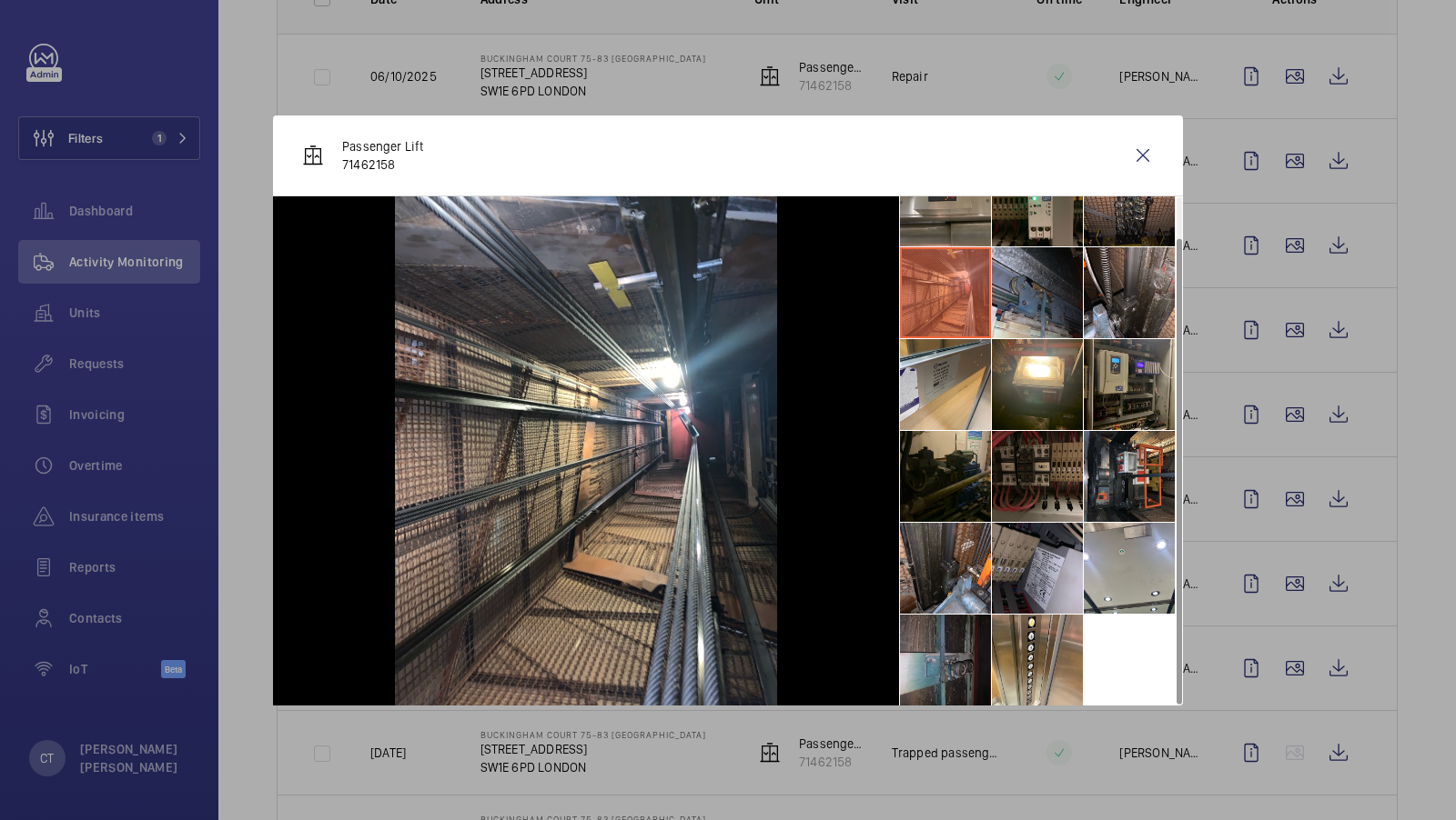
click at [962, 485] on li at bounding box center [944, 476] width 91 height 91
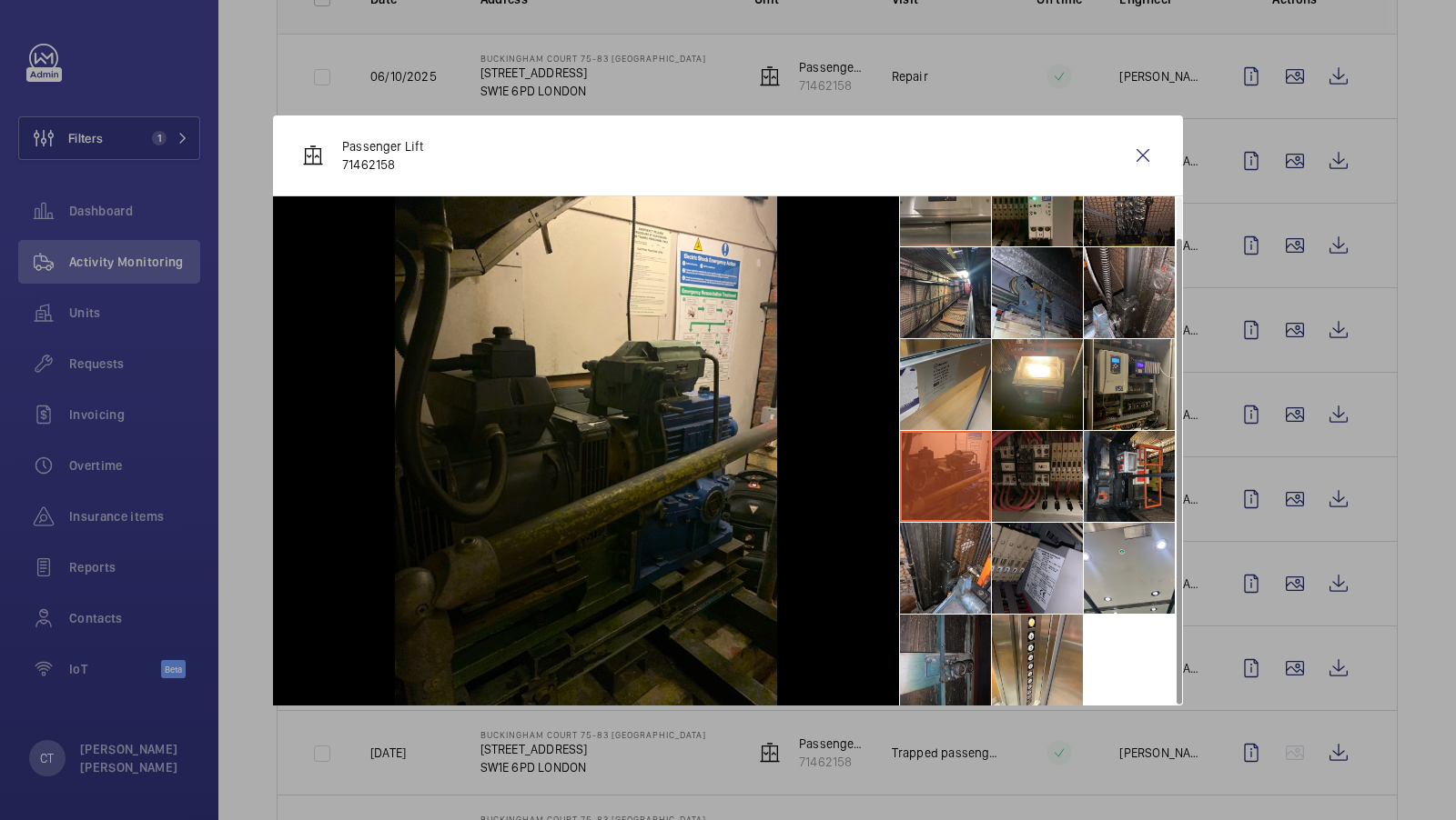
click at [957, 380] on li at bounding box center [944, 384] width 91 height 91
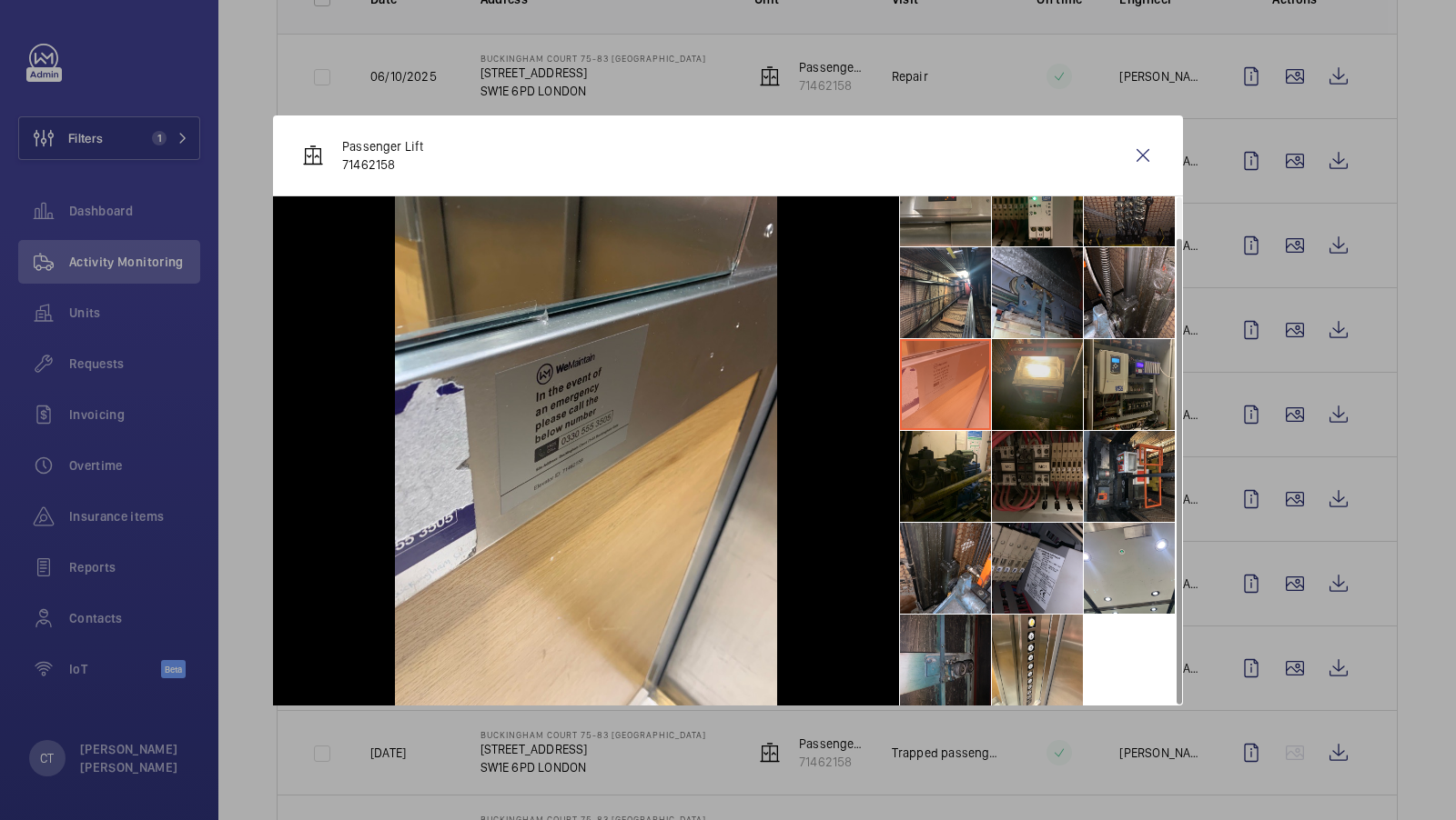
click at [1047, 376] on li at bounding box center [1037, 384] width 91 height 91
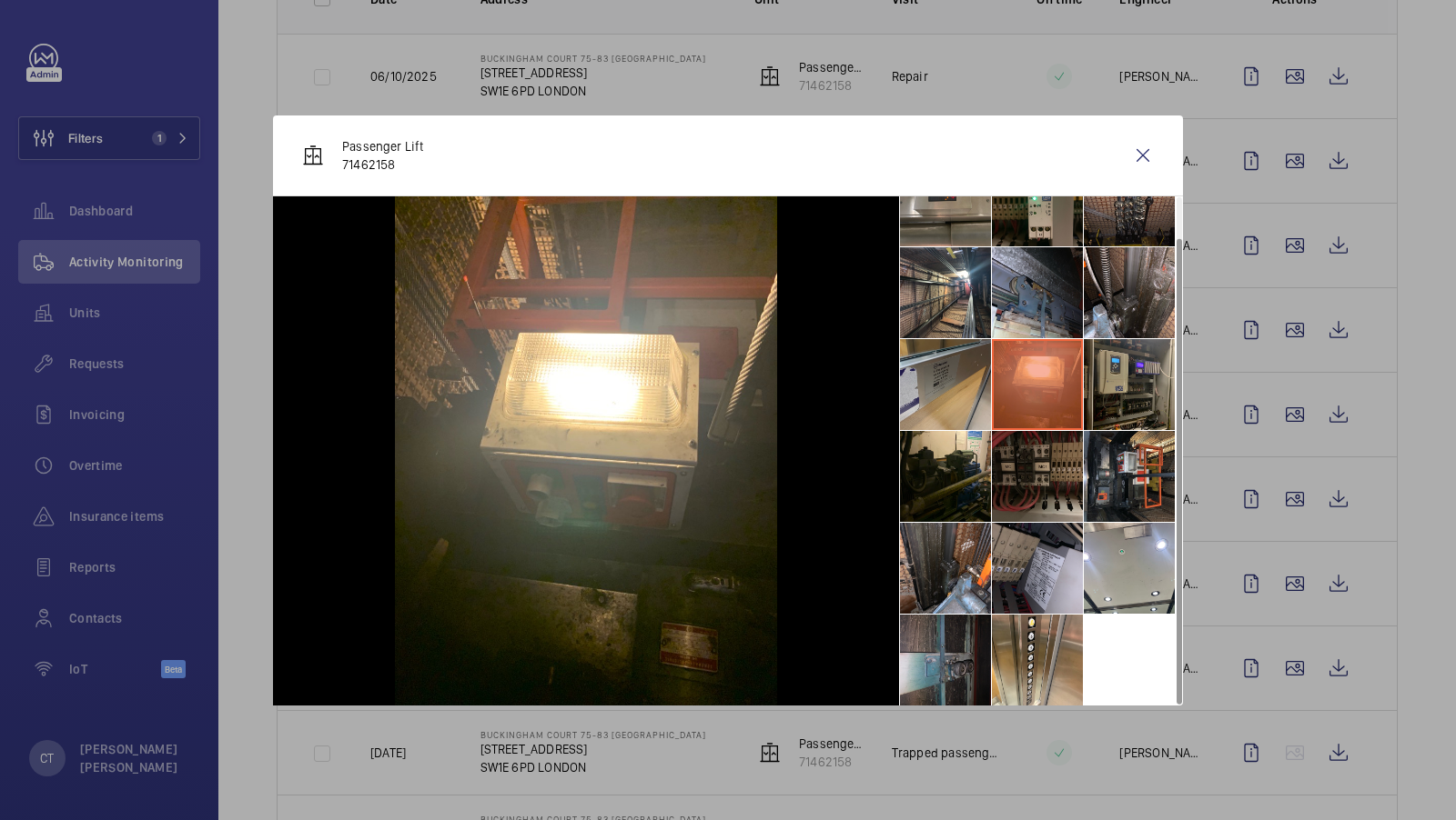
click at [979, 372] on li at bounding box center [944, 384] width 91 height 91
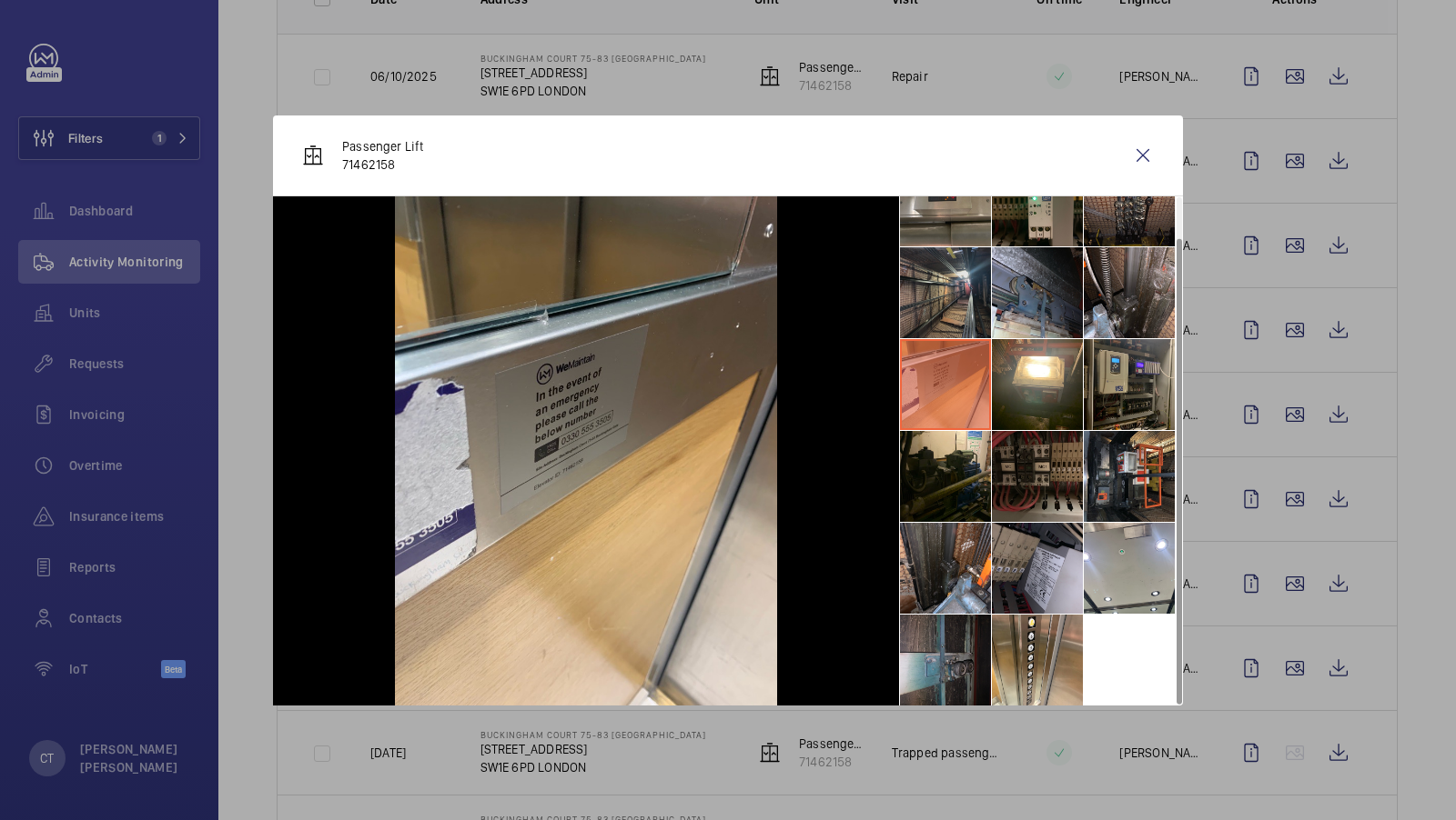
click at [974, 298] on li at bounding box center [944, 292] width 91 height 91
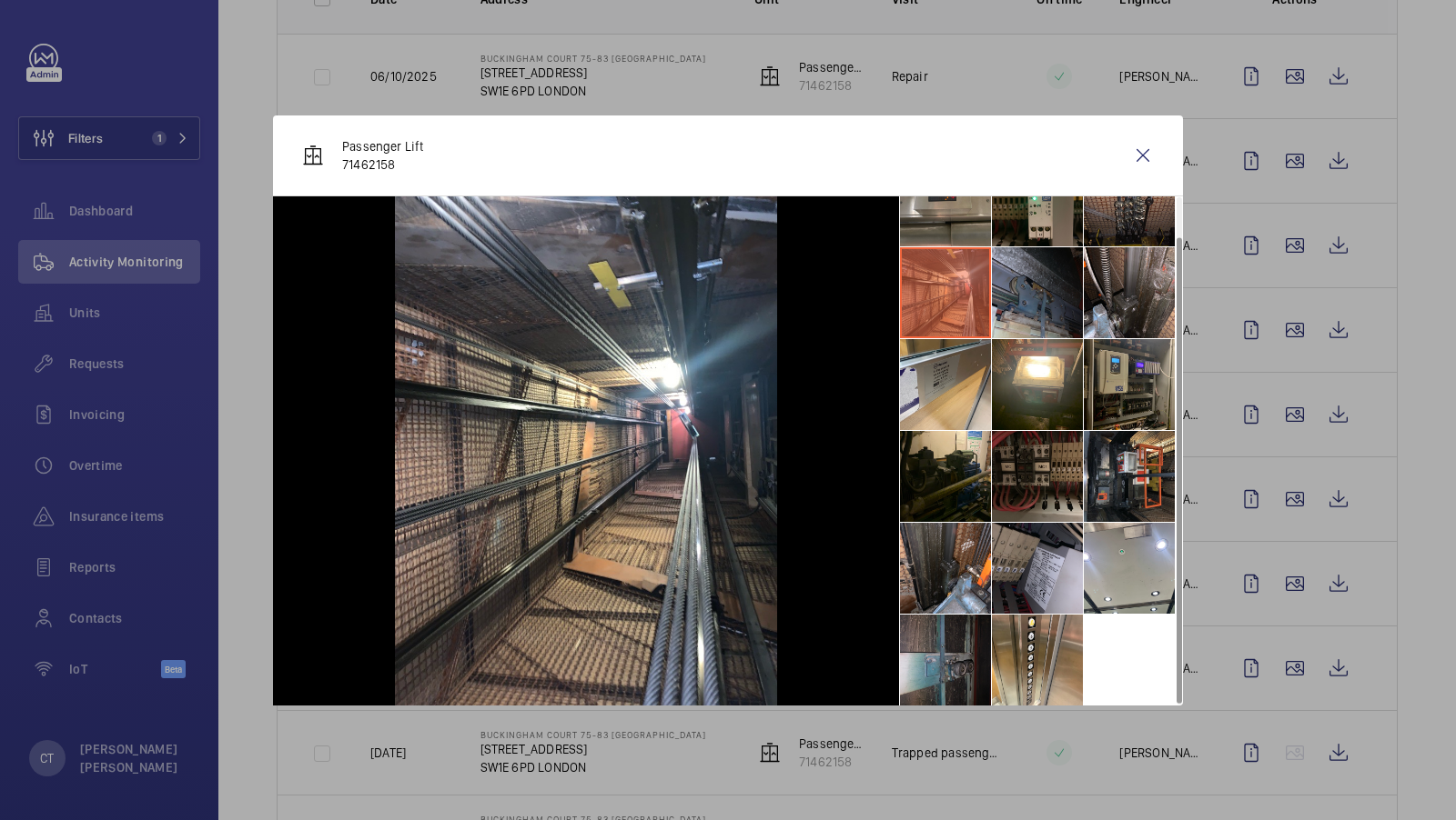
scroll to position [0, 0]
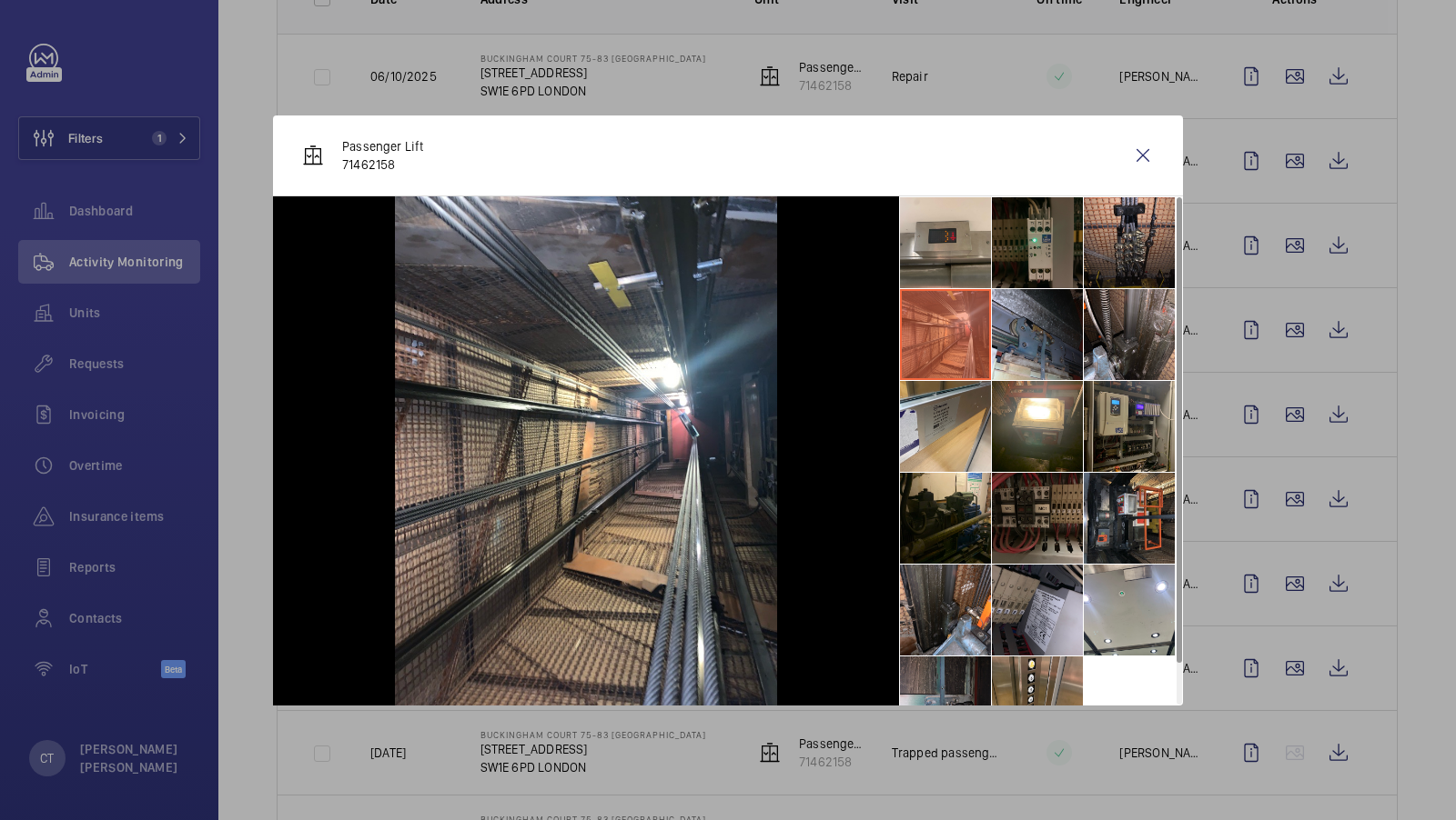
click at [1058, 277] on li at bounding box center [1037, 242] width 91 height 91
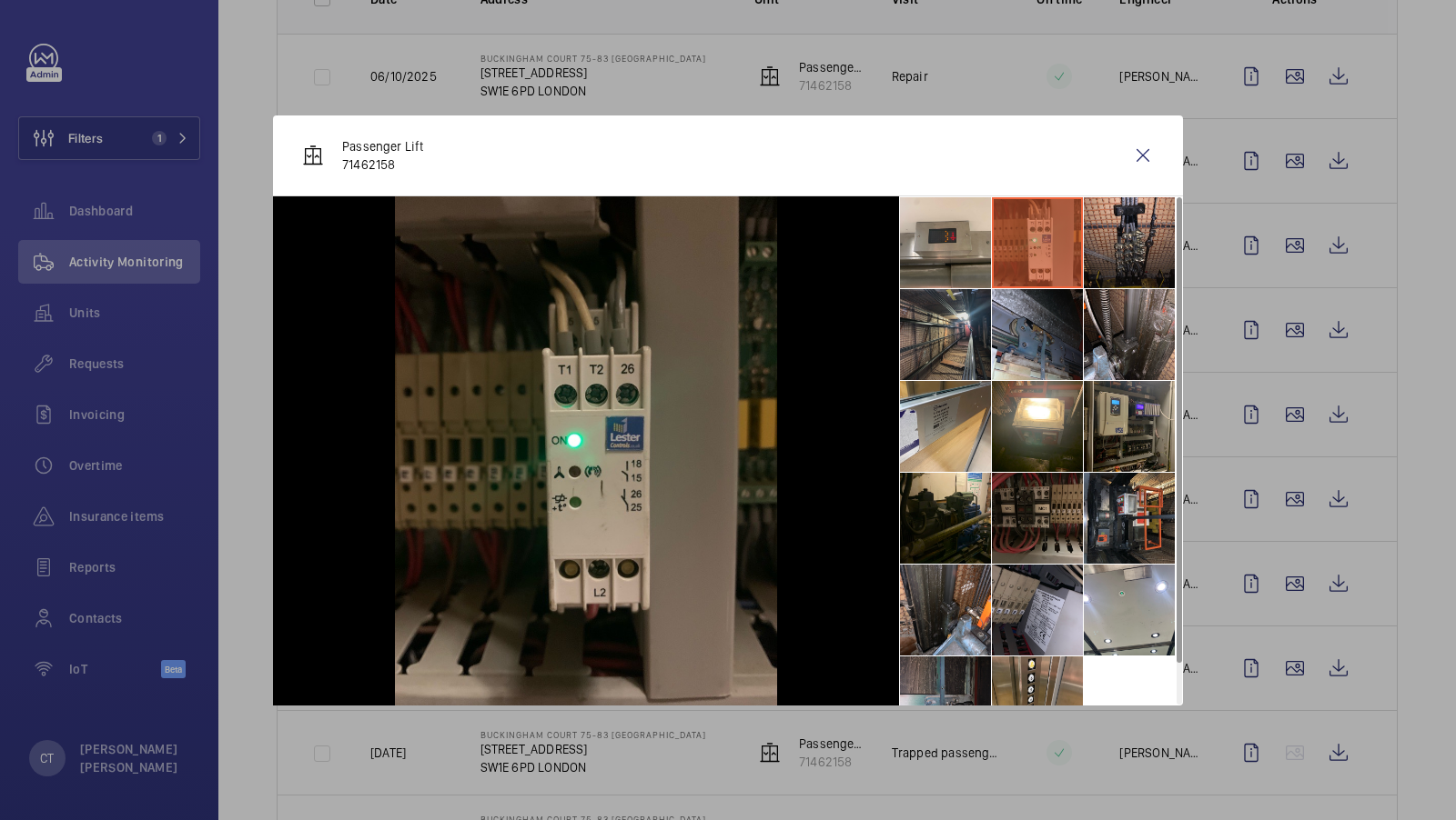
click at [939, 330] on li at bounding box center [944, 334] width 91 height 91
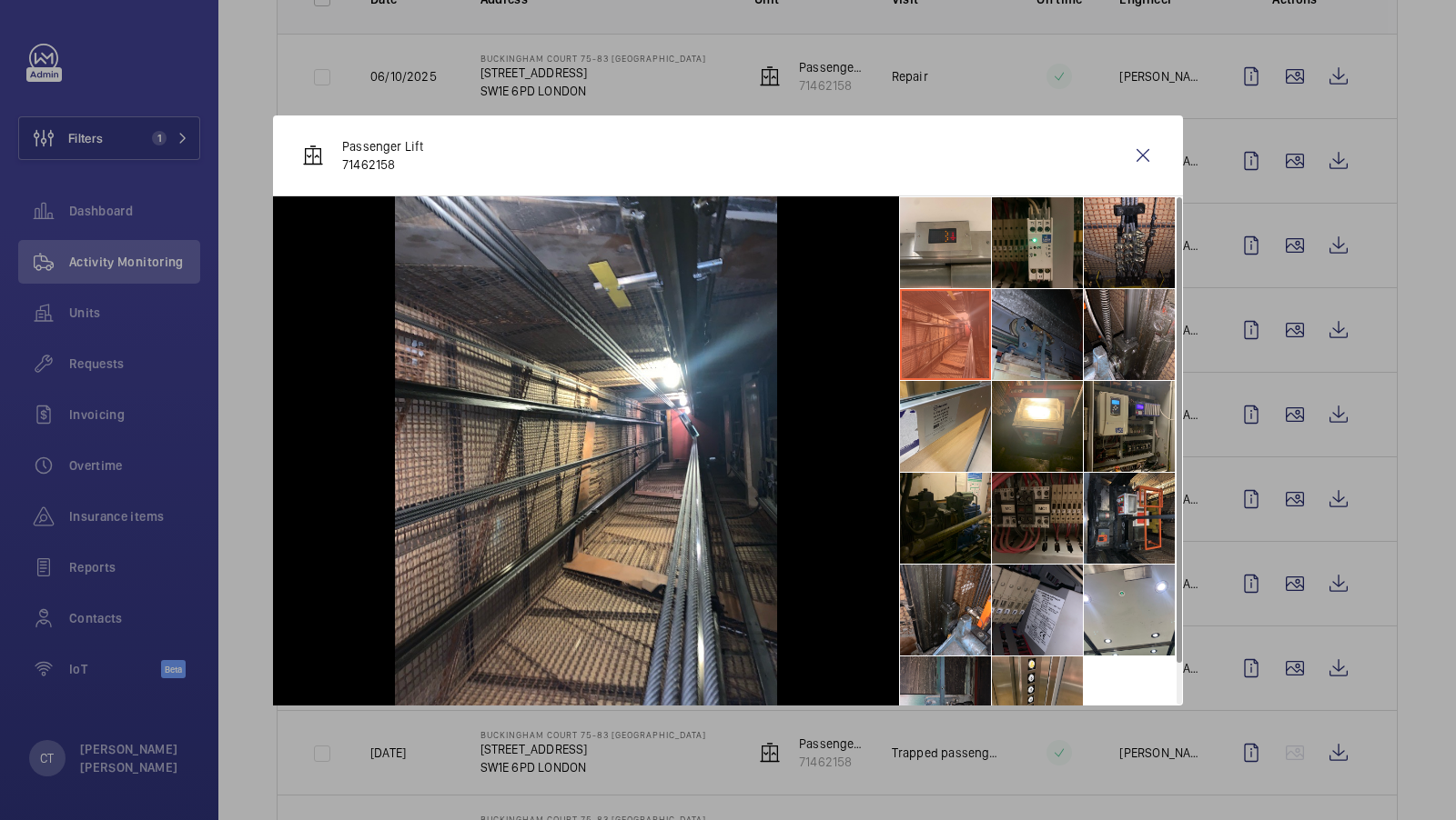
click at [1004, 338] on li at bounding box center [1037, 334] width 91 height 91
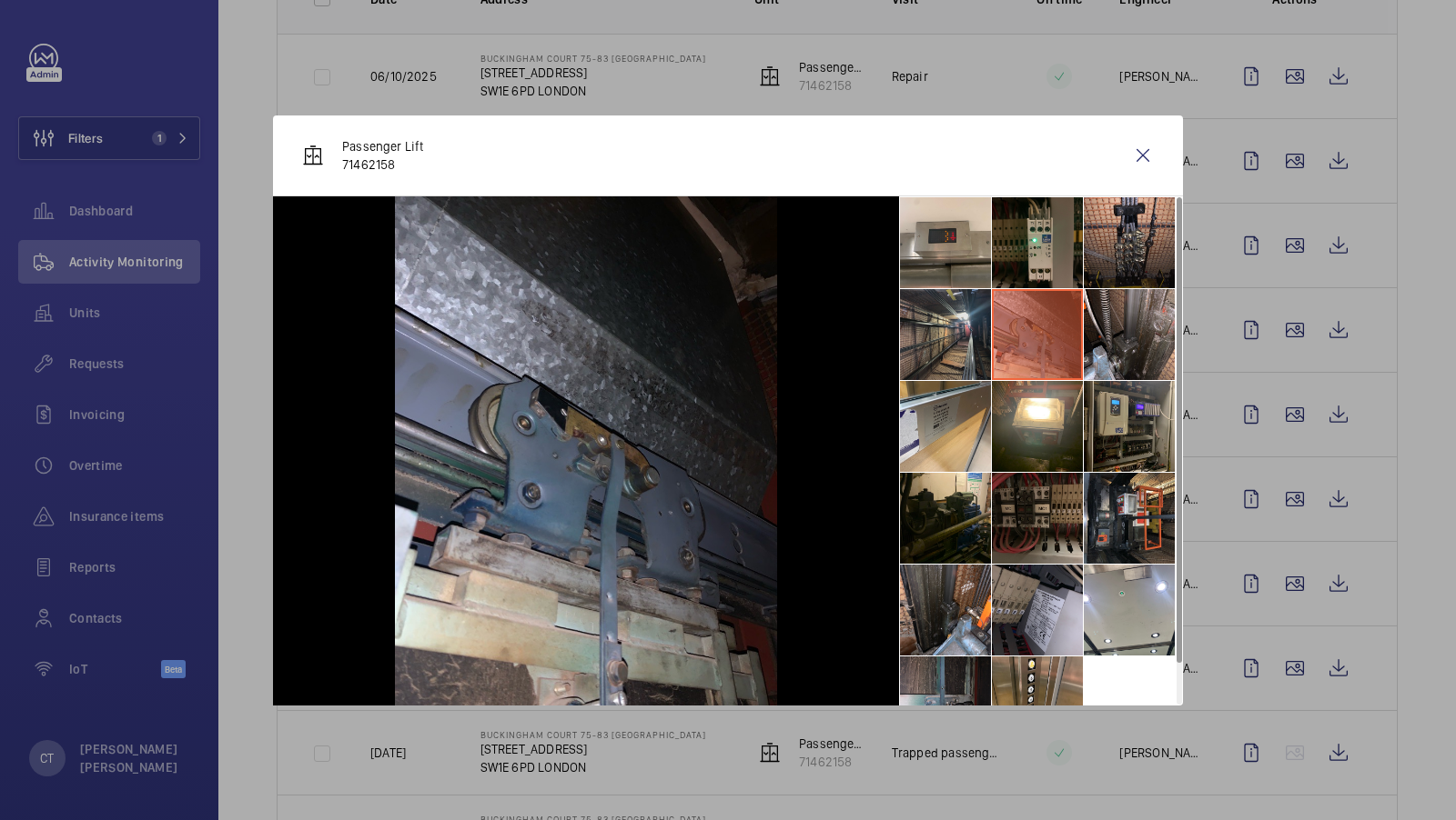
click at [914, 359] on li at bounding box center [944, 334] width 91 height 91
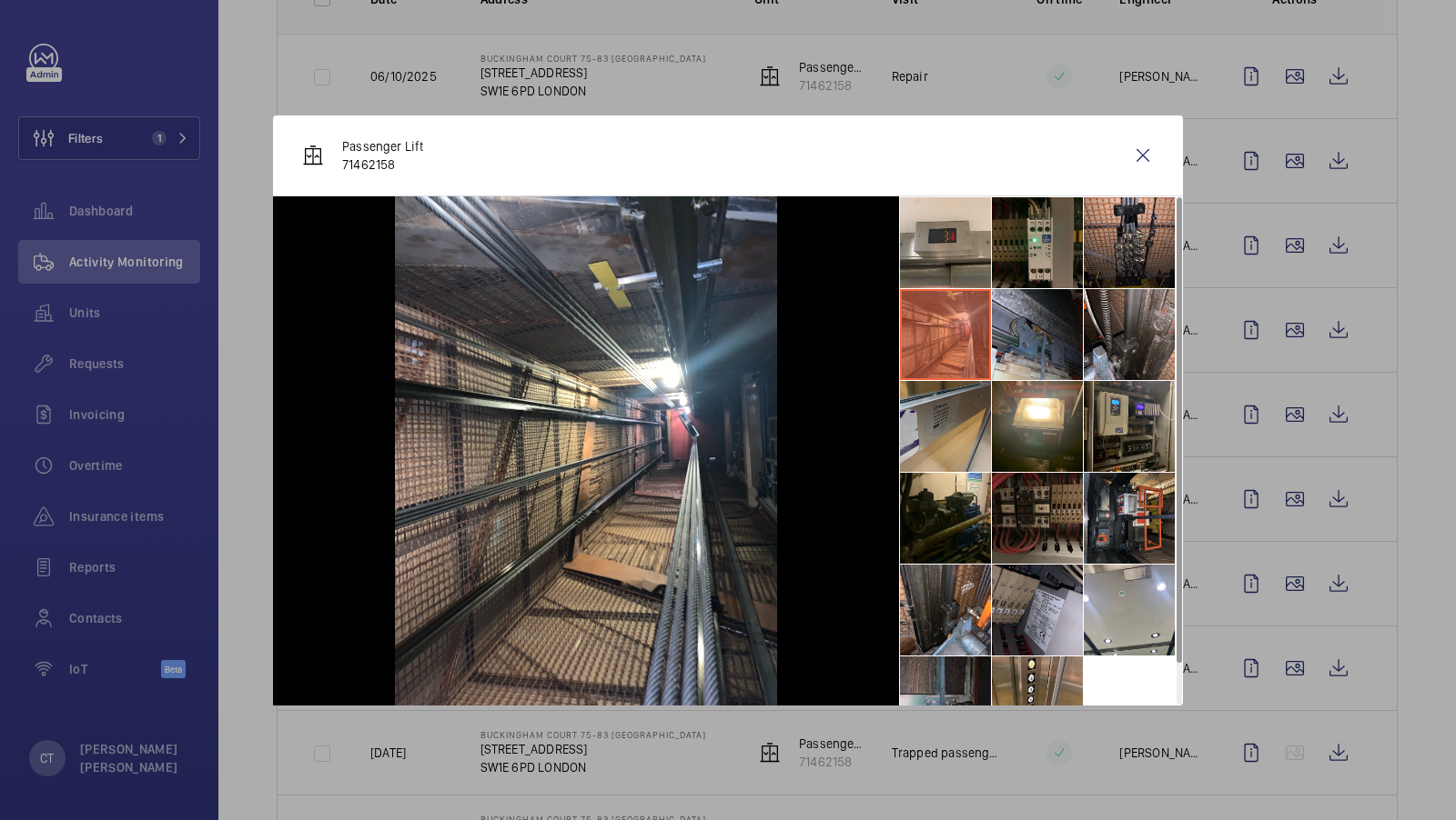
click at [957, 422] on li at bounding box center [944, 426] width 91 height 91
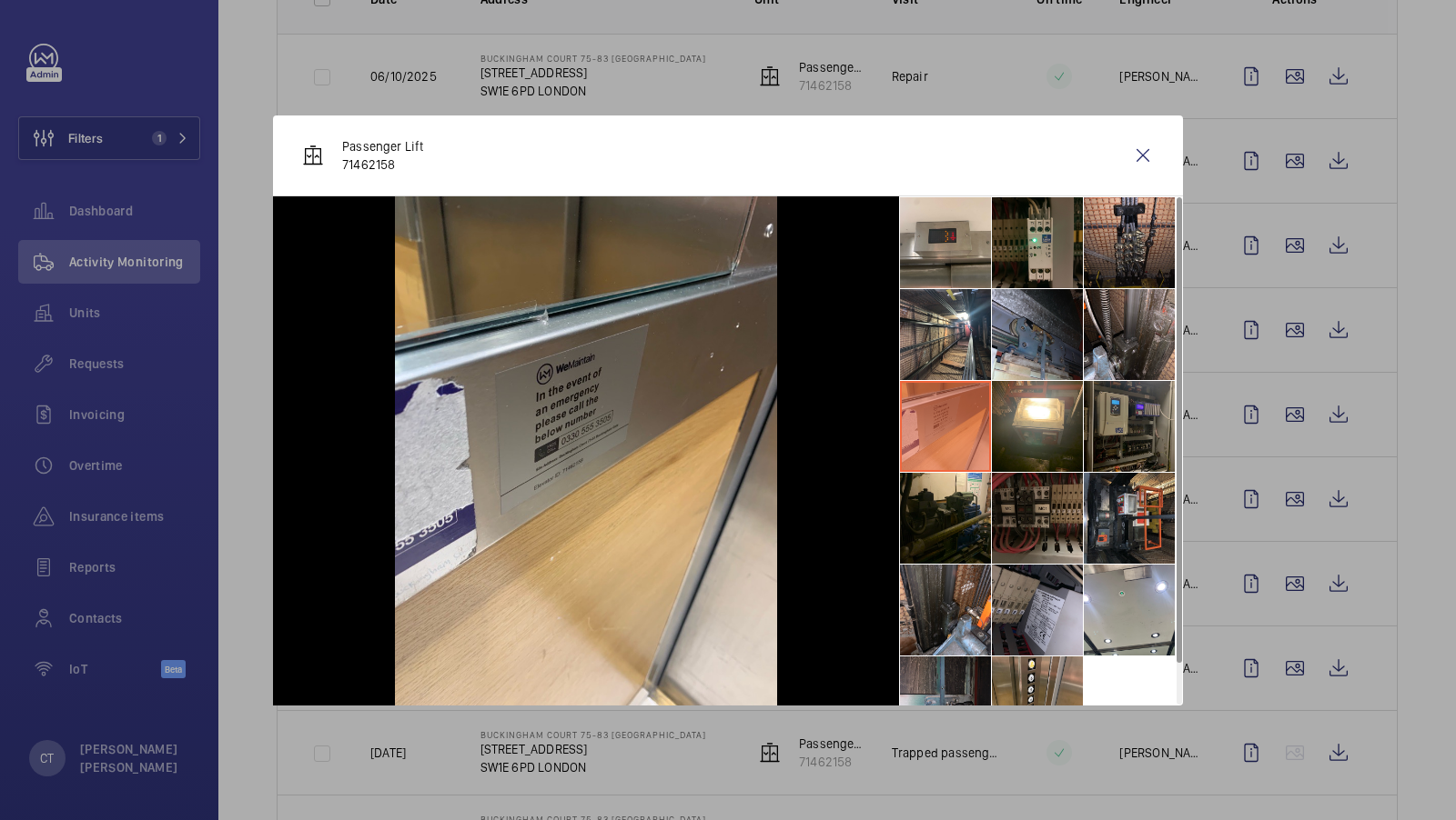
click at [1111, 417] on li at bounding box center [1129, 426] width 91 height 91
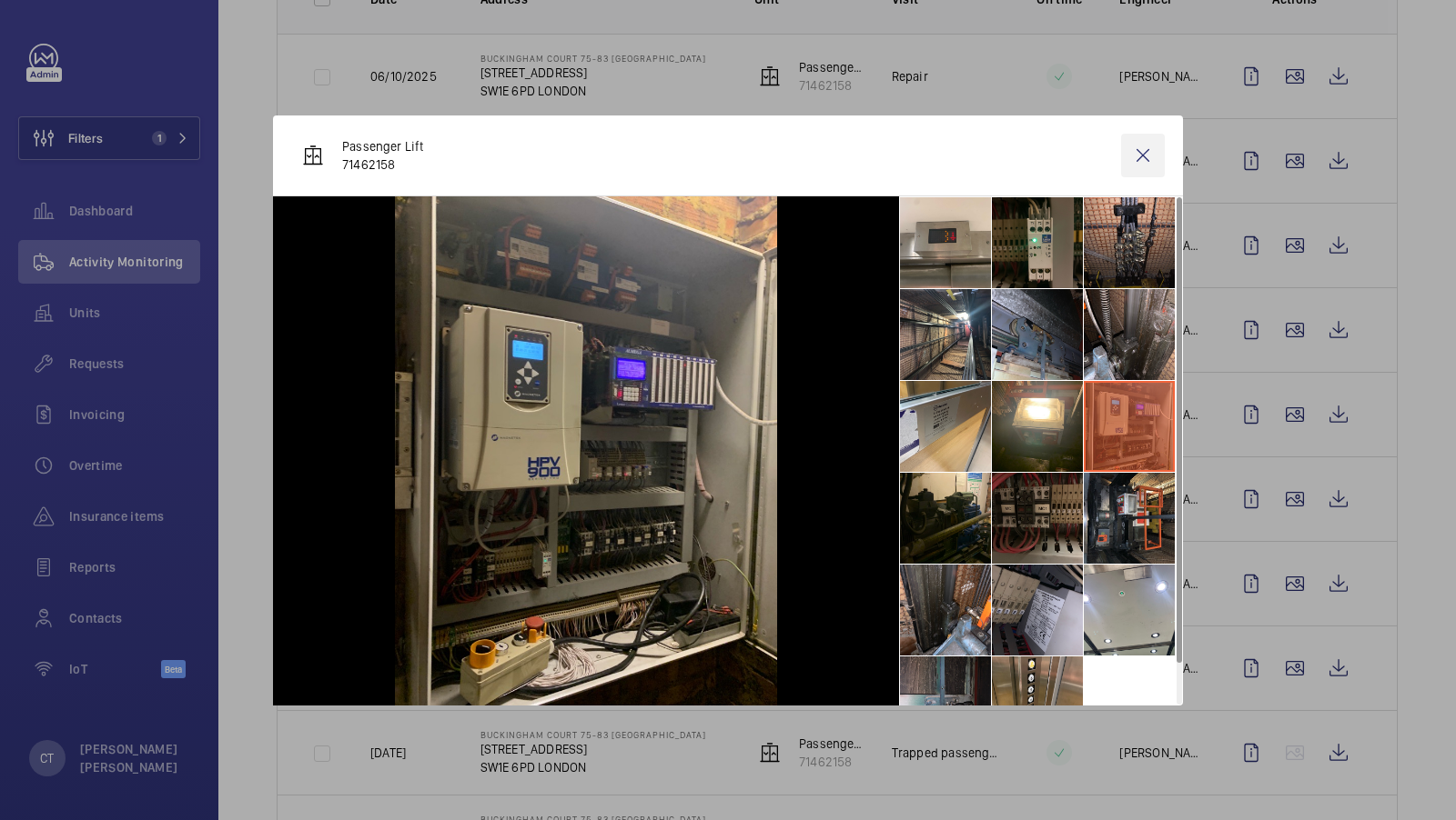
click at [1146, 158] on wm-front-icon-button at bounding box center [1143, 156] width 44 height 44
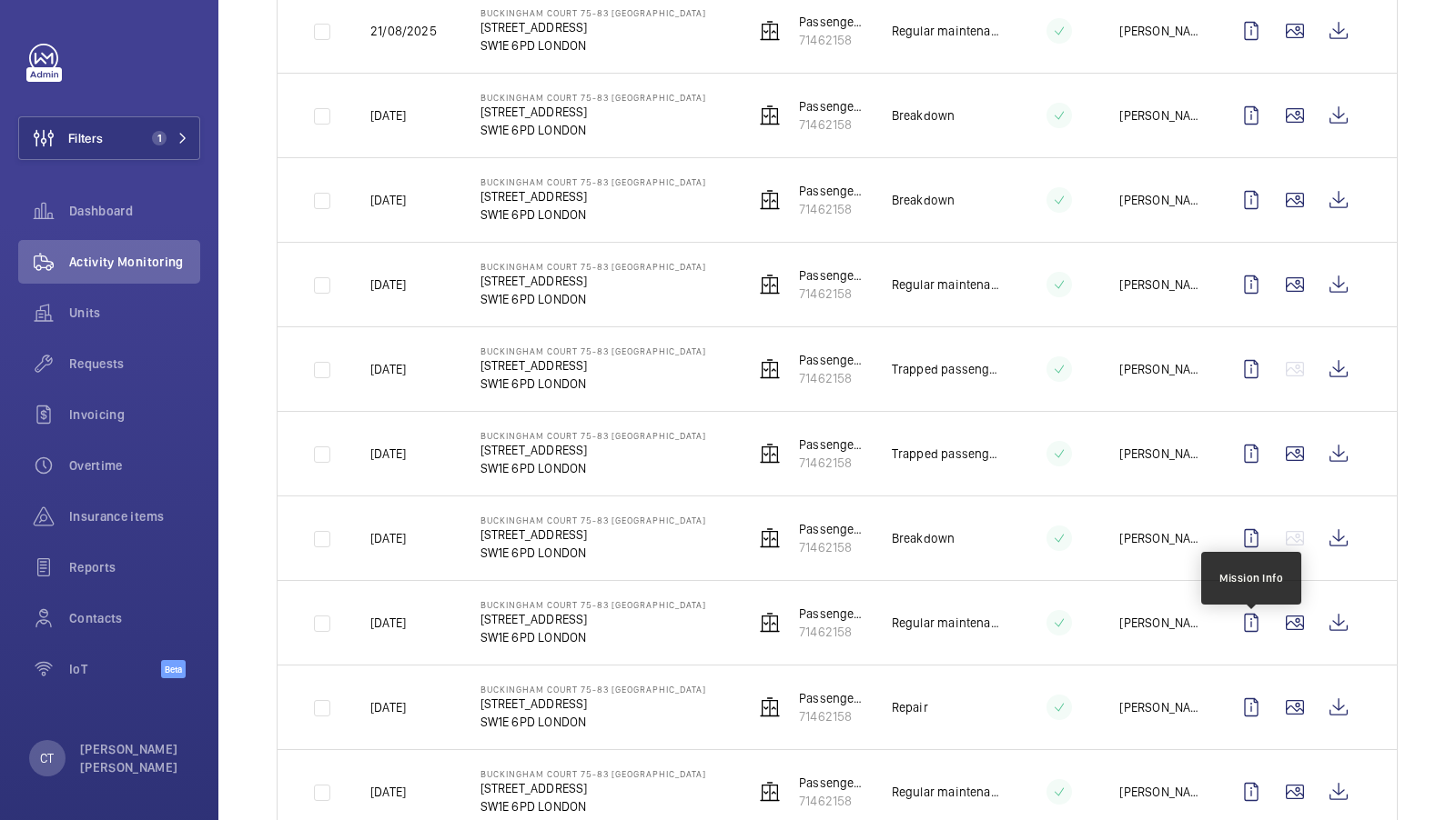
scroll to position [711, 0]
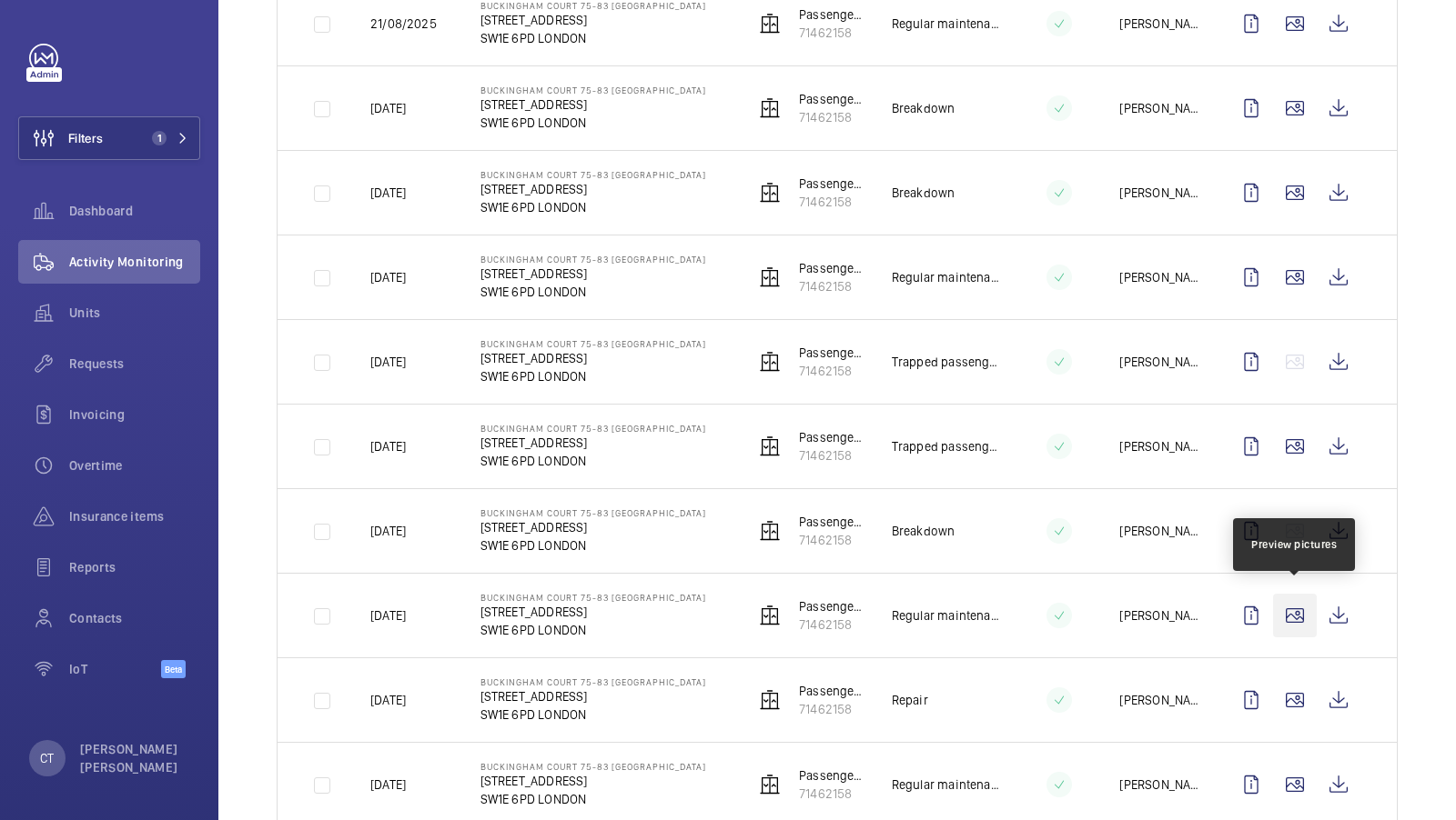
click at [1298, 603] on wm-front-icon-button at bounding box center [1295, 616] width 44 height 44
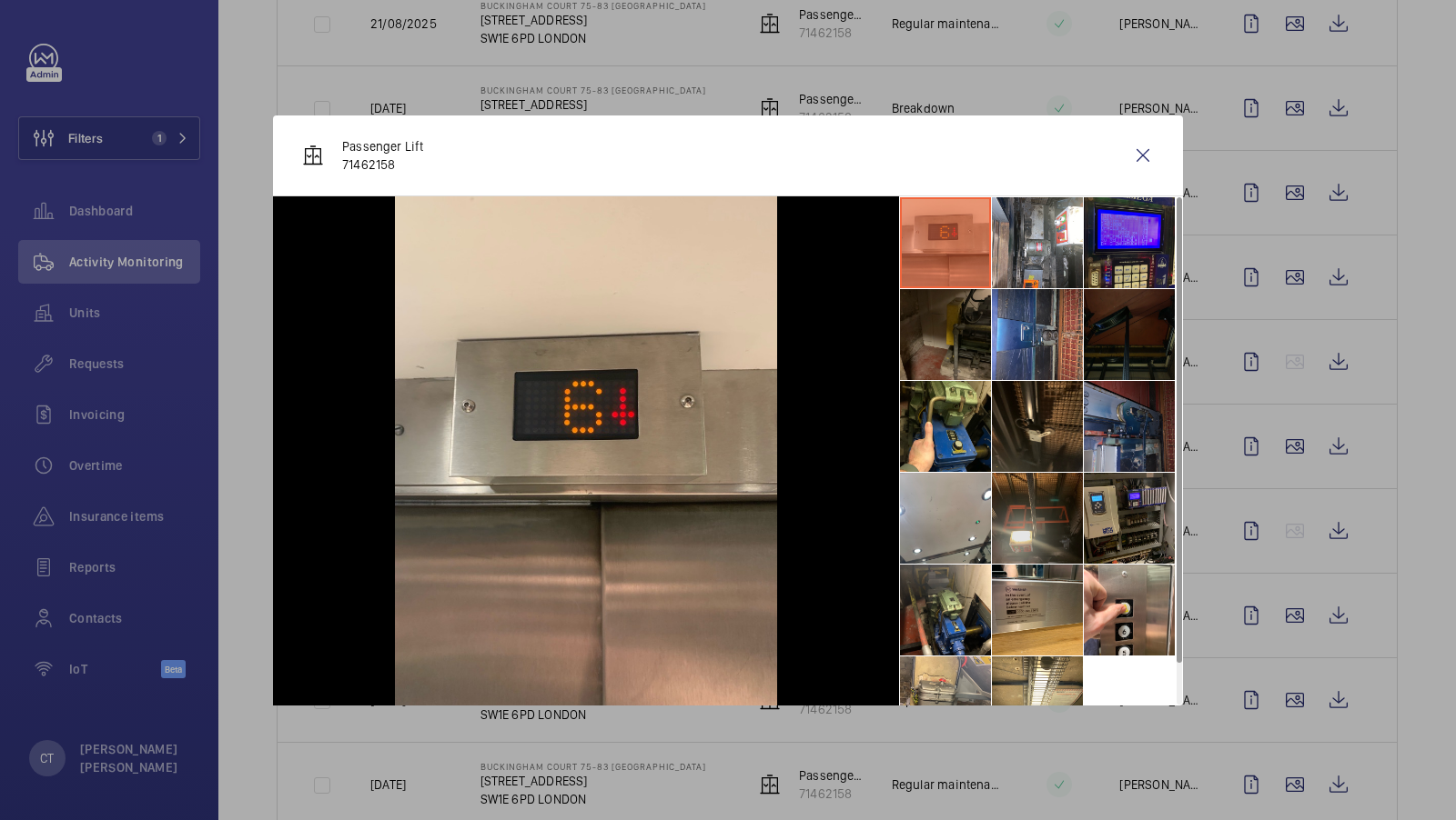
click at [1021, 523] on li at bounding box center [1037, 517] width 91 height 91
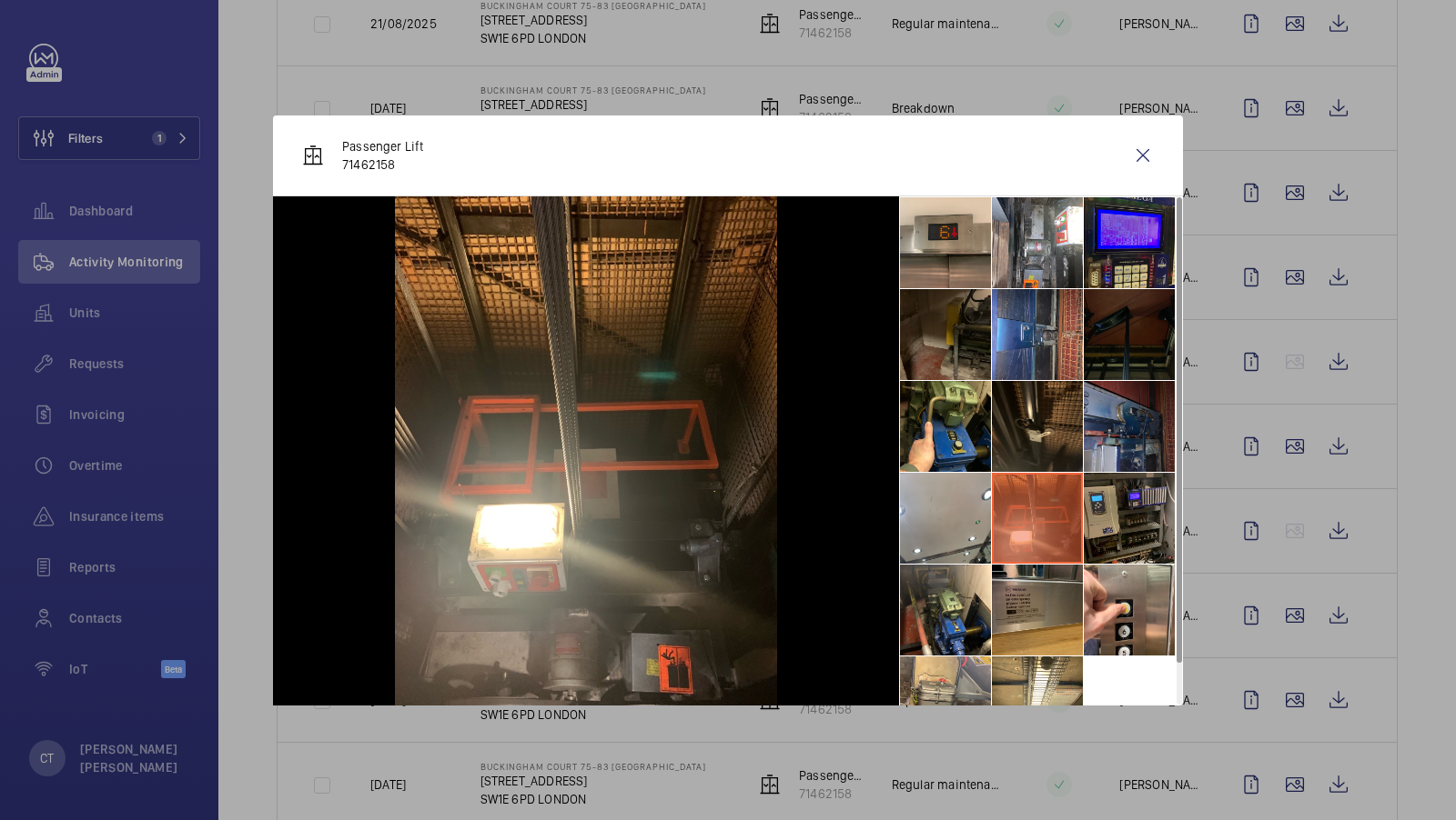
scroll to position [42, 0]
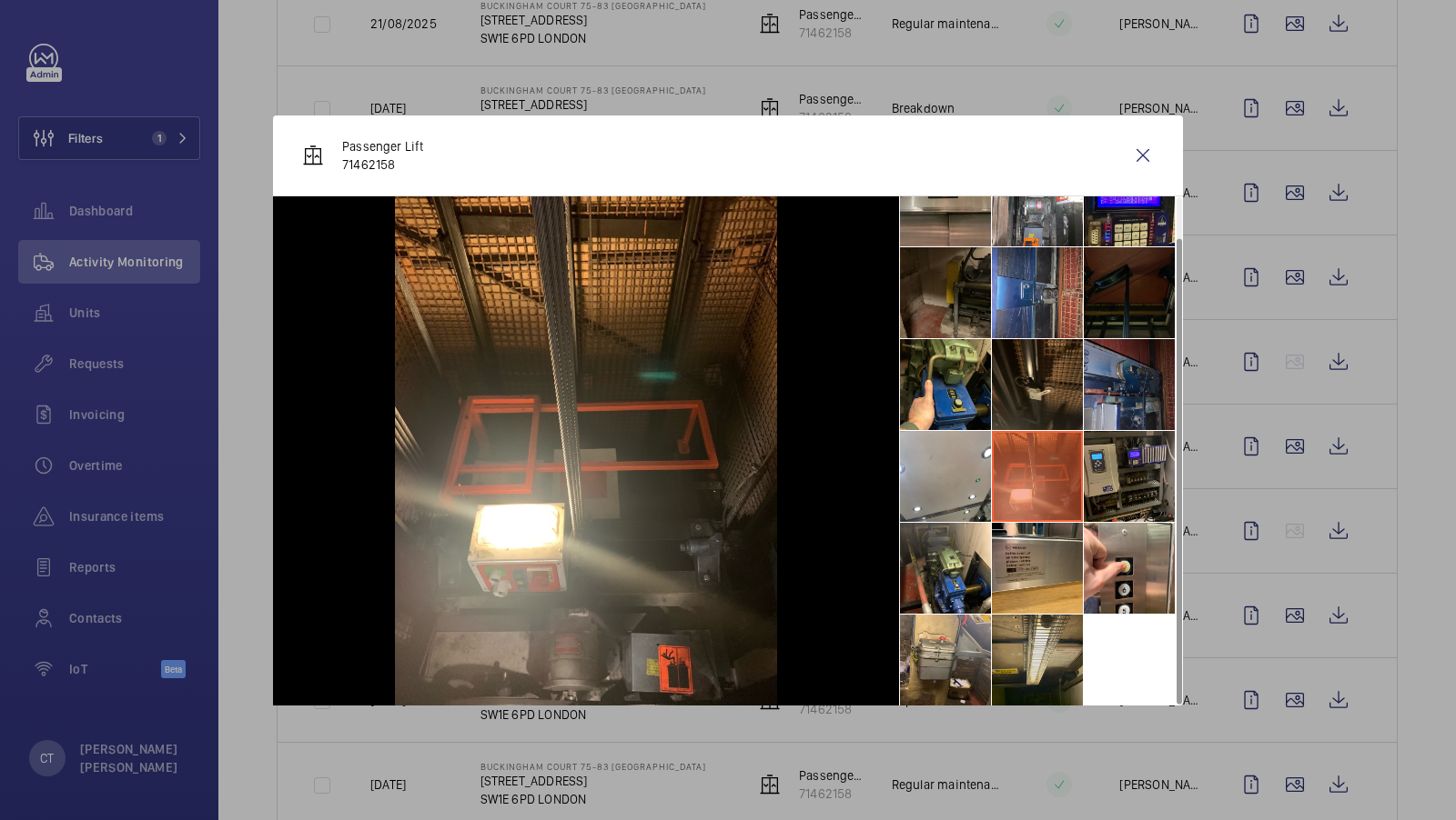
click at [1055, 661] on li at bounding box center [1037, 660] width 91 height 91
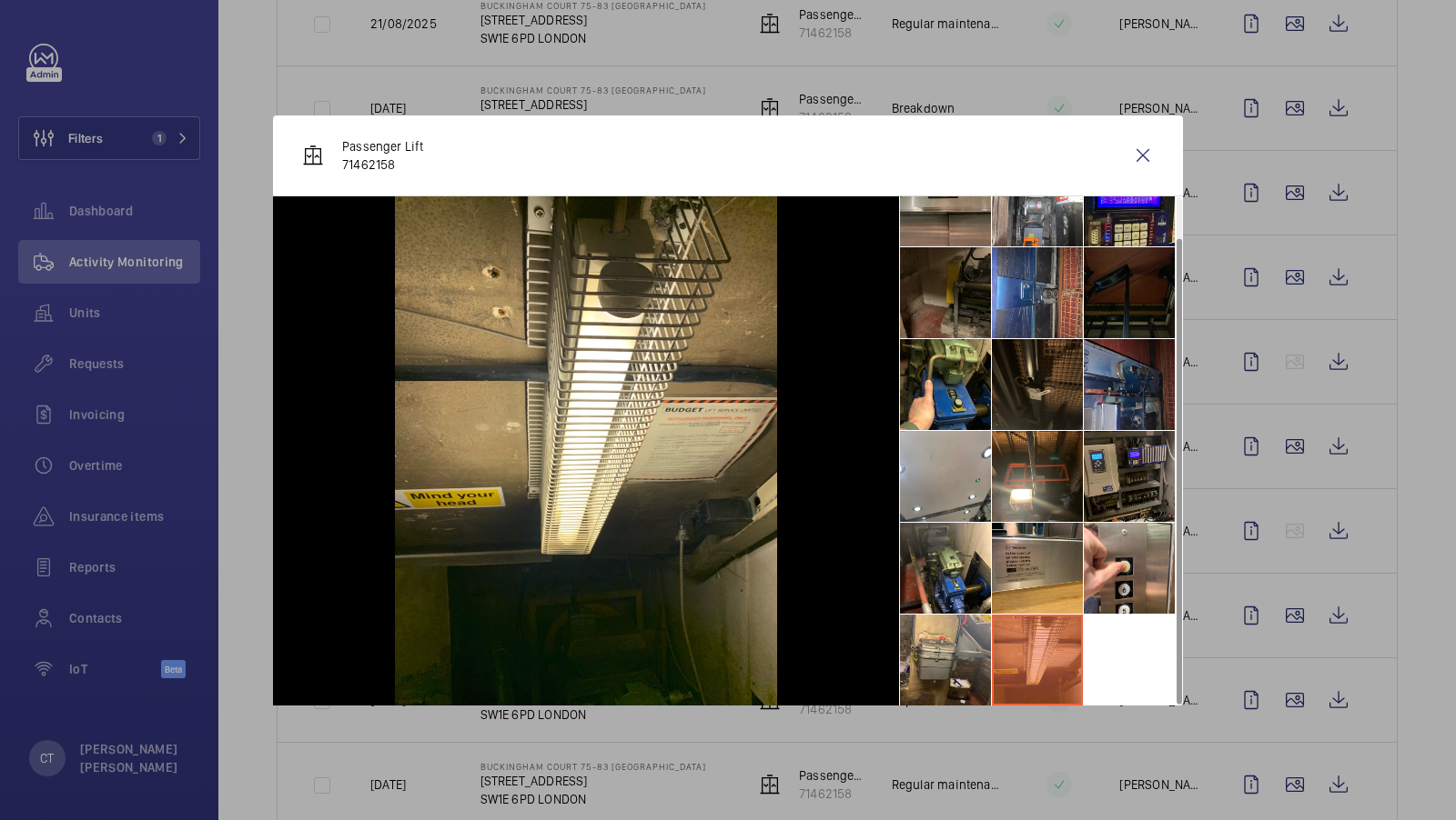
click at [1041, 375] on li at bounding box center [1037, 384] width 91 height 91
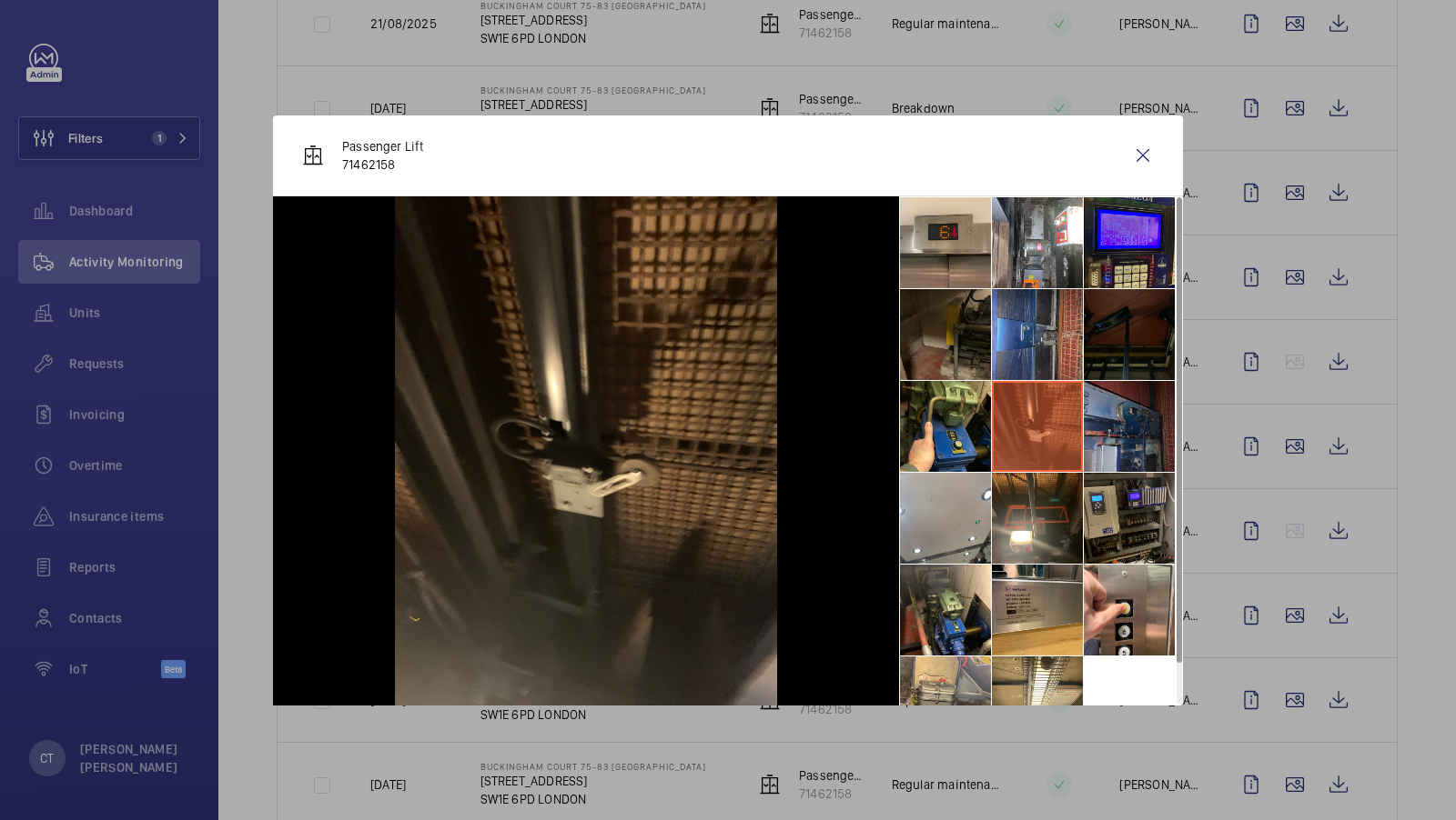
scroll to position [1, 0]
click at [1142, 153] on wm-front-icon-button at bounding box center [1143, 156] width 44 height 44
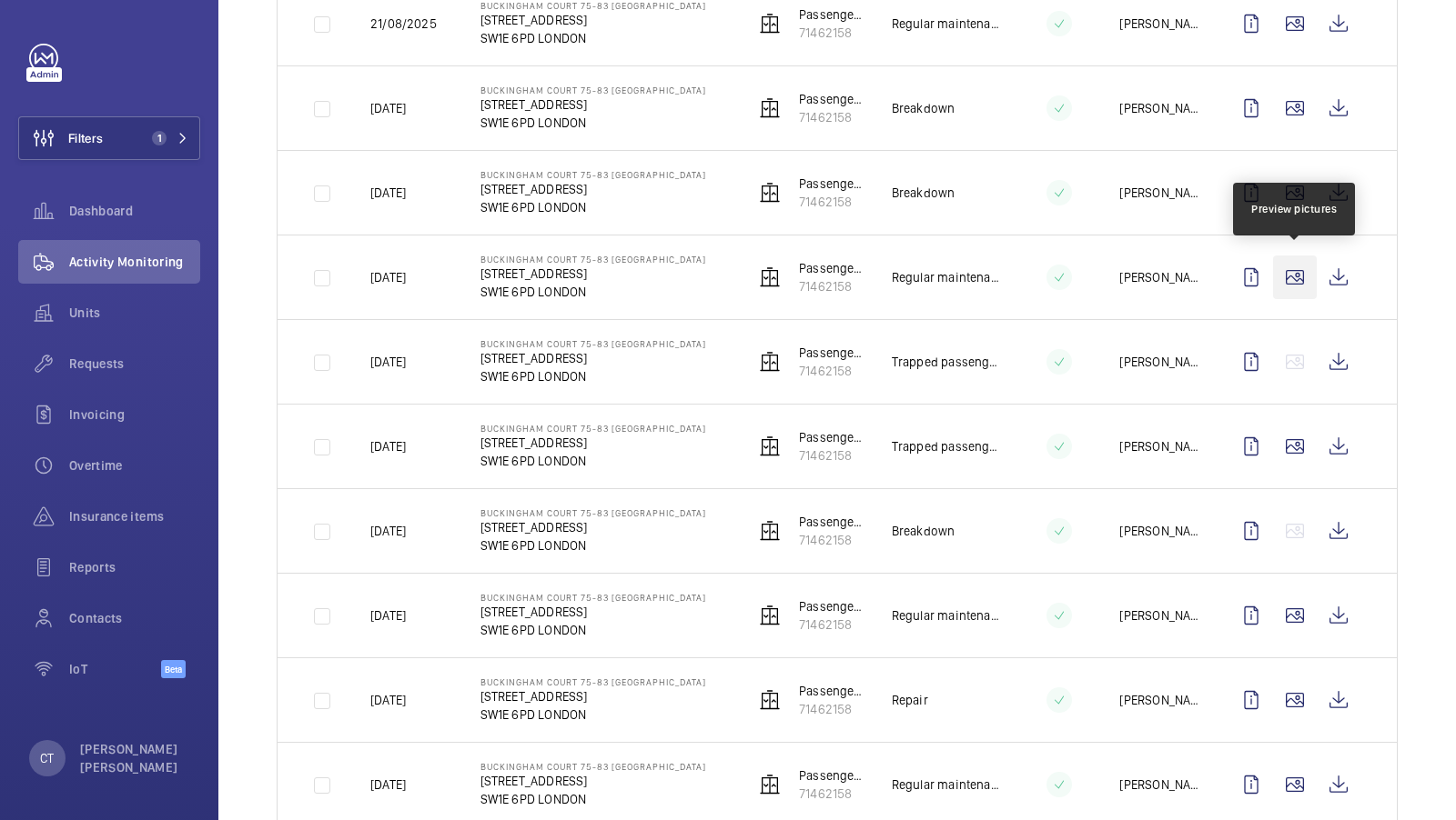
click at [1295, 276] on wm-front-icon-button at bounding box center [1295, 278] width 44 height 44
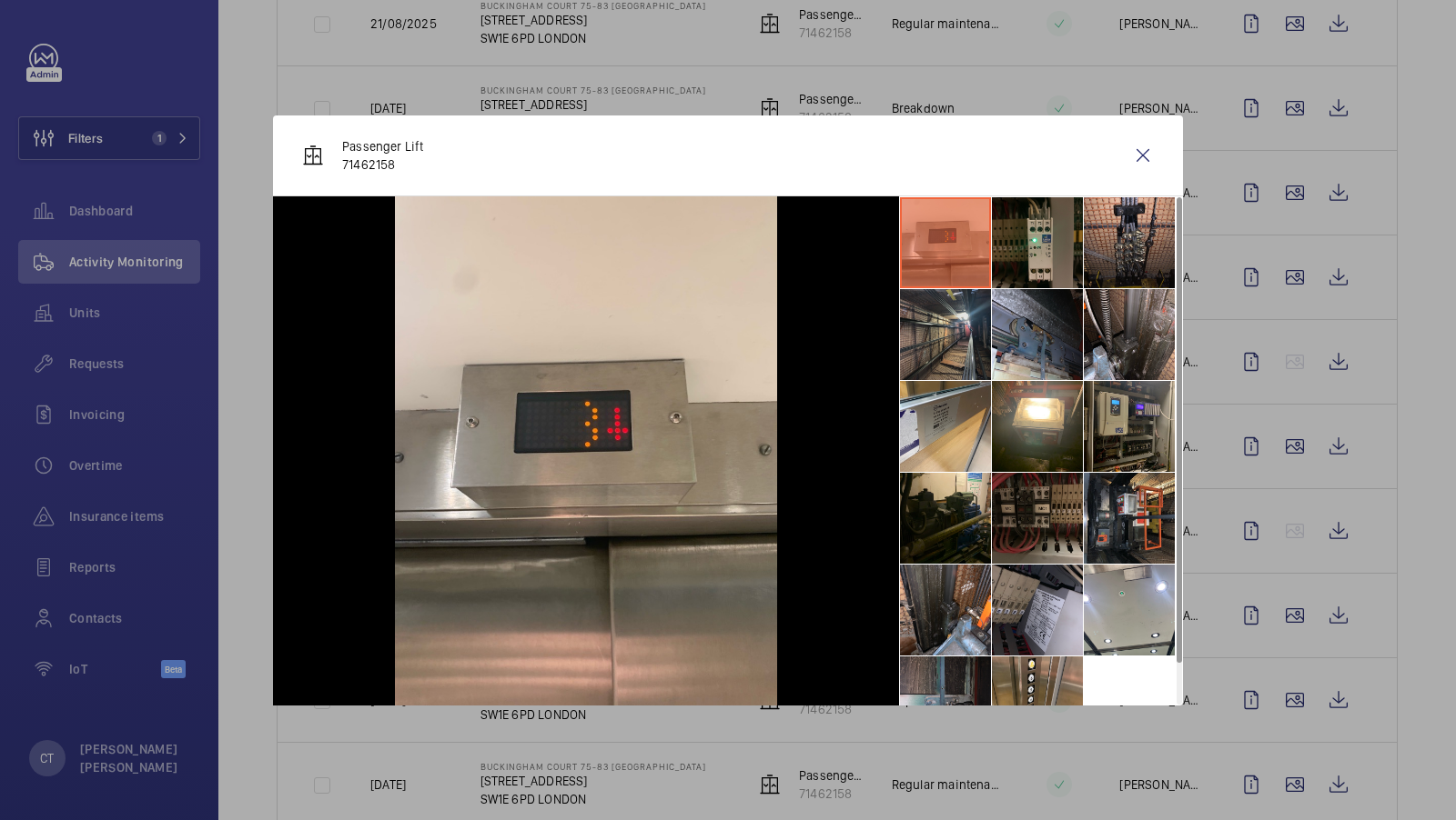
click at [957, 363] on li at bounding box center [944, 334] width 91 height 91
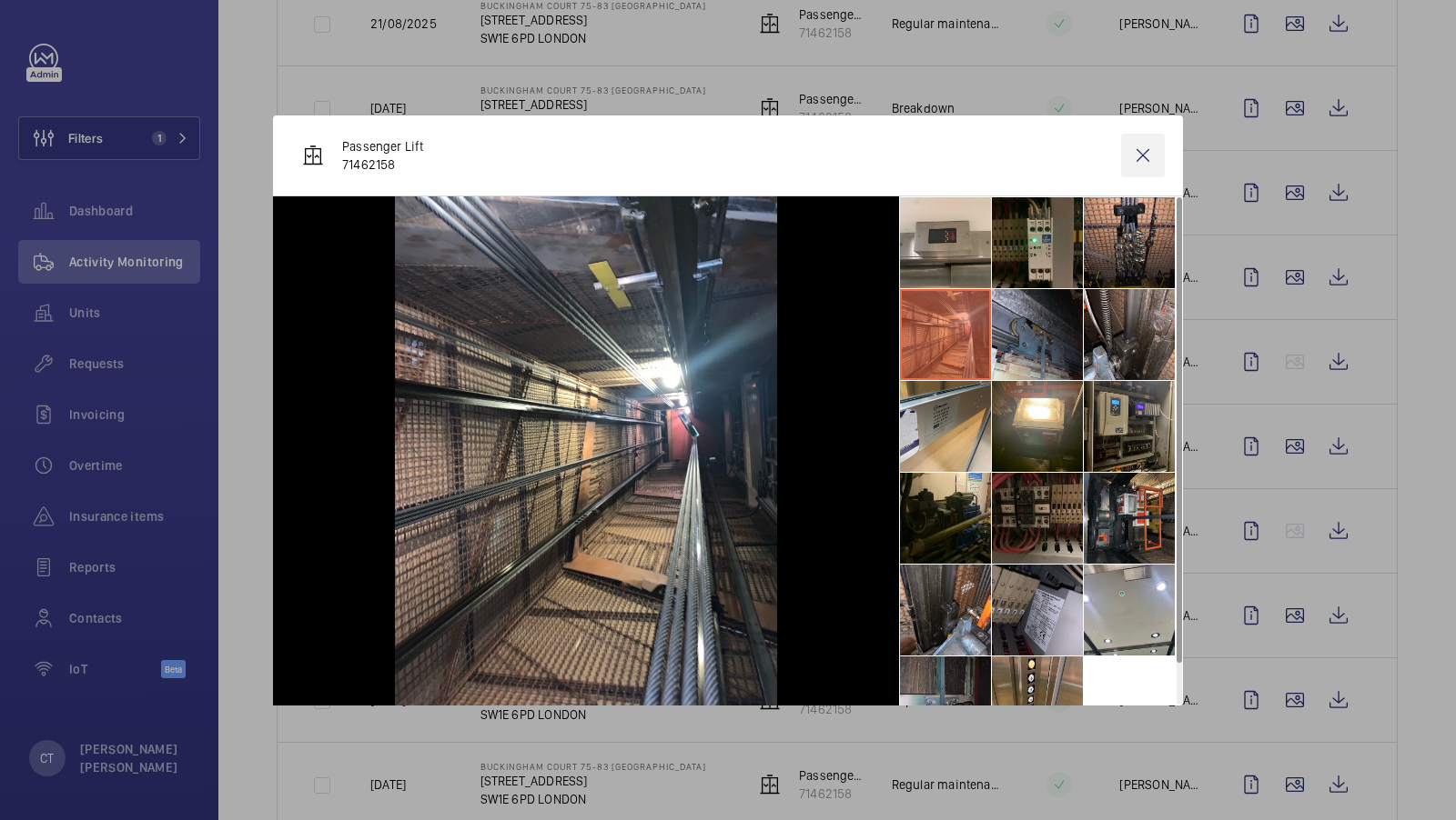
click at [1141, 159] on wm-front-icon-button at bounding box center [1143, 156] width 44 height 44
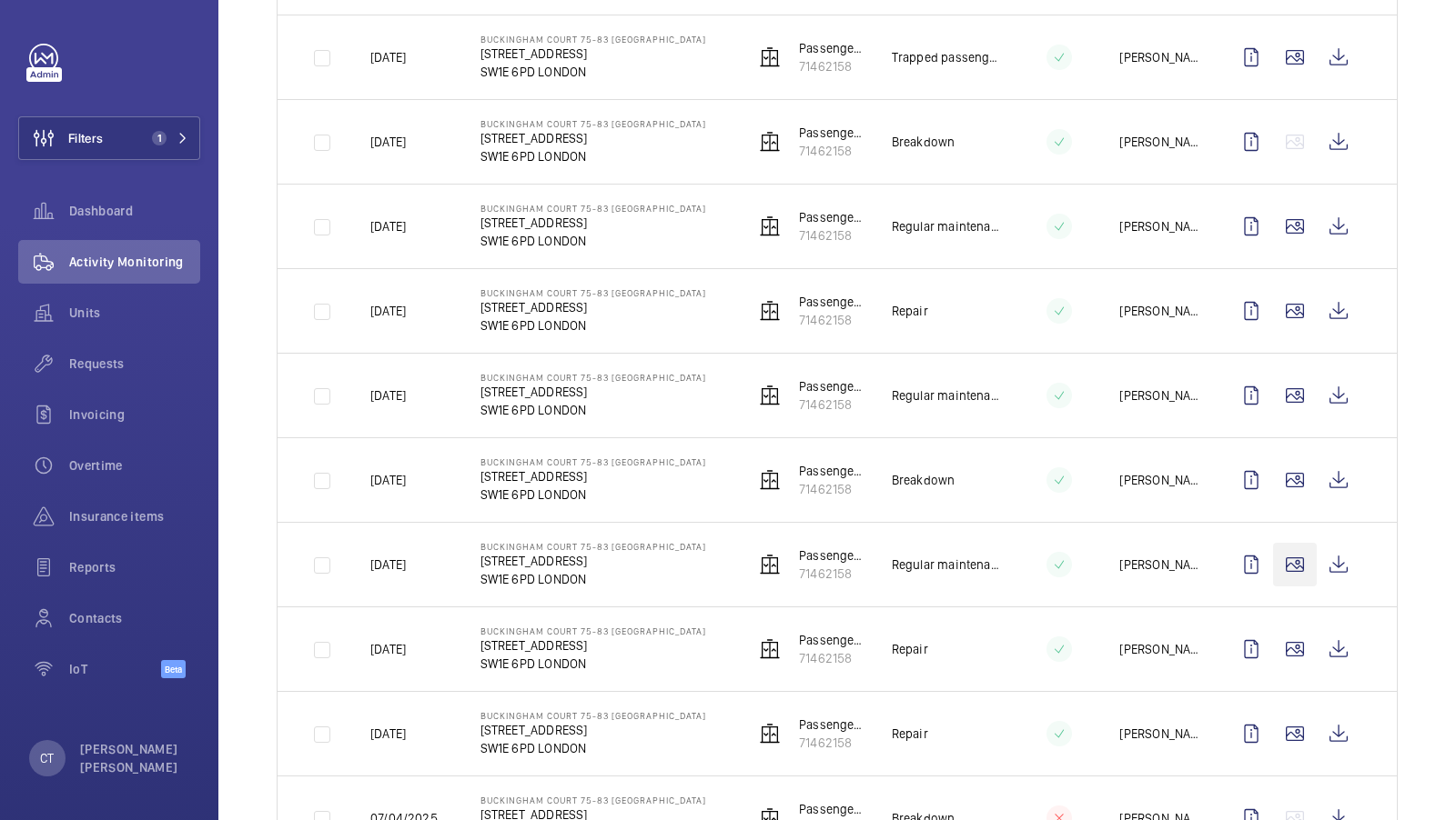
scroll to position [1102, 0]
click at [1293, 542] on wm-front-icon-button at bounding box center [1295, 564] width 44 height 44
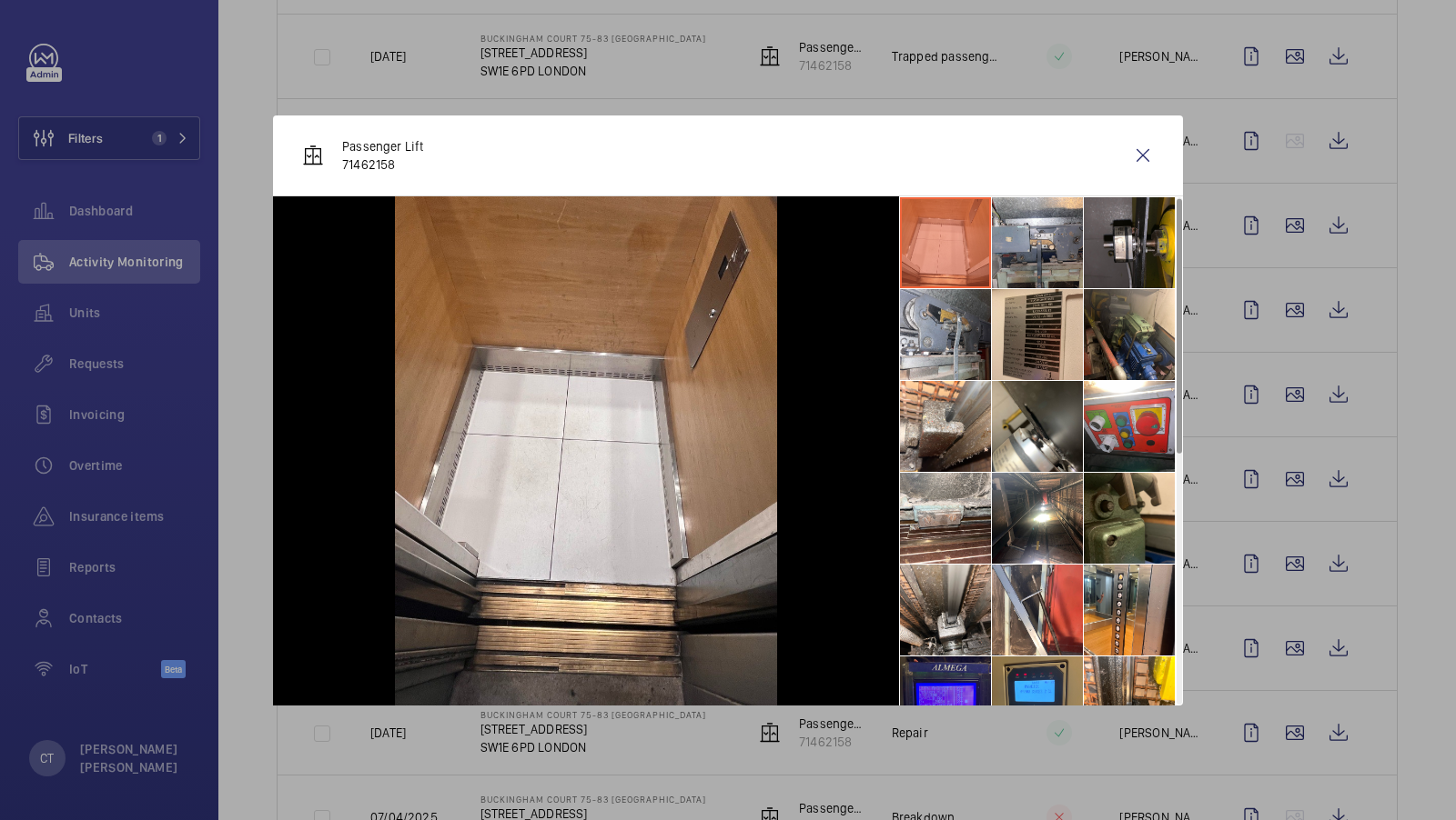
scroll to position [501, 0]
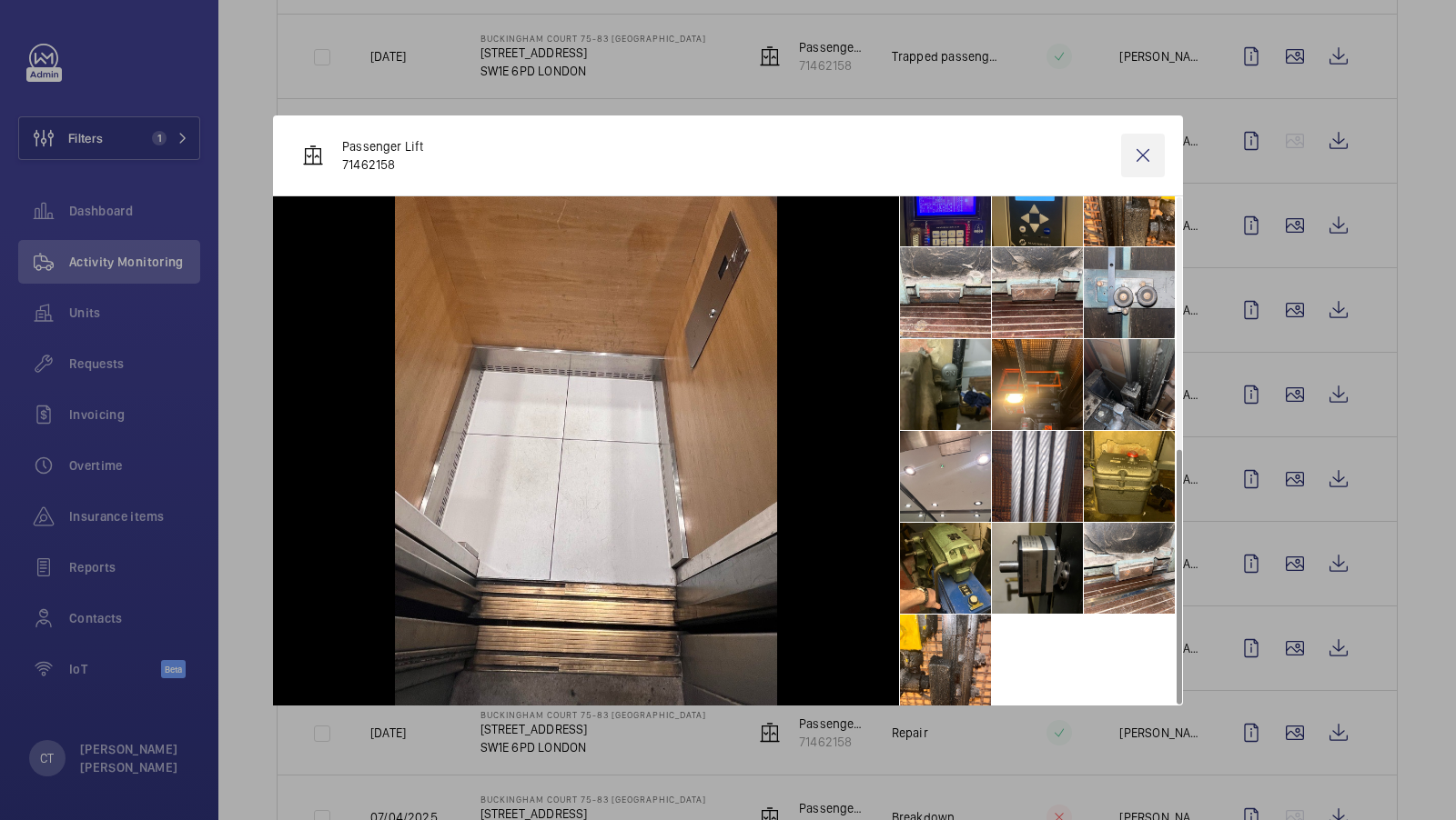
click at [1139, 155] on wm-front-icon-button at bounding box center [1143, 156] width 44 height 44
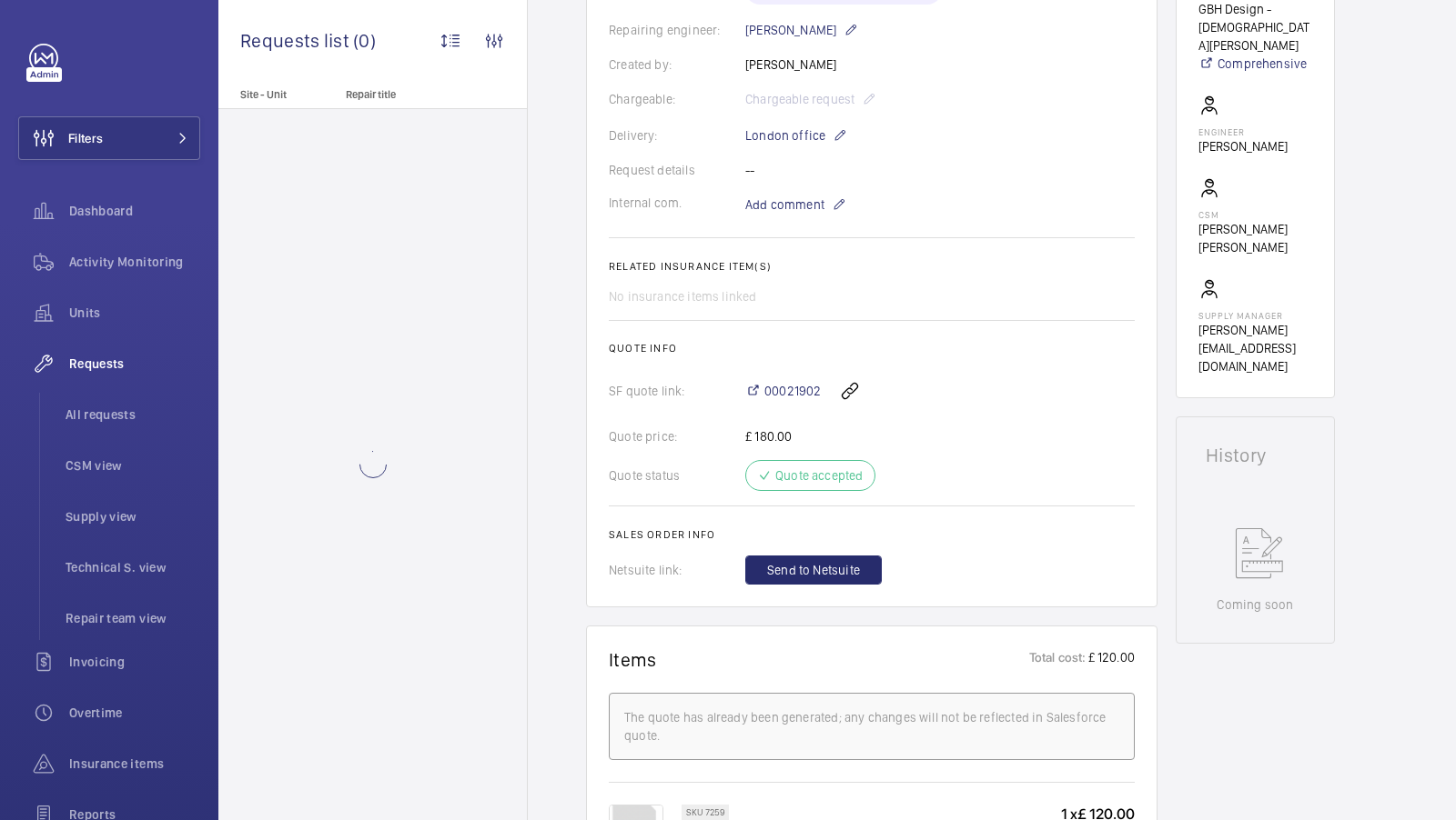
scroll to position [639, 0]
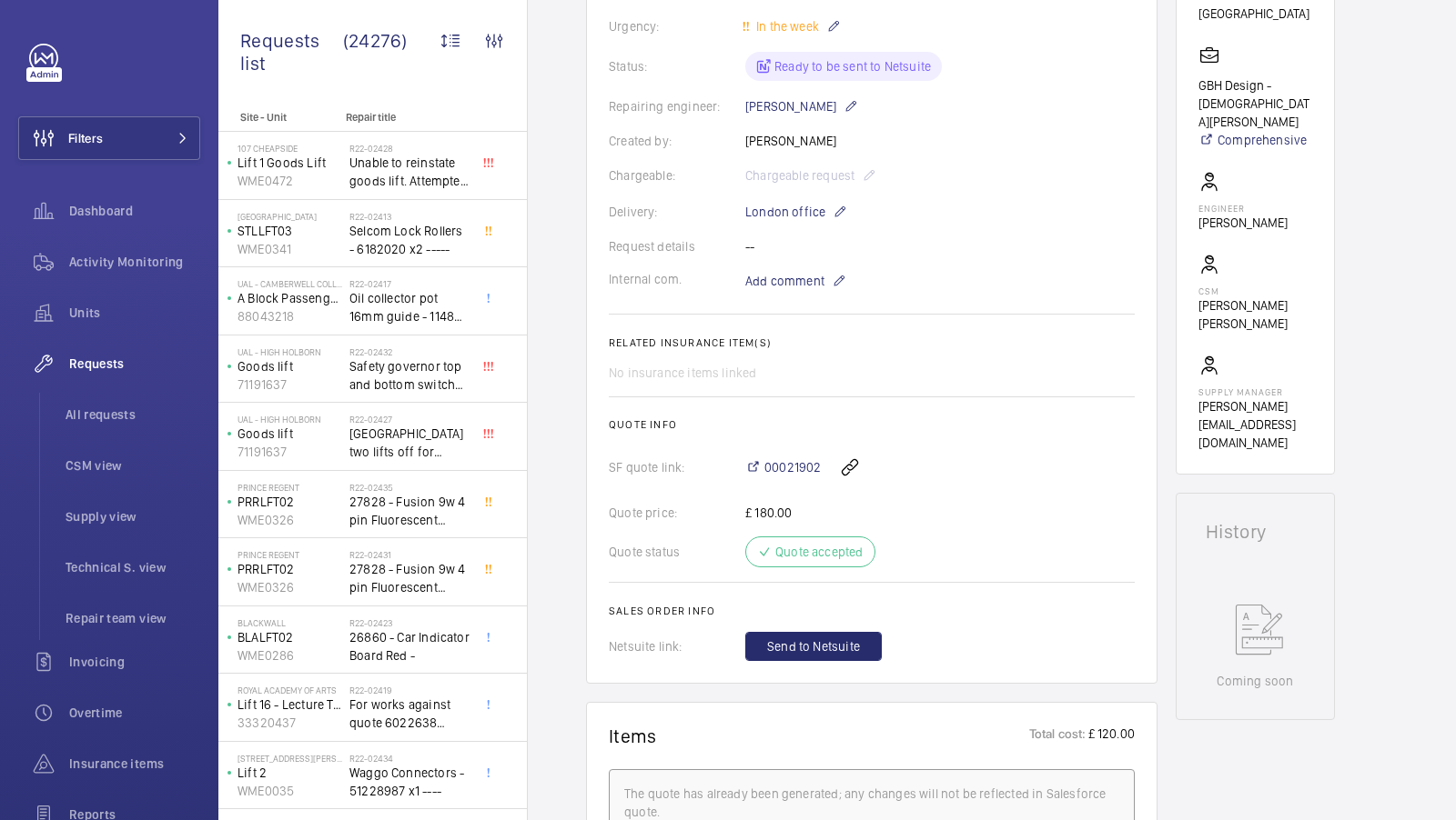
scroll to position [10, 0]
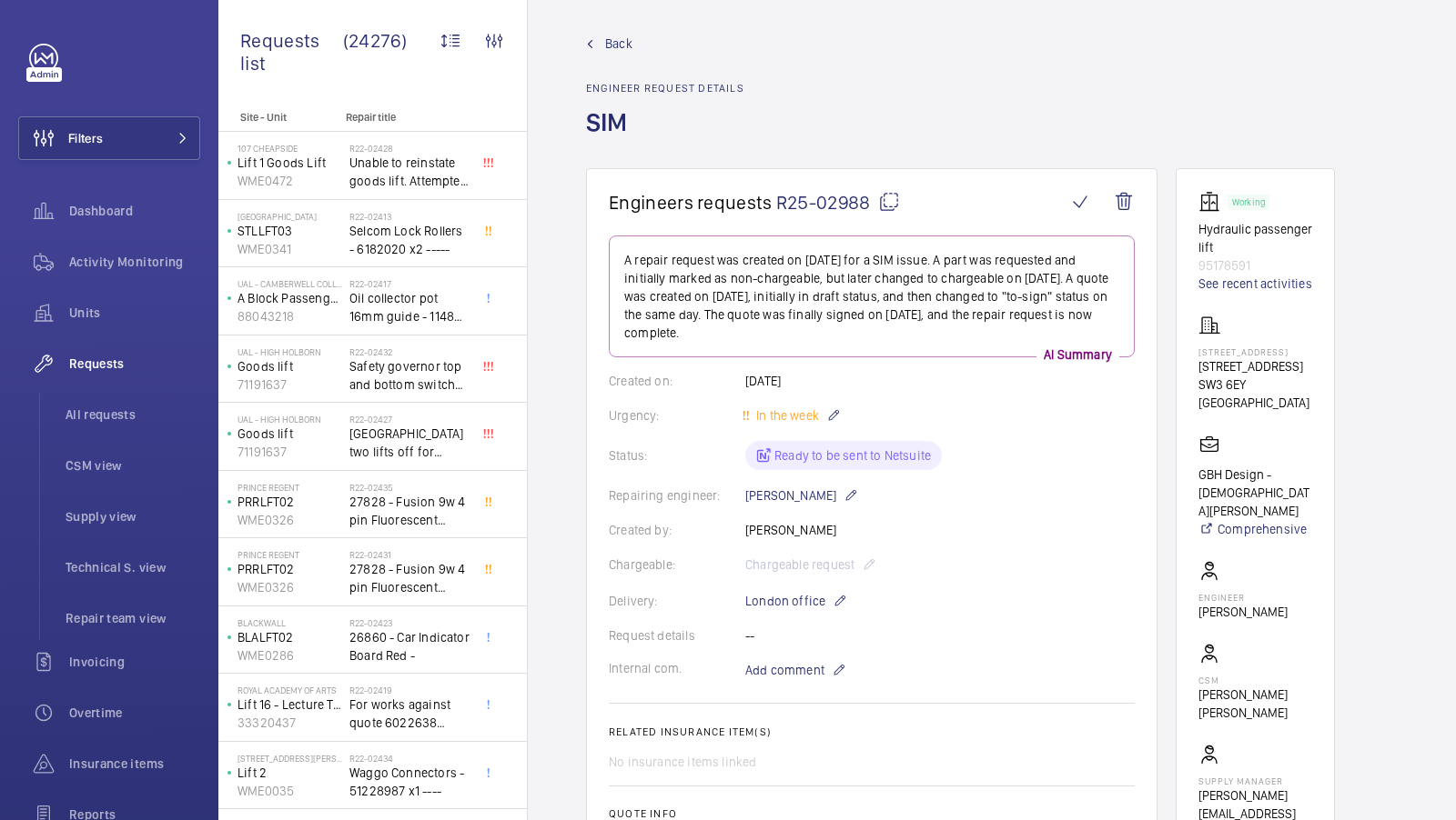
click at [886, 197] on mat-icon at bounding box center [889, 201] width 22 height 22
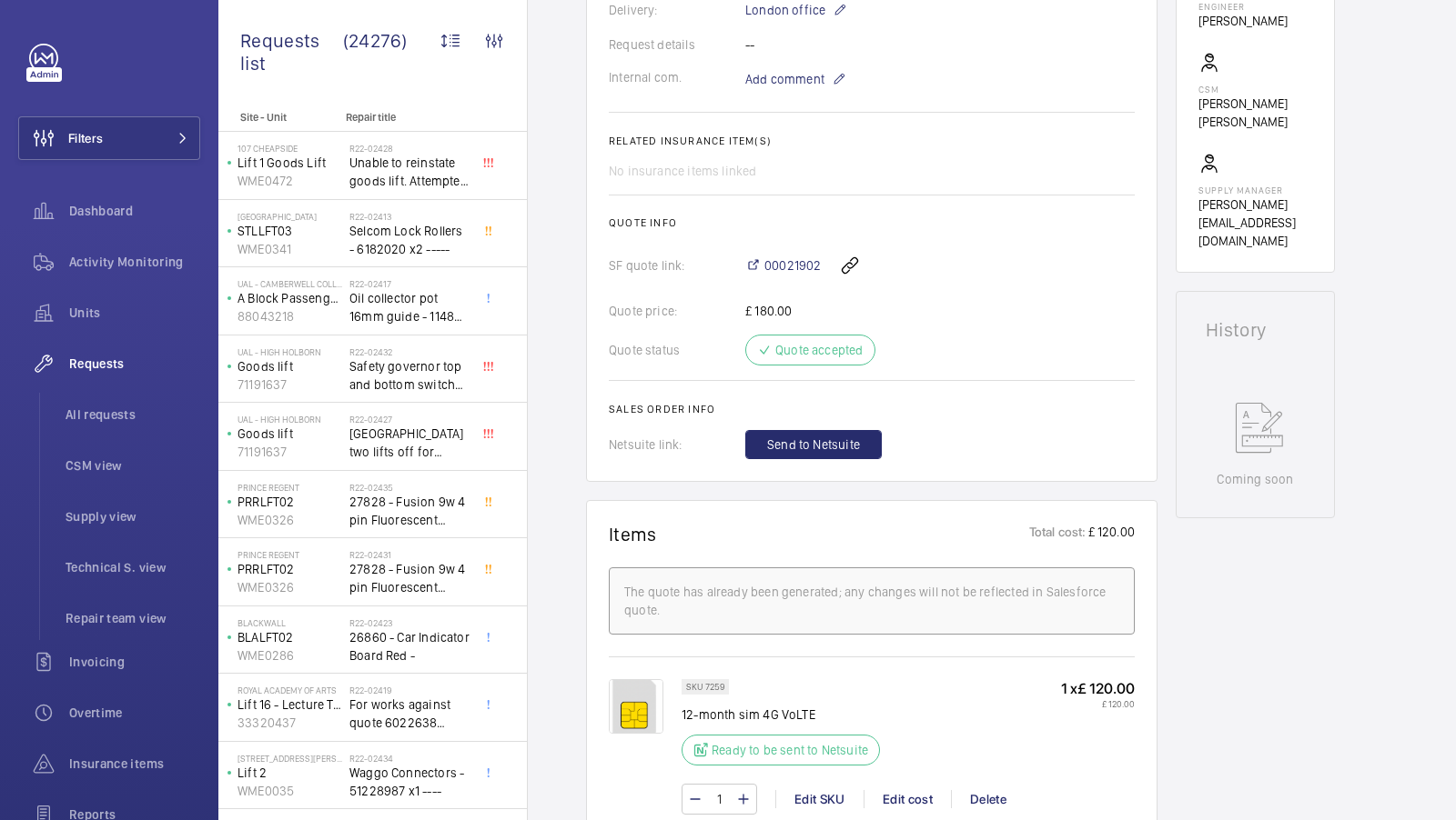
scroll to position [601, 0]
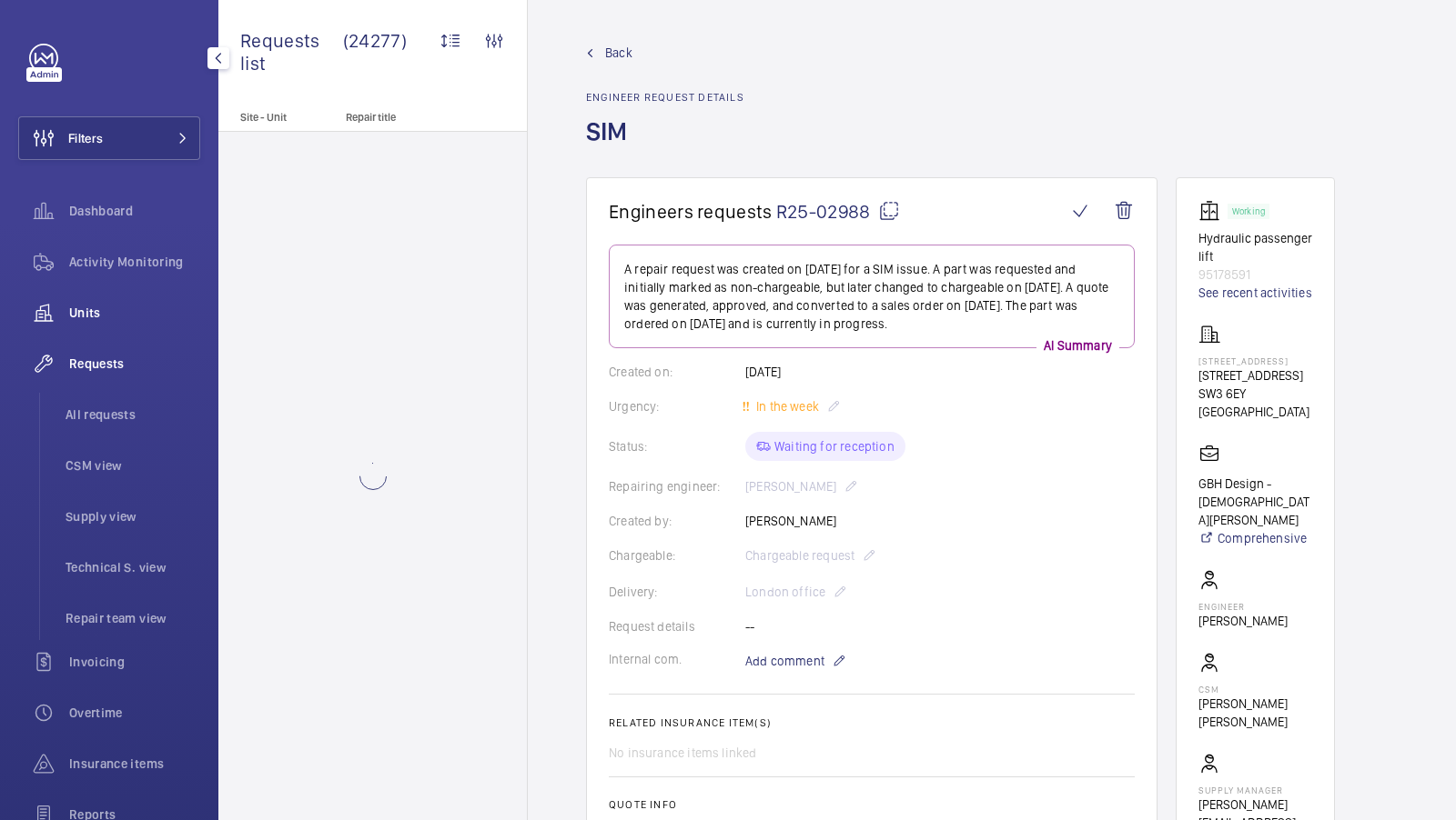
click at [102, 320] on span "Units" at bounding box center [134, 312] width 131 height 18
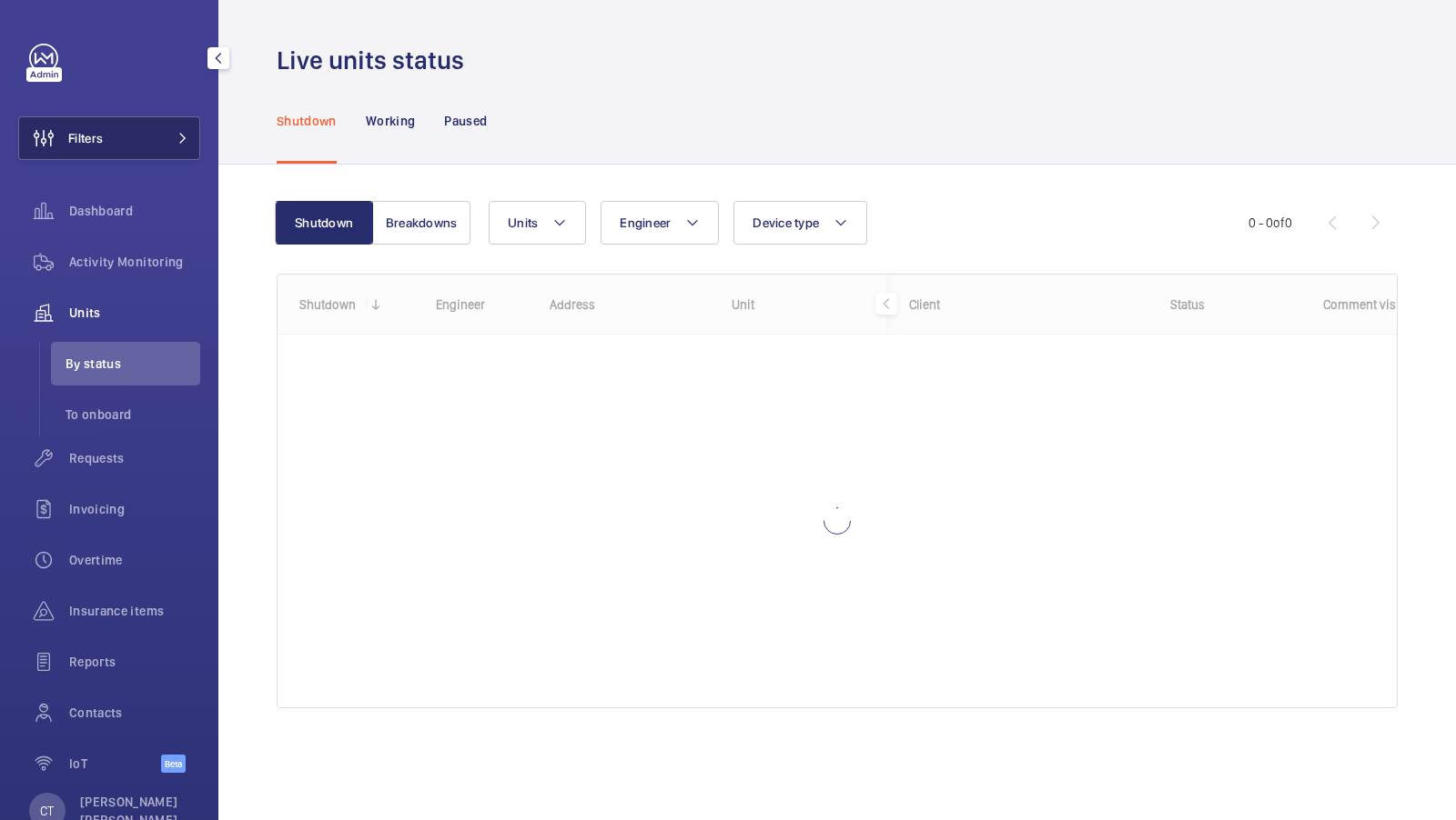
click at [159, 147] on button "Filters" at bounding box center [109, 138] width 182 height 44
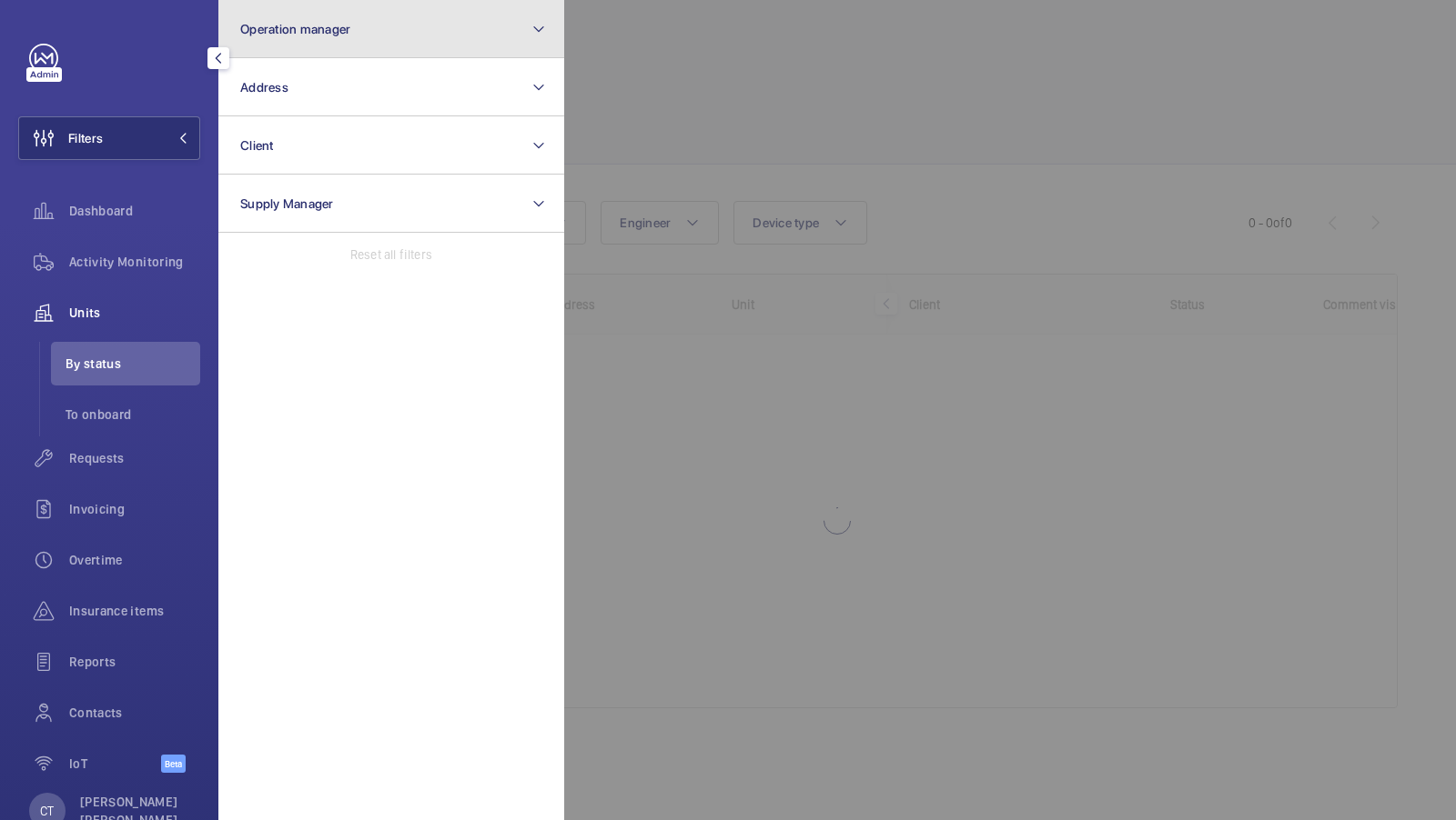
click at [411, 40] on button "Operation manager" at bounding box center [391, 29] width 346 height 58
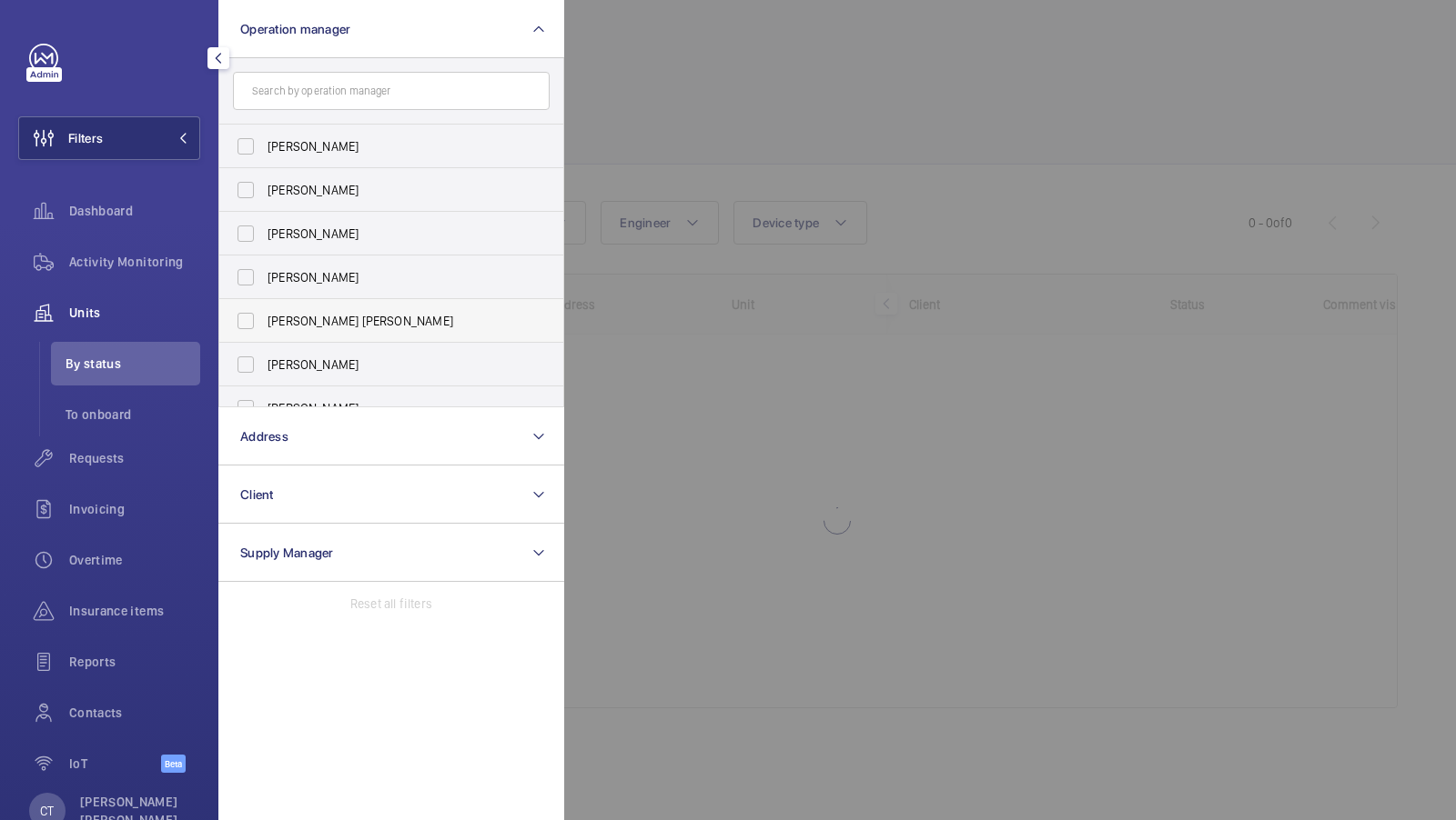
click at [325, 316] on span "[PERSON_NAME] [PERSON_NAME]" at bounding box center [392, 321] width 250 height 18
click at [264, 316] on input "[PERSON_NAME] [PERSON_NAME]" at bounding box center [245, 321] width 36 height 36
checkbox input "true"
click at [165, 131] on span "1" at bounding box center [156, 137] width 22 height 14
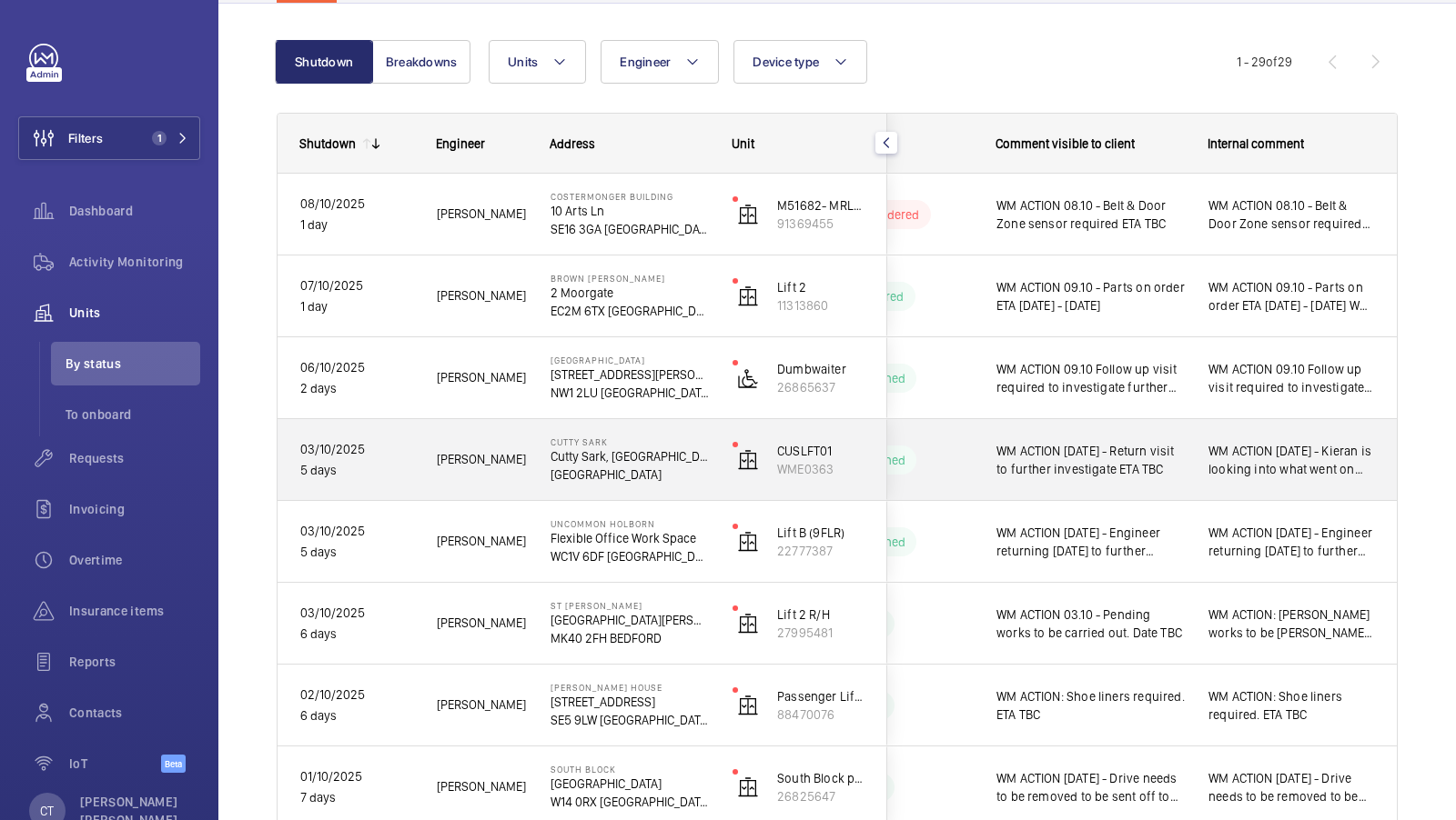
scroll to position [294, 0]
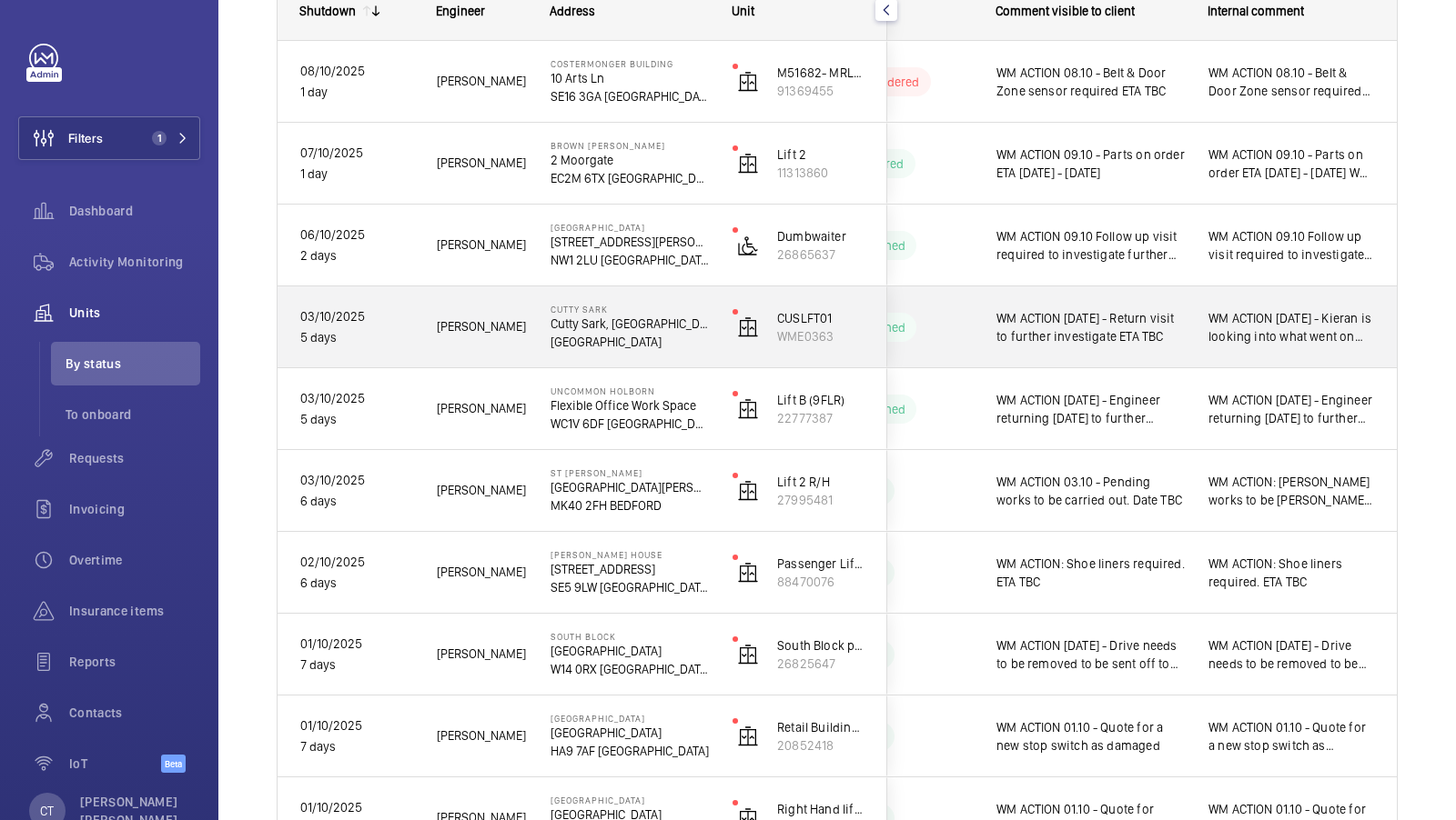
click at [1268, 344] on span "WM ACTION [DATE] - Kieran is looking into what went on there as it was 1st atte…" at bounding box center [1291, 327] width 166 height 36
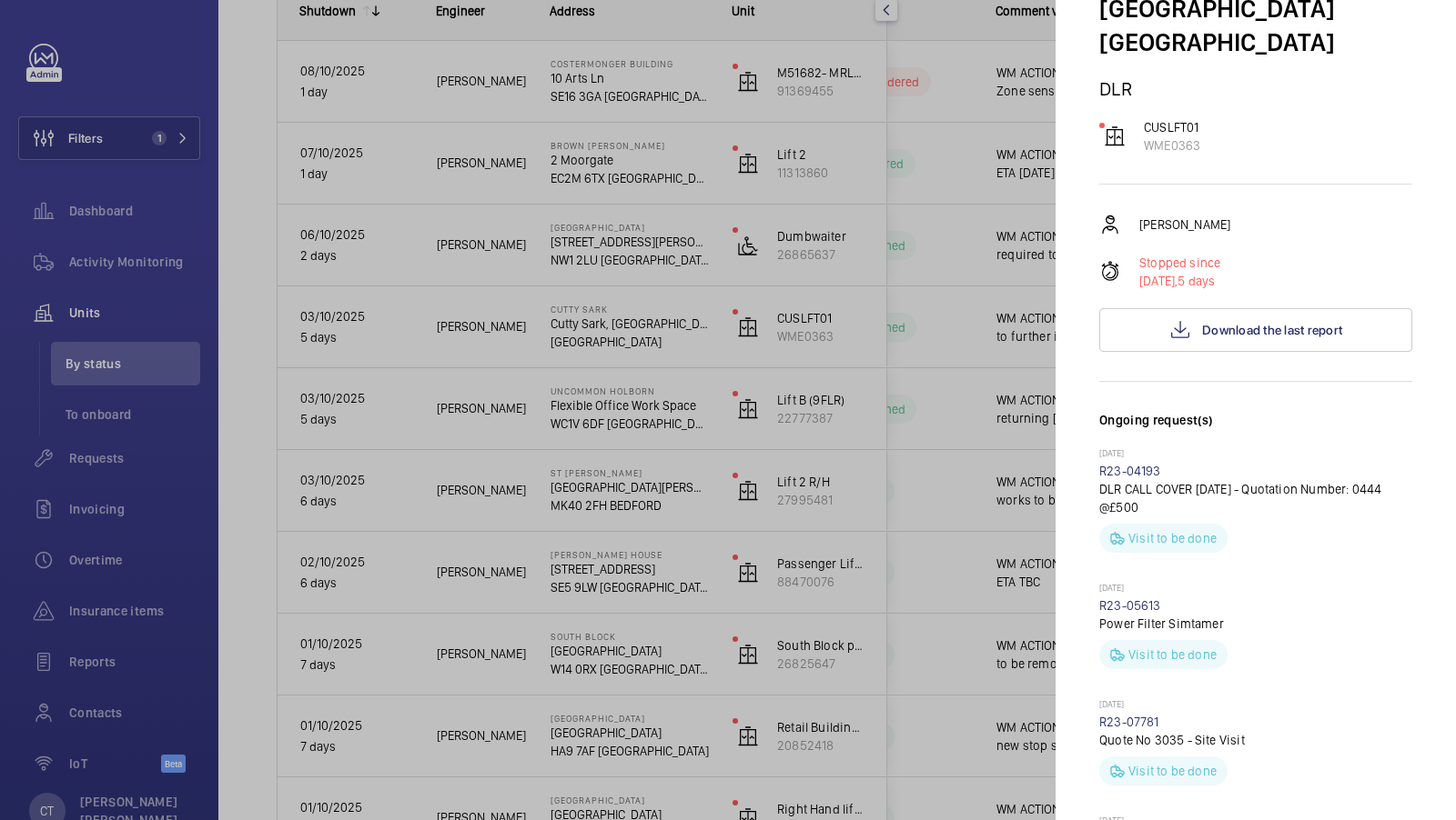
scroll to position [133, 0]
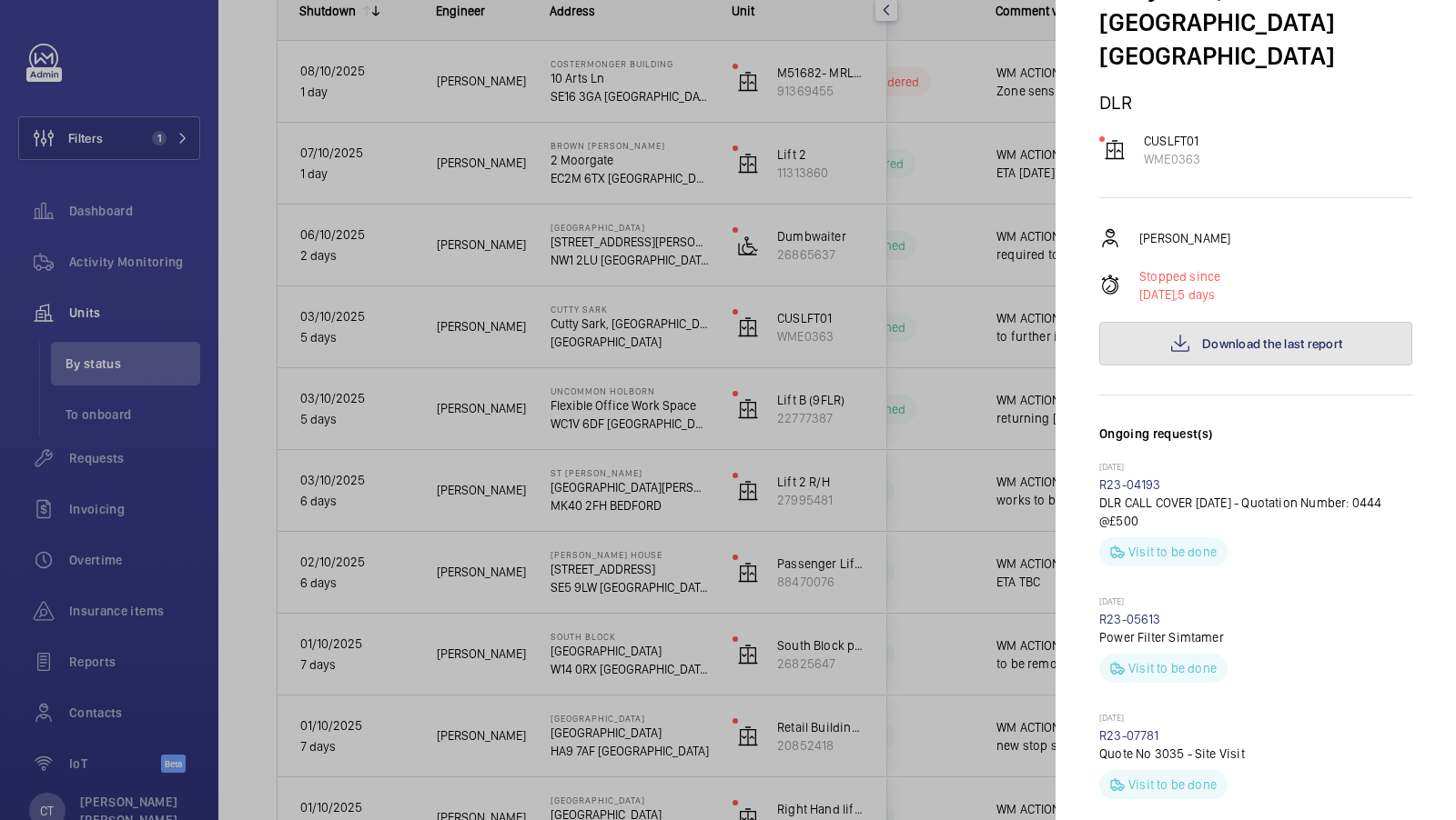
click at [1242, 337] on span "Download the last report" at bounding box center [1272, 344] width 140 height 14
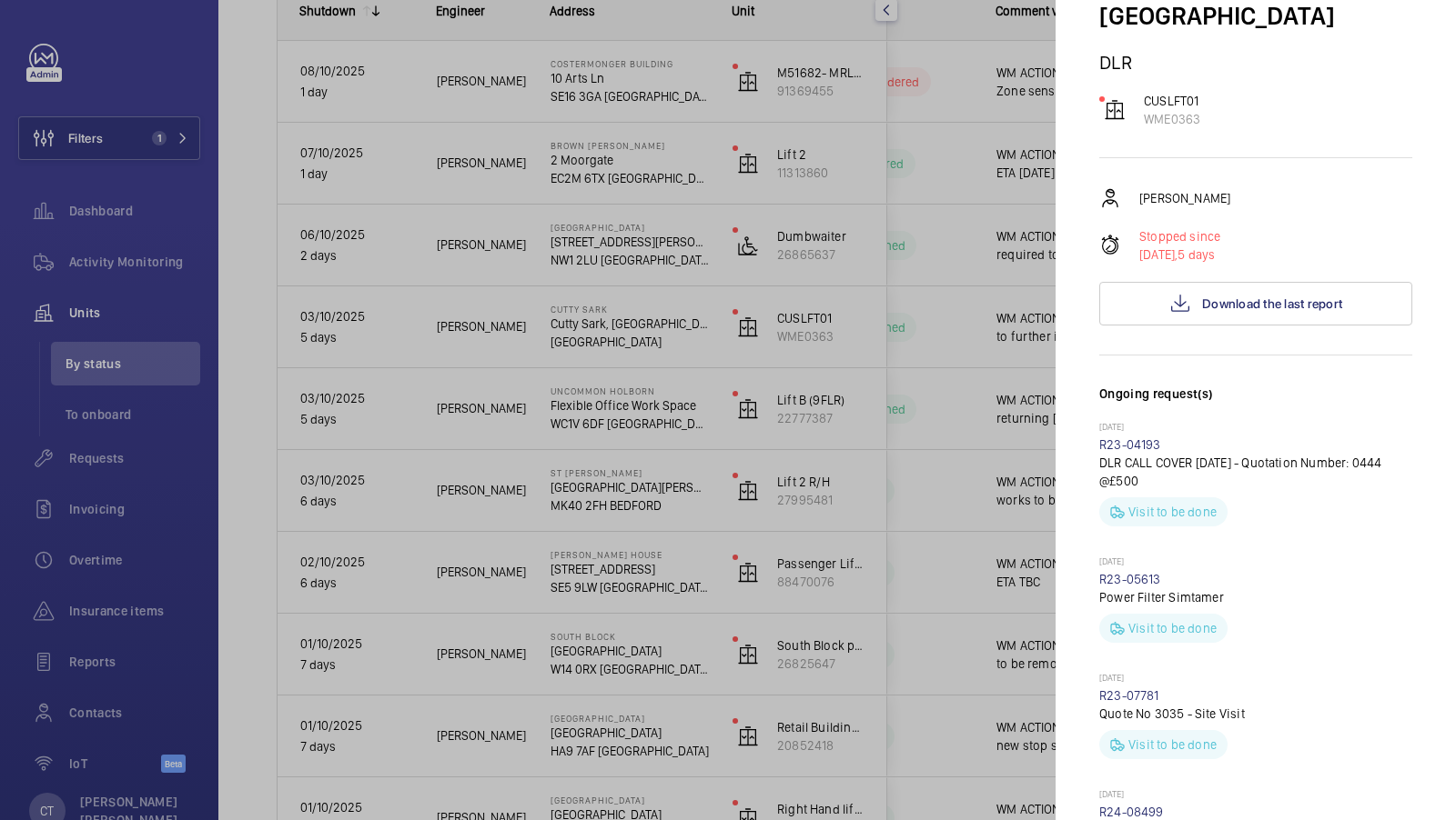
scroll to position [173, 0]
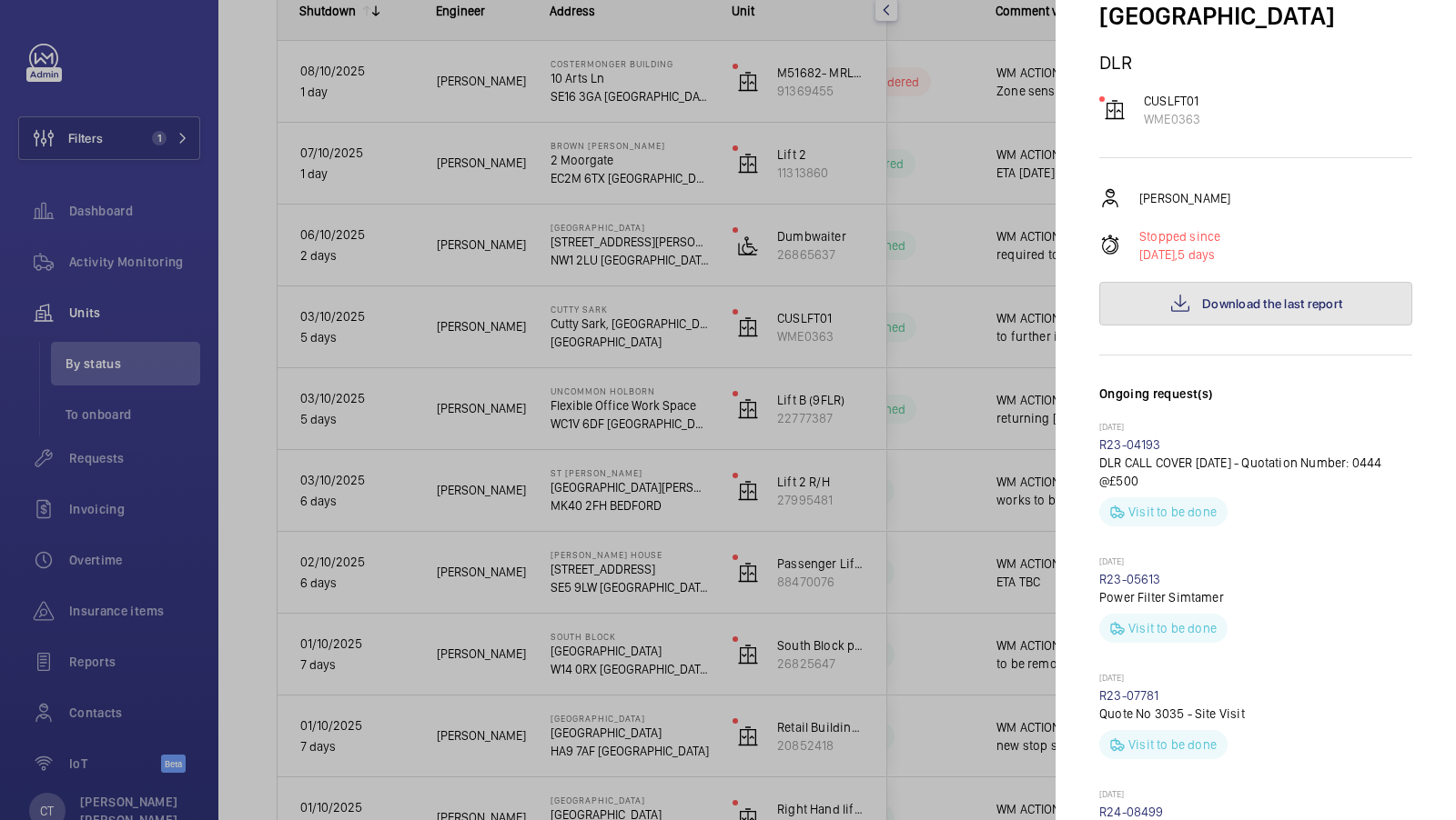
click at [1240, 297] on span "Download the last report" at bounding box center [1272, 304] width 140 height 14
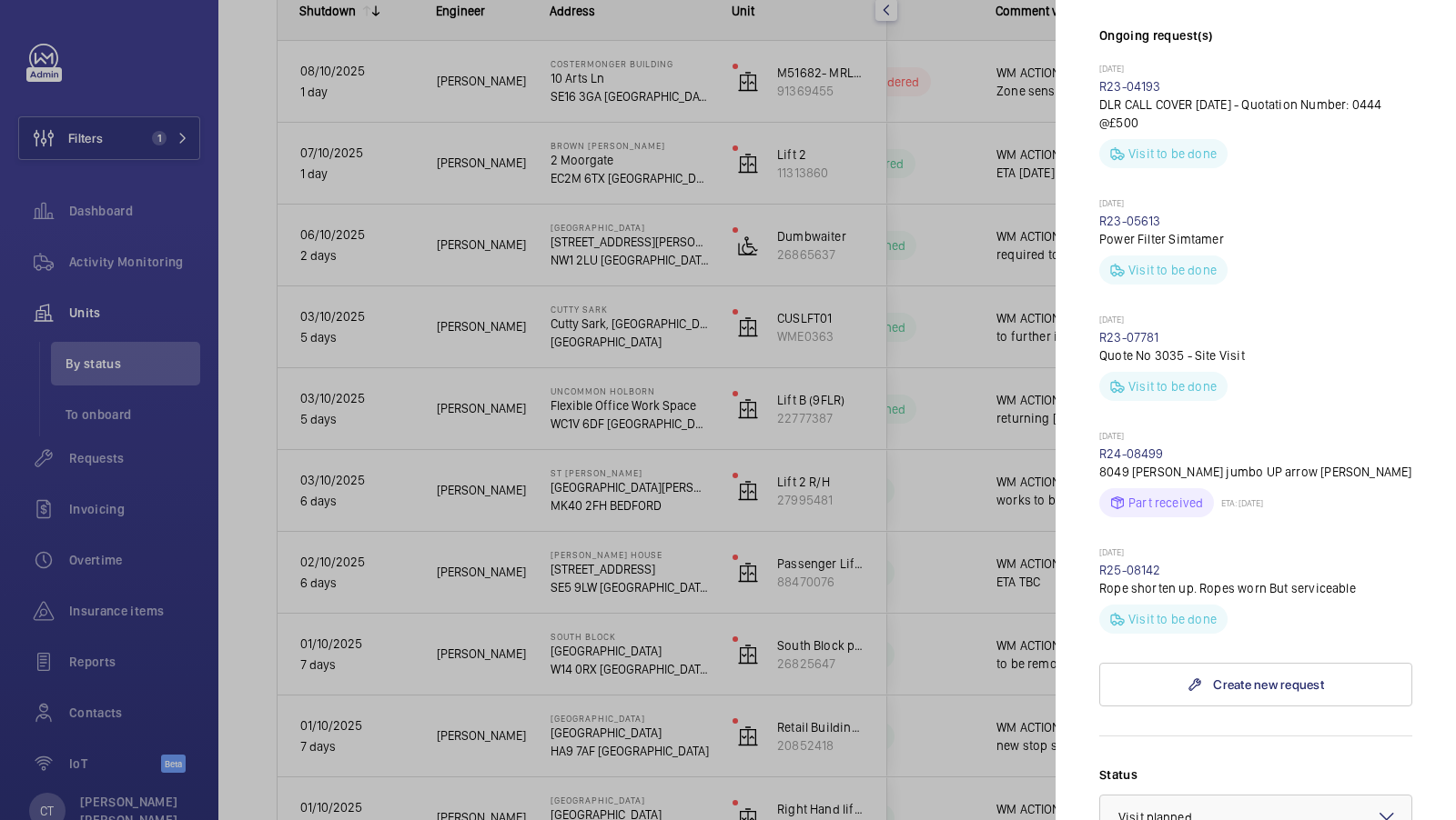
scroll to position [820, 0]
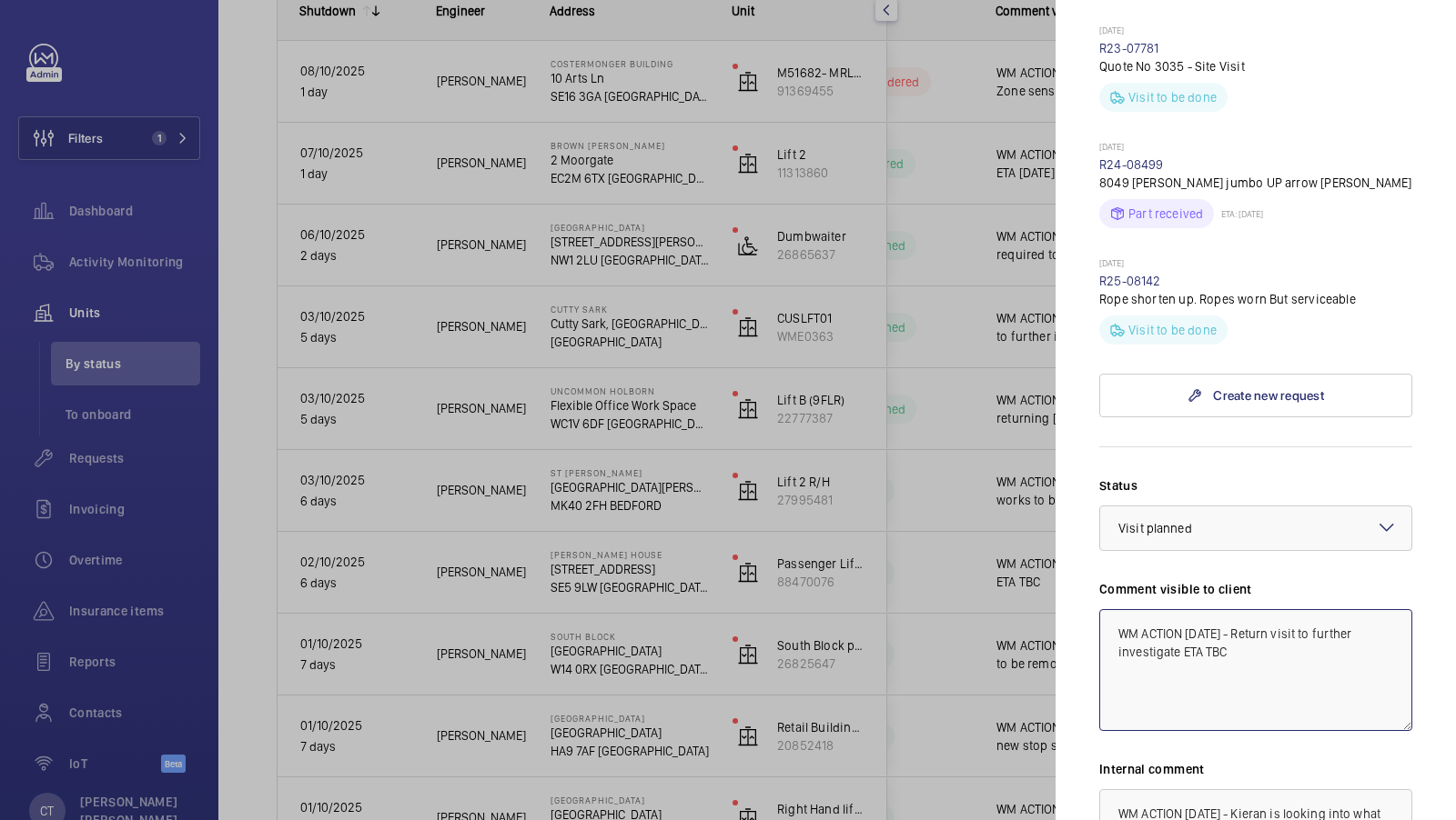
click at [1210, 609] on textarea "WM ACTION [DATE] - Return visit to further investigate ETA TBC" at bounding box center [1256, 670] width 313 height 122
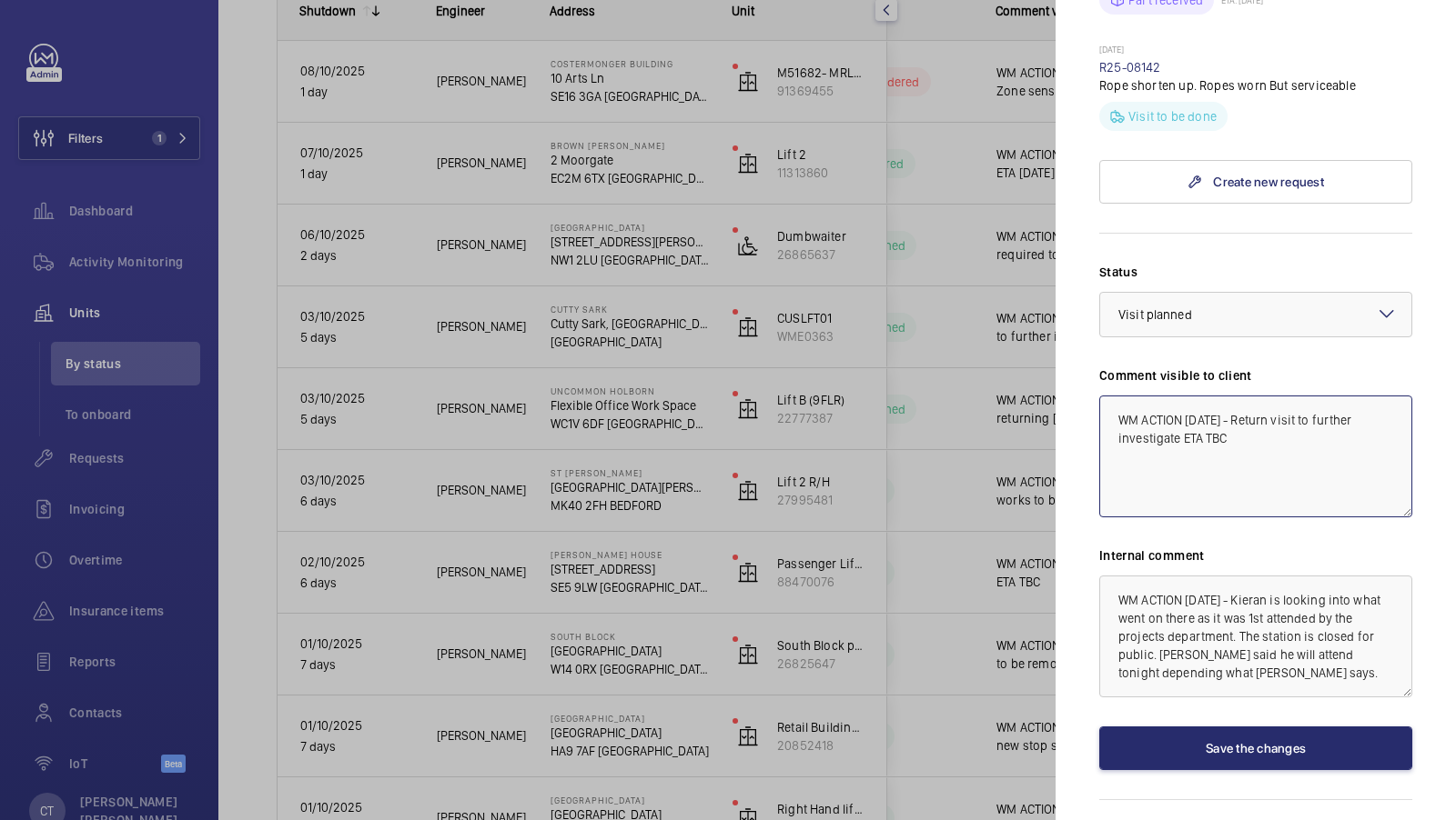
scroll to position [1035, 0]
type textarea "WM ACTION [DATE] - Return visit to further investigate ETA TBC"
click at [1213, 575] on textarea "WM ACTION [DATE] - Kieran is looking into what went on there as it was 1st atte…" at bounding box center [1256, 636] width 313 height 122
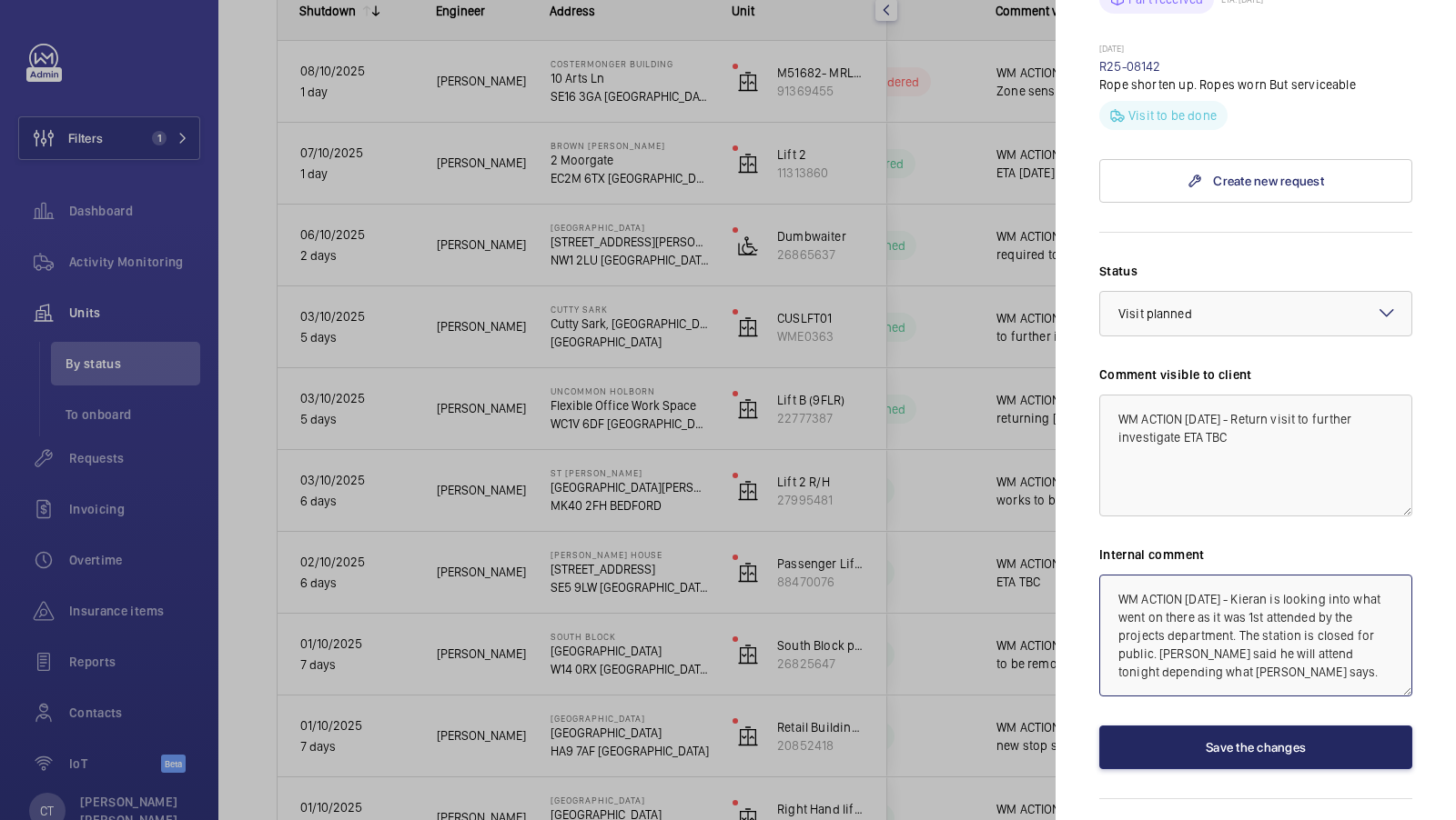
type textarea "WM ACTION [DATE] - Kieran is looking into what went on there as it was 1st atte…"
click at [1277, 725] on button "Save the changes" at bounding box center [1256, 747] width 313 height 44
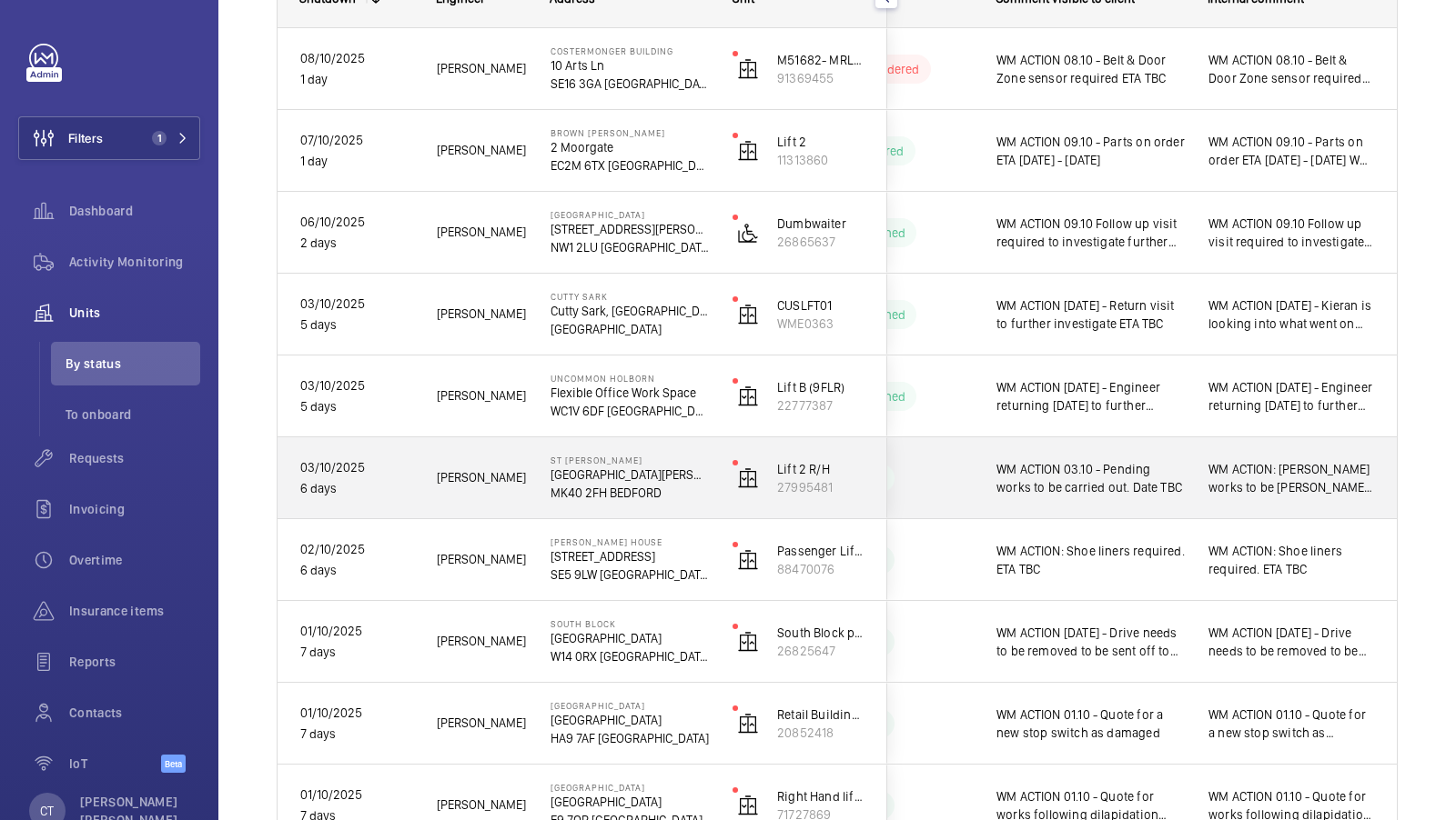
scroll to position [307, 0]
click at [1295, 503] on div "WM ACTION: [PERSON_NAME] works to be [PERSON_NAME] put. Date TBC. 03/10 [GEOGRA…" at bounding box center [1292, 477] width 210 height 78
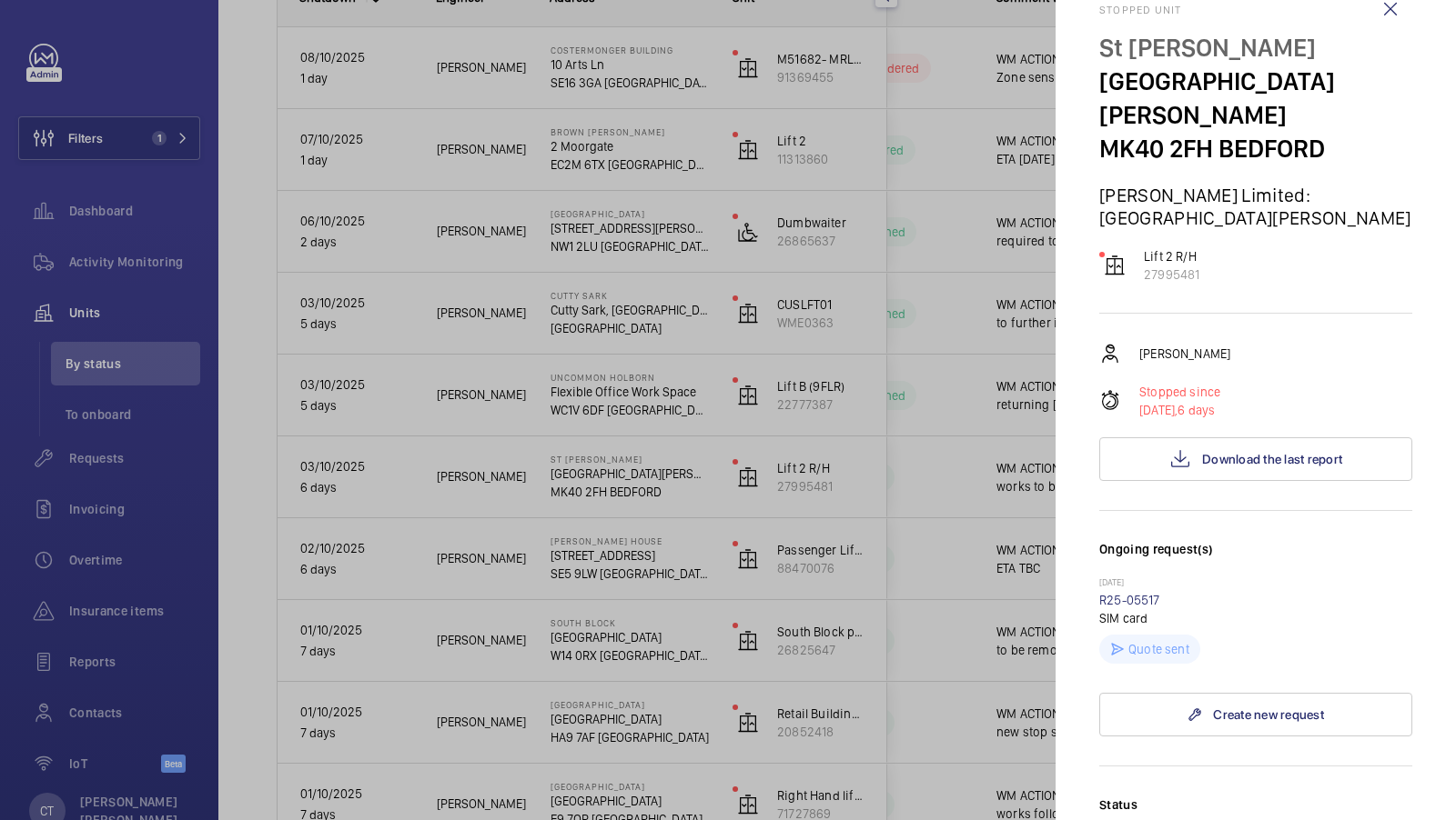
scroll to position [43, 0]
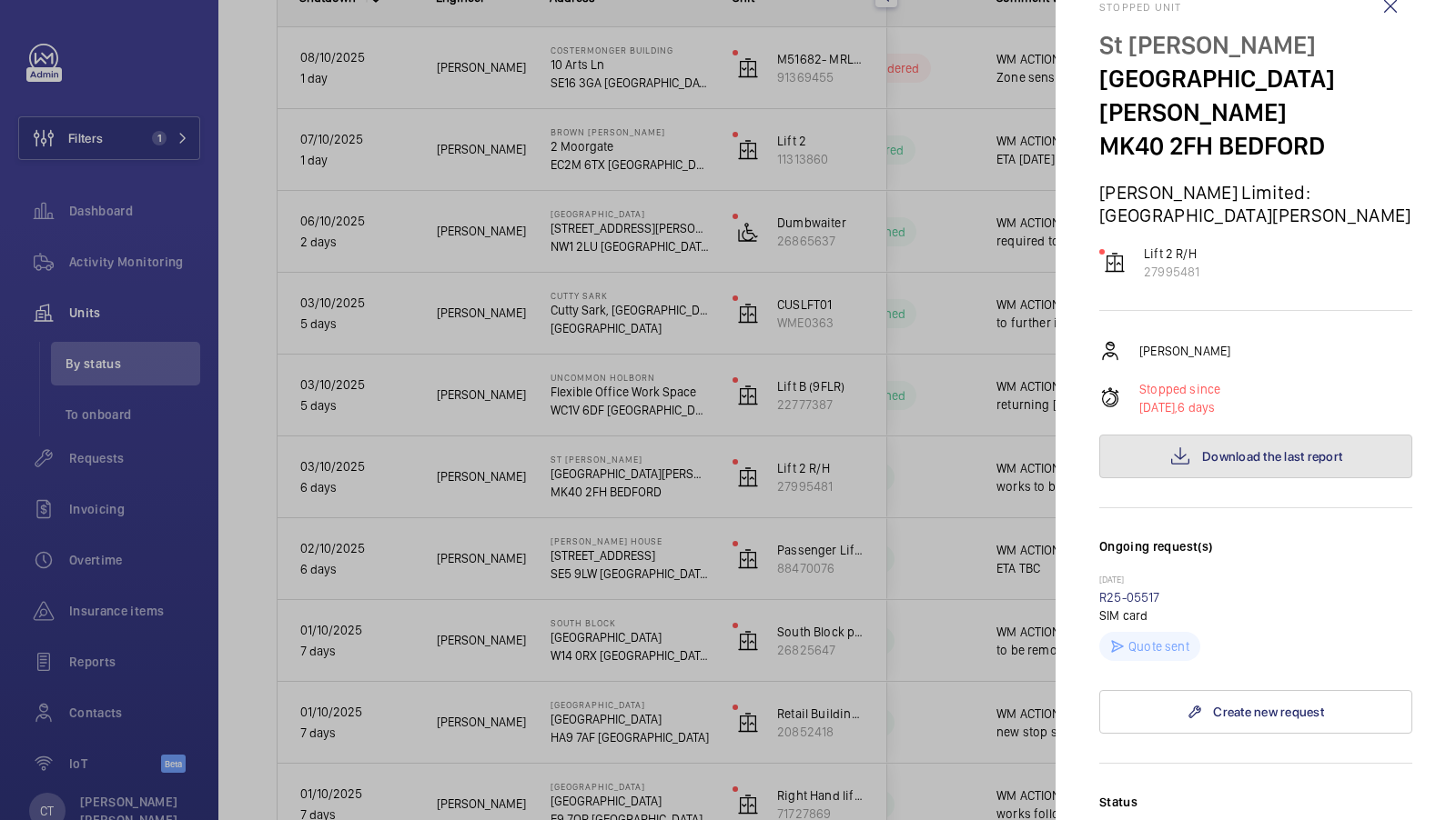
click at [1257, 434] on button "Download the last report" at bounding box center [1256, 456] width 313 height 44
click at [141, 141] on div at bounding box center [728, 410] width 1456 height 820
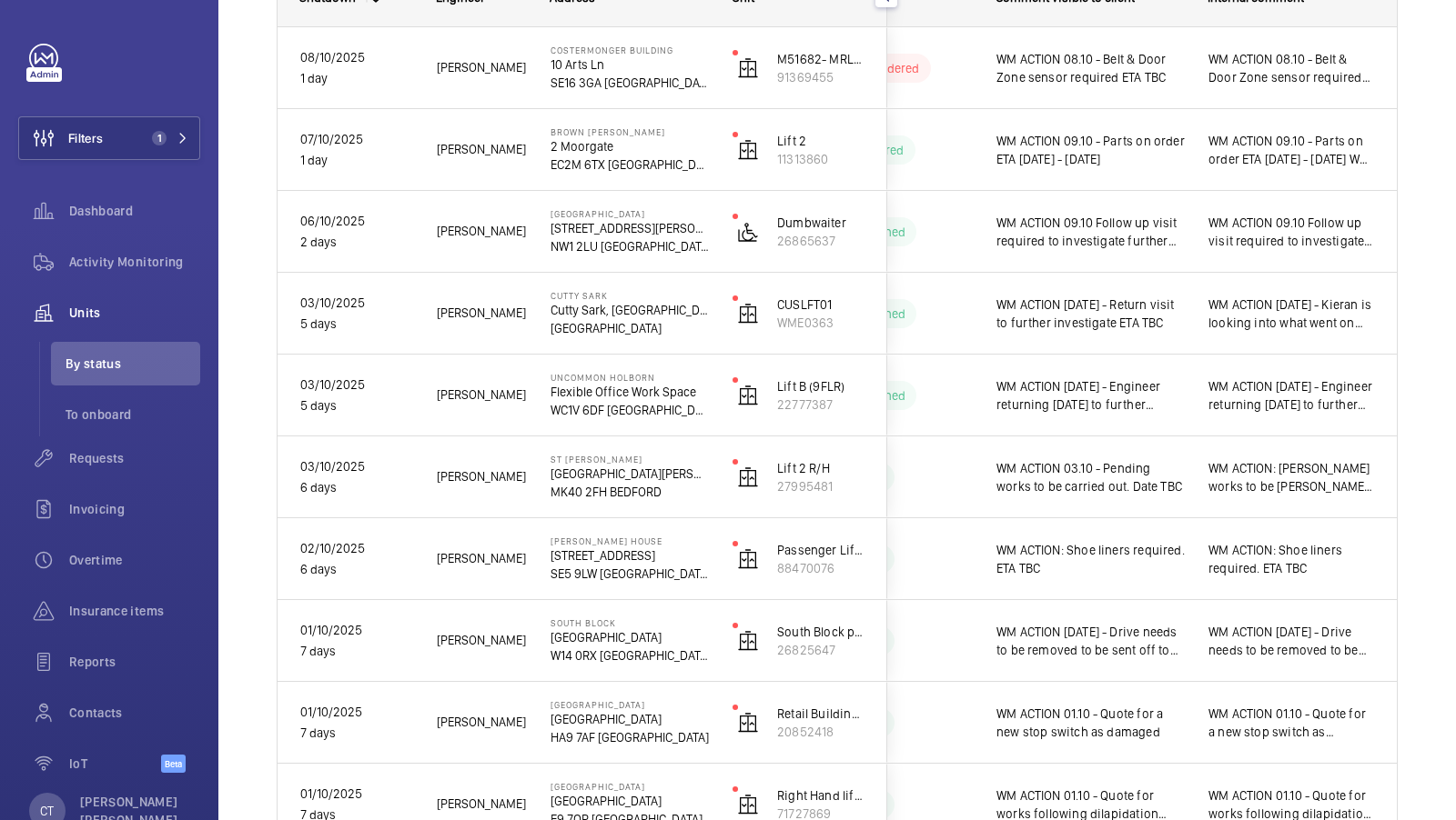
scroll to position [0, 0]
click at [183, 136] on div at bounding box center [728, 410] width 1456 height 820
click at [161, 137] on span "1" at bounding box center [158, 137] width 14 height 14
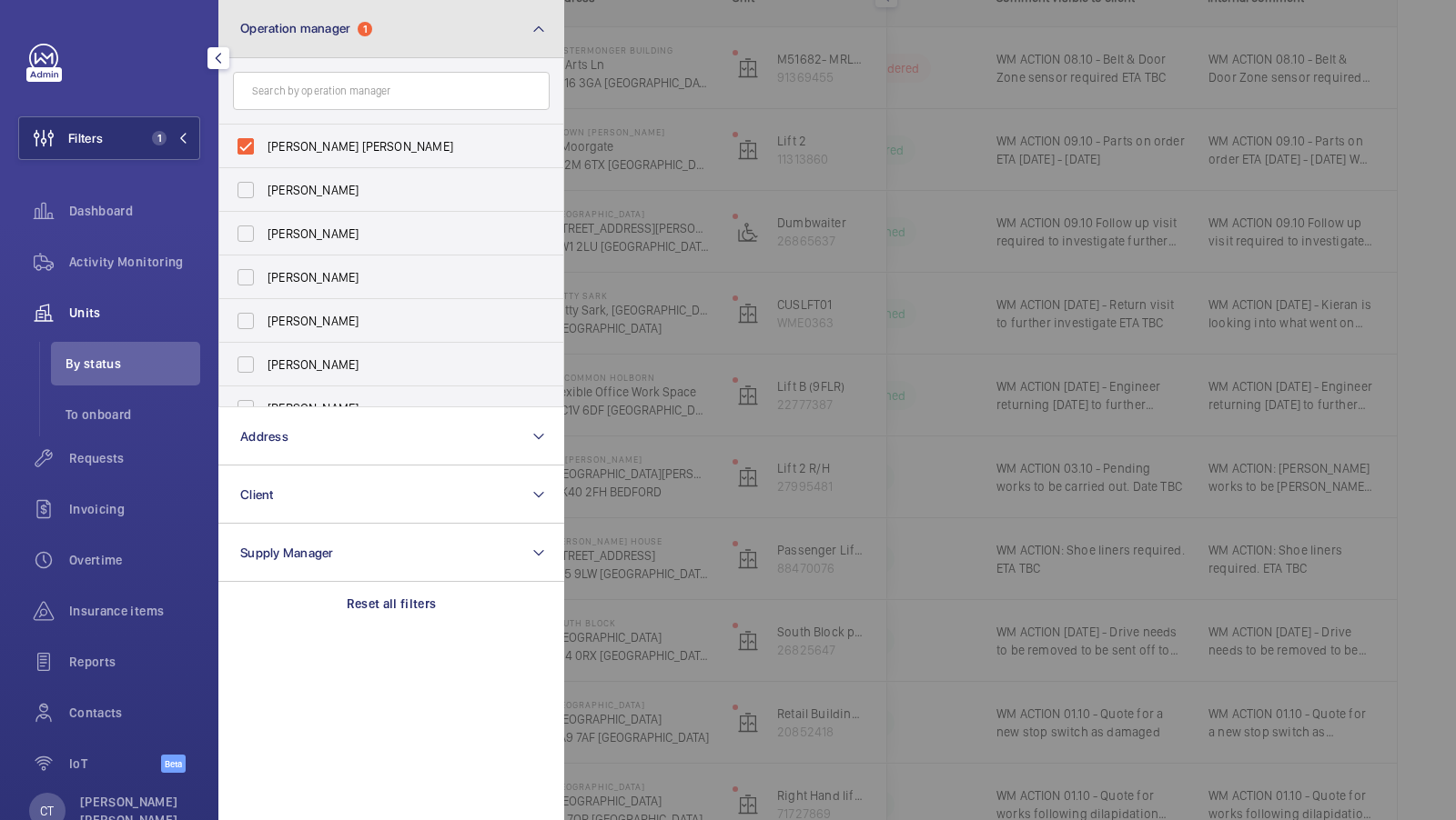
click at [384, 43] on button "Operation manager 1" at bounding box center [391, 29] width 346 height 58
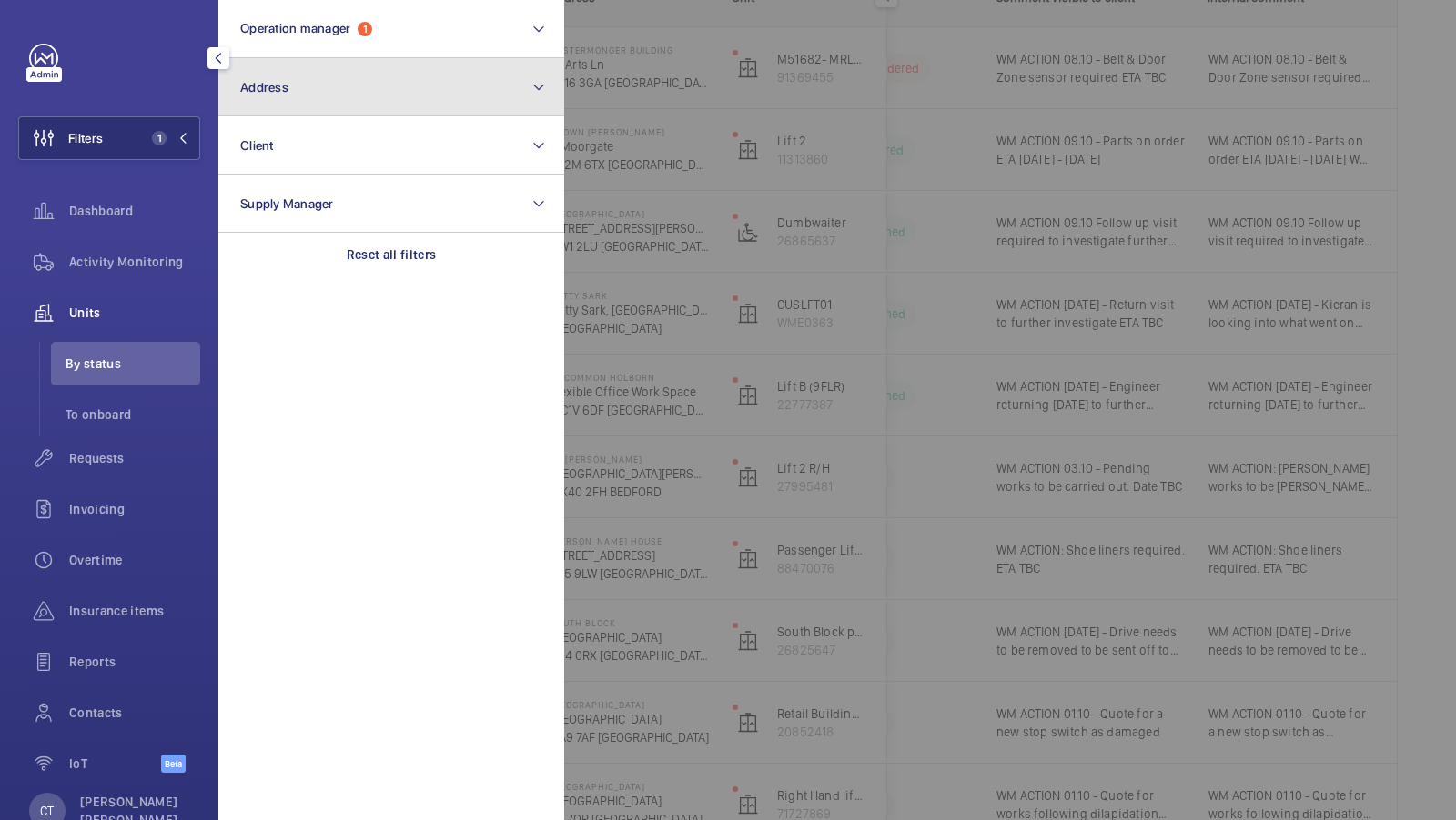
click at [322, 98] on button "Address" at bounding box center [391, 87] width 346 height 58
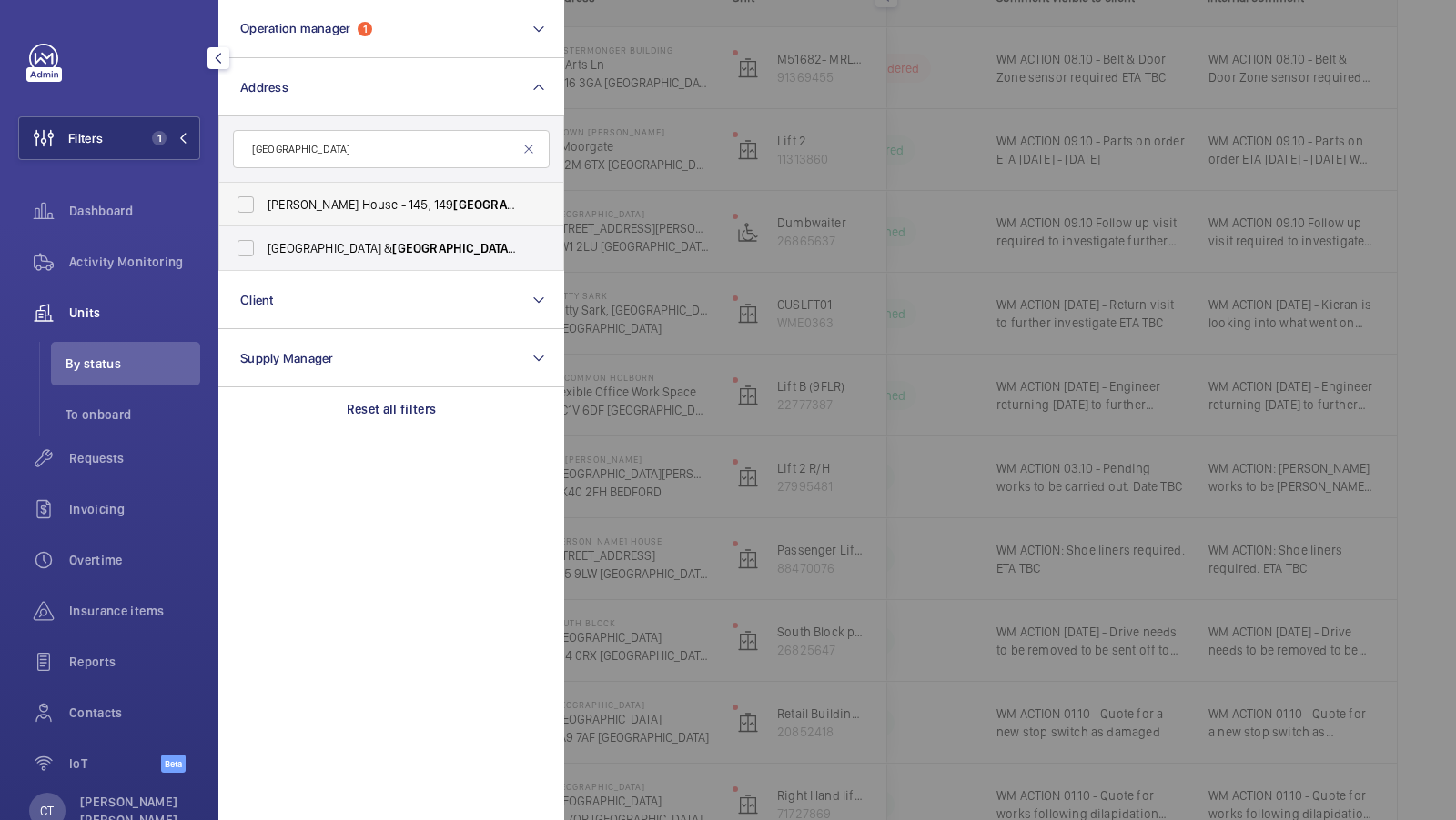
type input "[GEOGRAPHIC_DATA]"
click at [389, 188] on label "[PERSON_NAME] House - [STREET_ADDRESS]" at bounding box center [378, 205] width 317 height 44
click at [264, 188] on input "[PERSON_NAME] House - [STREET_ADDRESS]" at bounding box center [245, 204] width 36 height 36
checkbox input "true"
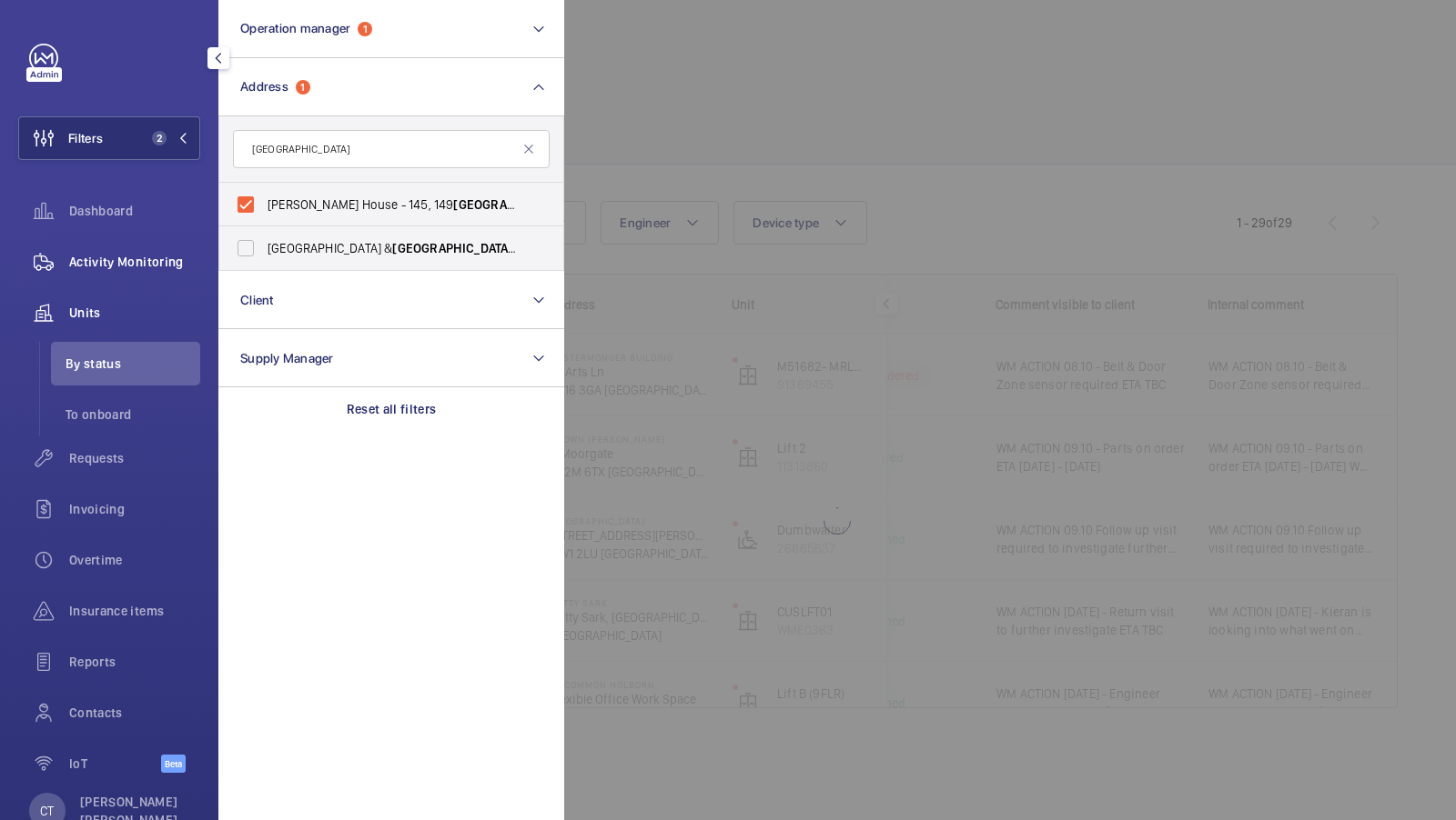
click at [108, 241] on div "Activity Monitoring" at bounding box center [109, 263] width 182 height 44
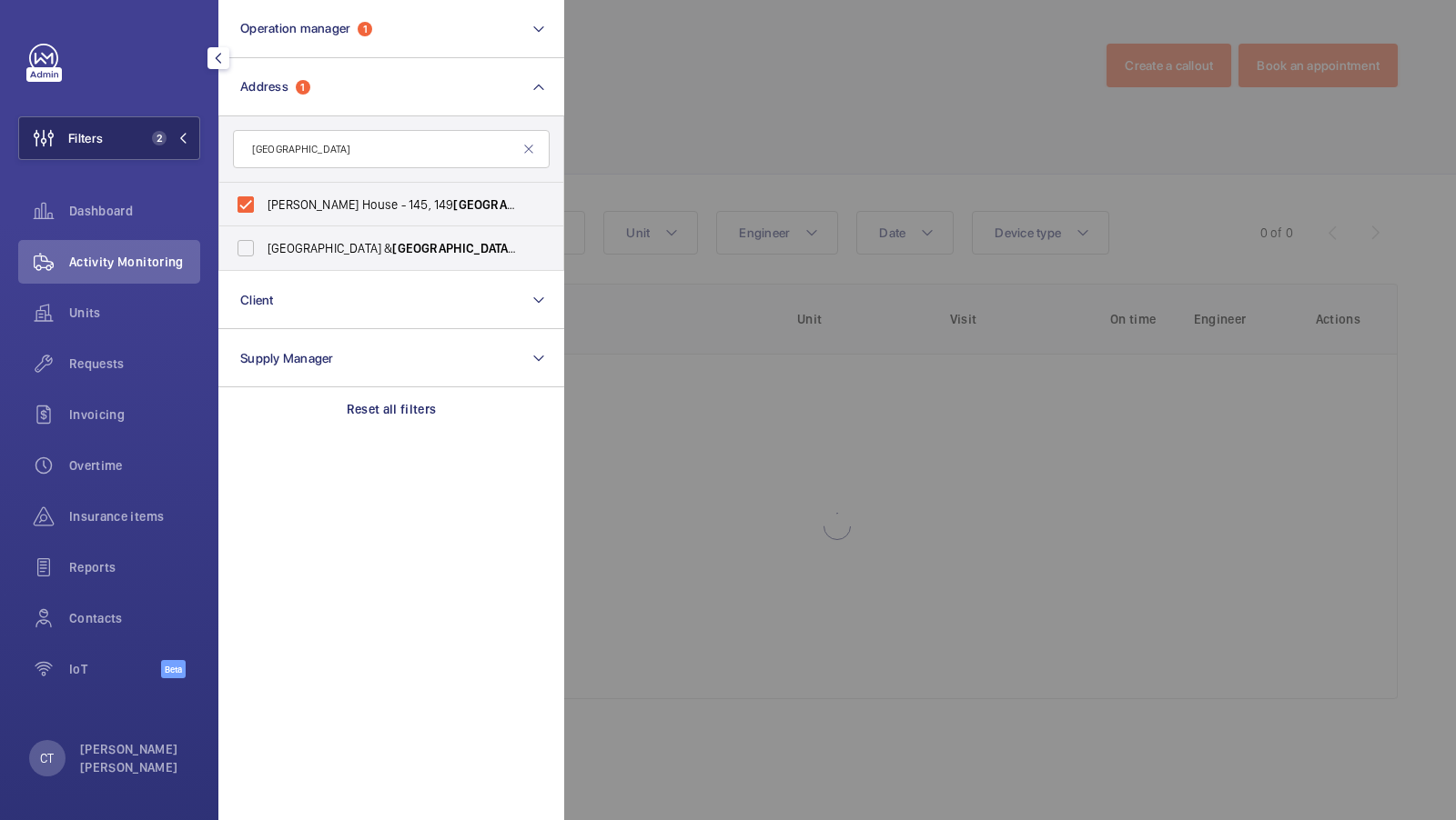
click at [150, 158] on button "Filters 2" at bounding box center [109, 138] width 182 height 44
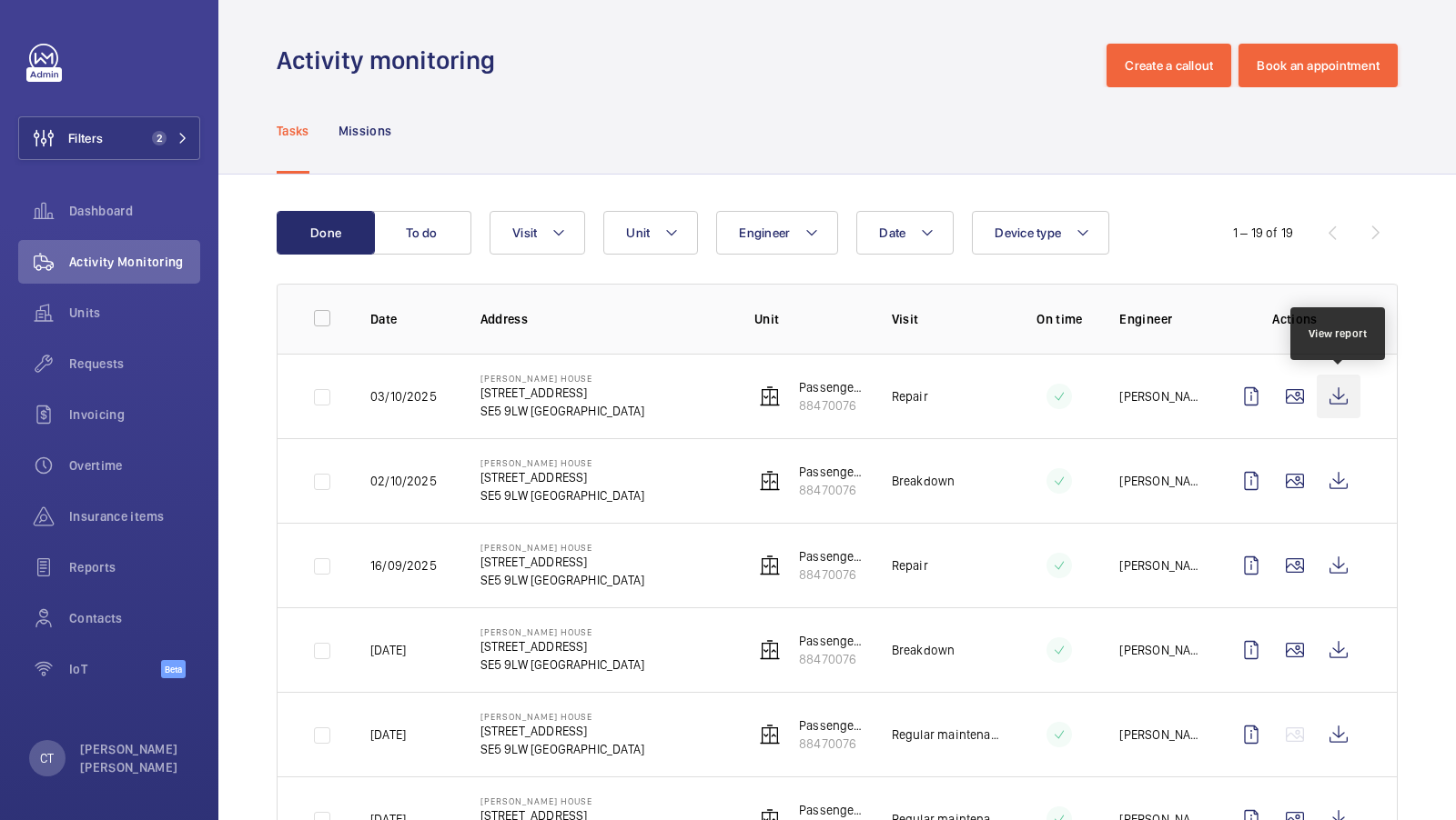
click at [1340, 402] on wm-front-icon-button at bounding box center [1339, 397] width 44 height 44
click at [103, 338] on div "Units" at bounding box center [109, 316] width 182 height 51
click at [85, 325] on div "Units" at bounding box center [109, 313] width 182 height 44
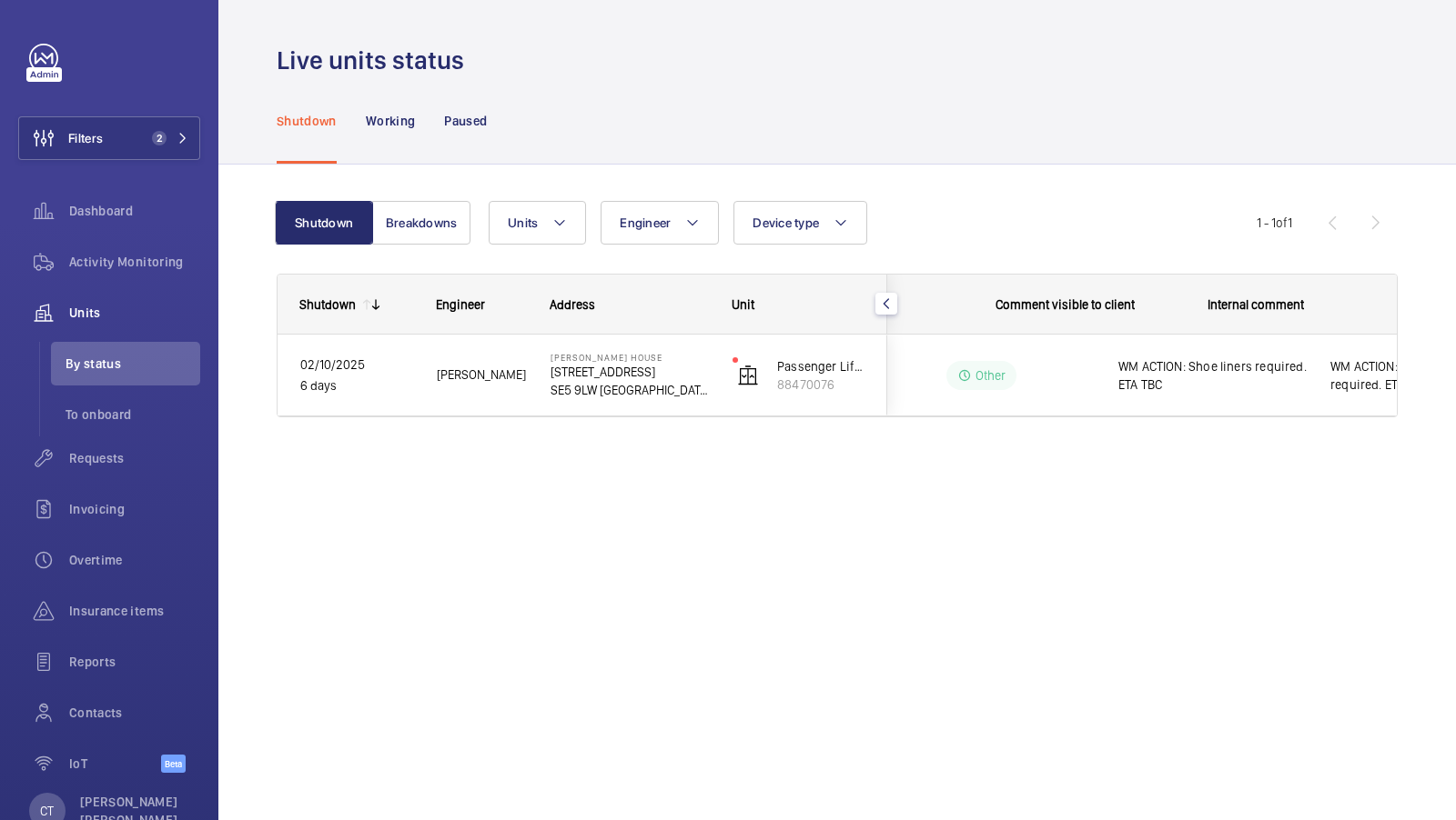
scroll to position [0, 327]
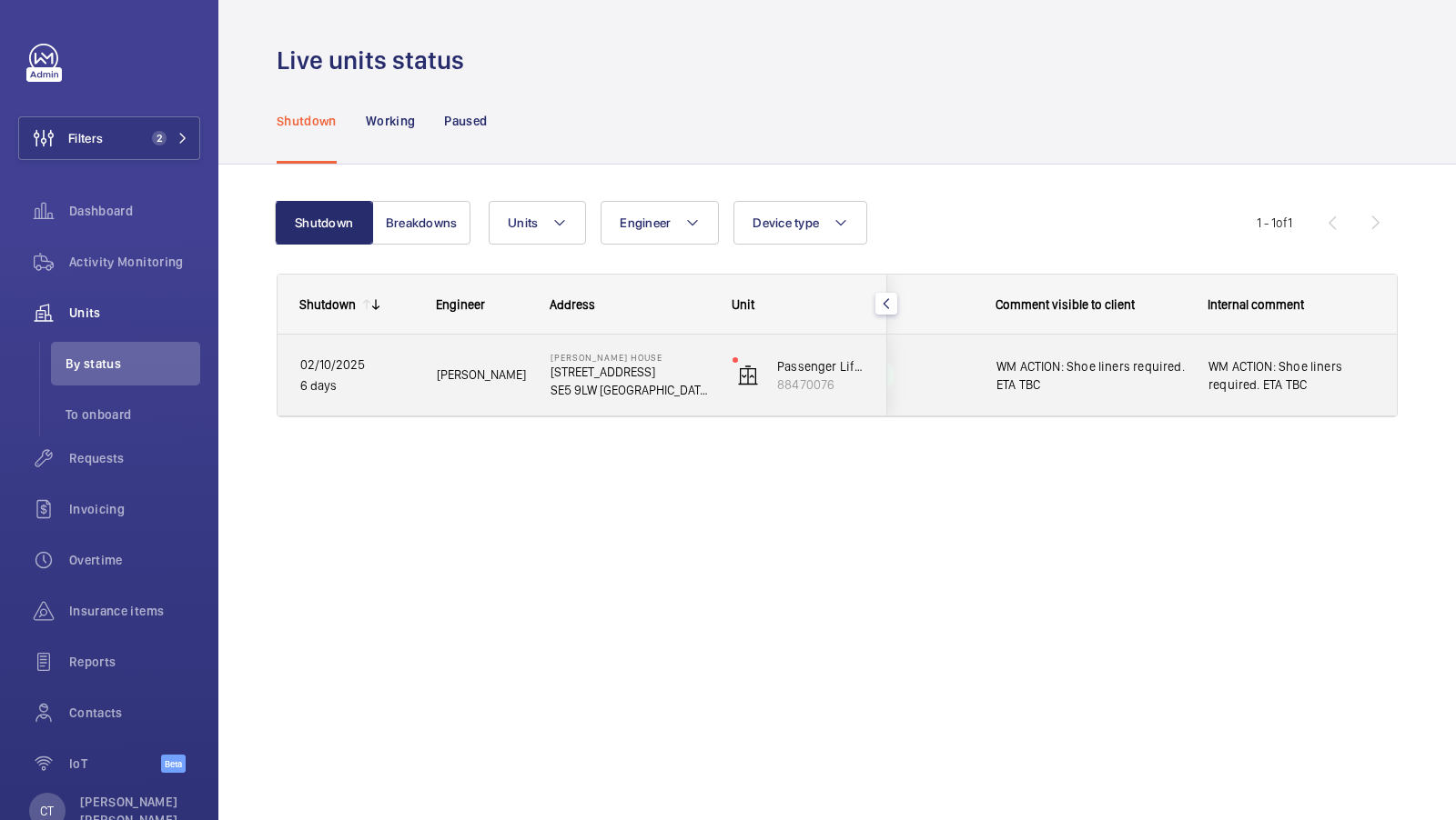
click at [1249, 388] on span "WM ACTION: Shoe liners required. ETA TBC" at bounding box center [1291, 375] width 166 height 36
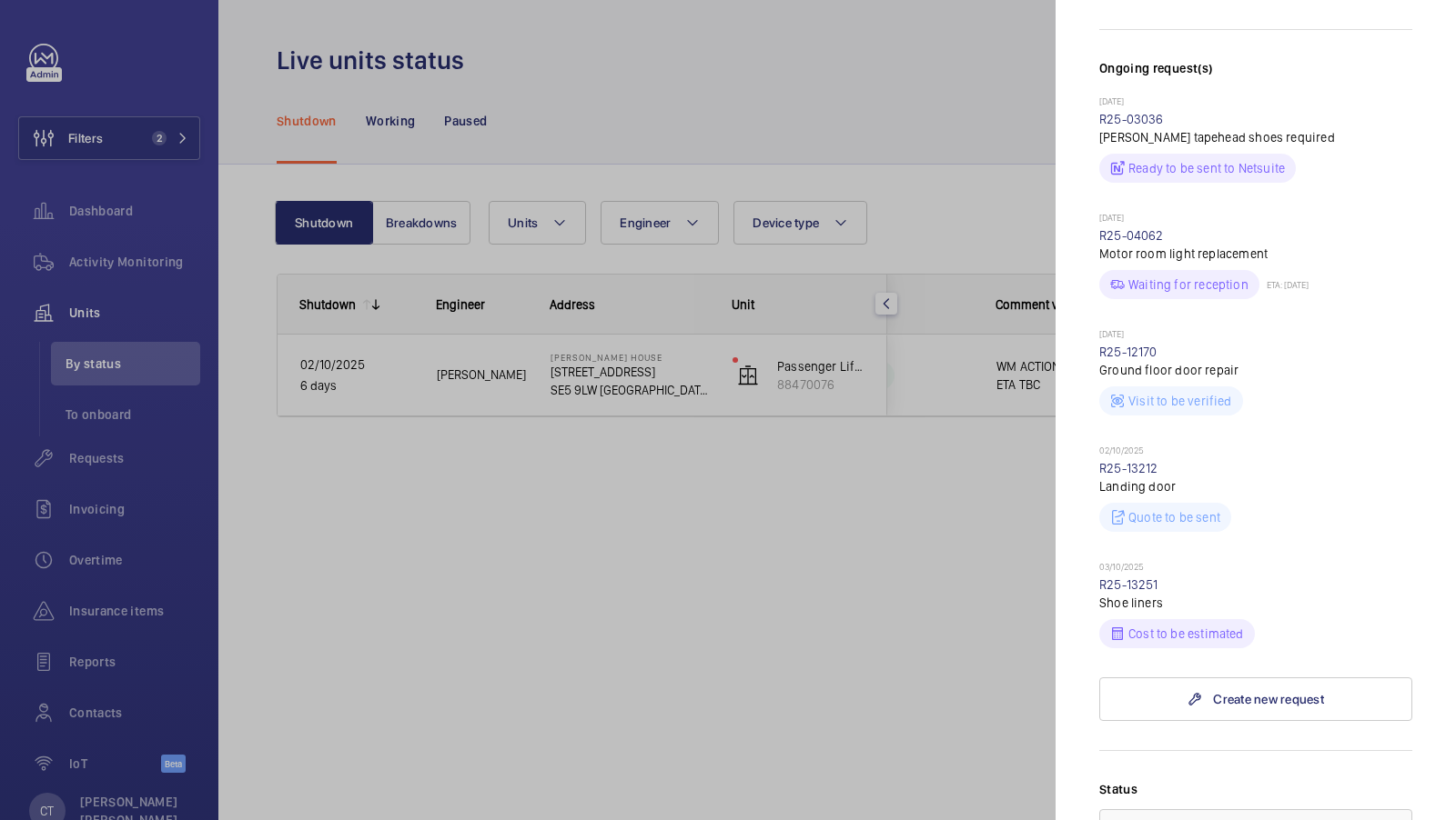
scroll to position [504, 0]
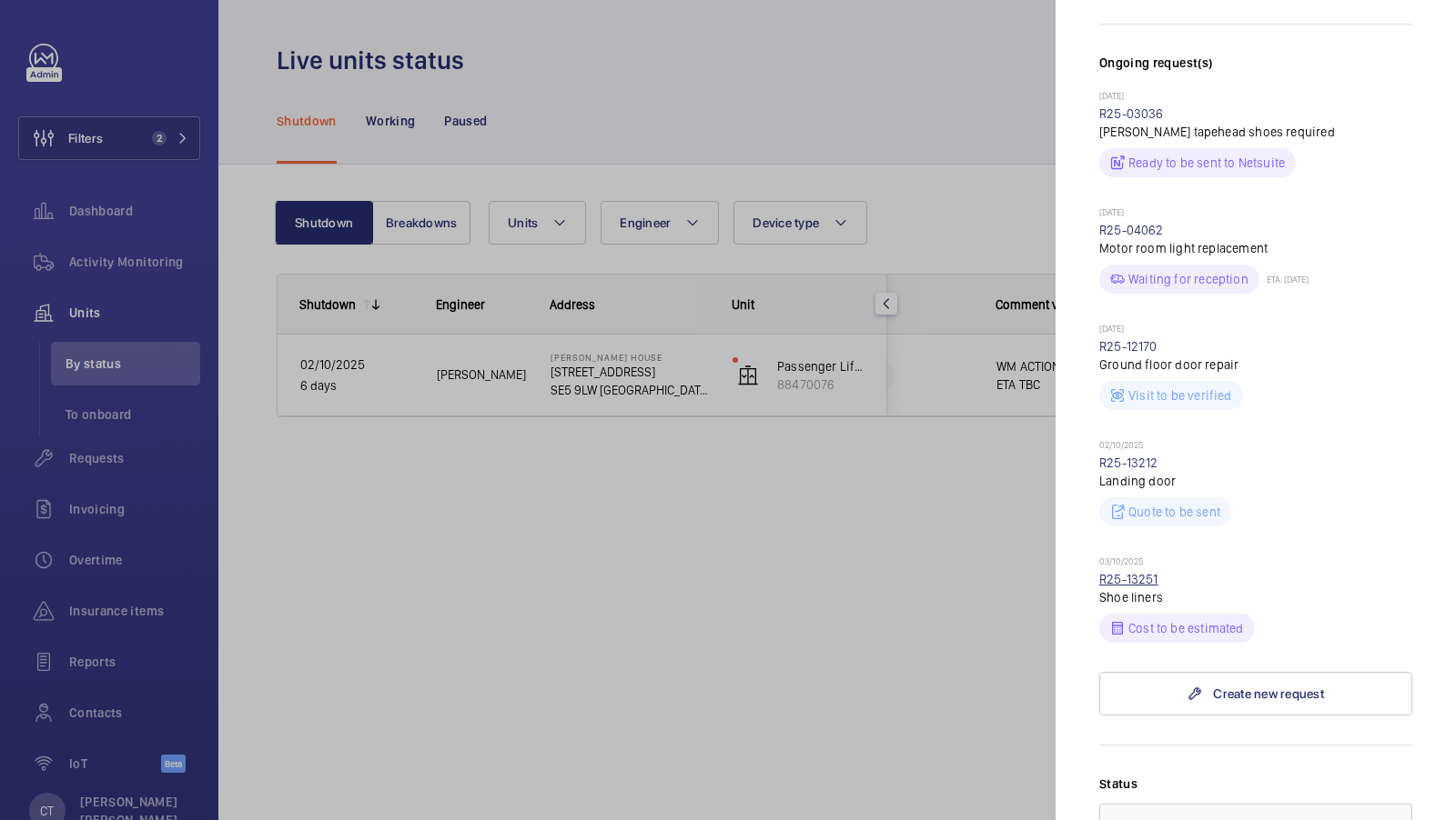
click at [1121, 572] on link "R25-13251" at bounding box center [1129, 578] width 59 height 14
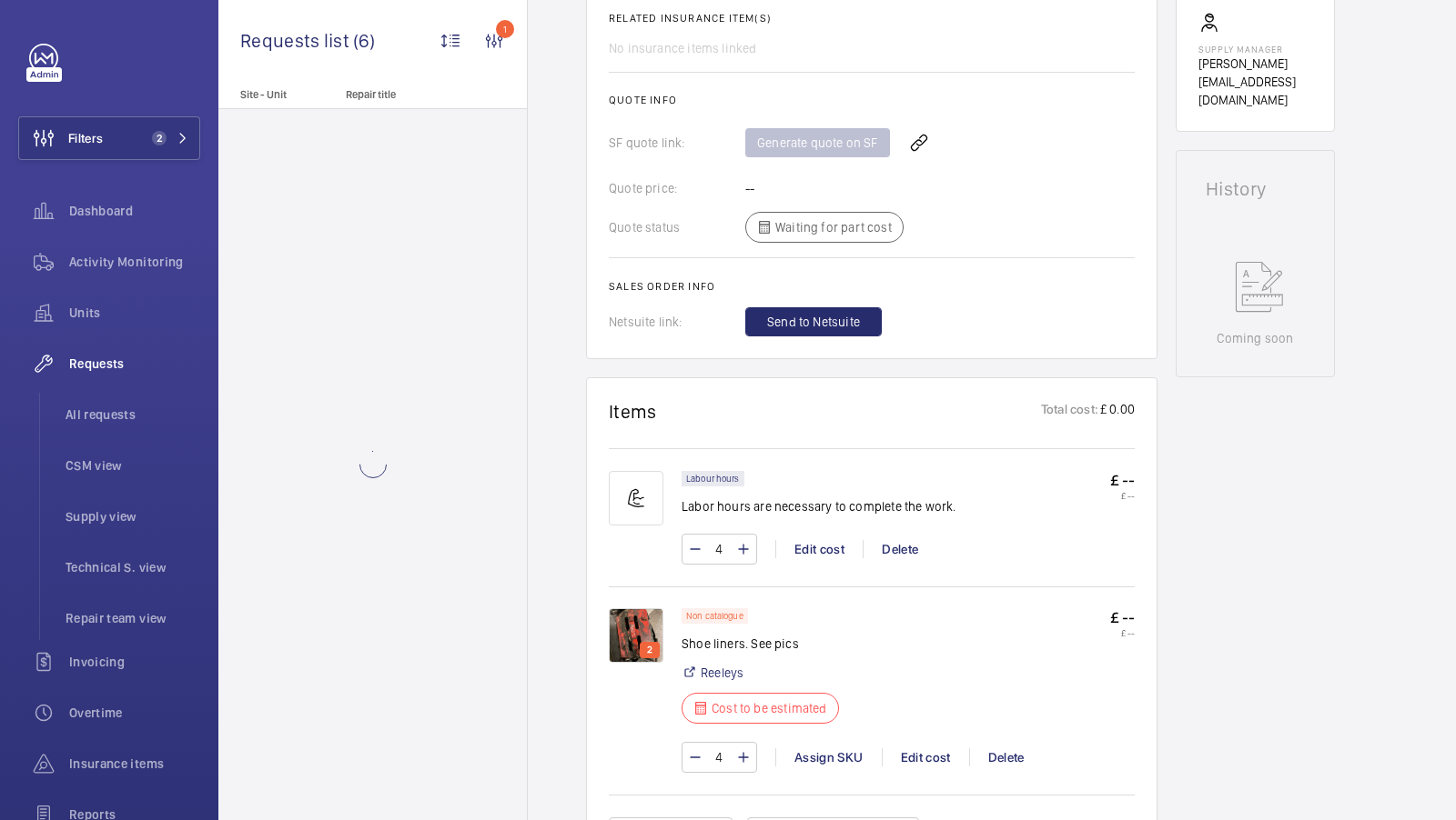
scroll to position [694, 0]
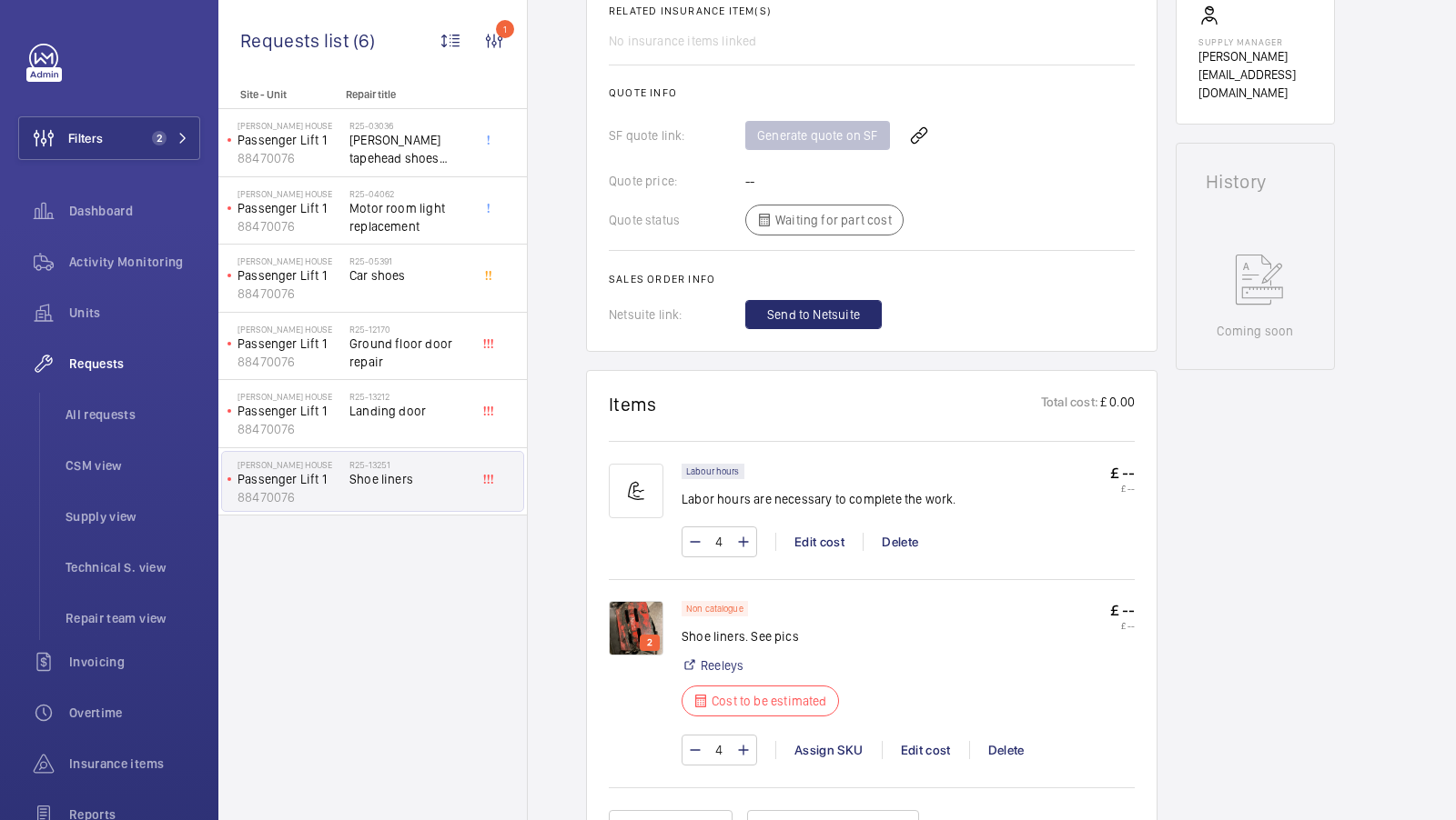
click at [632, 611] on img at bounding box center [635, 628] width 54 height 54
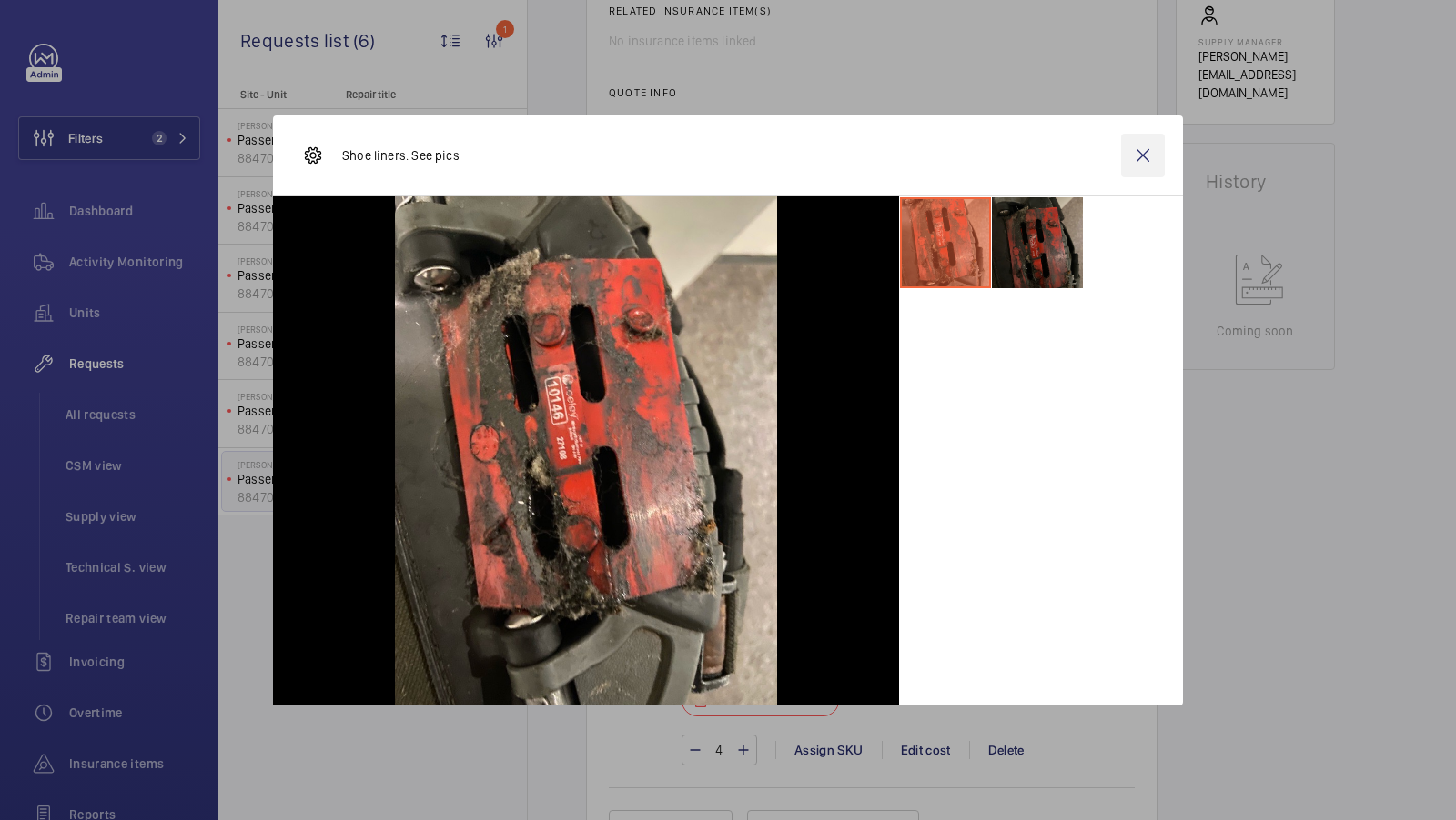
click at [1134, 156] on wm-front-icon-button at bounding box center [1143, 156] width 44 height 44
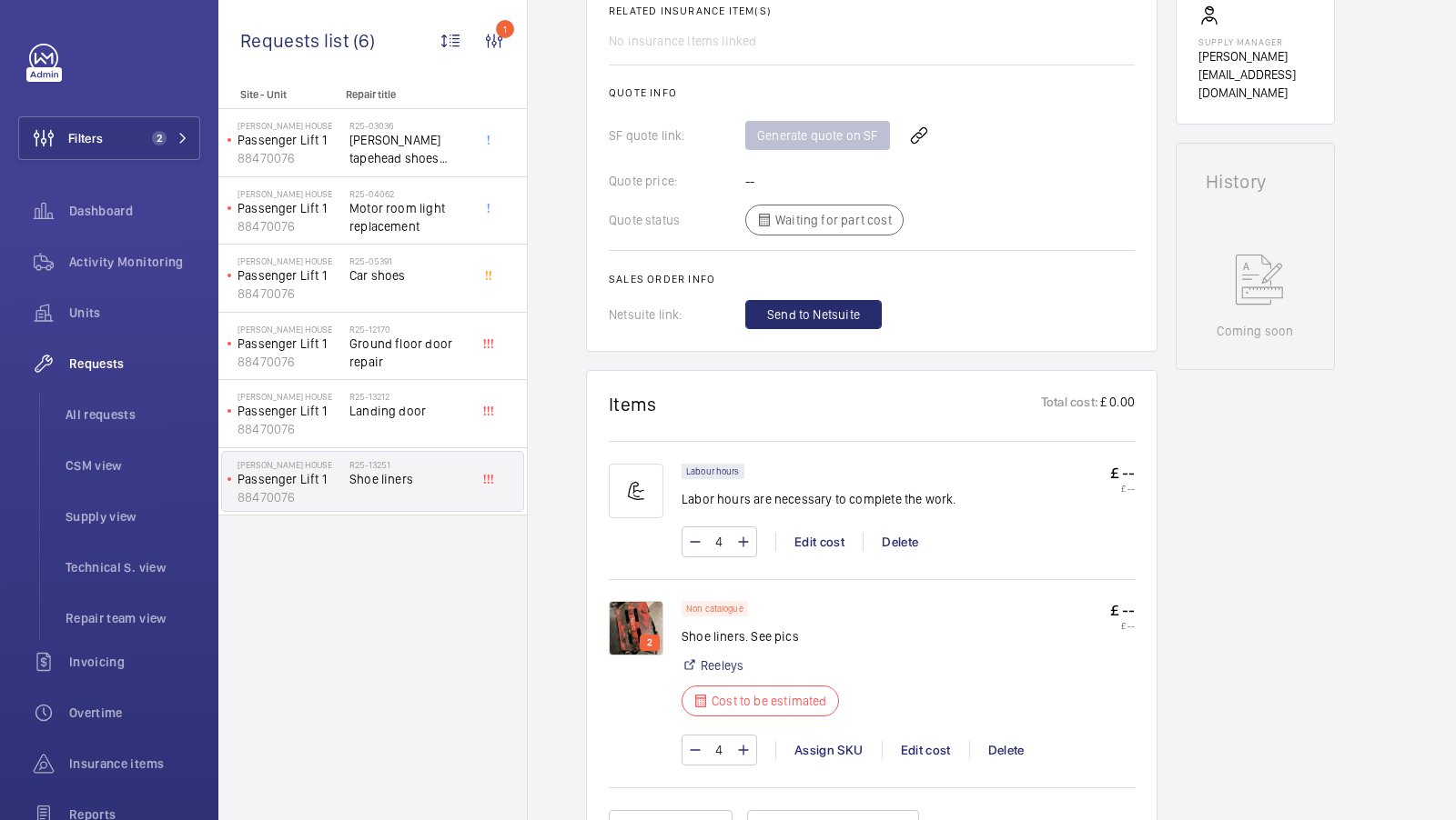
scroll to position [0, 0]
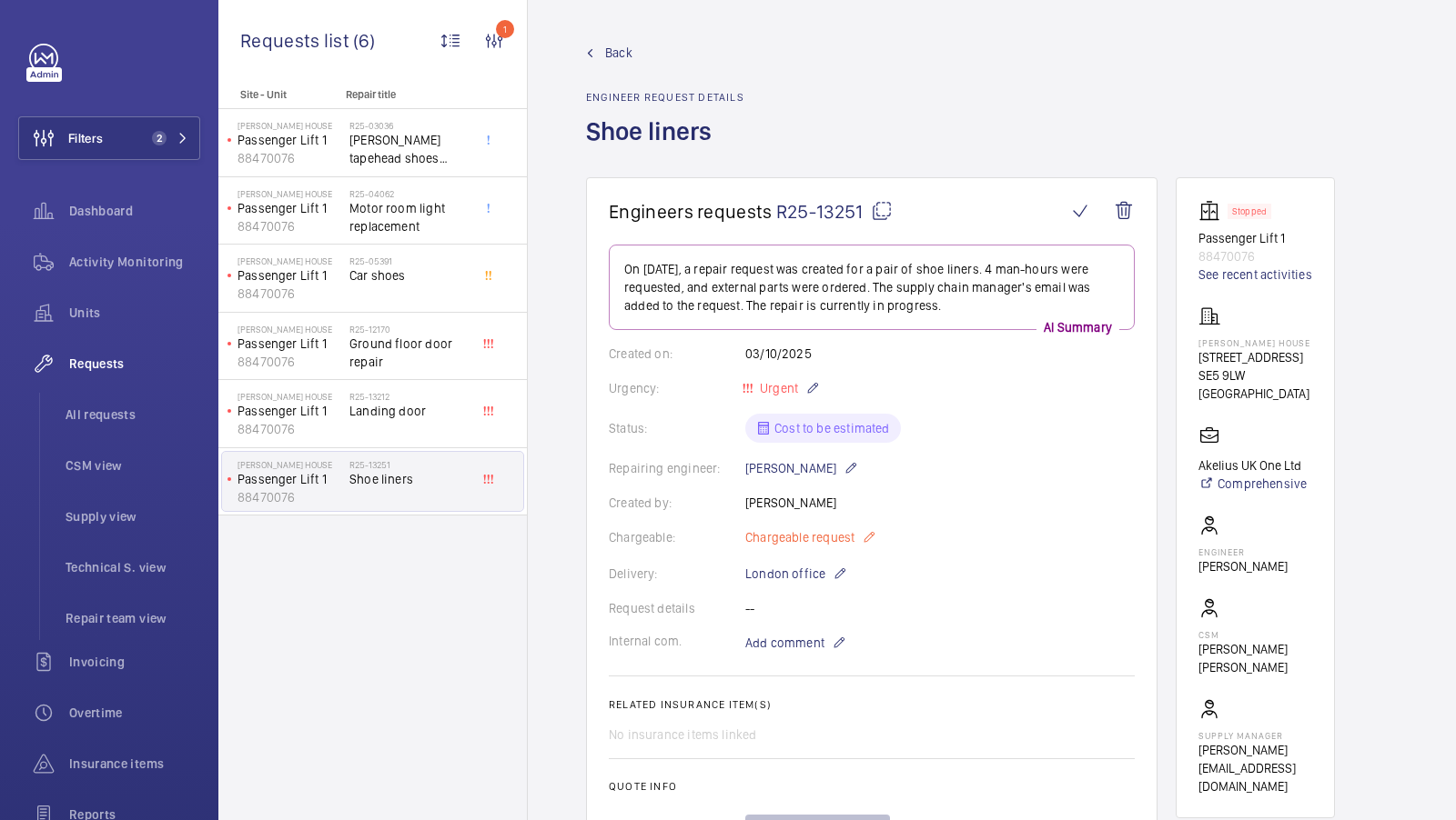
click at [802, 536] on span "Chargeable request" at bounding box center [799, 537] width 109 height 18
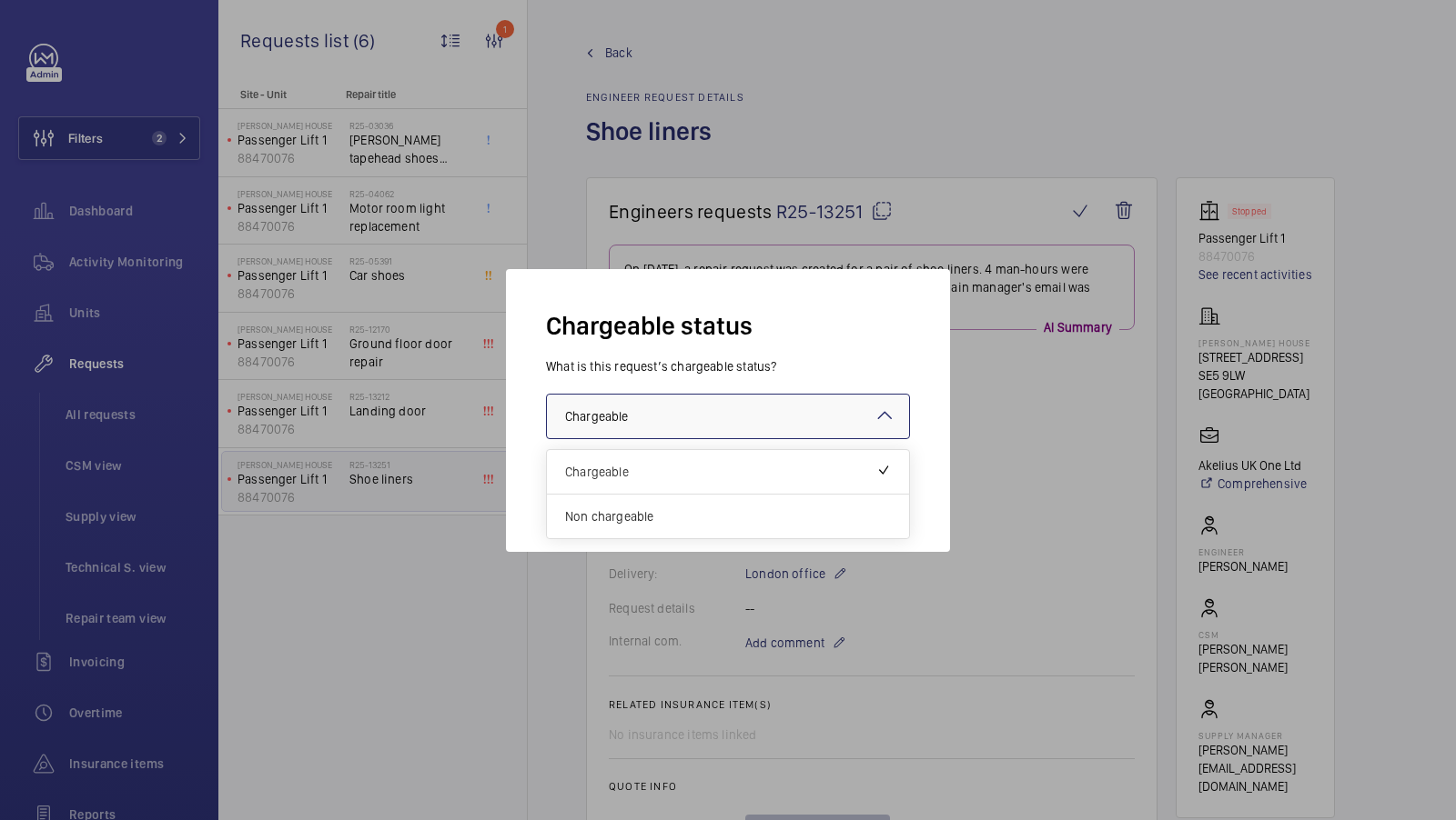
click at [654, 417] on div "× Chargeable" at bounding box center [619, 416] width 108 height 18
click at [618, 498] on div "Non chargeable" at bounding box center [728, 516] width 362 height 44
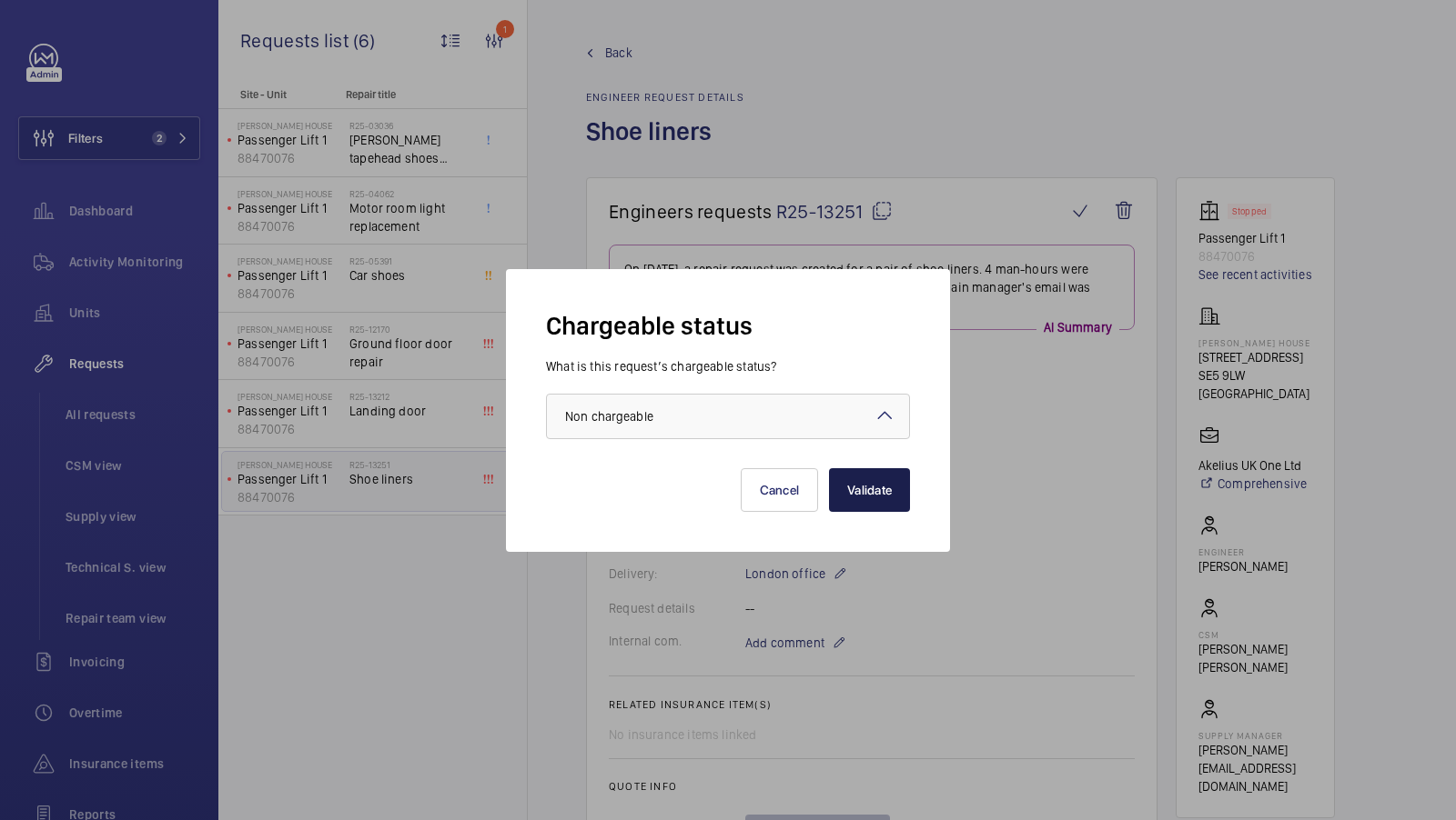
click at [879, 483] on button "Validate" at bounding box center [869, 491] width 81 height 44
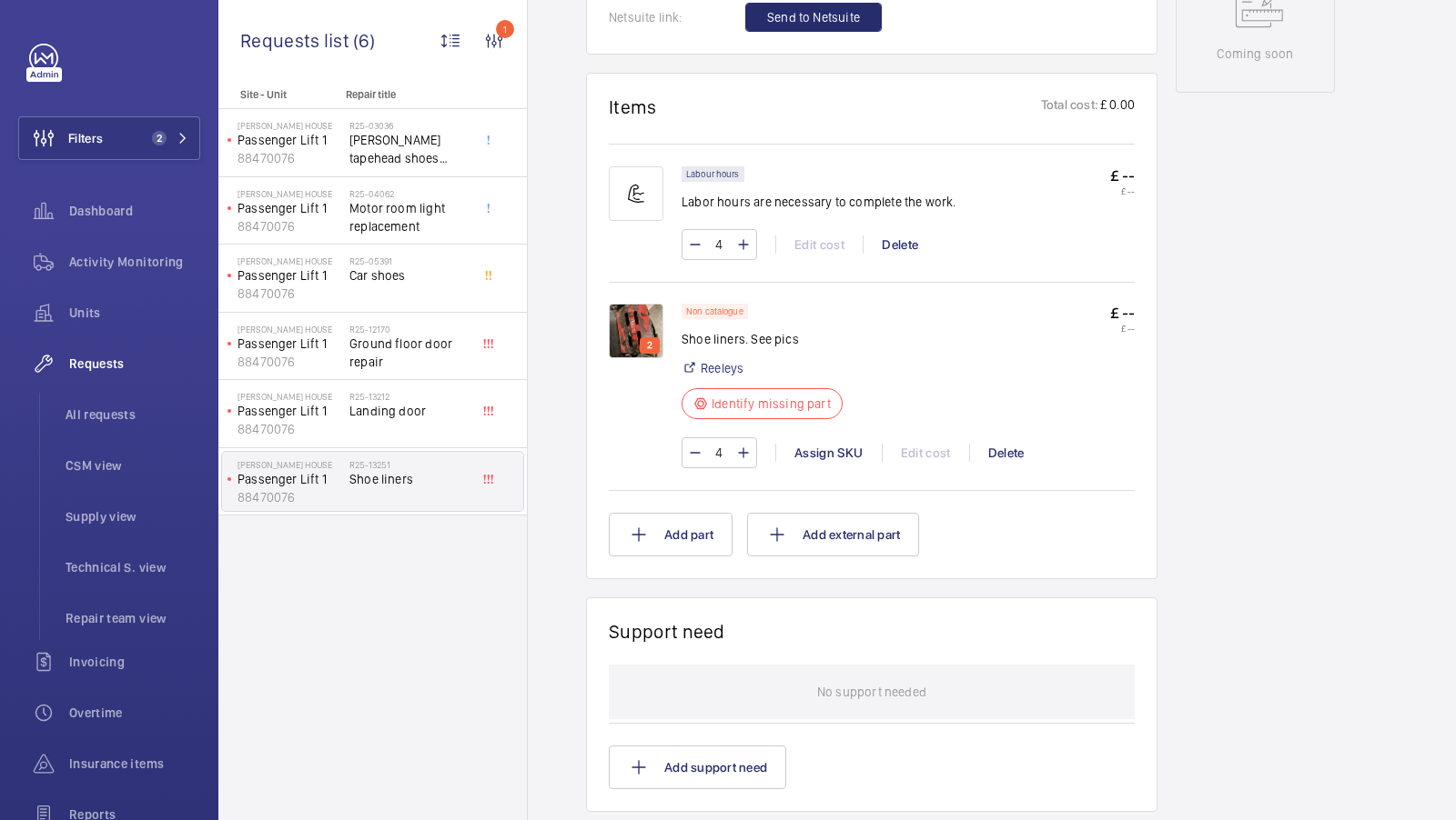
scroll to position [993, 0]
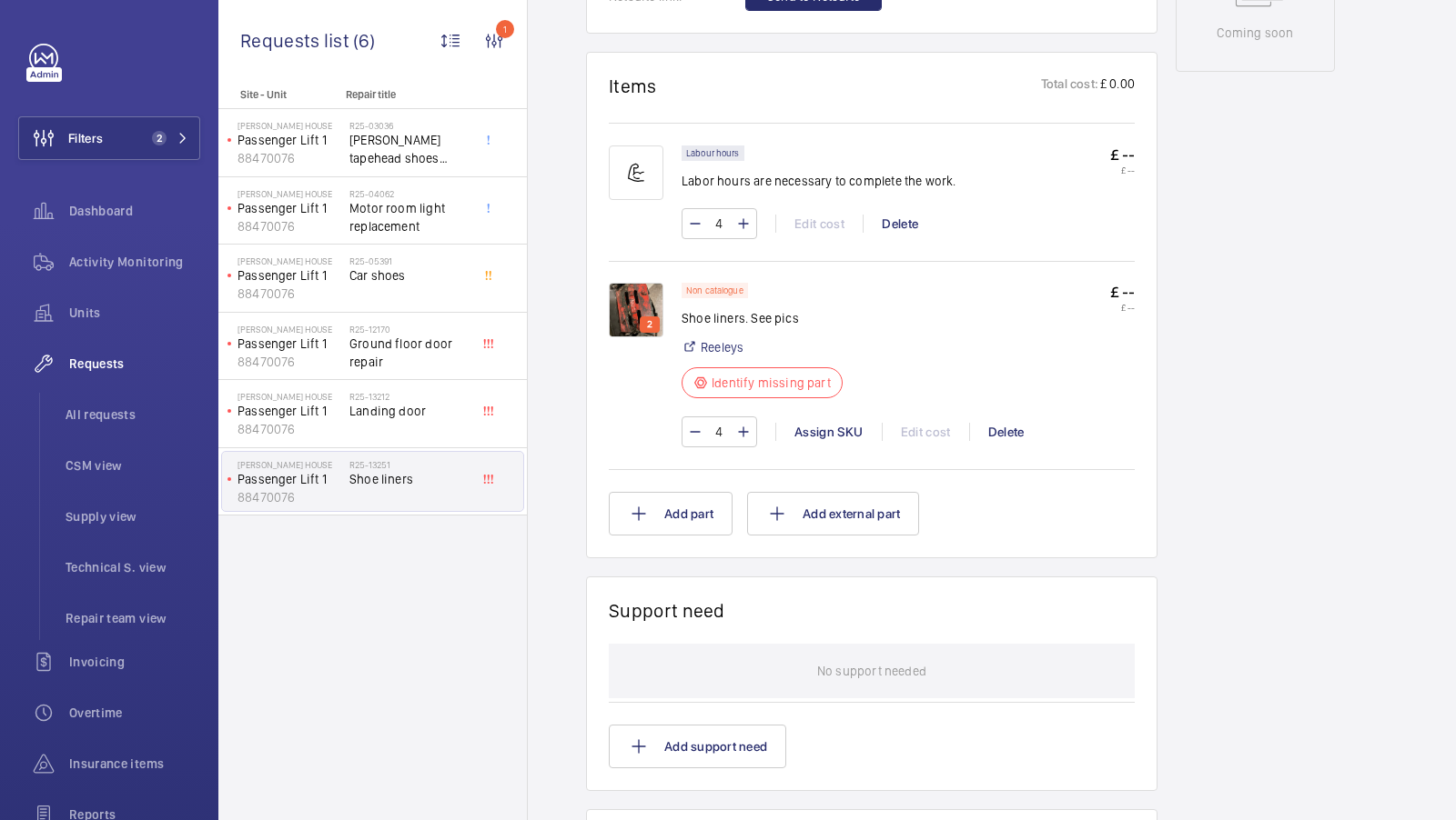
click at [632, 292] on img at bounding box center [635, 309] width 54 height 54
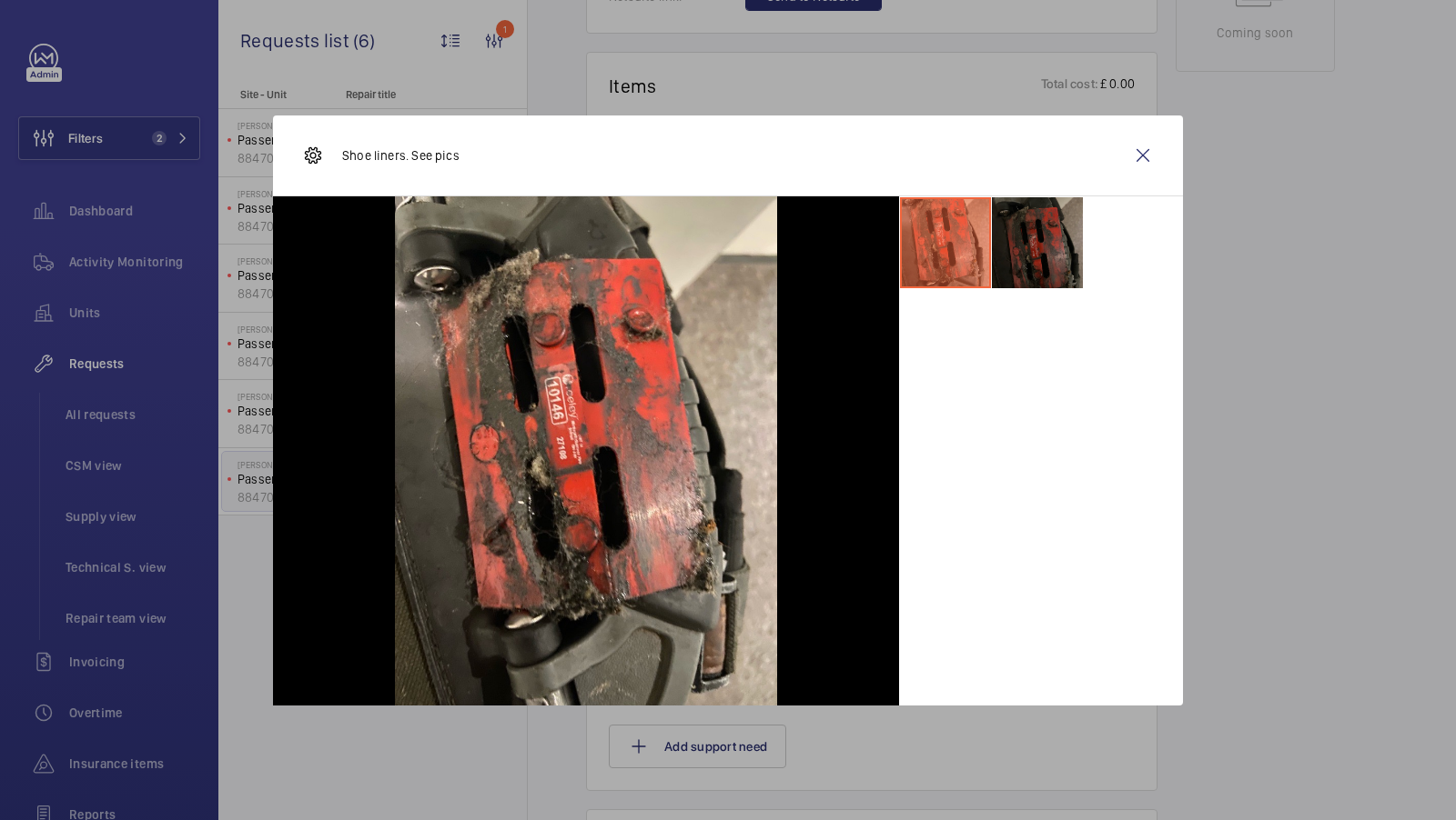
click at [1035, 256] on li at bounding box center [1037, 242] width 91 height 91
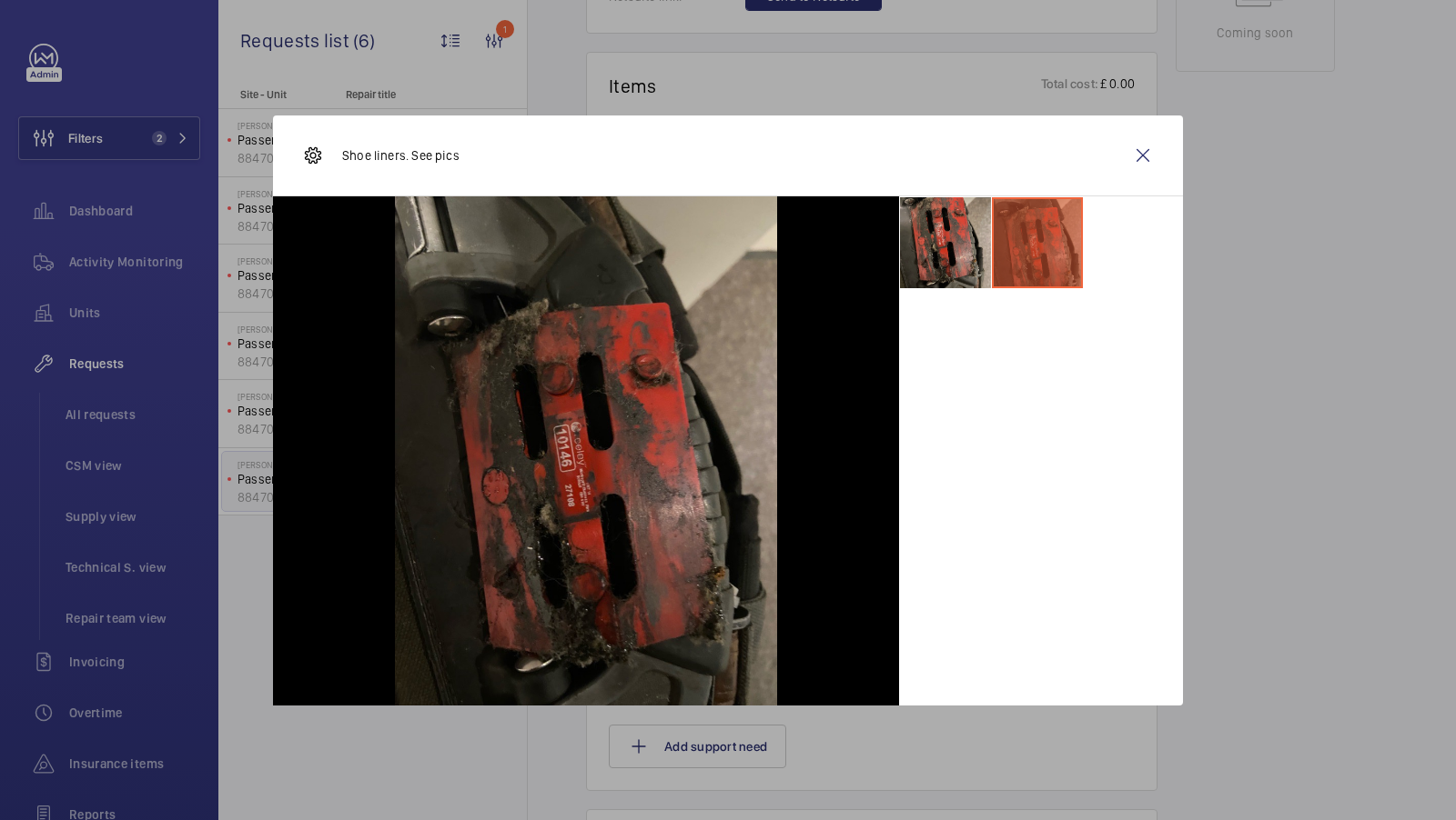
click at [973, 246] on li at bounding box center [944, 242] width 91 height 91
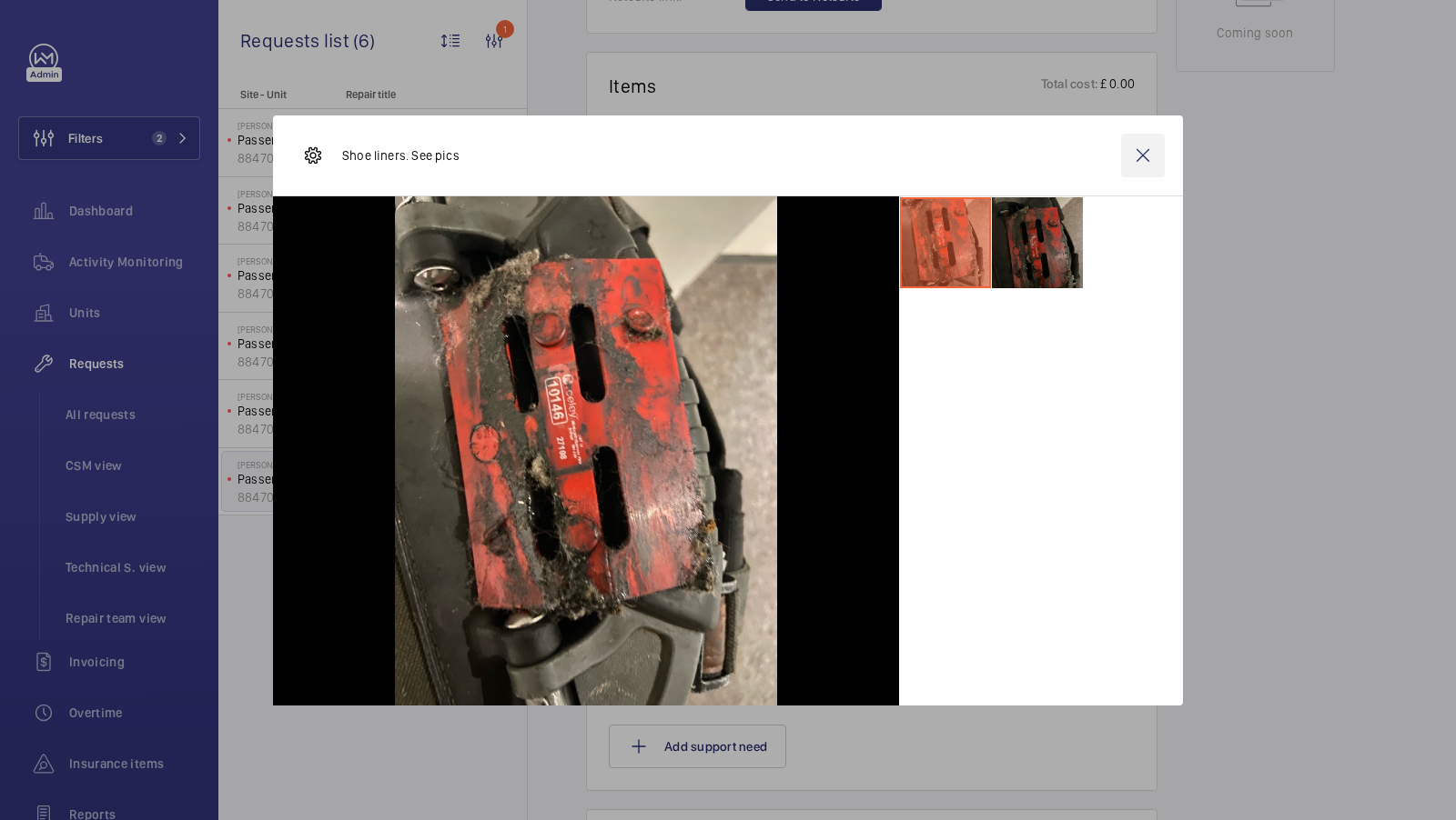
click at [1143, 158] on wm-front-icon-button at bounding box center [1143, 156] width 44 height 44
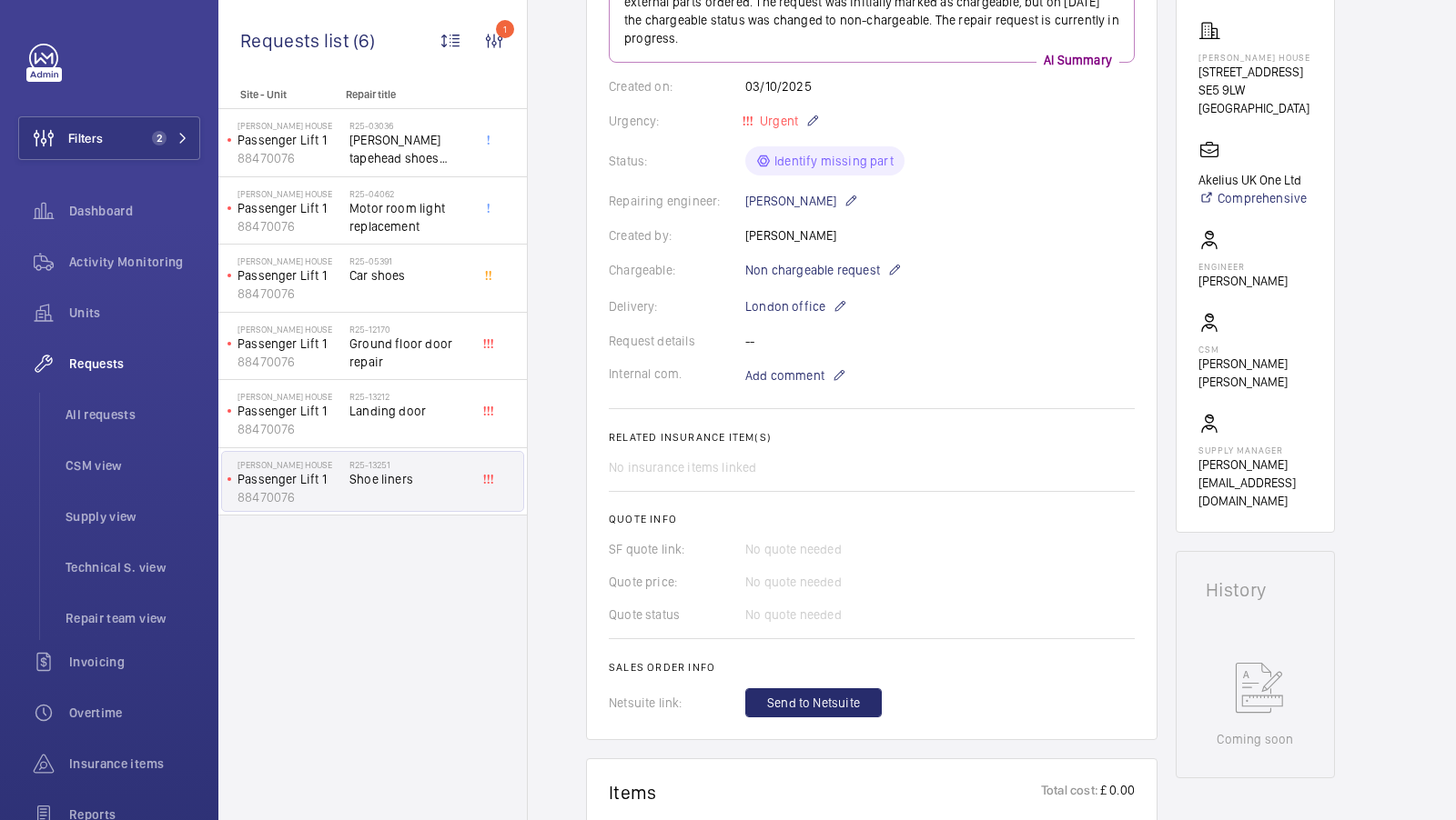
scroll to position [0, 0]
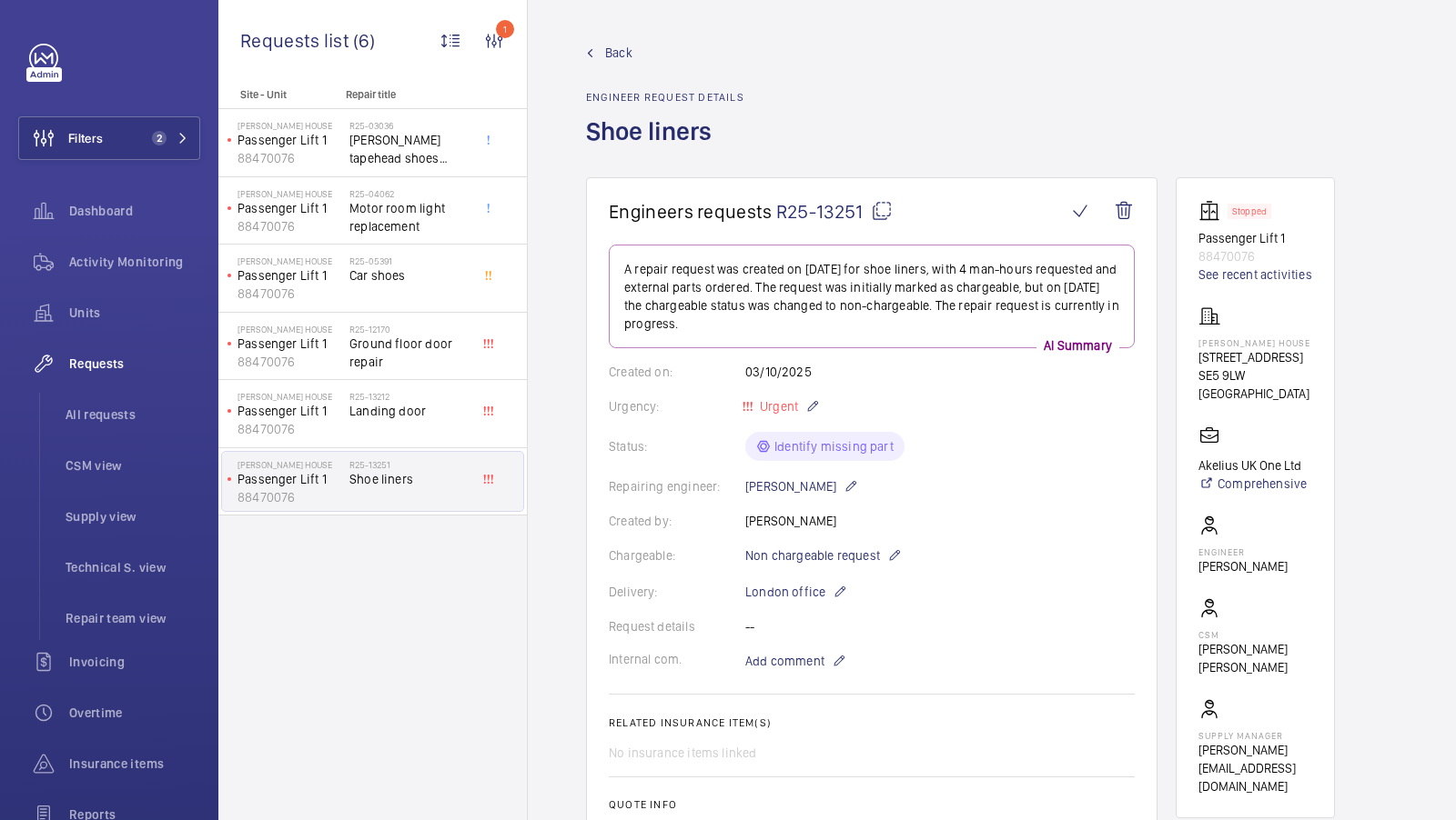
click at [874, 209] on mat-icon at bounding box center [881, 211] width 22 height 22
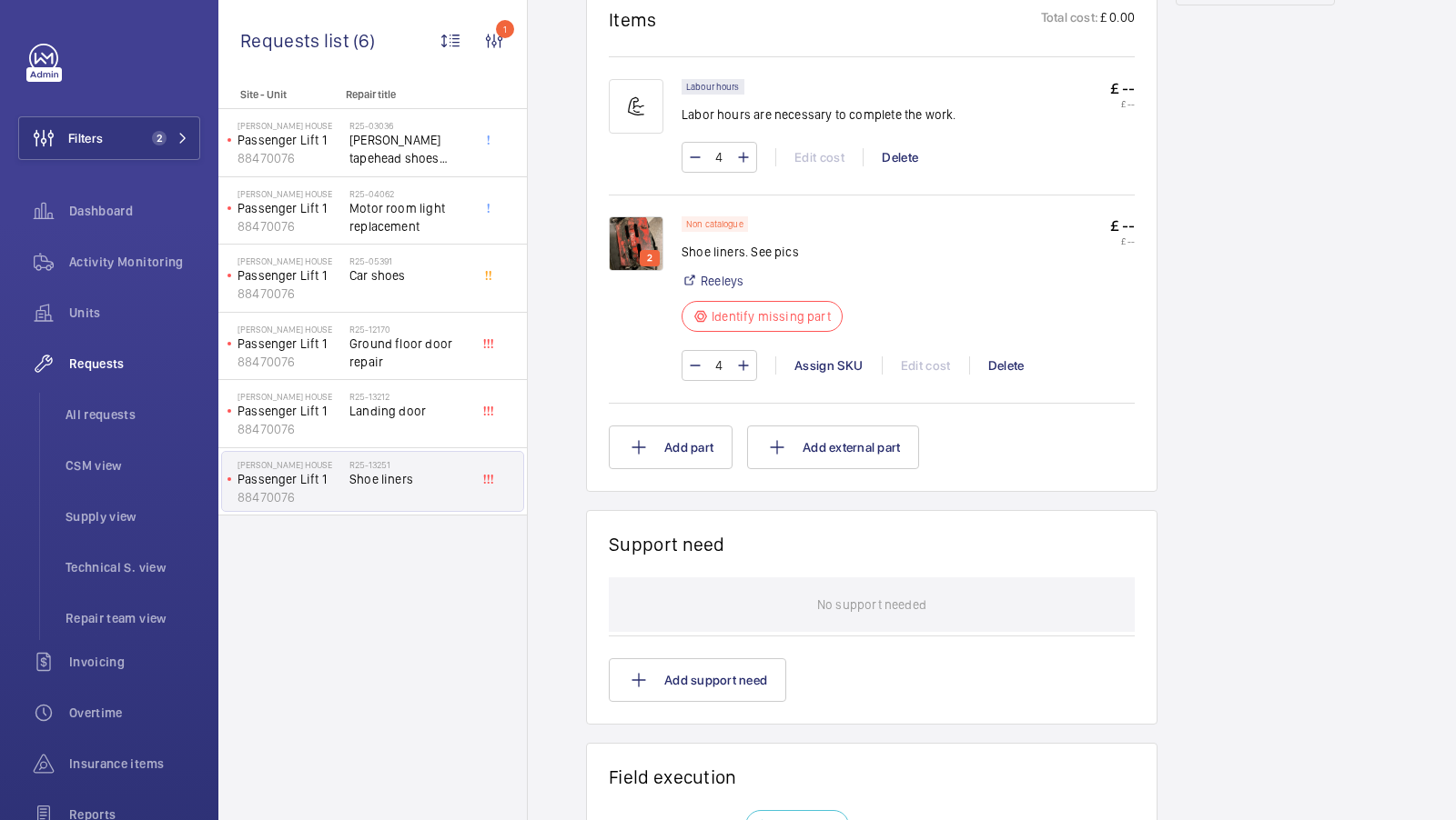
scroll to position [1080, 0]
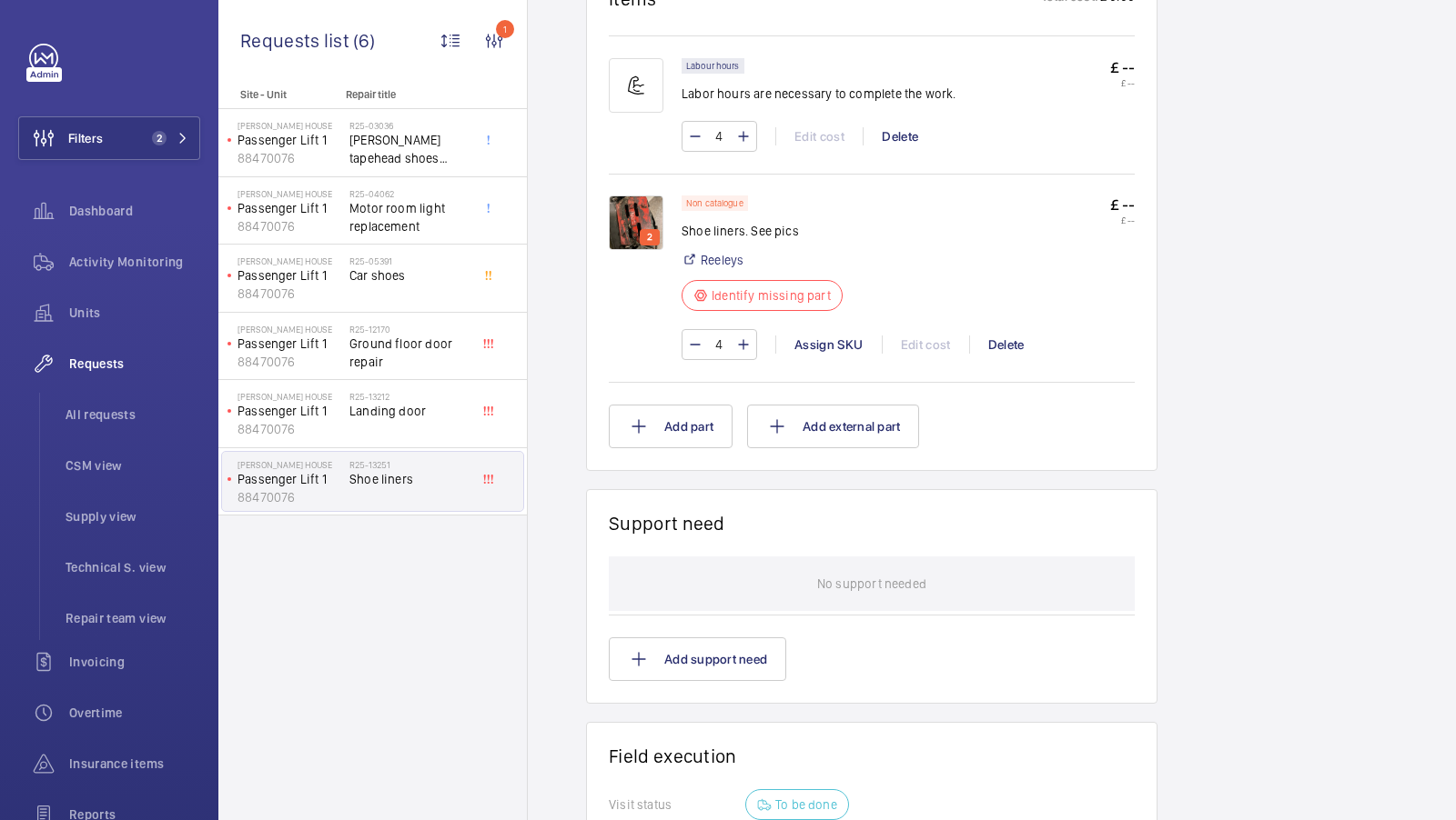
click at [645, 202] on img at bounding box center [635, 222] width 54 height 54
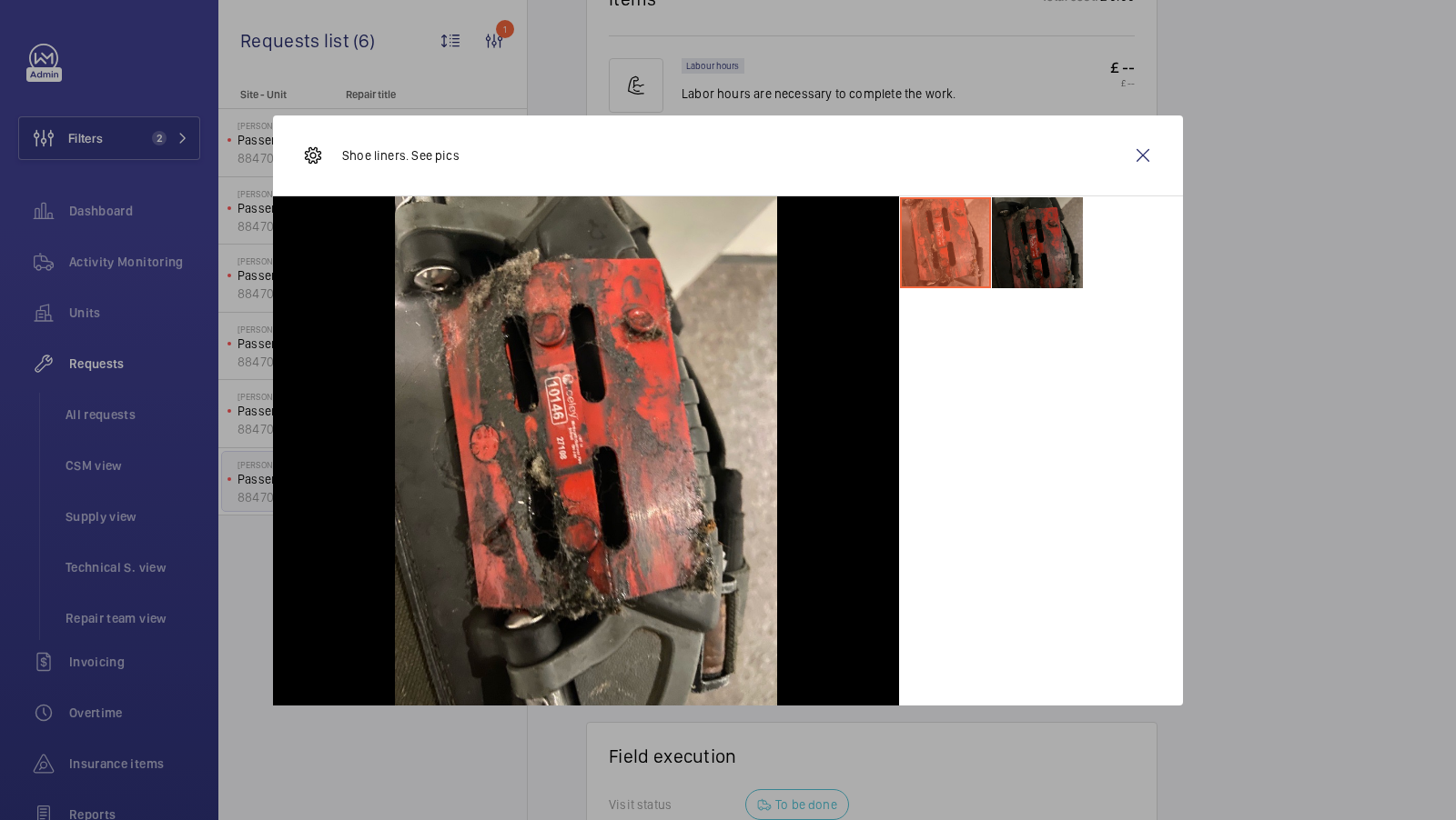
click at [1037, 247] on li at bounding box center [1037, 242] width 91 height 91
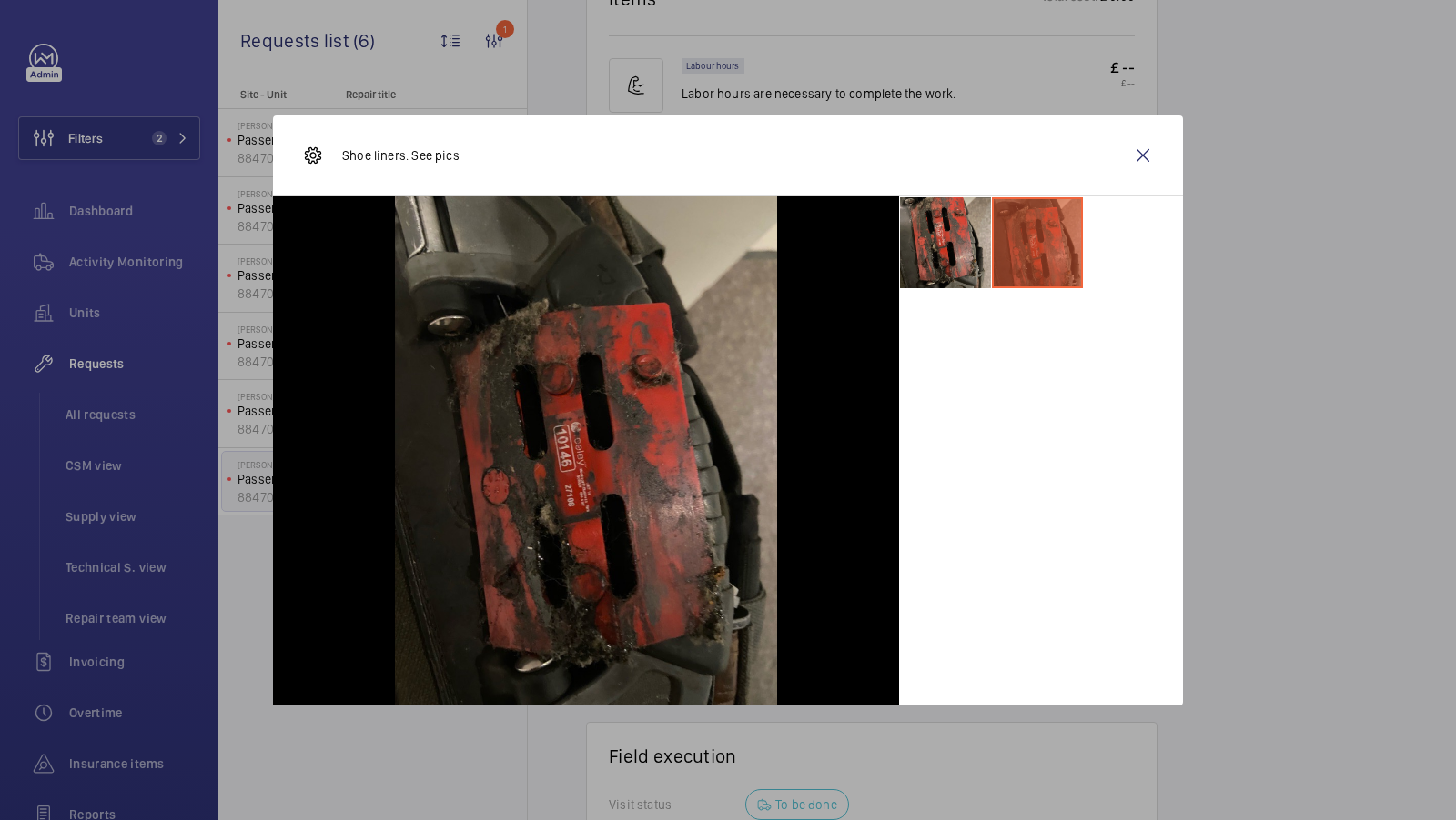
click at [949, 254] on li at bounding box center [944, 242] width 91 height 91
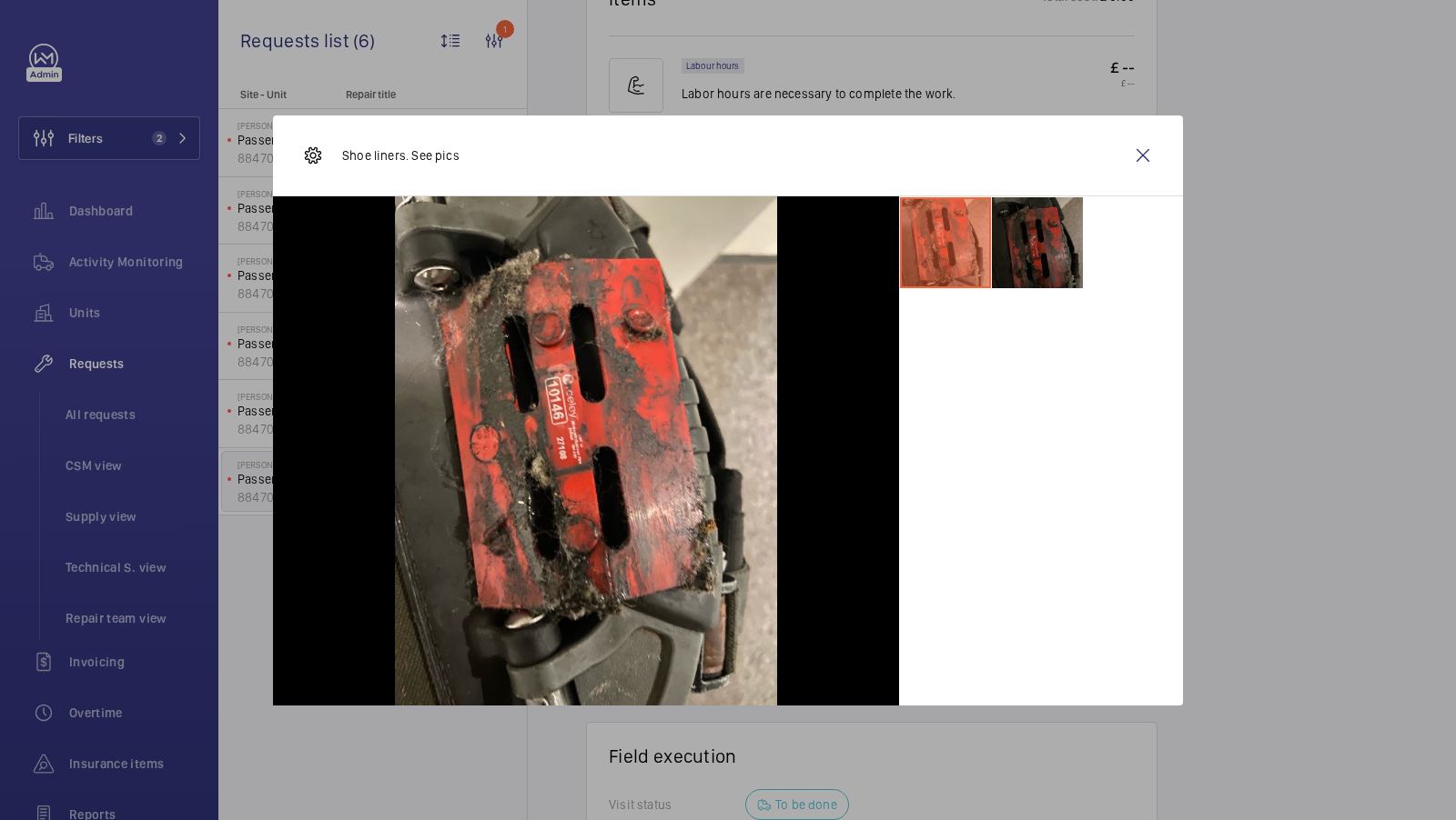
click at [1053, 242] on li at bounding box center [1037, 242] width 91 height 91
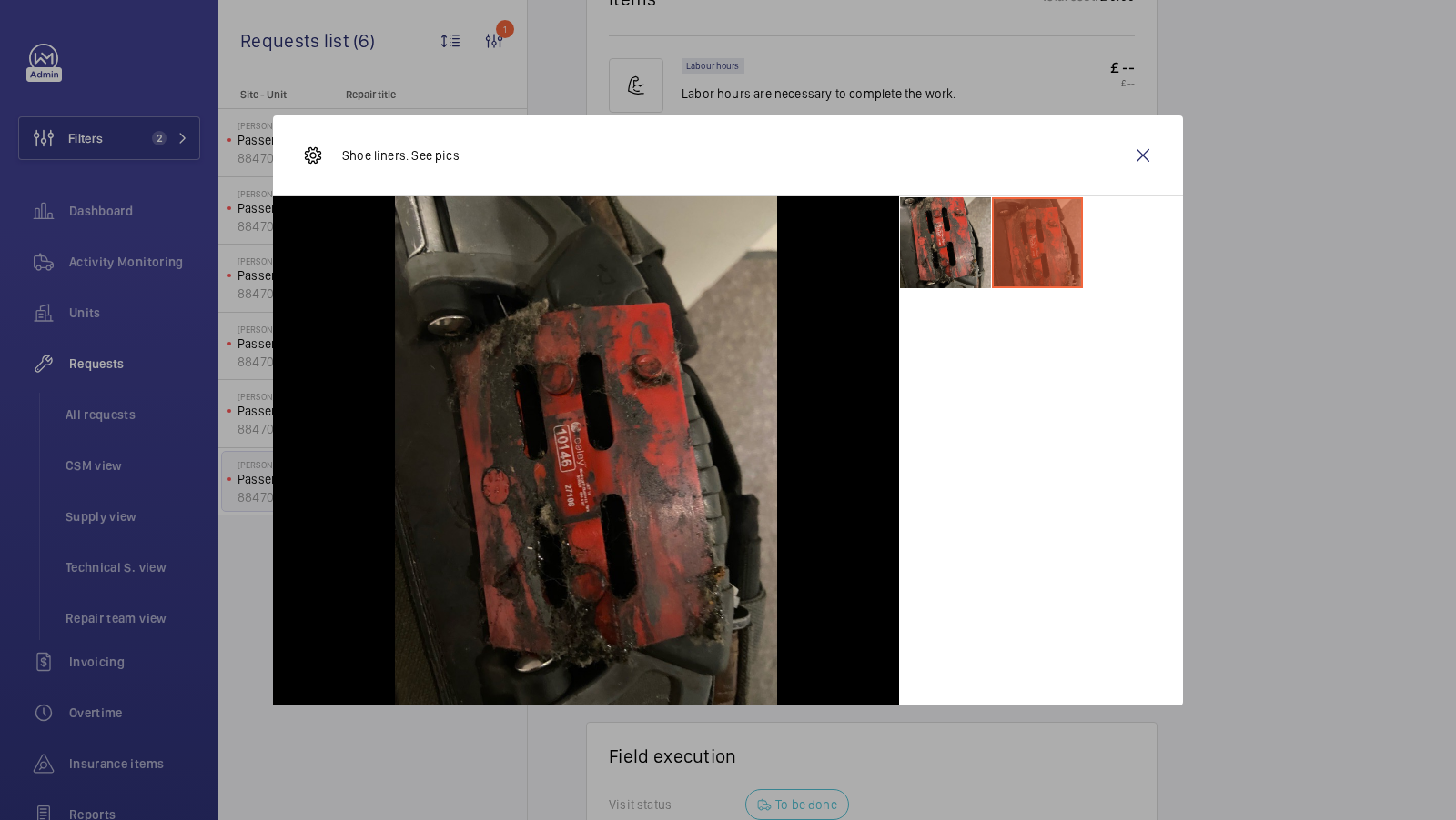
click at [961, 251] on li at bounding box center [944, 242] width 91 height 91
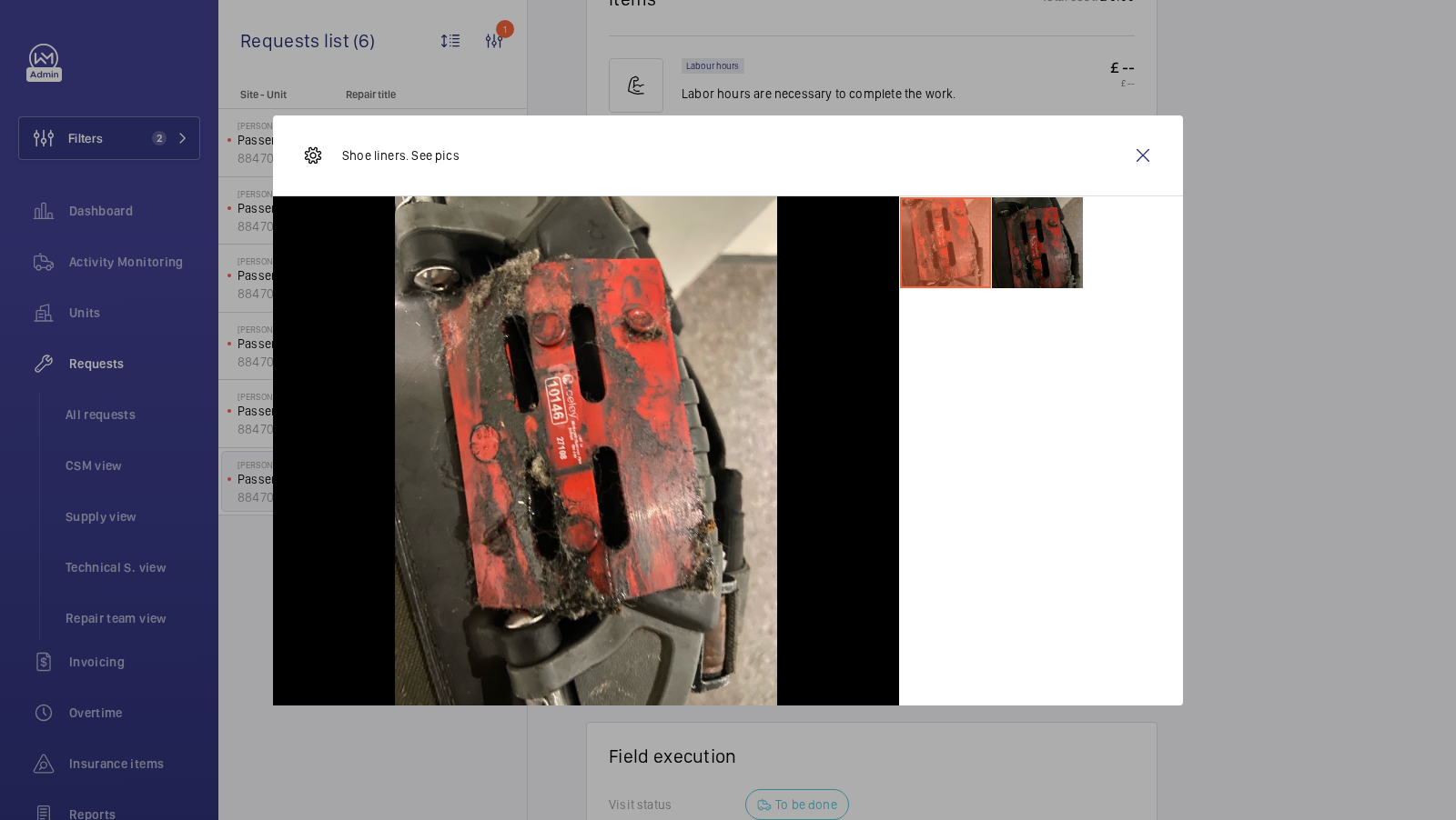
click at [1036, 233] on li at bounding box center [1037, 242] width 91 height 91
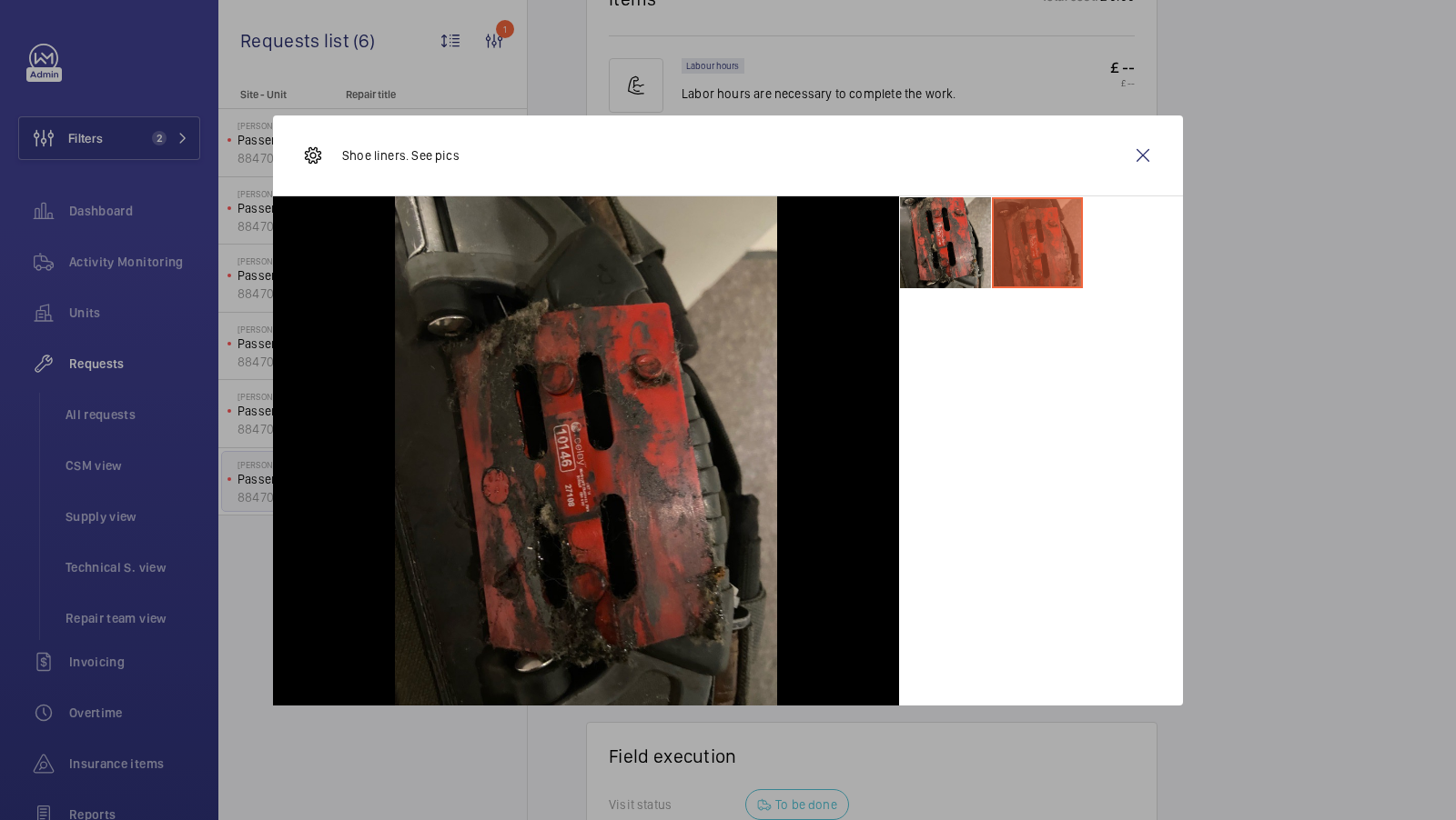
click at [971, 228] on li at bounding box center [944, 242] width 91 height 91
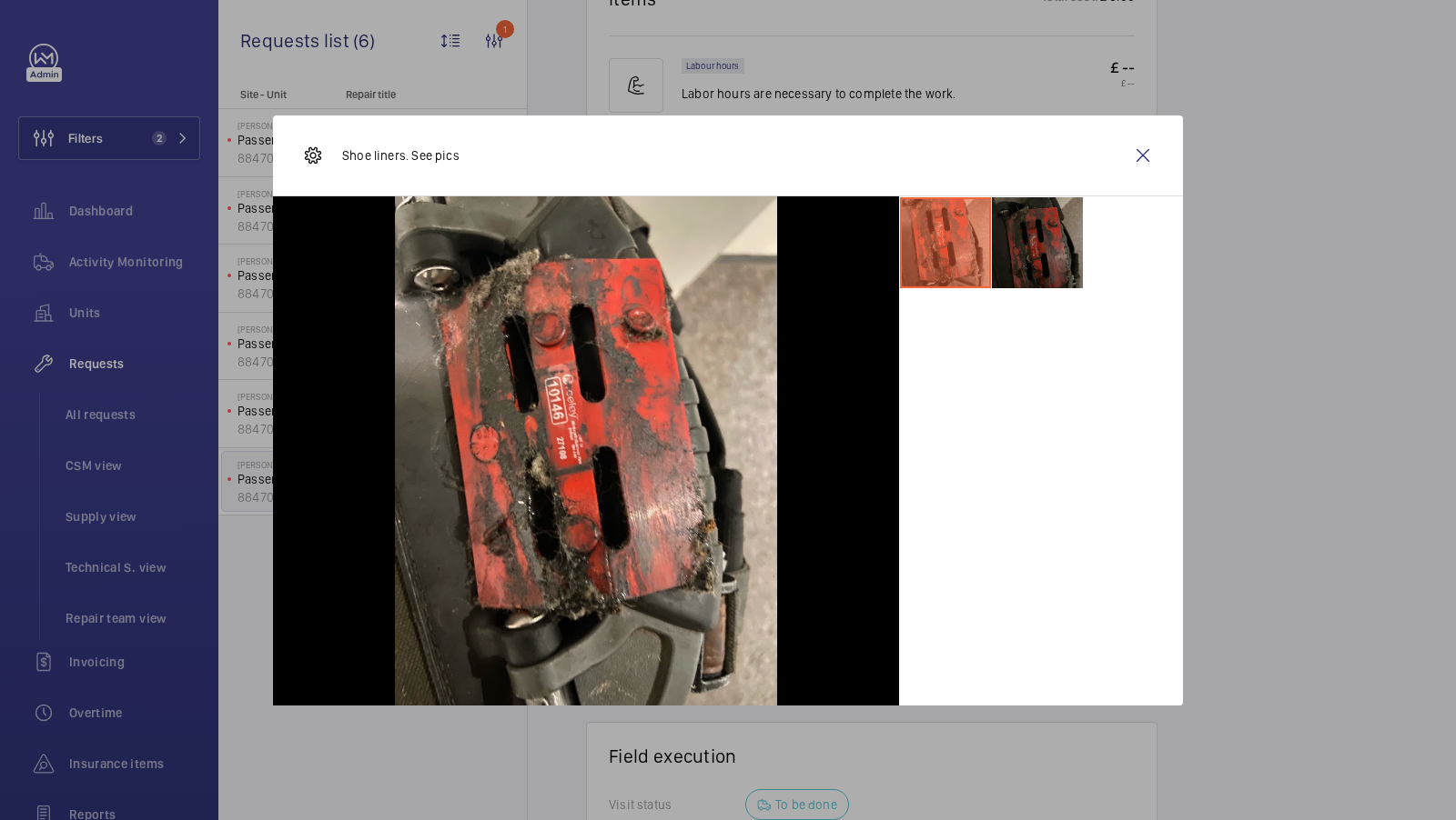
click at [1033, 254] on li at bounding box center [1037, 242] width 91 height 91
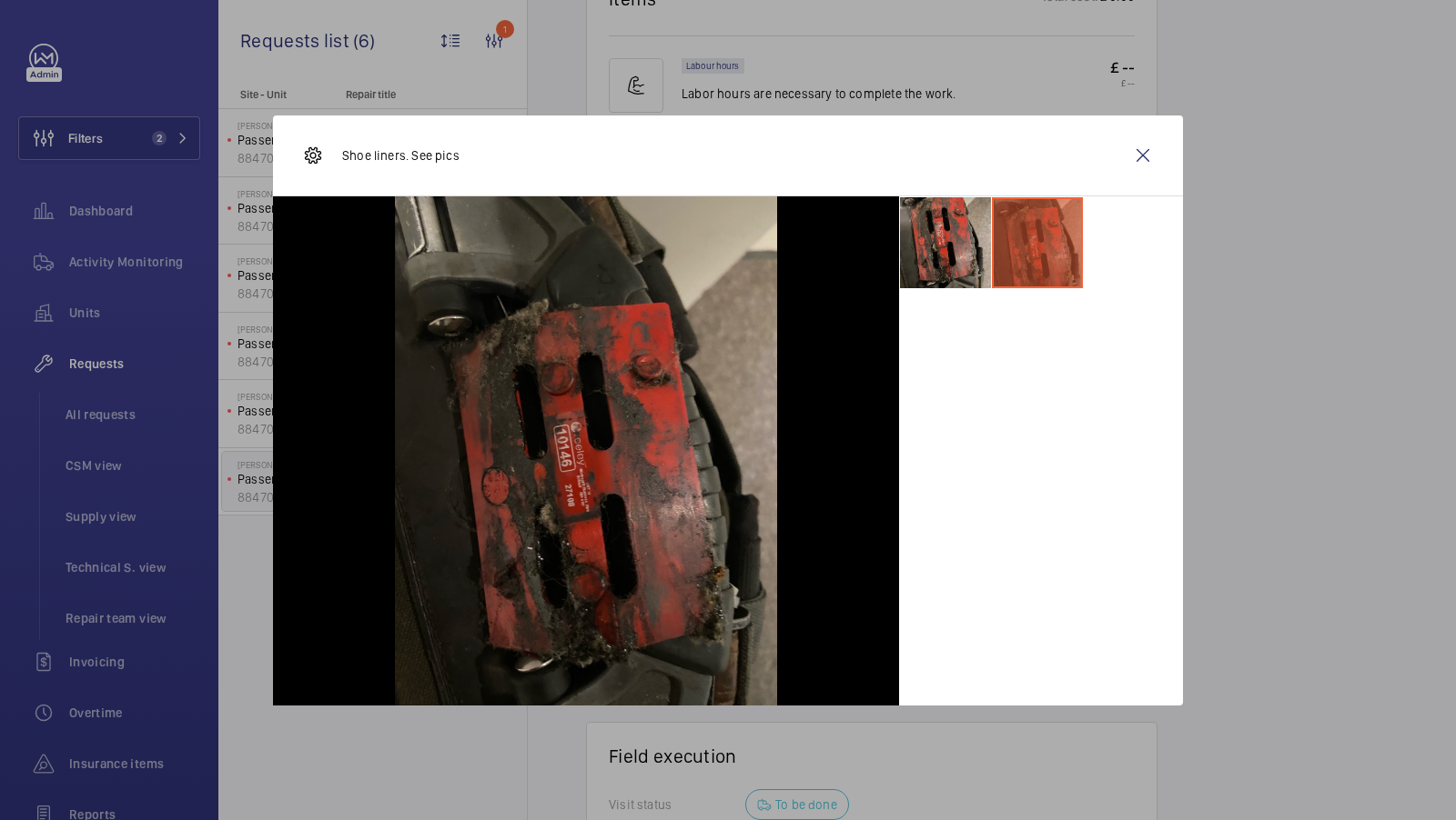
click at [963, 243] on li at bounding box center [944, 242] width 91 height 91
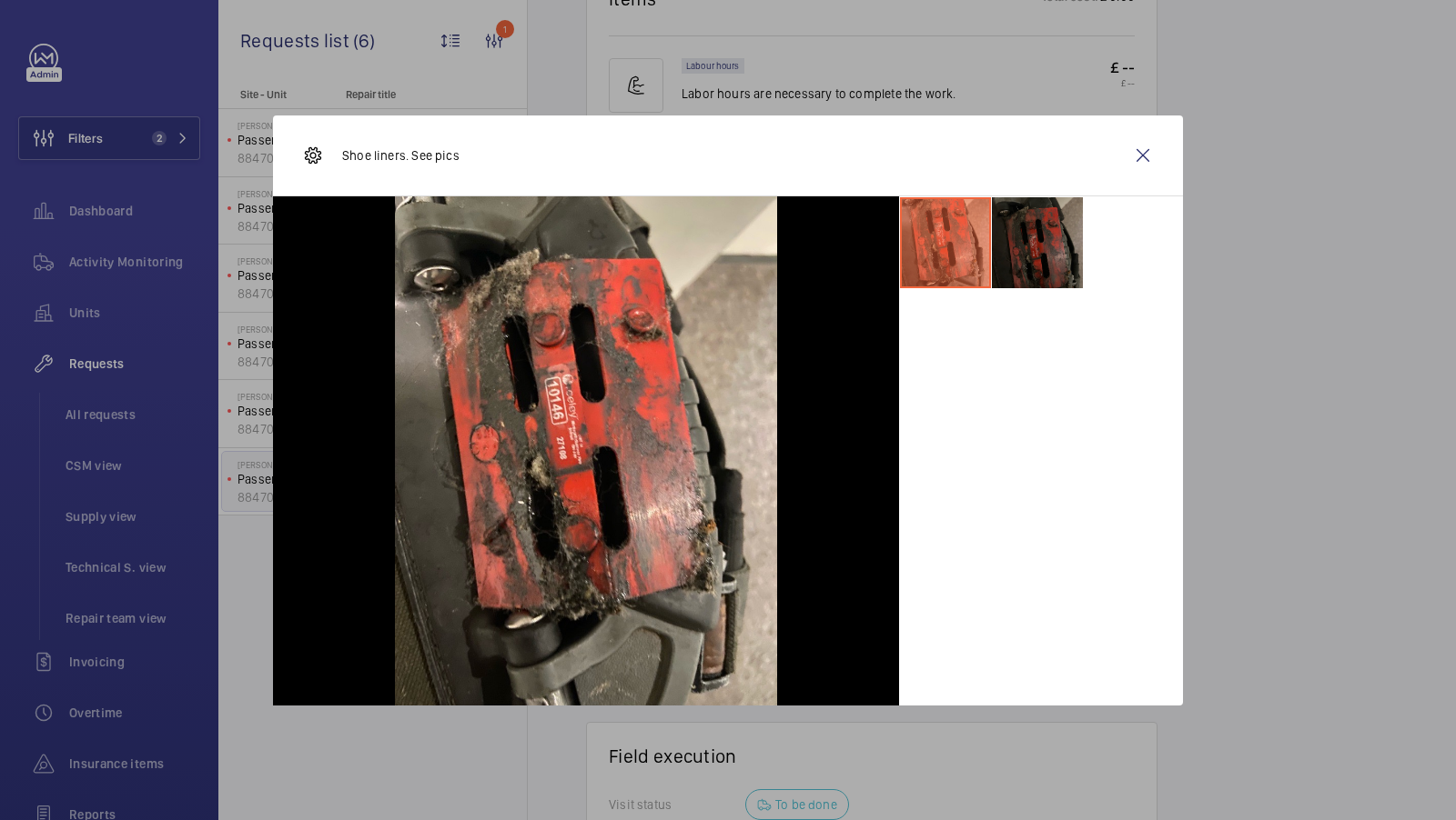
click at [1065, 260] on li at bounding box center [1037, 242] width 91 height 91
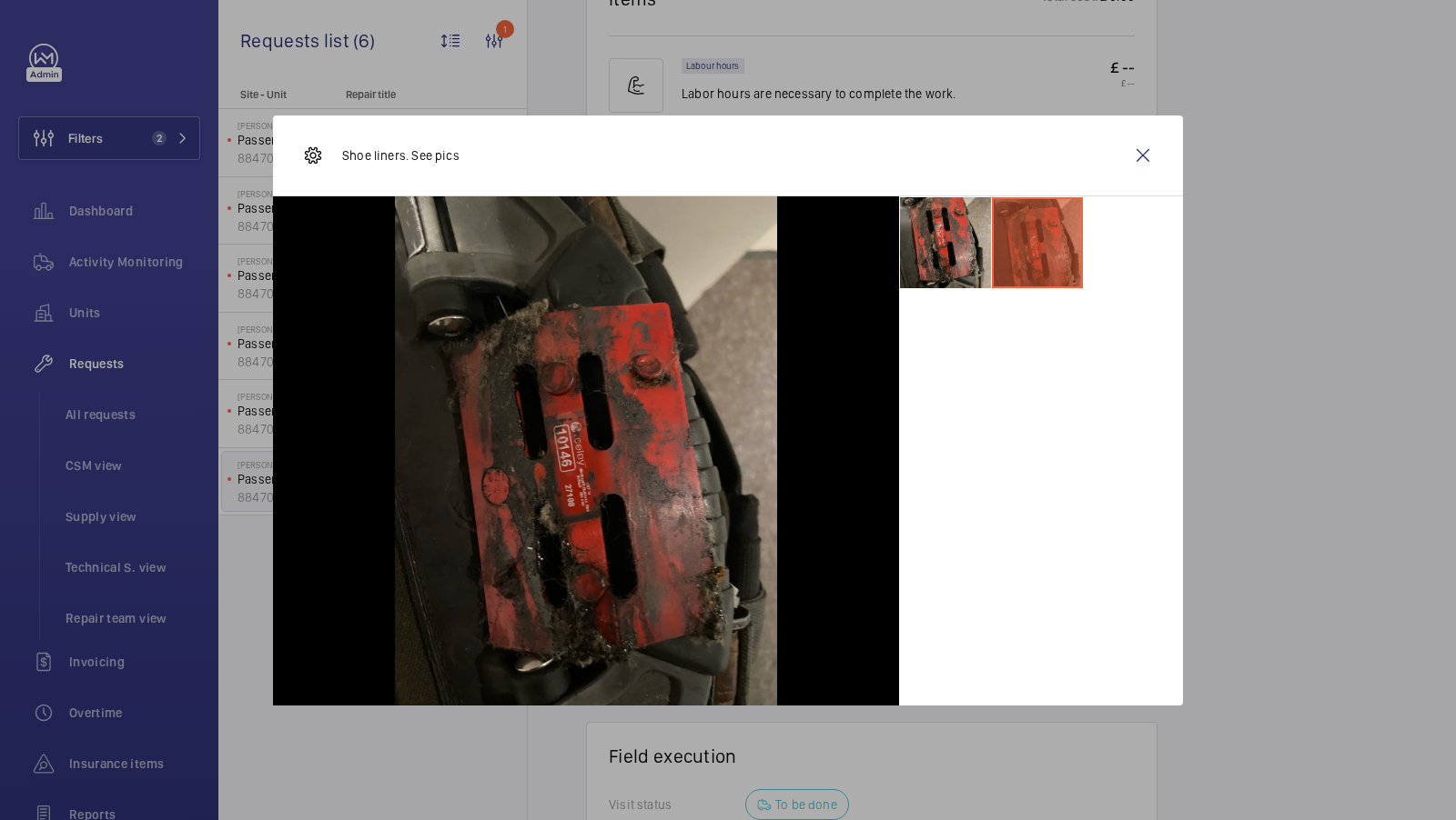
click at [935, 257] on li at bounding box center [944, 242] width 91 height 91
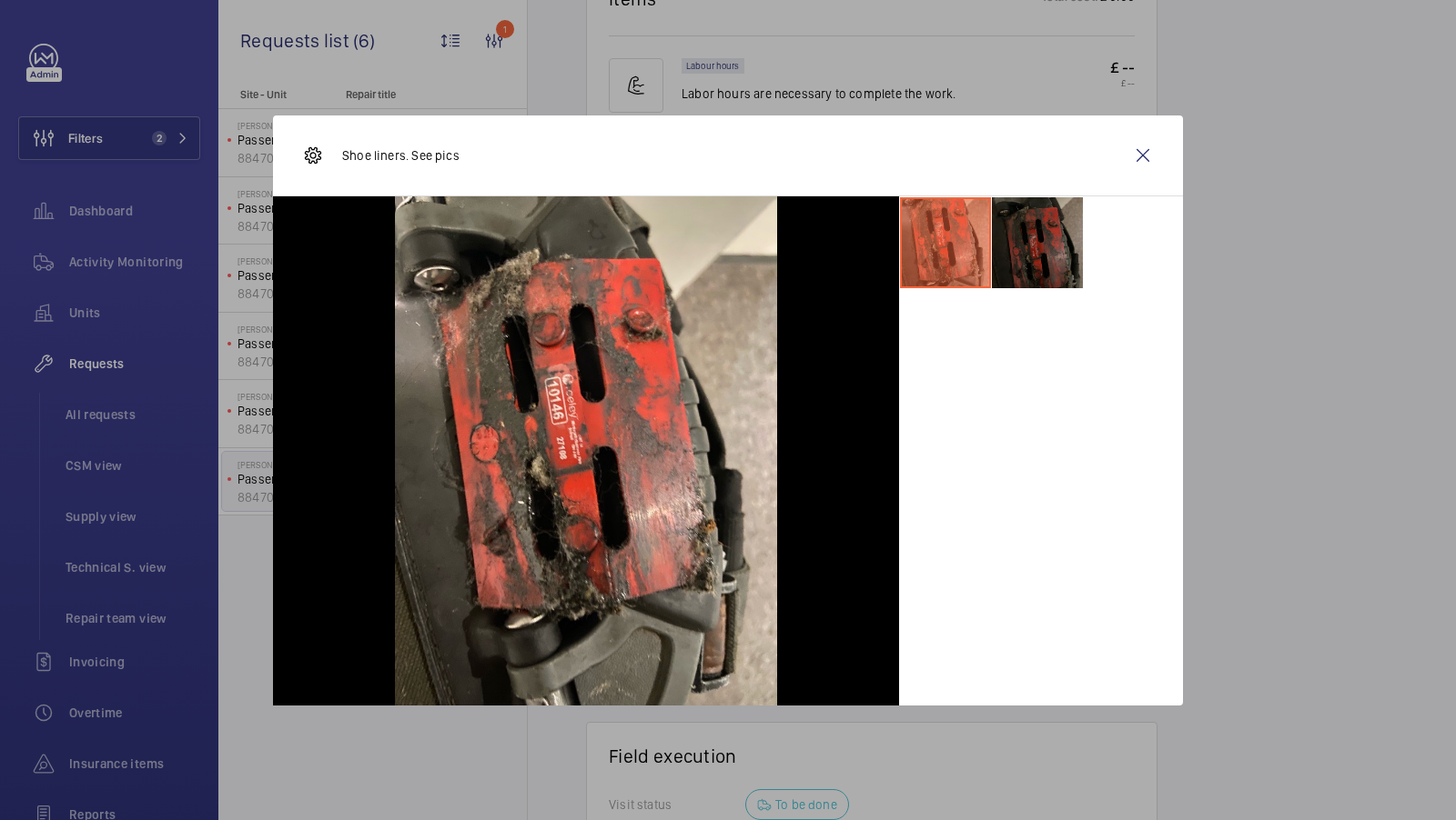
click at [1011, 232] on li at bounding box center [1037, 242] width 91 height 91
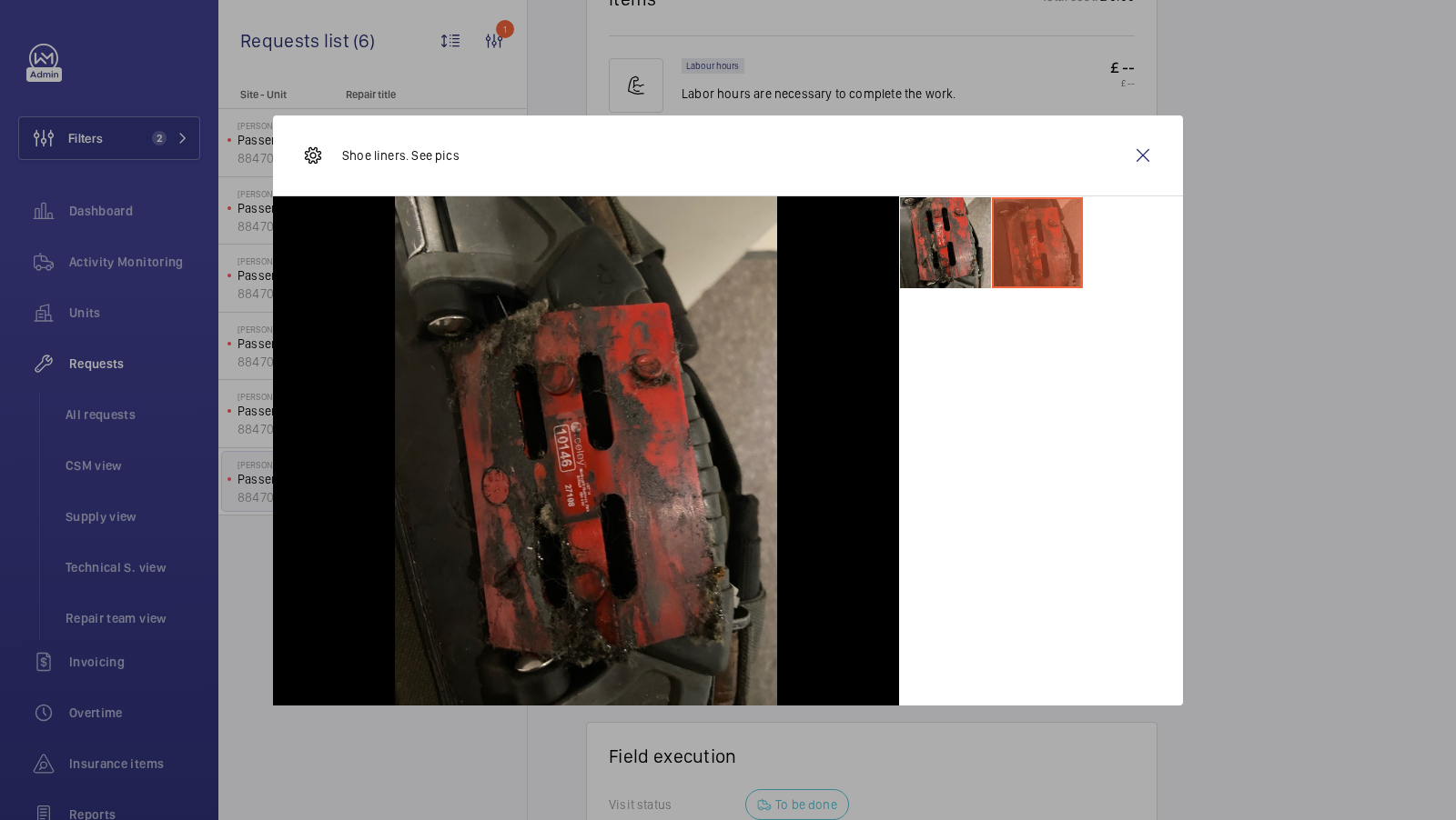
click at [924, 257] on li at bounding box center [944, 242] width 91 height 91
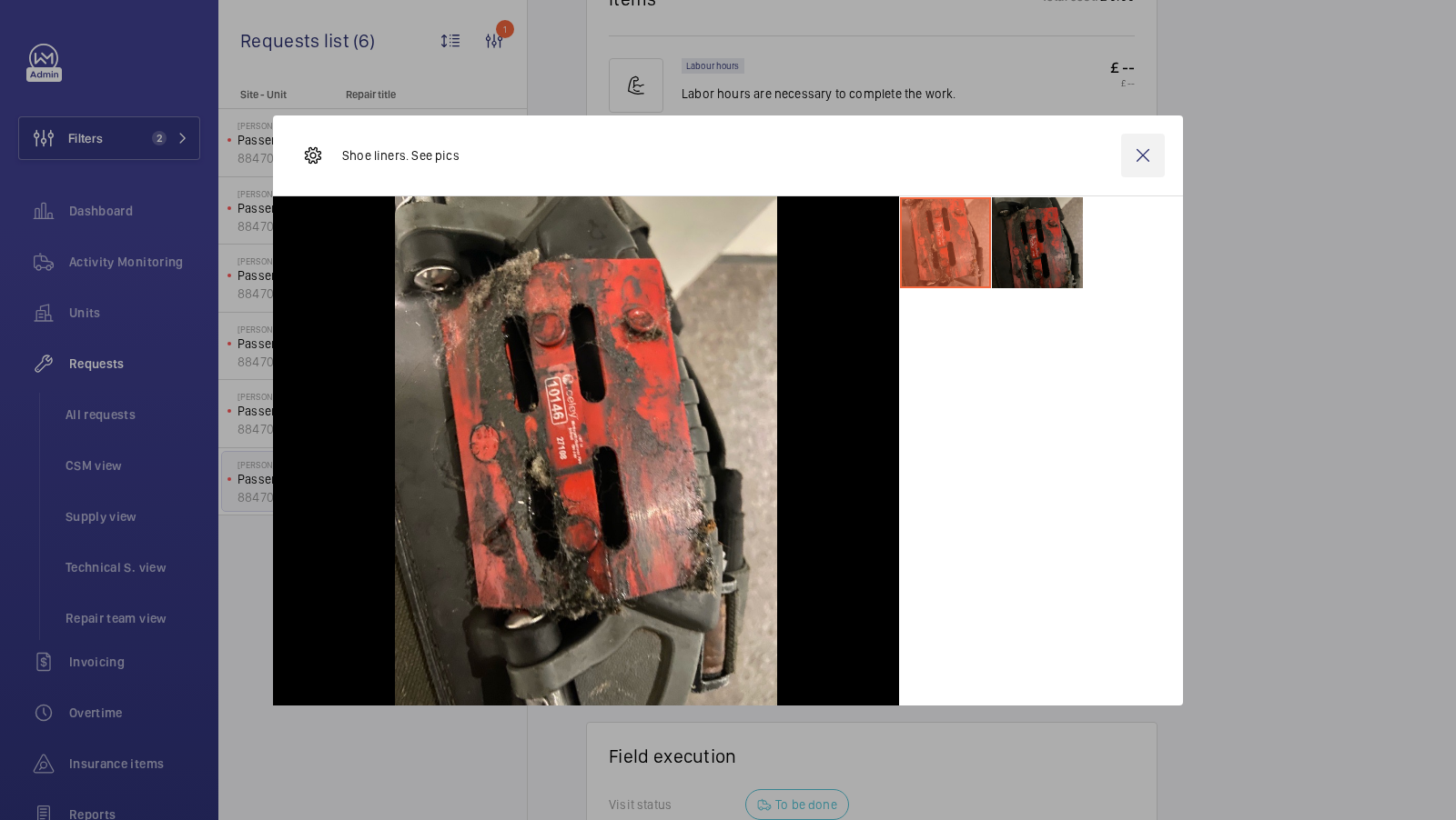
click at [1149, 146] on wm-front-icon-button at bounding box center [1143, 156] width 44 height 44
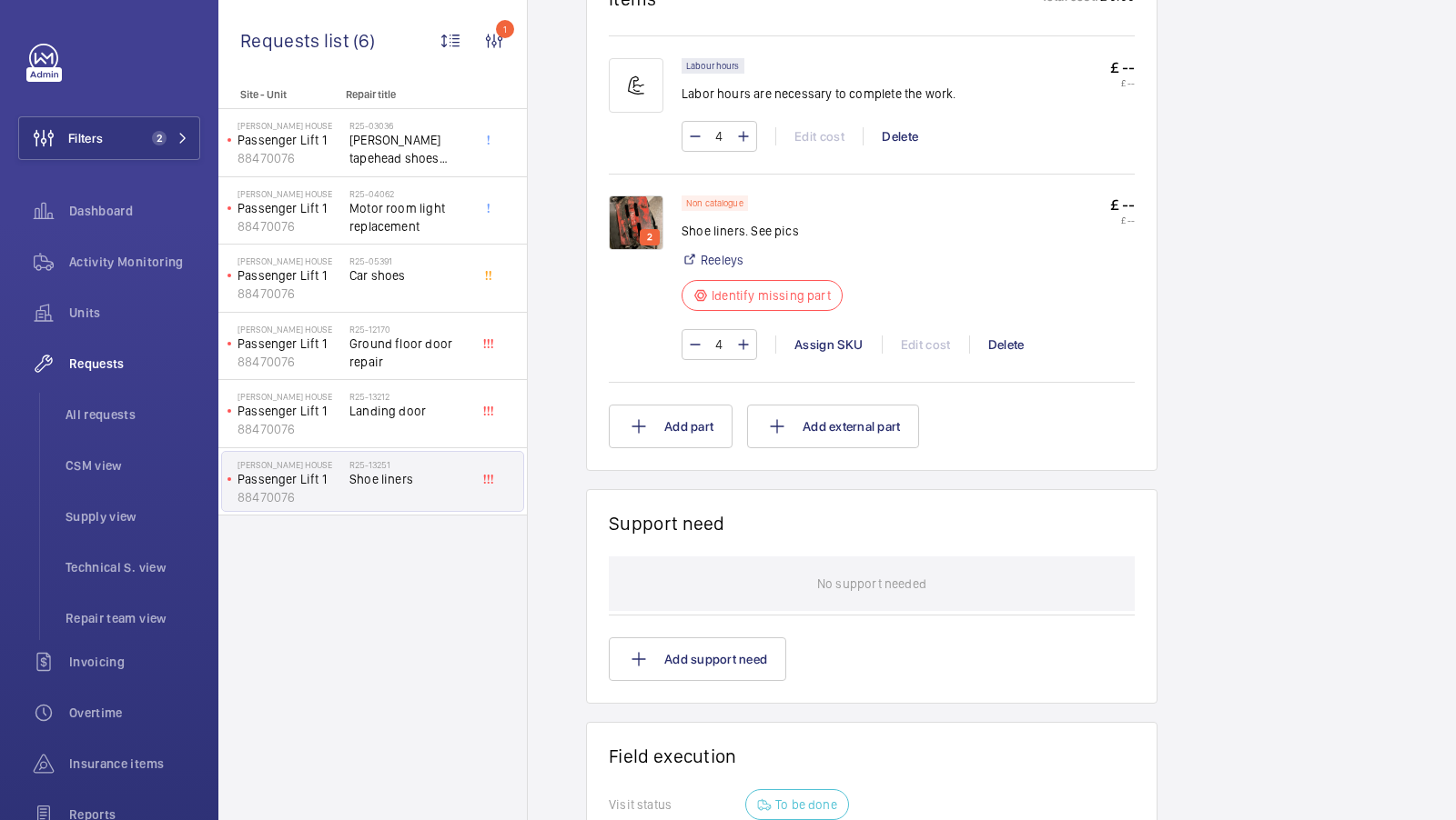
click at [618, 214] on img at bounding box center [635, 222] width 54 height 54
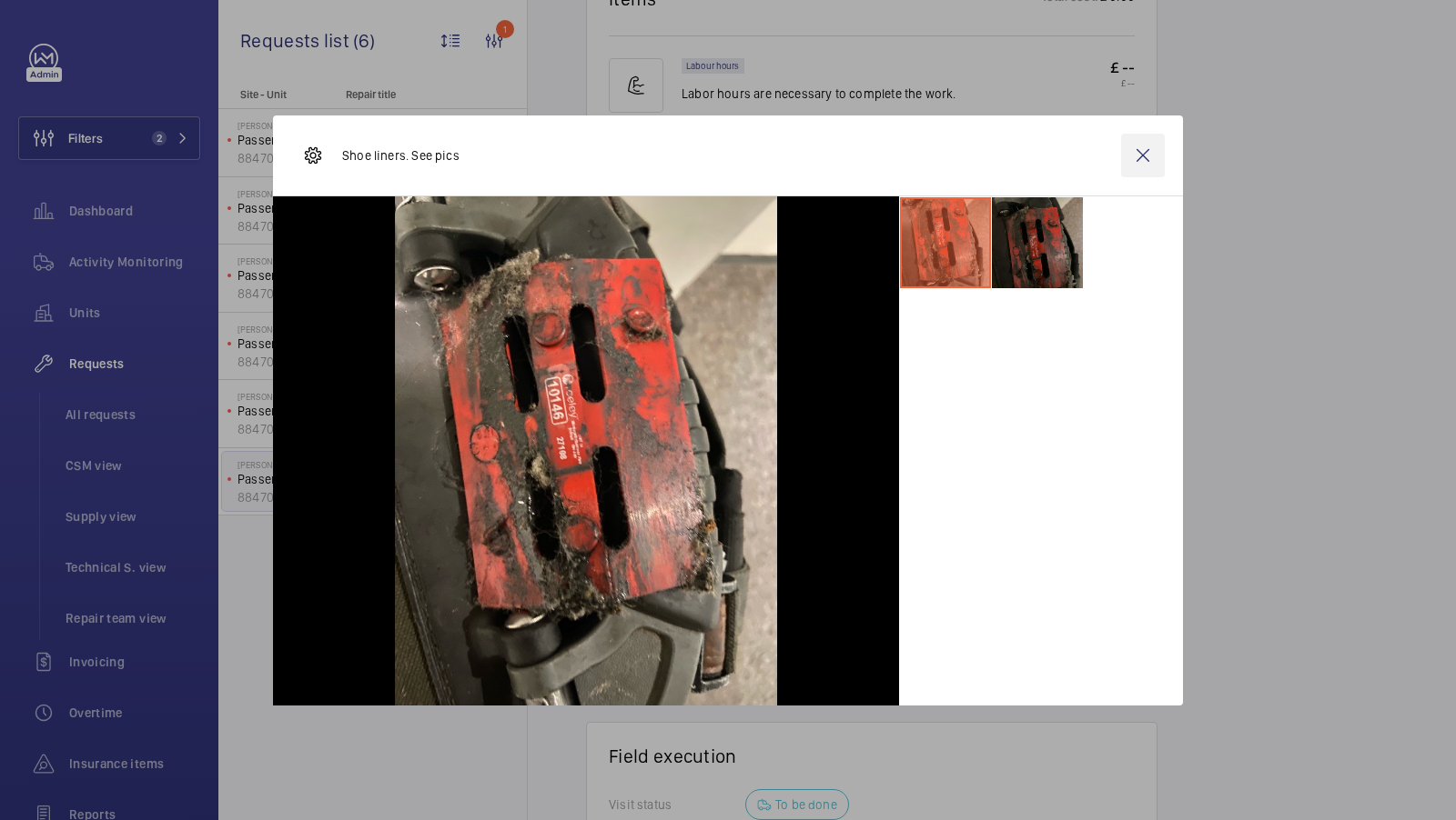
click at [1142, 152] on wm-front-icon-button at bounding box center [1143, 156] width 44 height 44
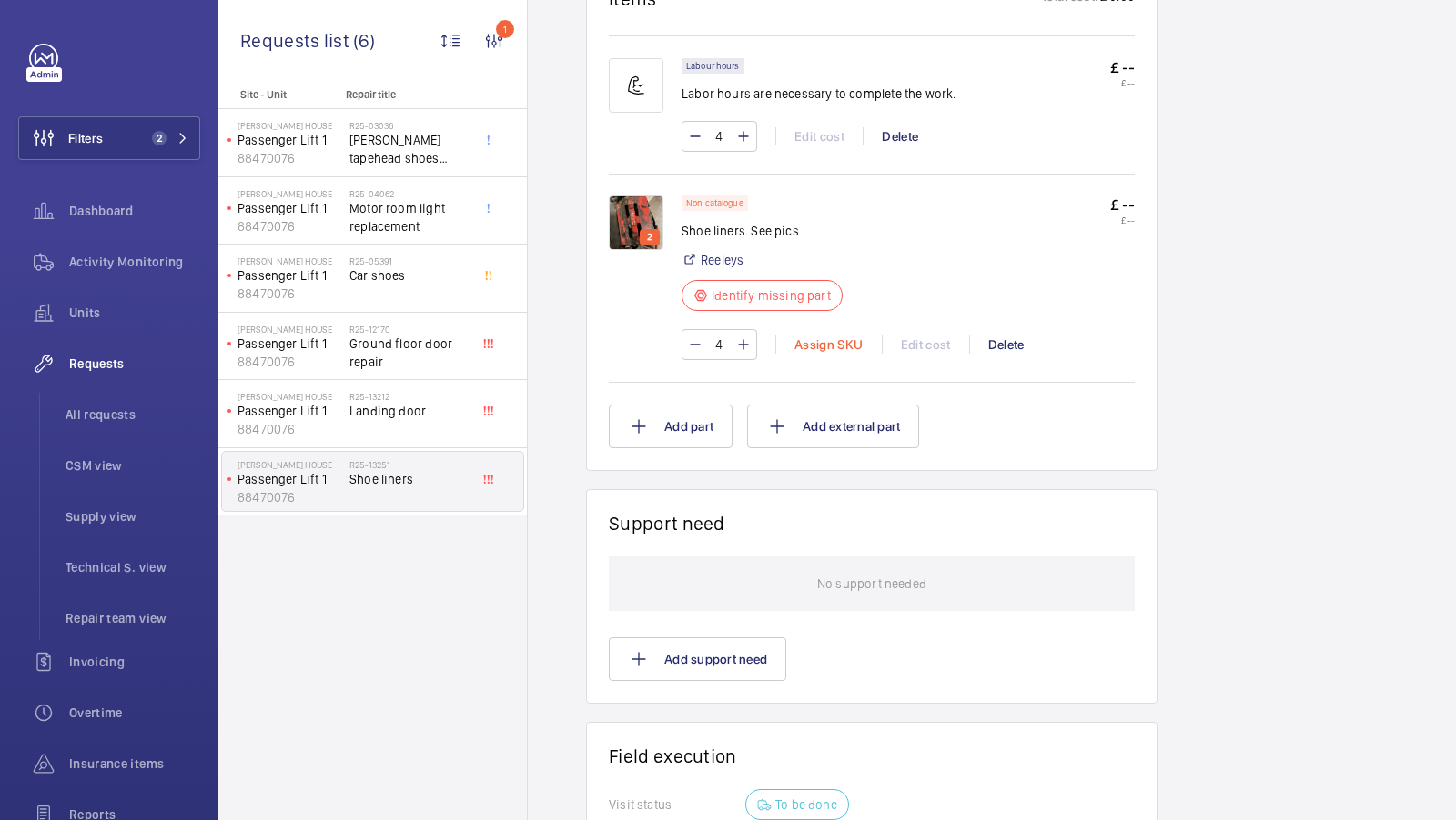
click at [823, 340] on div "Assign SKU" at bounding box center [828, 345] width 106 height 18
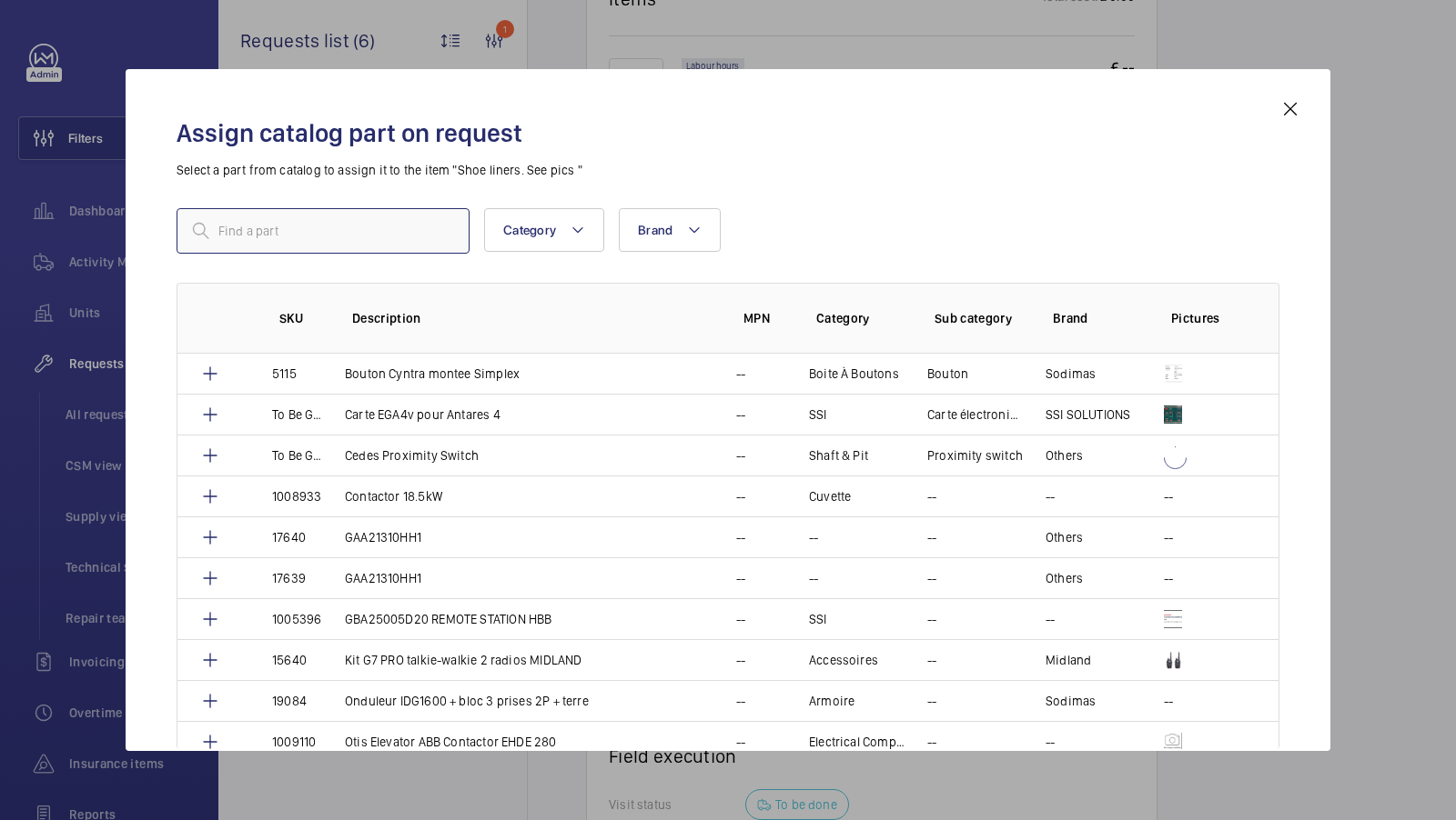
click at [308, 219] on input "text" at bounding box center [323, 231] width 293 height 46
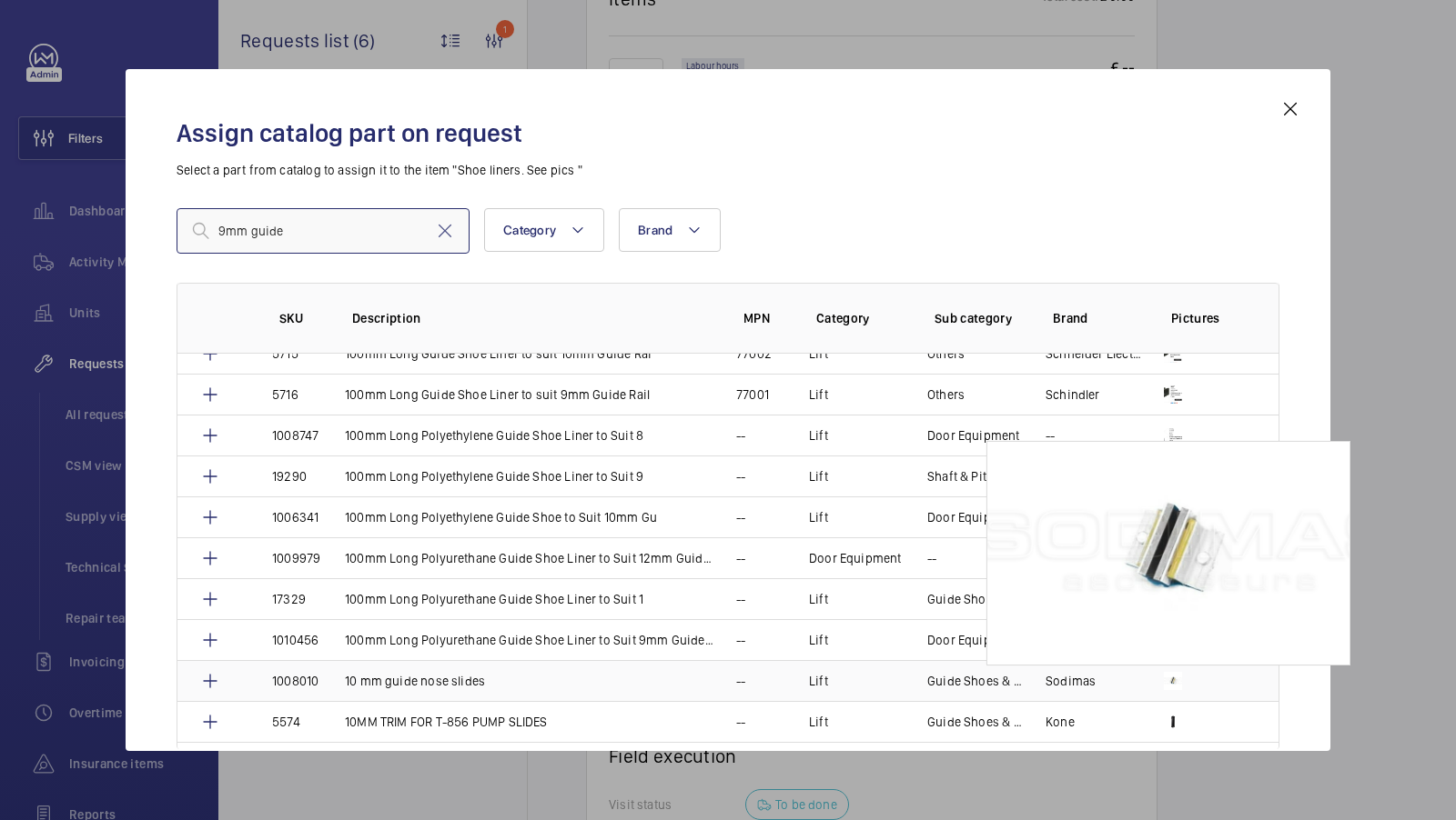
scroll to position [335, 0]
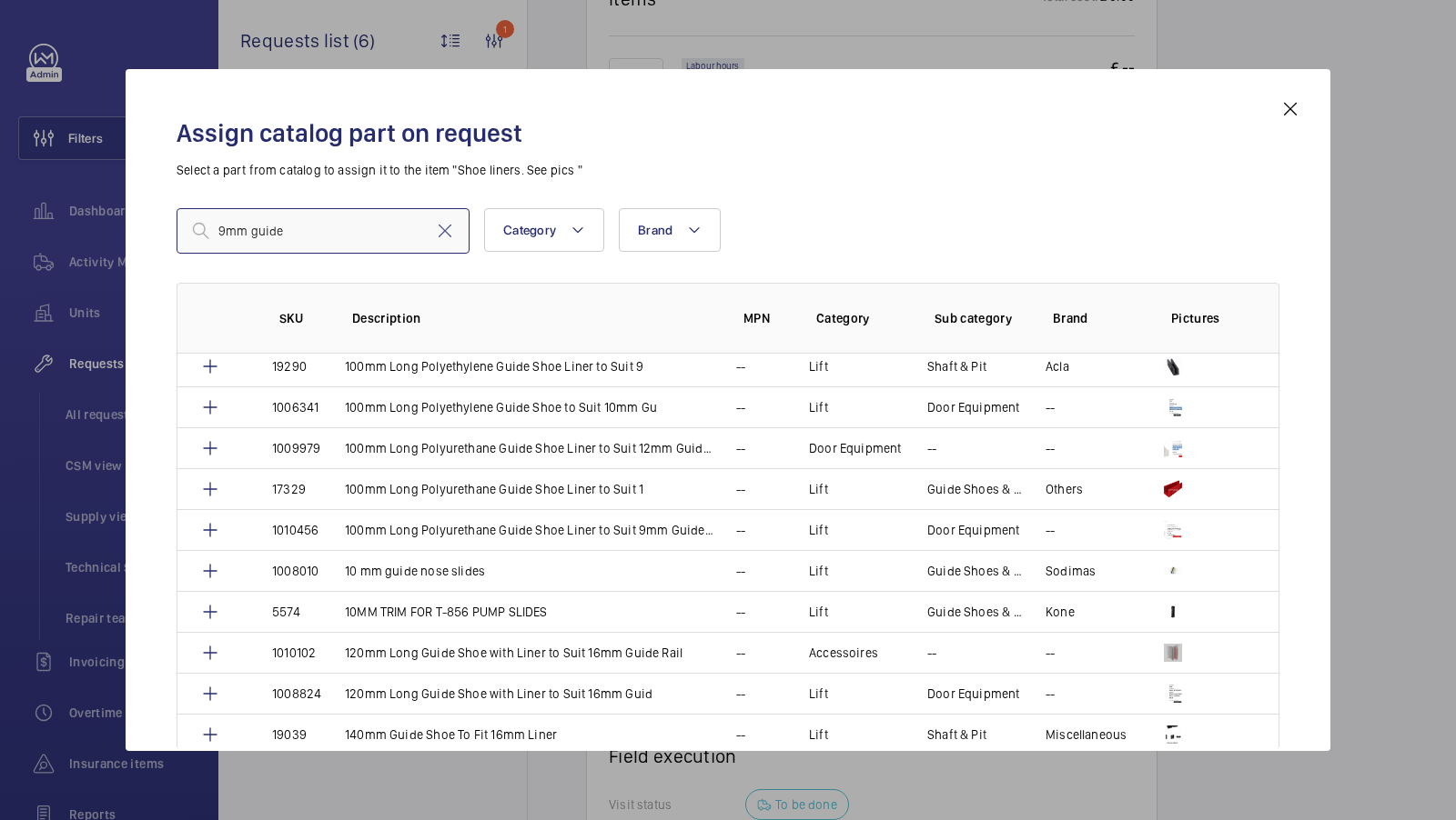
type input "9mm guide"
click at [1290, 95] on div "Assign catalog part on request Select a part from catalog to assign it to the i…" at bounding box center [728, 410] width 1205 height 683
click at [1289, 112] on mat-icon at bounding box center [1290, 109] width 22 height 22
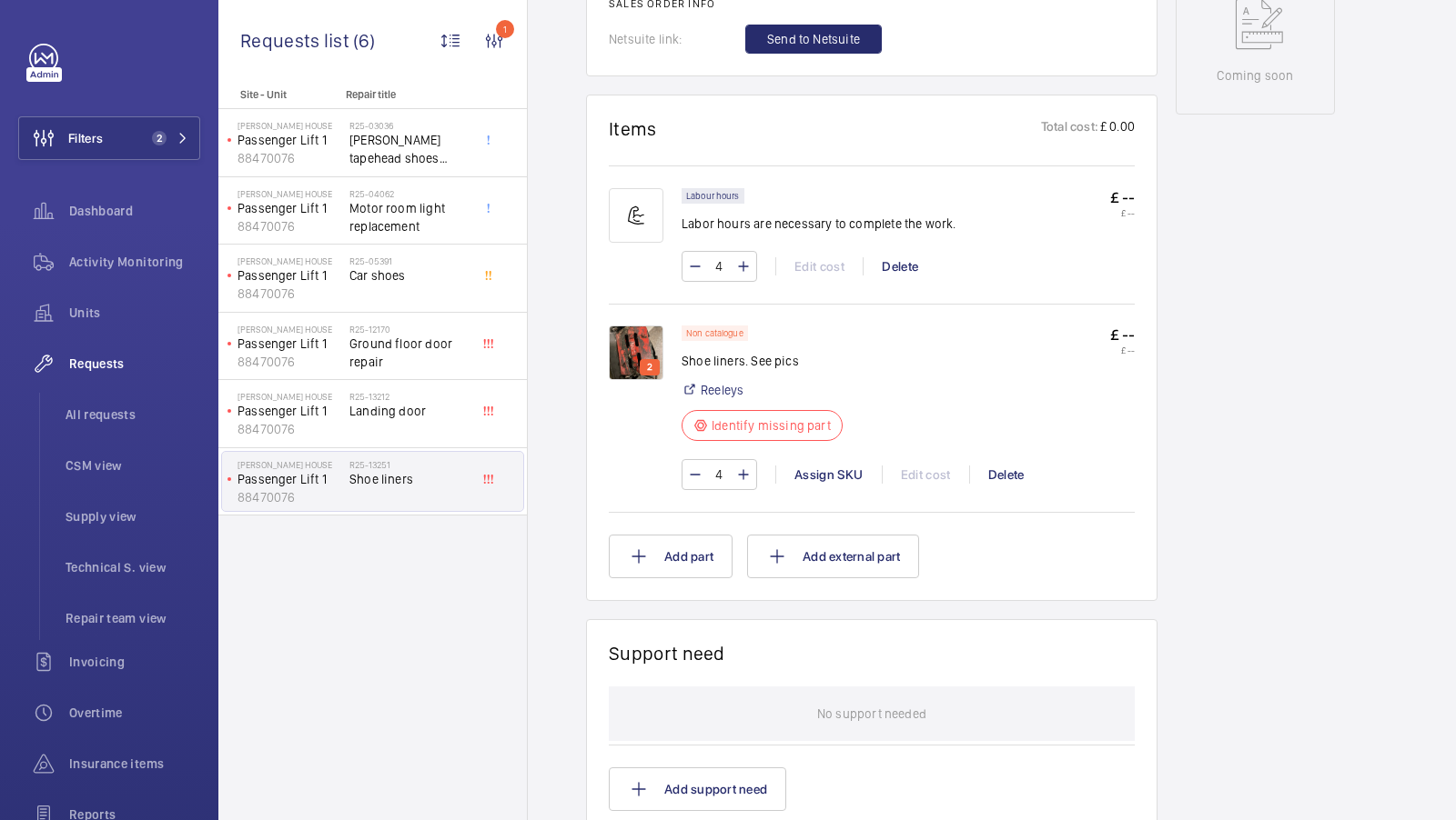
scroll to position [971, 0]
